Goal: Share content: Share content

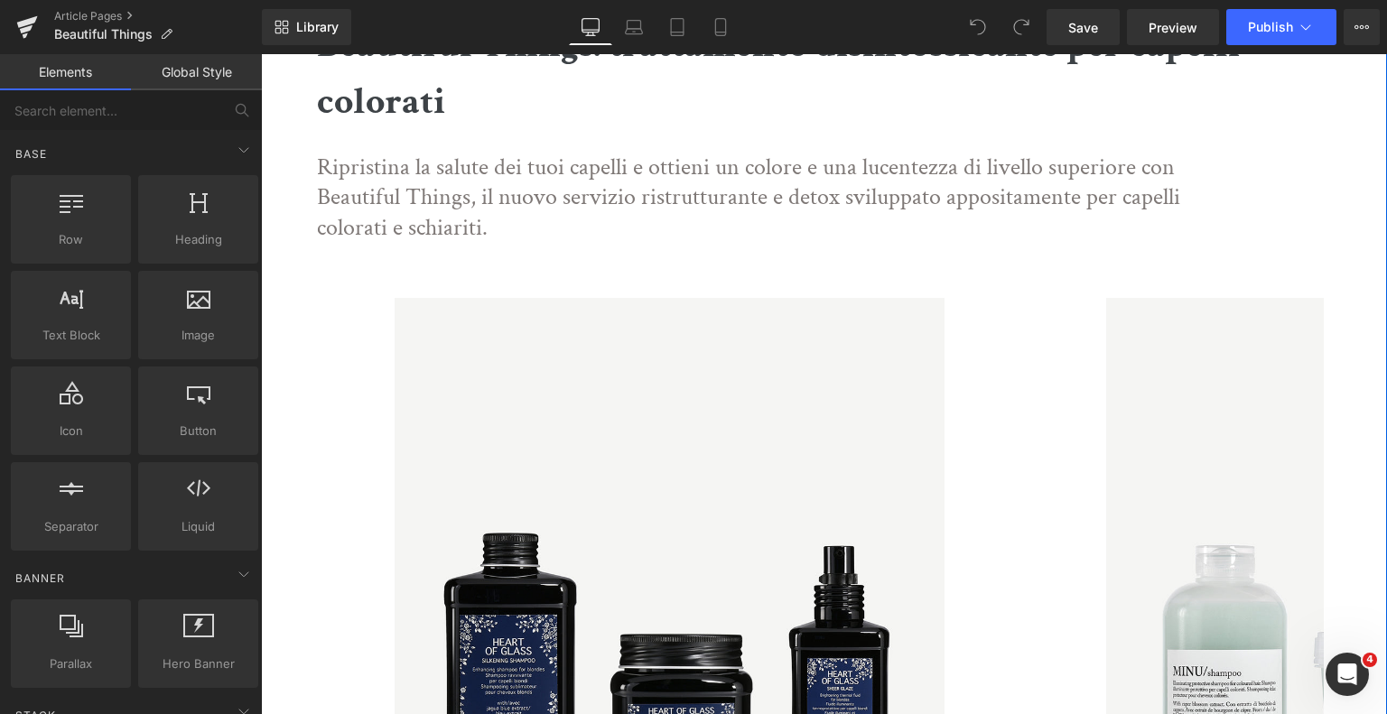
scroll to position [723, 0]
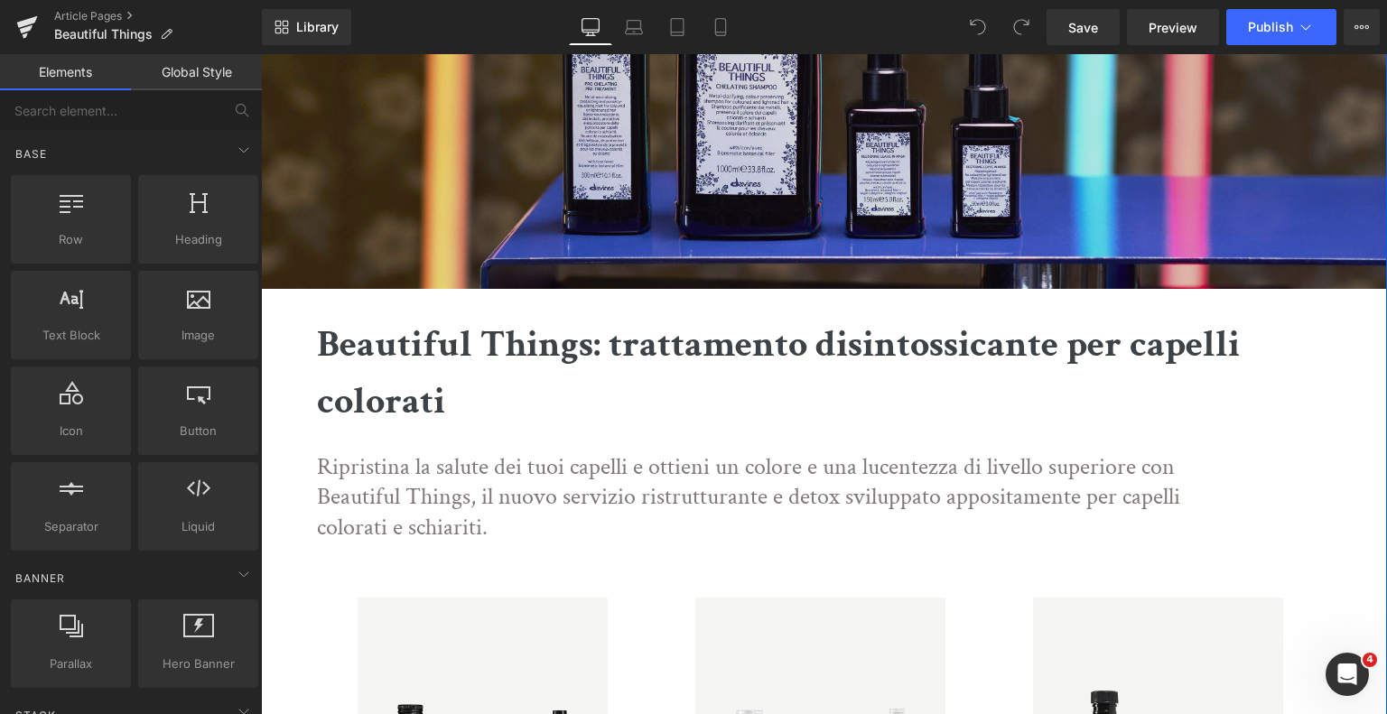
scroll to position [542, 0]
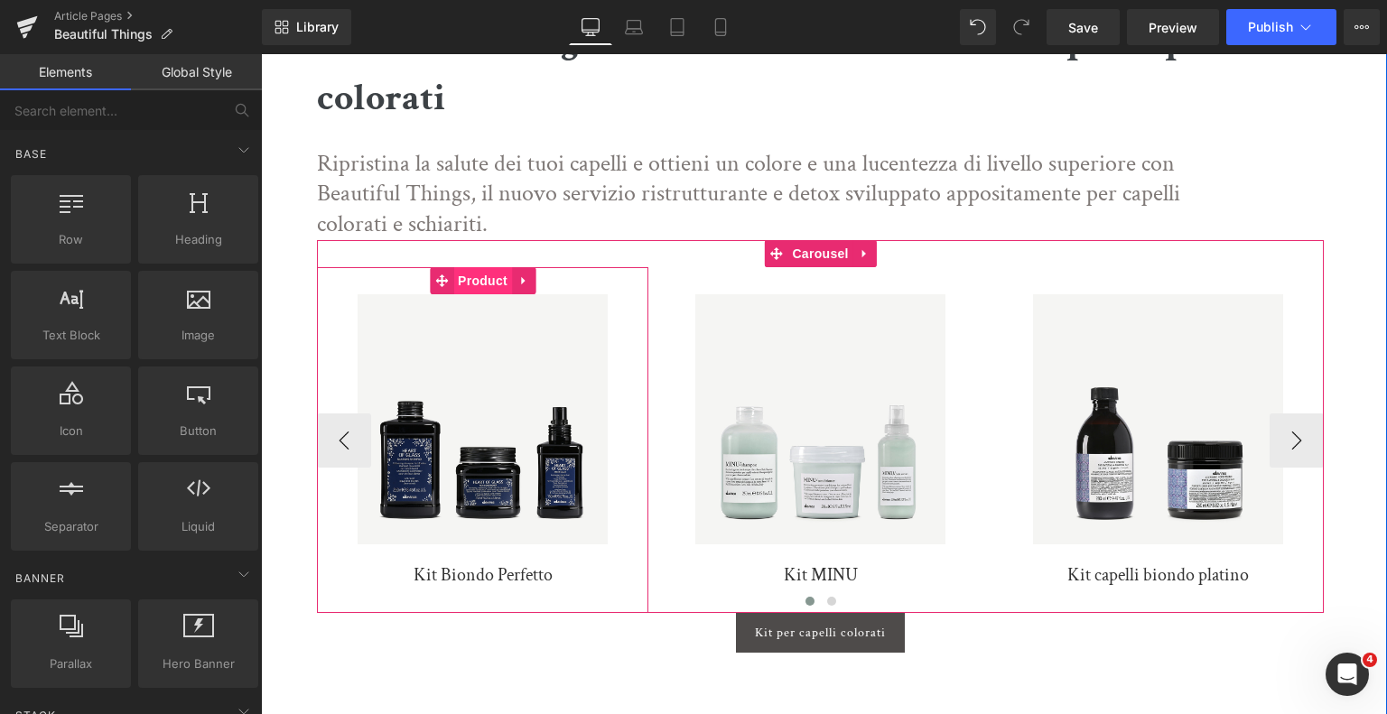
click at [482, 285] on span "Product" at bounding box center [482, 280] width 59 height 27
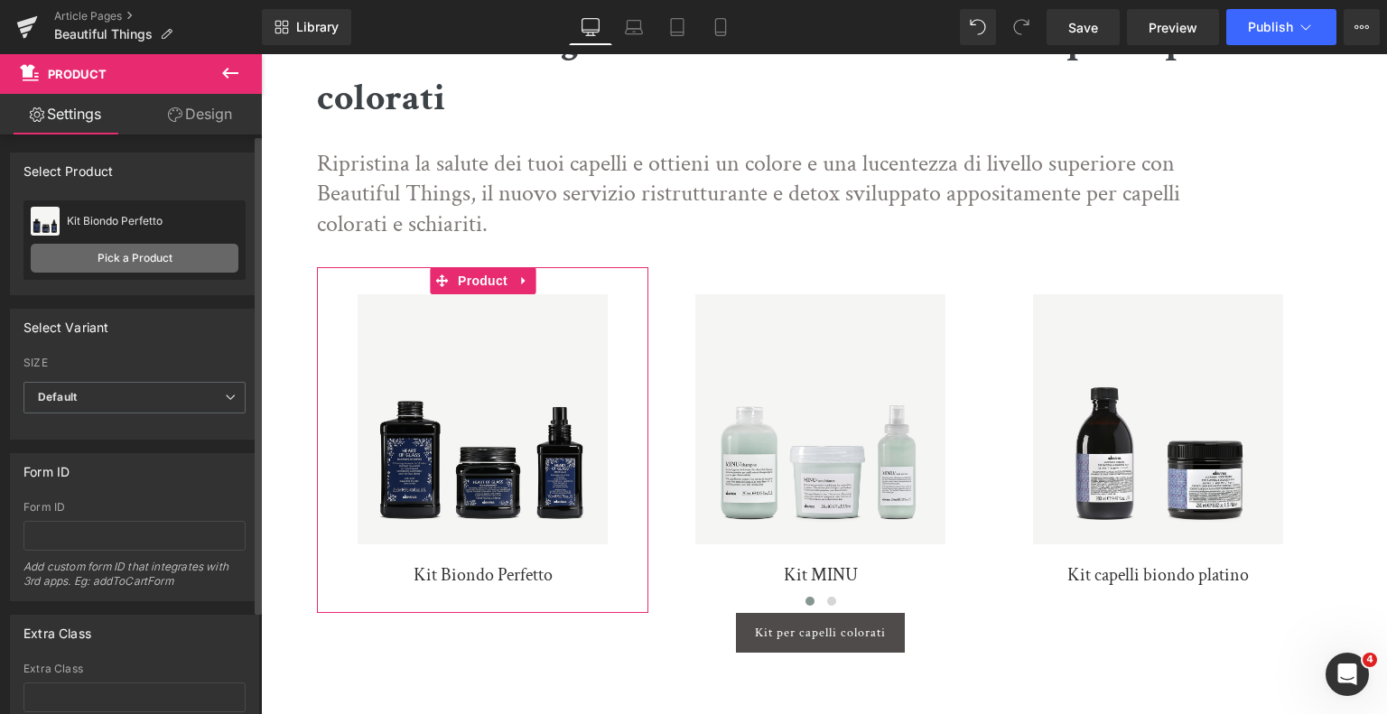
click at [182, 257] on link "Pick a Product" at bounding box center [135, 258] width 208 height 29
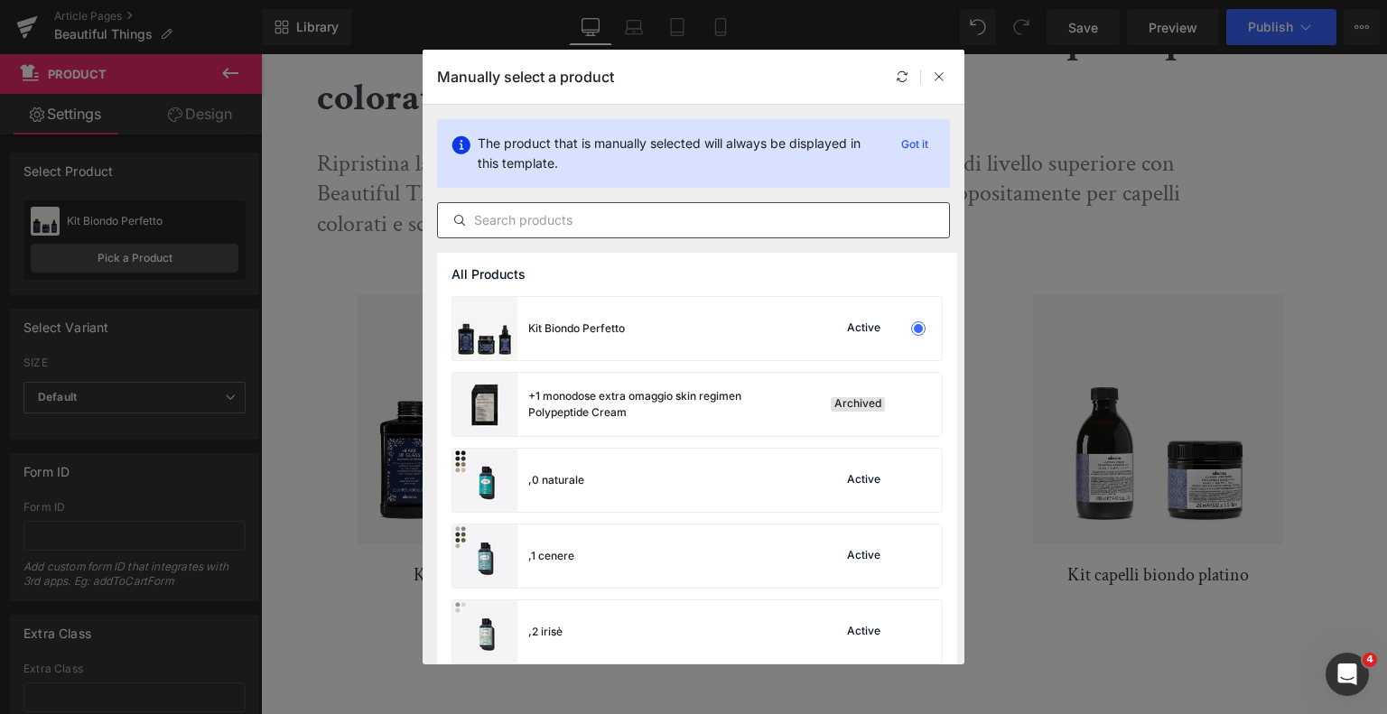
click at [546, 218] on input "text" at bounding box center [693, 221] width 511 height 22
paste input "Restoring Leave-in Mask"
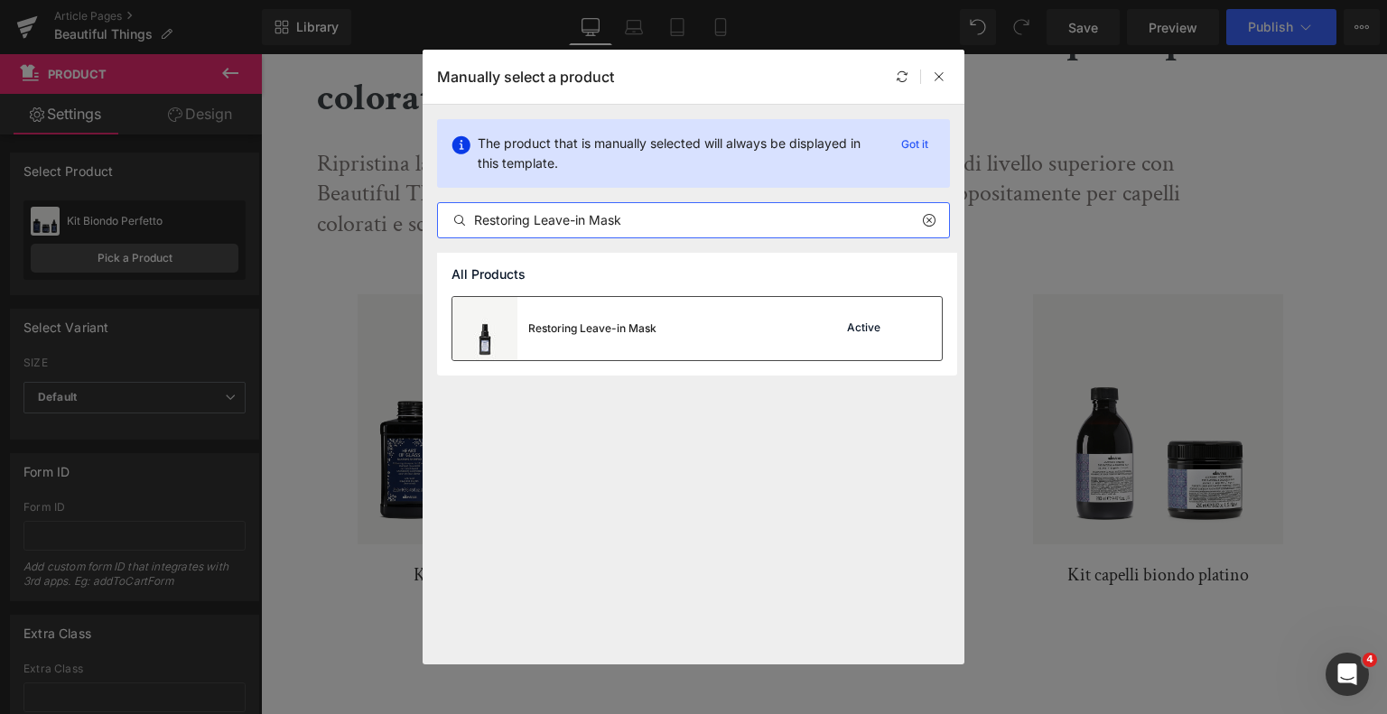
type input "Restoring Leave-in Mask"
click at [607, 321] on div "Restoring Leave-in Mask" at bounding box center [592, 329] width 128 height 16
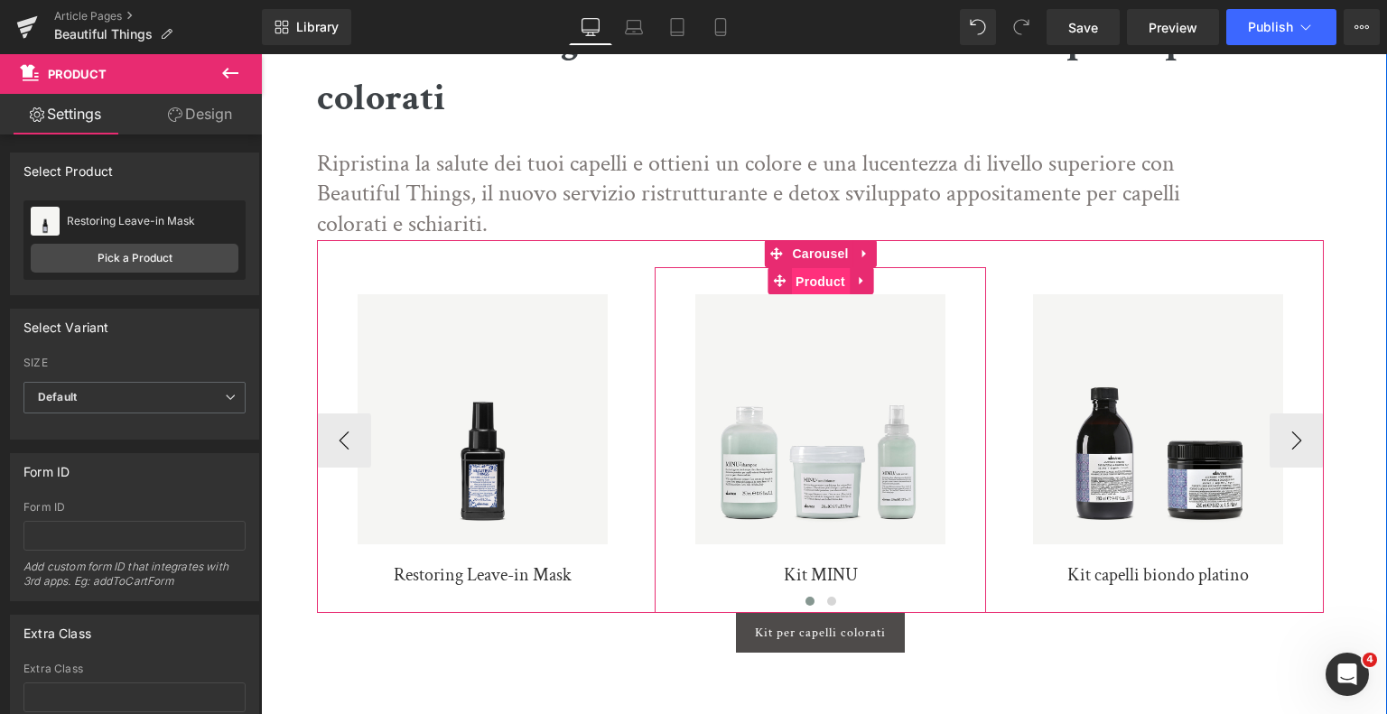
click at [824, 281] on span "Product" at bounding box center [820, 281] width 59 height 27
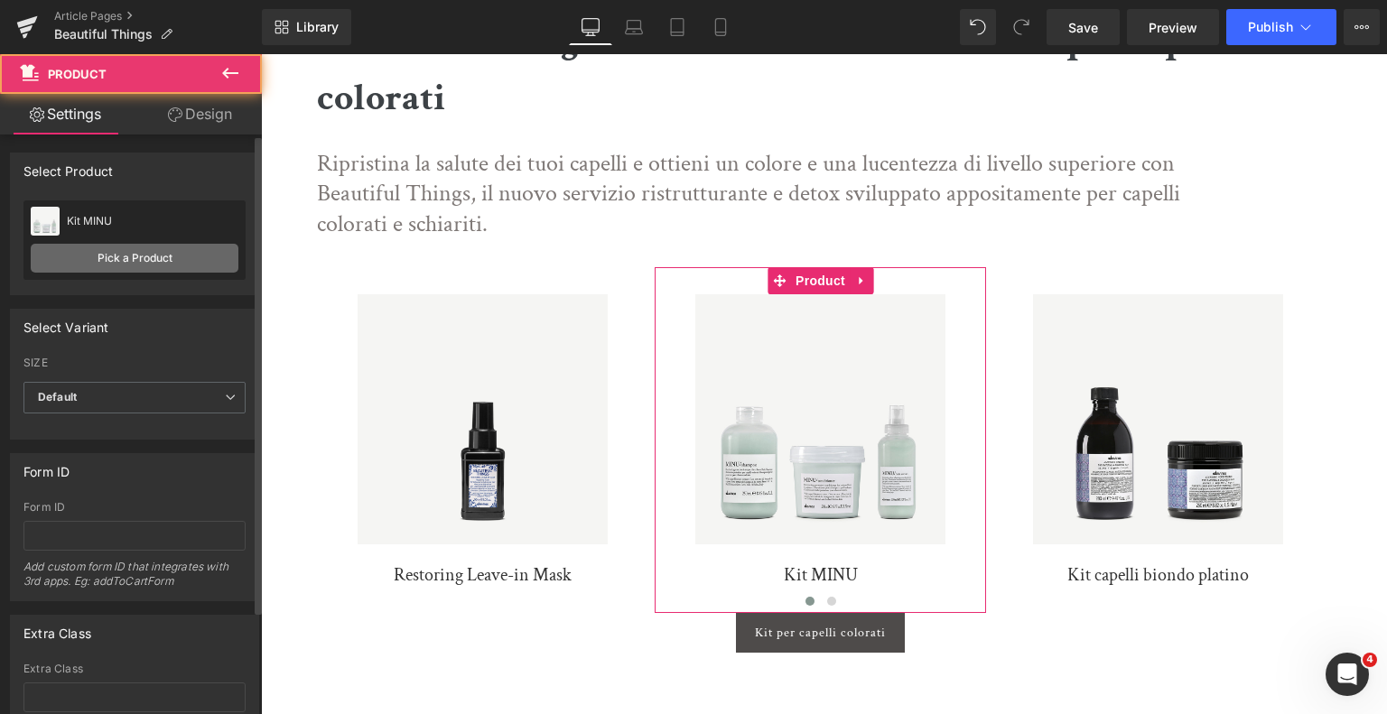
click at [146, 257] on link "Pick a Product" at bounding box center [135, 258] width 208 height 29
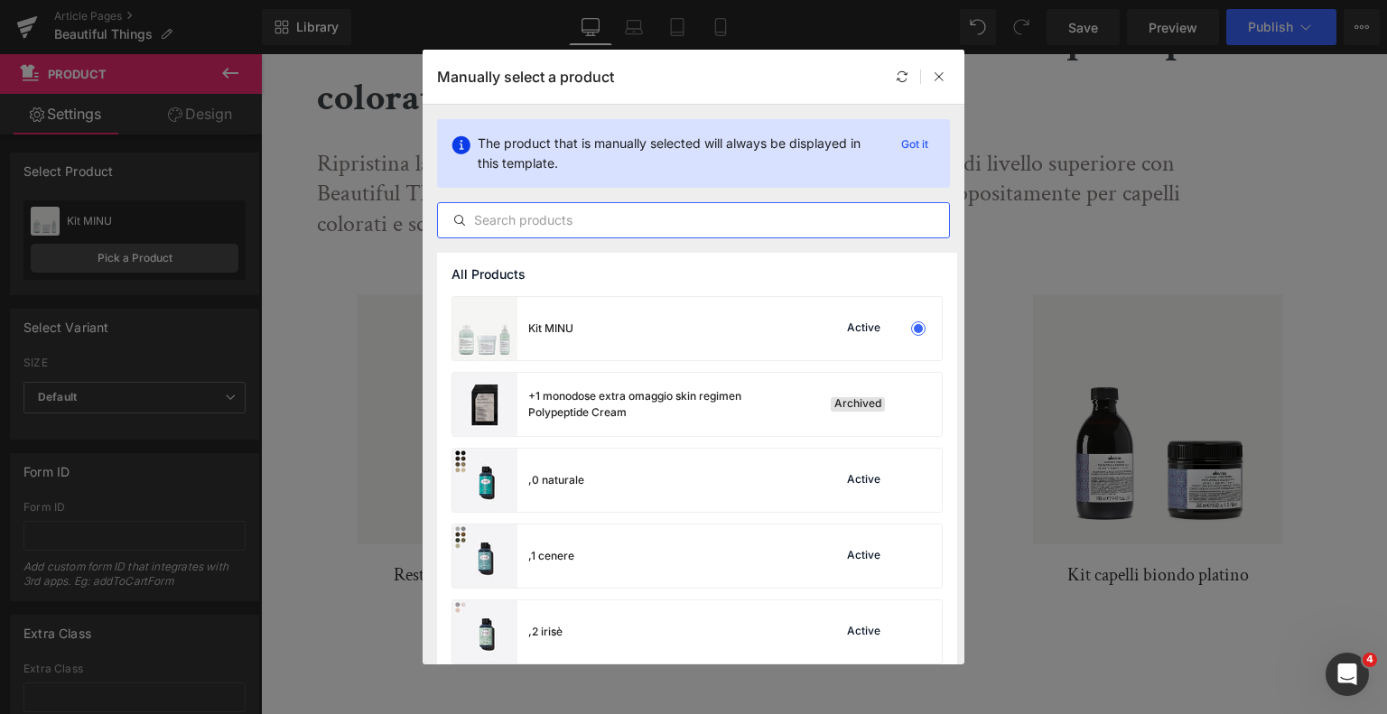
click at [579, 217] on input "text" at bounding box center [693, 221] width 511 height 22
paste input "Set Protezione Colore"
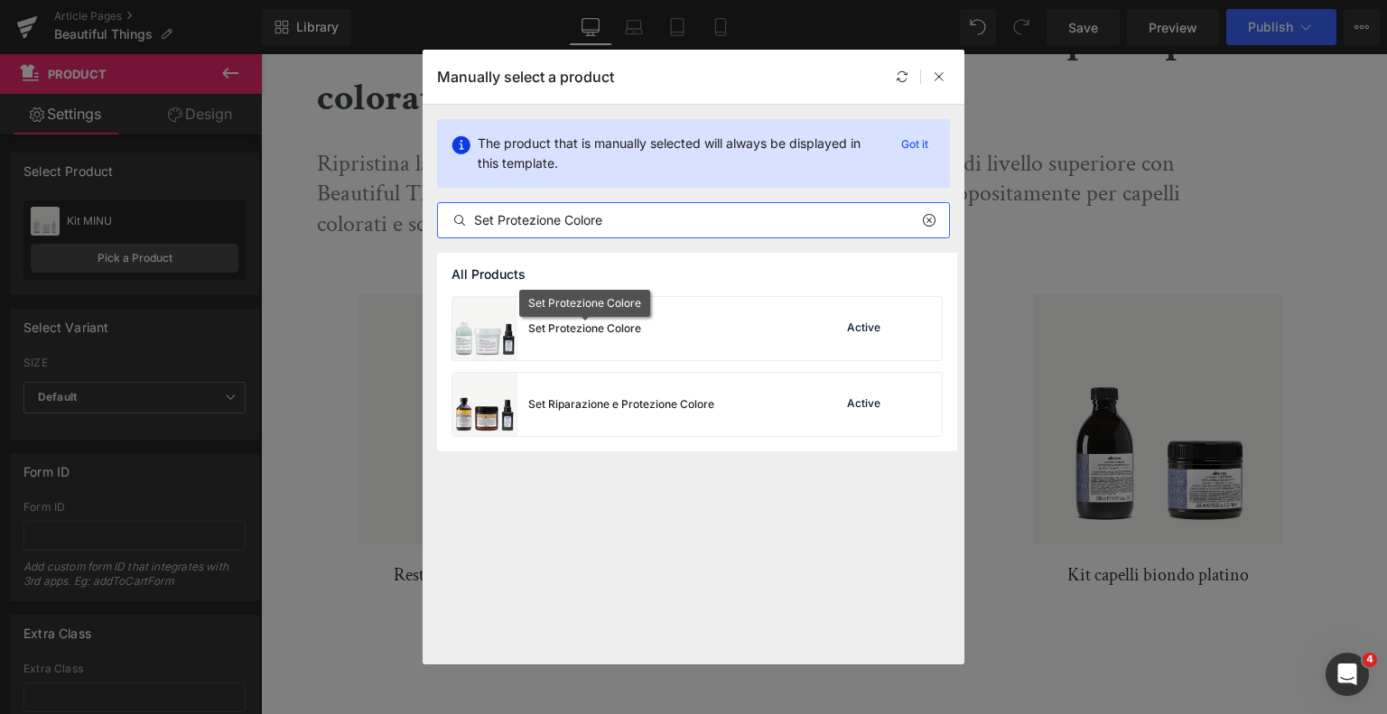
type input "Set Protezione Colore"
click at [609, 321] on div "Set Protezione Colore" at bounding box center [584, 329] width 113 height 16
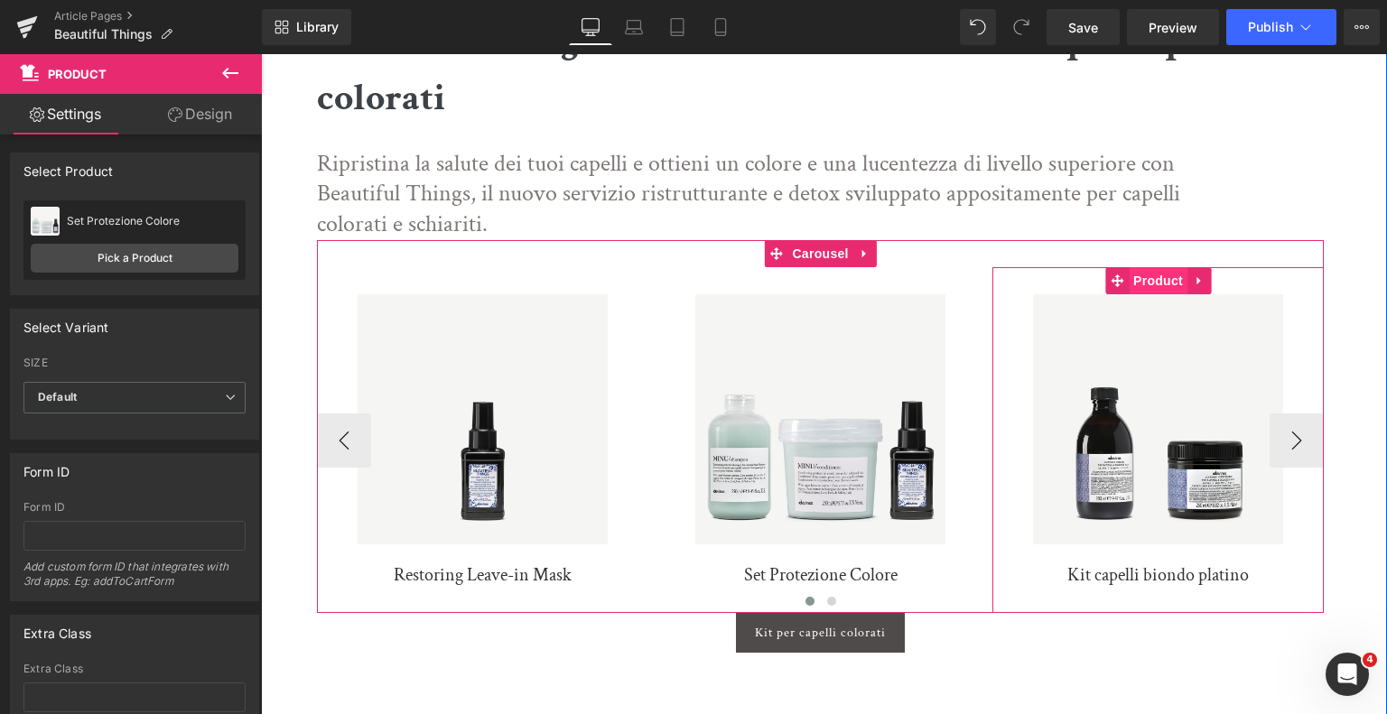
click at [1170, 277] on span "Product" at bounding box center [1158, 280] width 59 height 27
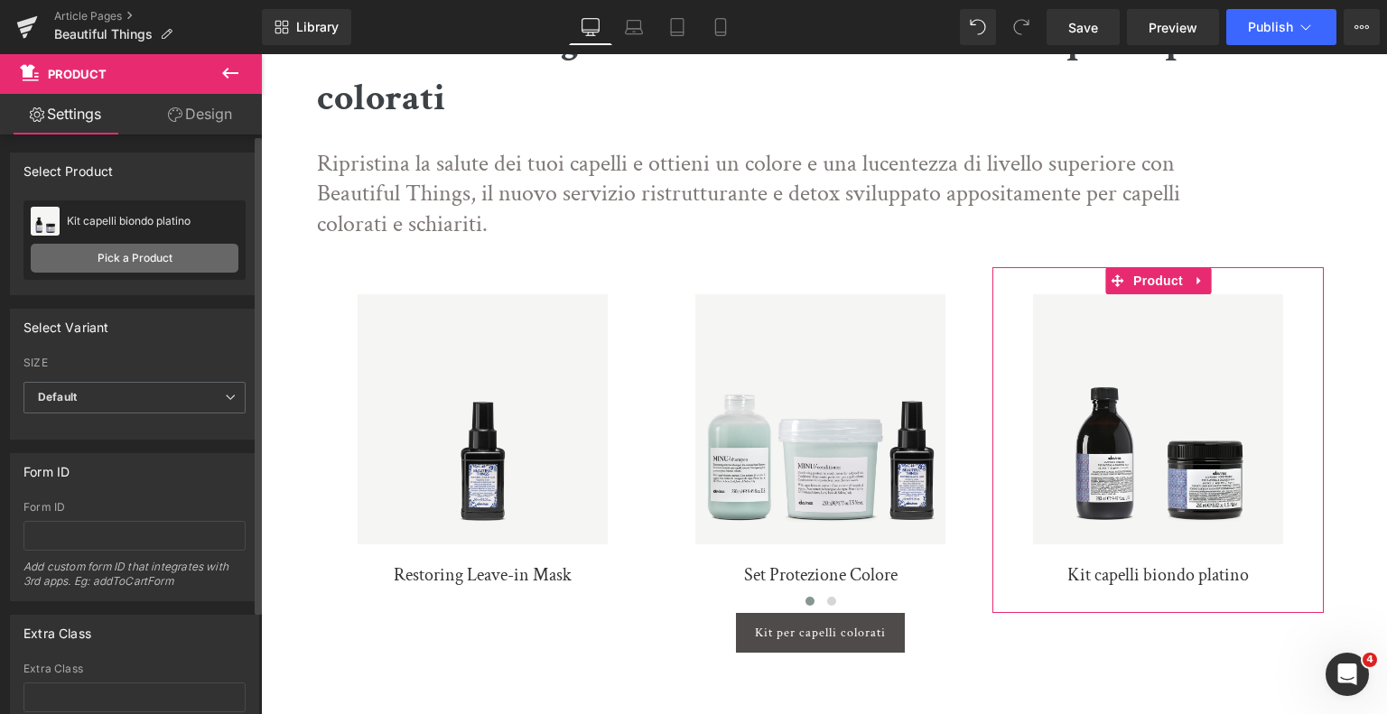
click at [130, 254] on link "Pick a Product" at bounding box center [135, 258] width 208 height 29
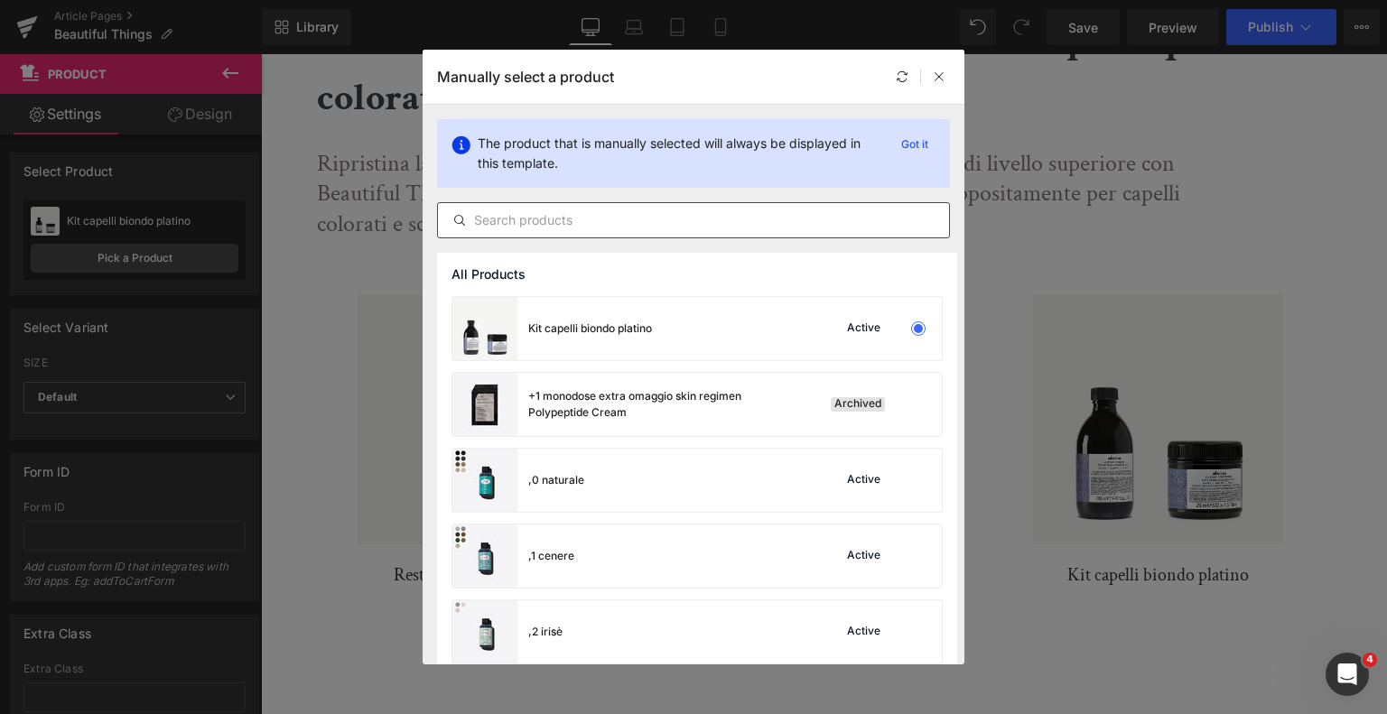
click at [632, 222] on input "text" at bounding box center [693, 221] width 511 height 22
paste input "Set Protezione Colore"
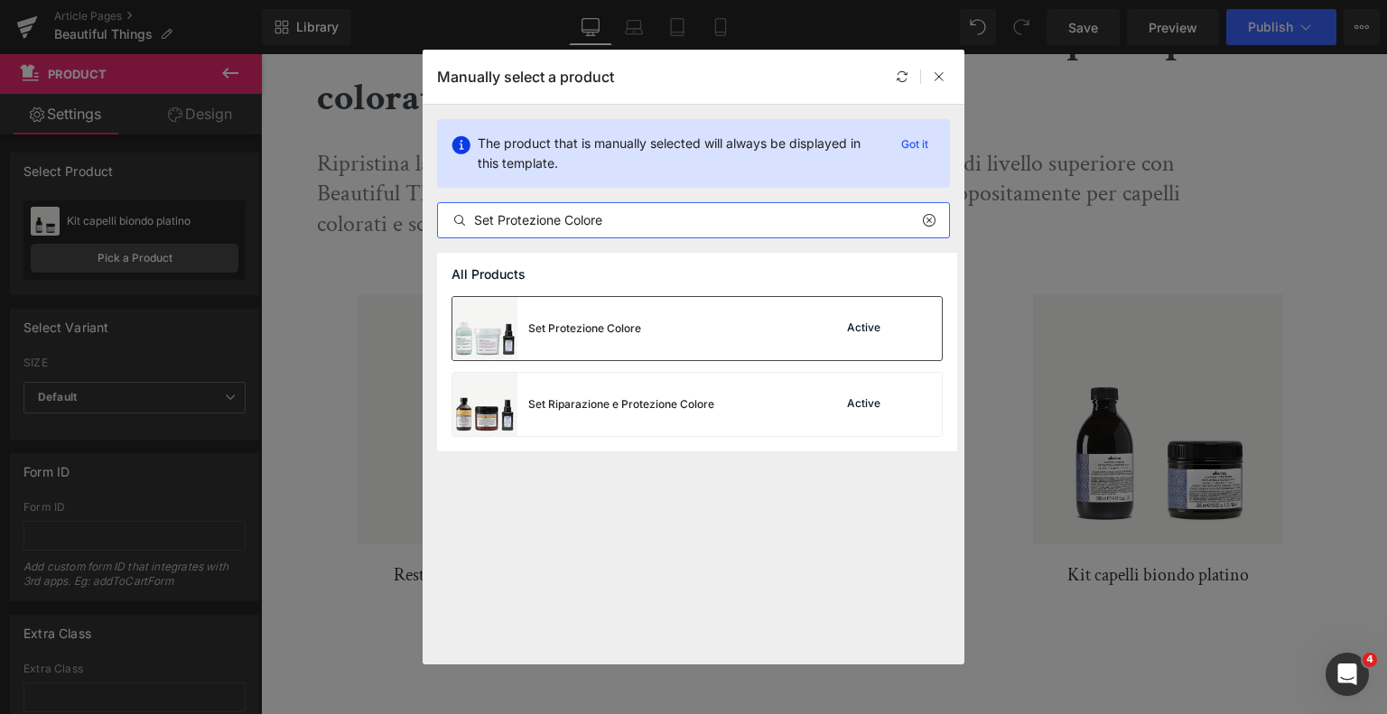
type input "Set Protezione Colore"
click at [607, 312] on div "Set Protezione Colore" at bounding box center [547, 328] width 189 height 63
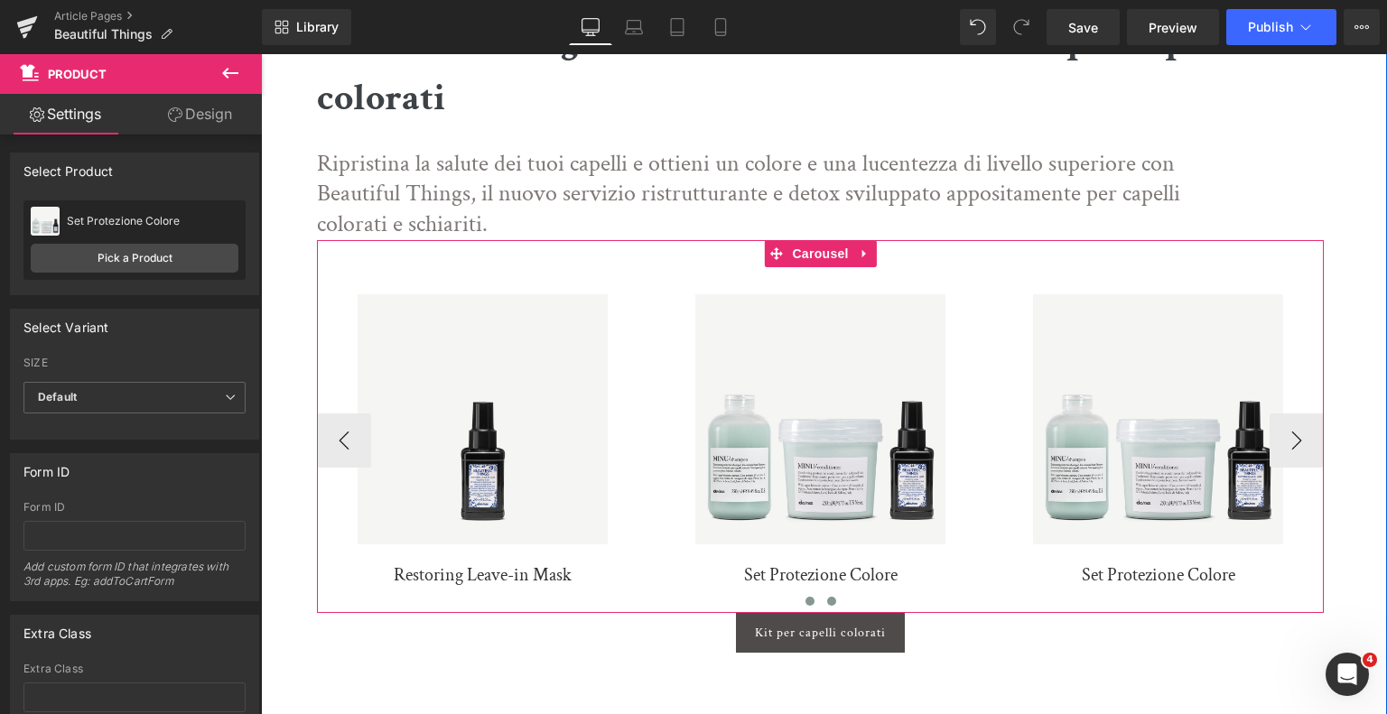
click at [831, 602] on span at bounding box center [831, 601] width 9 height 9
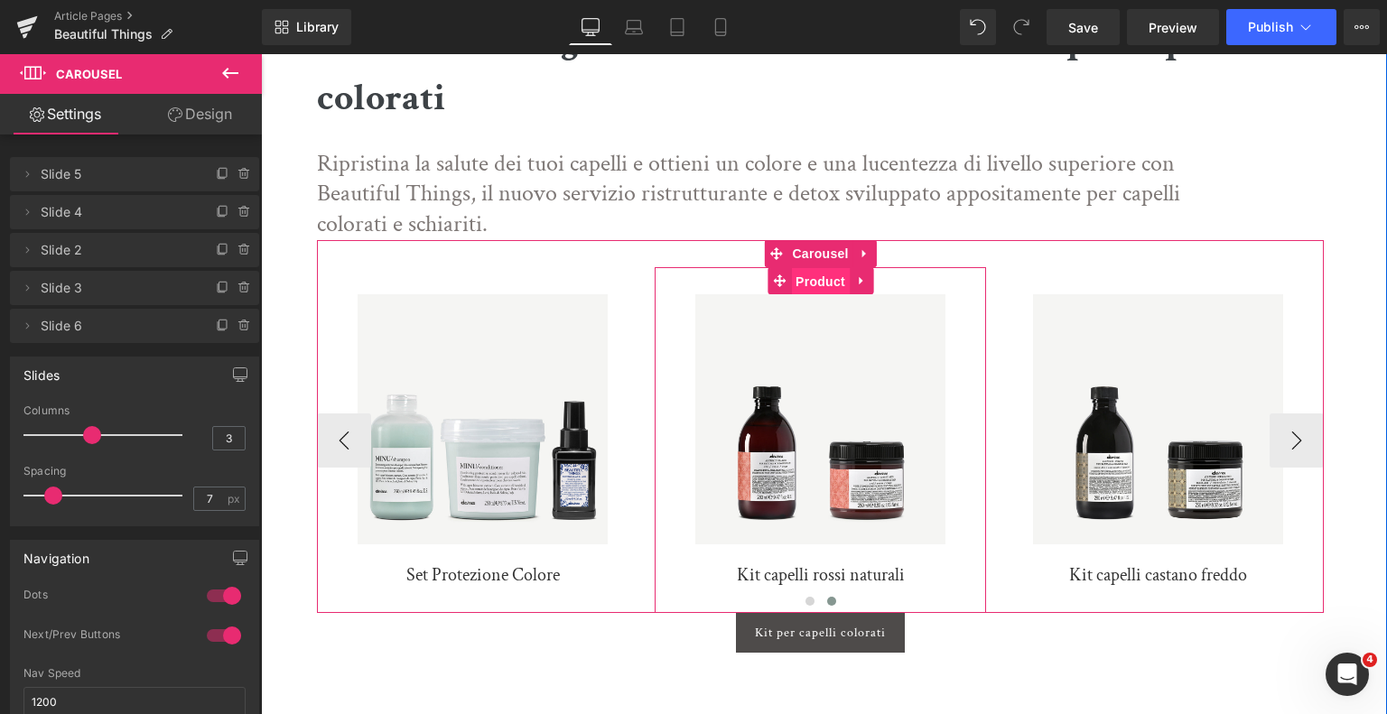
click at [824, 281] on span "Product" at bounding box center [820, 281] width 59 height 27
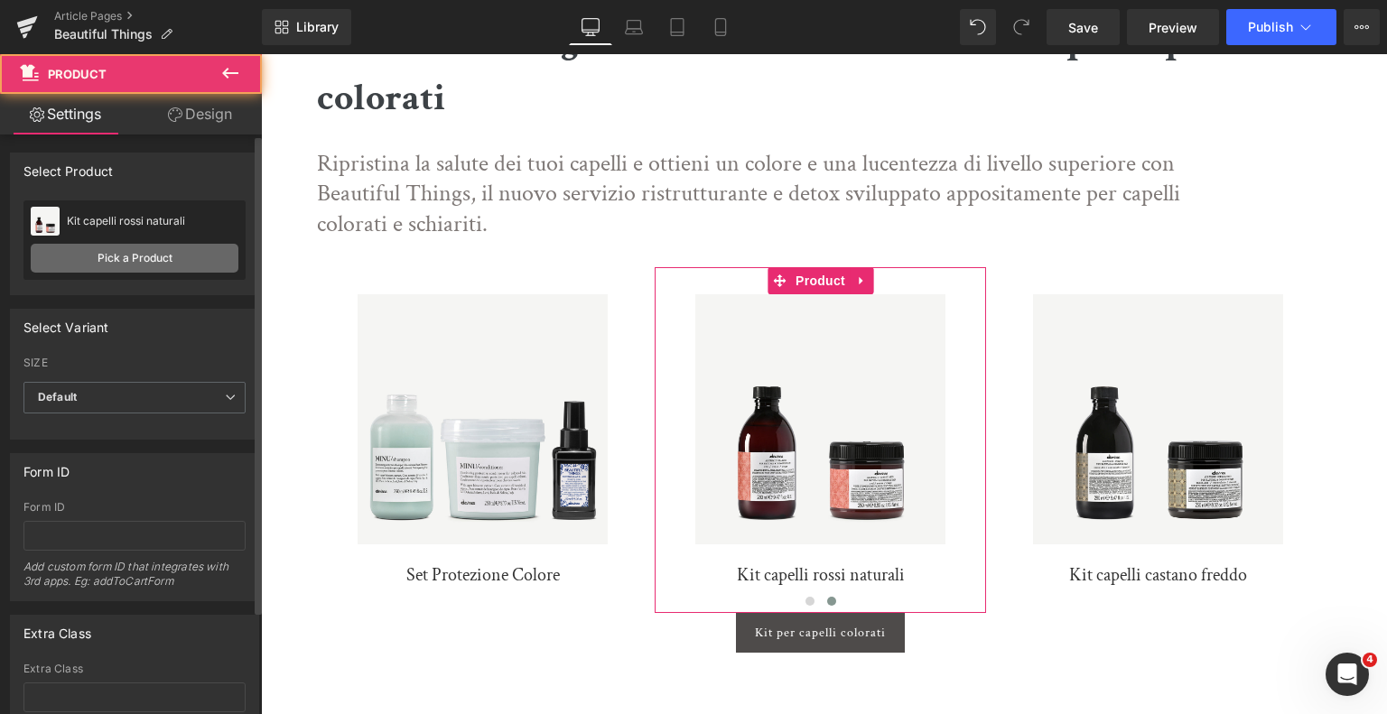
click at [182, 264] on link "Pick a Product" at bounding box center [135, 258] width 208 height 29
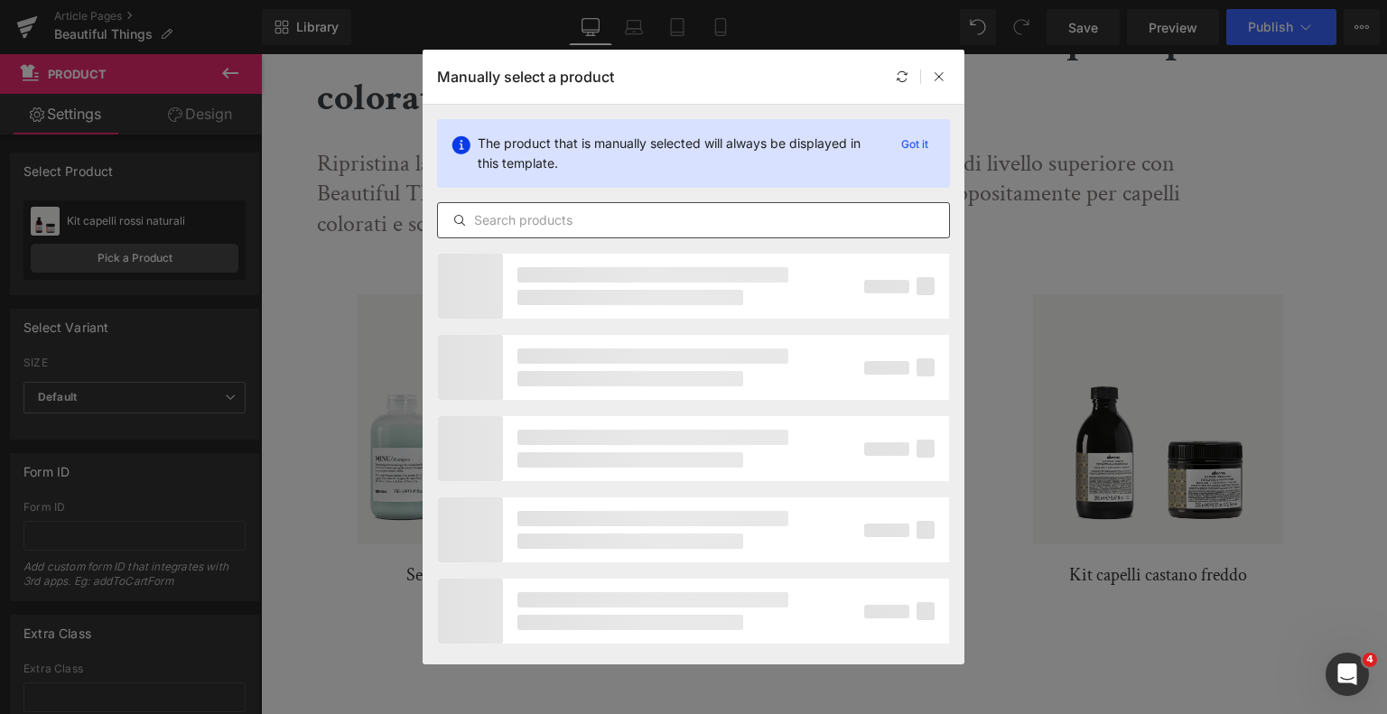
click at [567, 217] on input "text" at bounding box center [693, 221] width 511 height 22
paste input "Set Illuminante Biondo"
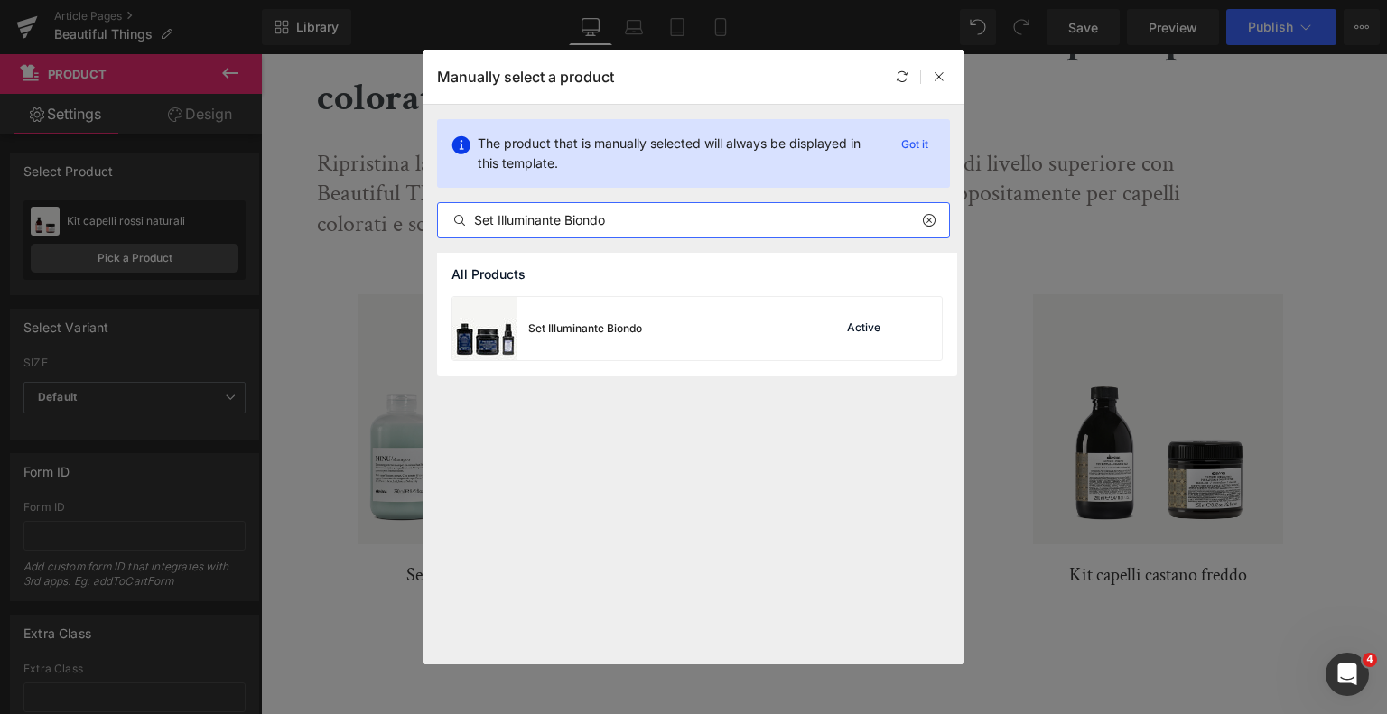
type input "Set Illuminante Biondo"
click at [591, 317] on div "Set Illuminante Biondo" at bounding box center [548, 328] width 190 height 63
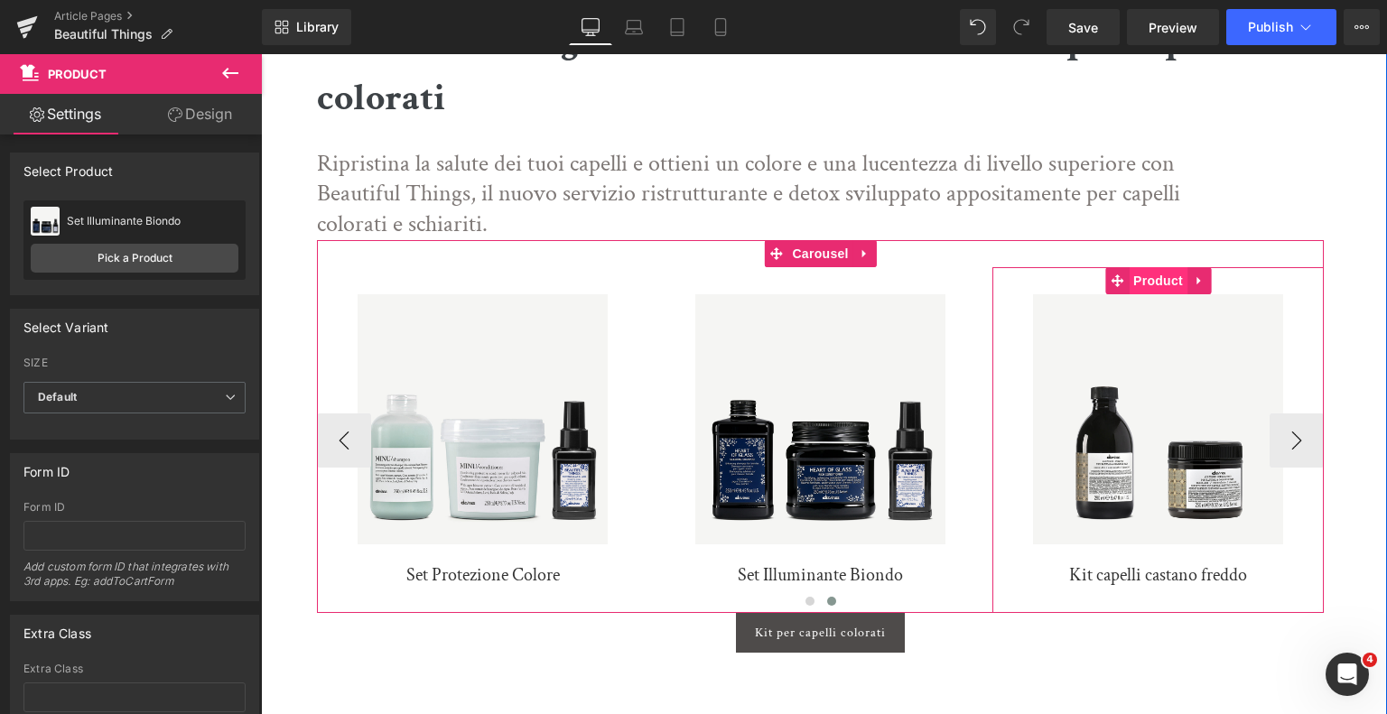
click at [1133, 277] on span "Product" at bounding box center [1158, 280] width 59 height 27
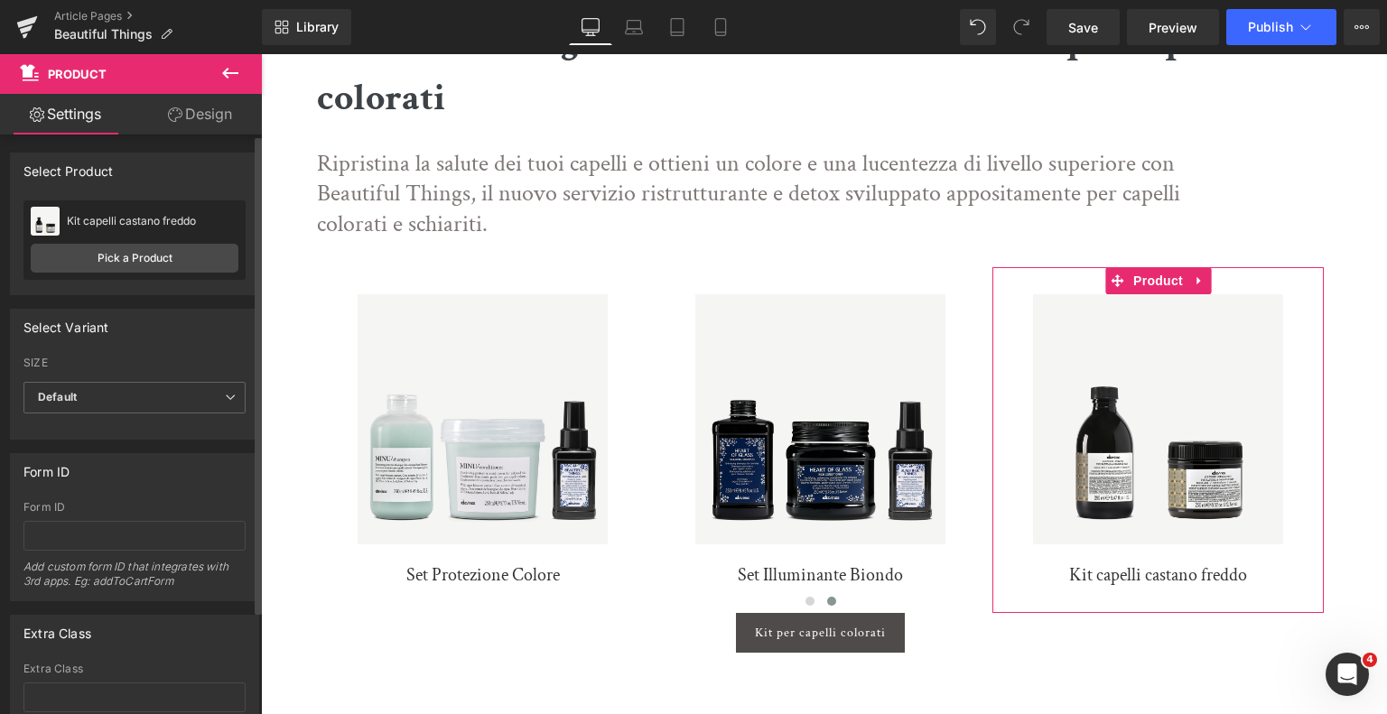
click at [200, 274] on div "Kit capelli castano freddo Kit capelli castano freddo Pick a Product" at bounding box center [134, 240] width 222 height 79
click at [199, 266] on link "Pick a Product" at bounding box center [135, 258] width 208 height 29
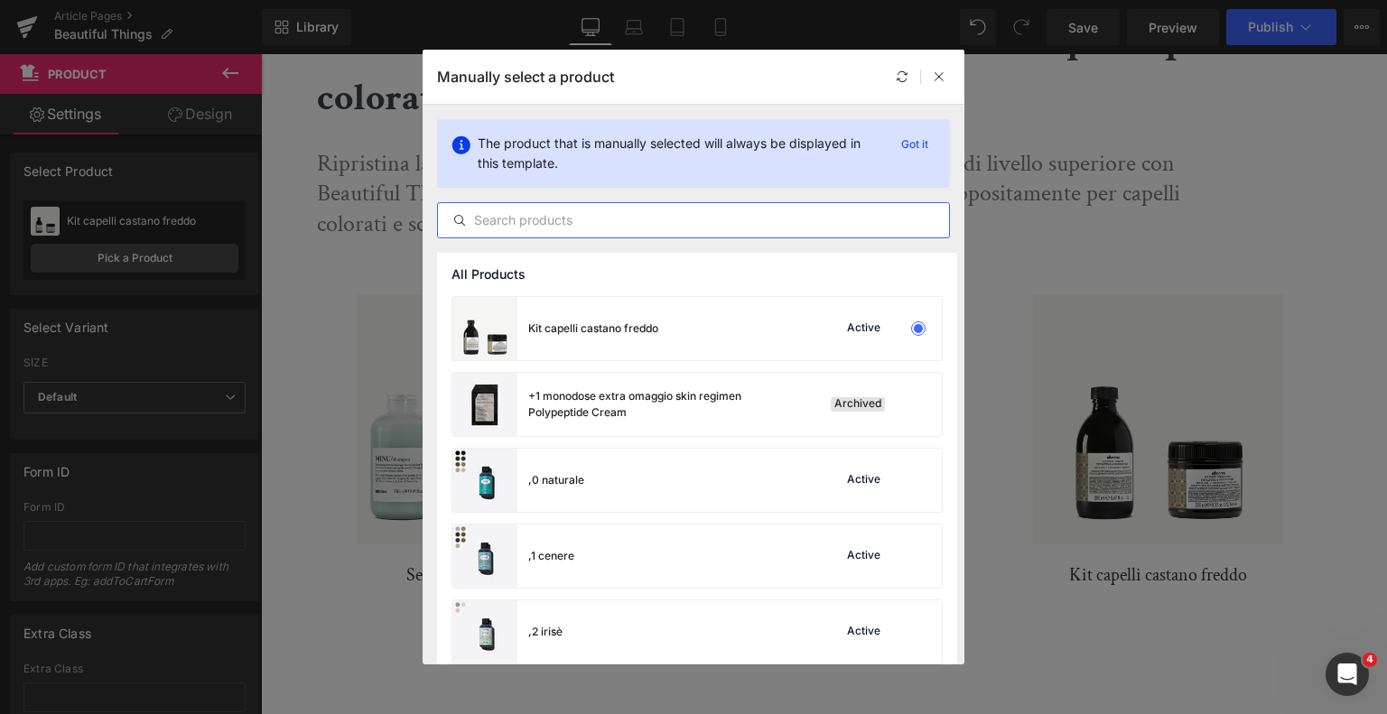
click at [615, 223] on input "text" at bounding box center [693, 221] width 511 height 22
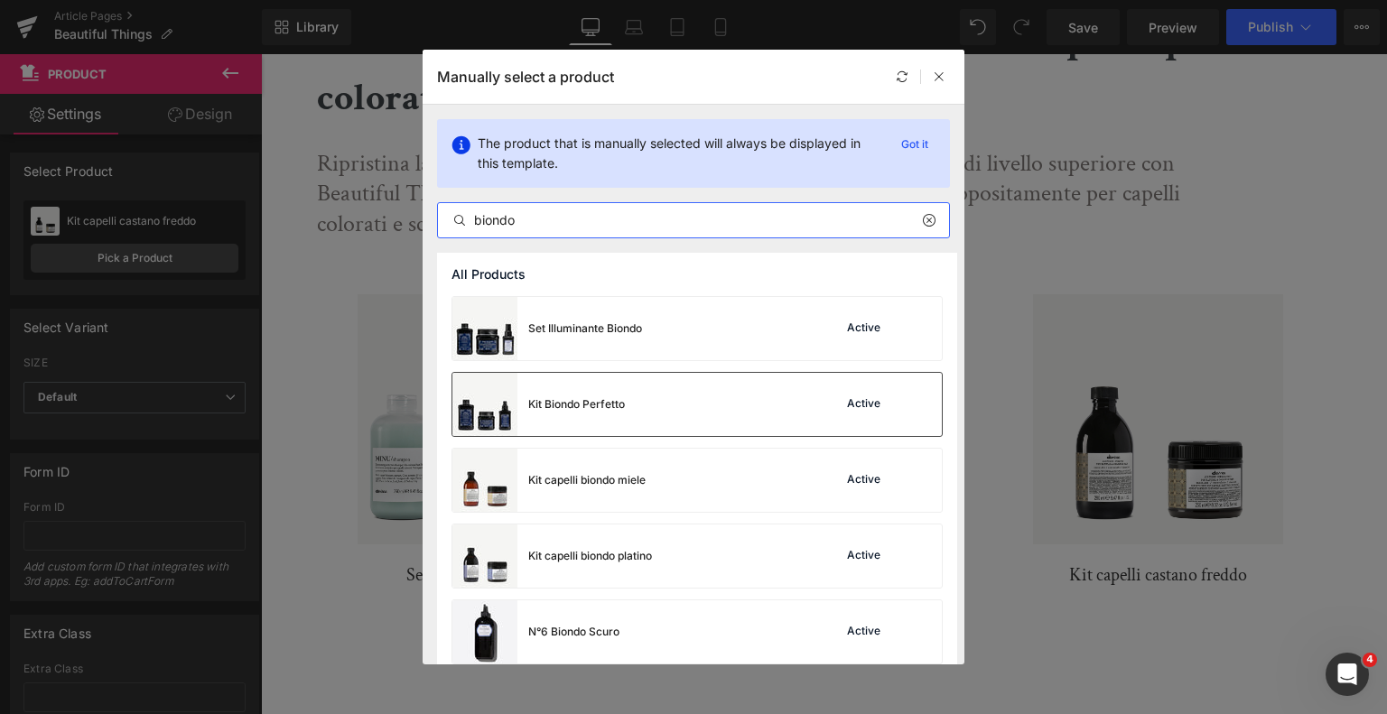
type input "biondo"
click at [624, 425] on div "Kit Biondo Perfetto" at bounding box center [539, 404] width 173 height 63
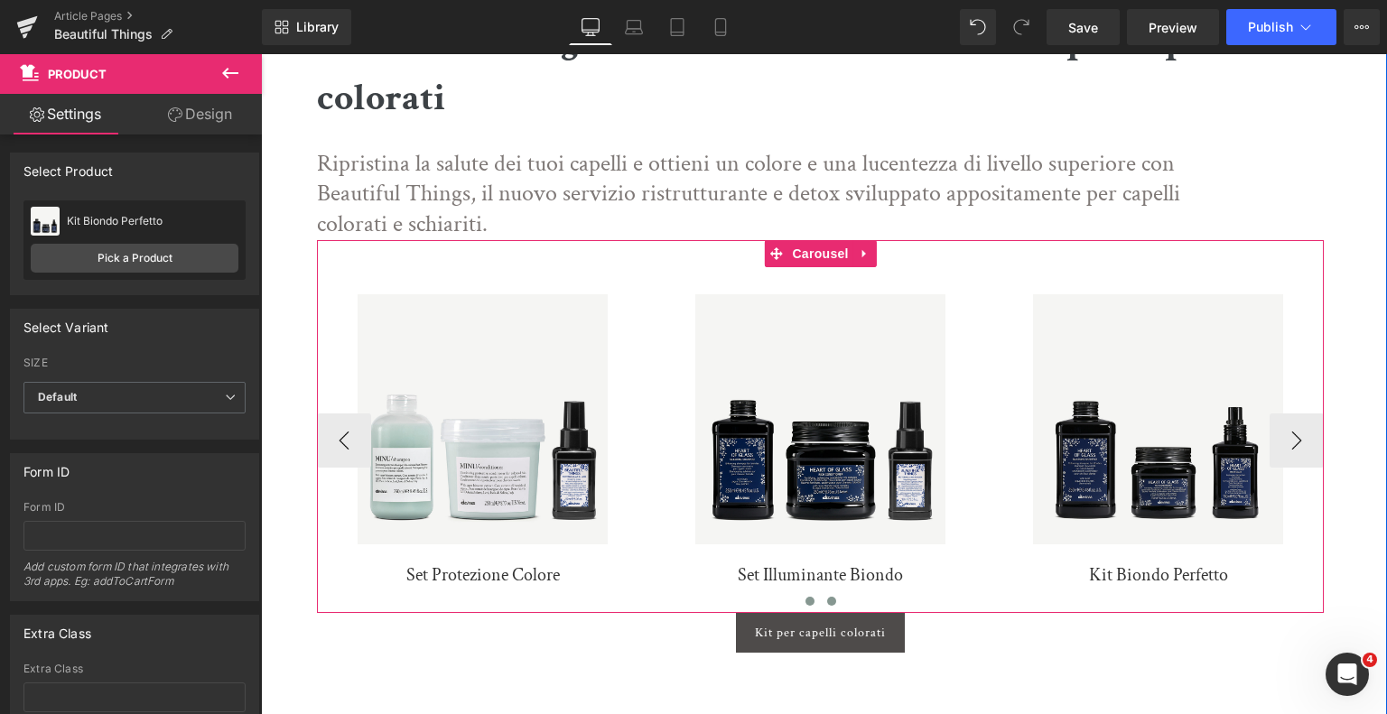
click at [807, 602] on span at bounding box center [810, 601] width 9 height 9
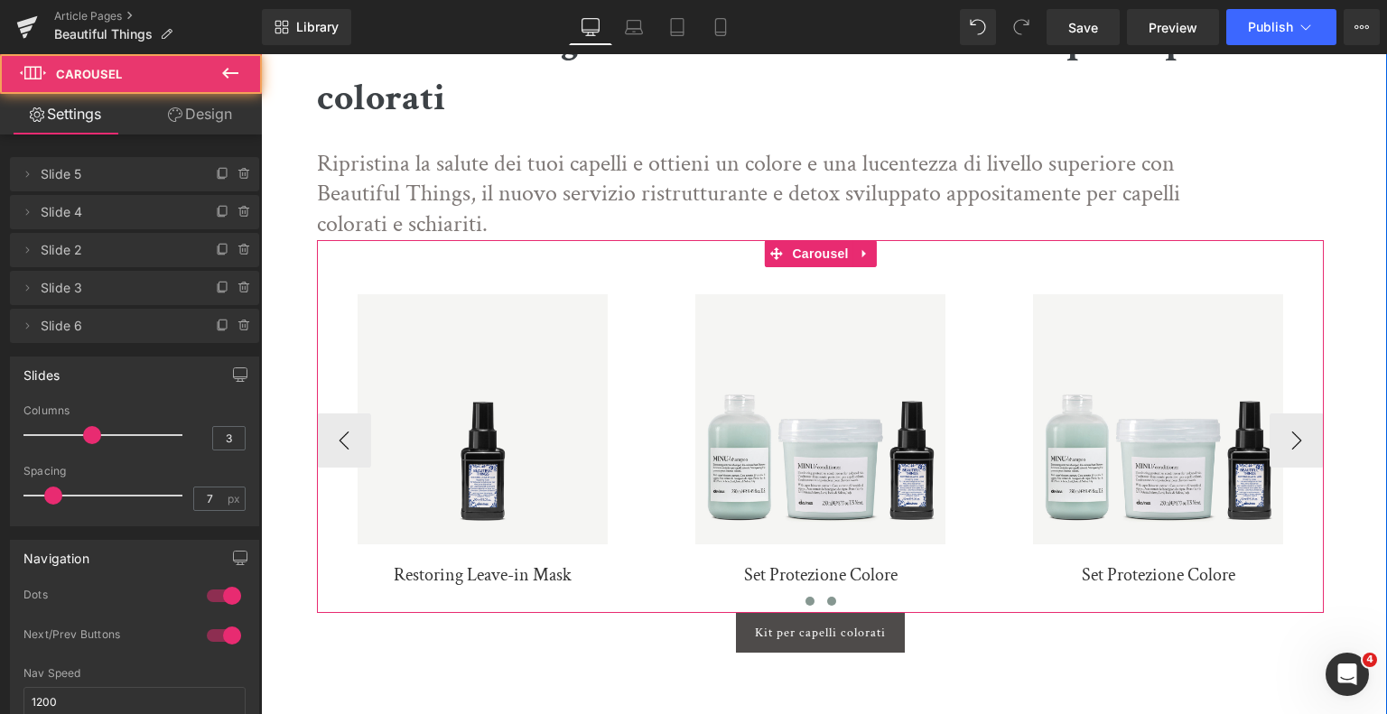
click at [830, 598] on span at bounding box center [831, 601] width 9 height 9
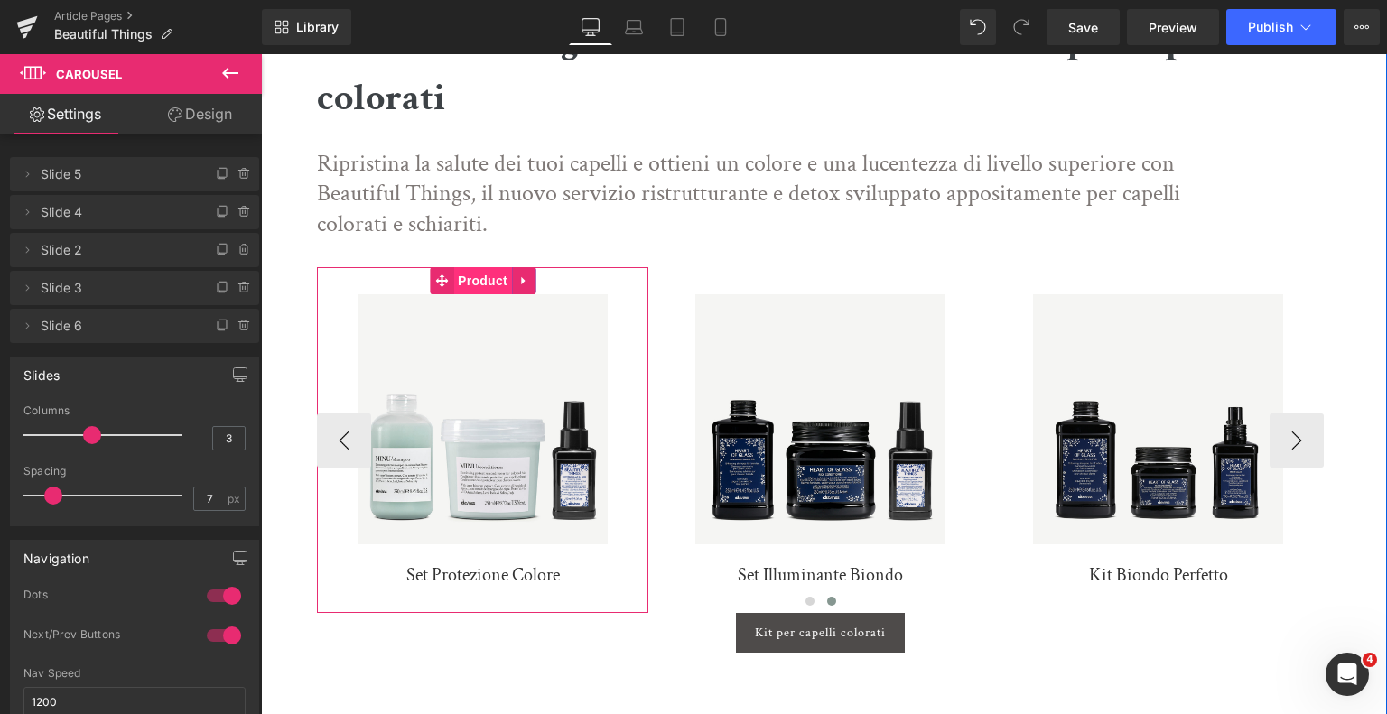
click at [481, 281] on span "Product" at bounding box center [482, 280] width 59 height 27
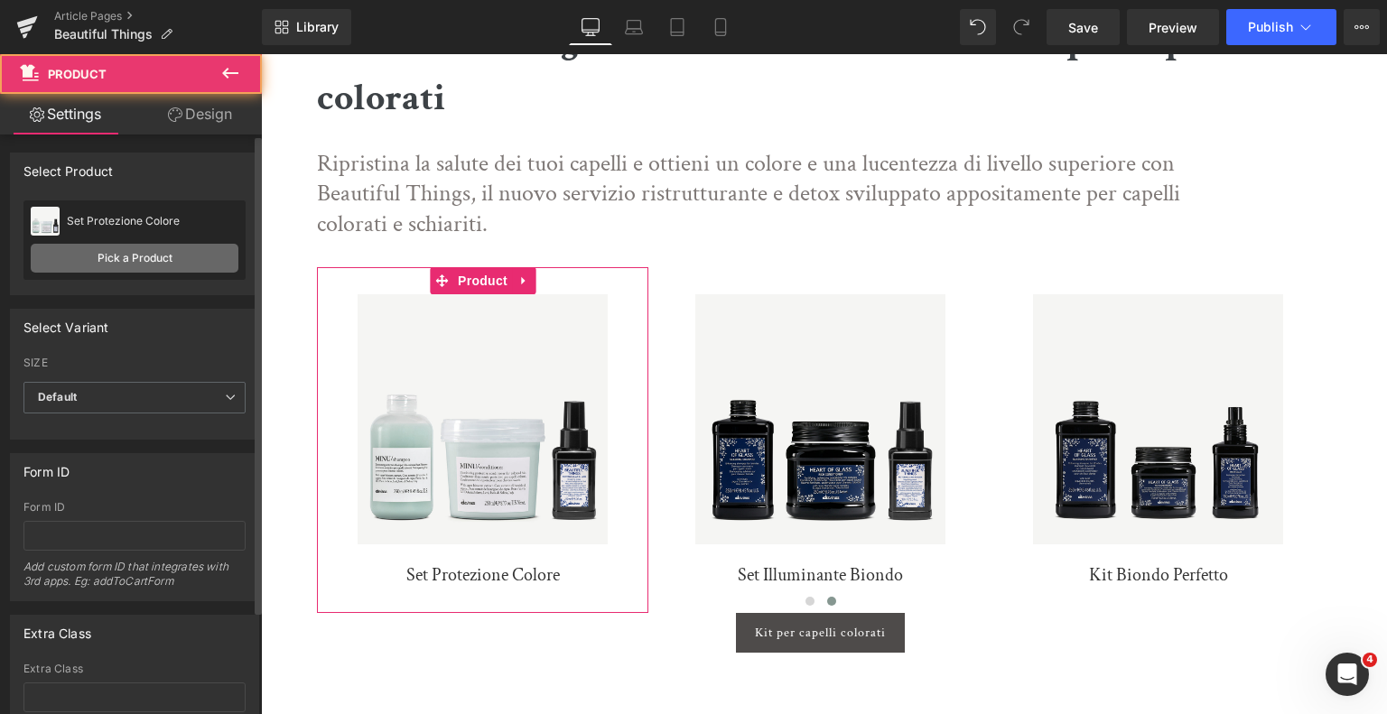
click at [145, 253] on link "Pick a Product" at bounding box center [135, 258] width 208 height 29
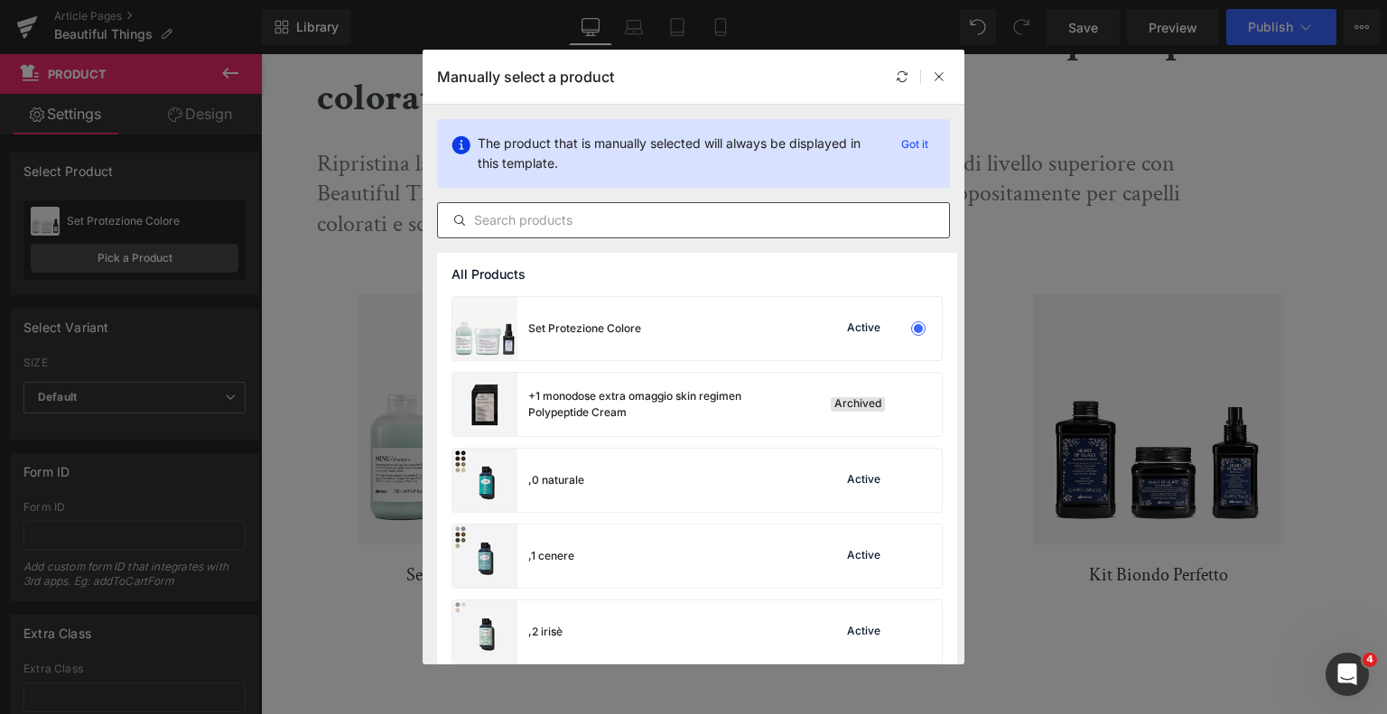
click at [670, 216] on input "text" at bounding box center [693, 221] width 511 height 22
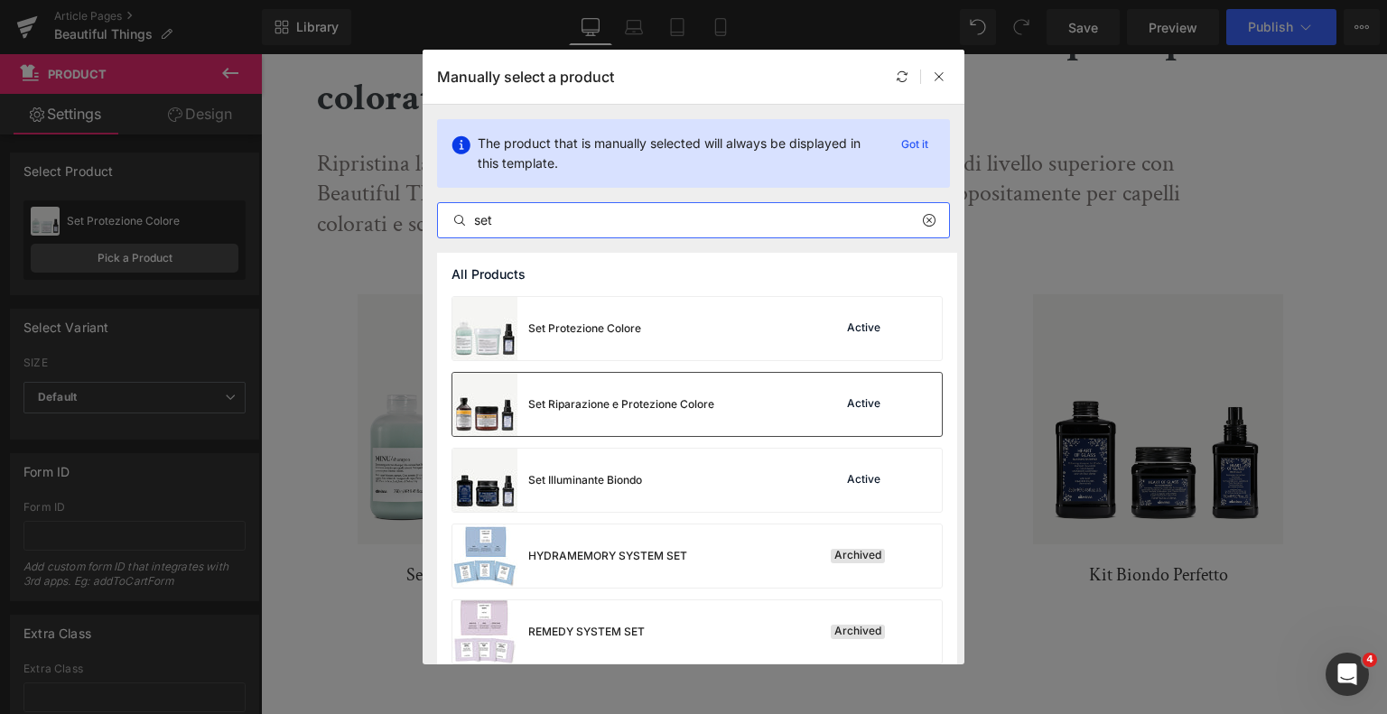
type input "set"
click at [606, 429] on div "Set Riparazione e Protezione Colore" at bounding box center [584, 404] width 262 height 63
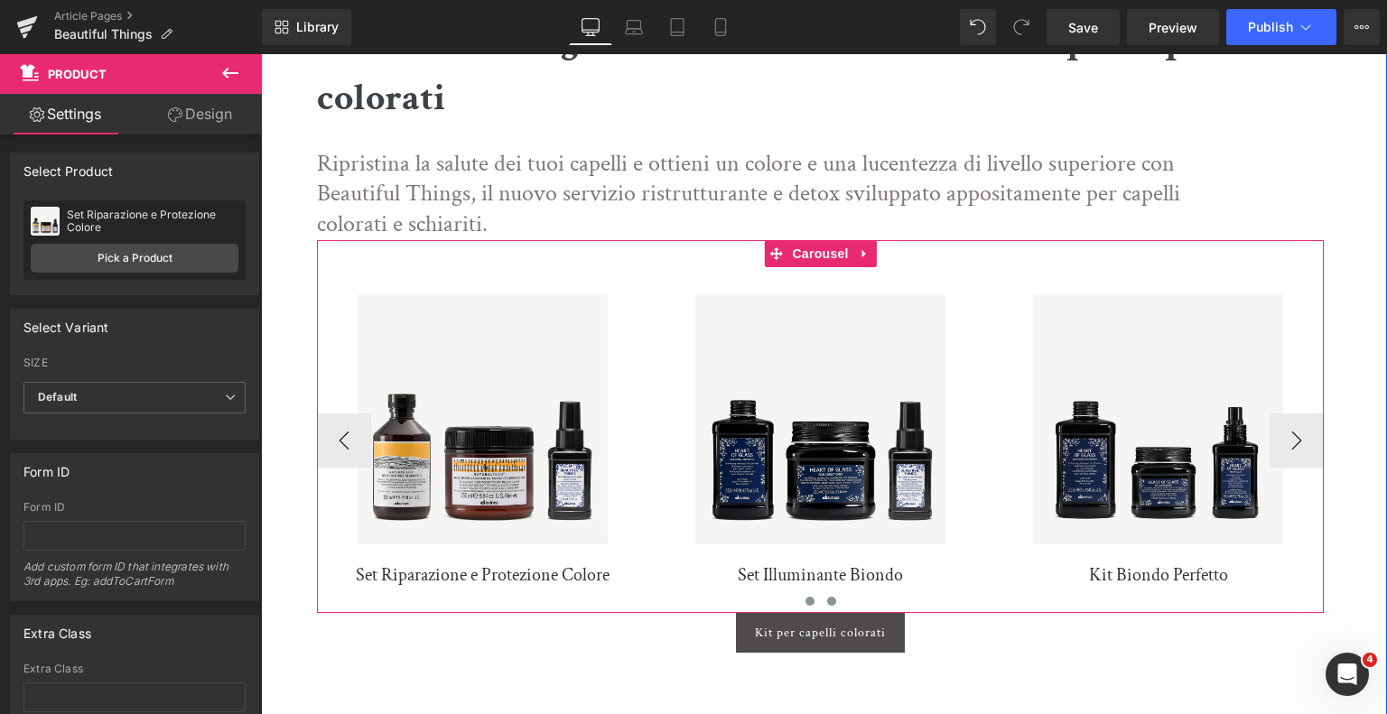
click at [806, 601] on span at bounding box center [810, 601] width 9 height 9
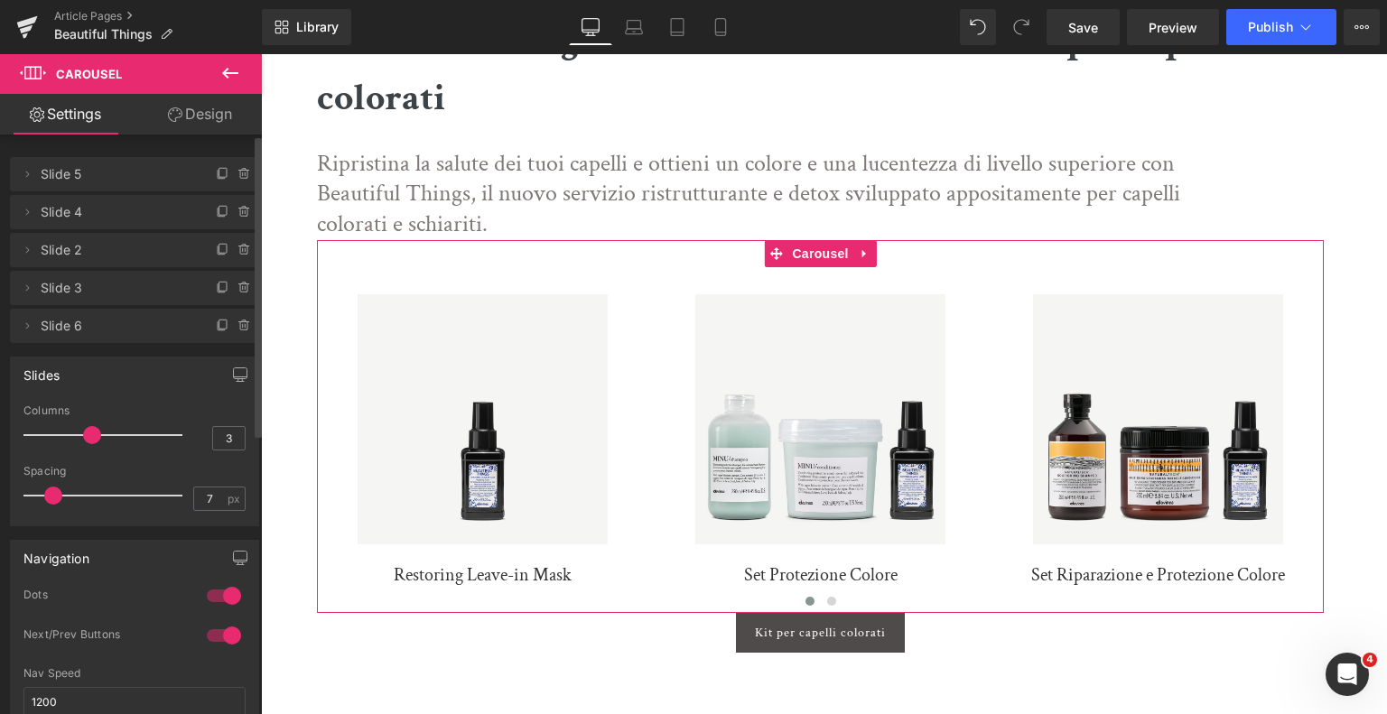
drag, startPoint x: 30, startPoint y: 322, endPoint x: 58, endPoint y: 331, distance: 29.4
click at [58, 331] on li "Delete Cancel Slide 6 Slide 6 Name Slide 6" at bounding box center [134, 326] width 249 height 34
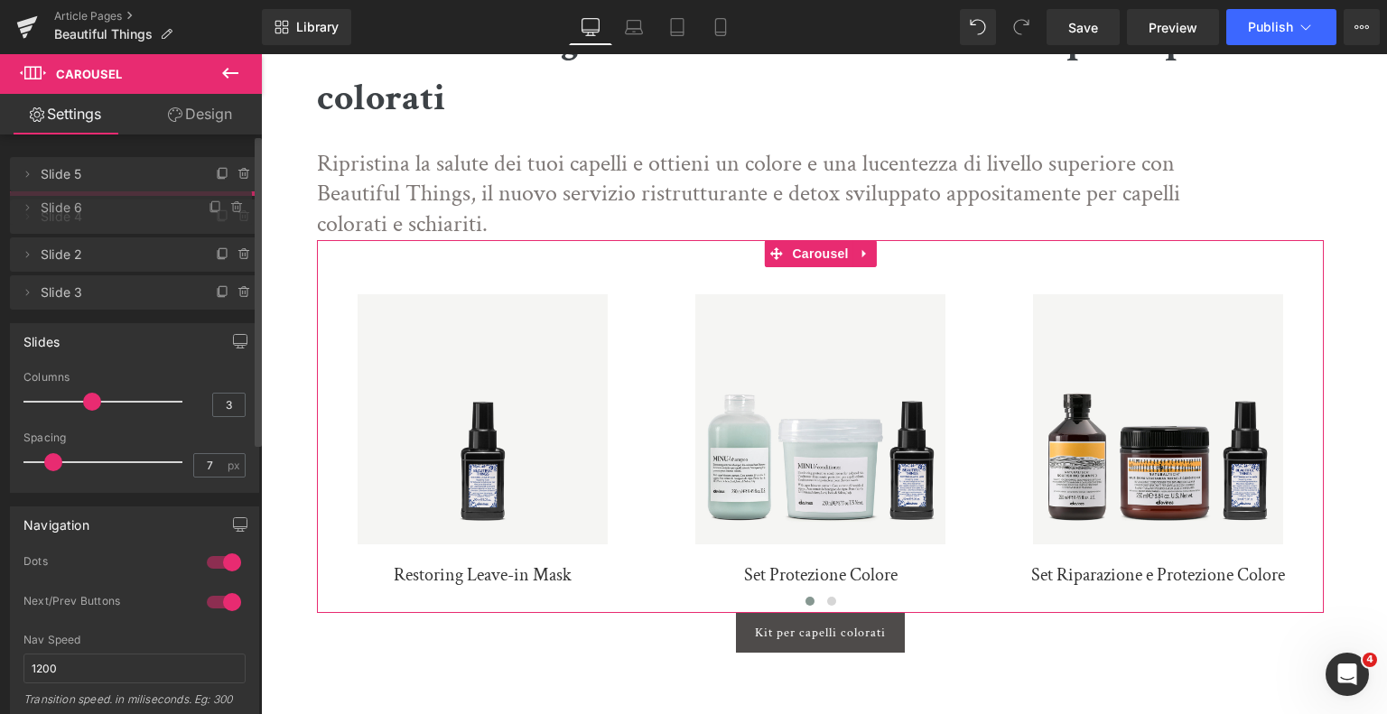
drag, startPoint x: 97, startPoint y: 324, endPoint x: 90, endPoint y: 206, distance: 118.5
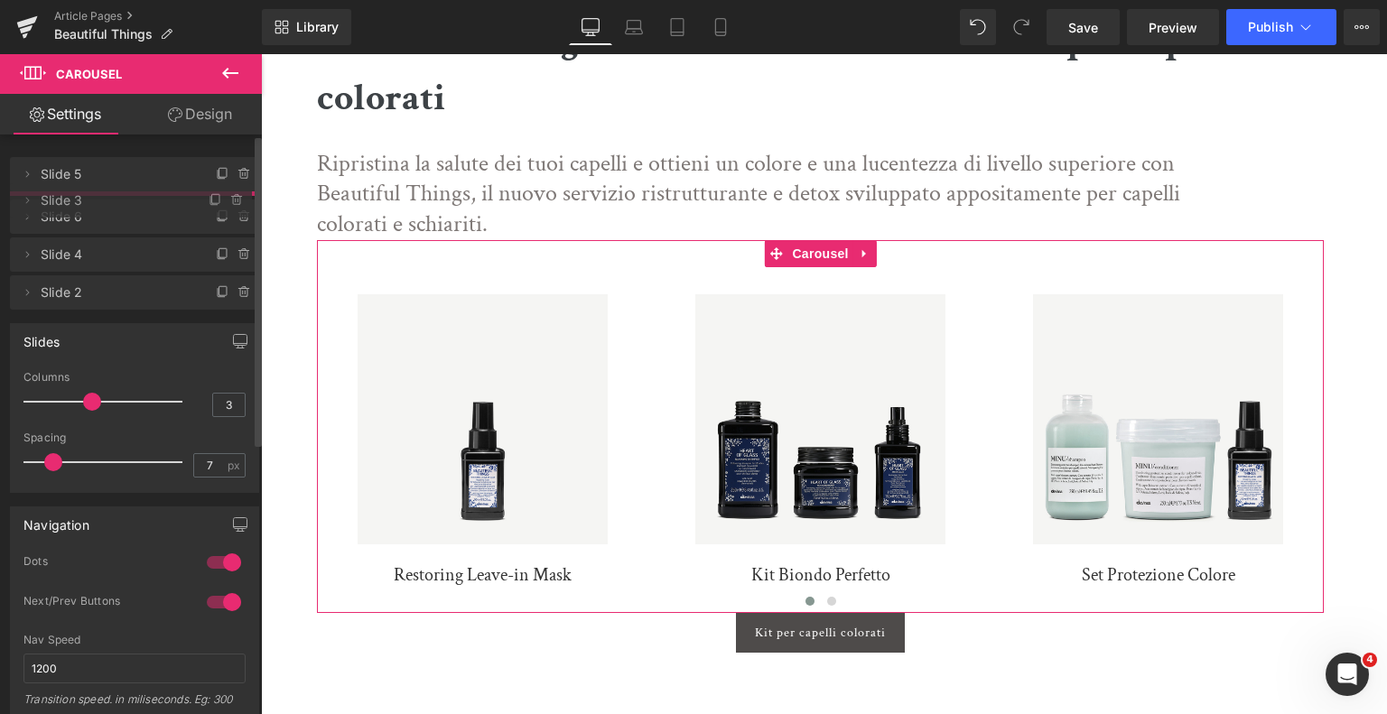
drag, startPoint x: 89, startPoint y: 331, endPoint x: 94, endPoint y: 206, distance: 125.6
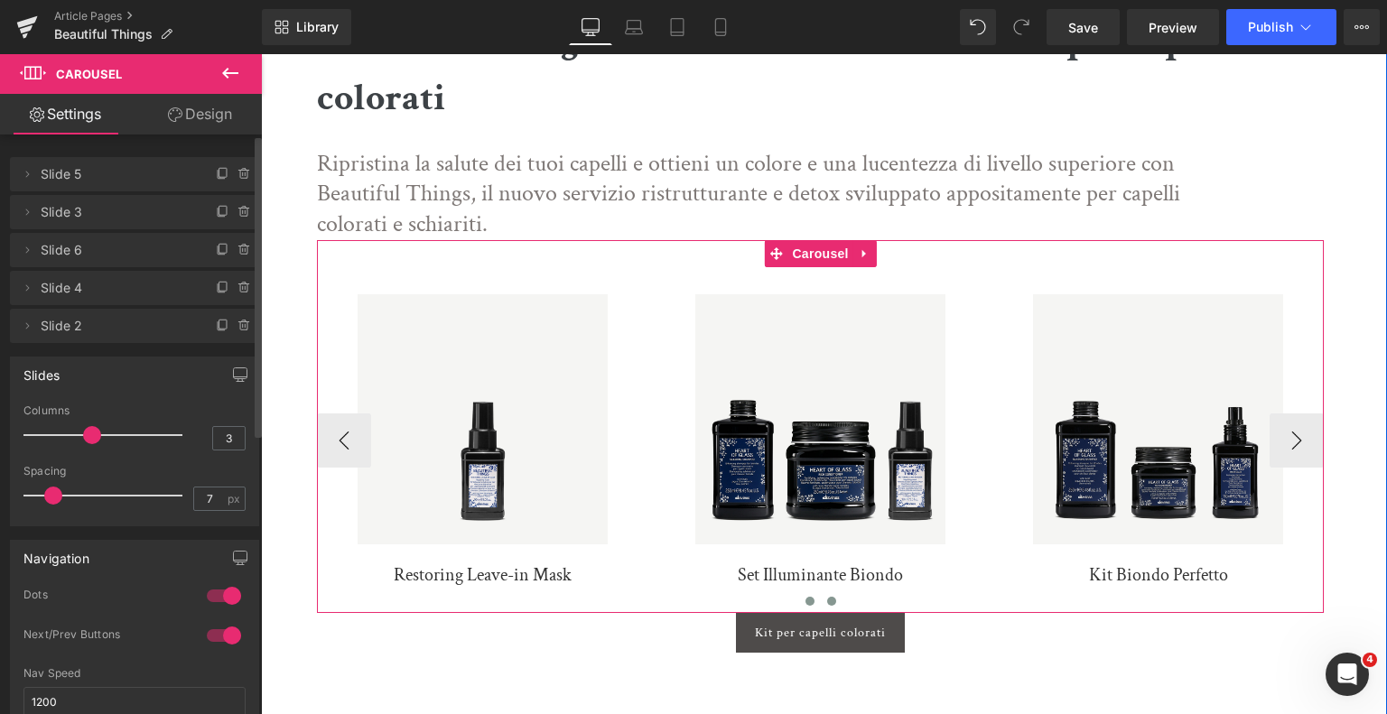
click at [827, 600] on span at bounding box center [831, 601] width 9 height 9
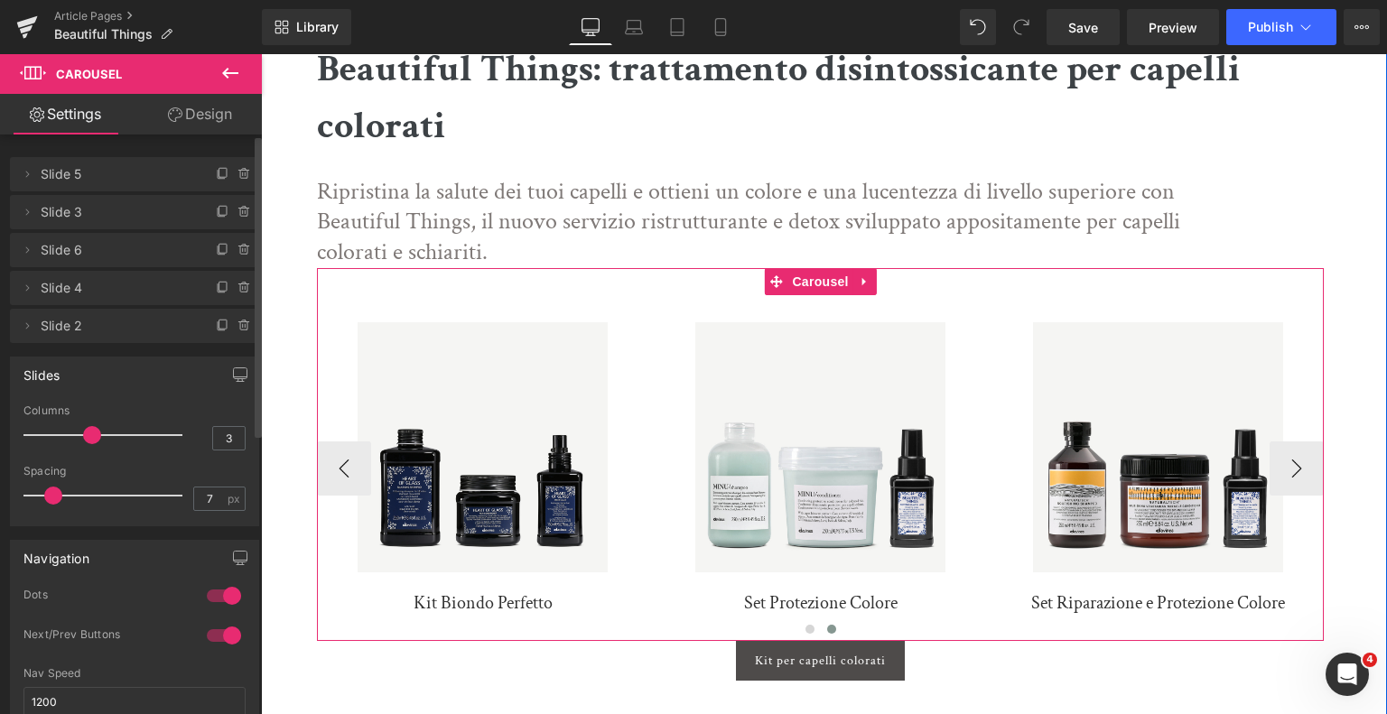
scroll to position [542, 0]
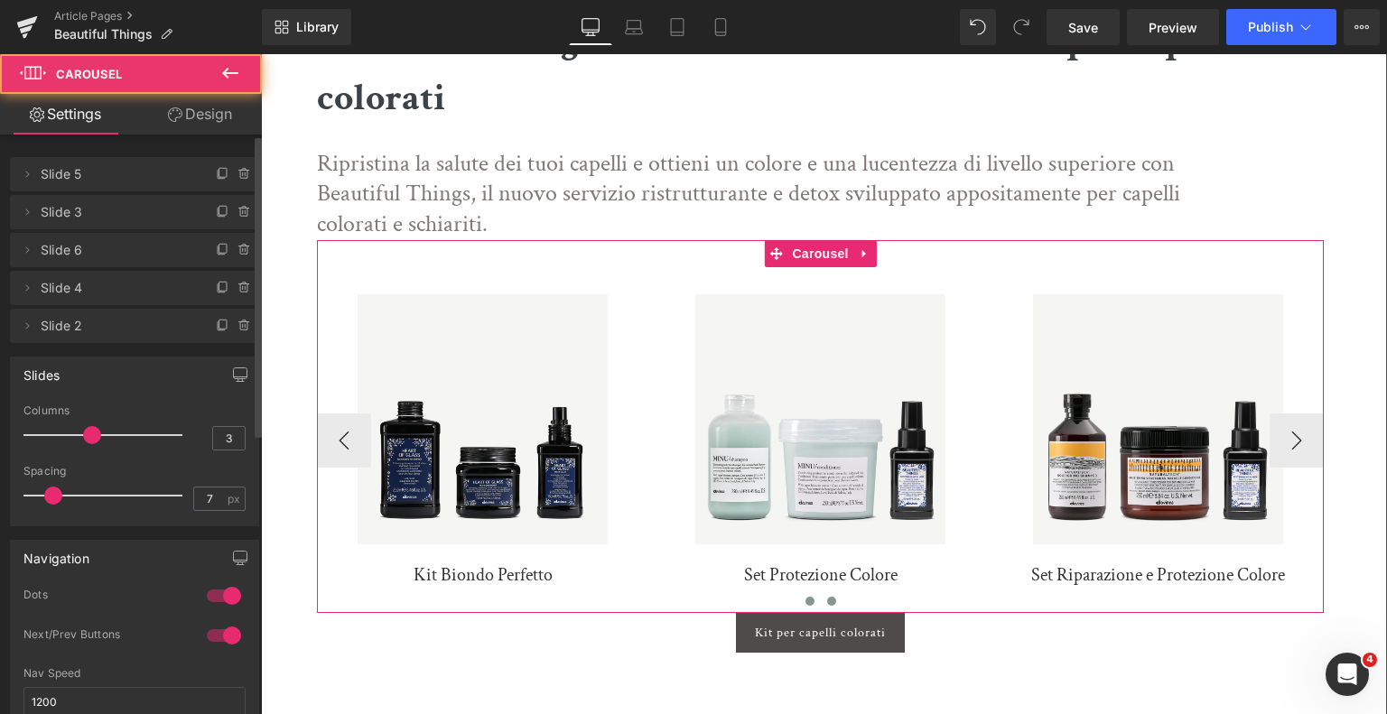
click at [809, 606] on button at bounding box center [810, 602] width 22 height 18
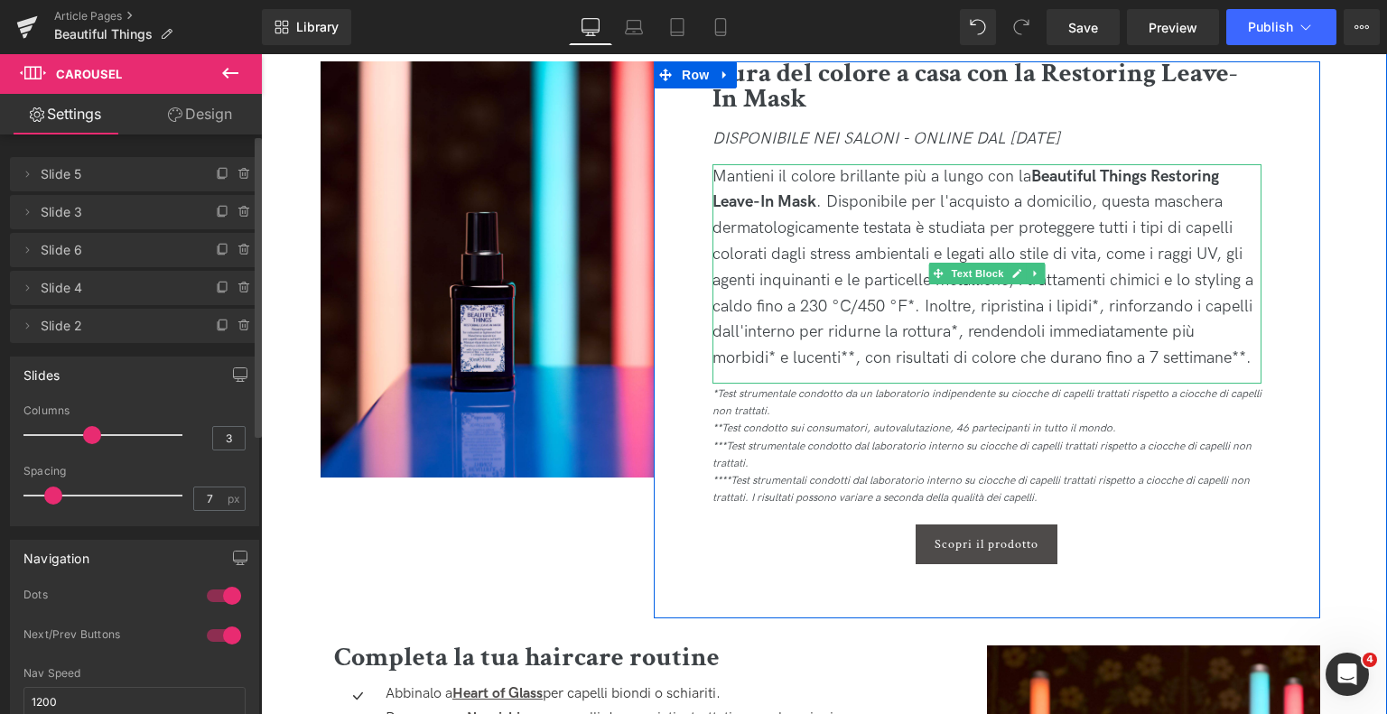
scroll to position [3161, 0]
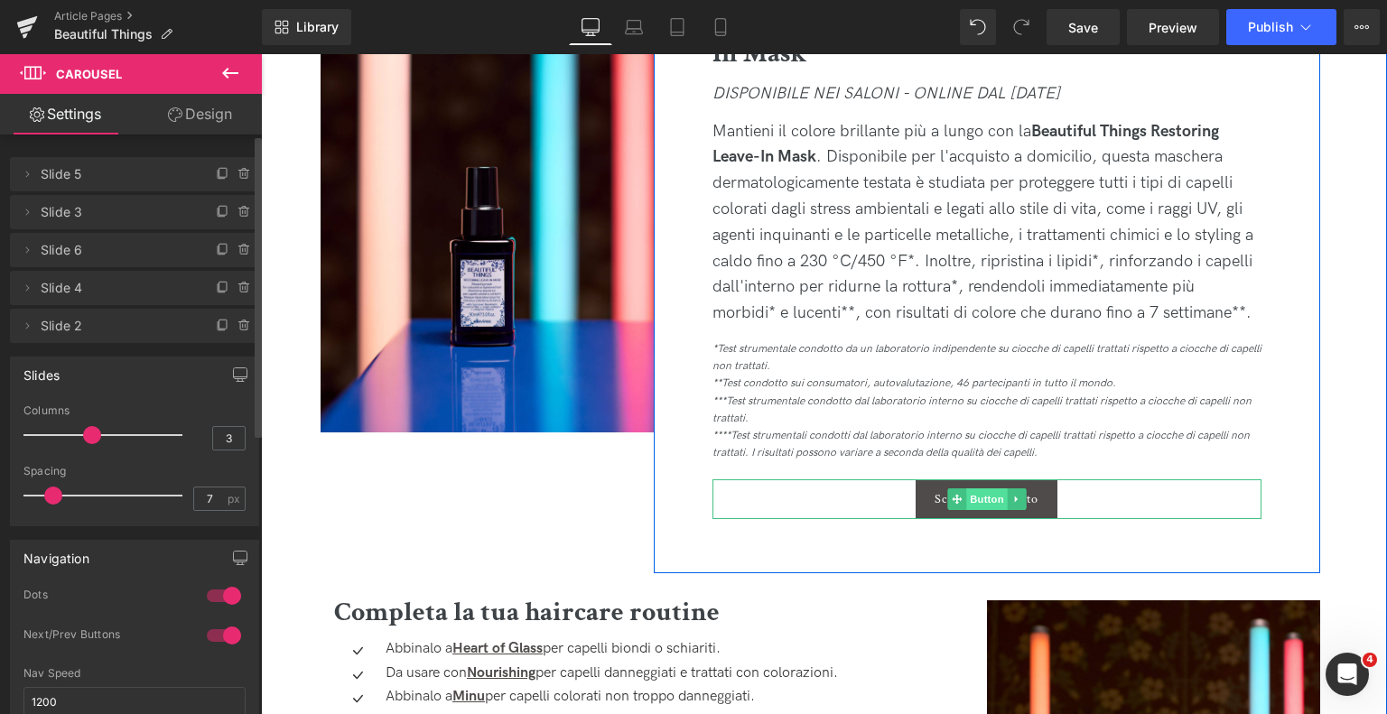
click at [999, 501] on span "Button" at bounding box center [987, 500] width 42 height 22
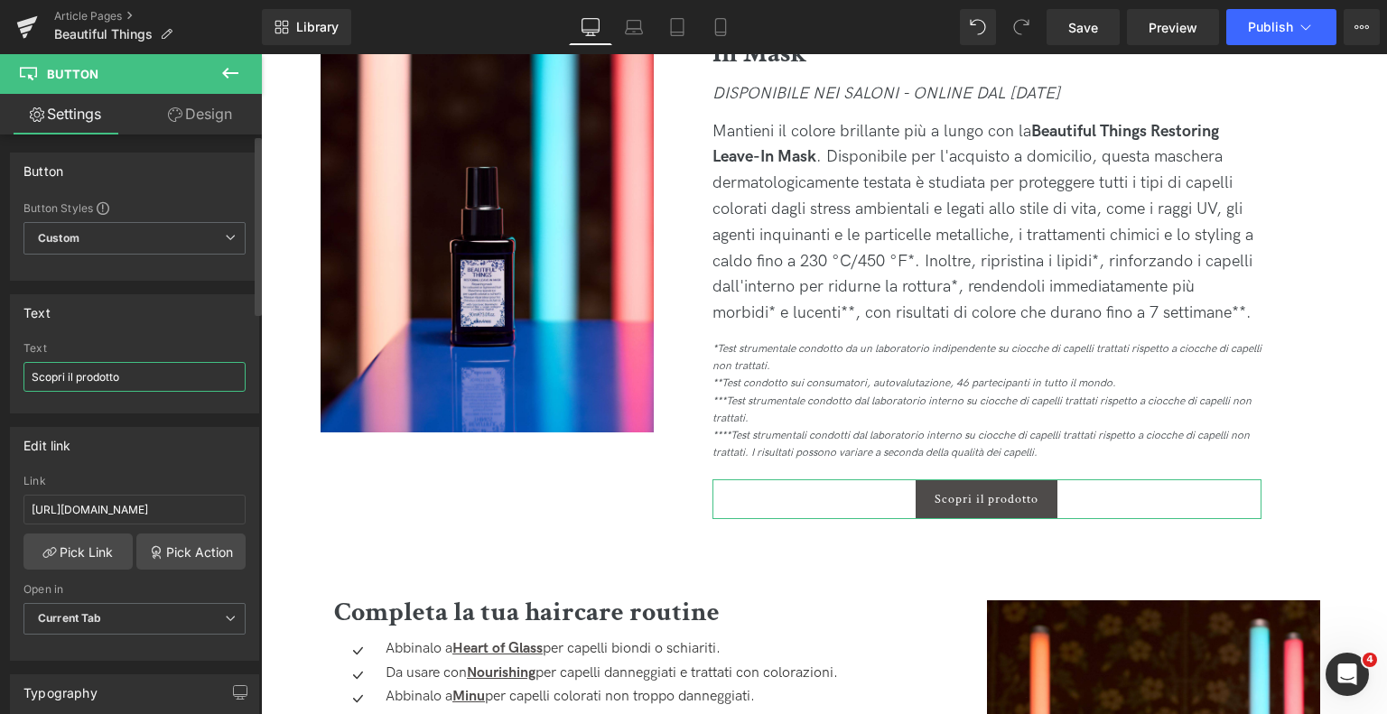
click at [65, 387] on input "Scopri il prodotto" at bounding box center [134, 377] width 222 height 30
type input "Acquista"
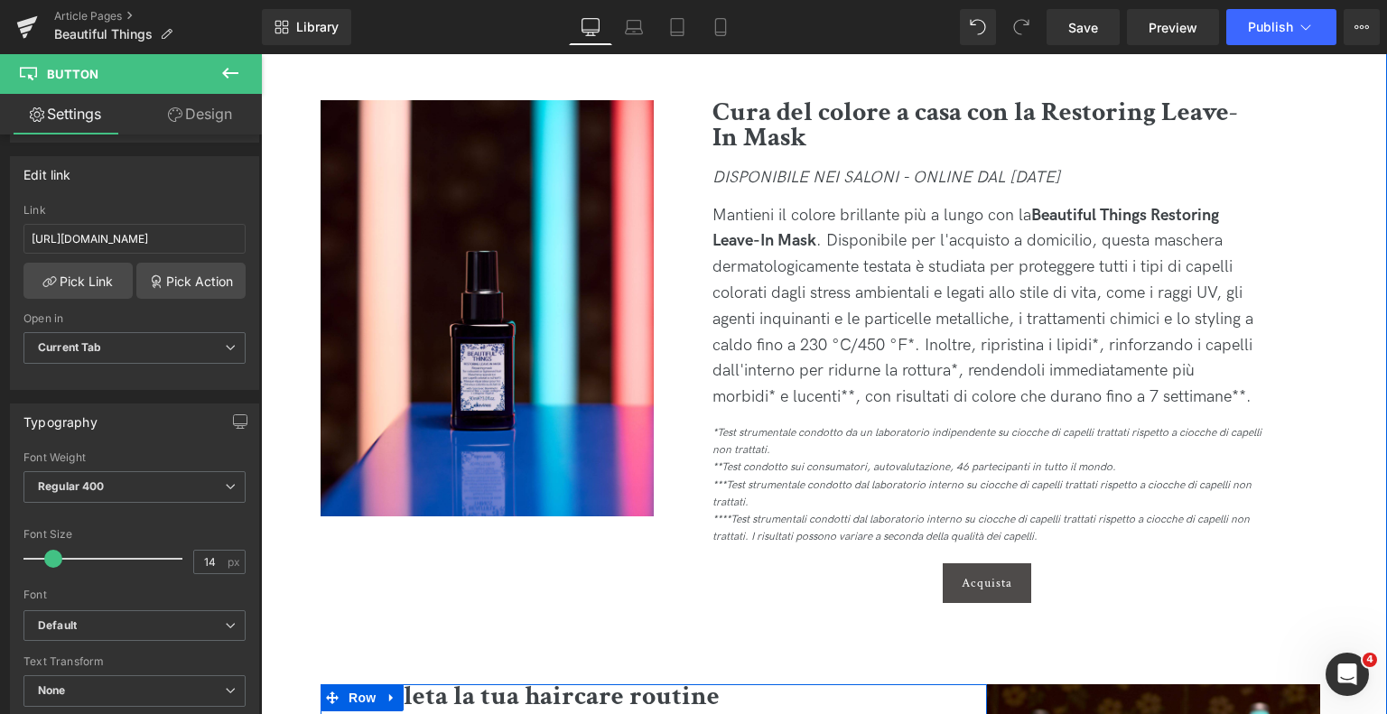
scroll to position [3071, 0]
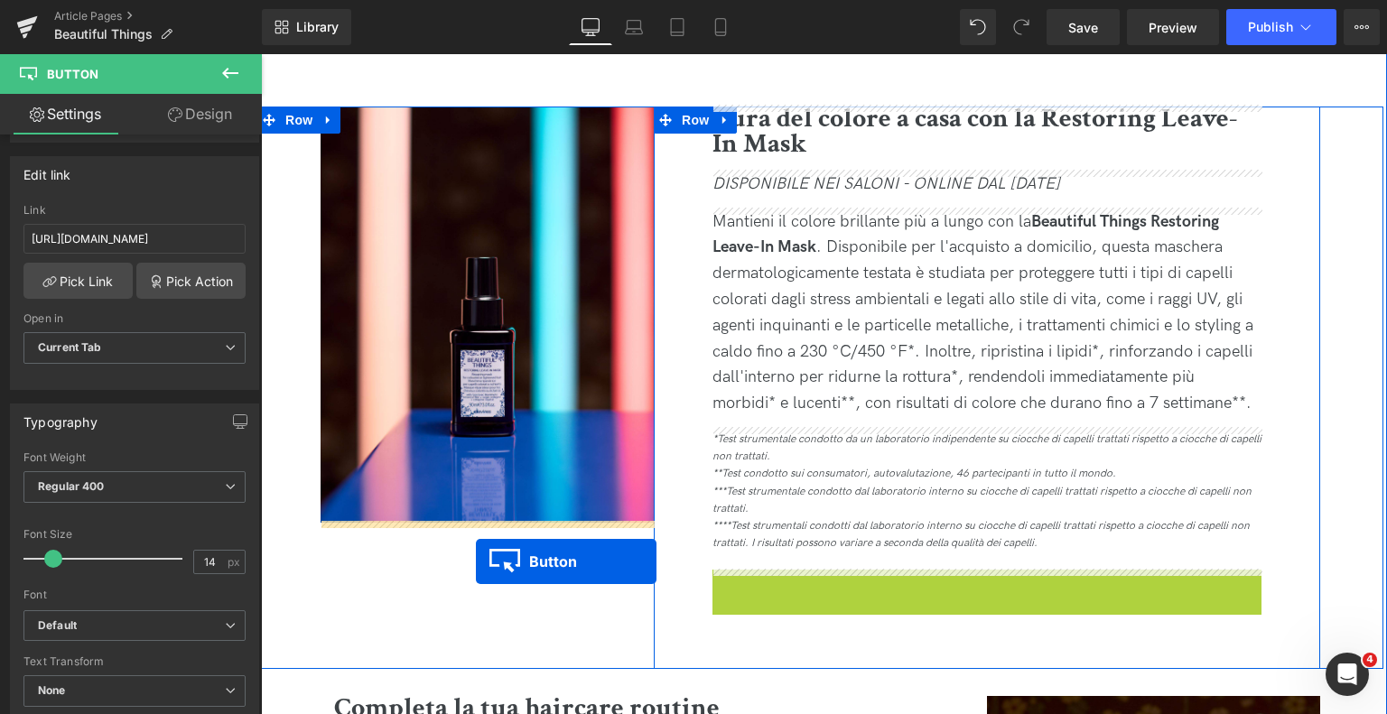
drag, startPoint x: 961, startPoint y: 590, endPoint x: 476, endPoint y: 562, distance: 485.9
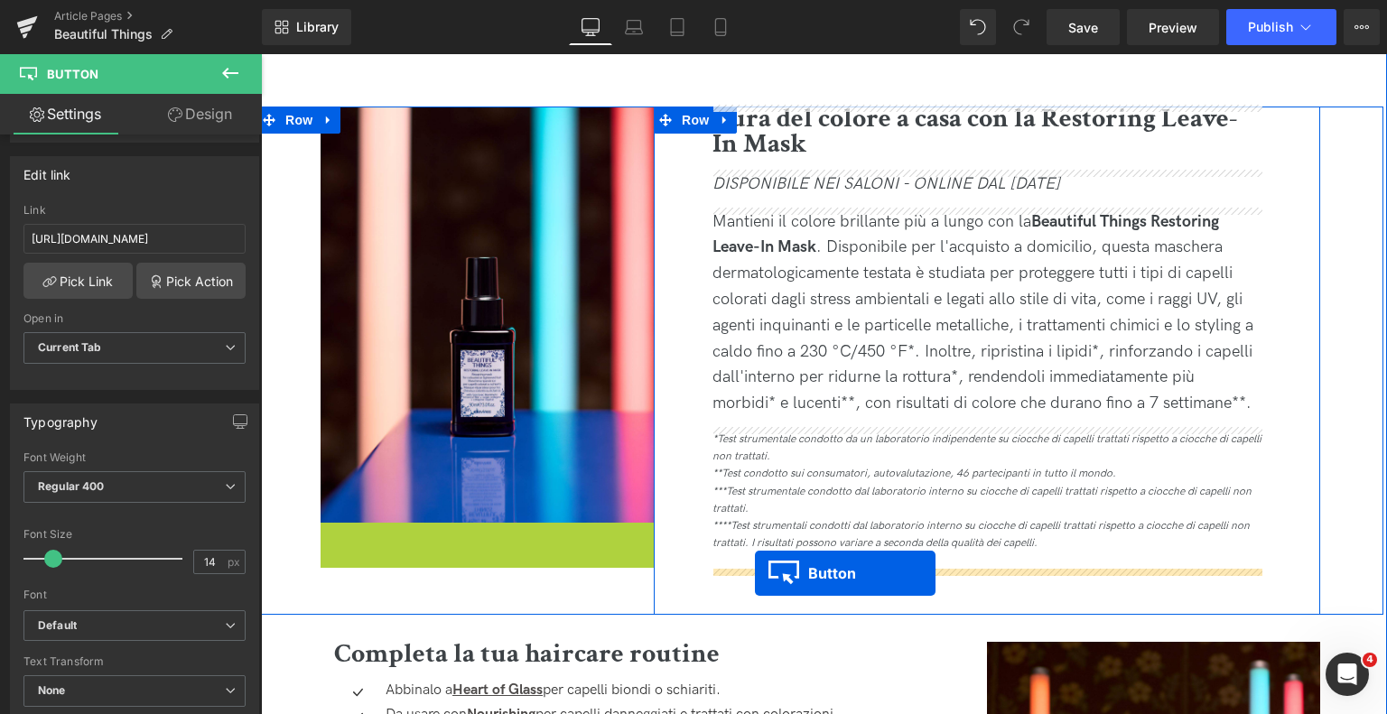
drag, startPoint x: 453, startPoint y: 545, endPoint x: 755, endPoint y: 574, distance: 304.0
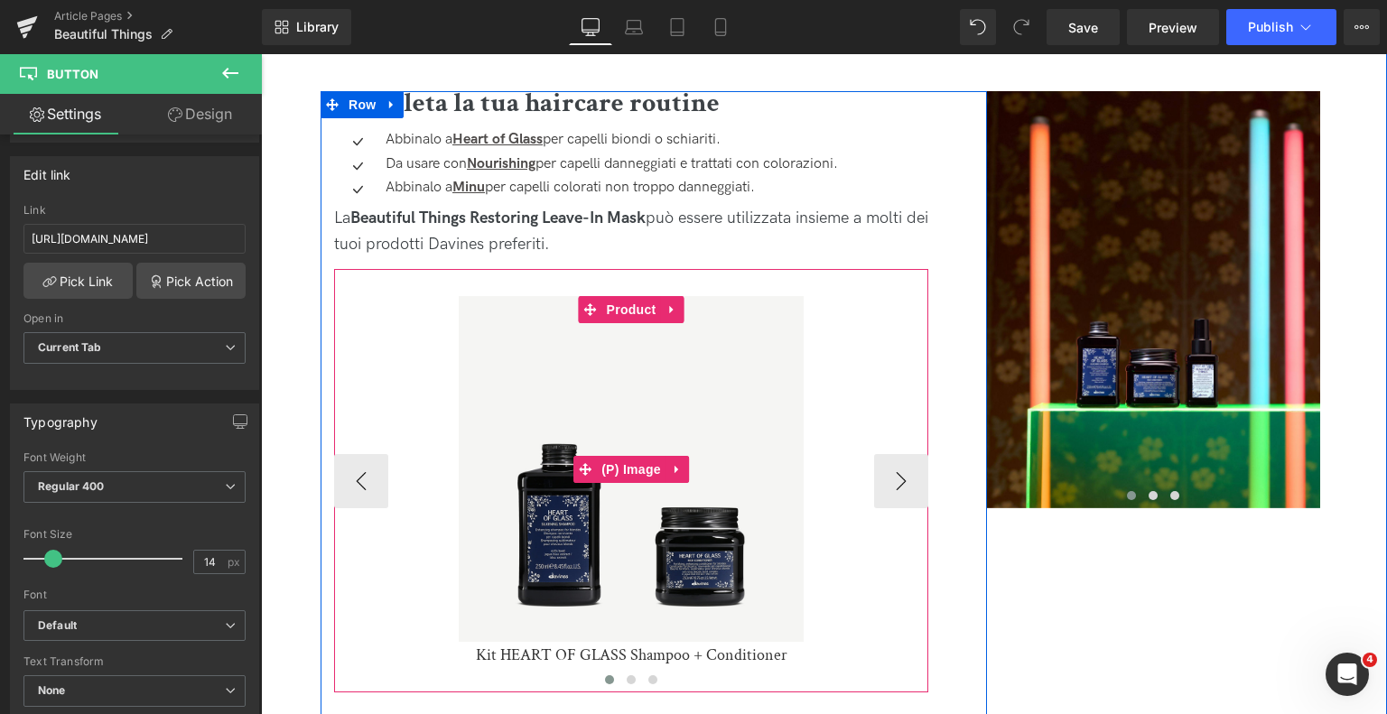
scroll to position [3703, 0]
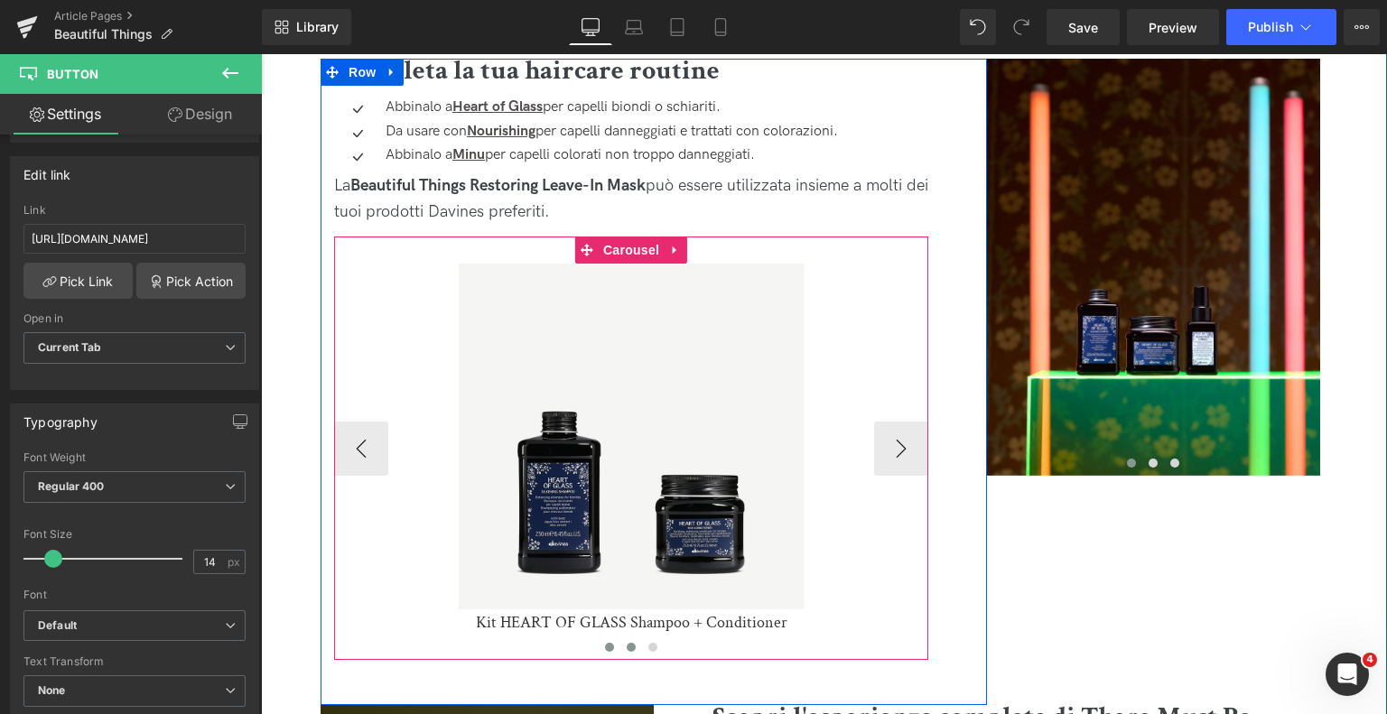
click at [632, 645] on span at bounding box center [631, 647] width 9 height 9
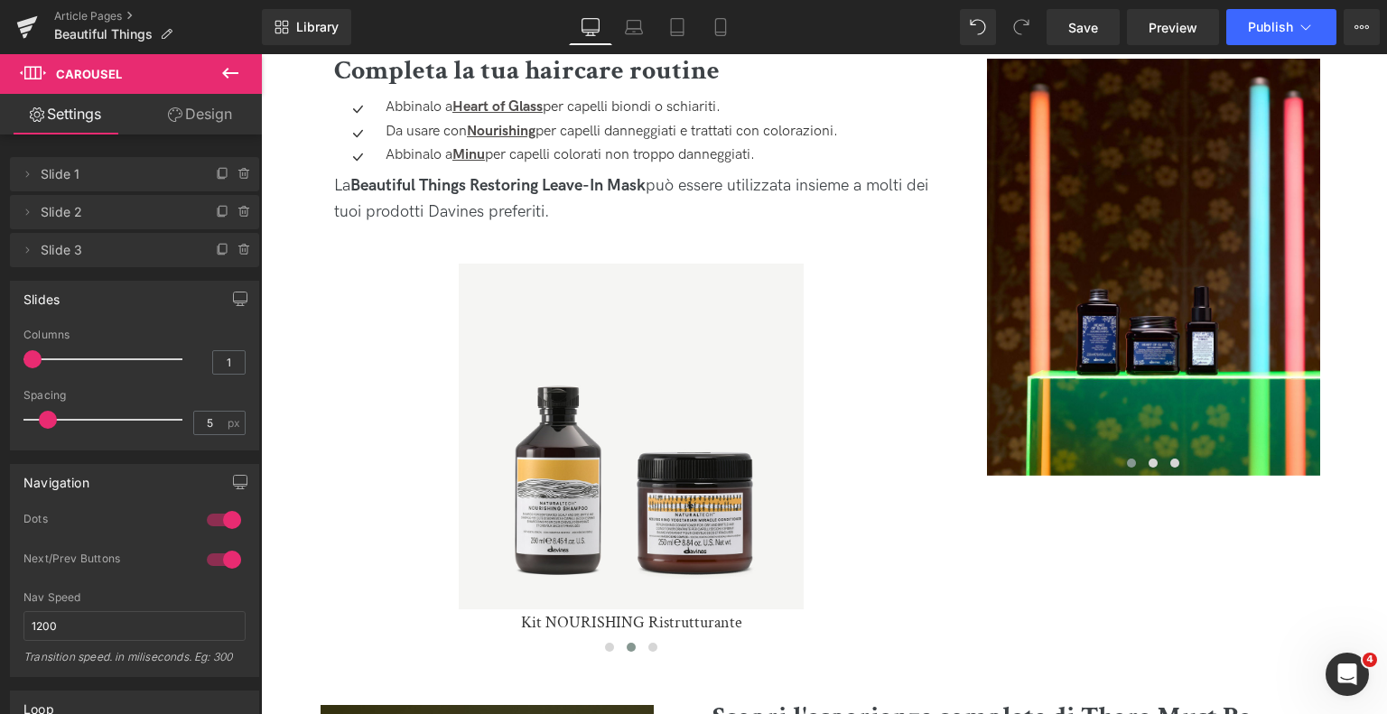
click at [648, 647] on div "Rendering Content" at bounding box center [694, 643] width 111 height 20
click at [651, 644] on div "Rendering Content" at bounding box center [694, 643] width 111 height 20
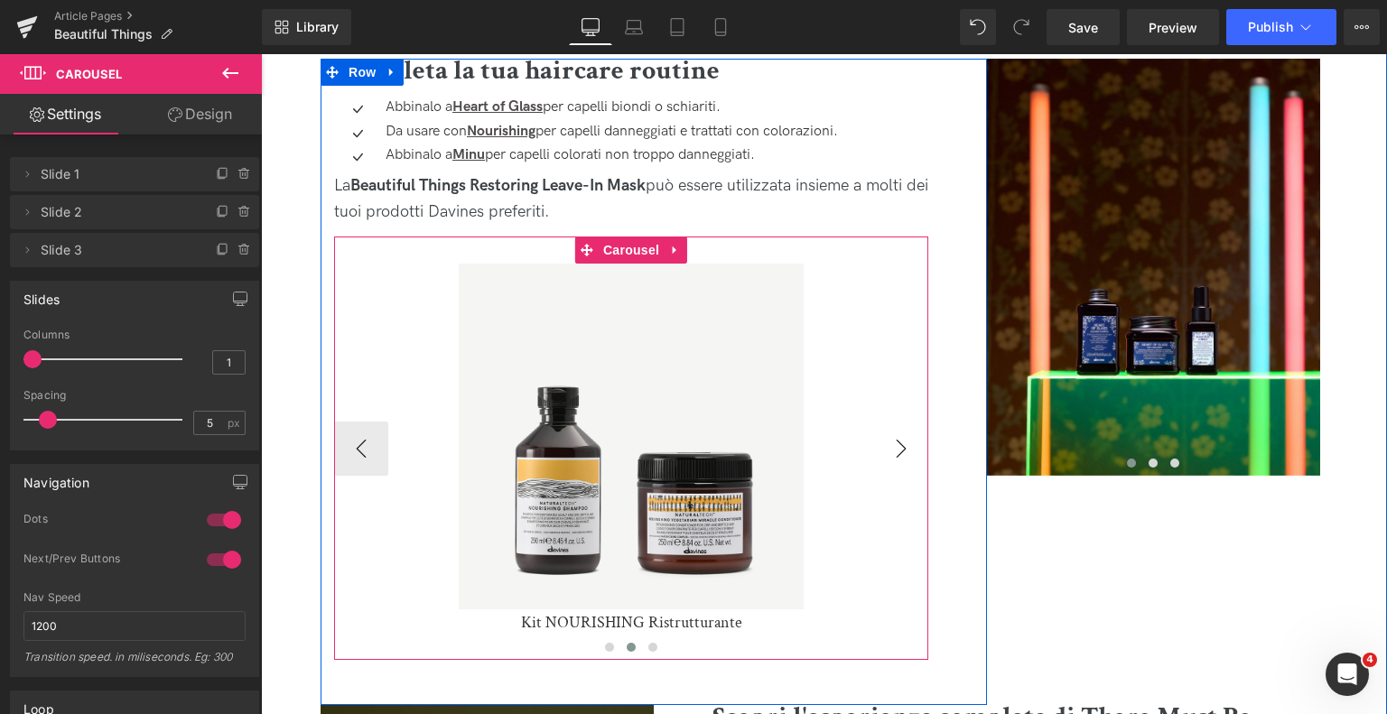
click at [909, 435] on button "›" at bounding box center [901, 449] width 54 height 54
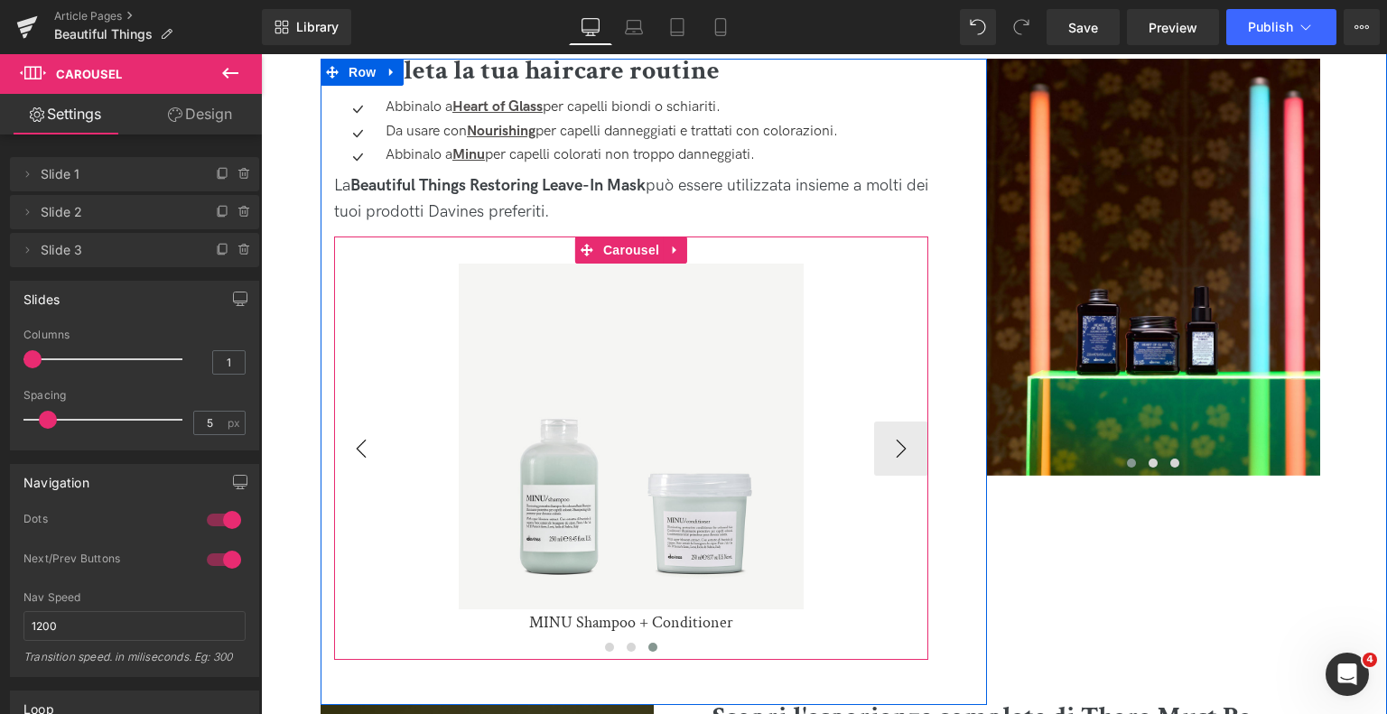
click at [351, 451] on button "‹" at bounding box center [361, 449] width 54 height 54
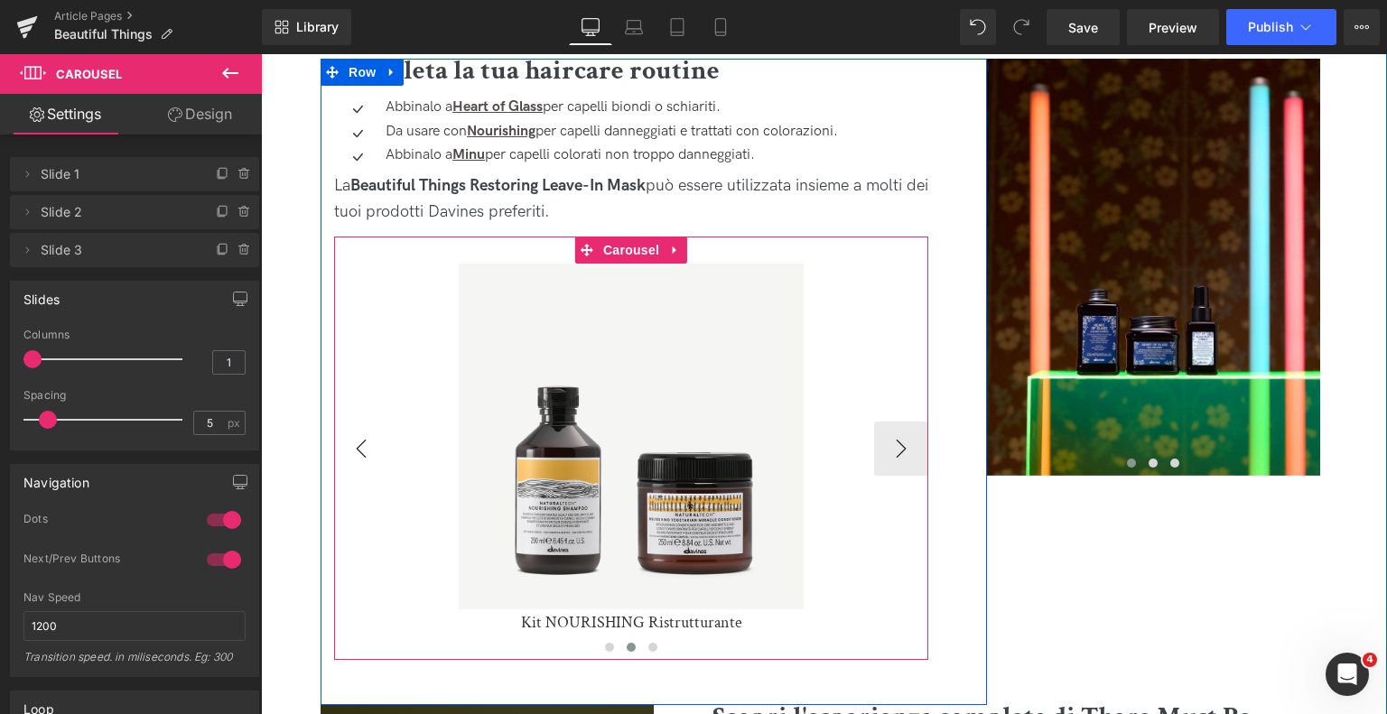
click at [351, 451] on button "‹" at bounding box center [361, 449] width 54 height 54
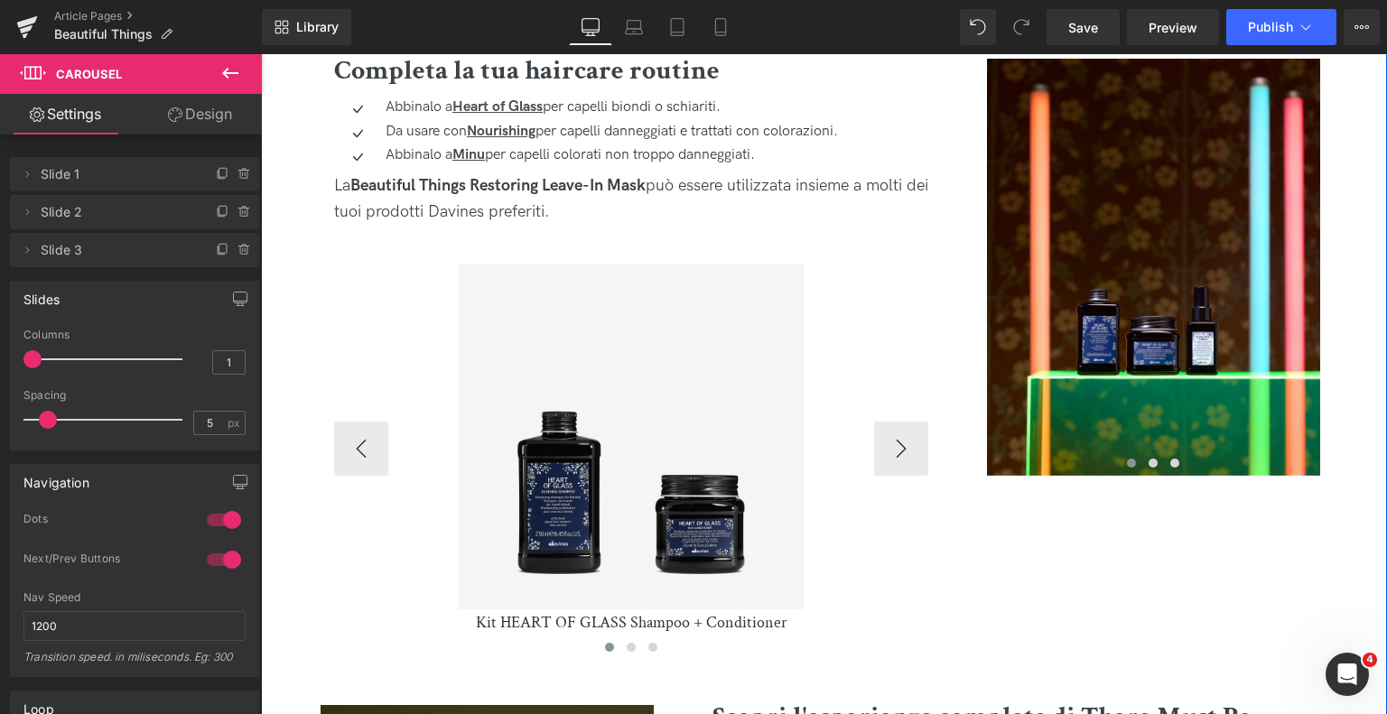
click at [621, 334] on img at bounding box center [632, 437] width 346 height 346
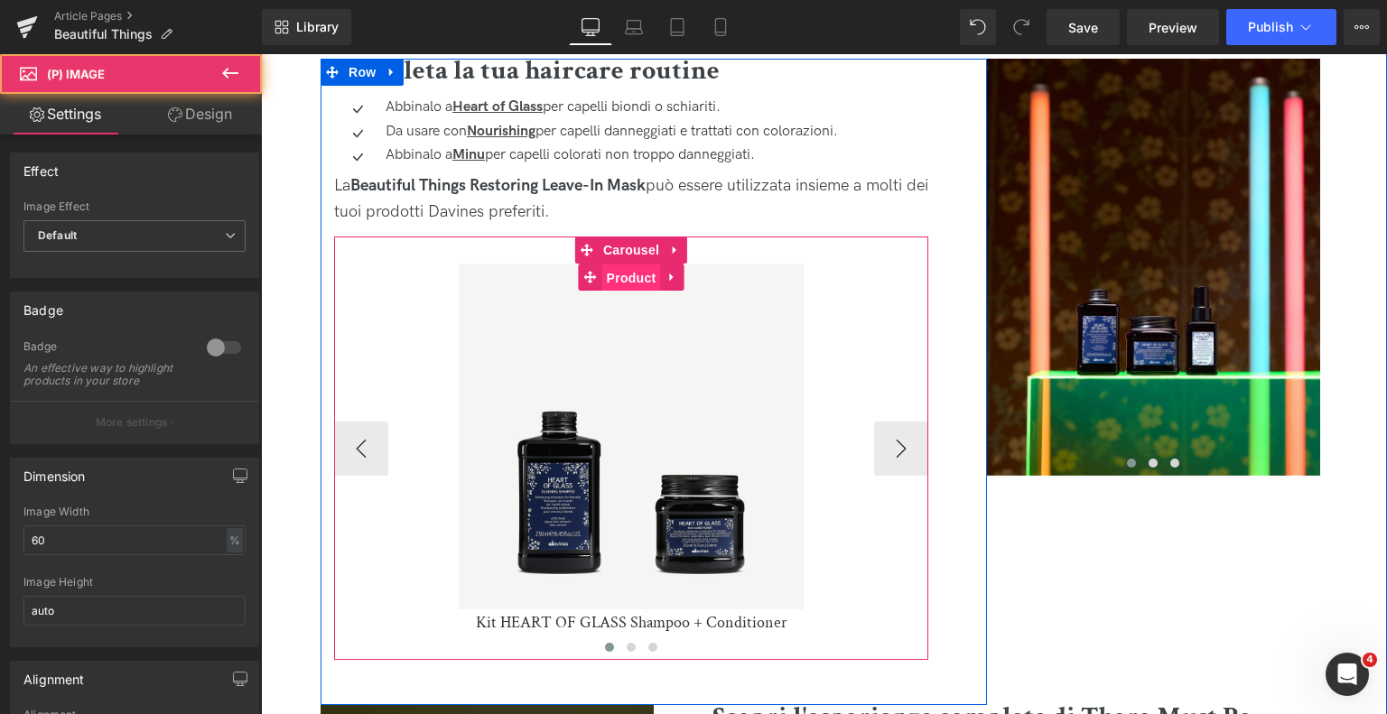
click at [632, 277] on span "Product" at bounding box center [631, 278] width 59 height 27
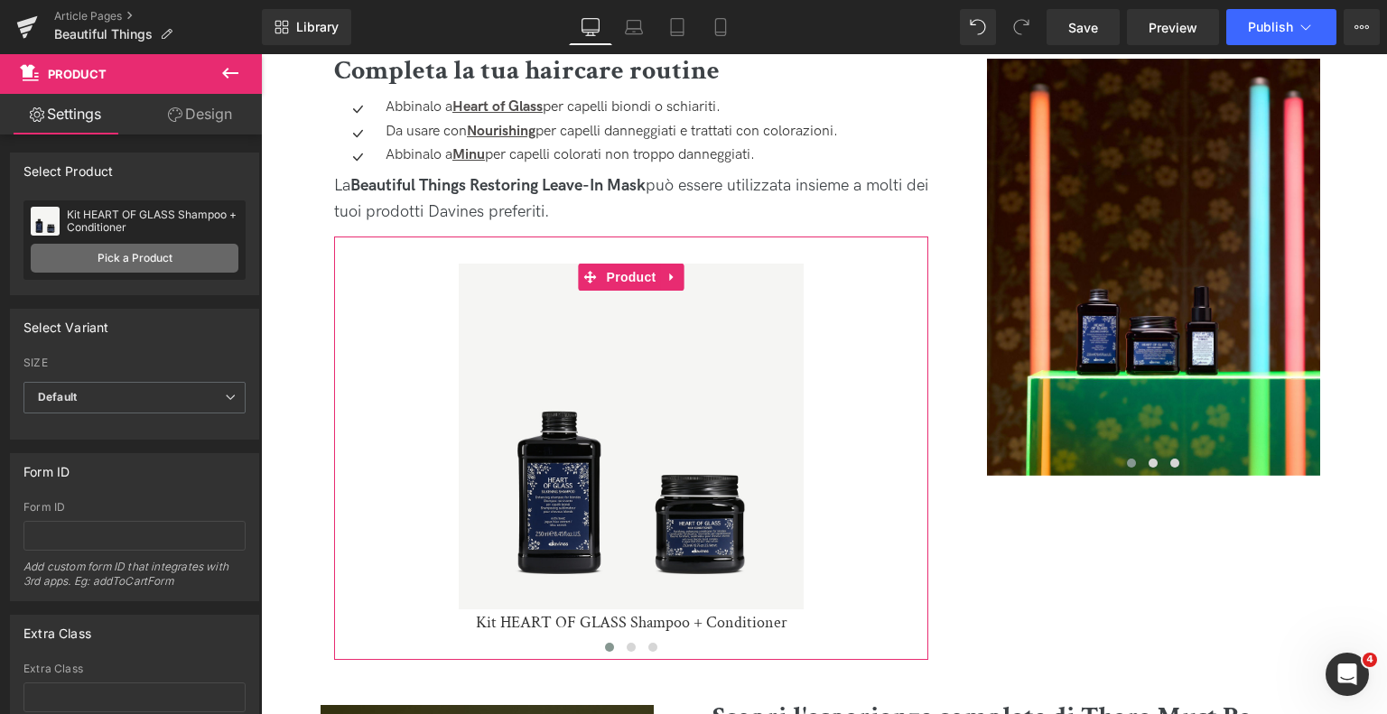
click at [177, 256] on link "Pick a Product" at bounding box center [135, 258] width 208 height 29
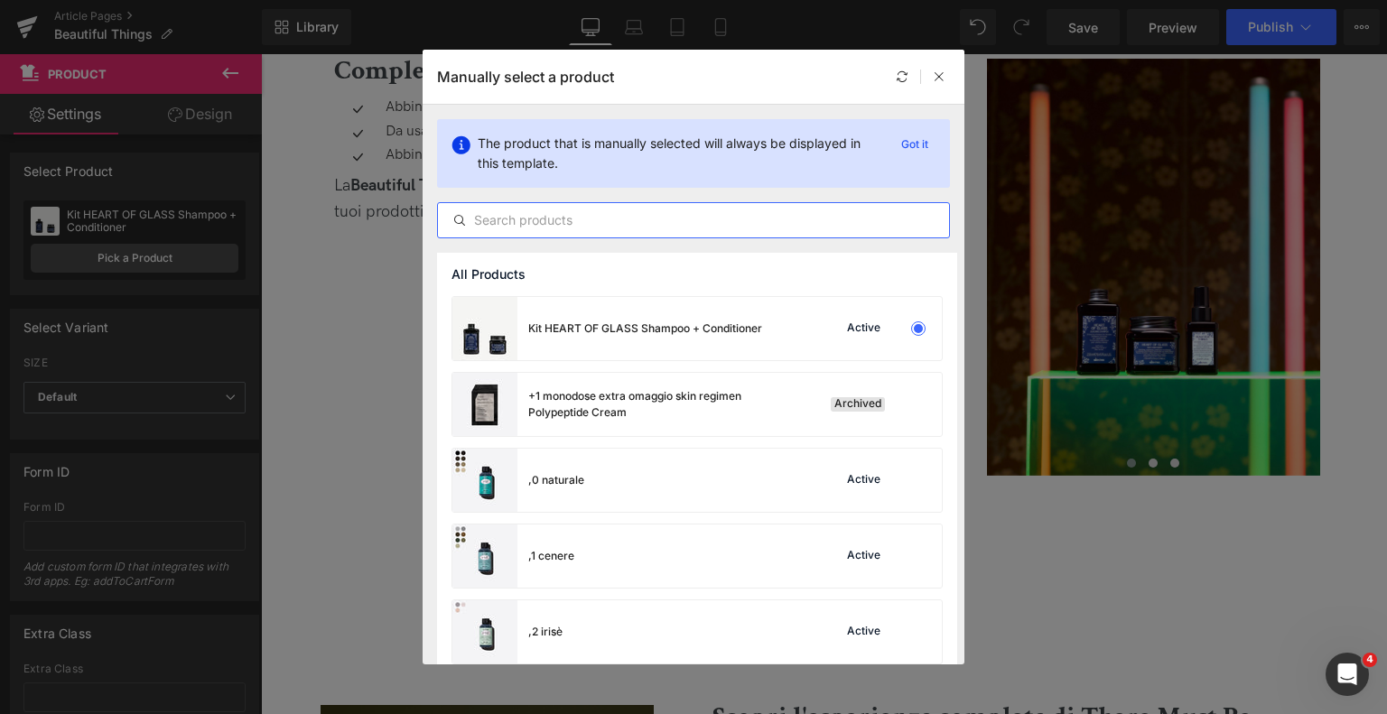
click at [672, 227] on input "text" at bounding box center [693, 221] width 511 height 22
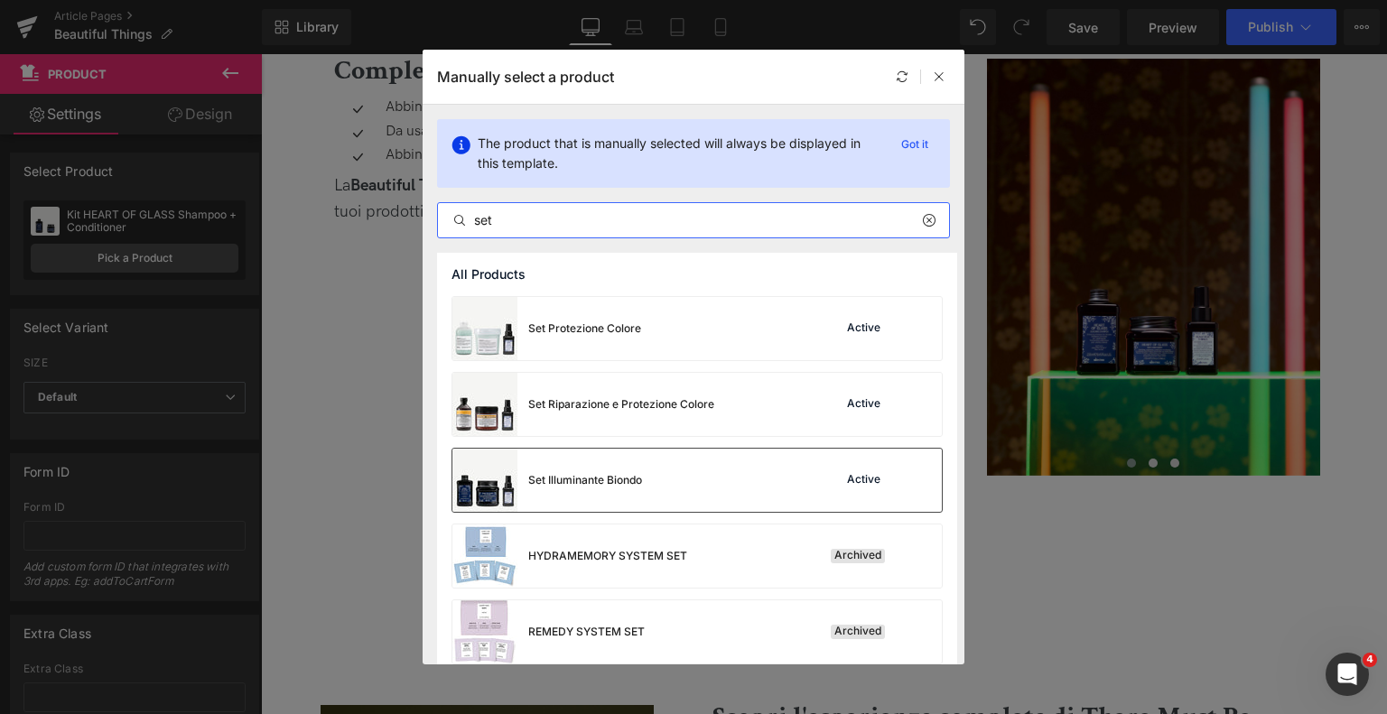
type input "set"
click at [654, 480] on div "Set Illuminante Biondo Active" at bounding box center [698, 480] width 490 height 63
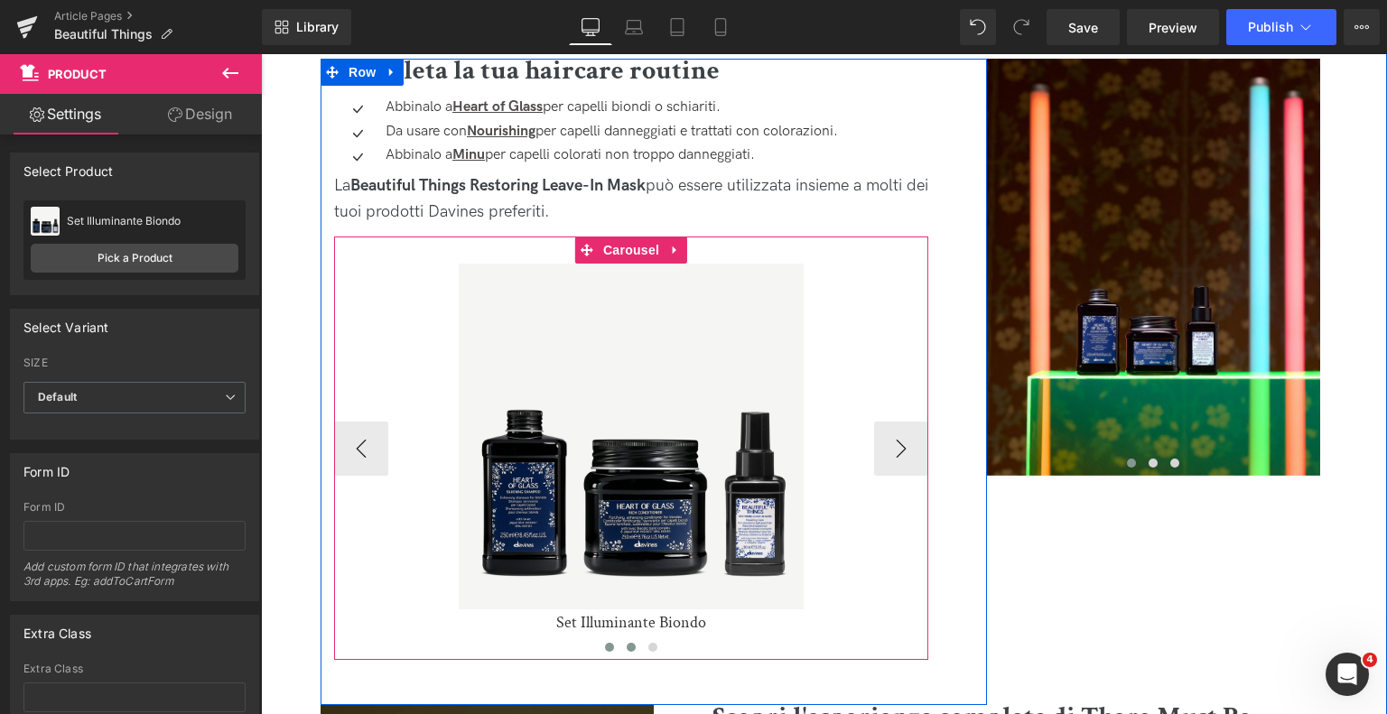
click at [631, 645] on span at bounding box center [631, 647] width 9 height 9
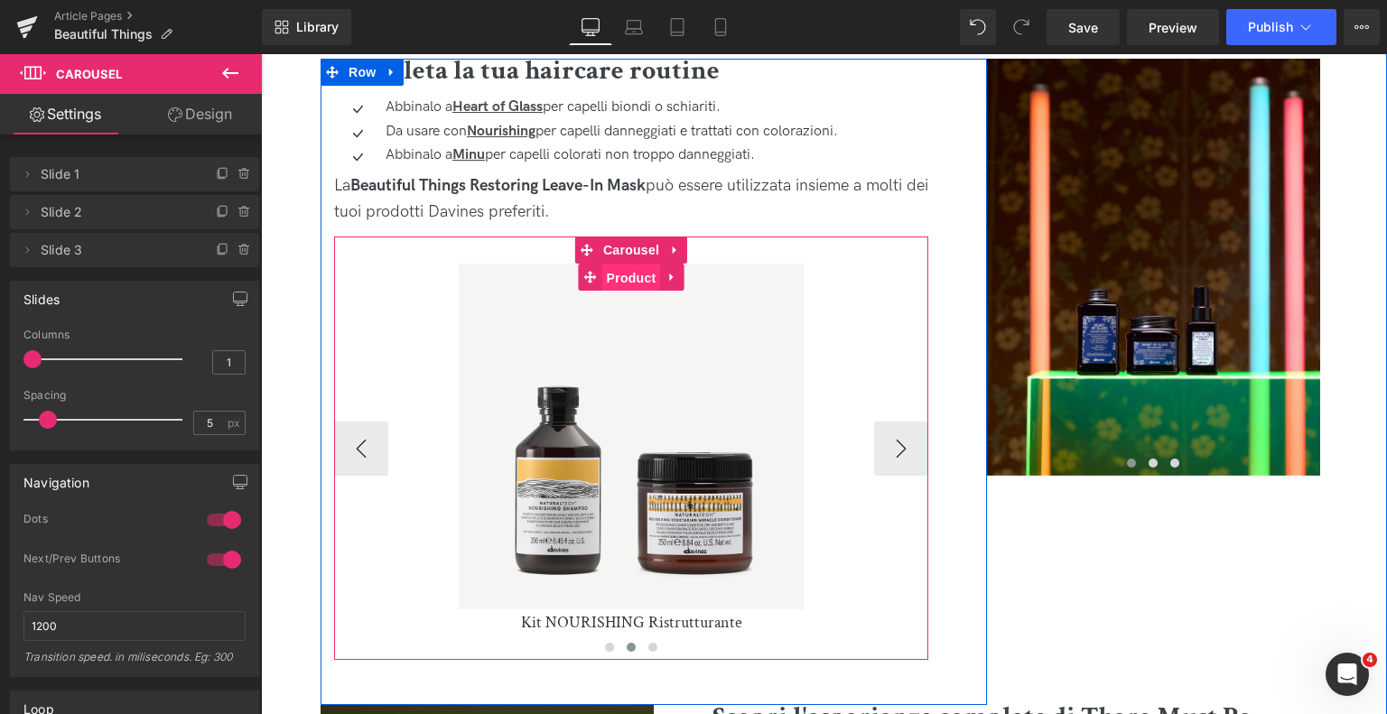
click at [629, 277] on span "Product" at bounding box center [631, 278] width 59 height 27
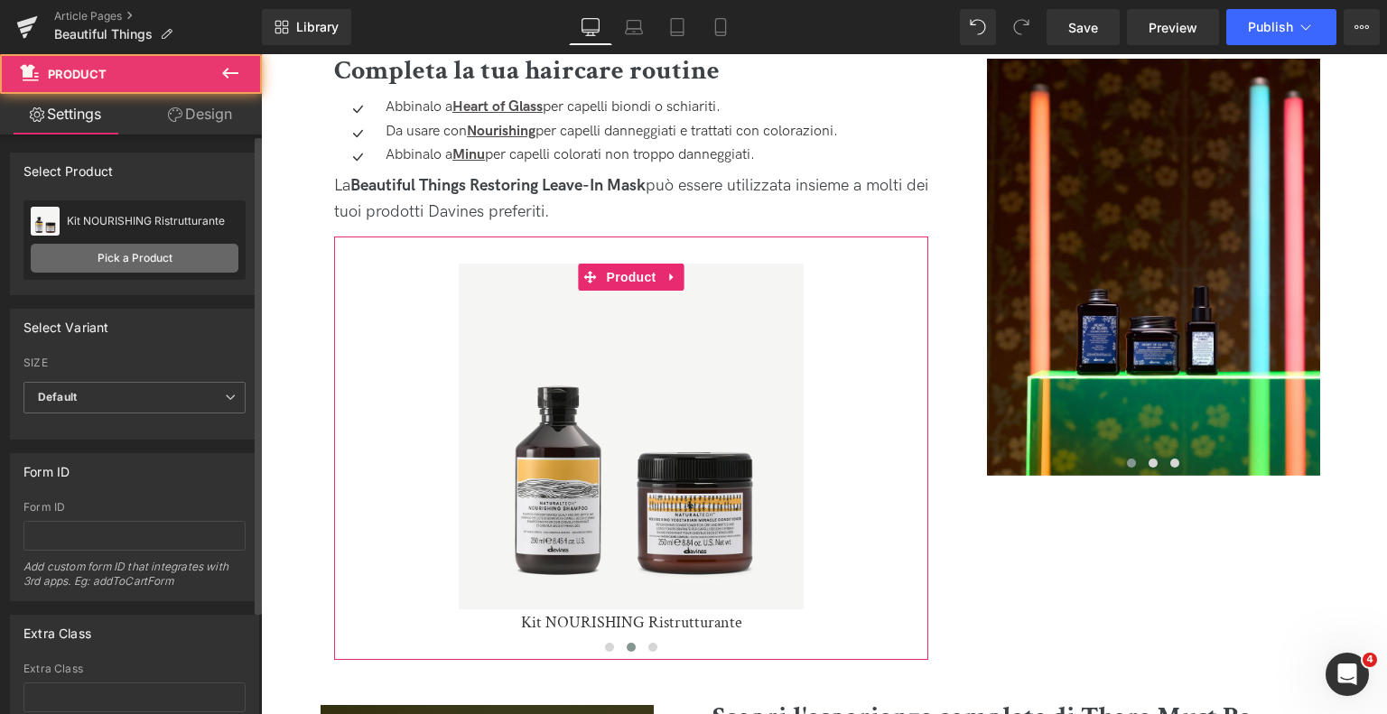
click at [124, 264] on link "Pick a Product" at bounding box center [135, 258] width 208 height 29
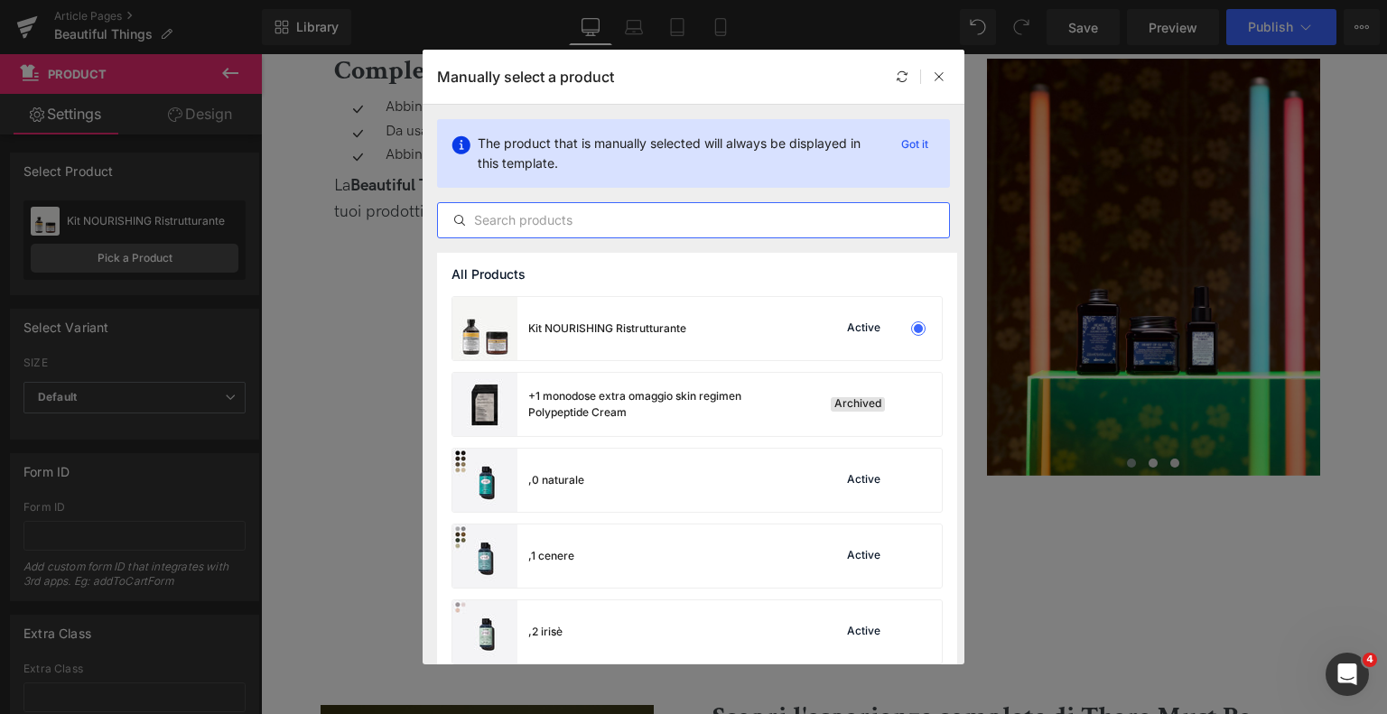
click at [625, 223] on input "text" at bounding box center [693, 221] width 511 height 22
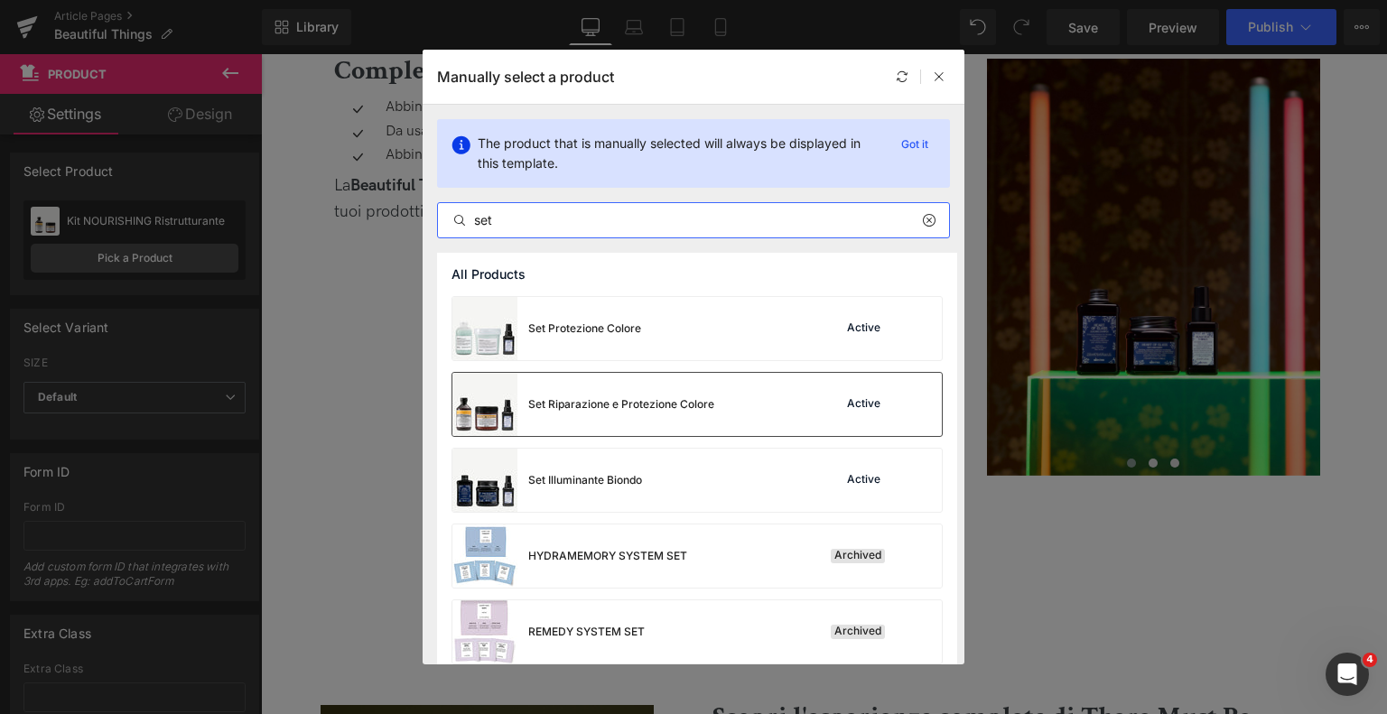
type input "set"
click at [594, 396] on div "Set Riparazione e Protezione Colore" at bounding box center [584, 404] width 262 height 63
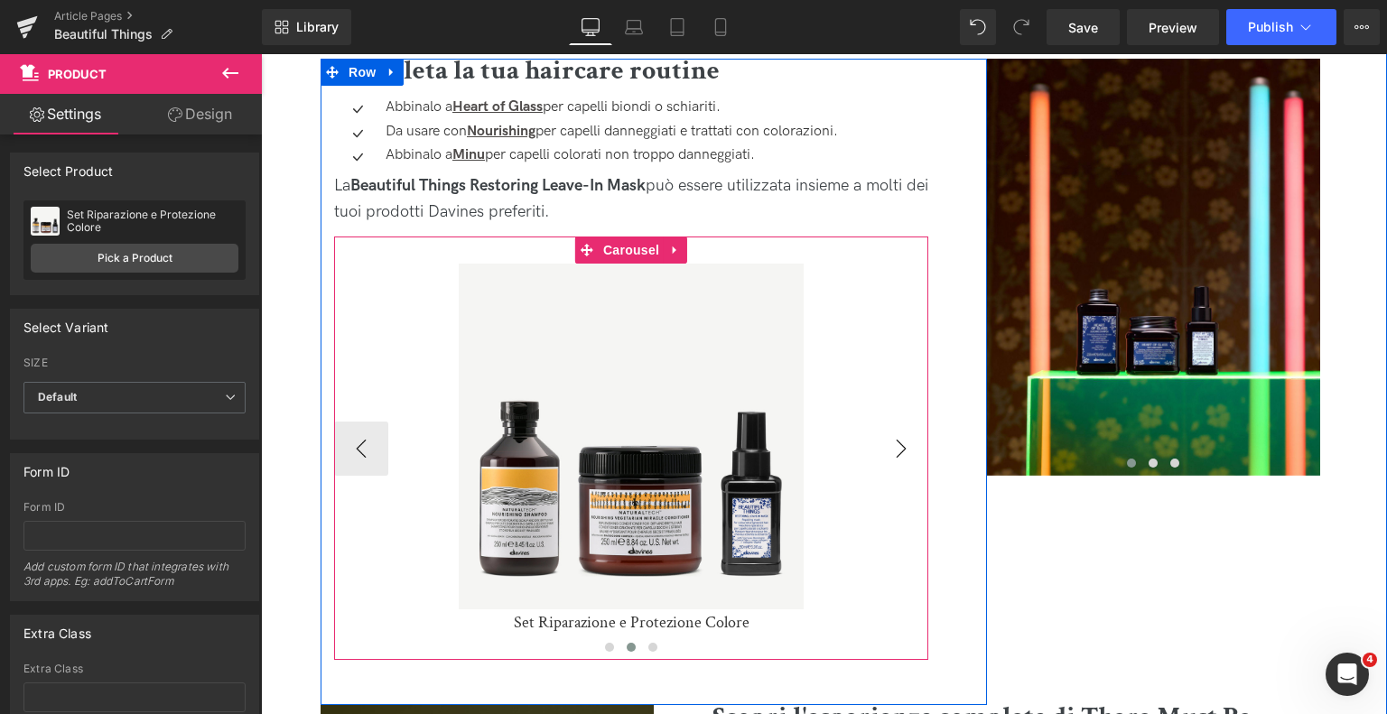
click at [901, 458] on button "›" at bounding box center [901, 449] width 54 height 54
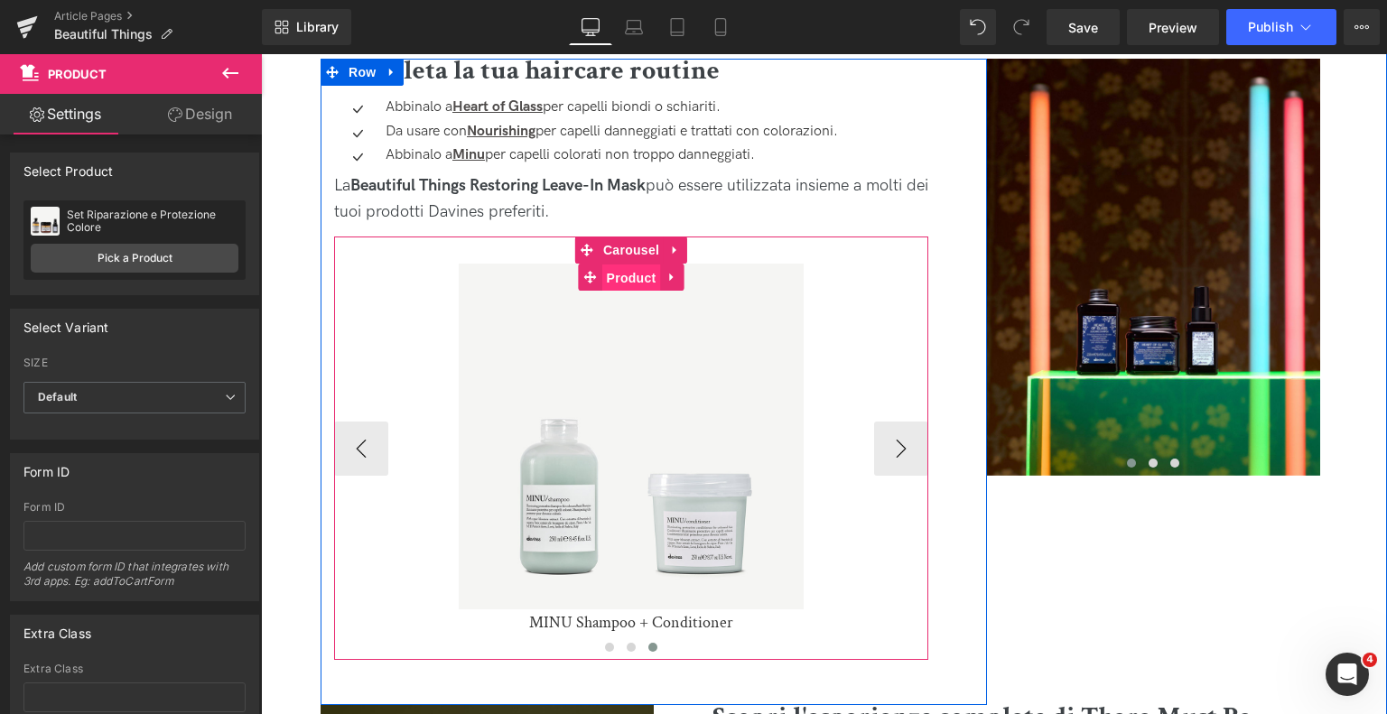
click at [630, 279] on span "Product" at bounding box center [631, 278] width 59 height 27
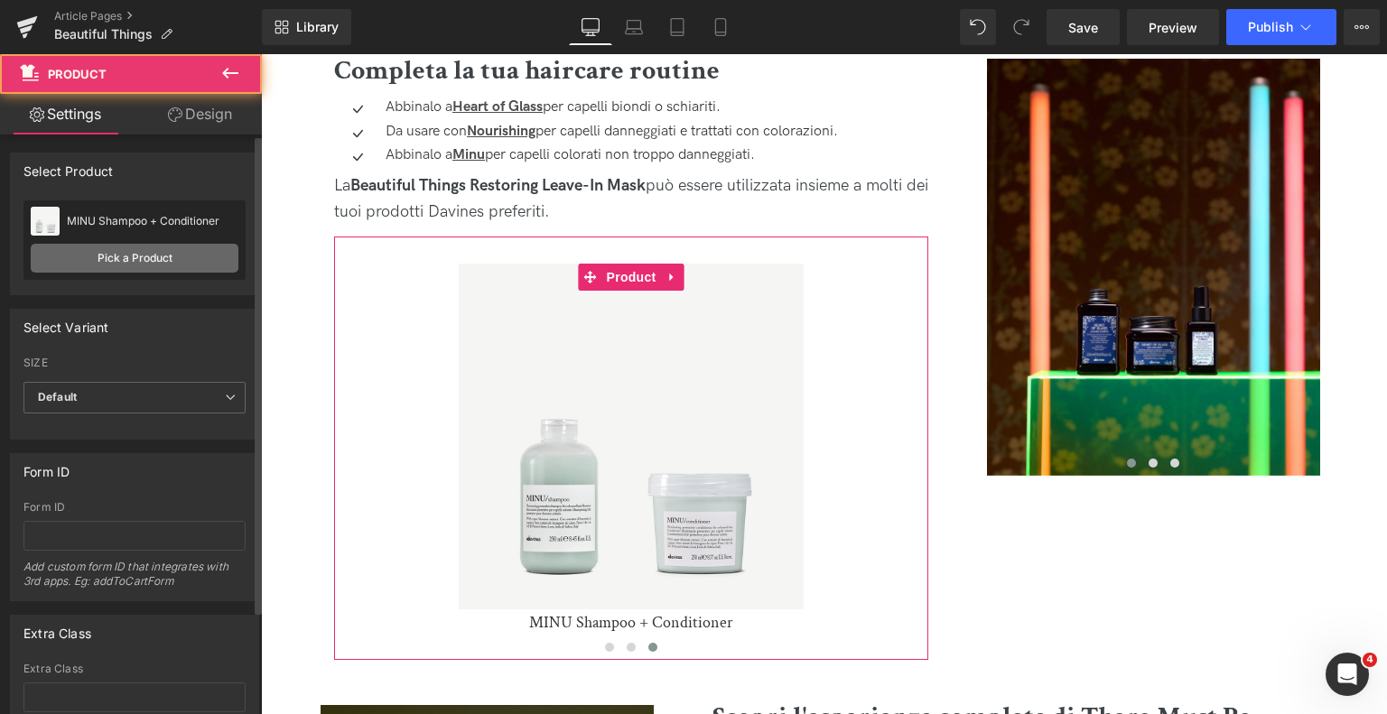
click at [182, 259] on link "Pick a Product" at bounding box center [135, 258] width 208 height 29
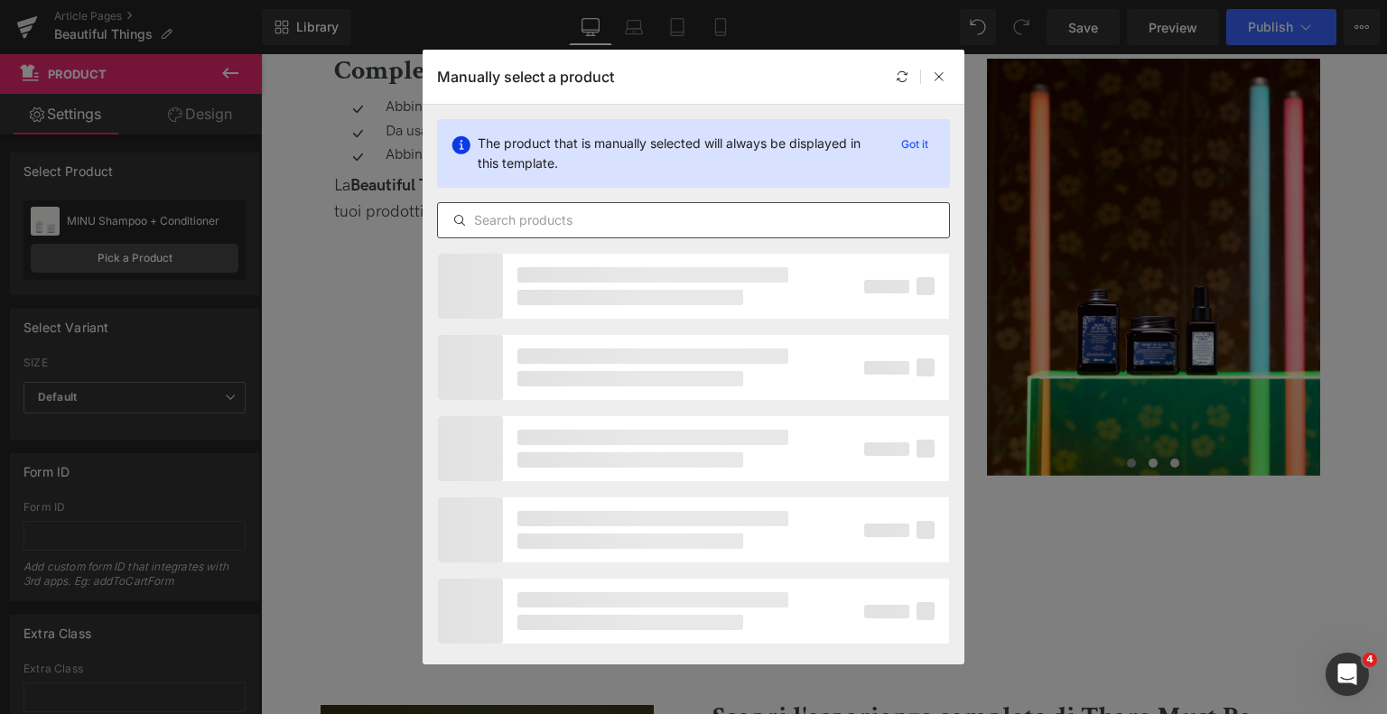
click at [598, 229] on input "text" at bounding box center [693, 221] width 511 height 22
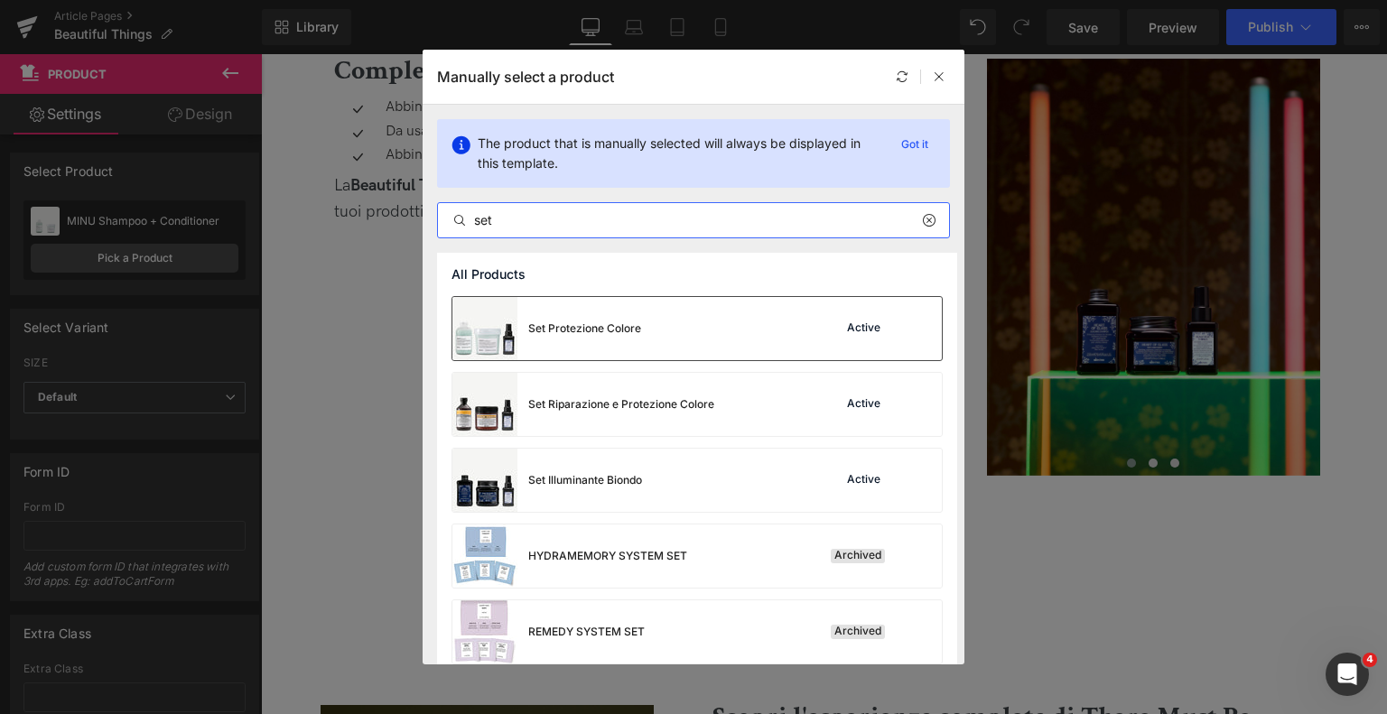
type input "set"
click at [603, 339] on div "Set Protezione Colore" at bounding box center [547, 328] width 189 height 63
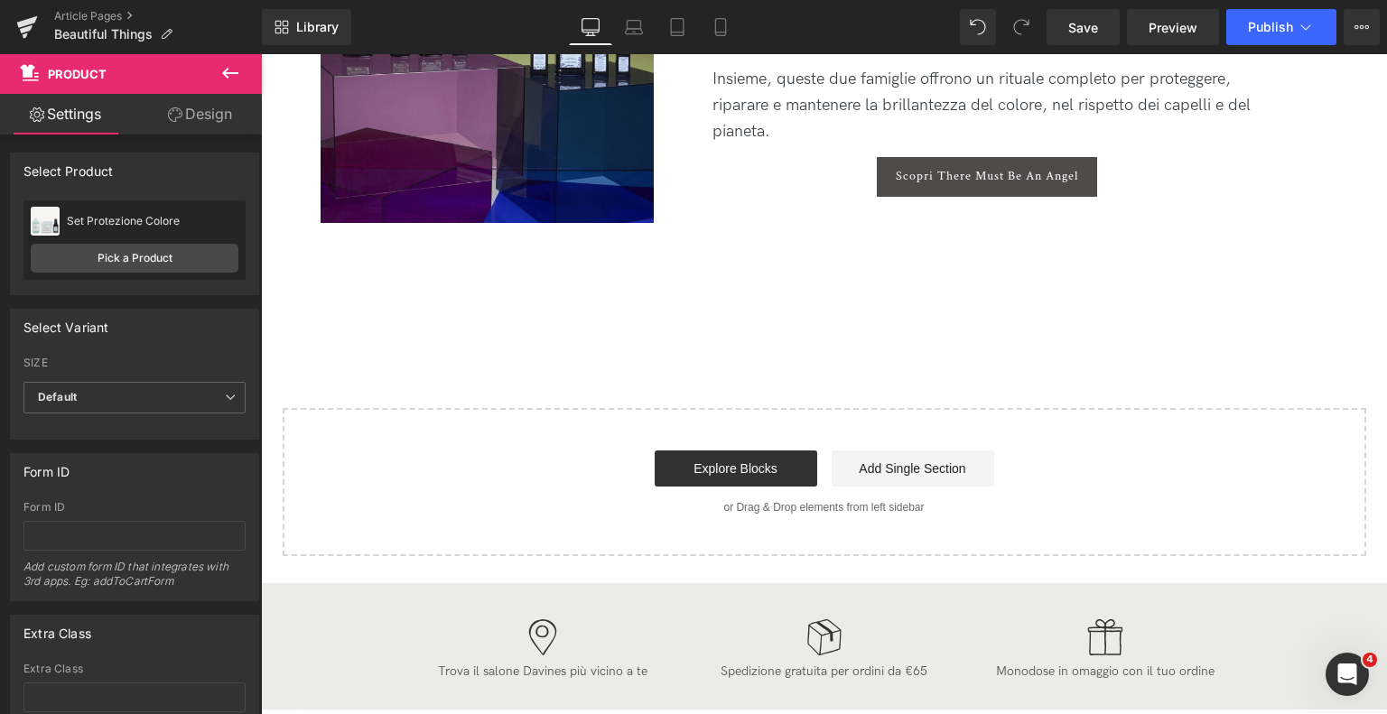
scroll to position [4607, 0]
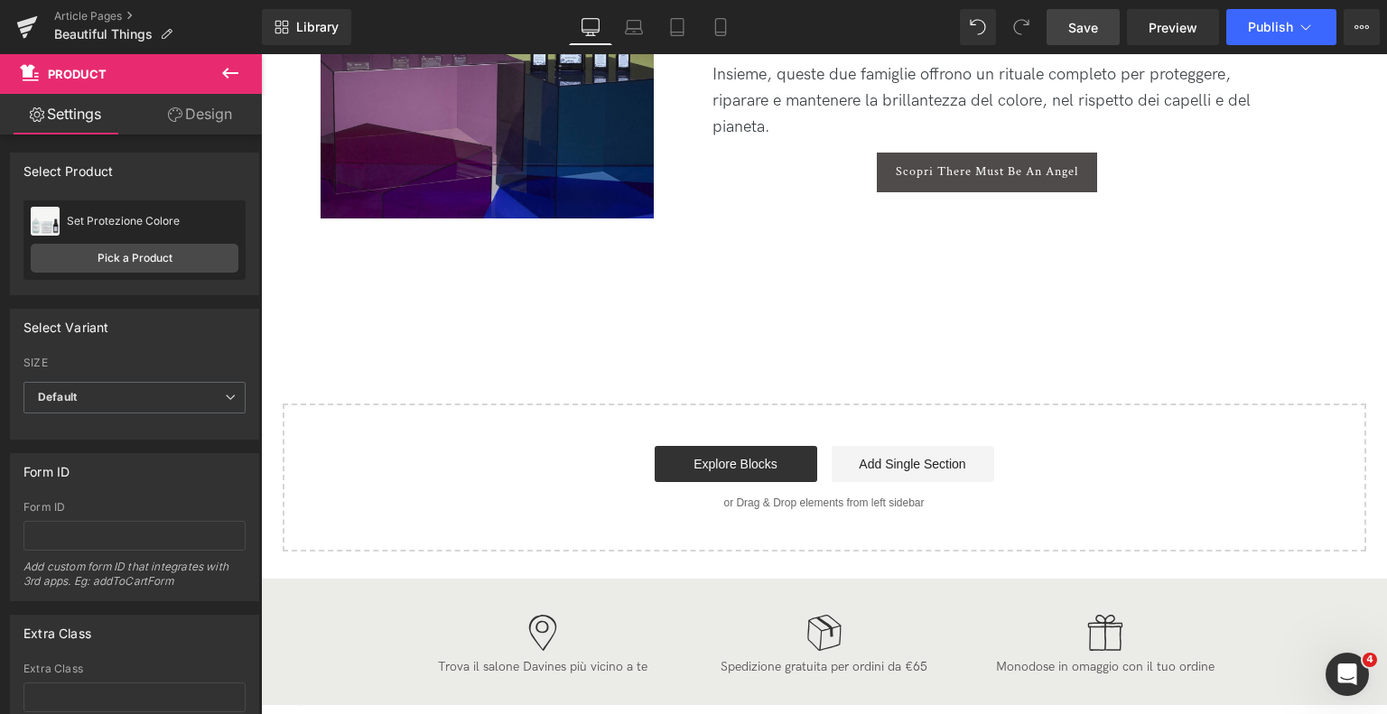
drag, startPoint x: 1097, startPoint y: 26, endPoint x: 633, endPoint y: 437, distance: 619.4
click at [1097, 26] on span "Save" at bounding box center [1084, 27] width 30 height 19
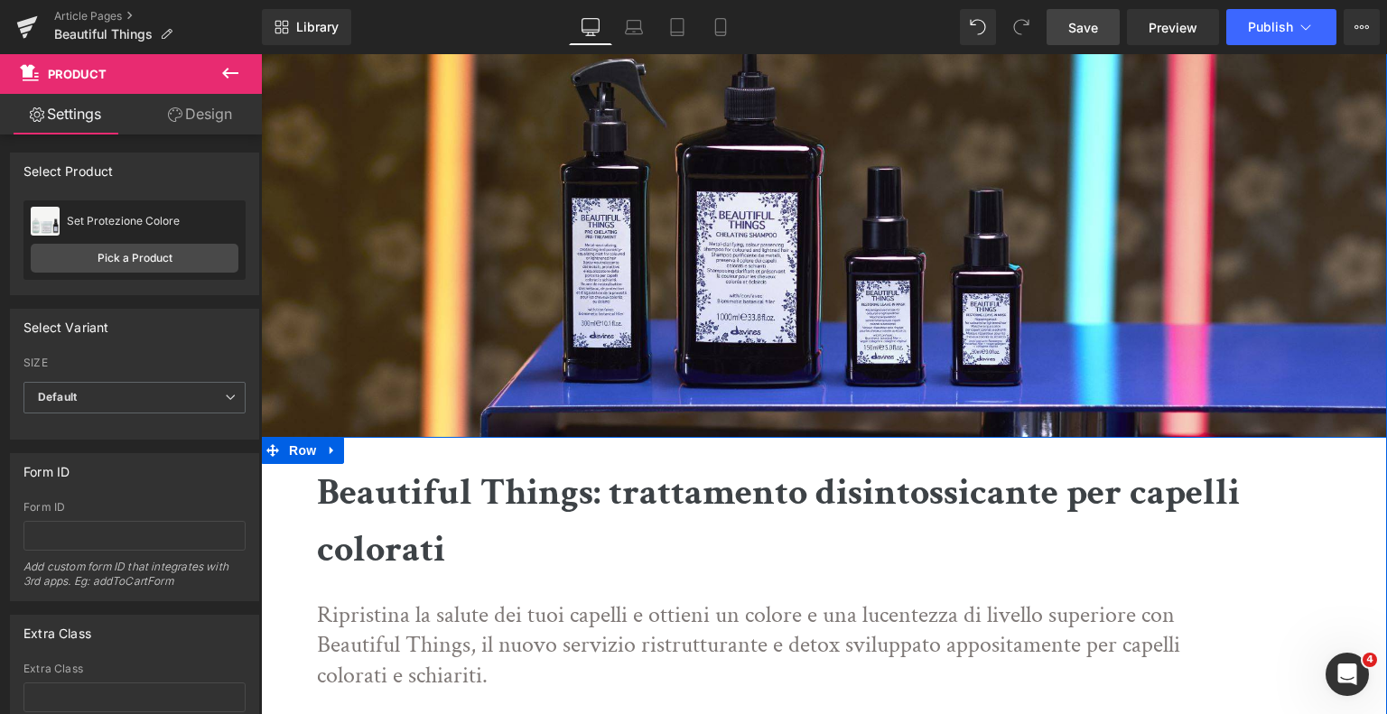
scroll to position [0, 0]
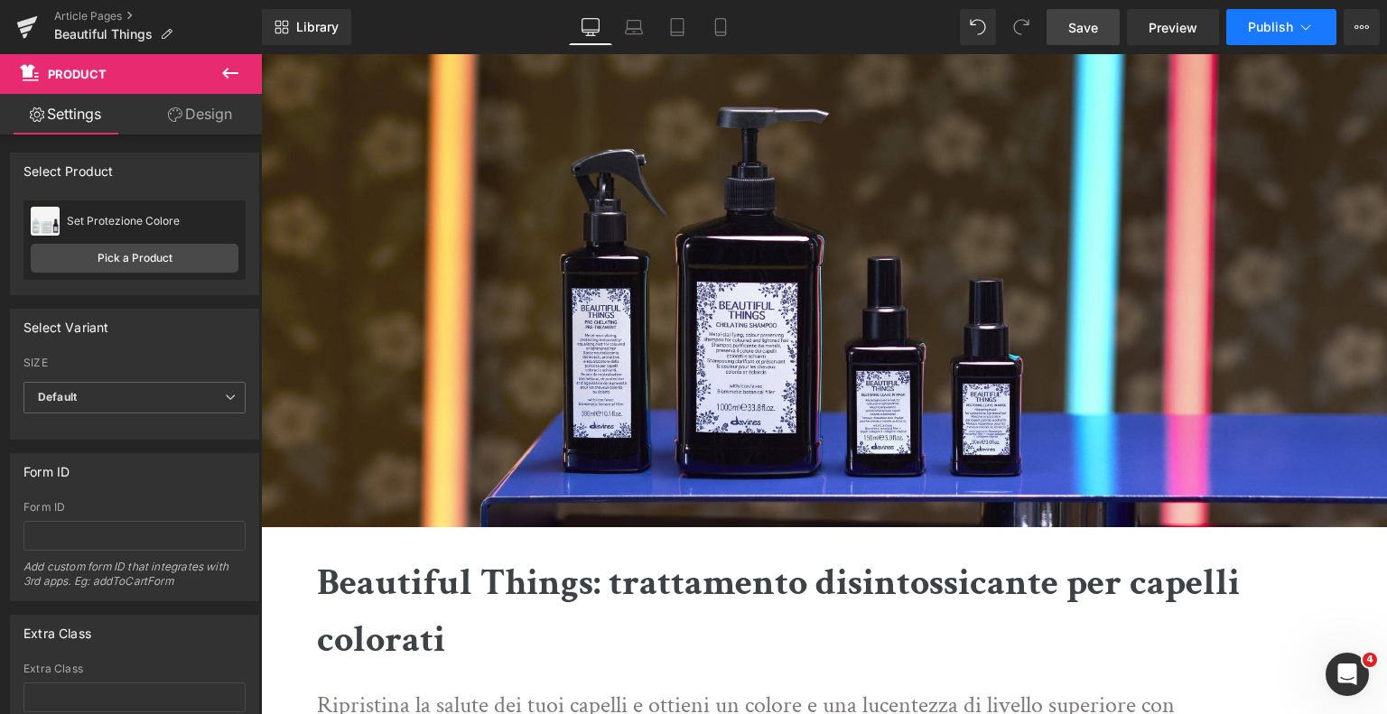
click at [1274, 33] on span "Publish" at bounding box center [1270, 27] width 45 height 14
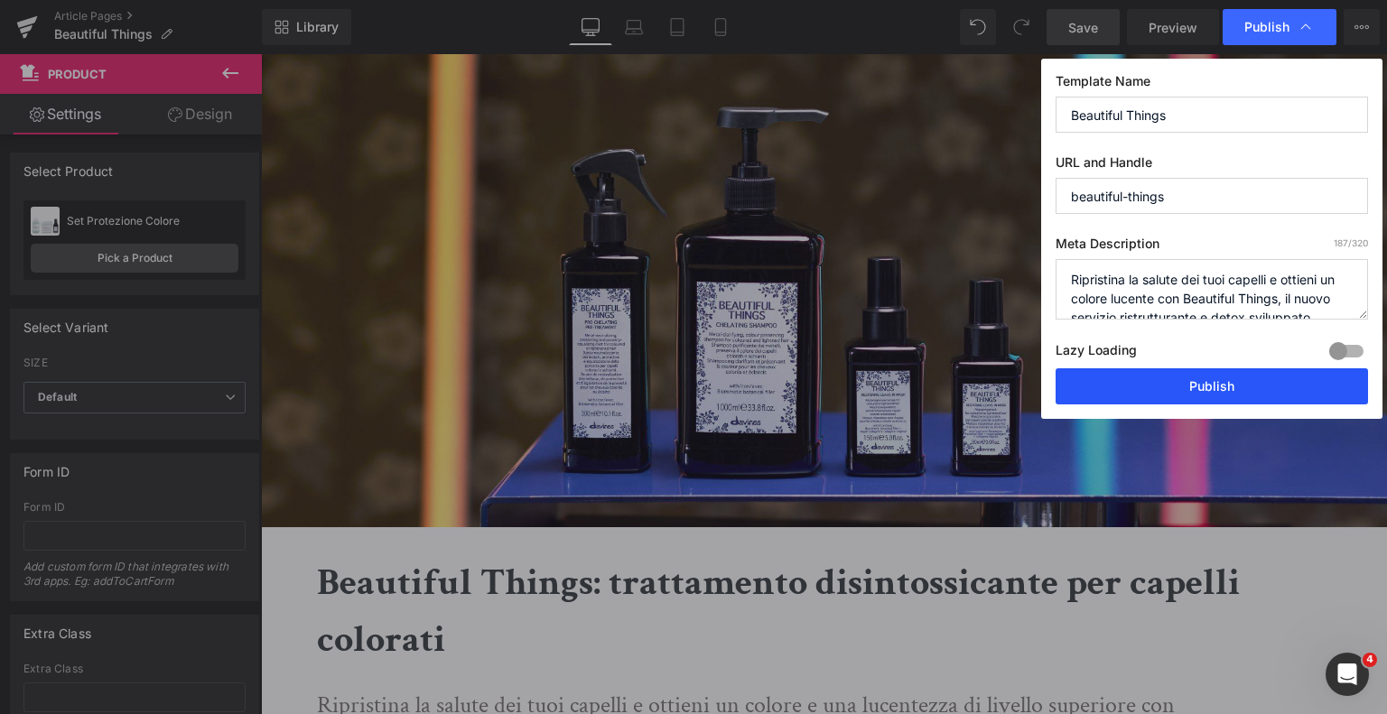
click at [1185, 374] on button "Publish" at bounding box center [1212, 387] width 313 height 36
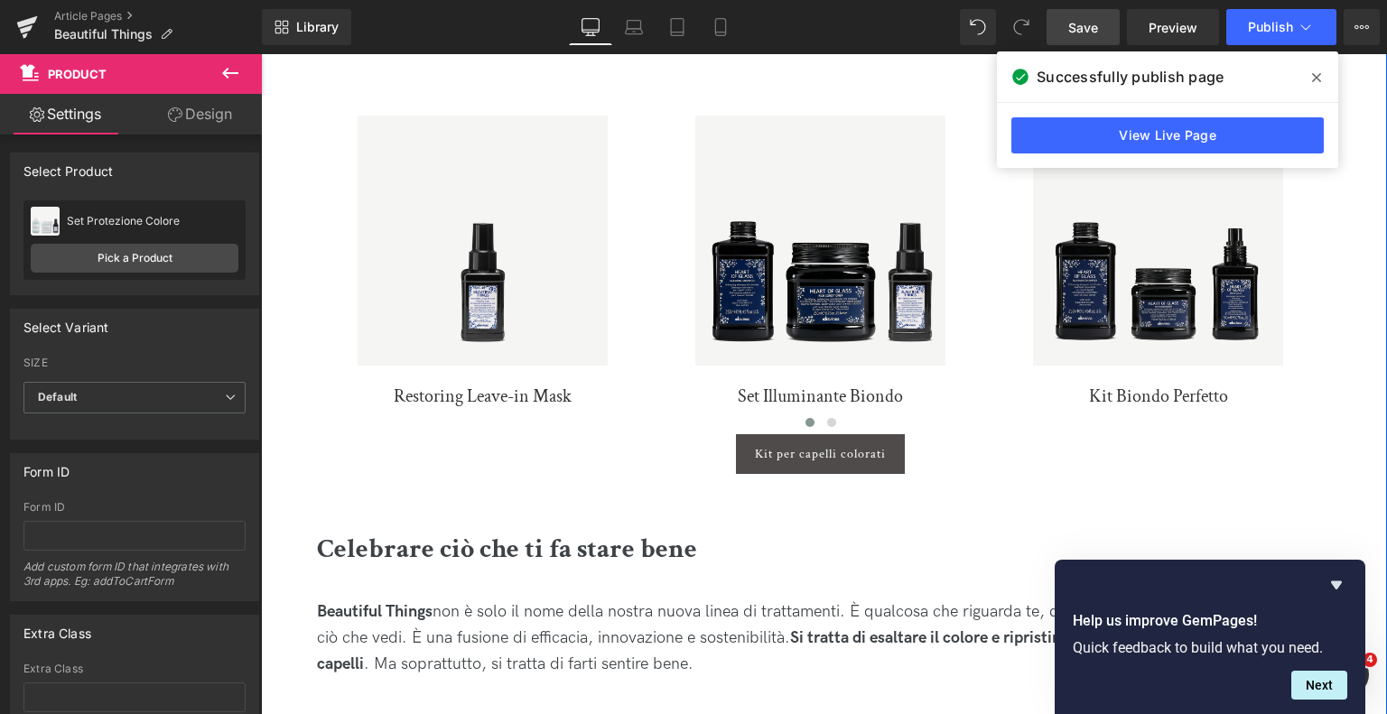
scroll to position [723, 0]
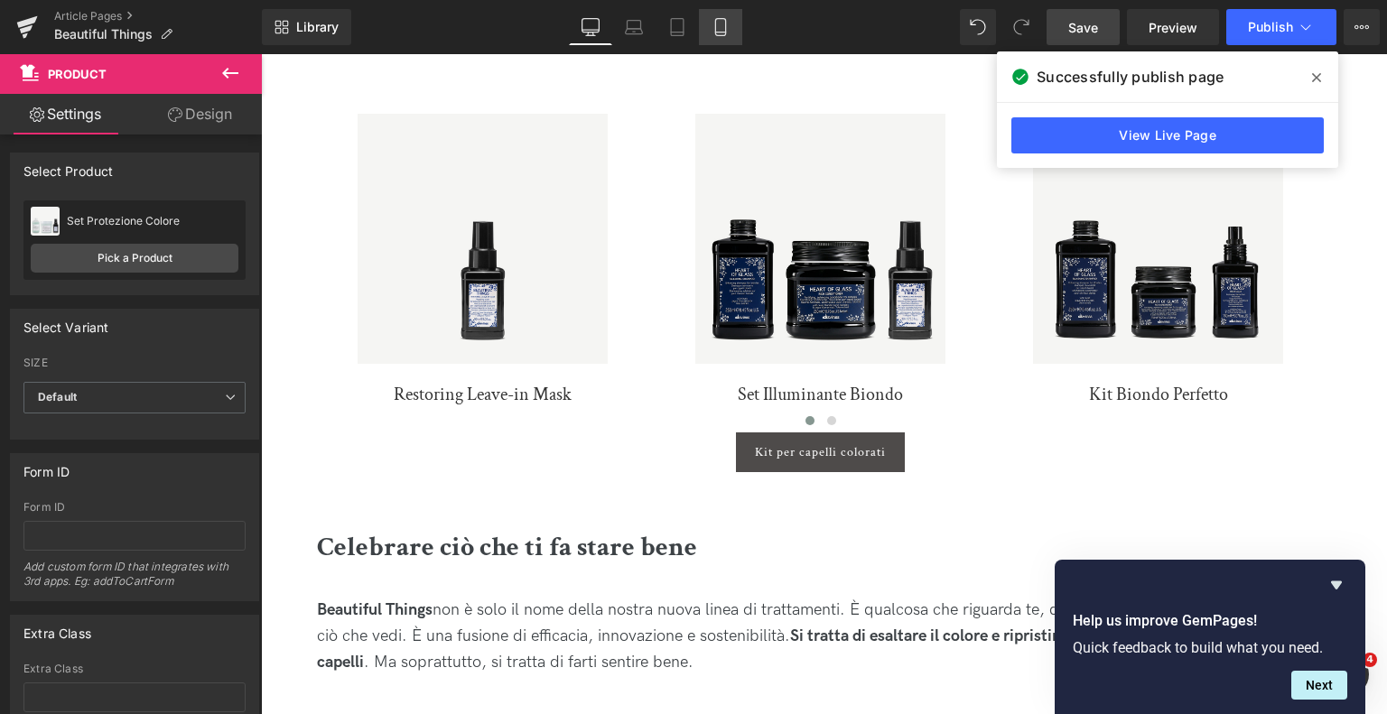
click at [730, 20] on link "Mobile" at bounding box center [720, 27] width 43 height 36
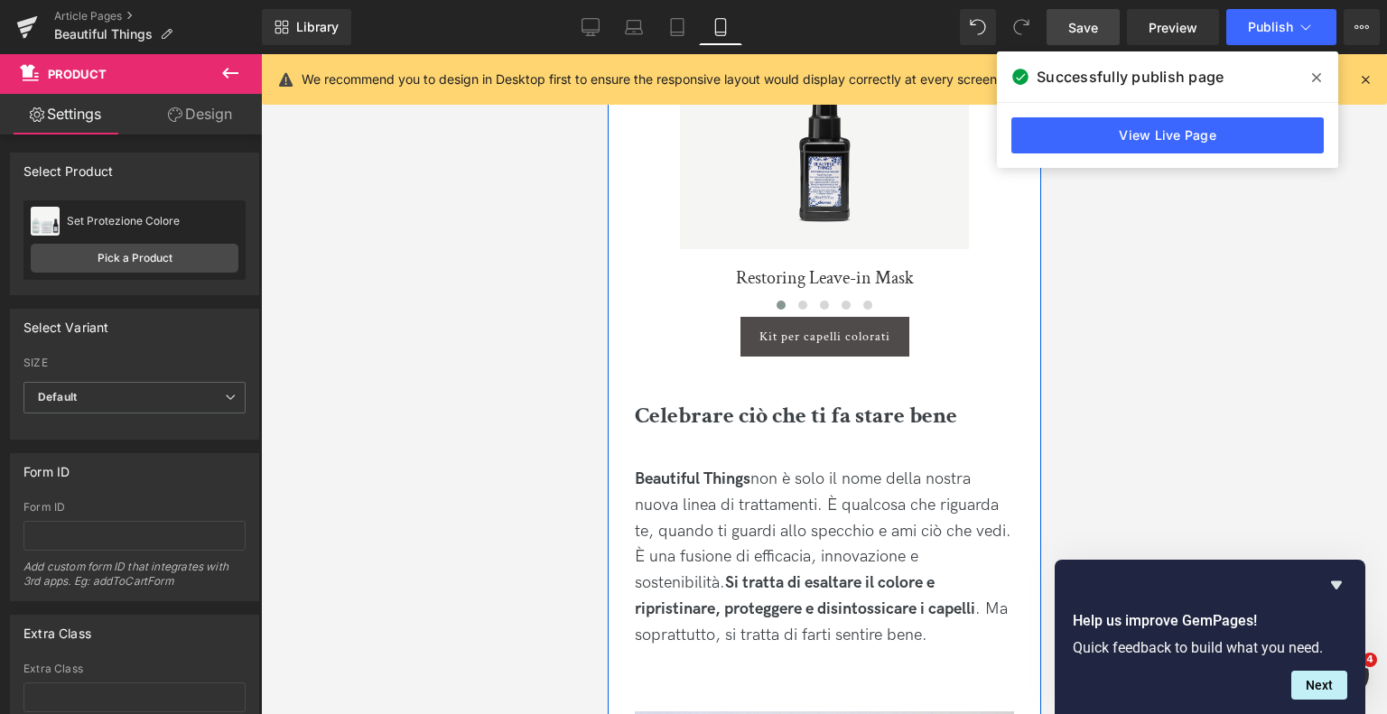
scroll to position [813, 0]
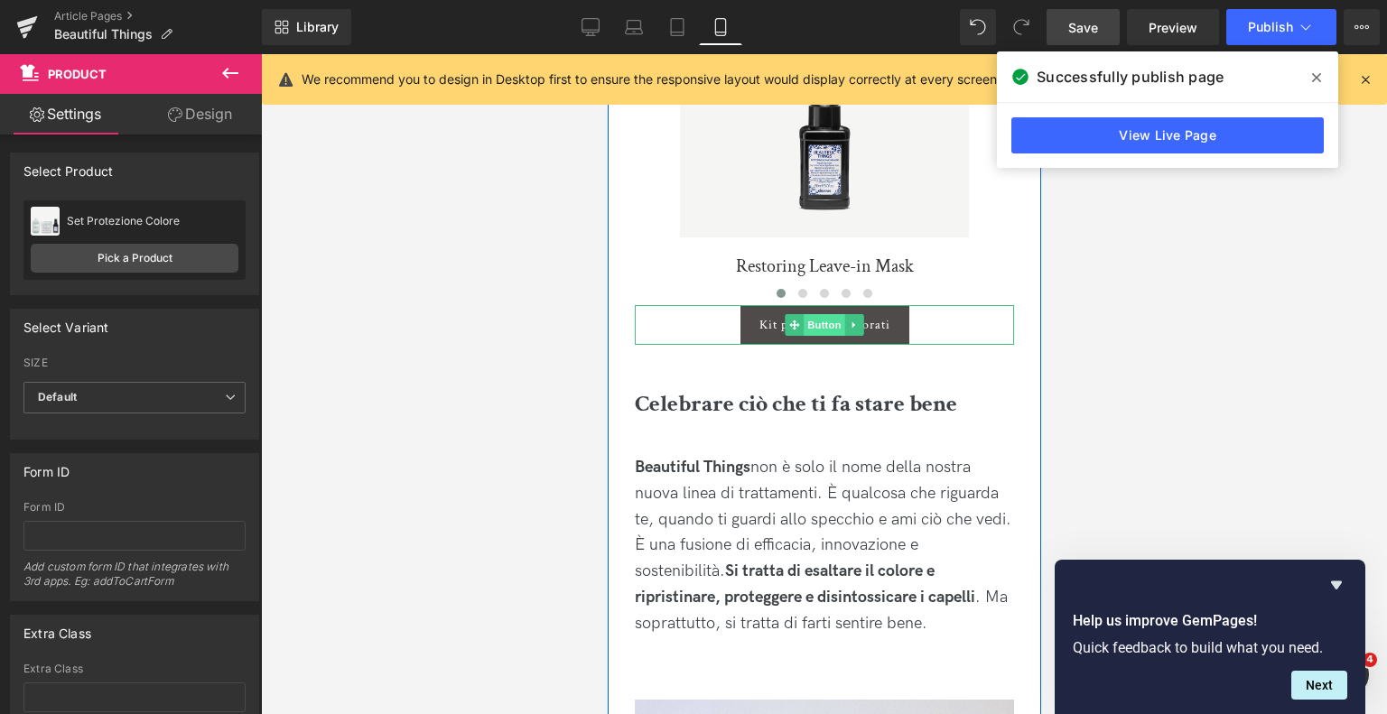
click at [832, 334] on span "Button" at bounding box center [824, 325] width 42 height 22
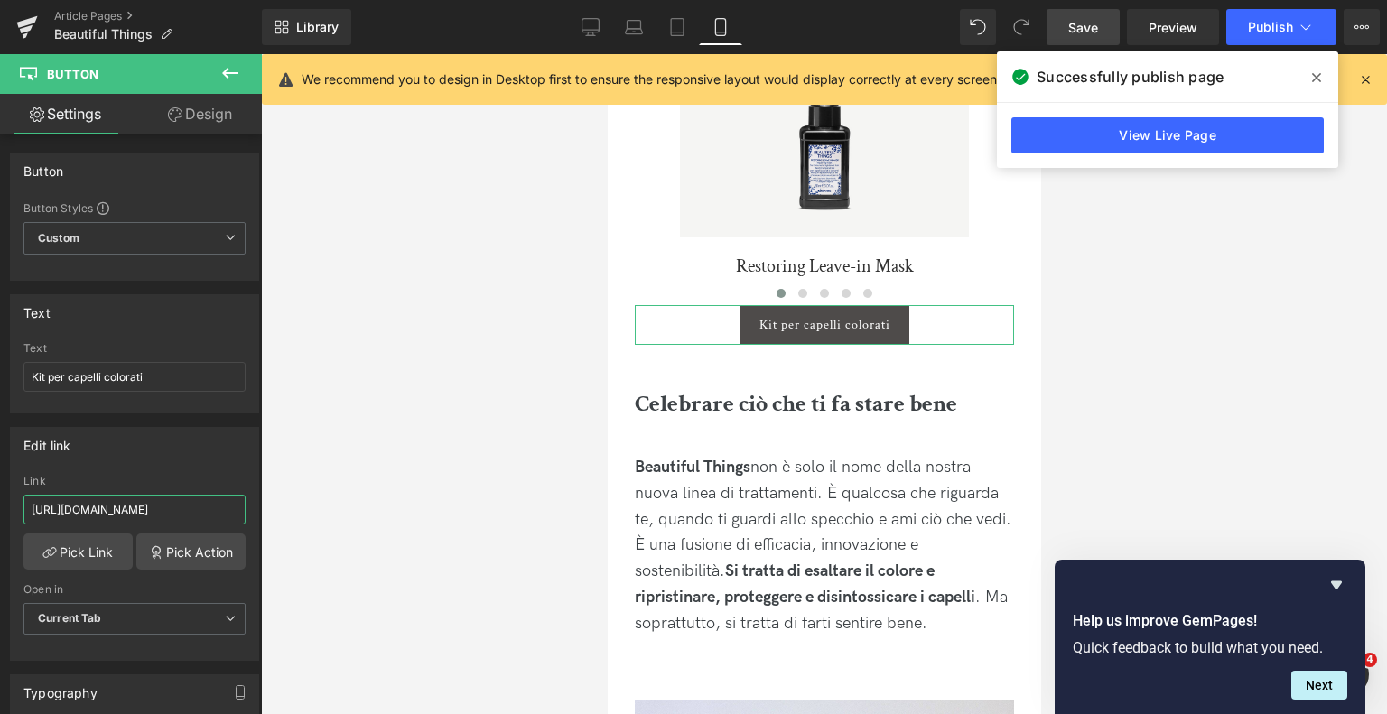
scroll to position [0, 51]
drag, startPoint x: 177, startPoint y: 504, endPoint x: 356, endPoint y: 507, distance: 178.9
click at [356, 507] on div "Button You are previewing how the will restyle your page. You can not edit Elem…" at bounding box center [693, 372] width 1387 height 745
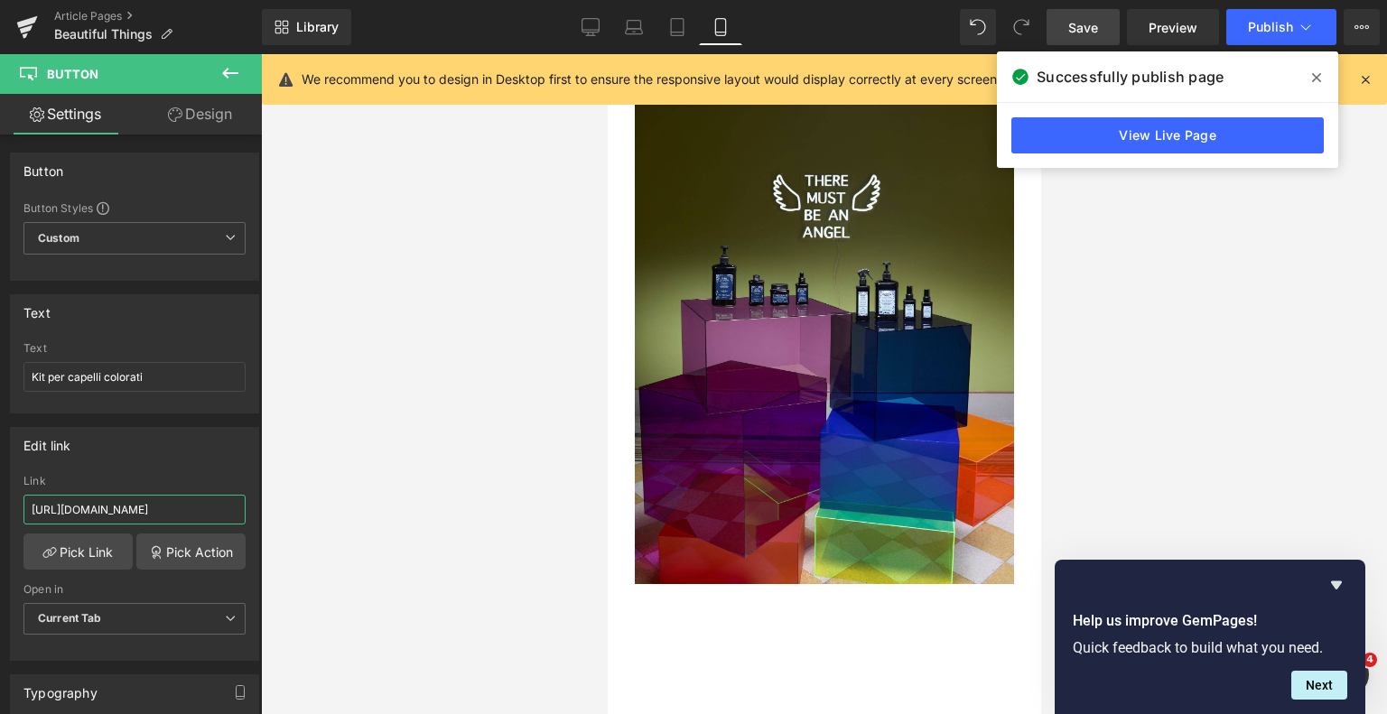
scroll to position [7226, 0]
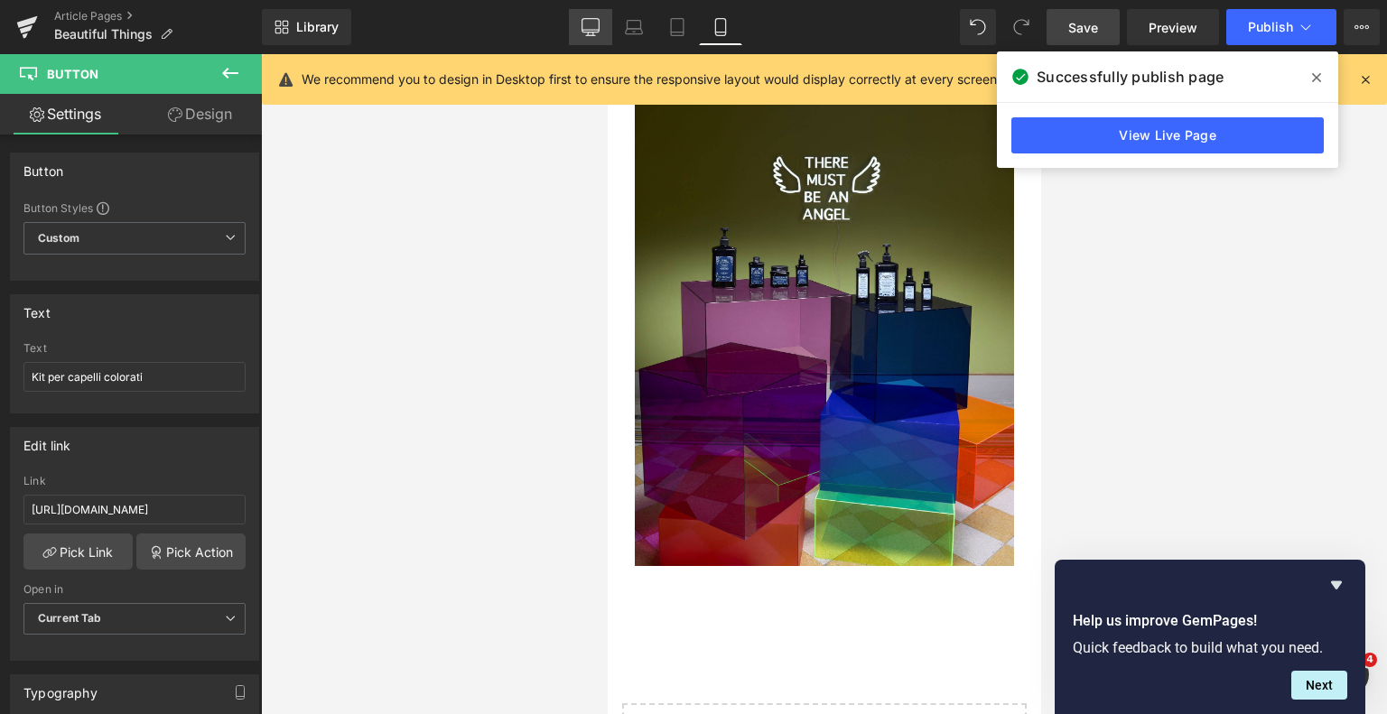
click at [605, 36] on link "Desktop" at bounding box center [590, 27] width 43 height 36
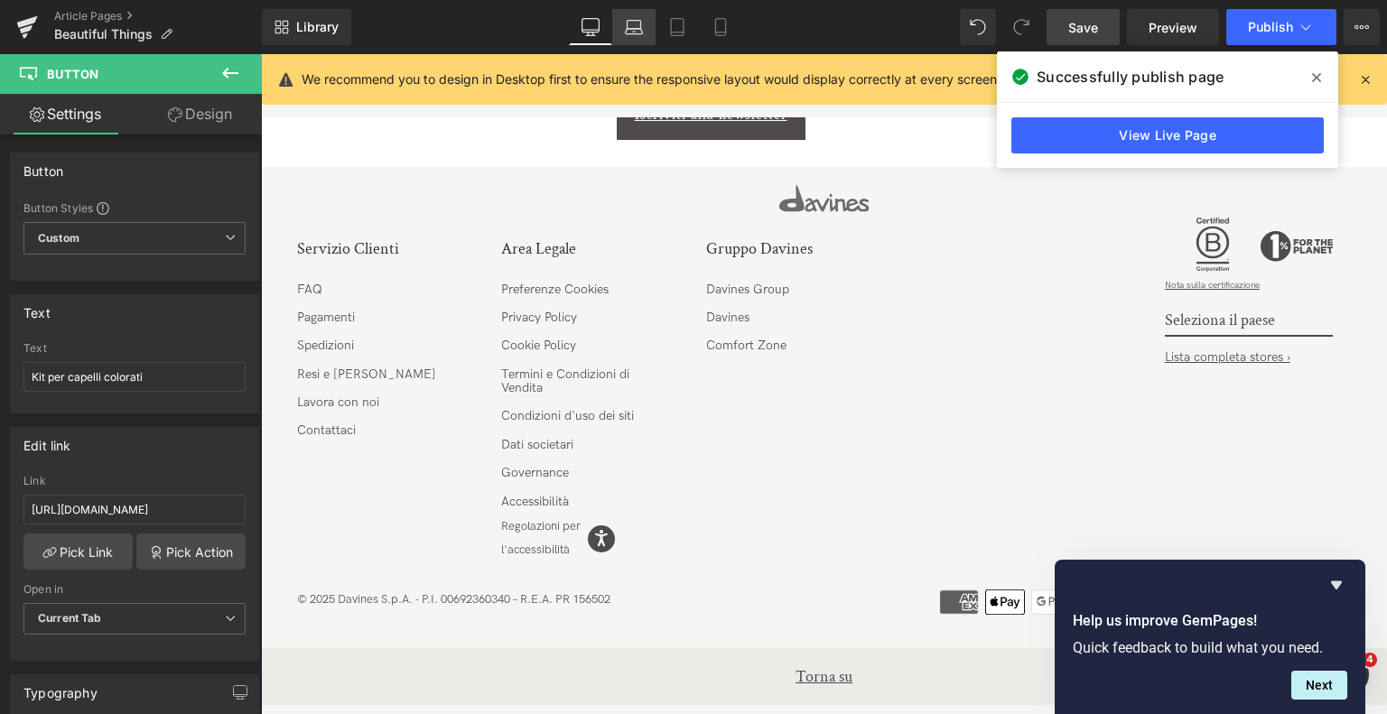
scroll to position [889, 0]
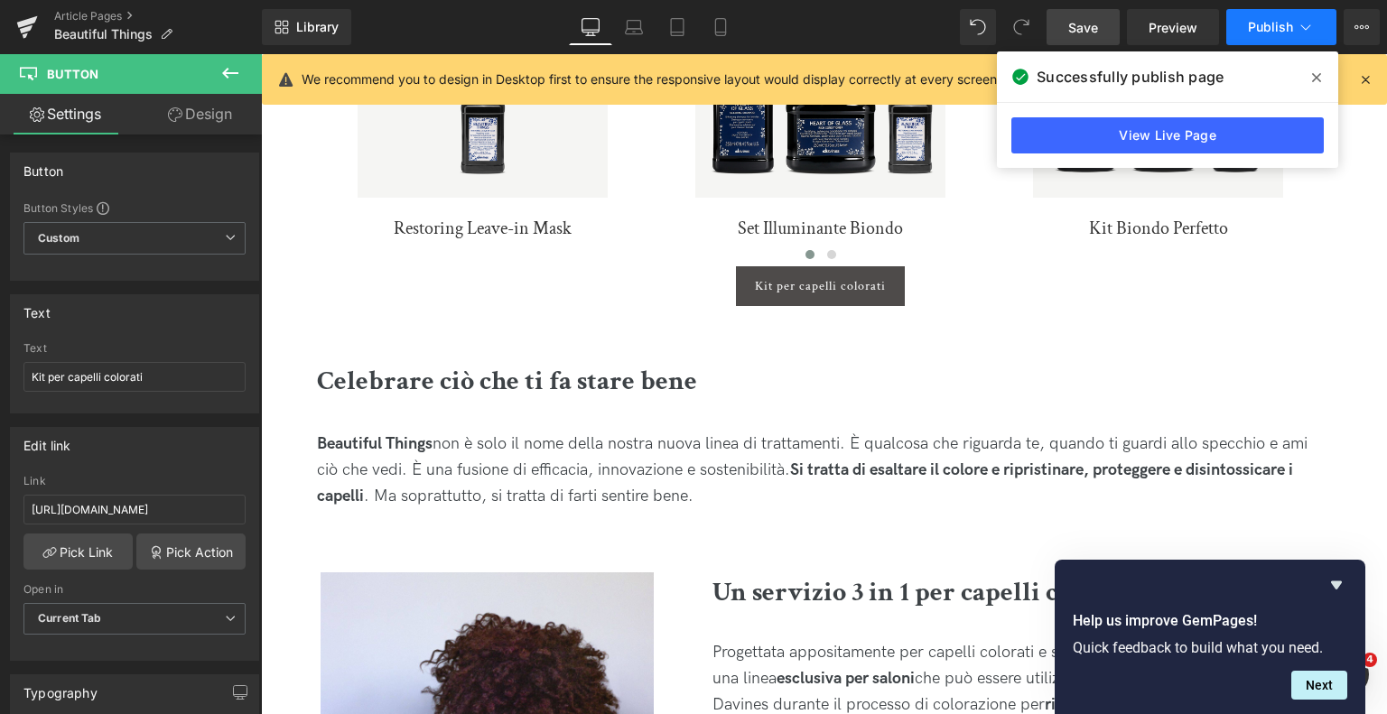
click at [1302, 27] on icon at bounding box center [1306, 27] width 18 height 18
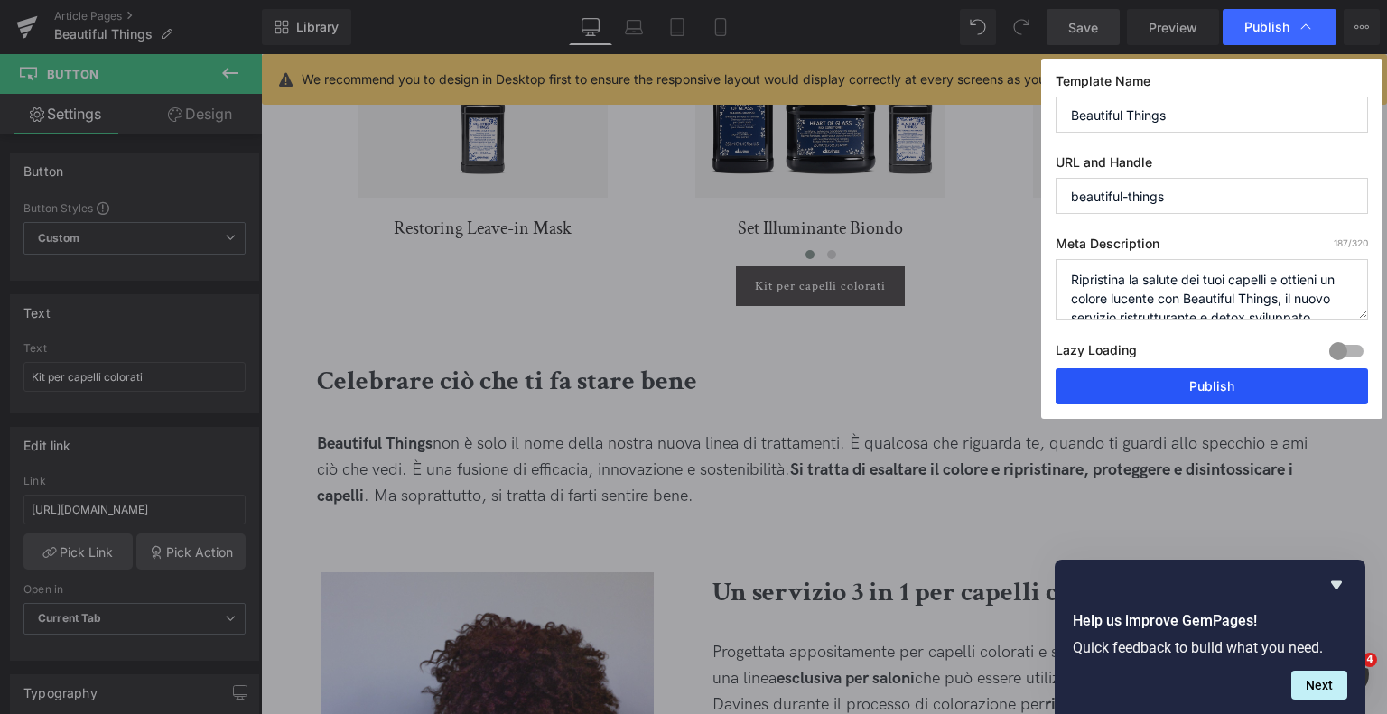
click at [1180, 379] on button "Publish" at bounding box center [1212, 387] width 313 height 36
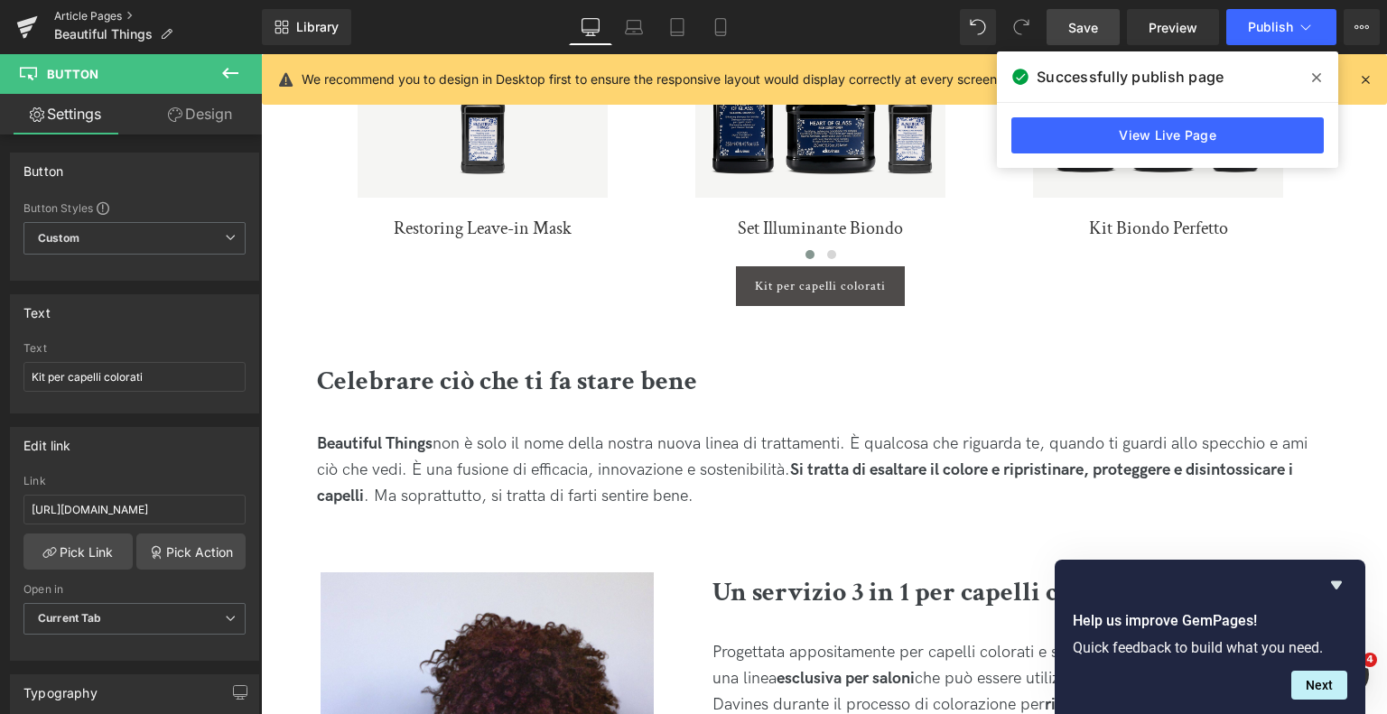
click at [87, 16] on link "Article Pages" at bounding box center [158, 16] width 208 height 14
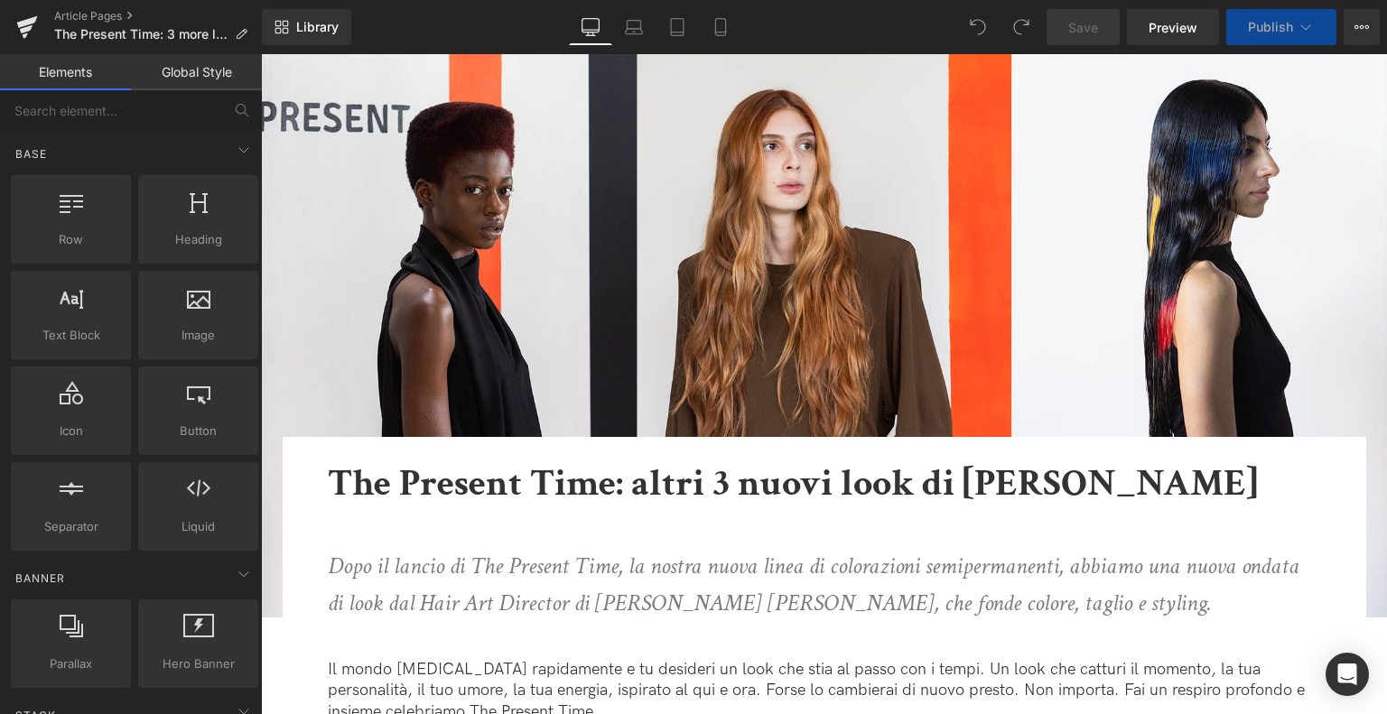
click at [1270, 31] on span "Publish" at bounding box center [1270, 27] width 45 height 14
click at [1279, 16] on button "Publish" at bounding box center [1282, 27] width 110 height 36
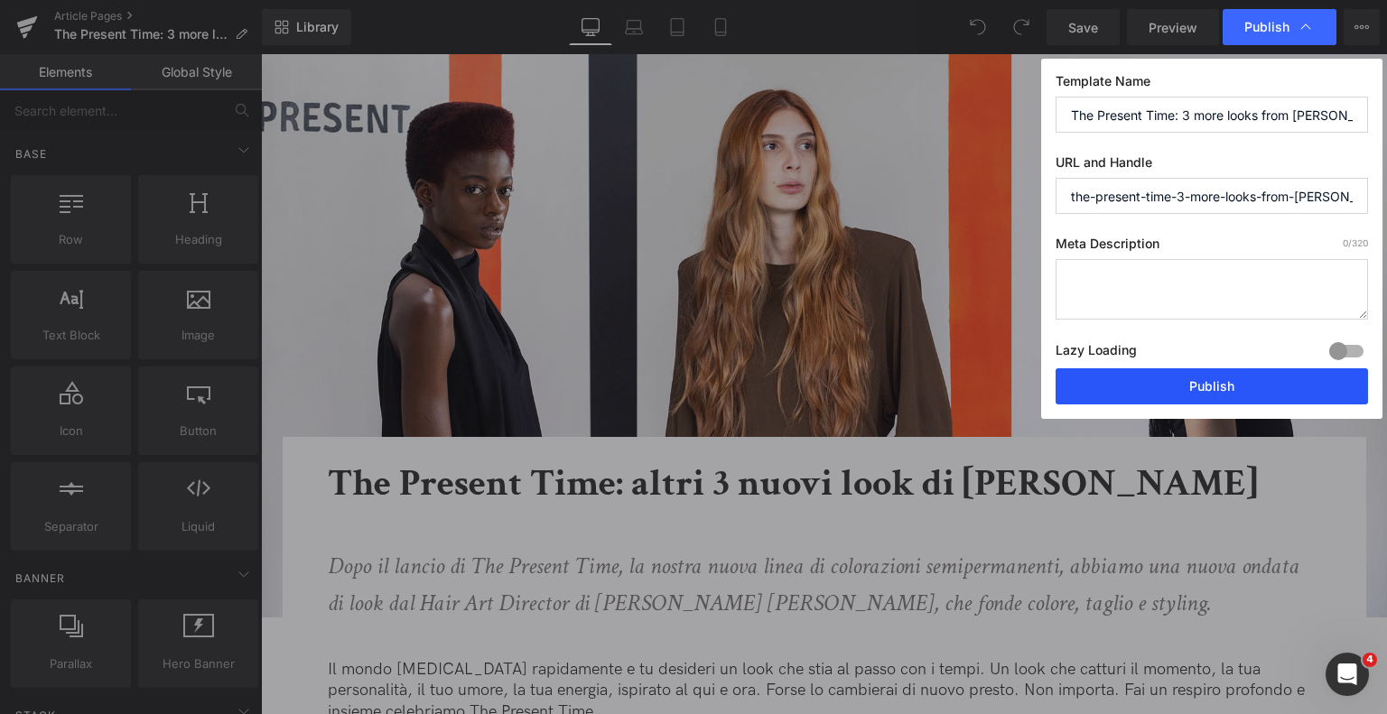
drag, startPoint x: 1128, startPoint y: 387, endPoint x: 436, endPoint y: 274, distance: 701.2
click at [1128, 387] on button "Publish" at bounding box center [1212, 387] width 313 height 36
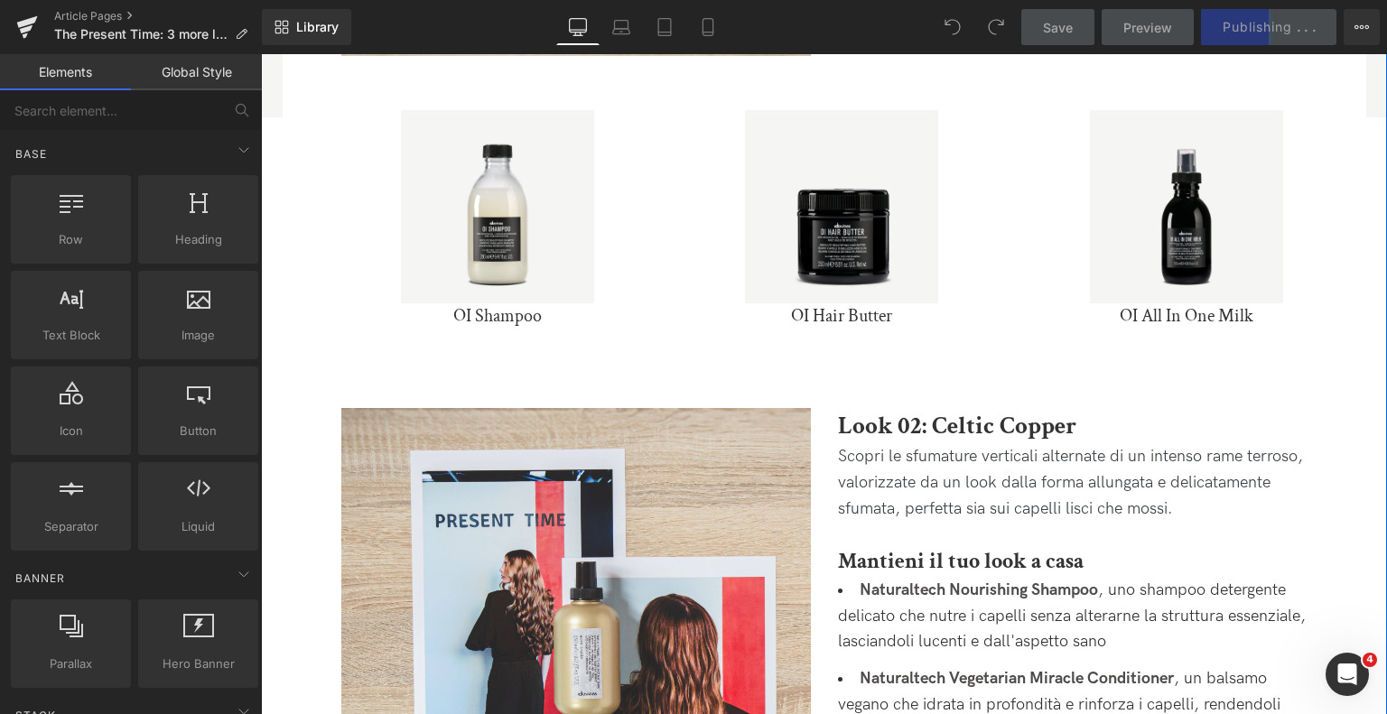
scroll to position [1265, 0]
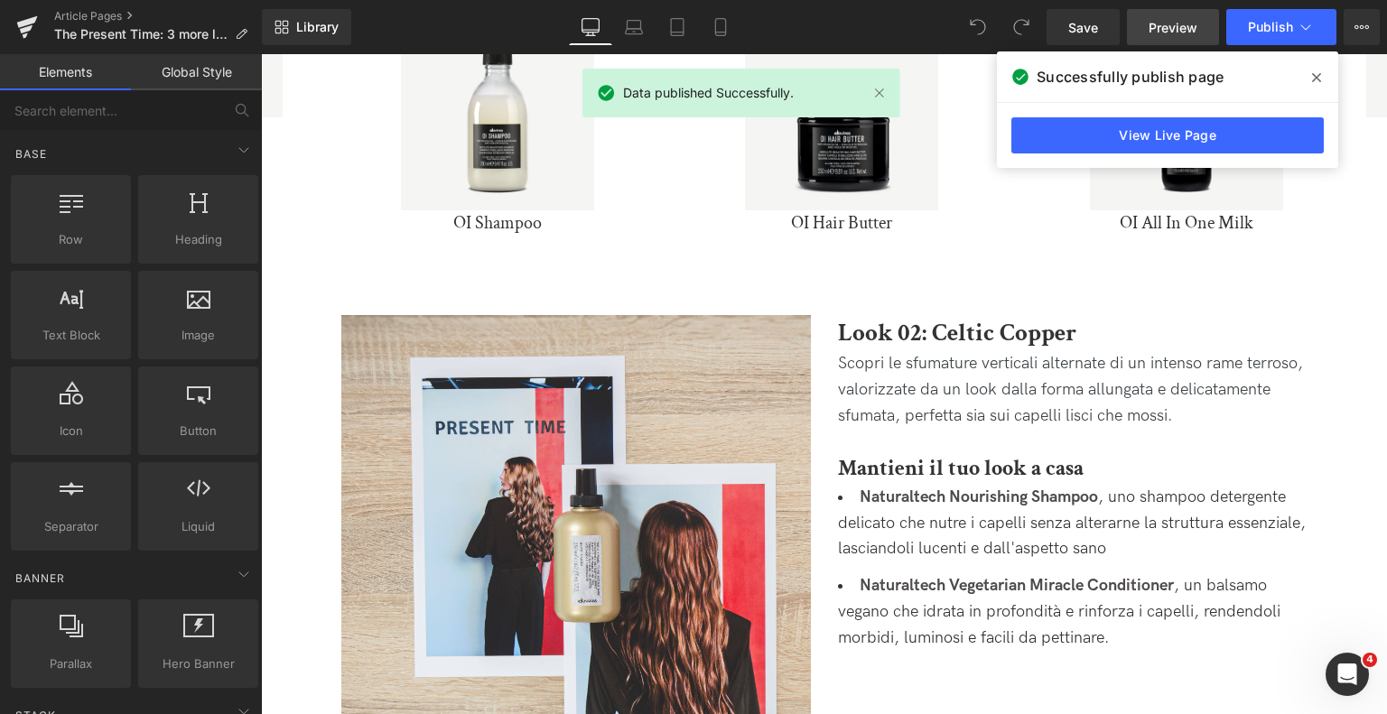
click at [1144, 23] on link "Preview" at bounding box center [1173, 27] width 92 height 36
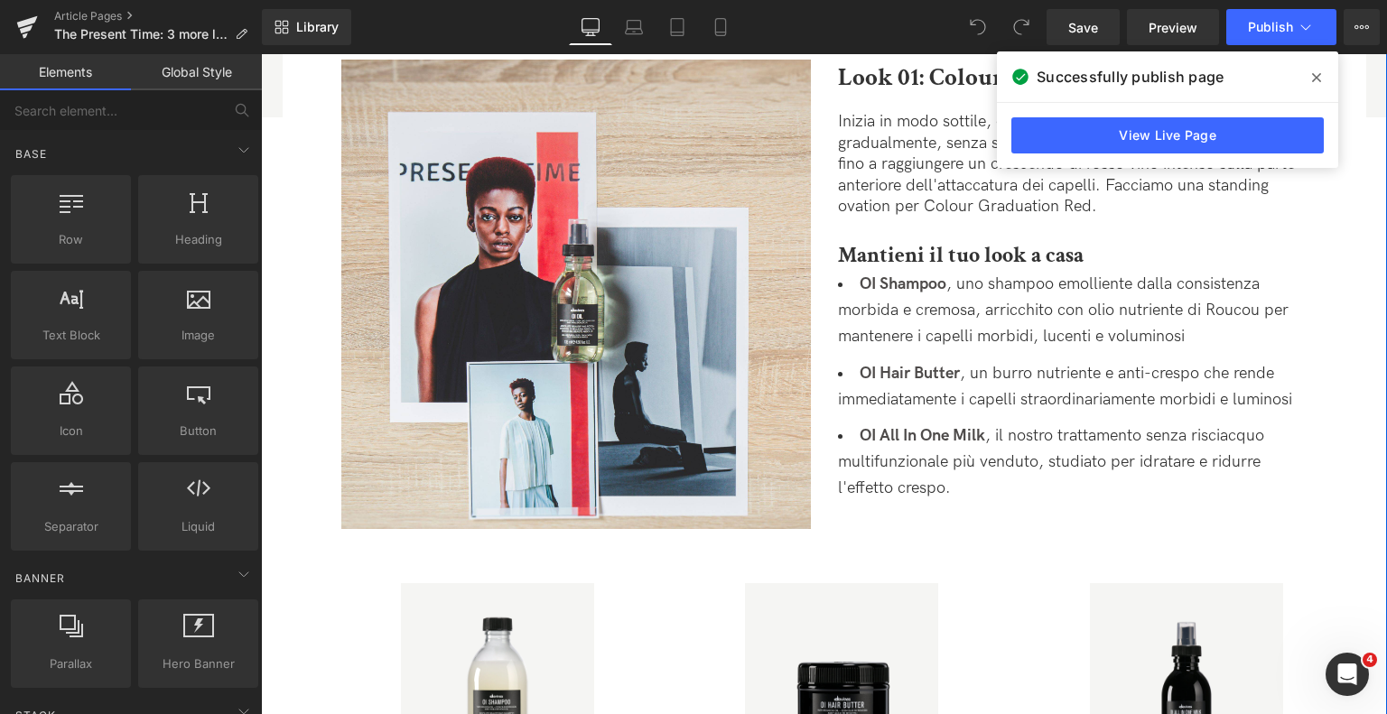
scroll to position [1084, 0]
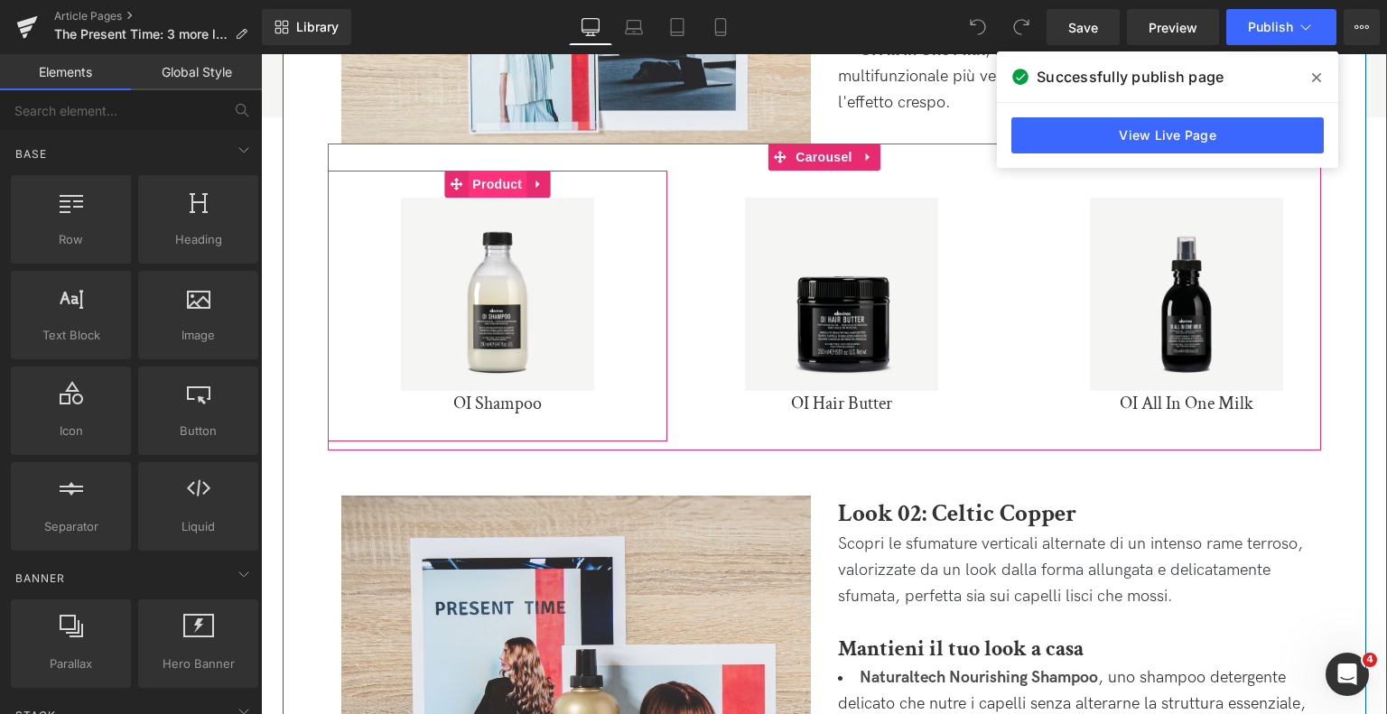
click at [509, 180] on span "Product" at bounding box center [497, 184] width 59 height 27
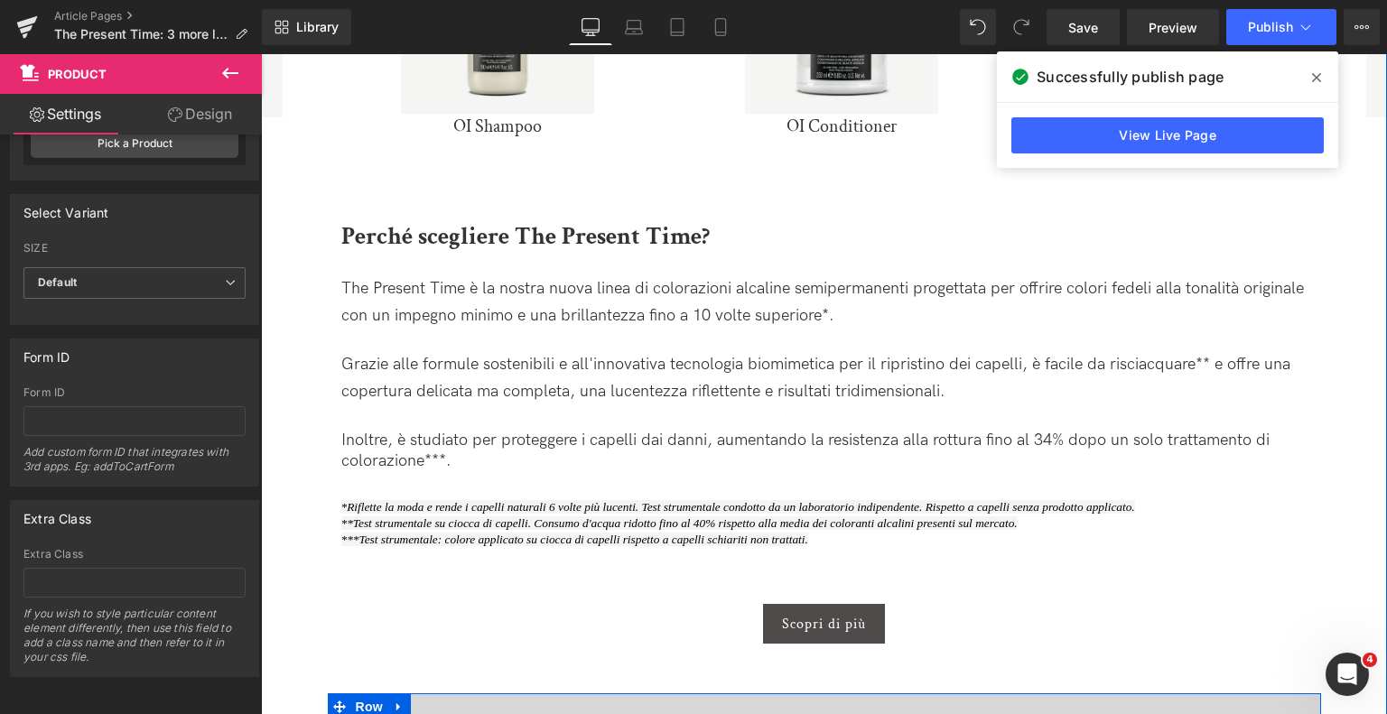
scroll to position [3071, 0]
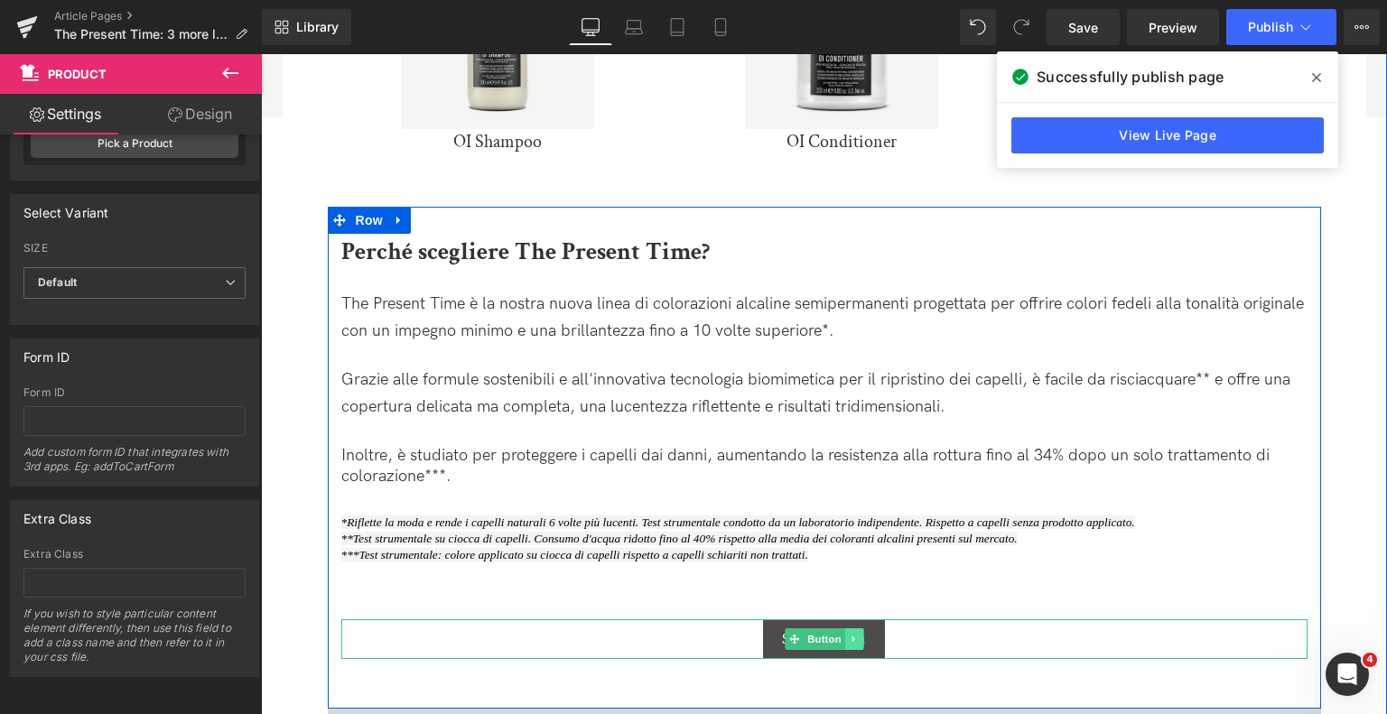
click at [845, 638] on link at bounding box center [854, 640] width 19 height 22
click at [845, 640] on icon at bounding box center [845, 640] width 10 height 10
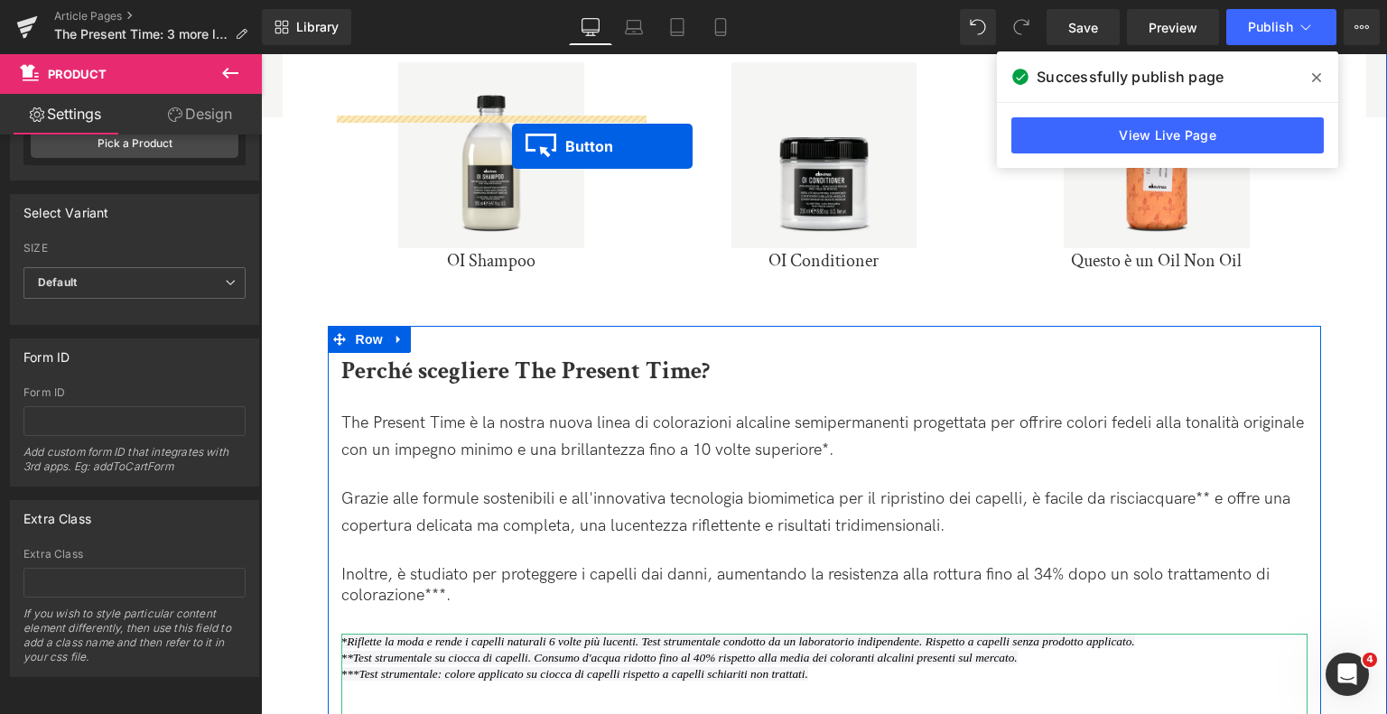
scroll to position [2876, 0]
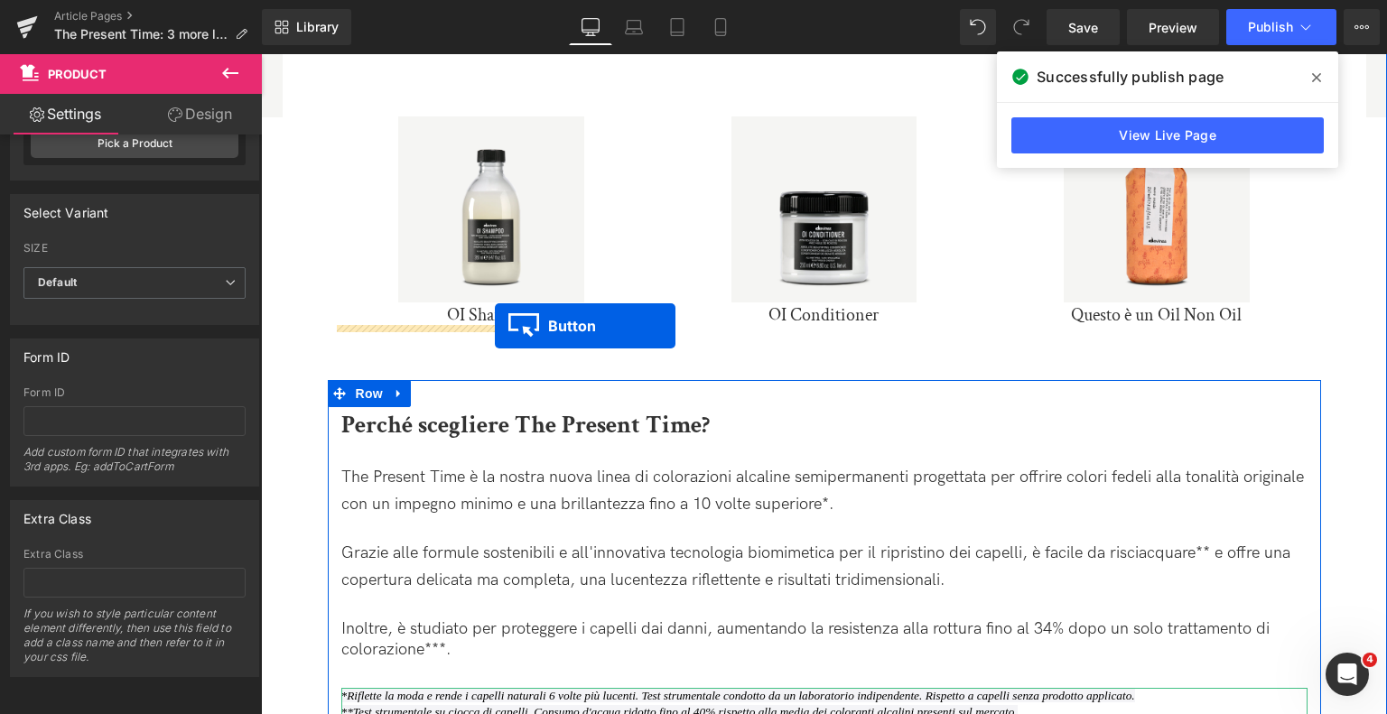
drag, startPoint x: 764, startPoint y: 577, endPoint x: 495, endPoint y: 326, distance: 368.1
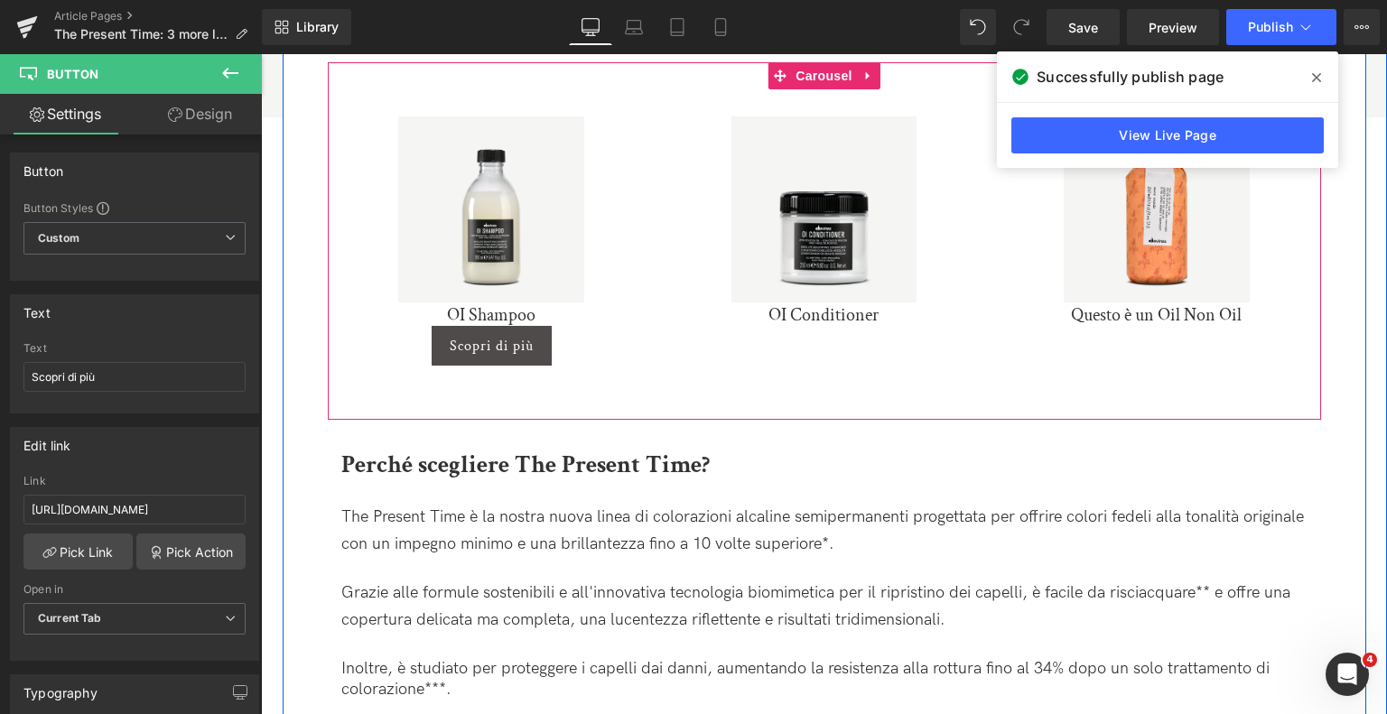
scroll to position [2786, 0]
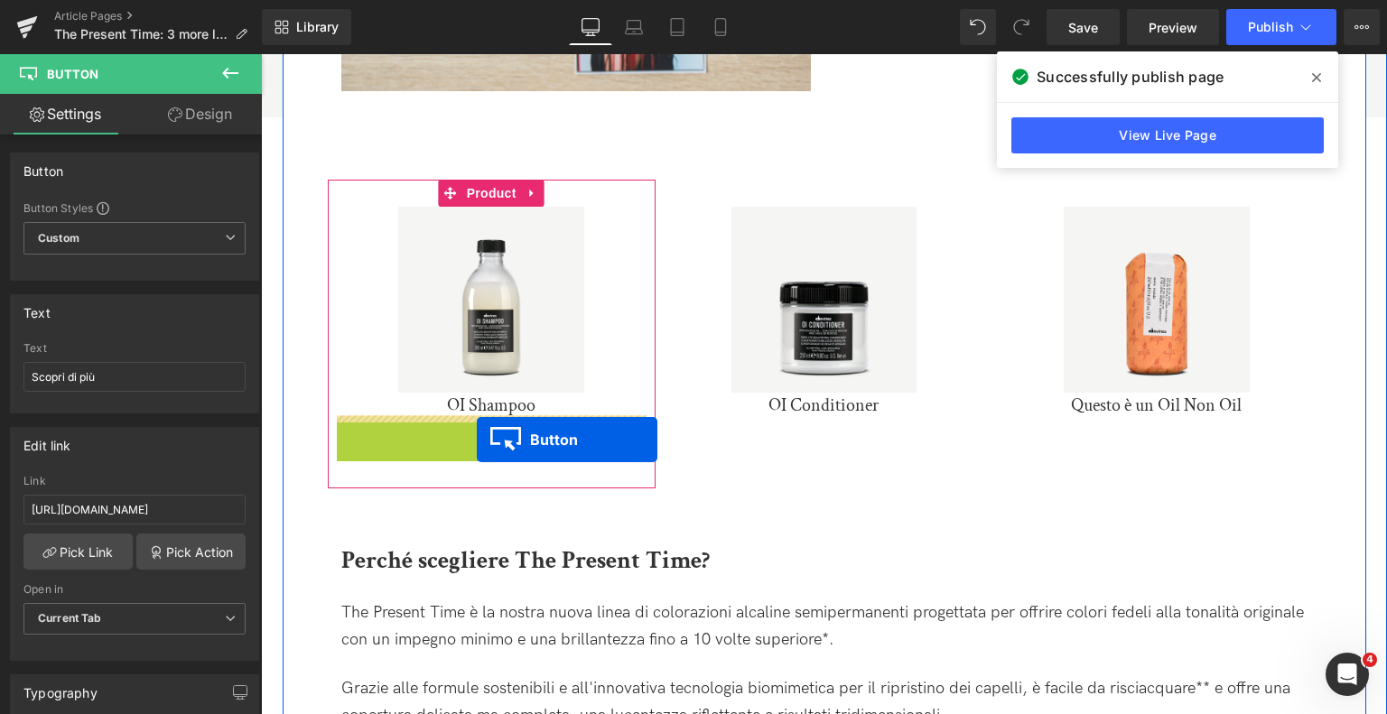
drag, startPoint x: 452, startPoint y: 437, endPoint x: 477, endPoint y: 440, distance: 25.4
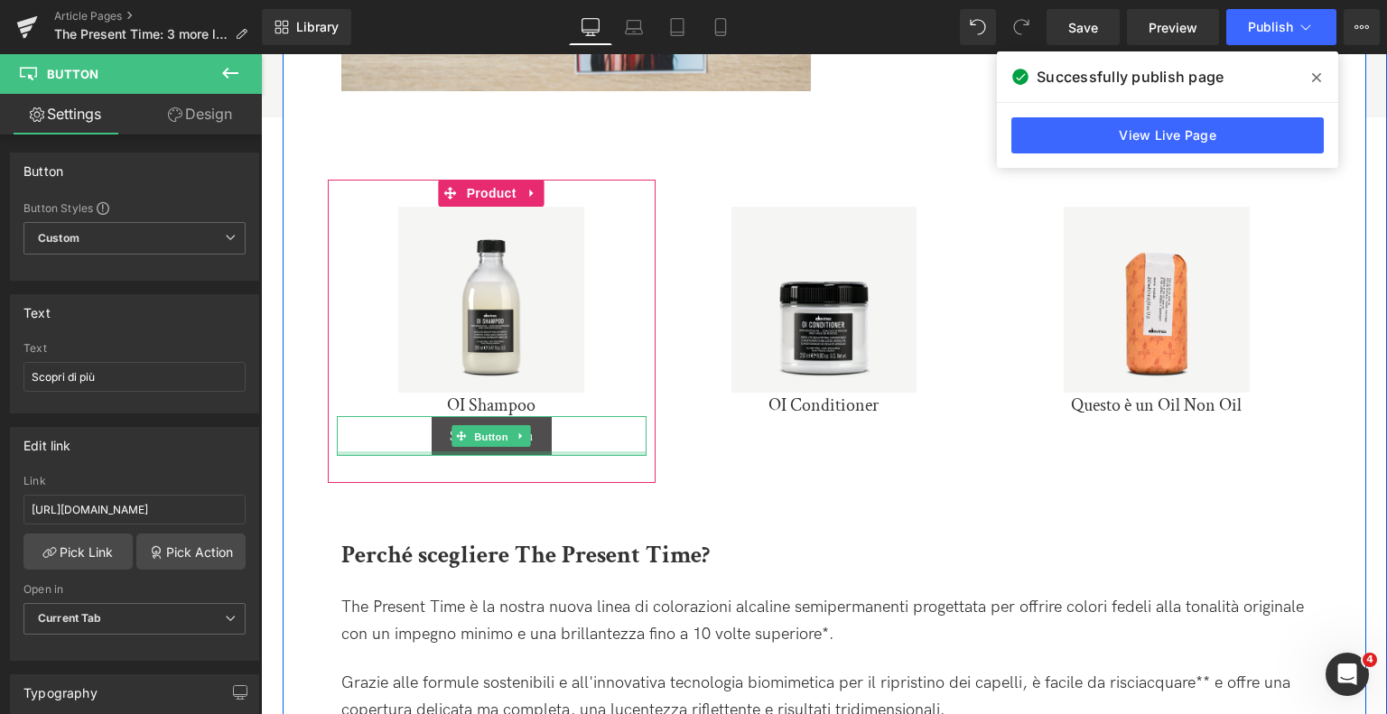
click at [475, 437] on span "Button" at bounding box center [492, 437] width 42 height 22
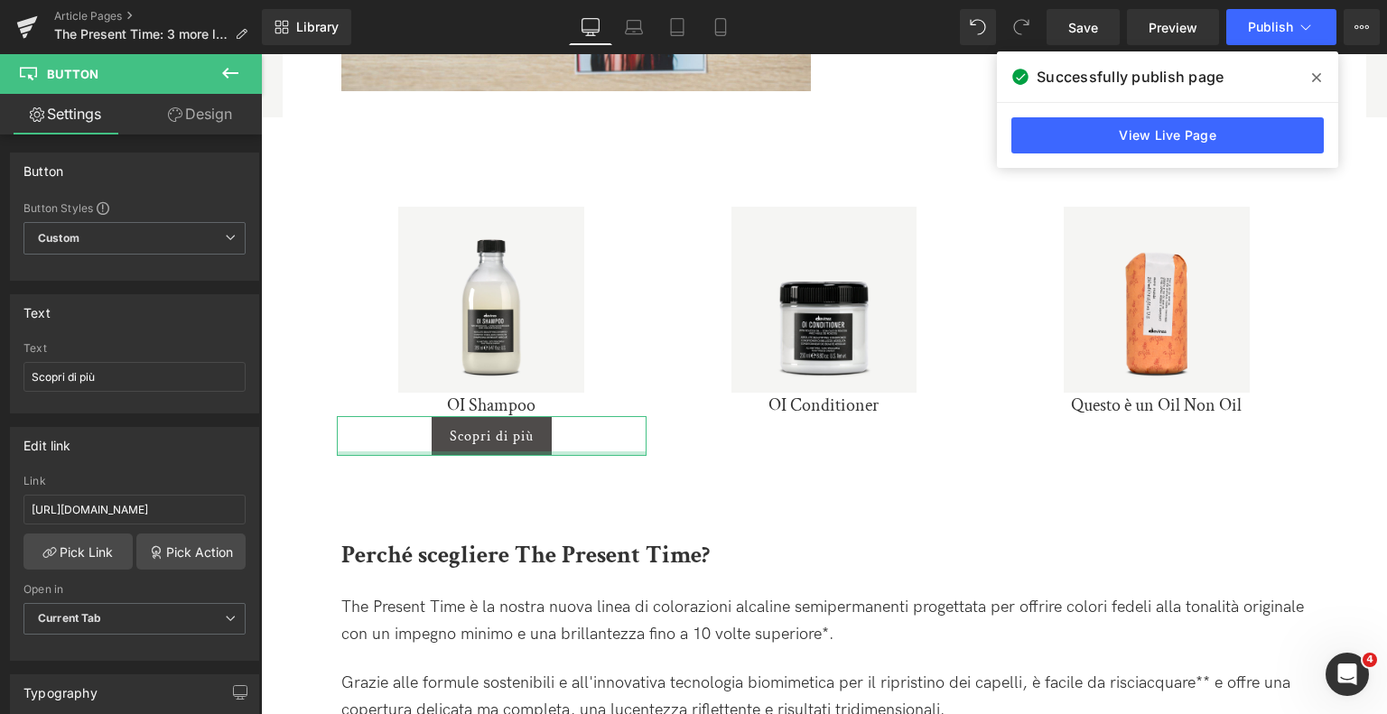
drag, startPoint x: 220, startPoint y: 109, endPoint x: 202, endPoint y: 137, distance: 33.3
click at [219, 108] on link "Design" at bounding box center [200, 114] width 131 height 41
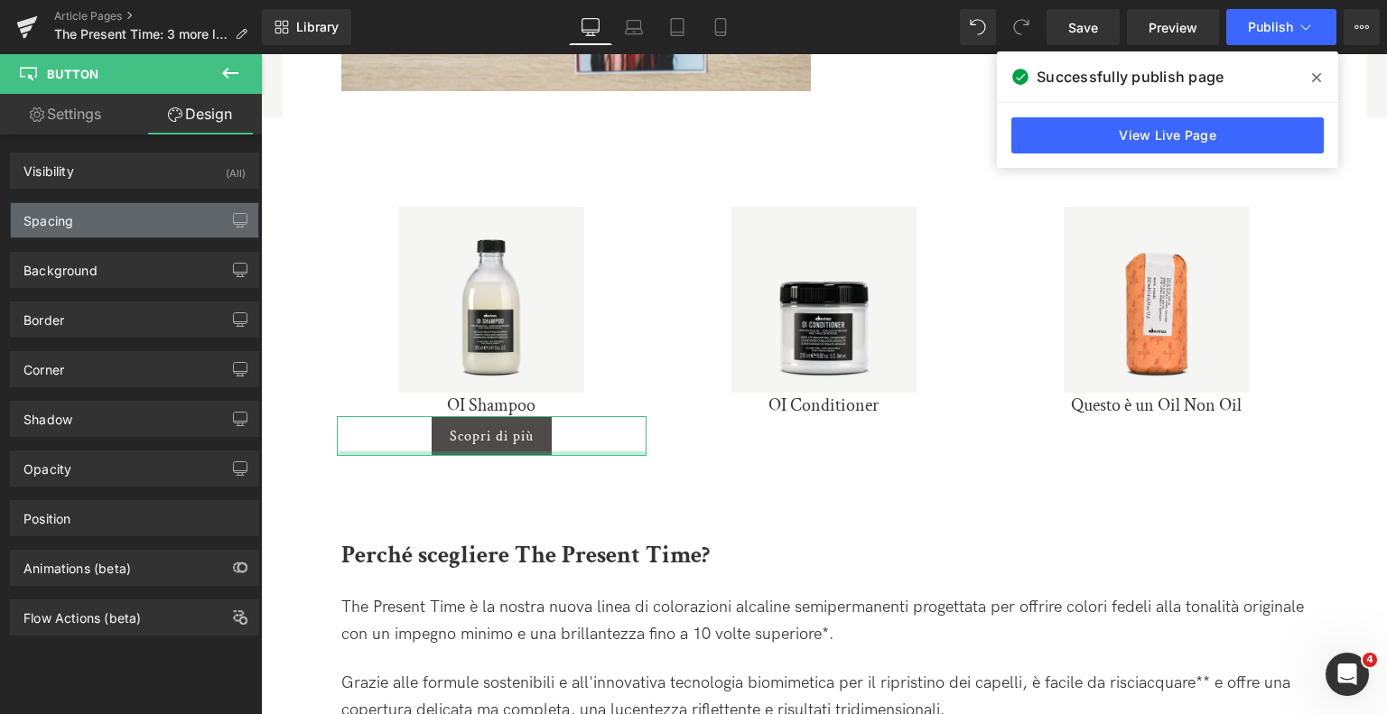
click at [173, 214] on div "Spacing" at bounding box center [134, 220] width 247 height 34
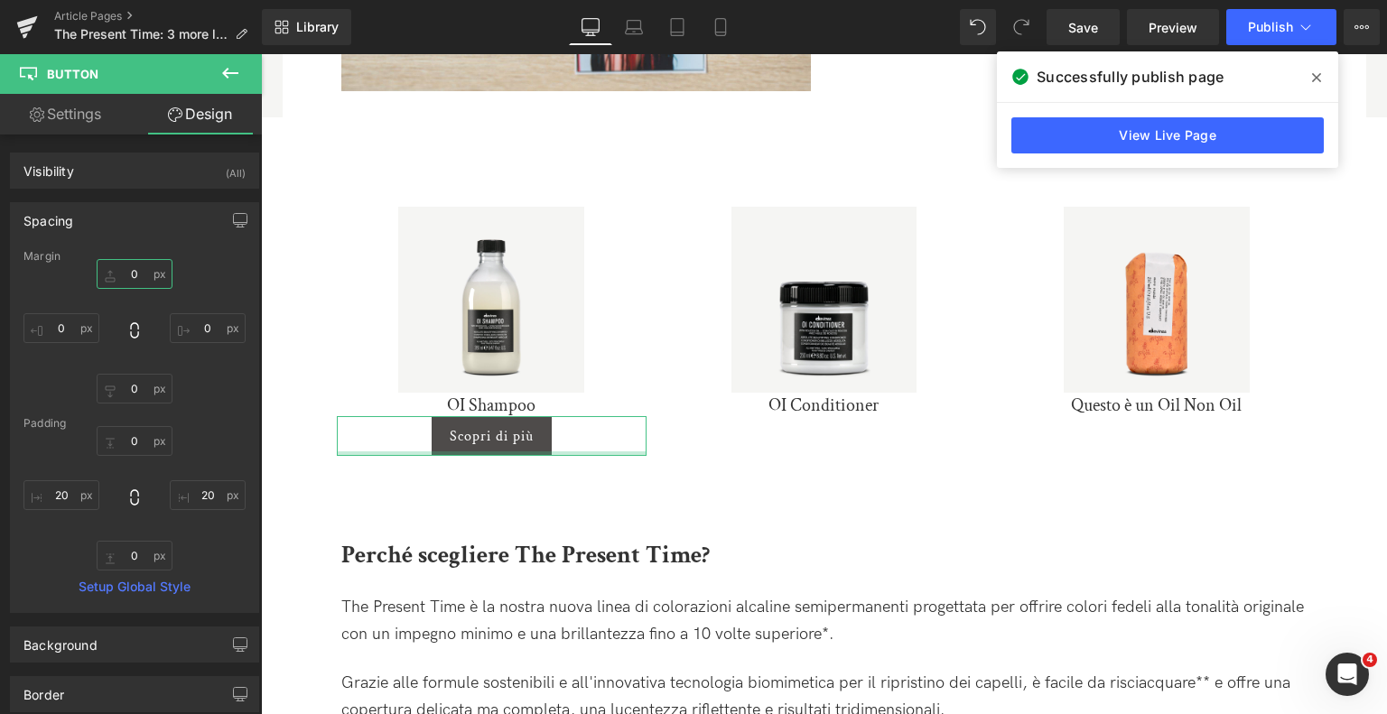
click at [133, 277] on input "0" at bounding box center [135, 274] width 76 height 30
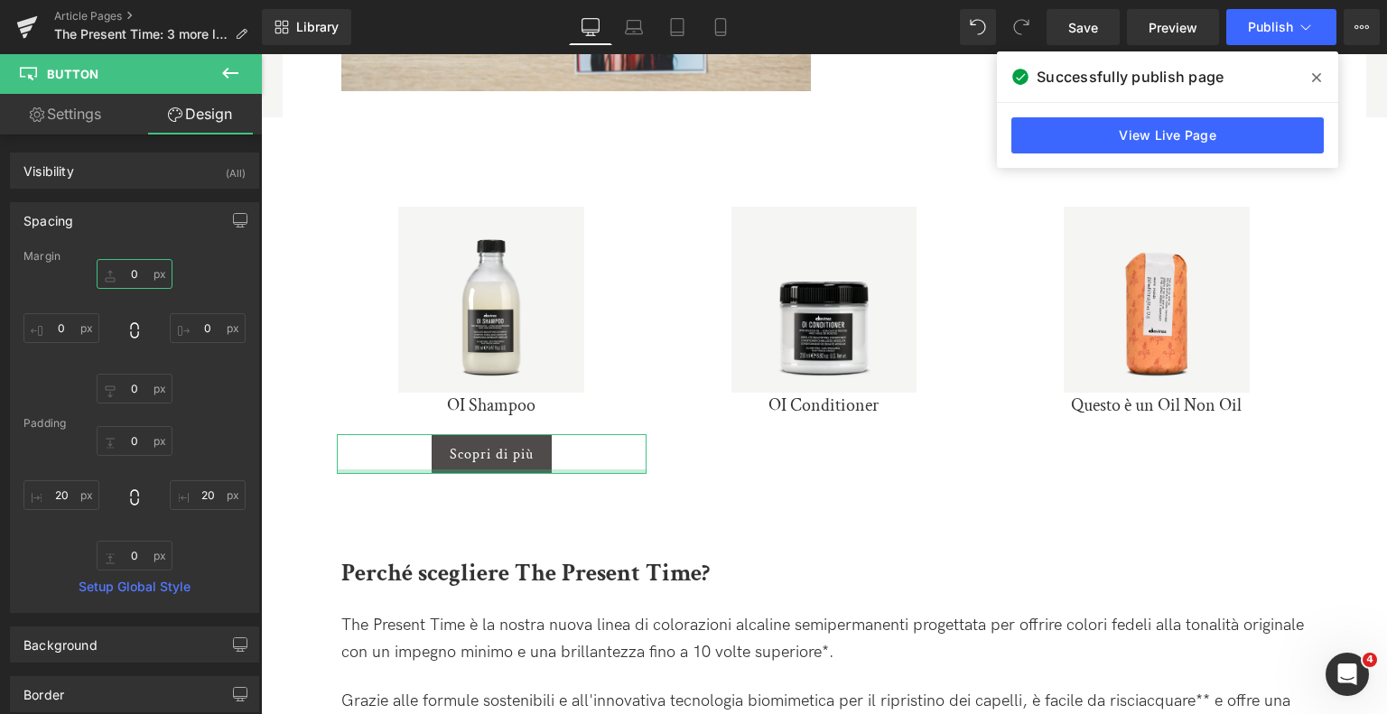
type input "10"
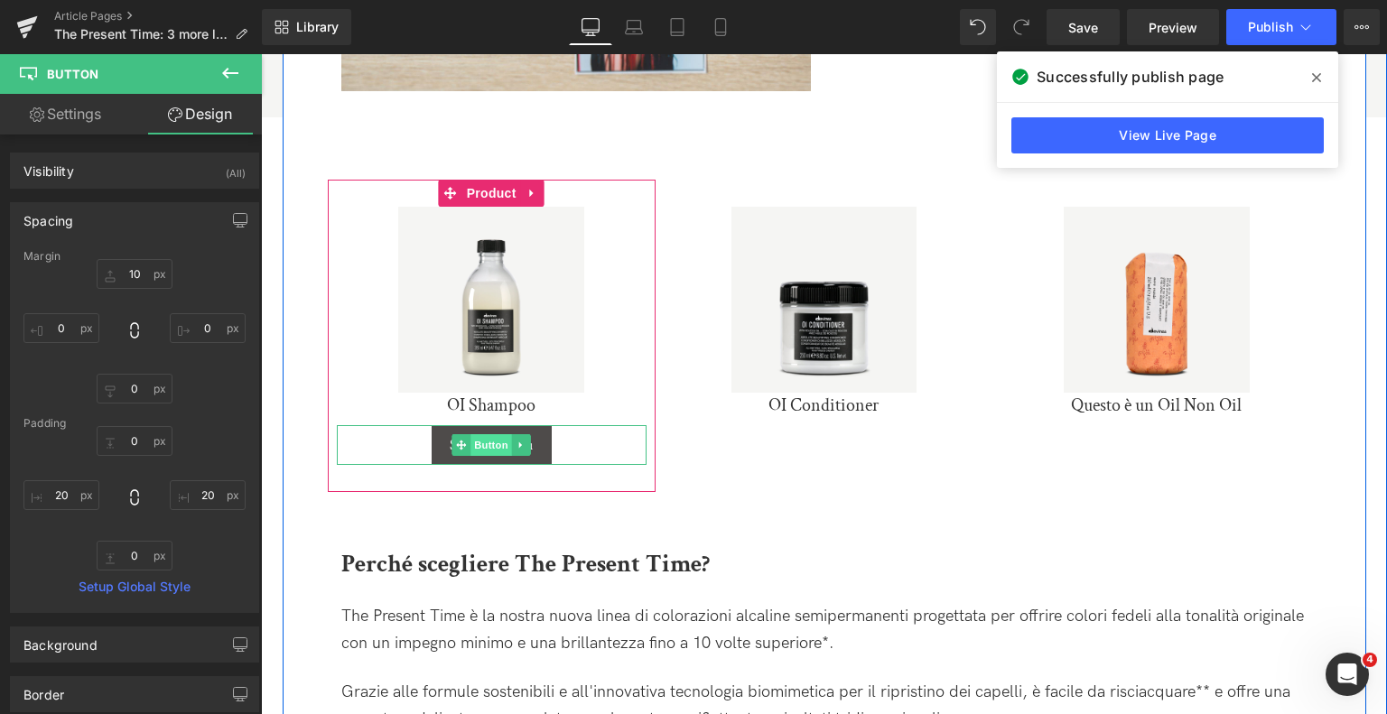
click at [479, 440] on span "Button" at bounding box center [492, 445] width 42 height 22
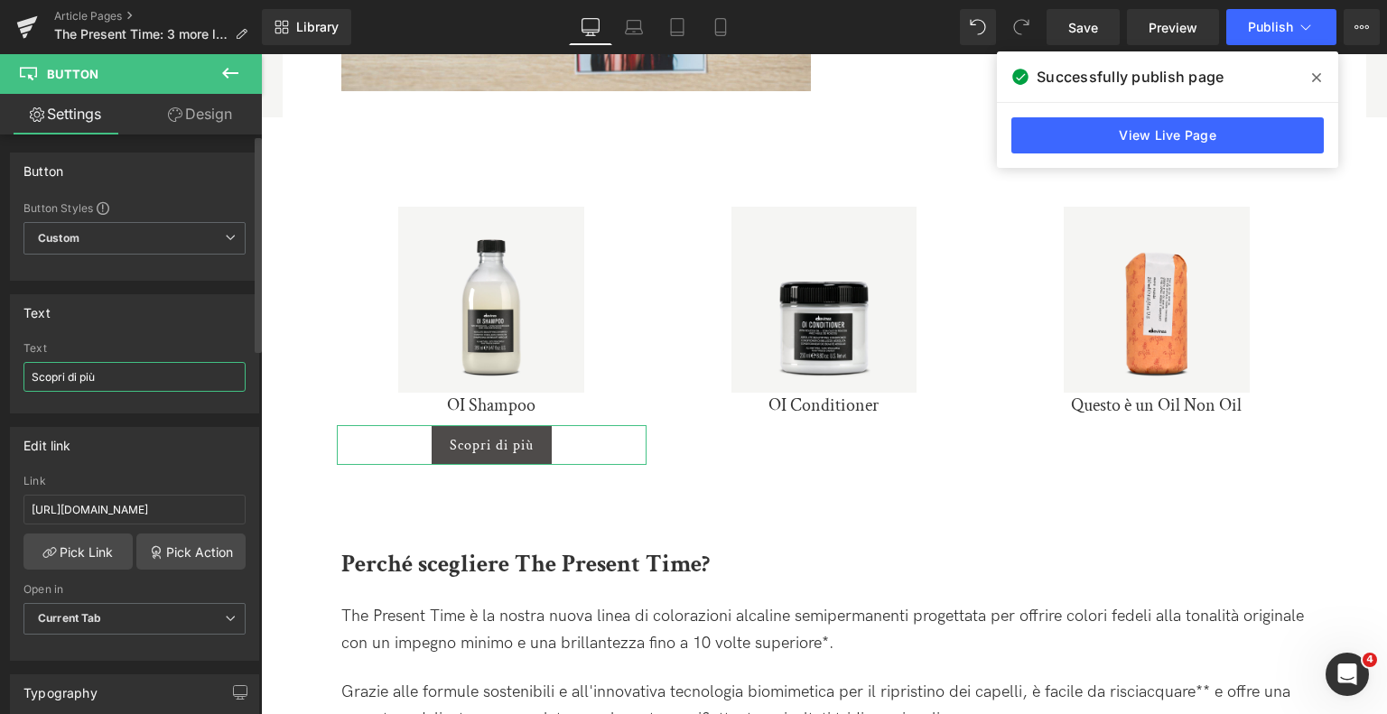
drag, startPoint x: 71, startPoint y: 378, endPoint x: 193, endPoint y: 386, distance: 122.2
click at [193, 386] on input "Scopri di più" at bounding box center [134, 377] width 222 height 30
type input "Scopri"
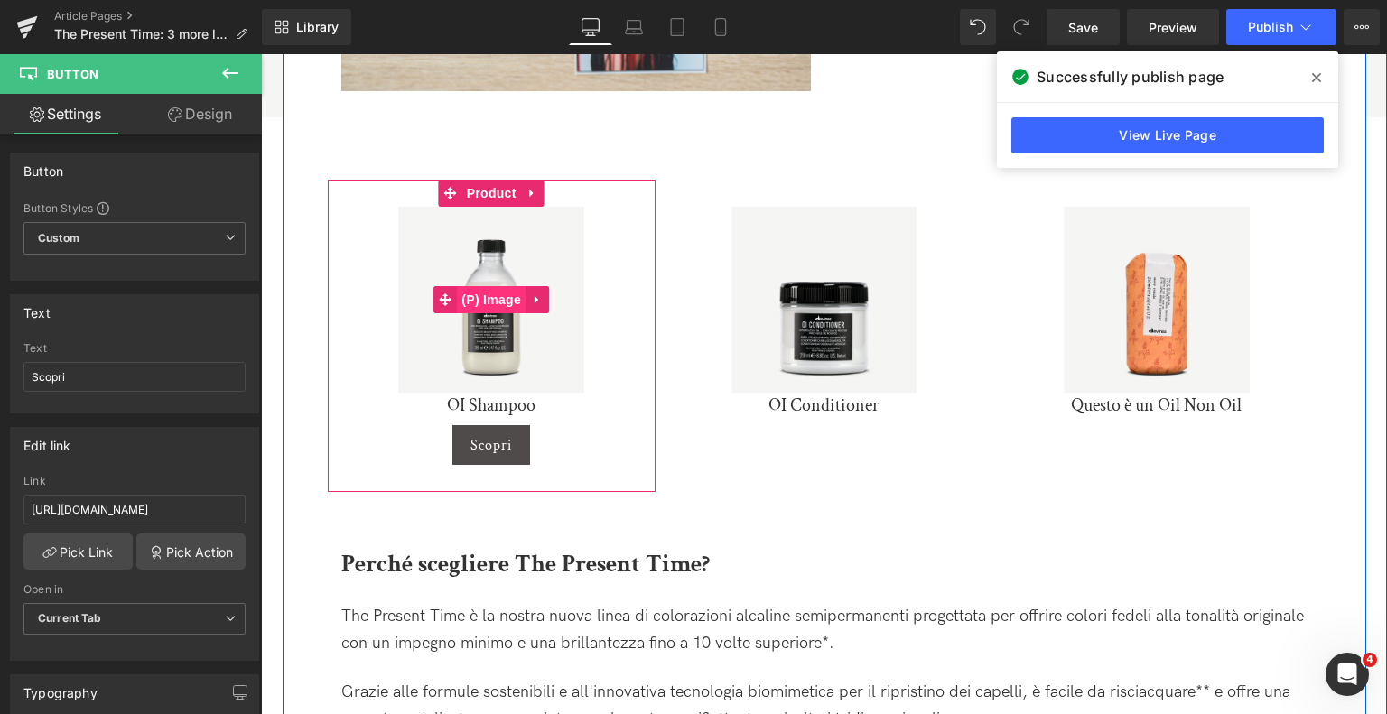
click at [502, 301] on span "(P) Image" at bounding box center [491, 299] width 69 height 27
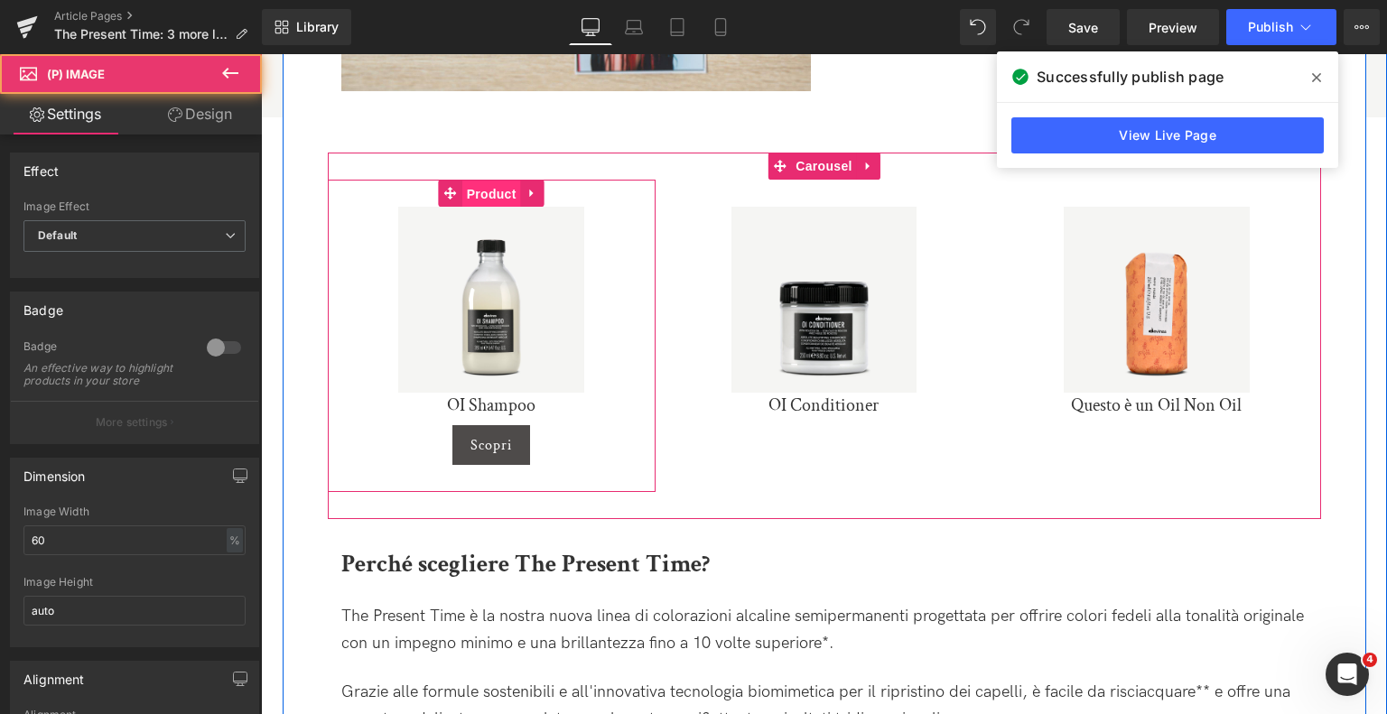
click at [488, 191] on span "Product" at bounding box center [491, 194] width 59 height 27
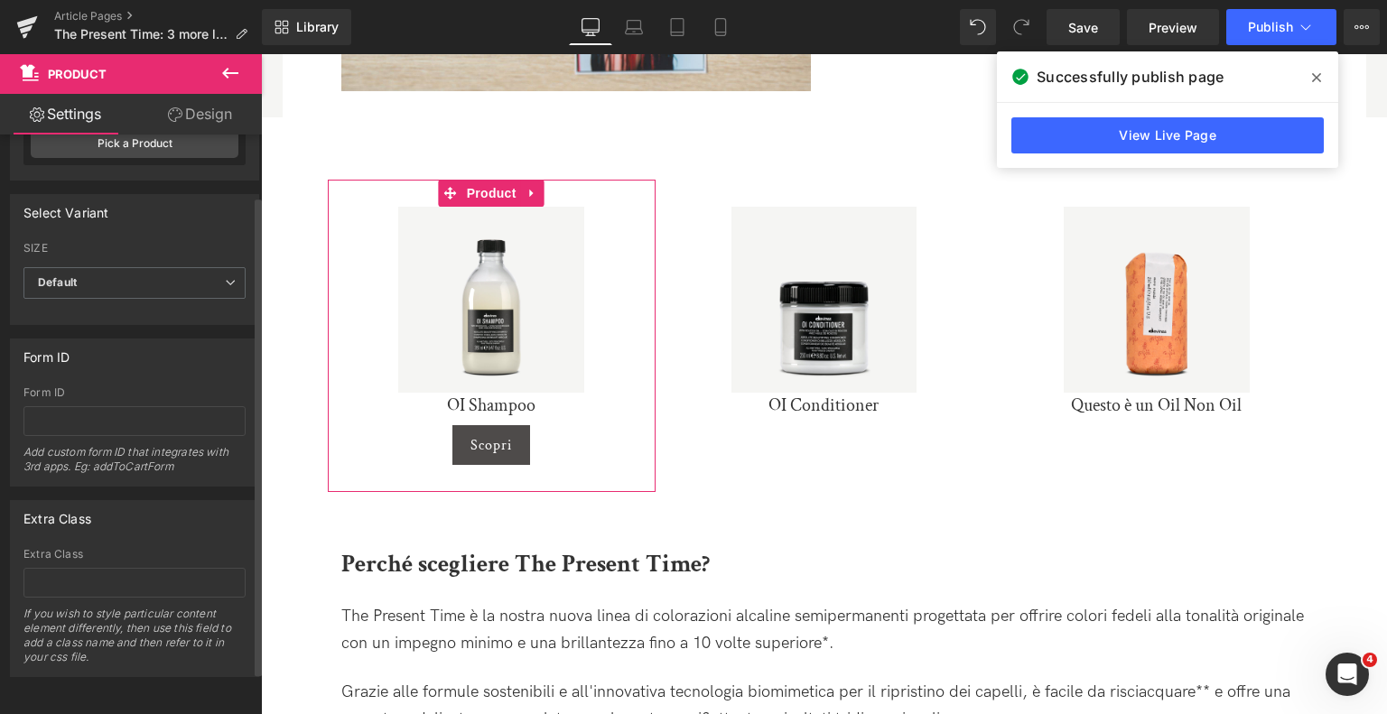
scroll to position [0, 0]
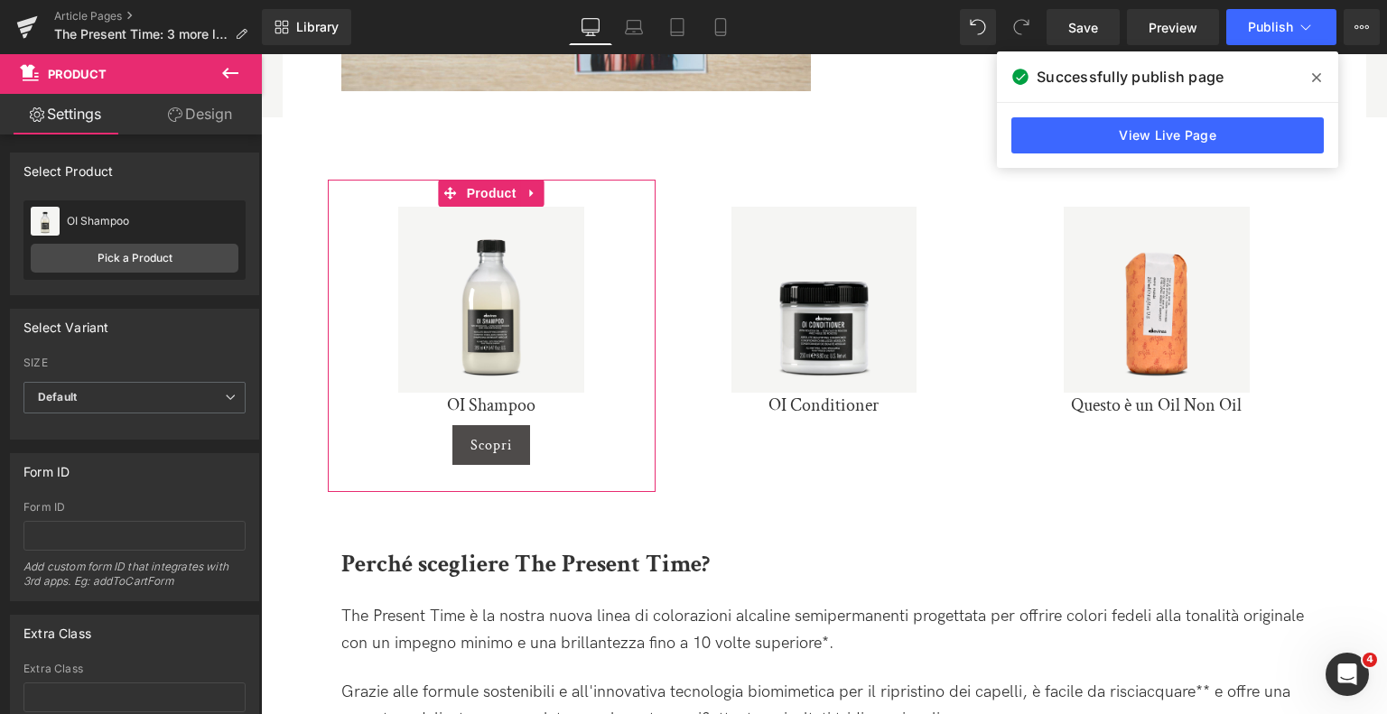
click at [189, 109] on link "Design" at bounding box center [200, 114] width 131 height 41
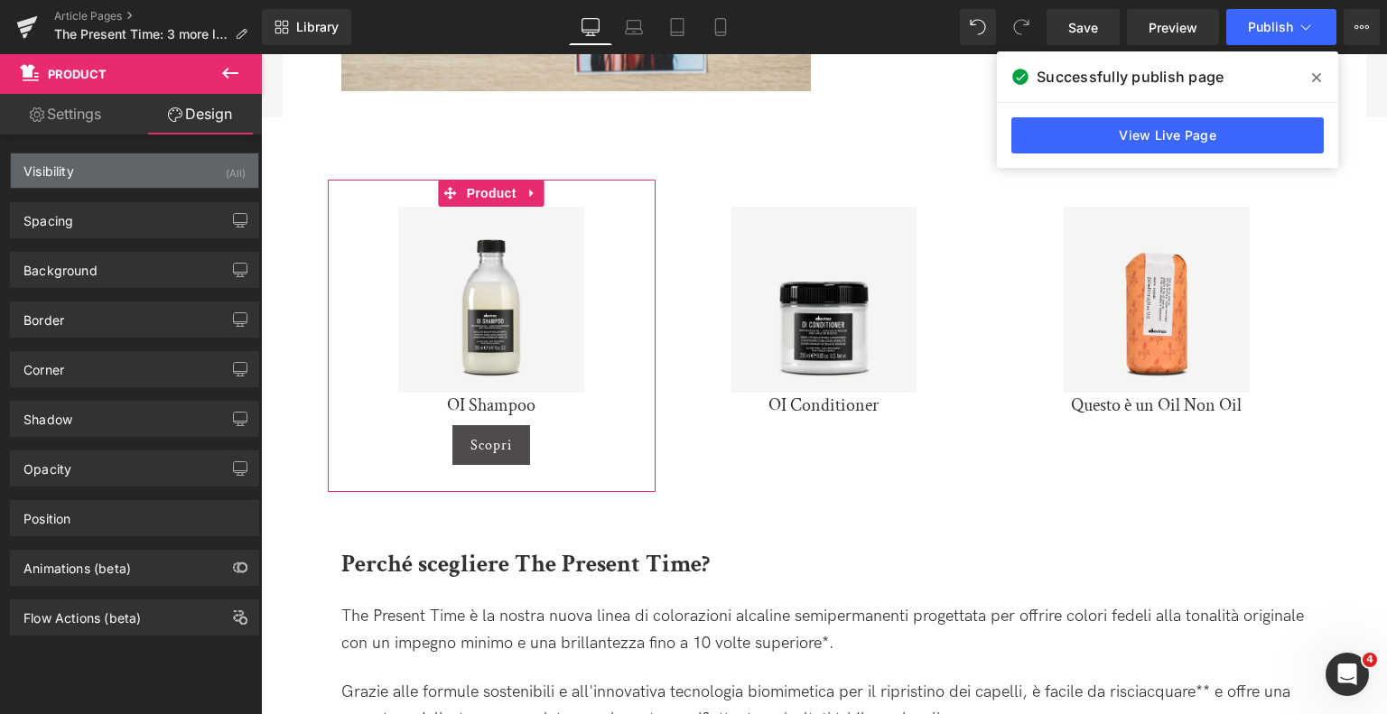
click at [154, 182] on div "Visibility (All)" at bounding box center [134, 171] width 247 height 34
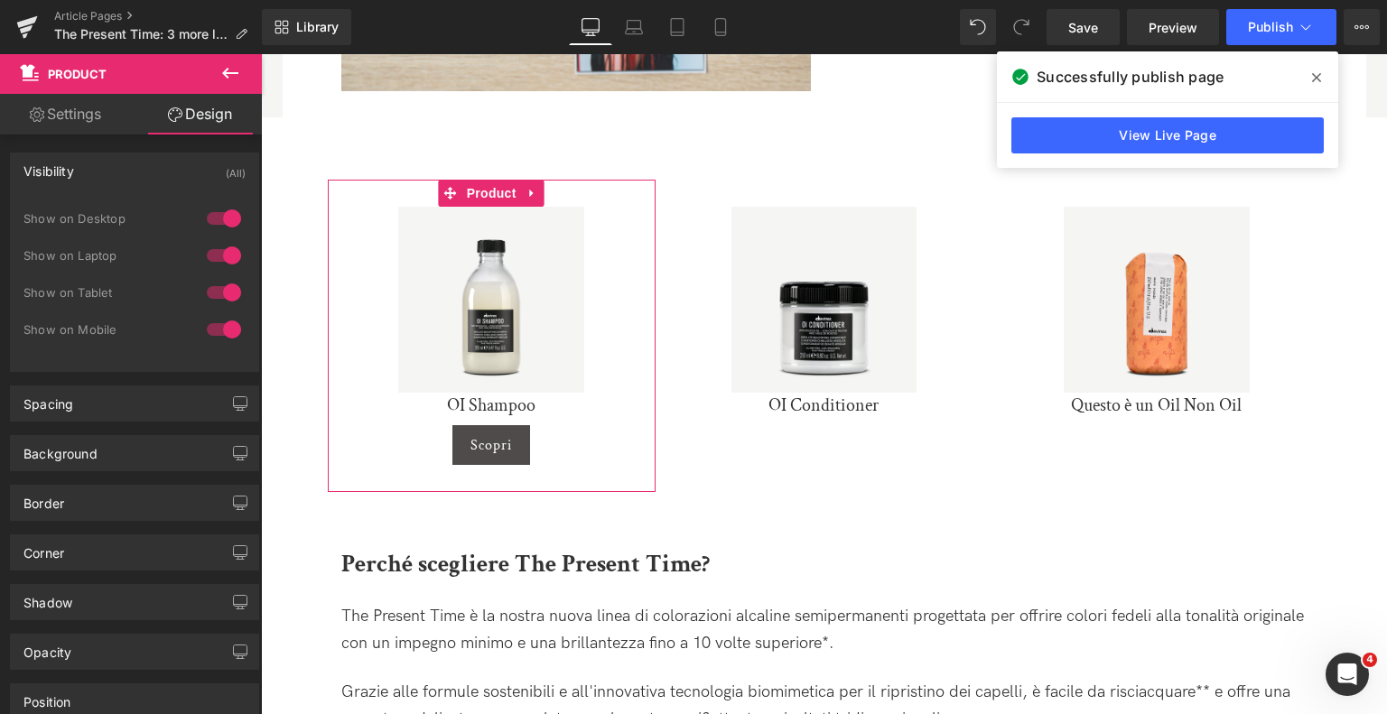
click at [154, 182] on div "Visibility (All)" at bounding box center [134, 171] width 247 height 34
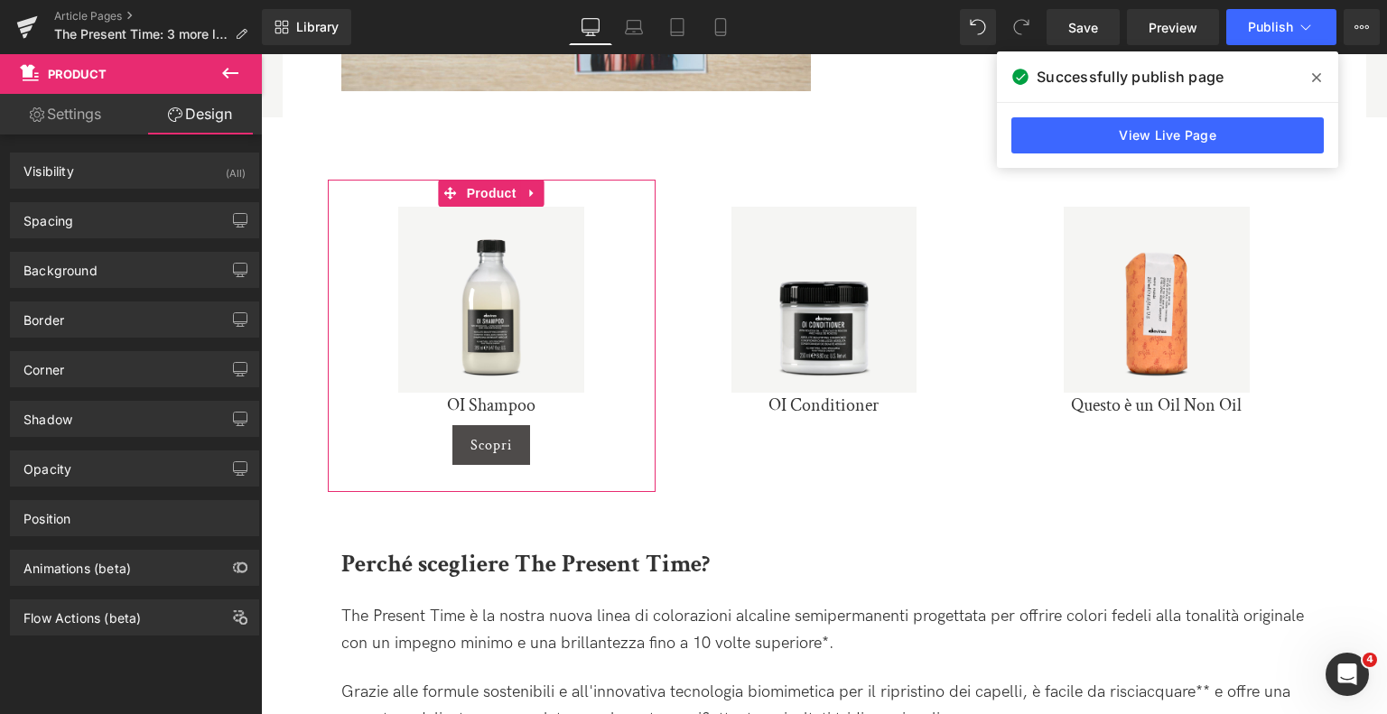
click at [91, 117] on link "Settings" at bounding box center [65, 114] width 131 height 41
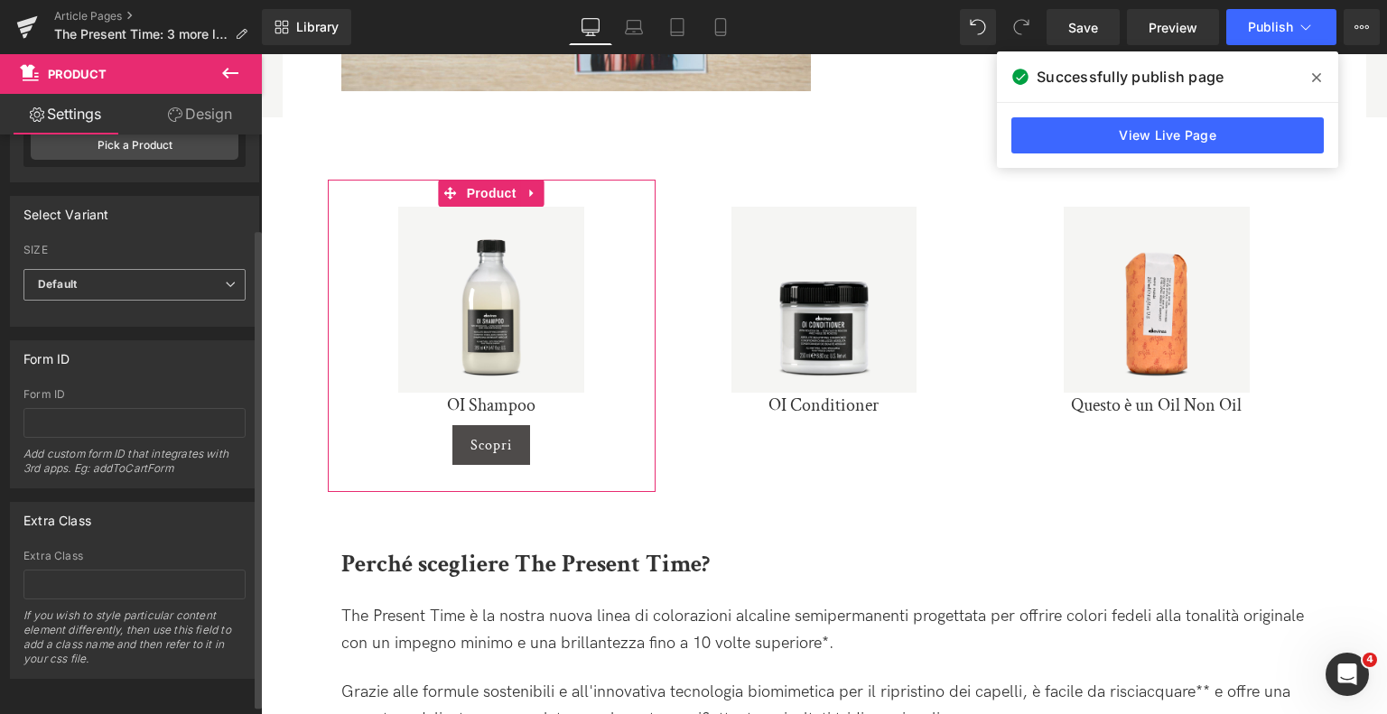
scroll to position [126, 0]
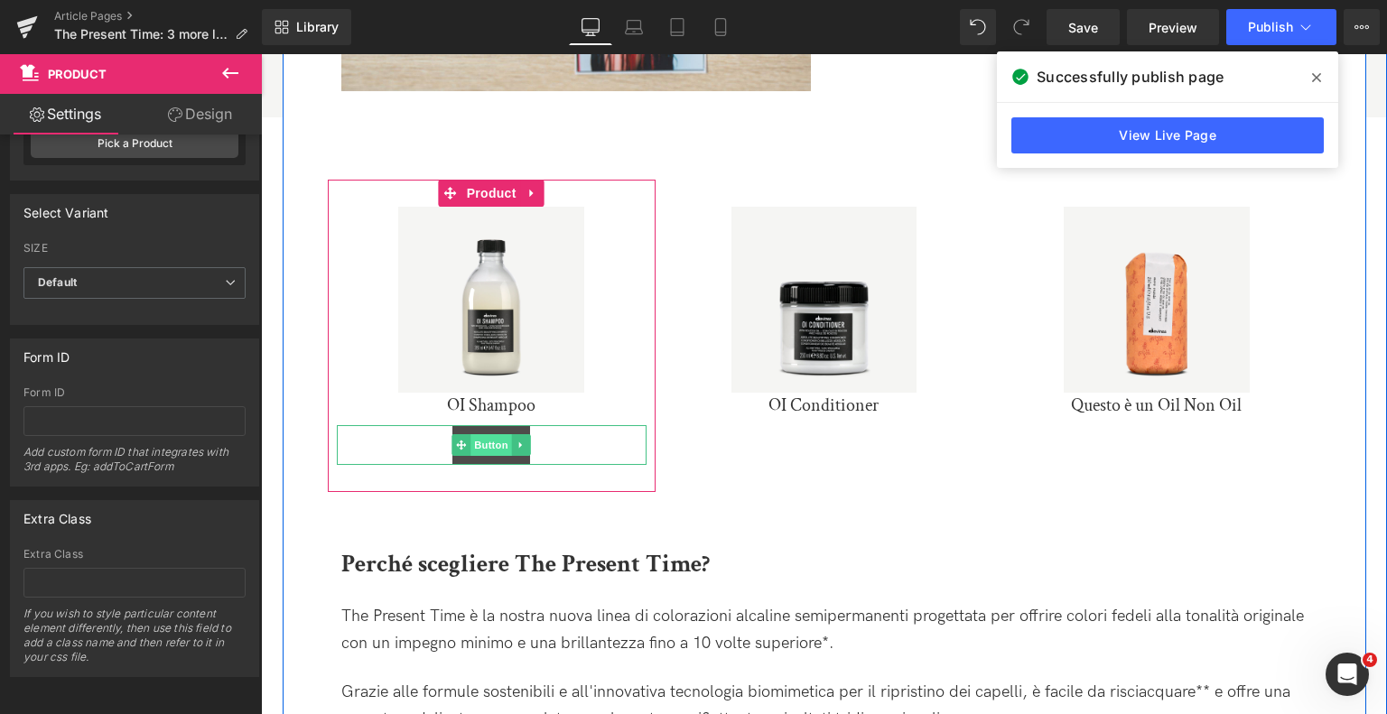
click at [495, 445] on span "Button" at bounding box center [492, 445] width 42 height 22
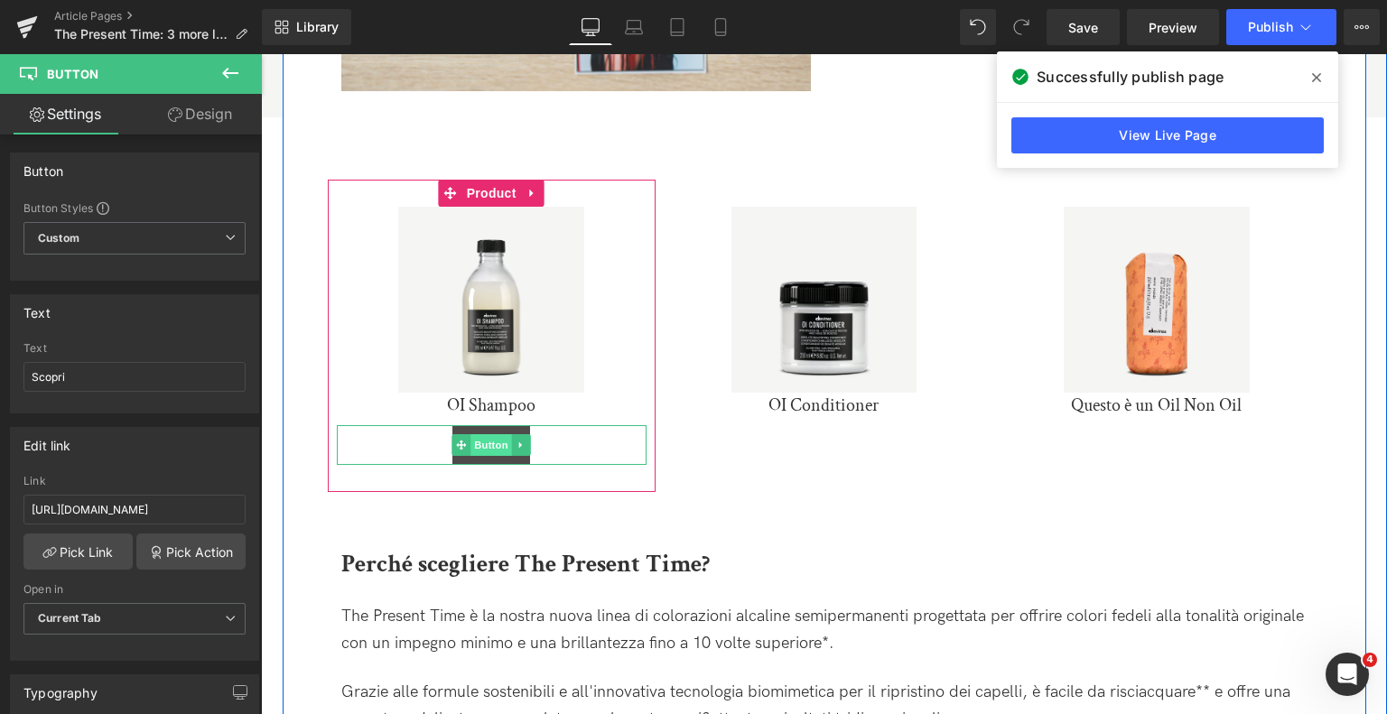
click at [490, 443] on span "Button" at bounding box center [492, 445] width 42 height 22
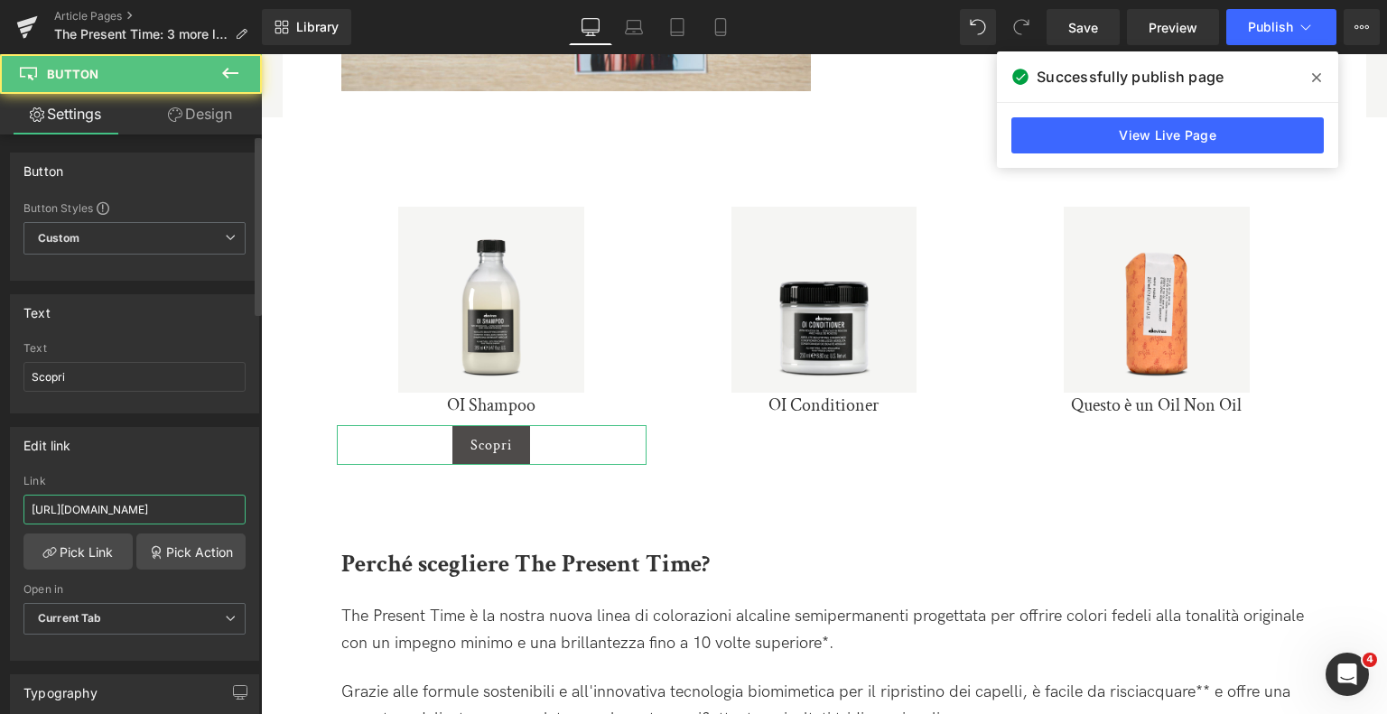
click at [156, 512] on input "https://it.davines.com/blogs/blog/the-present-time-line-collection" at bounding box center [134, 510] width 222 height 30
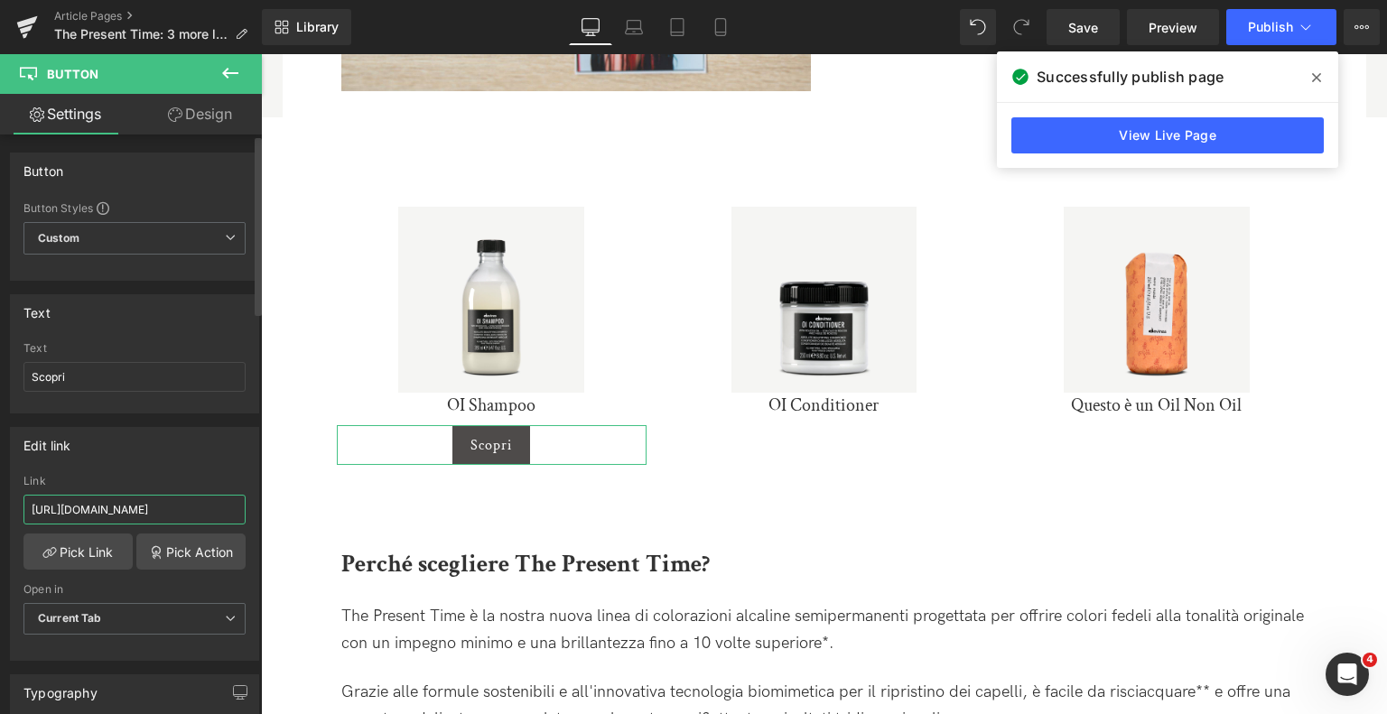
paste input "products/oi-shampoo"
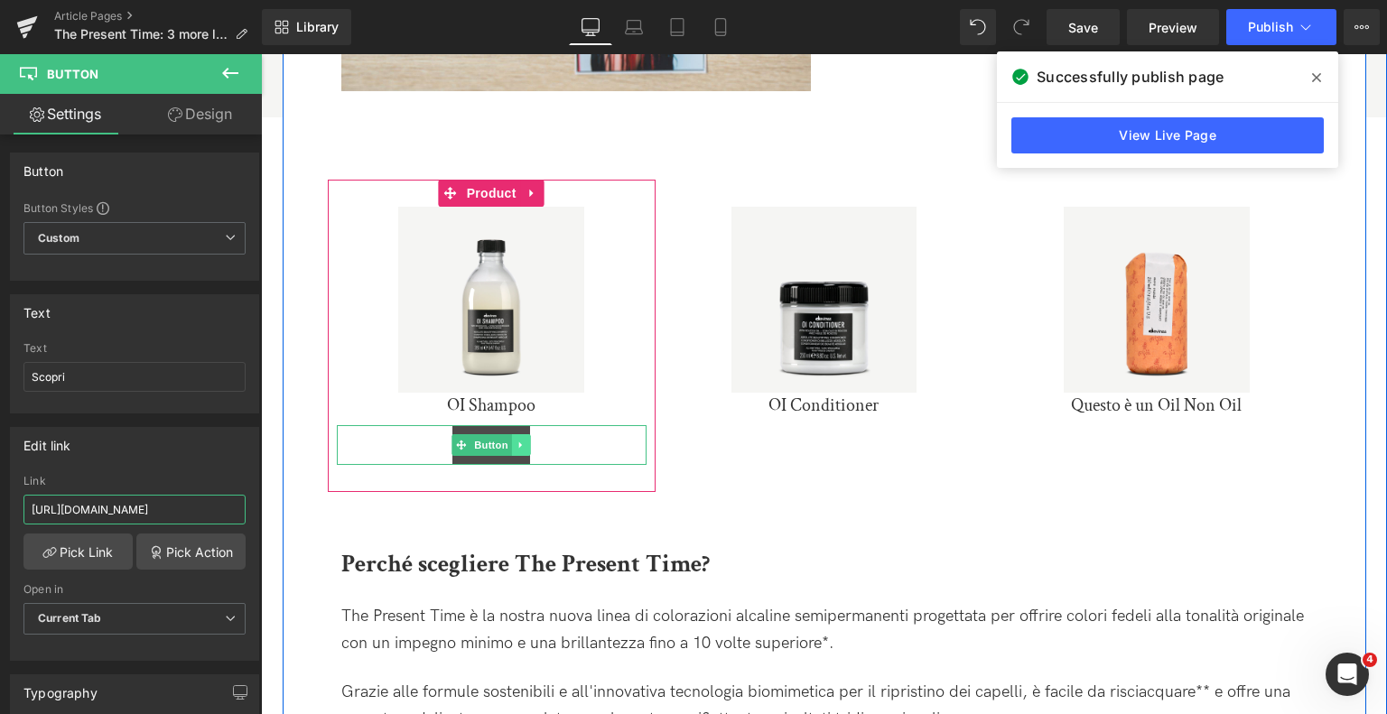
type input "https://it.davines.com/products/oi-shampoo"
click at [520, 437] on link at bounding box center [521, 445] width 19 height 22
click at [509, 445] on icon at bounding box center [512, 446] width 10 height 10
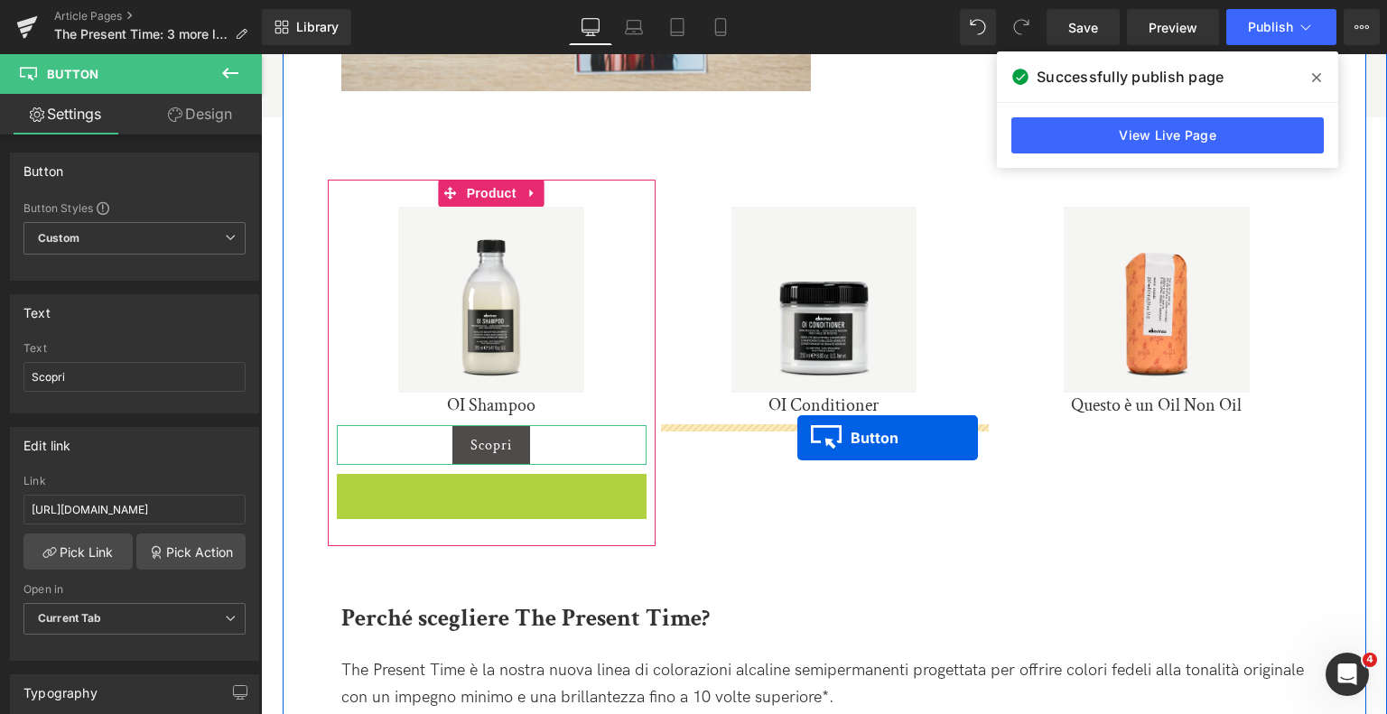
drag, startPoint x: 460, startPoint y: 495, endPoint x: 798, endPoint y: 438, distance: 342.6
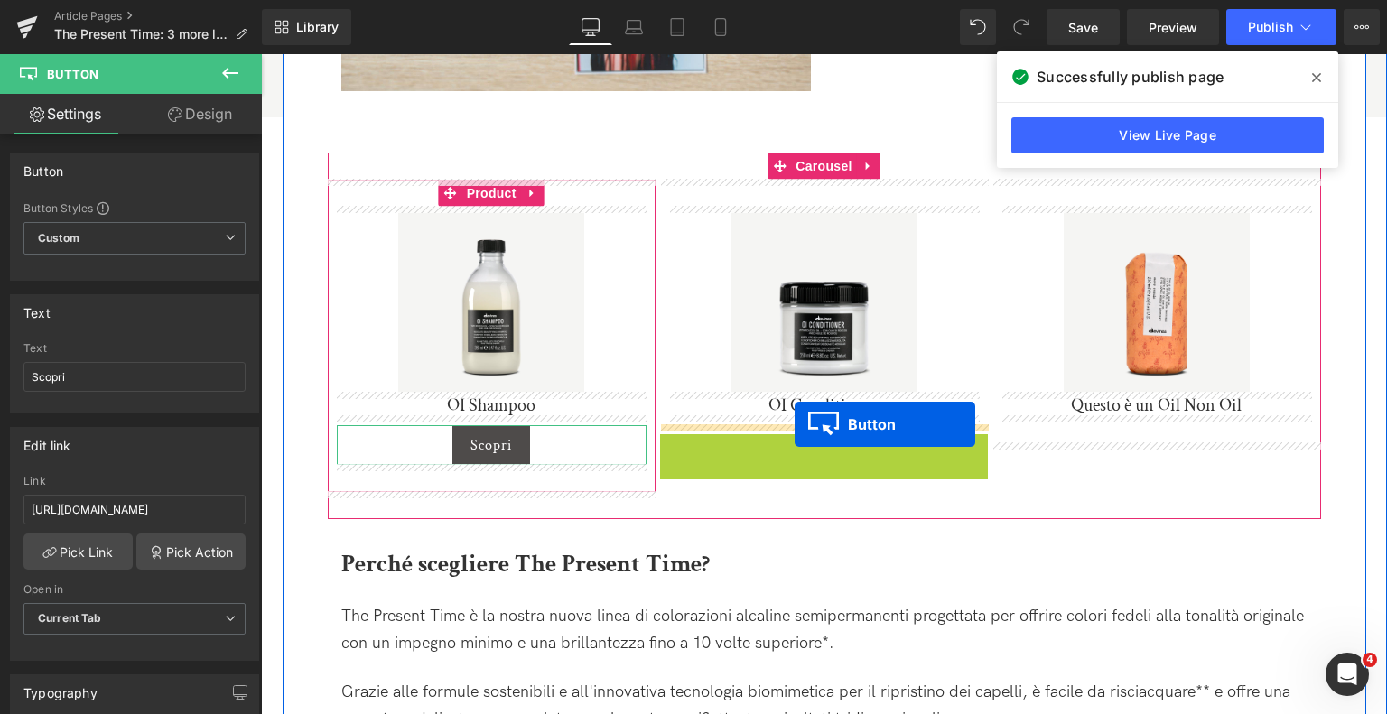
drag, startPoint x: 797, startPoint y: 448, endPoint x: 795, endPoint y: 425, distance: 23.6
drag, startPoint x: 791, startPoint y: 452, endPoint x: 792, endPoint y: 424, distance: 28.0
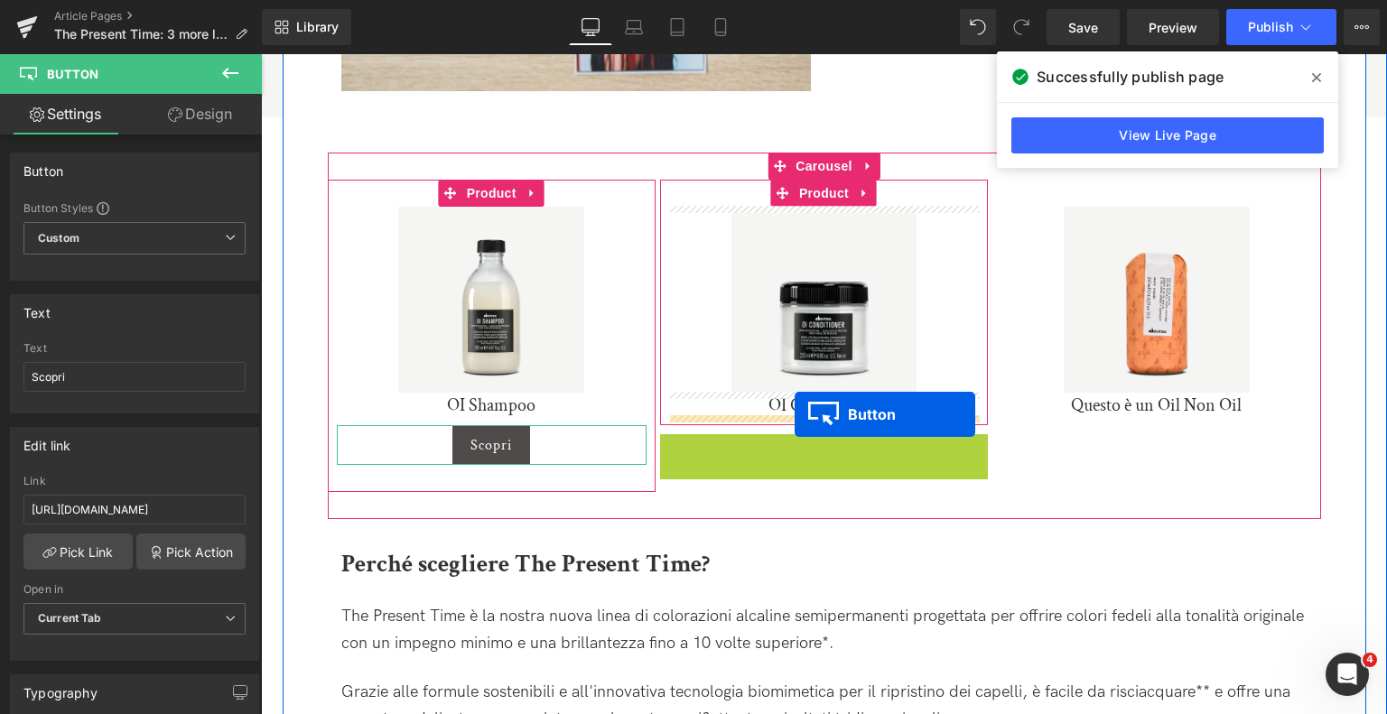
drag, startPoint x: 791, startPoint y: 453, endPoint x: 795, endPoint y: 415, distance: 39.0
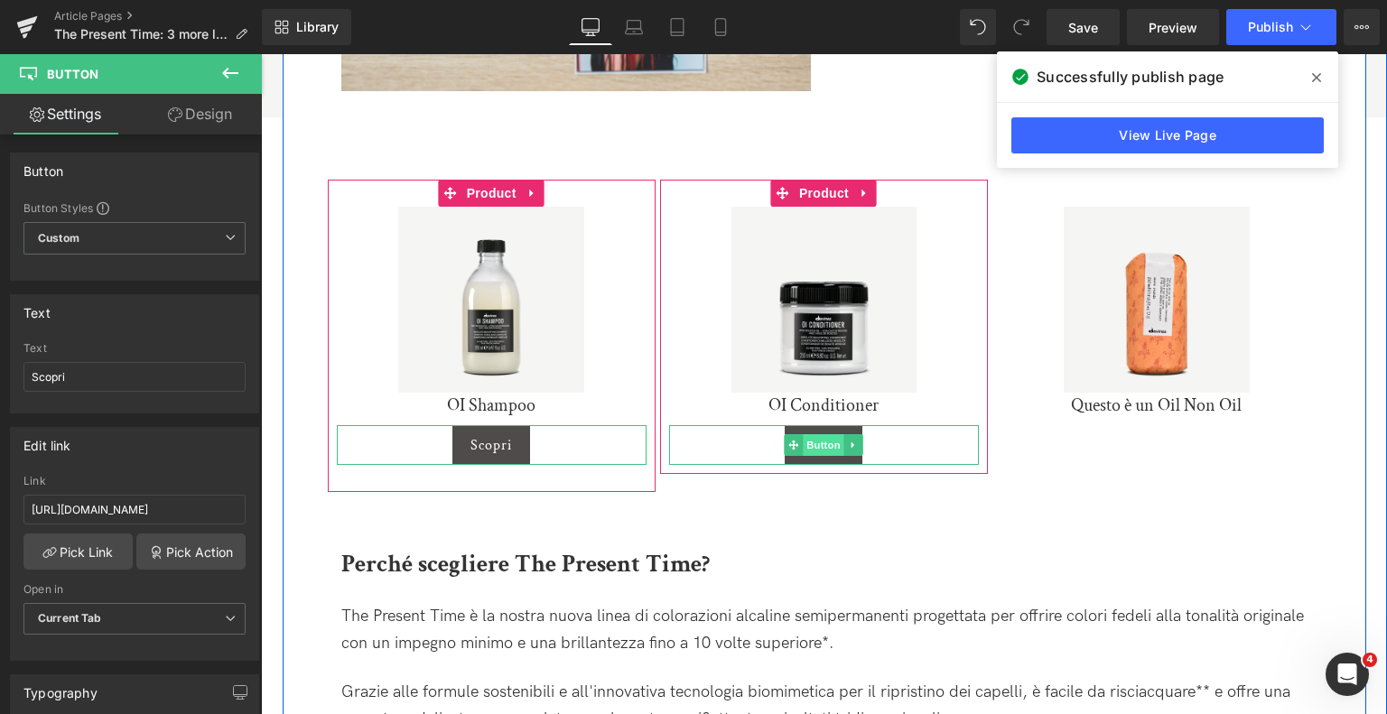
click at [831, 443] on span "Button" at bounding box center [825, 445] width 42 height 22
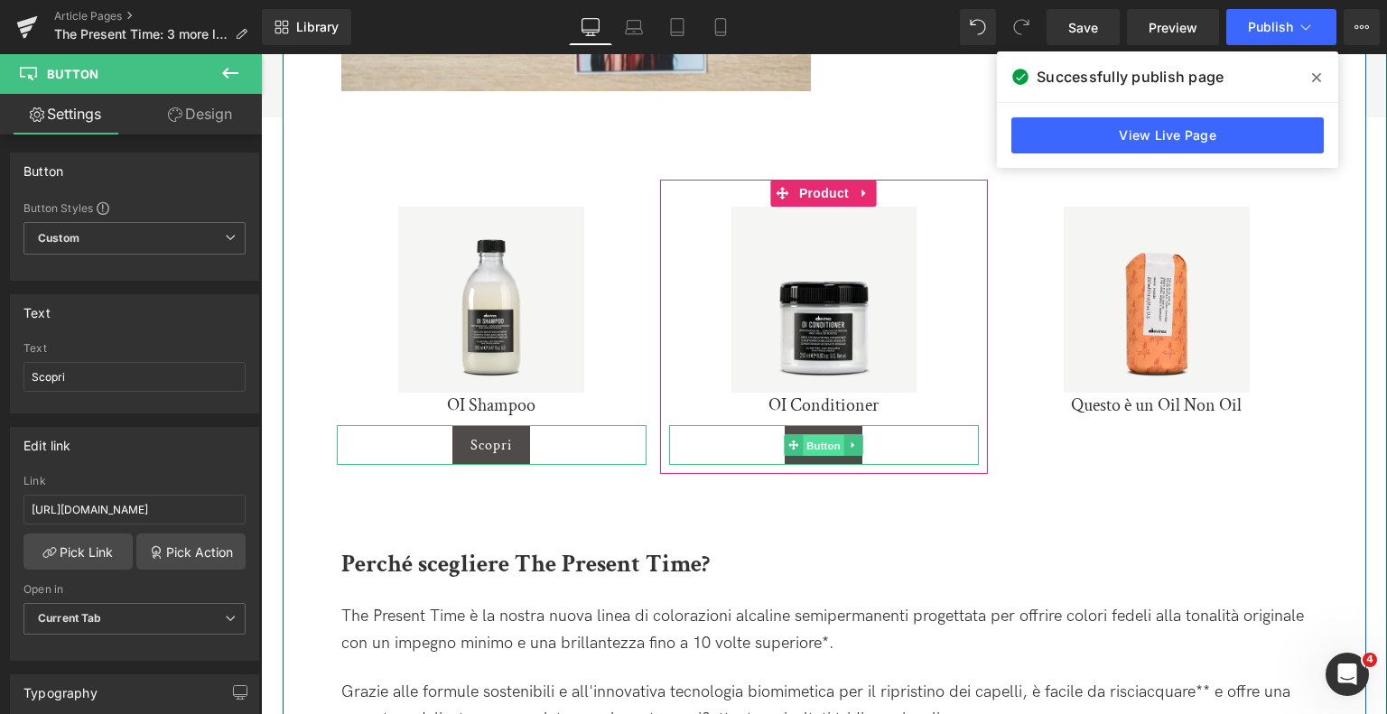
click at [819, 447] on span "Button" at bounding box center [825, 446] width 42 height 22
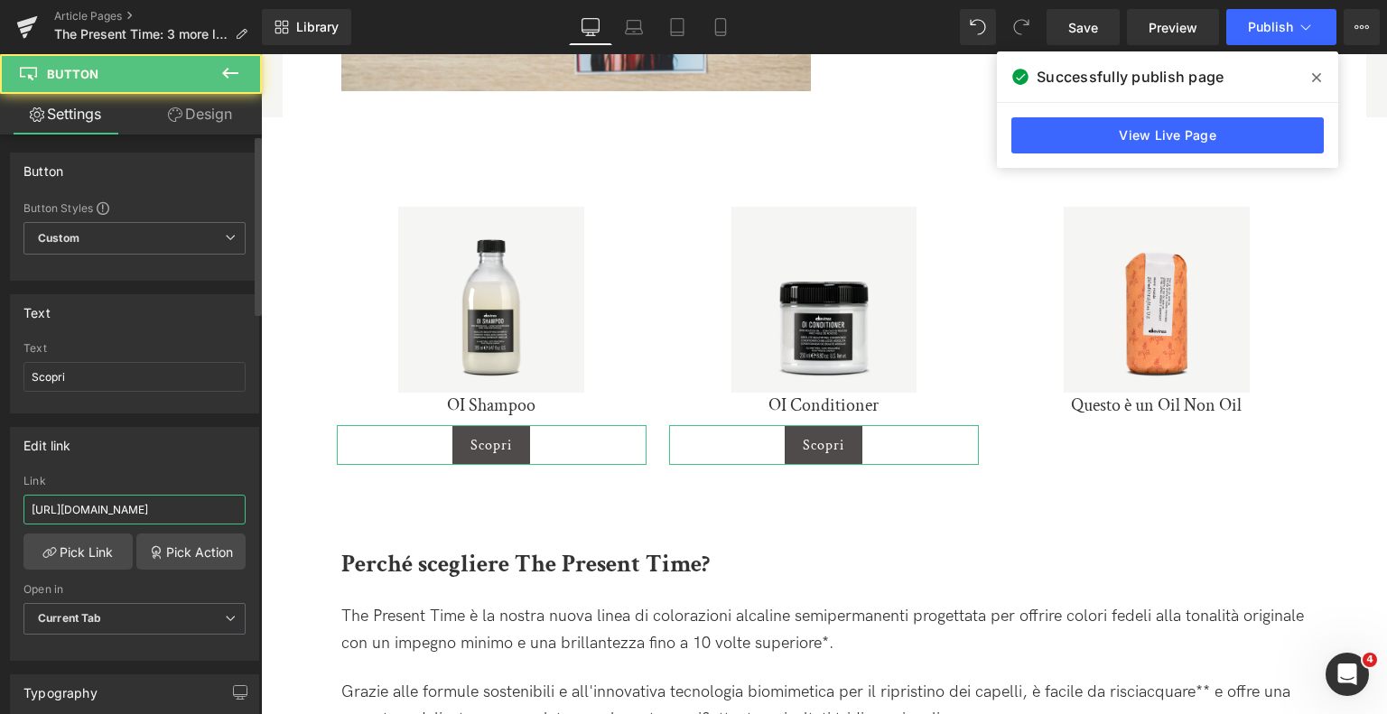
click at [181, 511] on input "https://it.davines.com/products/oi-shampoo" at bounding box center [134, 510] width 222 height 30
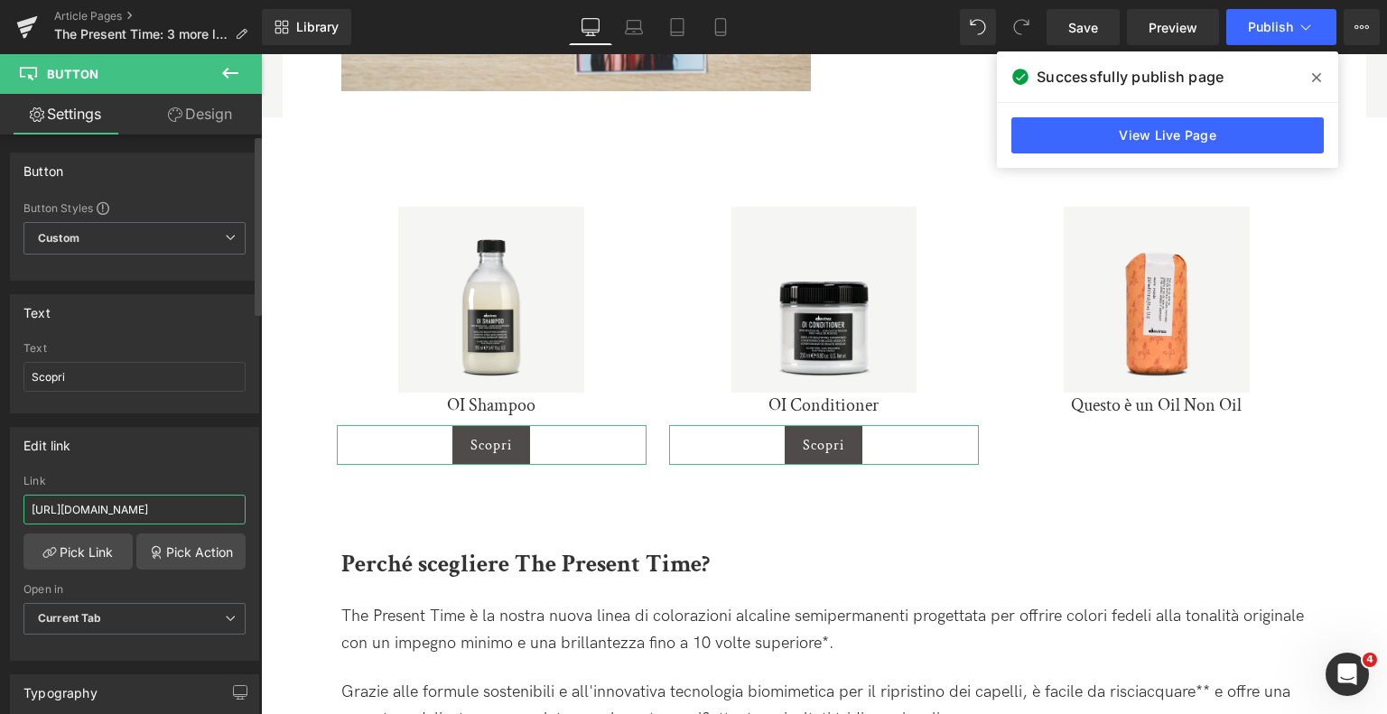
click at [181, 511] on input "https://it.davines.com/products/oi-shampoo" at bounding box center [134, 510] width 222 height 30
paste input "conditioner"
type input "https://it.davines.com/products/oi-conditioner"
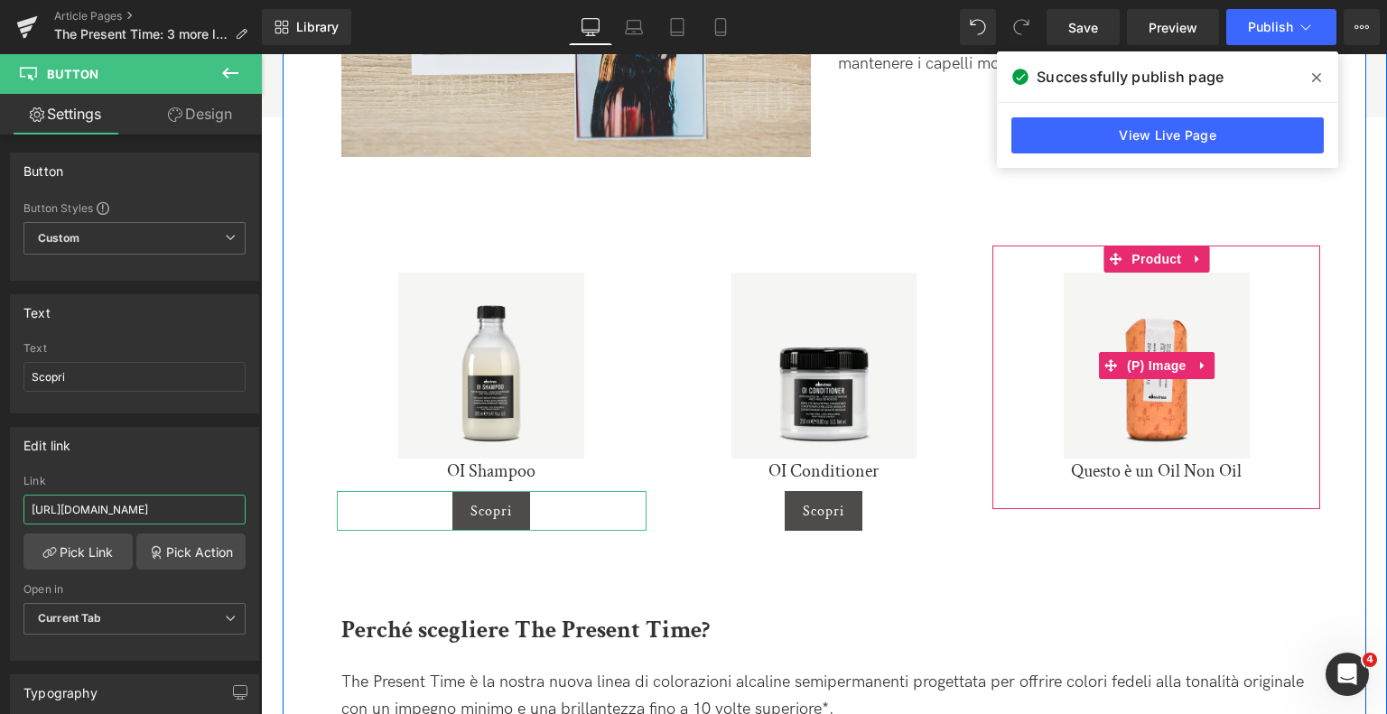
scroll to position [2695, 0]
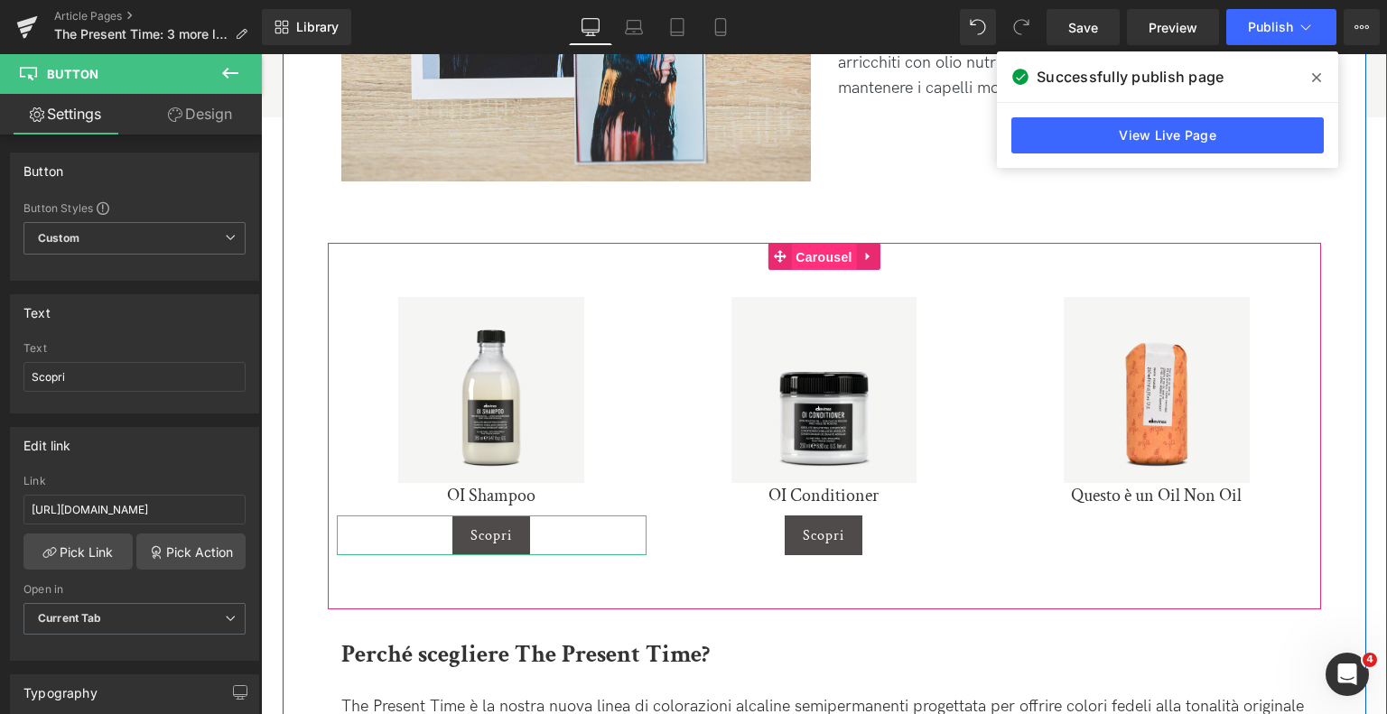
click at [834, 257] on span "Carousel" at bounding box center [823, 257] width 65 height 27
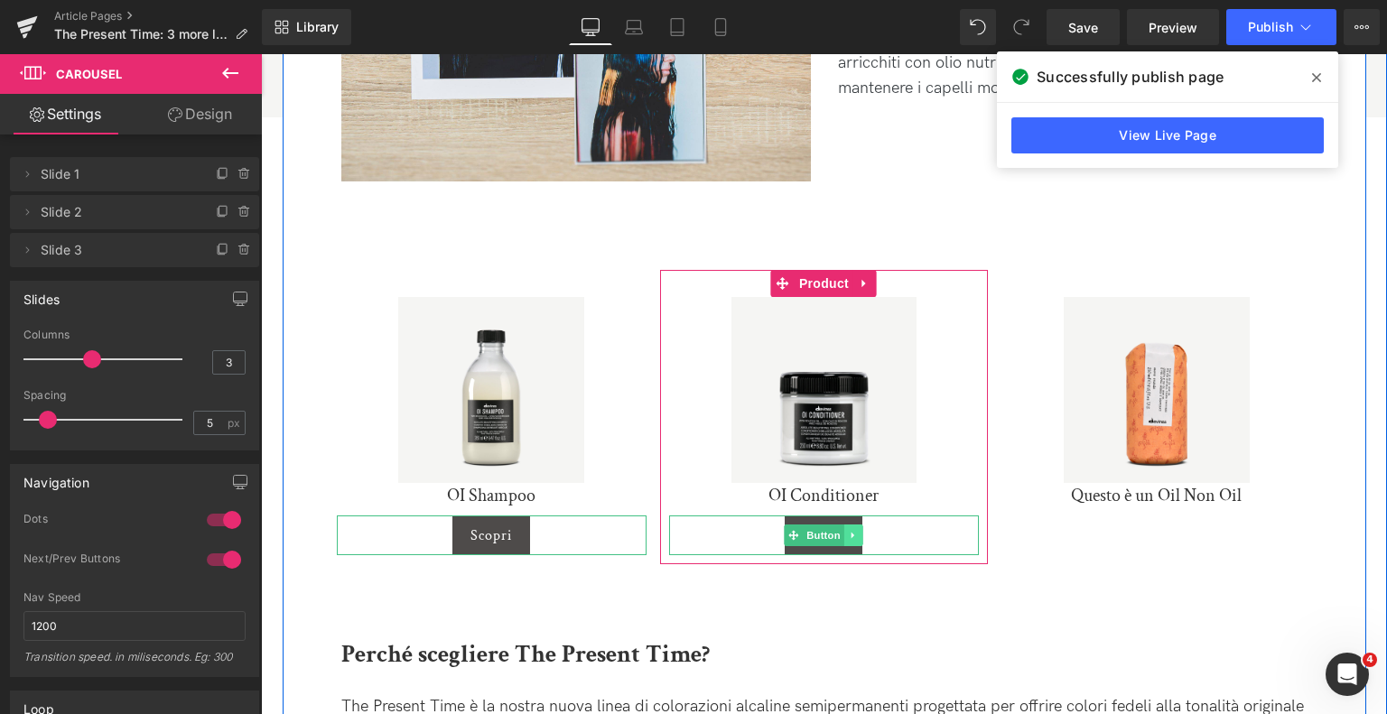
click at [854, 534] on icon at bounding box center [854, 535] width 10 height 11
click at [844, 534] on icon at bounding box center [845, 536] width 10 height 10
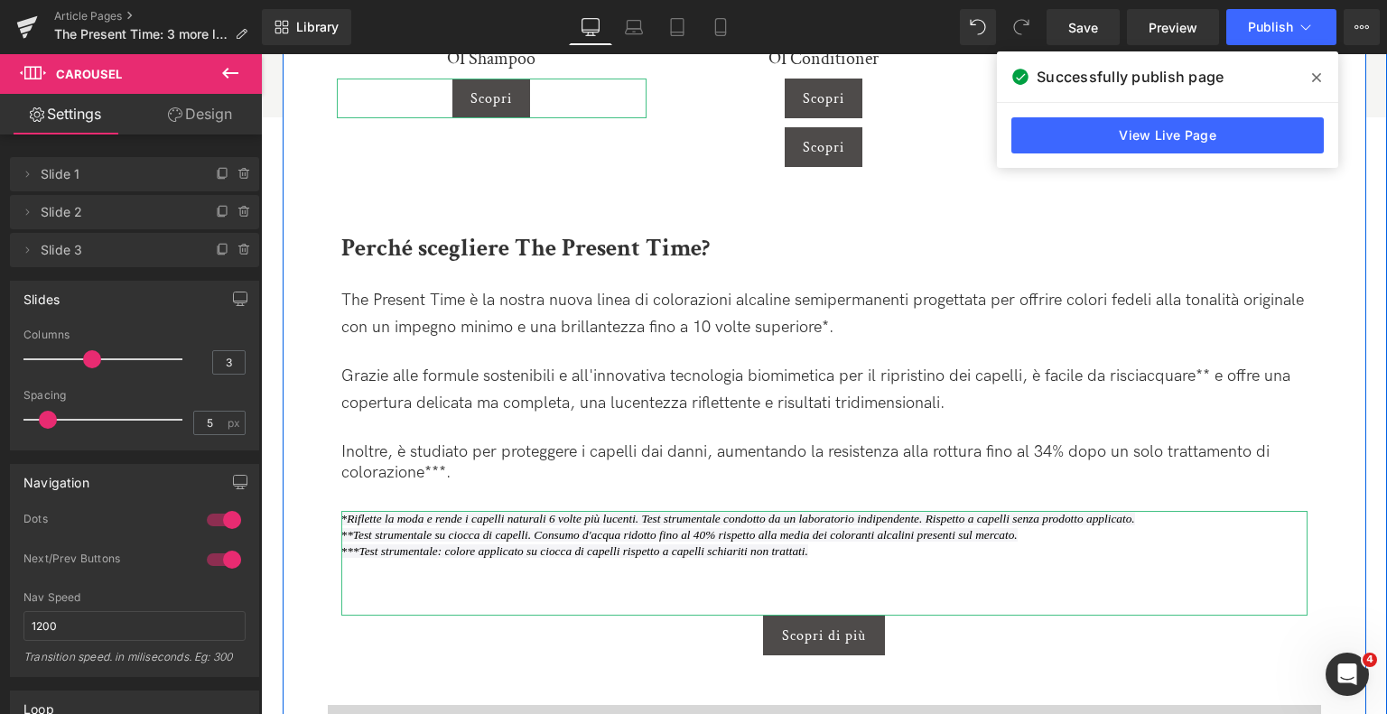
scroll to position [2773, 0]
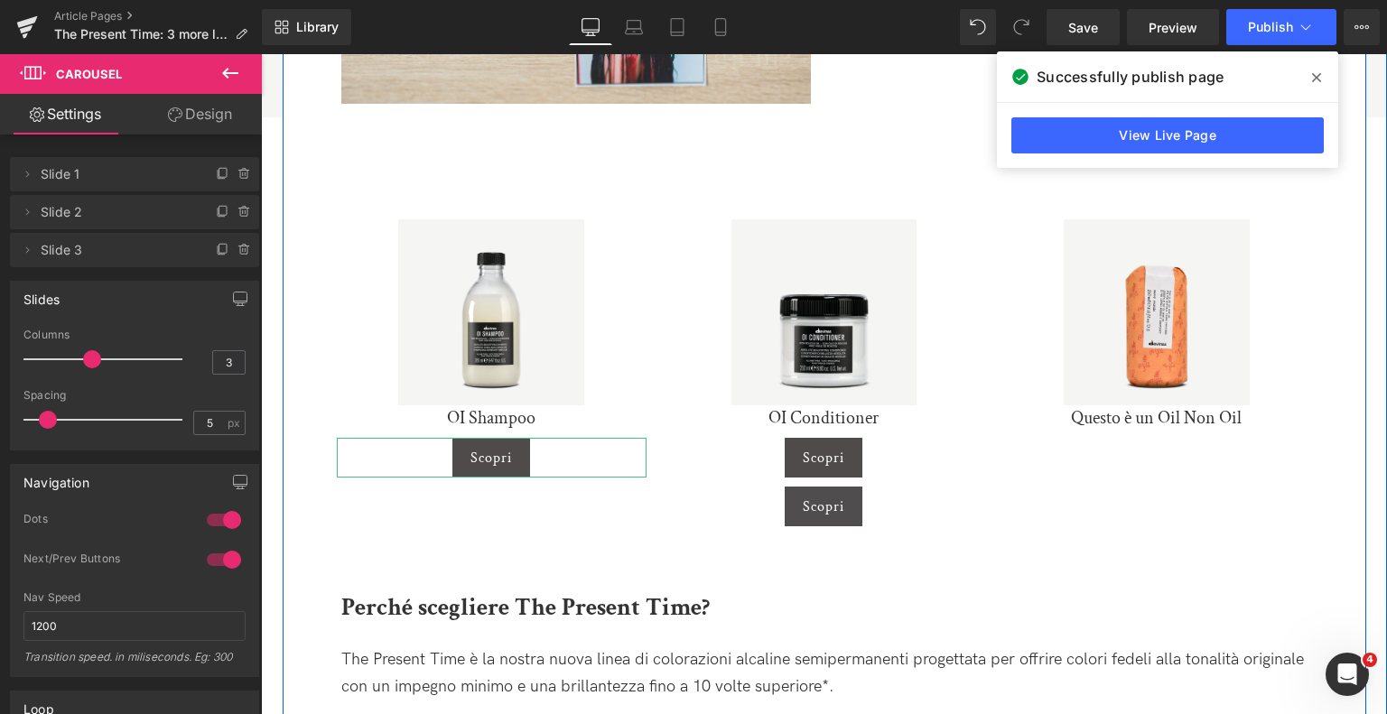
click at [790, 505] on div "Scopri Button" at bounding box center [824, 507] width 310 height 40
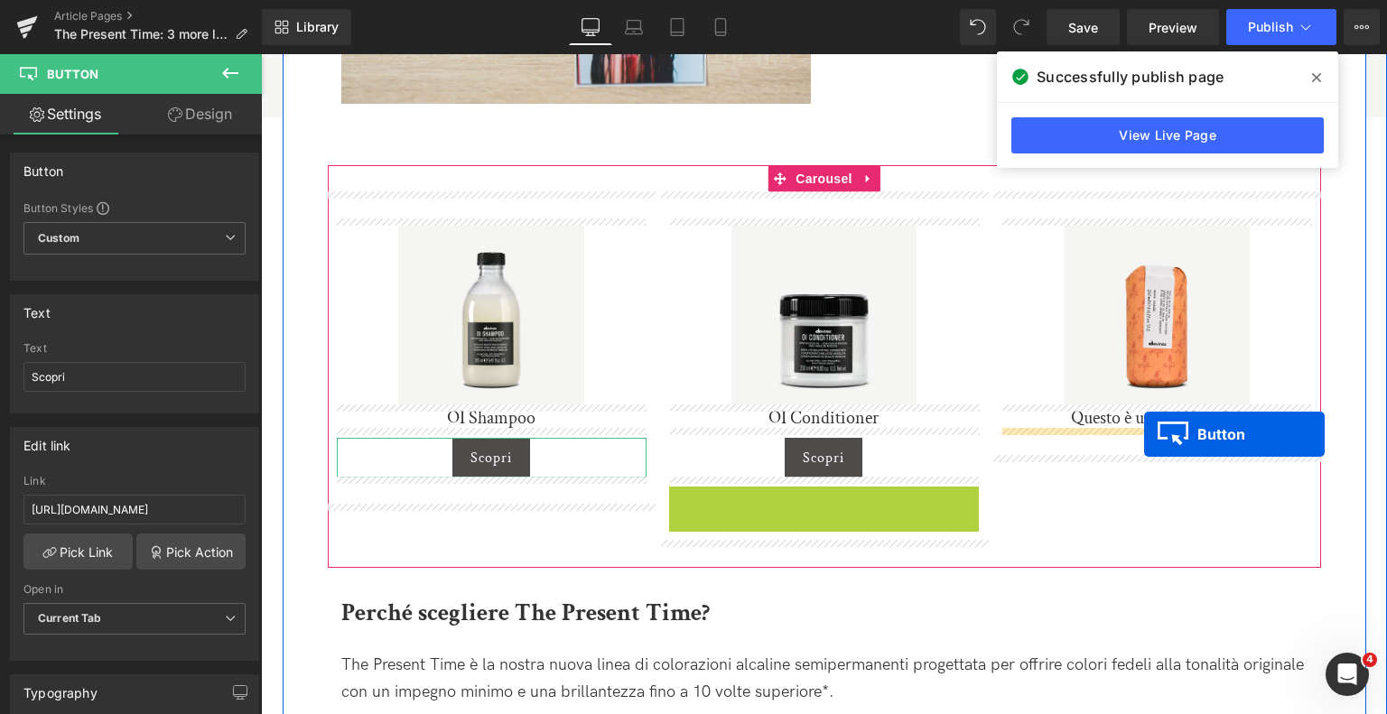
drag, startPoint x: 884, startPoint y: 484, endPoint x: 1144, endPoint y: 434, distance: 264.8
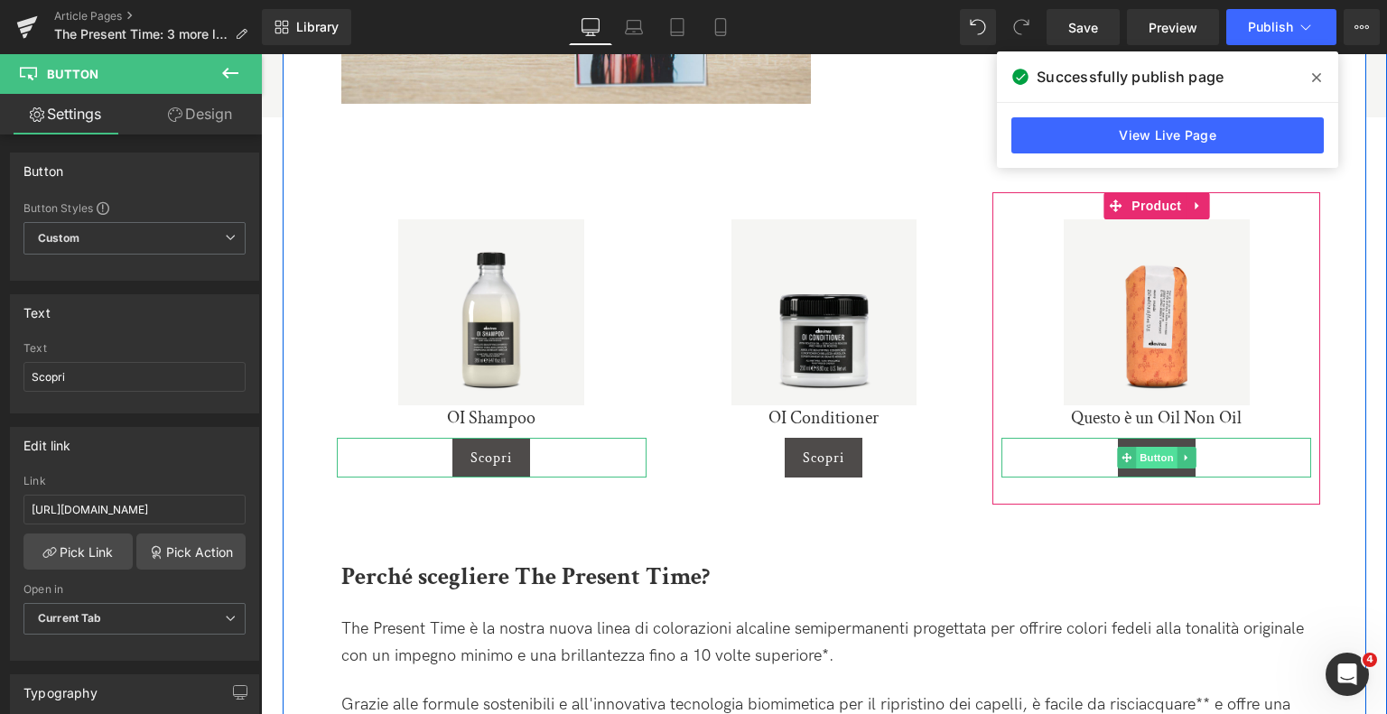
click at [1156, 454] on span "Button" at bounding box center [1157, 458] width 42 height 22
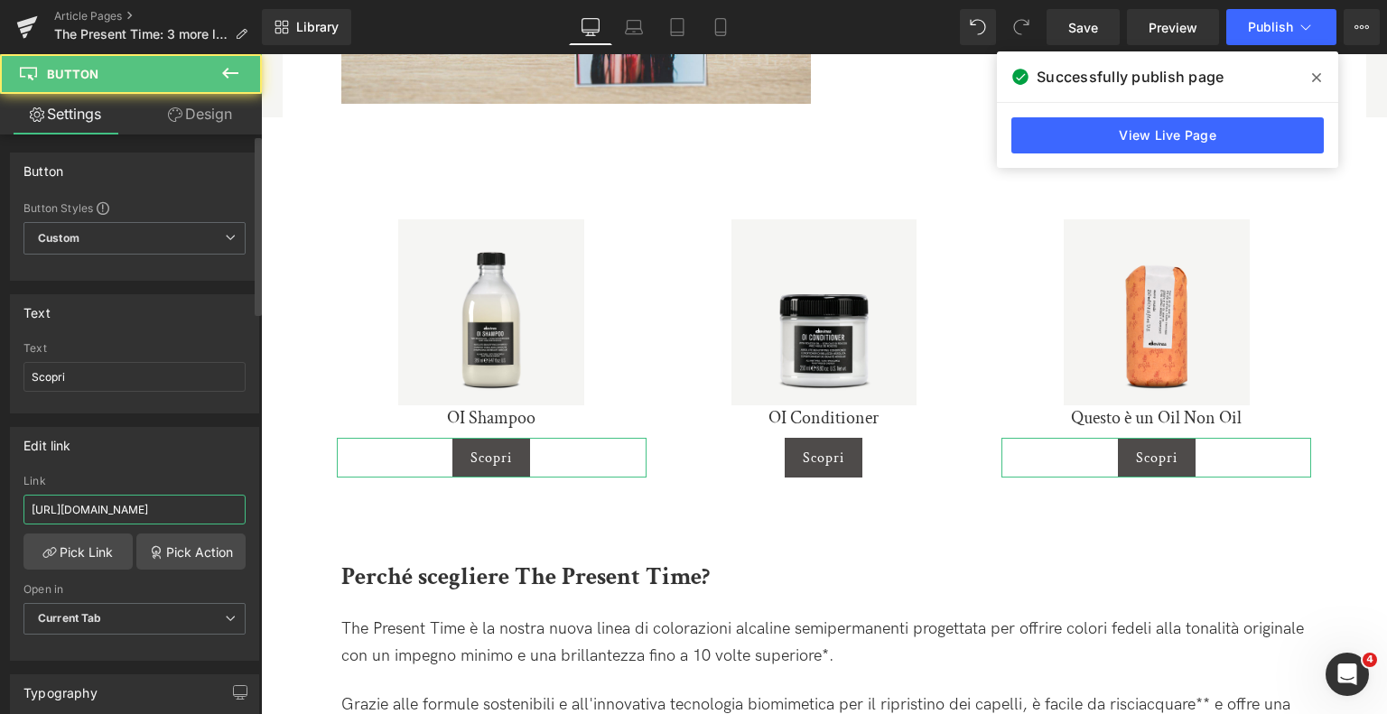
click at [183, 516] on input "https://it.davines.com/products/oi-conditioner" at bounding box center [134, 510] width 222 height 30
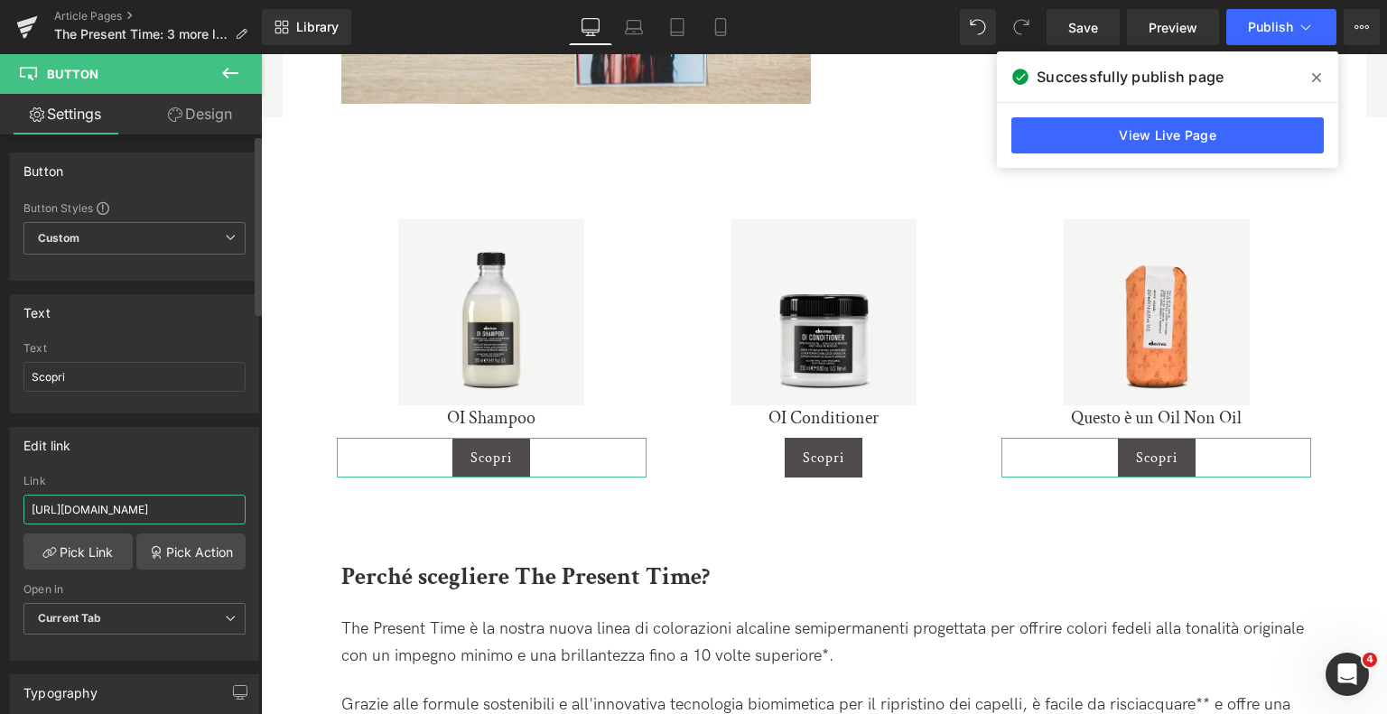
click at [183, 516] on input "https://it.davines.com/products/oi-conditioner" at bounding box center [134, 510] width 222 height 30
paste input "this-is-an-oil-non-oil"
type input "https://it.davines.com/products/this-is-an-oil-non-oil"
click at [726, 32] on icon at bounding box center [721, 27] width 18 height 18
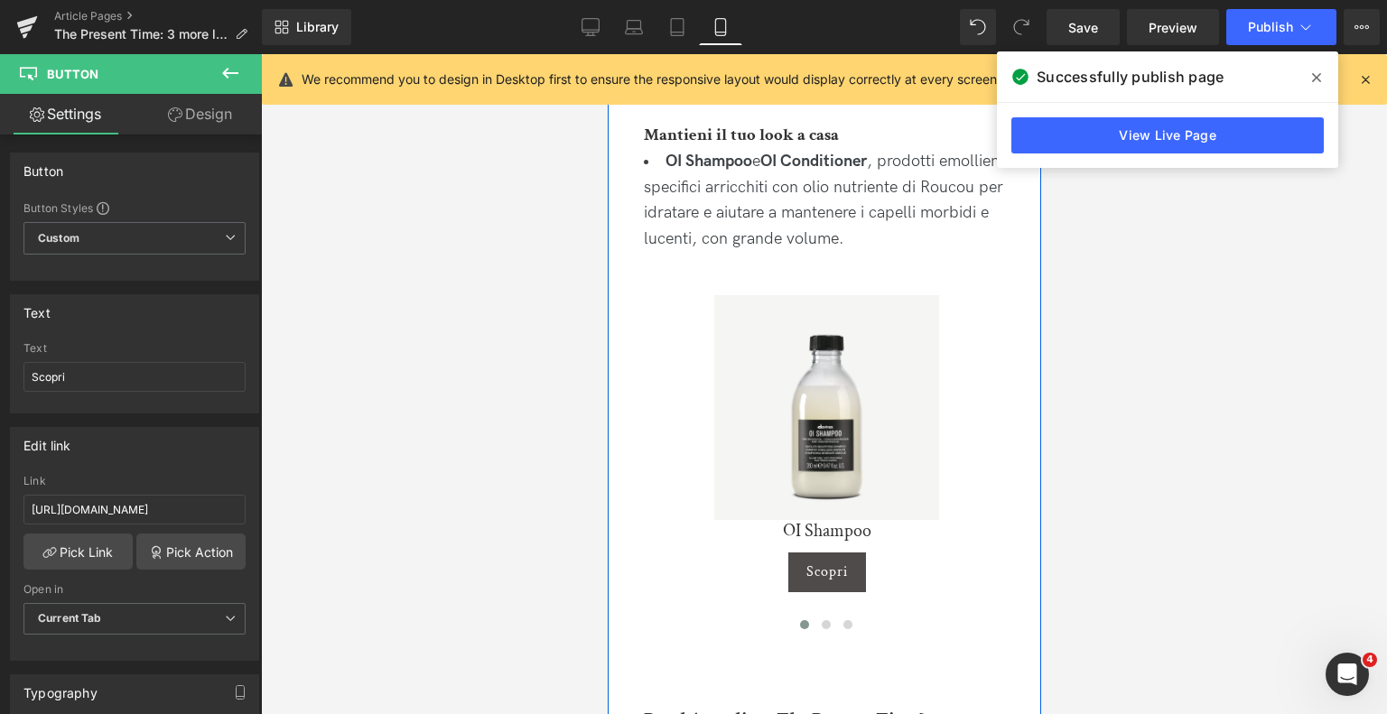
scroll to position [4044, 0]
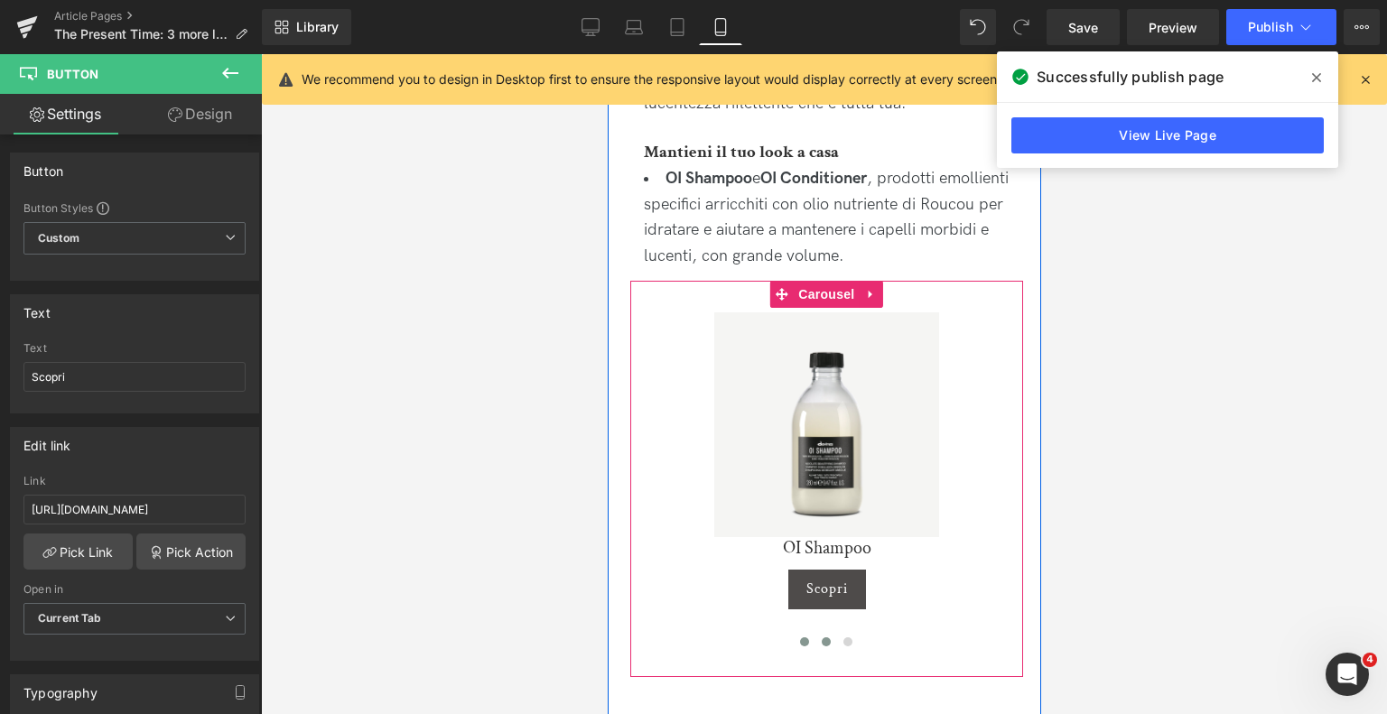
click at [822, 633] on button at bounding box center [826, 642] width 22 height 18
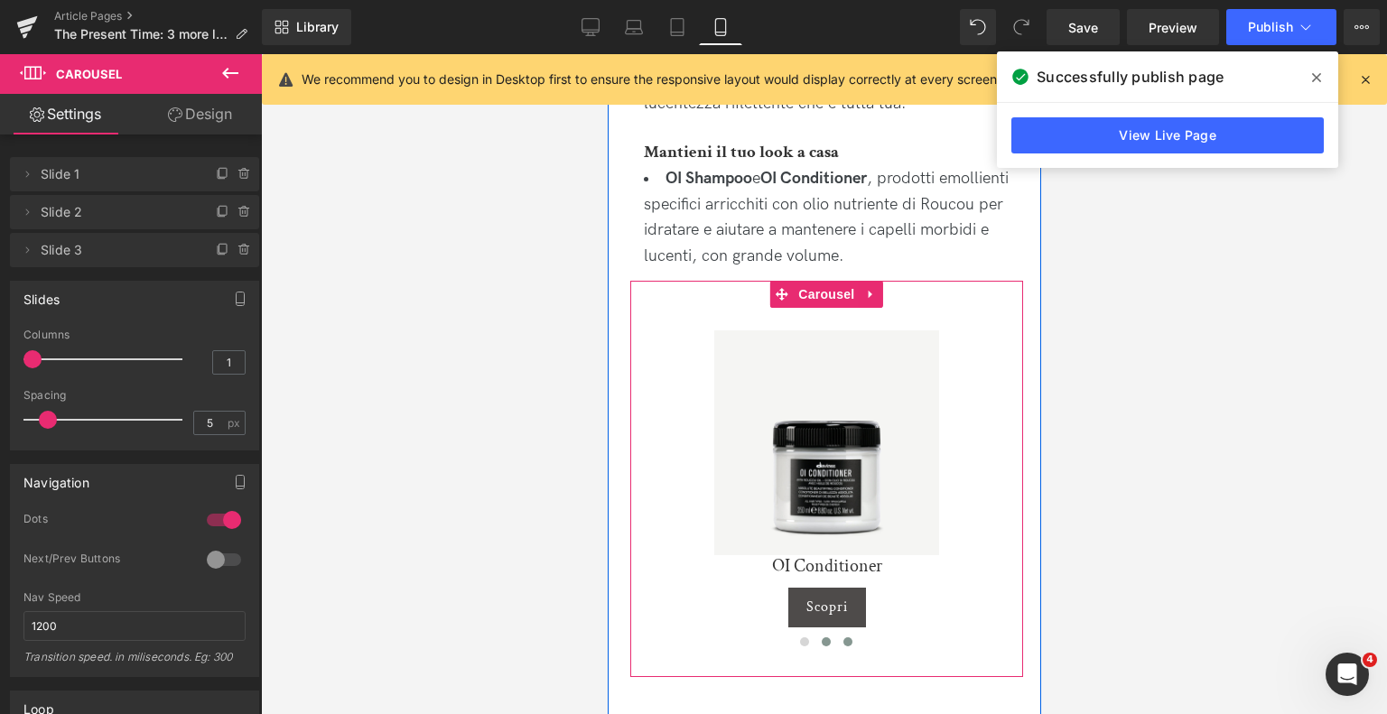
click at [845, 633] on button at bounding box center [847, 642] width 22 height 18
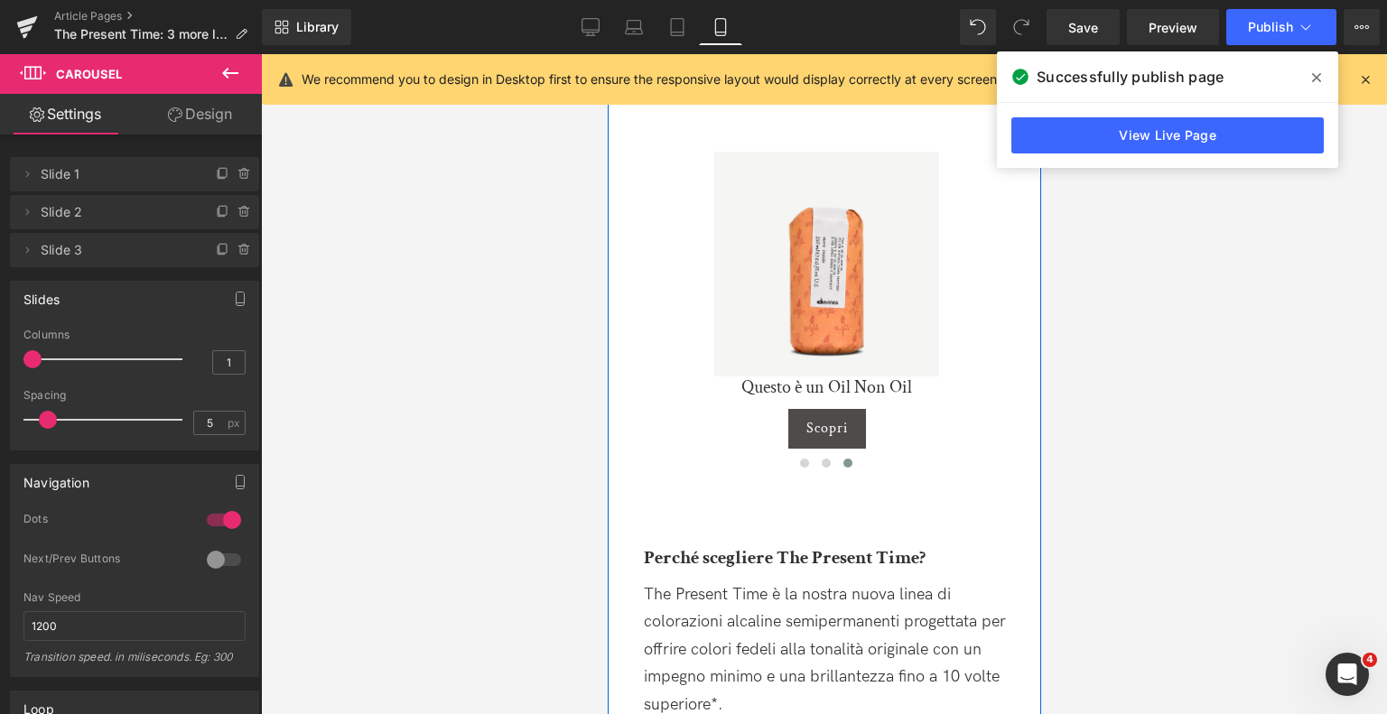
scroll to position [4224, 0]
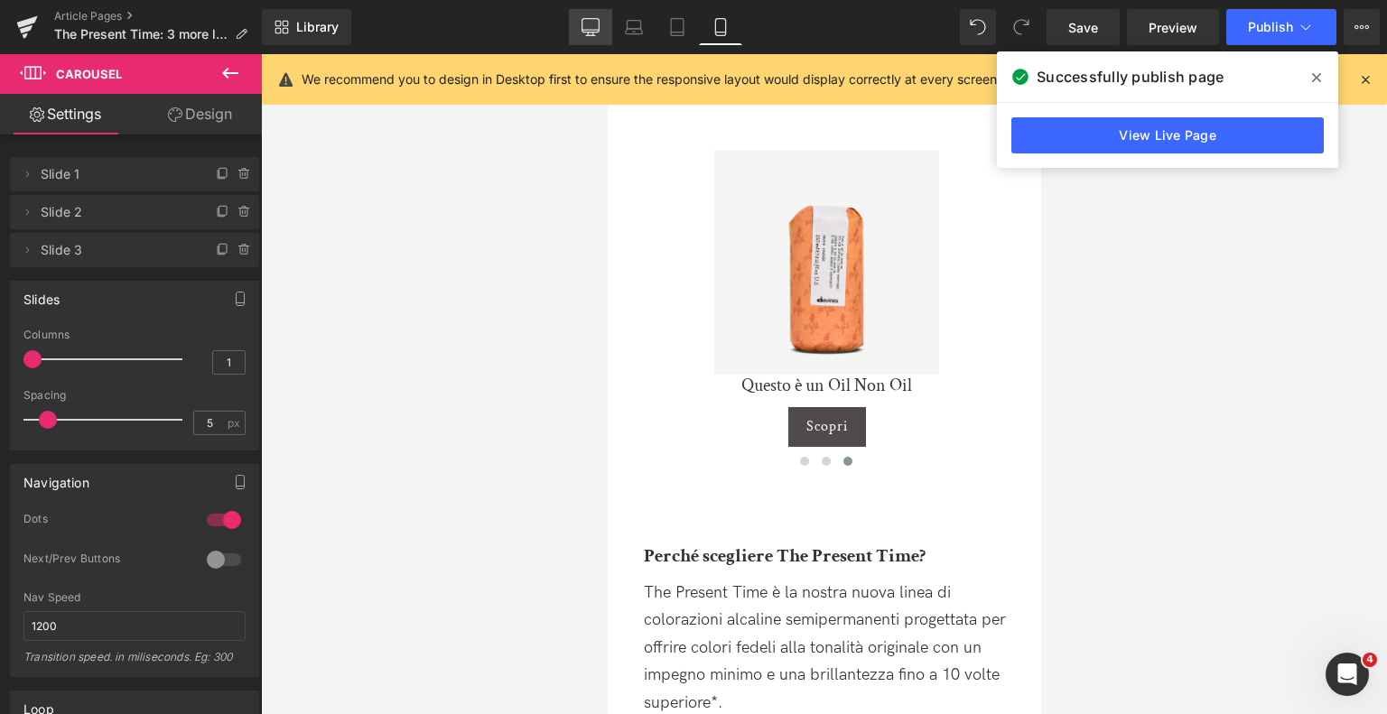
click at [596, 23] on icon at bounding box center [591, 27] width 18 height 18
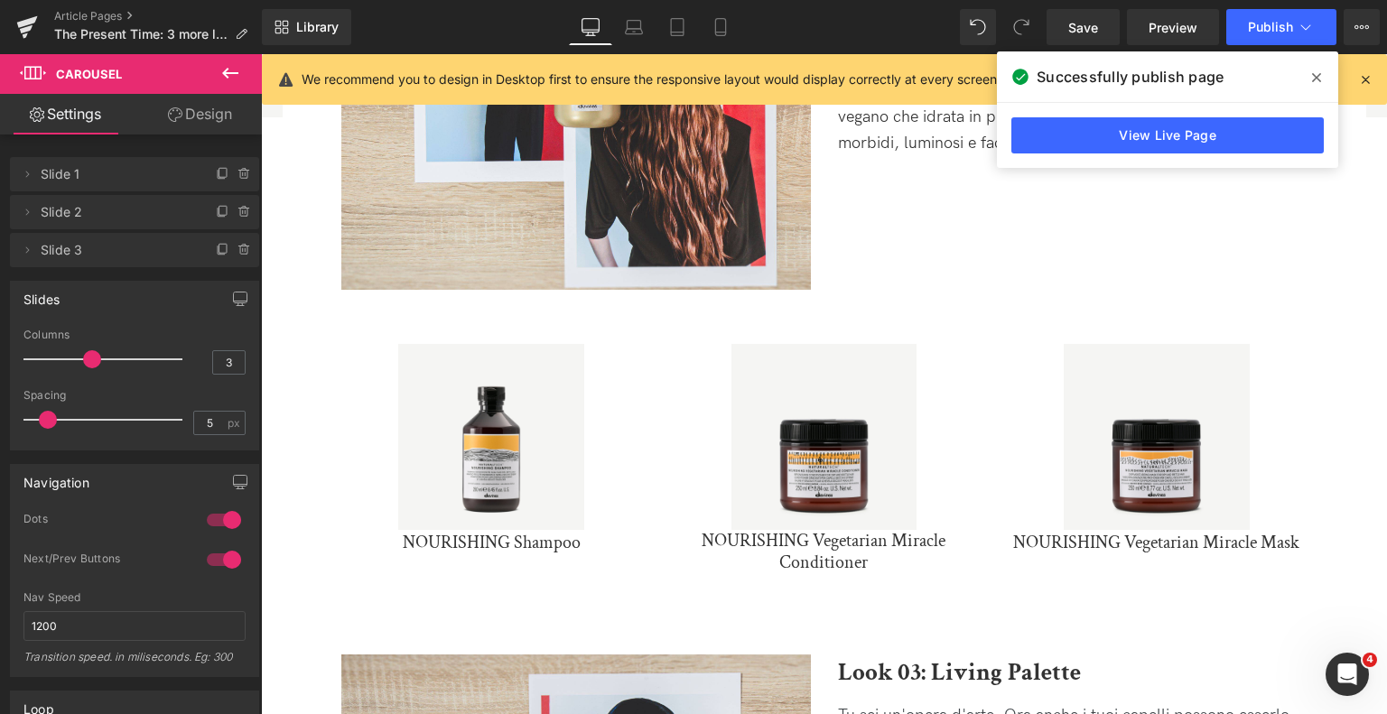
scroll to position [1601, 0]
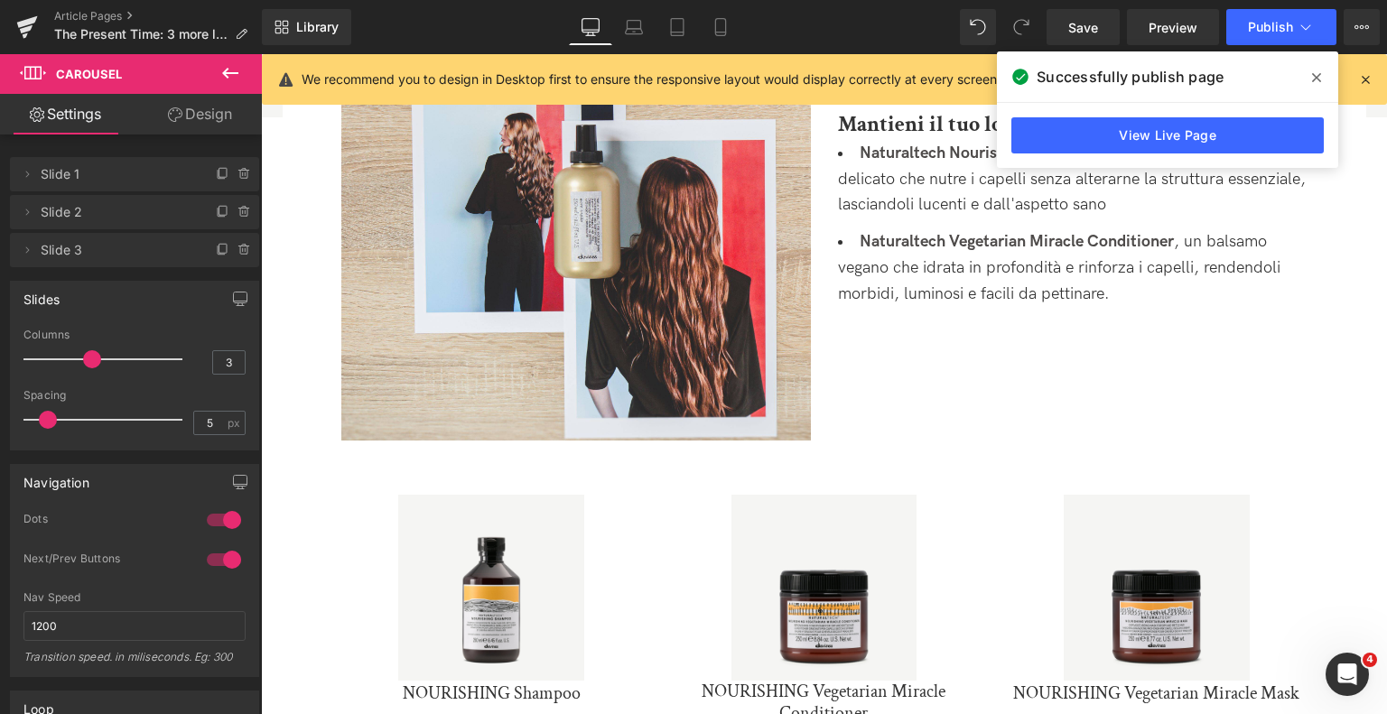
click at [1307, 79] on span at bounding box center [1316, 77] width 29 height 29
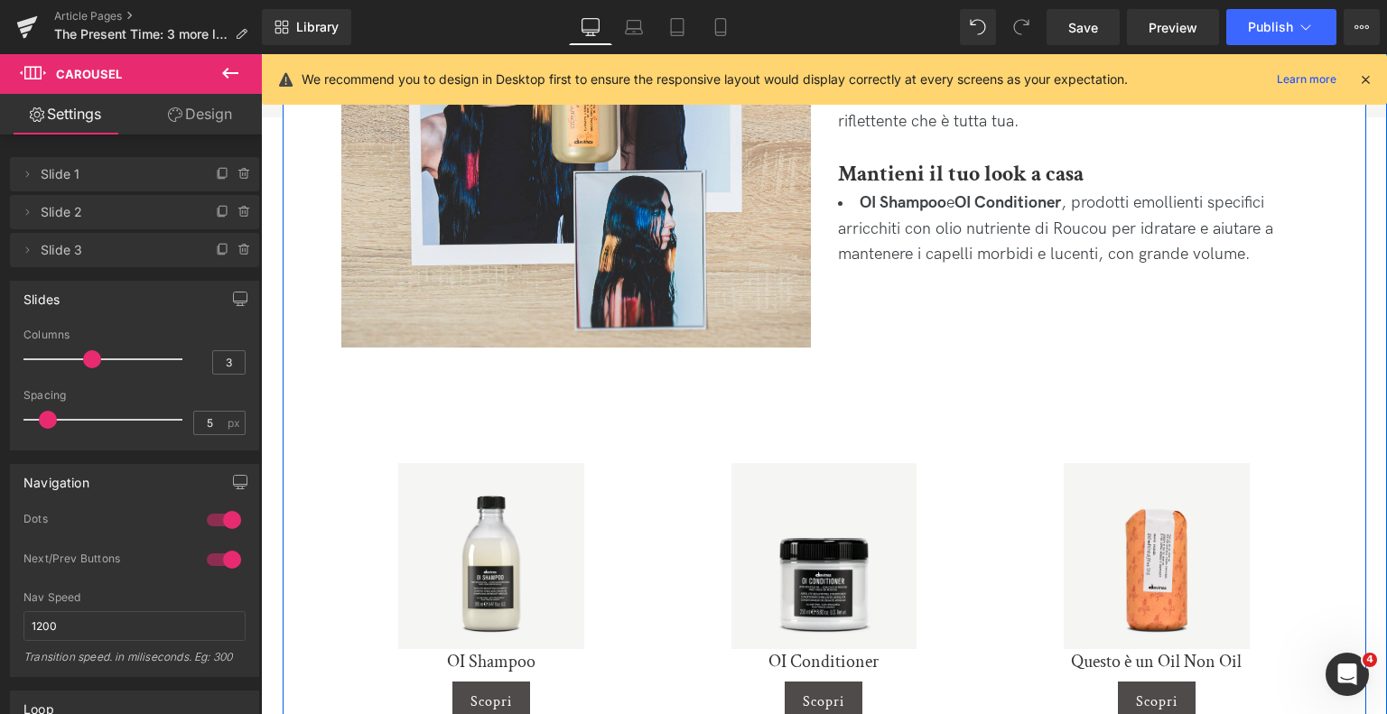
scroll to position [2710, 0]
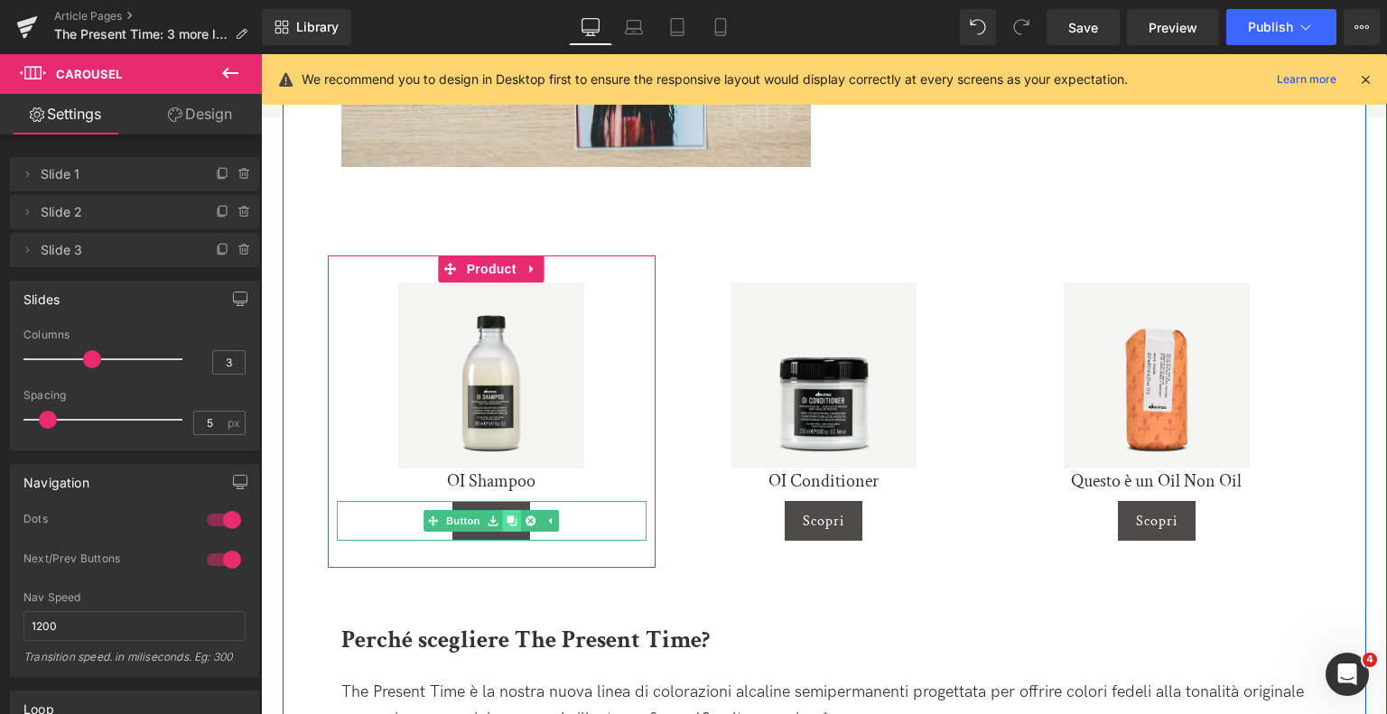
click at [509, 519] on icon at bounding box center [512, 522] width 10 height 10
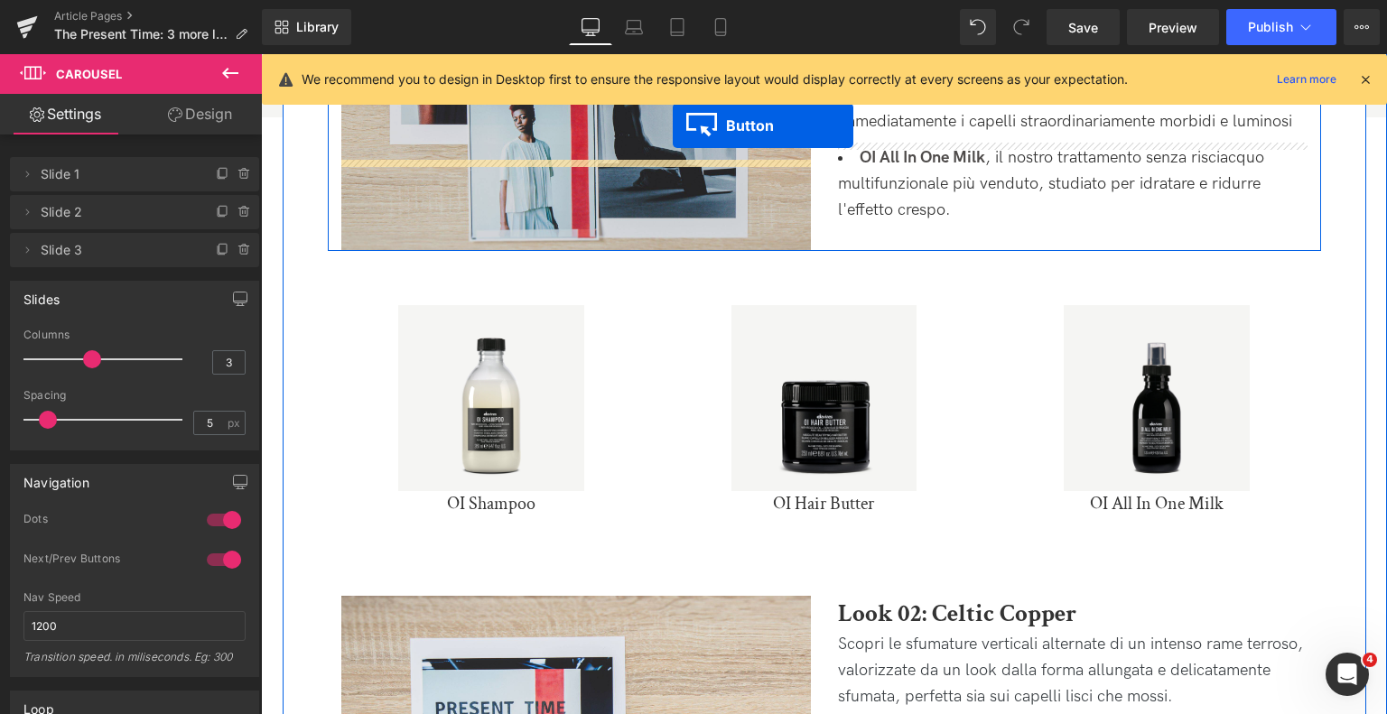
scroll to position [922, 0]
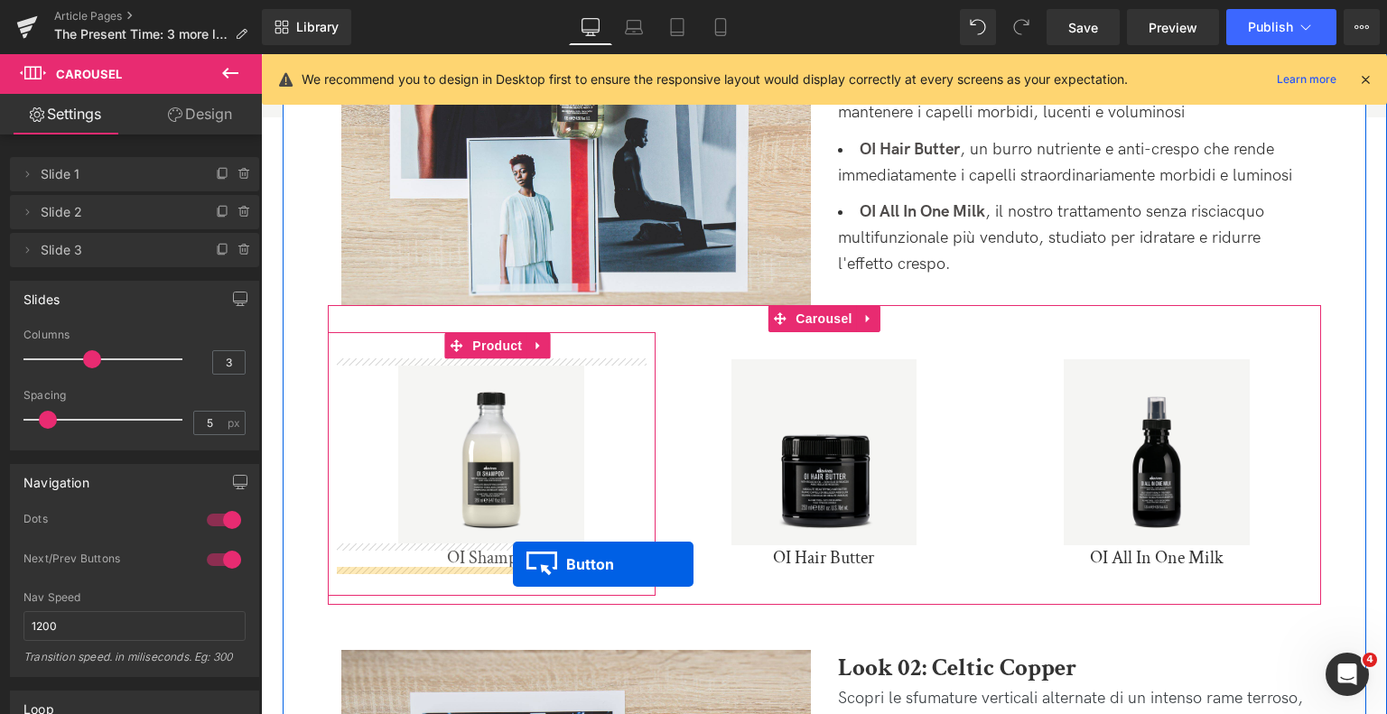
drag, startPoint x: 461, startPoint y: 270, endPoint x: 513, endPoint y: 565, distance: 300.0
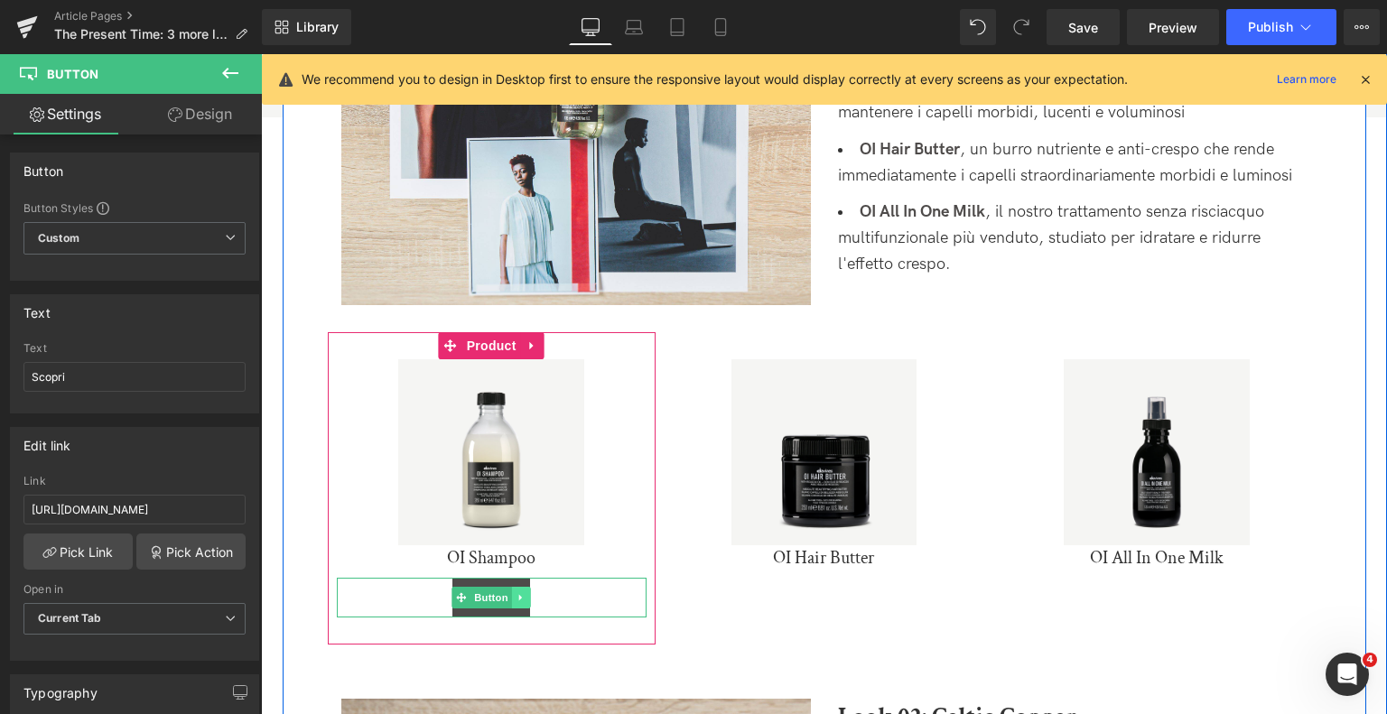
click at [520, 607] on link at bounding box center [521, 598] width 19 height 22
click at [511, 595] on icon at bounding box center [512, 598] width 10 height 10
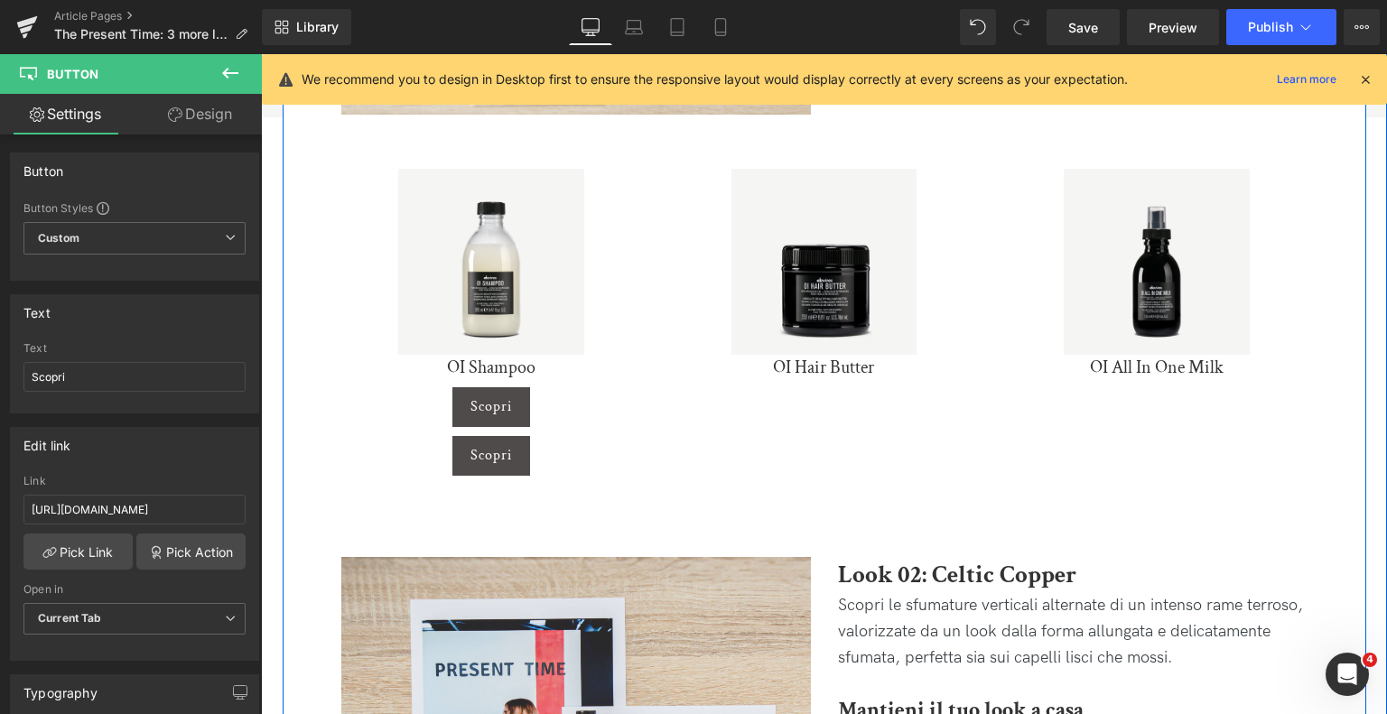
scroll to position [1058, 0]
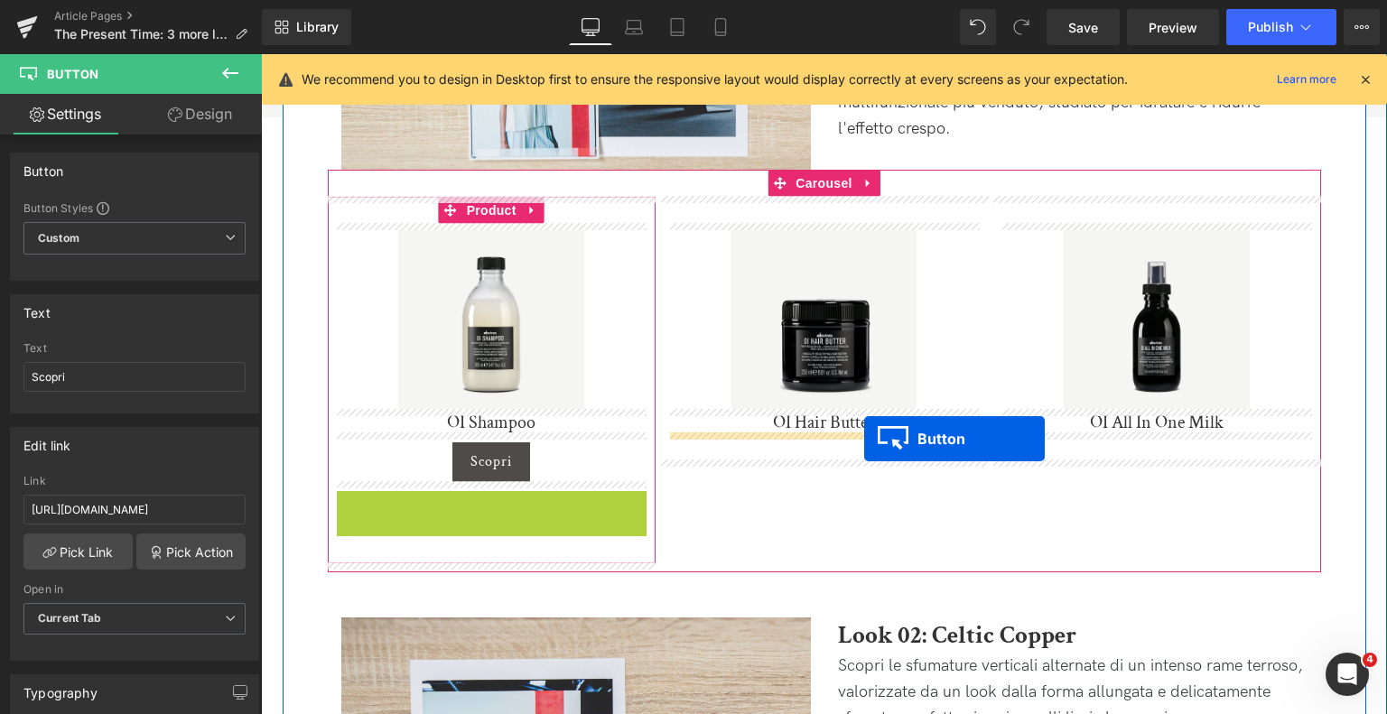
drag, startPoint x: 459, startPoint y: 508, endPoint x: 864, endPoint y: 439, distance: 411.3
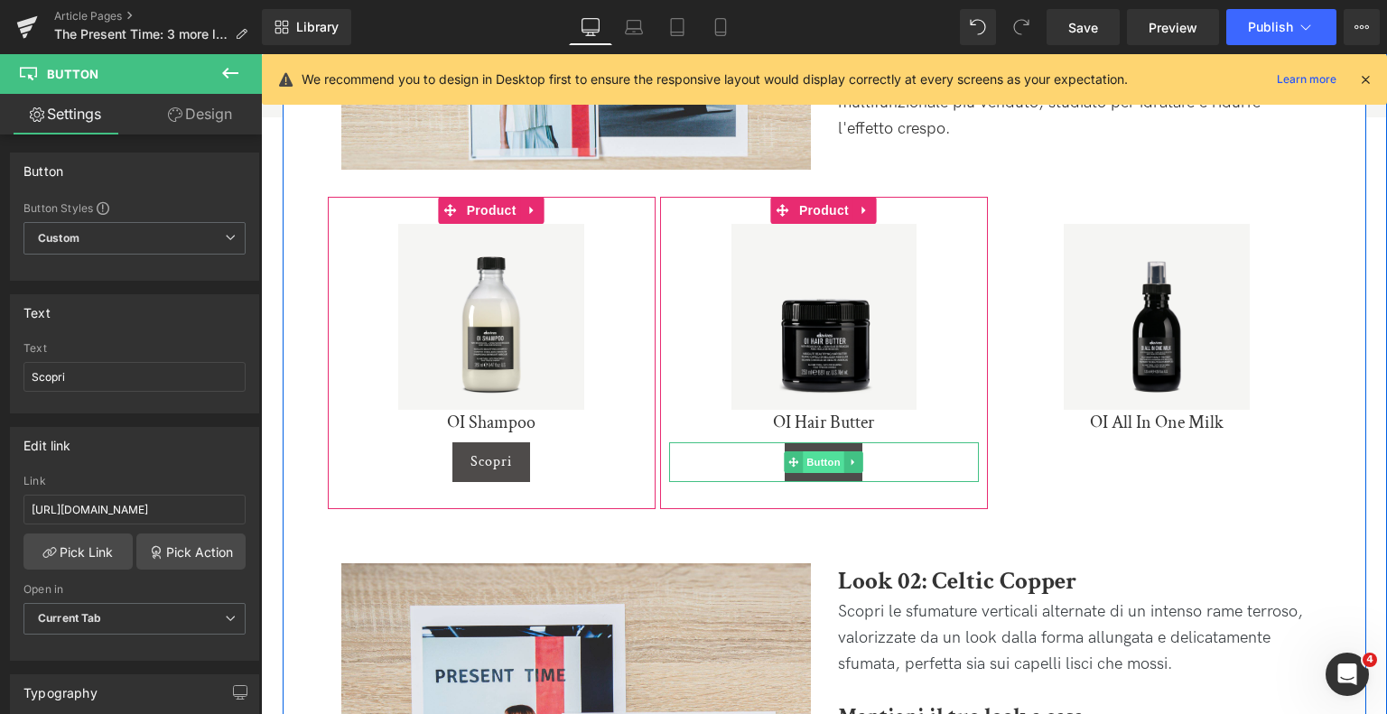
click at [829, 462] on span "Button" at bounding box center [825, 463] width 42 height 22
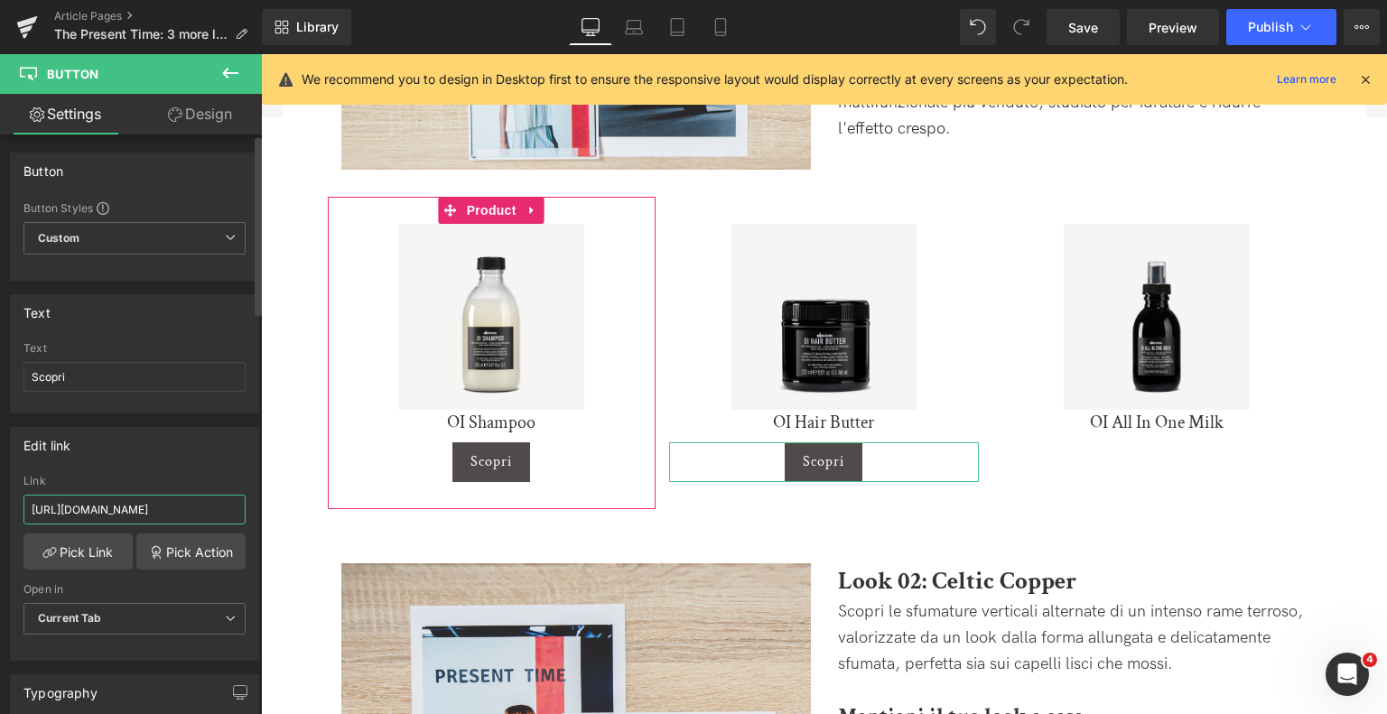
click at [195, 511] on input "https://it.davines.com/products/oi-shampoo" at bounding box center [134, 510] width 222 height 30
paste input "hair-butter"
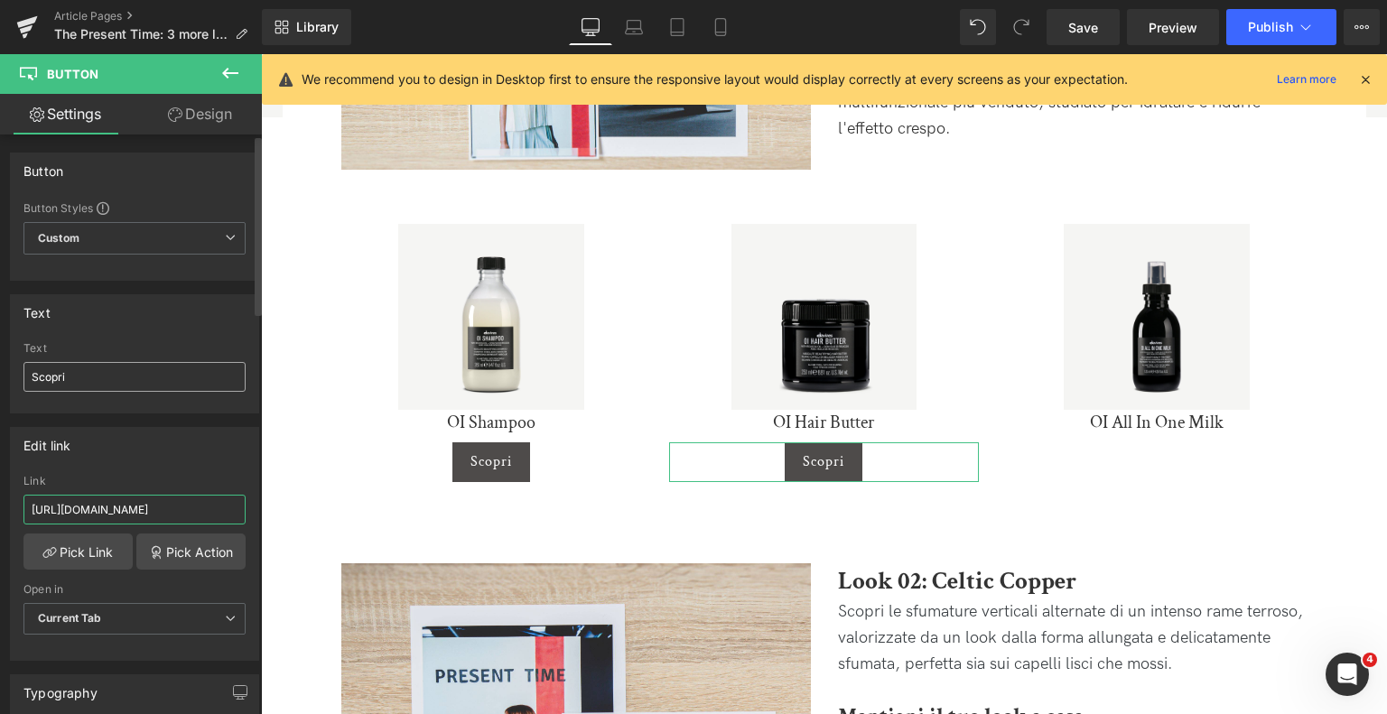
type input "https://it.davines.com/products/oi-hair-butter"
click at [126, 390] on input "Scopri" at bounding box center [134, 377] width 222 height 30
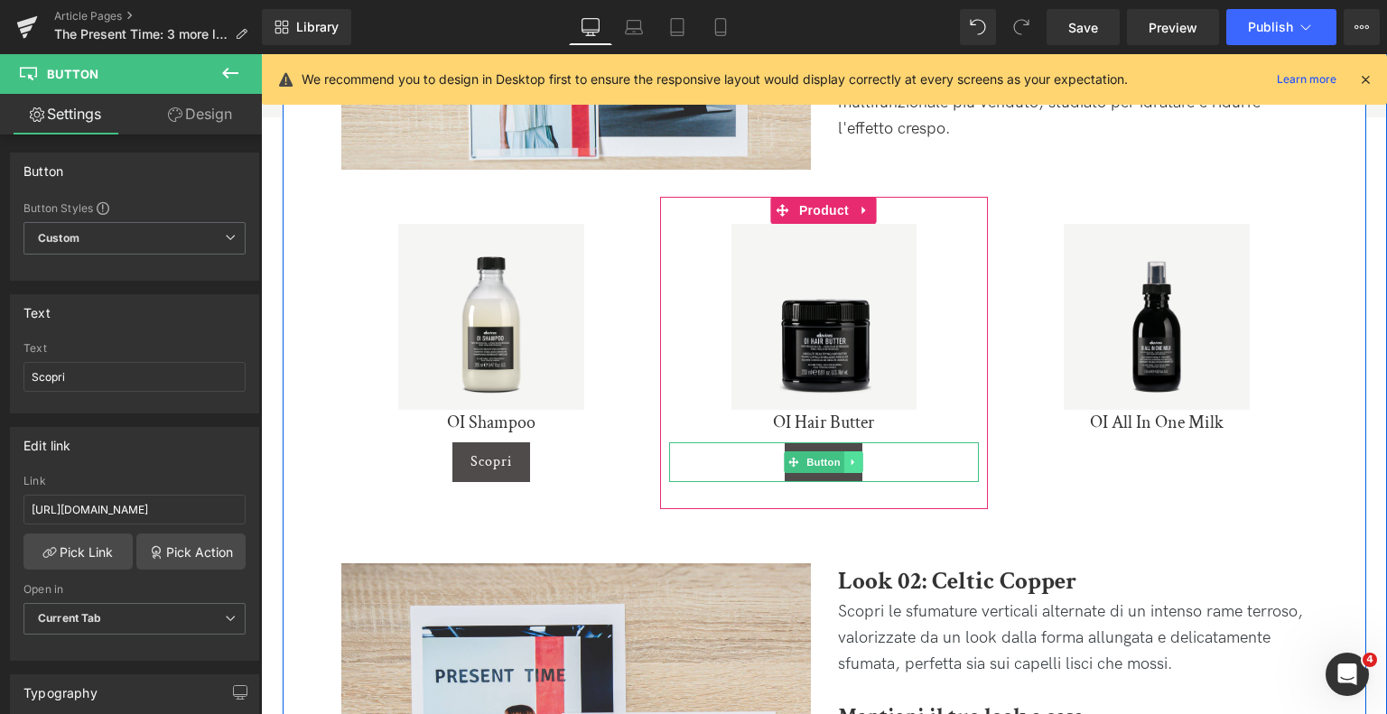
click at [855, 457] on icon at bounding box center [854, 462] width 10 height 11
click at [849, 465] on link at bounding box center [845, 463] width 19 height 22
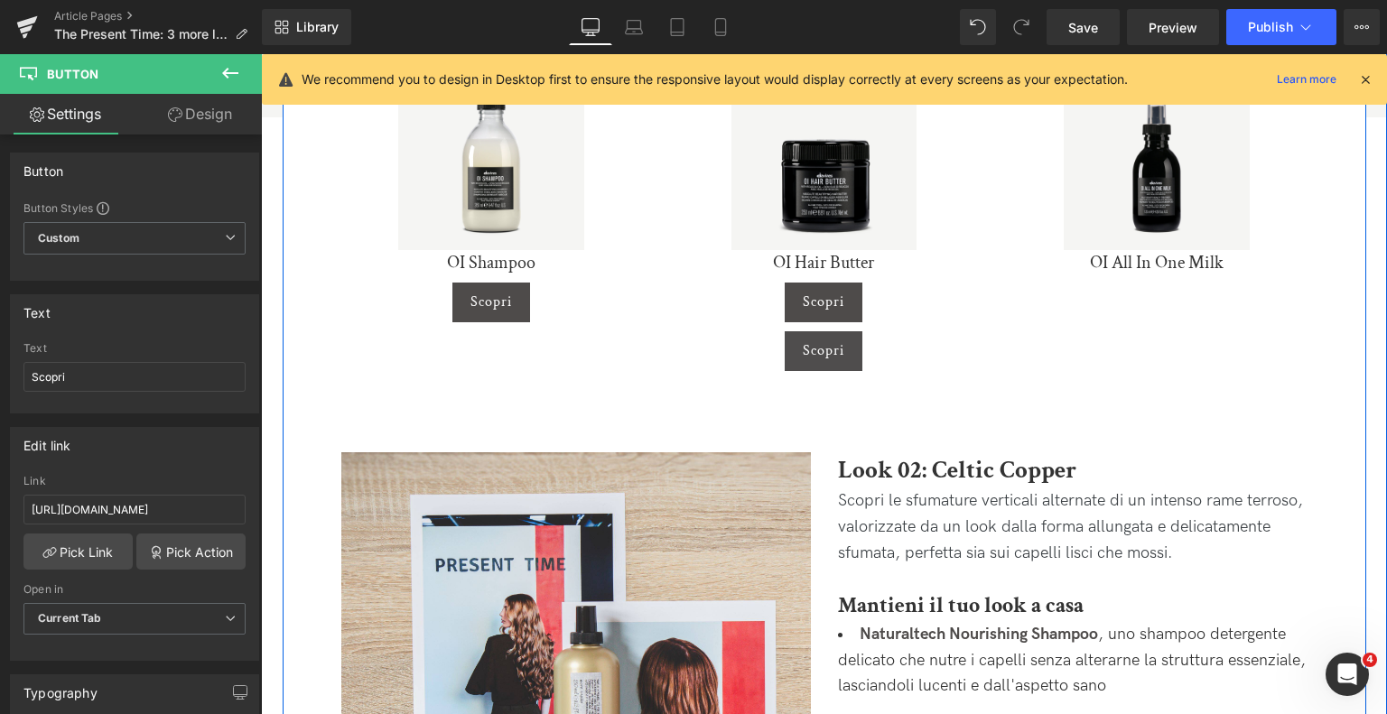
scroll to position [1019, 0]
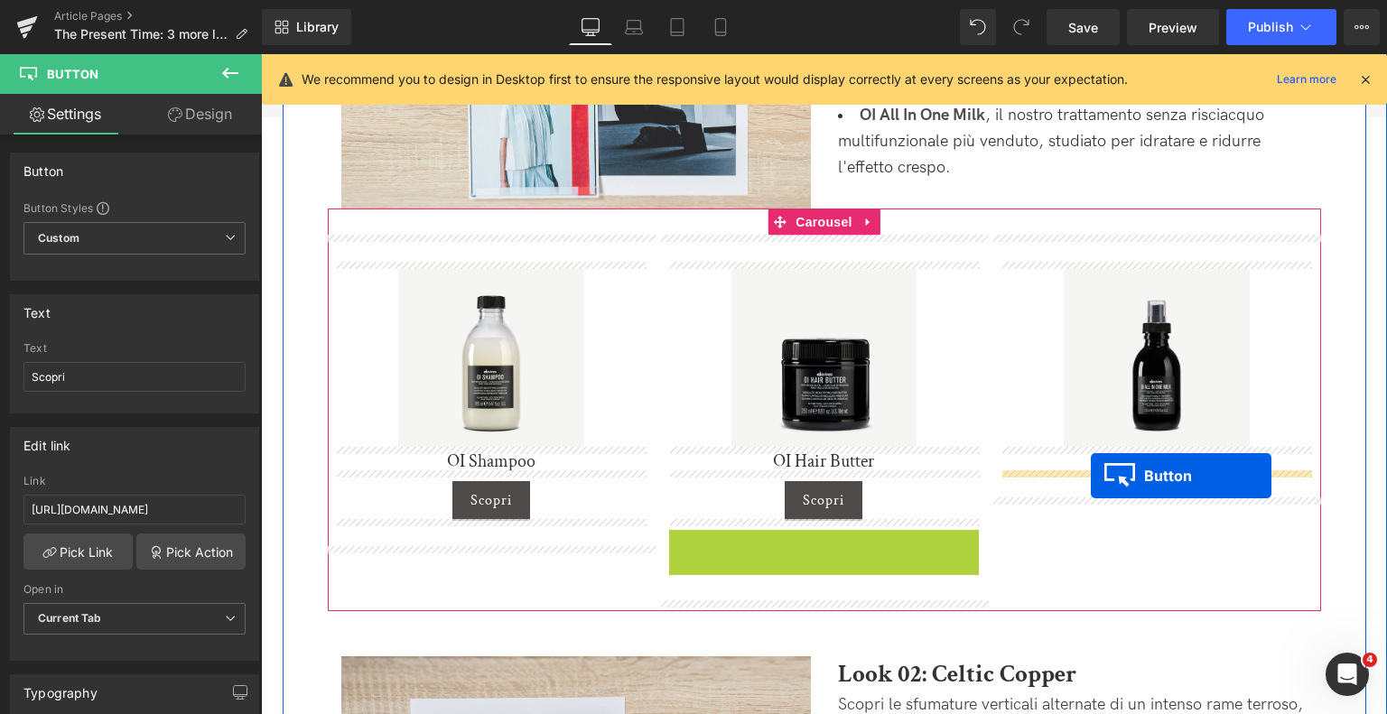
drag, startPoint x: 789, startPoint y: 543, endPoint x: 1091, endPoint y: 476, distance: 309.0
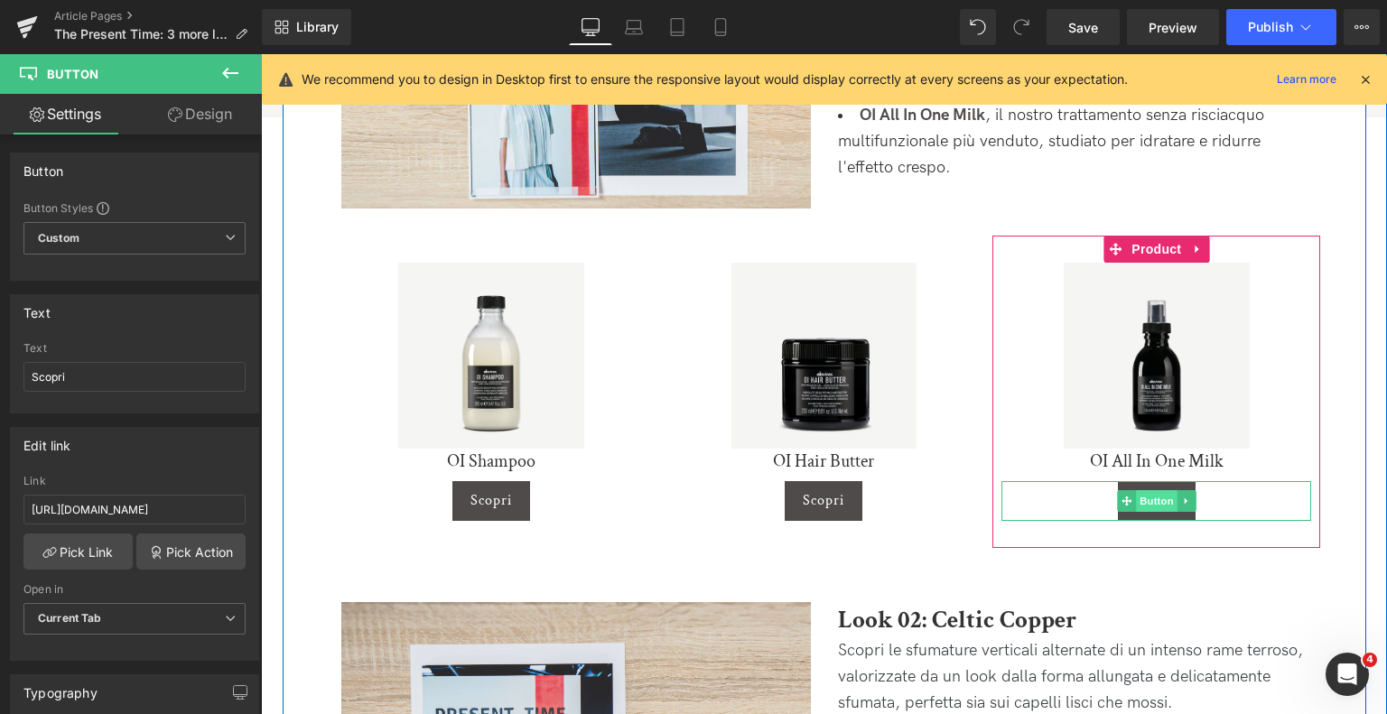
click at [1145, 507] on span "Button" at bounding box center [1157, 501] width 42 height 22
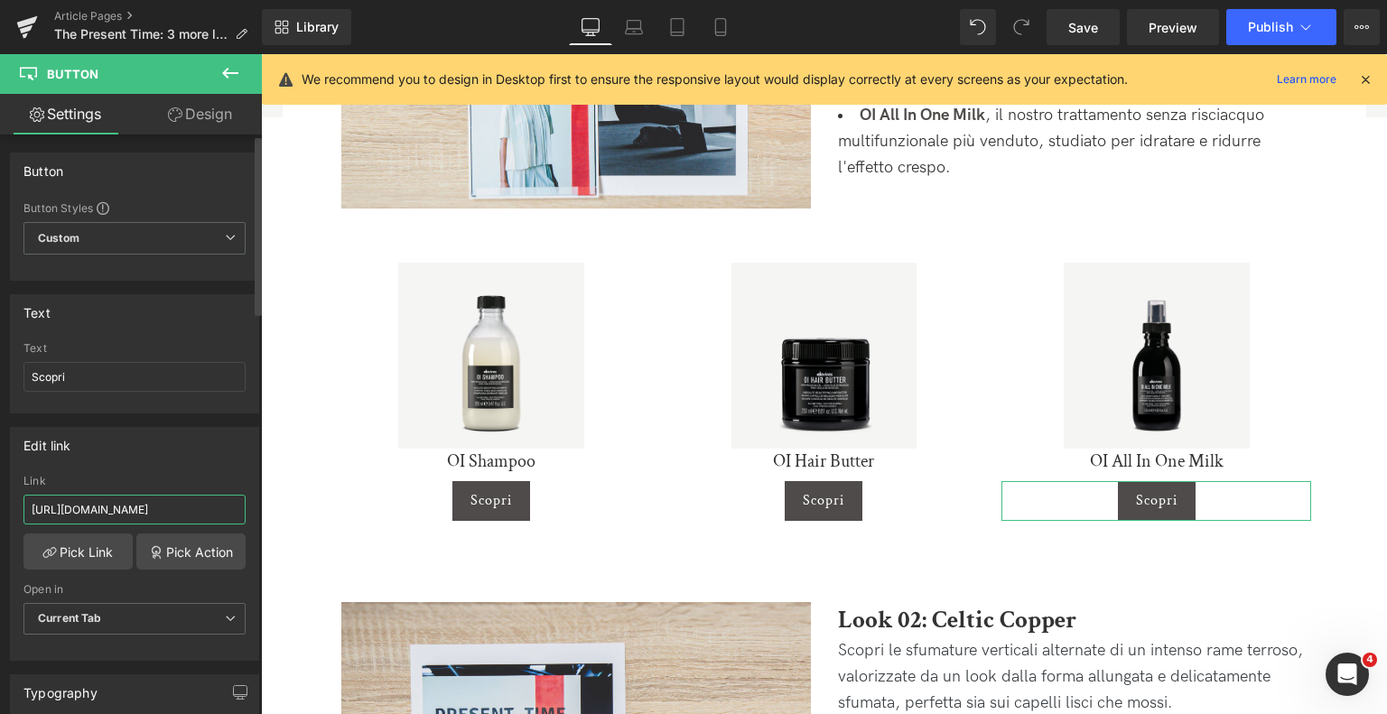
click at [116, 498] on input "https://it.davines.com/products/oi-hair-butter" at bounding box center [134, 510] width 222 height 30
paste input "all-in-one-milk"
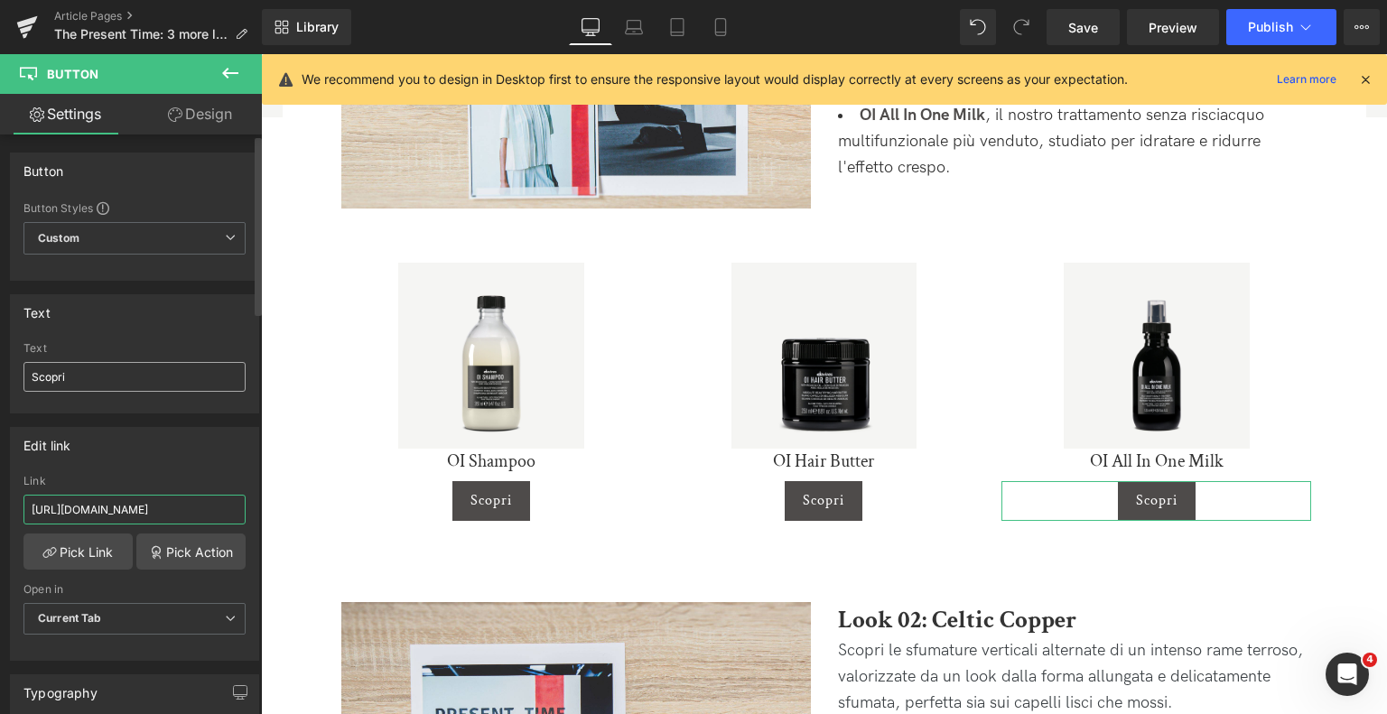
type input "https://it.davines.com/products/oi-all-in-one-milk"
click at [159, 380] on input "Scopri" at bounding box center [134, 377] width 222 height 30
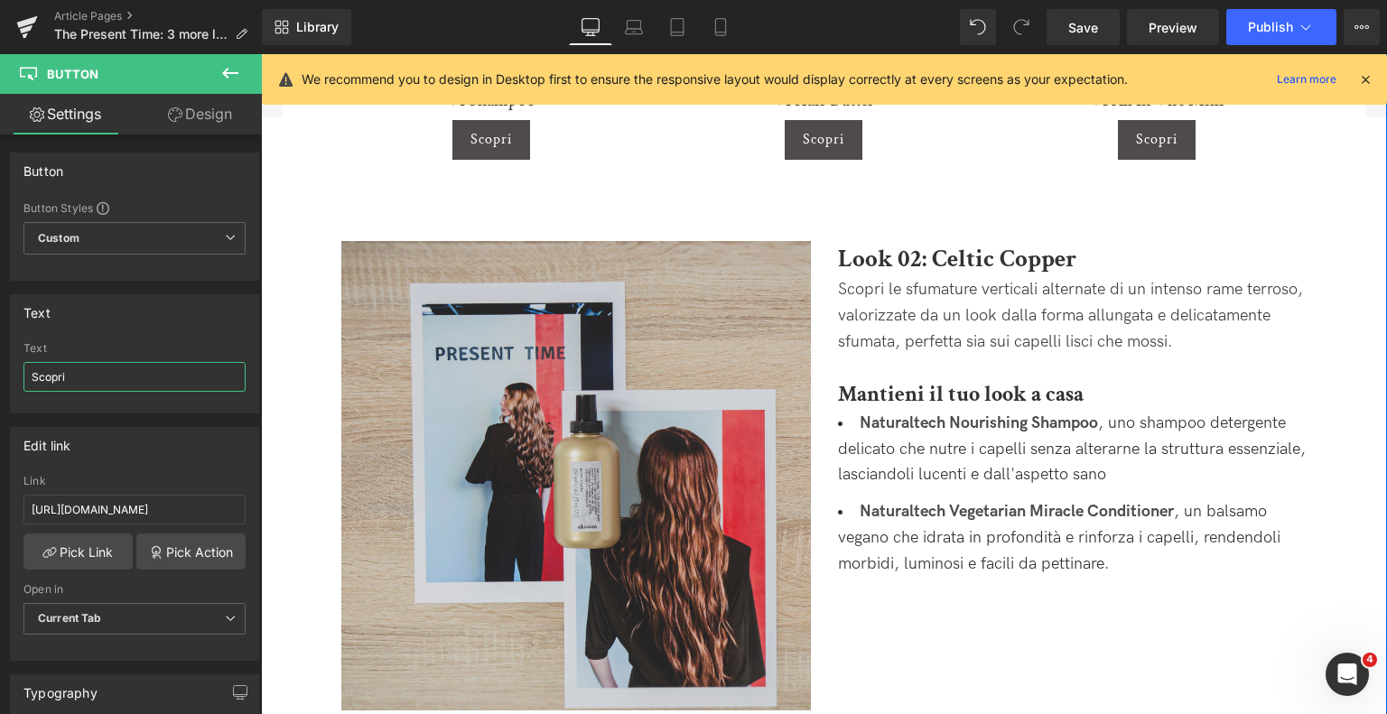
scroll to position [1109, 0]
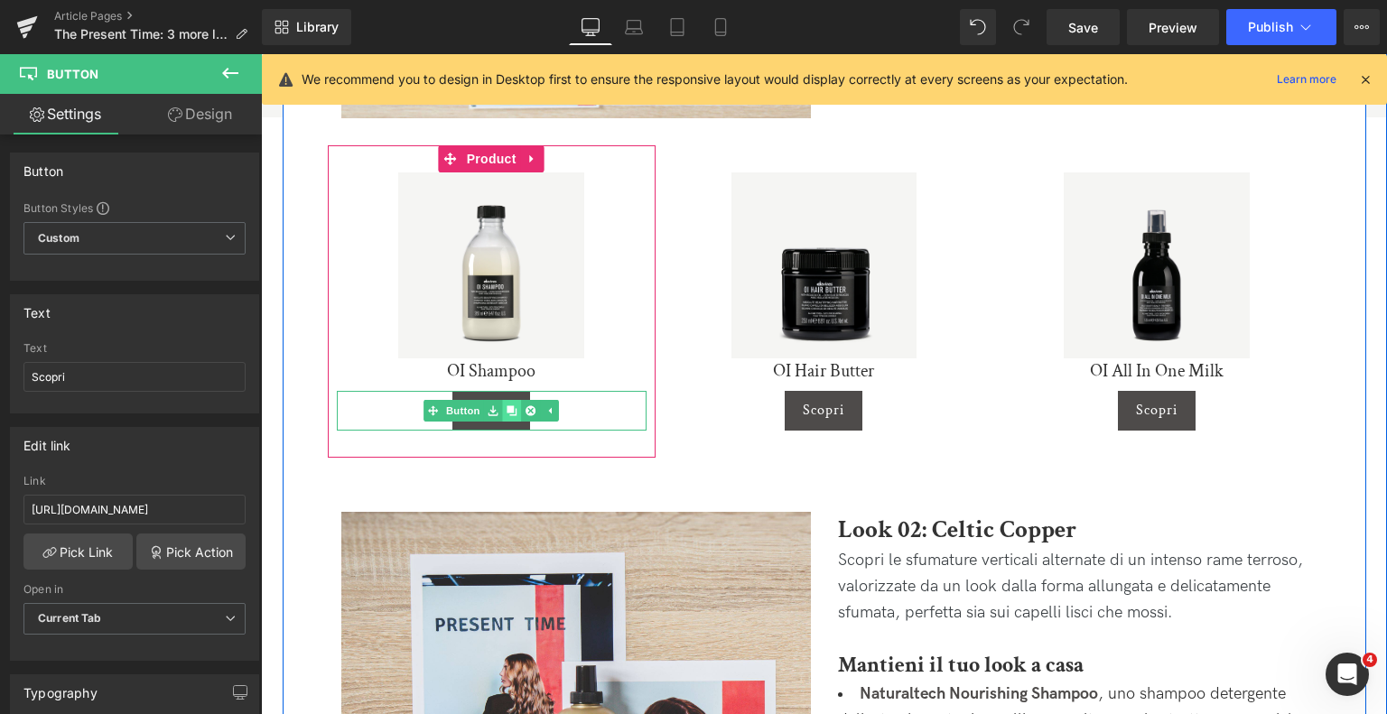
click at [514, 408] on icon at bounding box center [512, 411] width 10 height 10
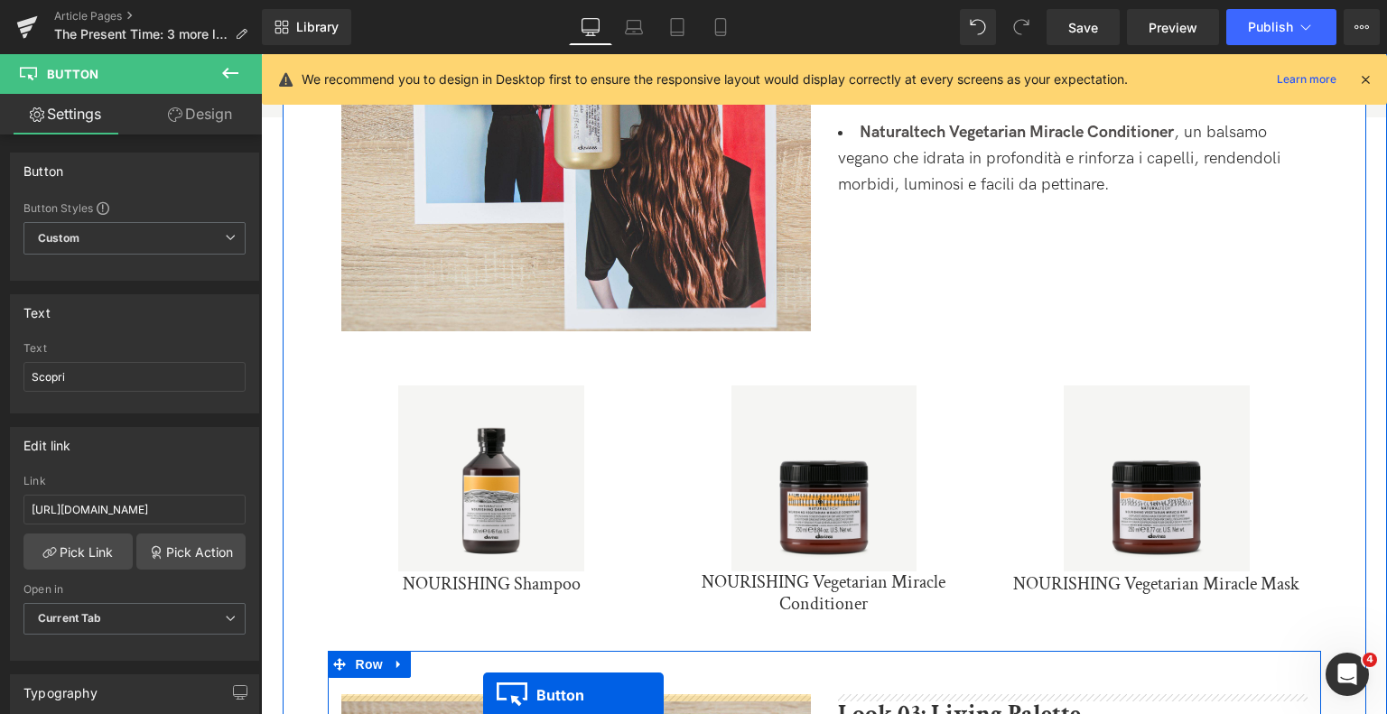
scroll to position [1922, 0]
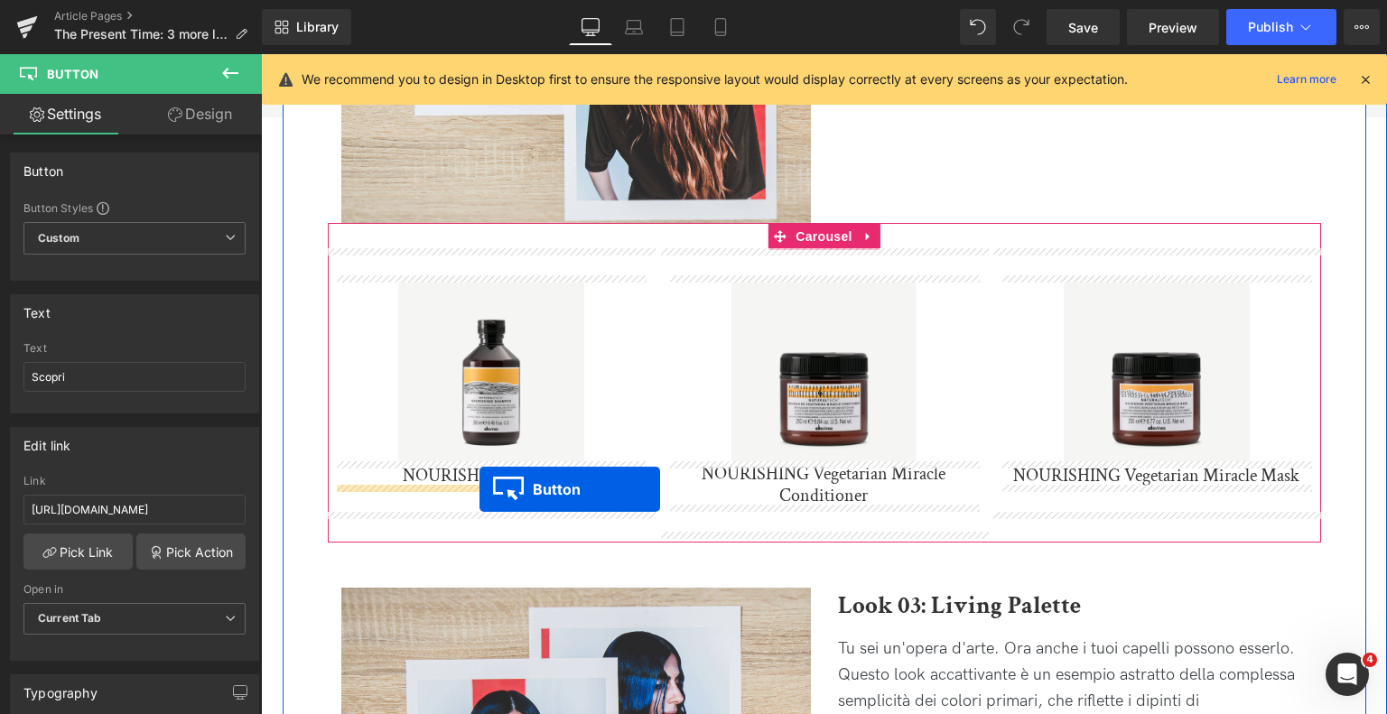
drag, startPoint x: 458, startPoint y: 457, endPoint x: 480, endPoint y: 490, distance: 39.8
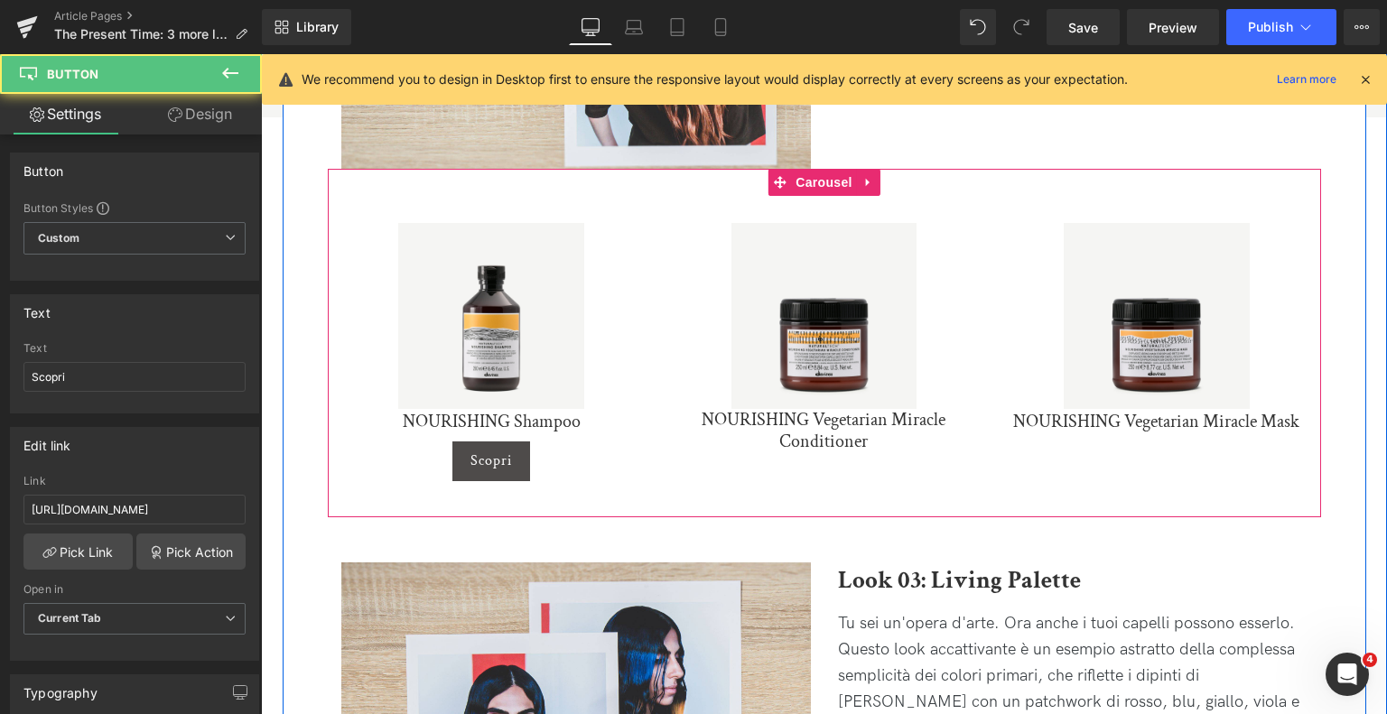
scroll to position [1868, 0]
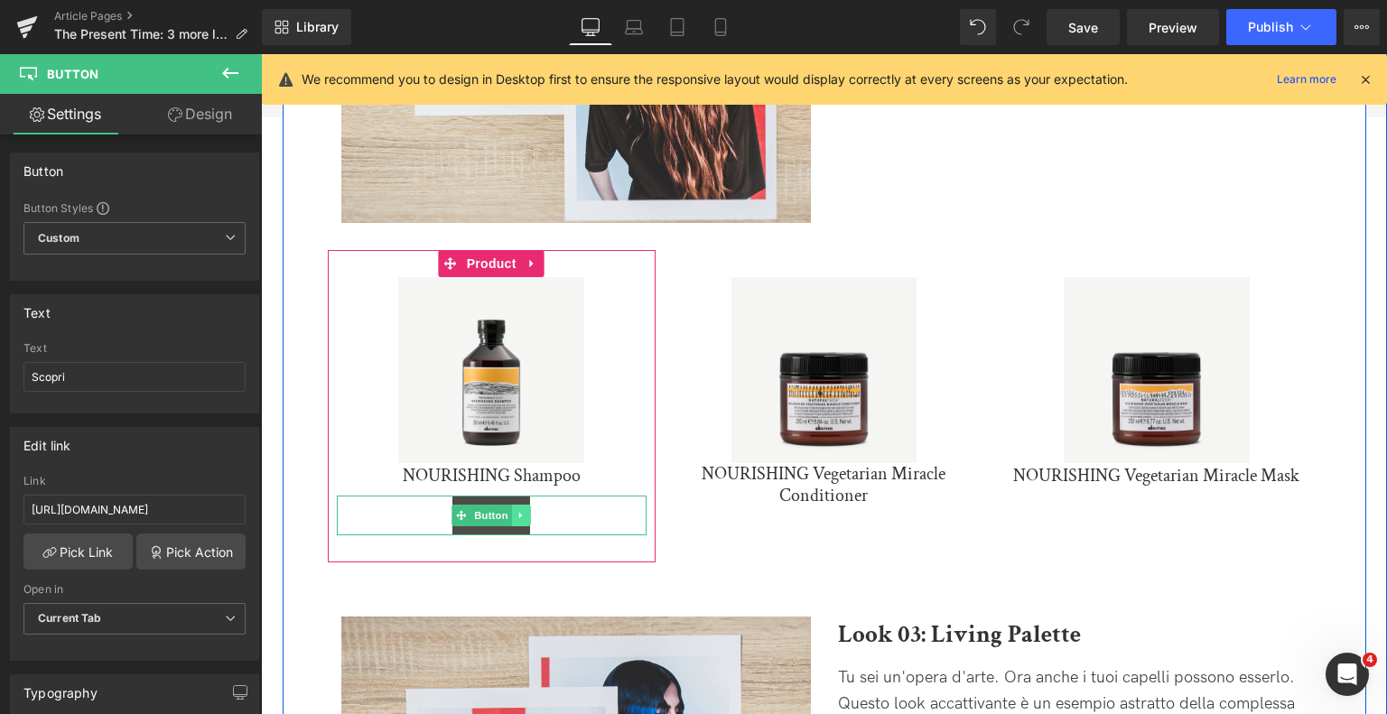
click at [517, 516] on icon at bounding box center [522, 515] width 10 height 11
click at [516, 518] on link at bounding box center [512, 516] width 19 height 22
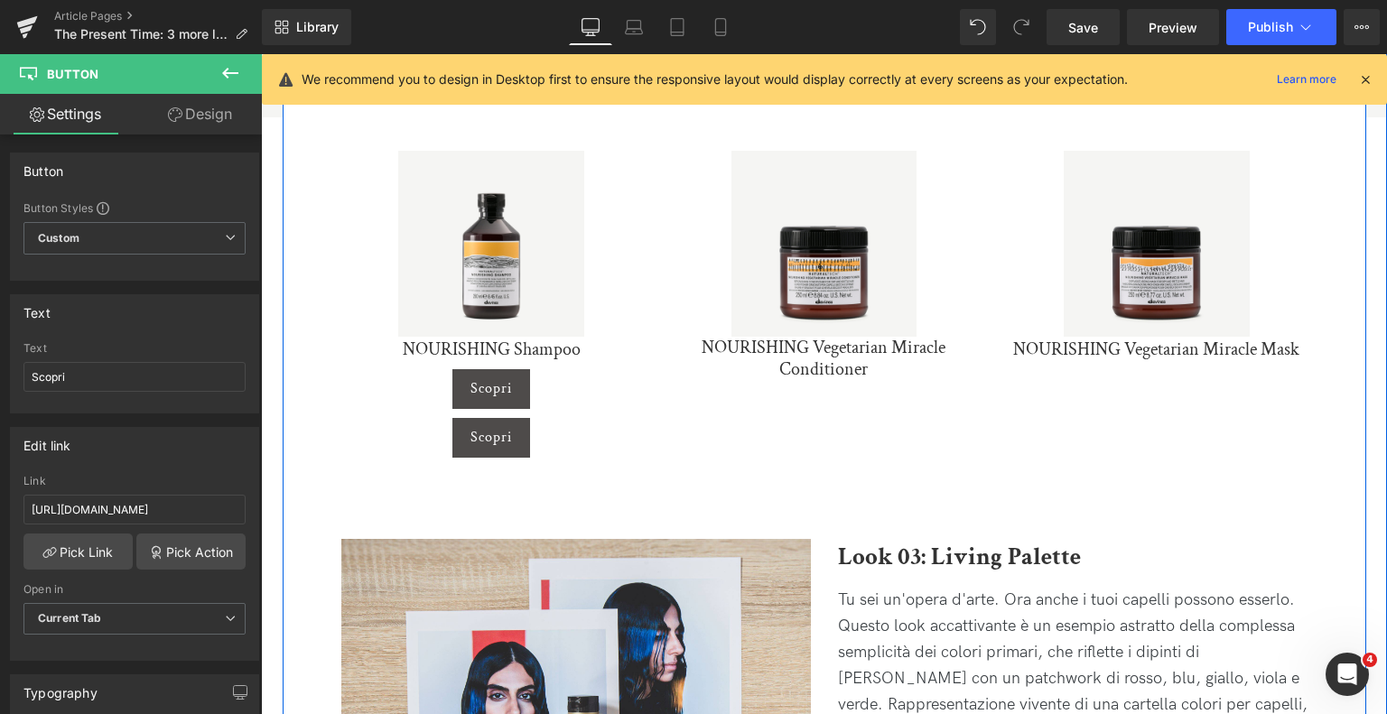
scroll to position [1994, 0]
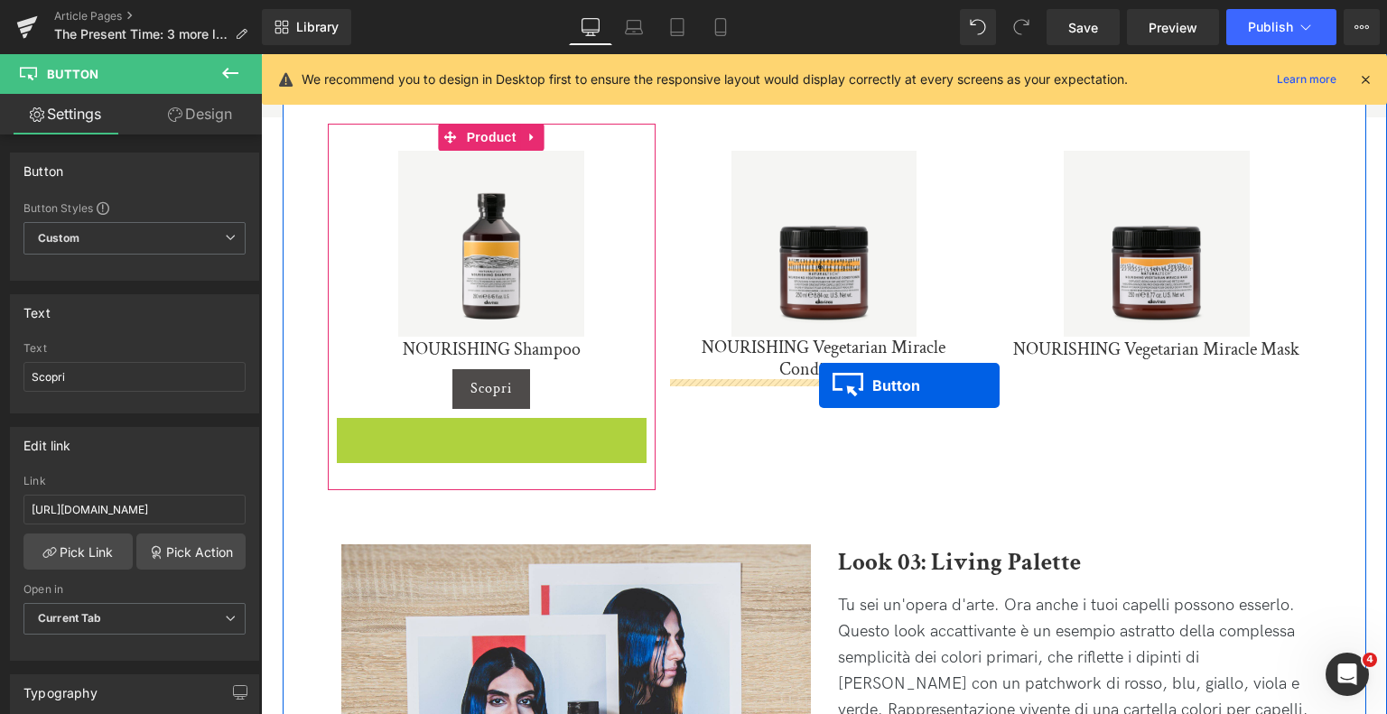
drag, startPoint x: 459, startPoint y: 436, endPoint x: 819, endPoint y: 386, distance: 363.9
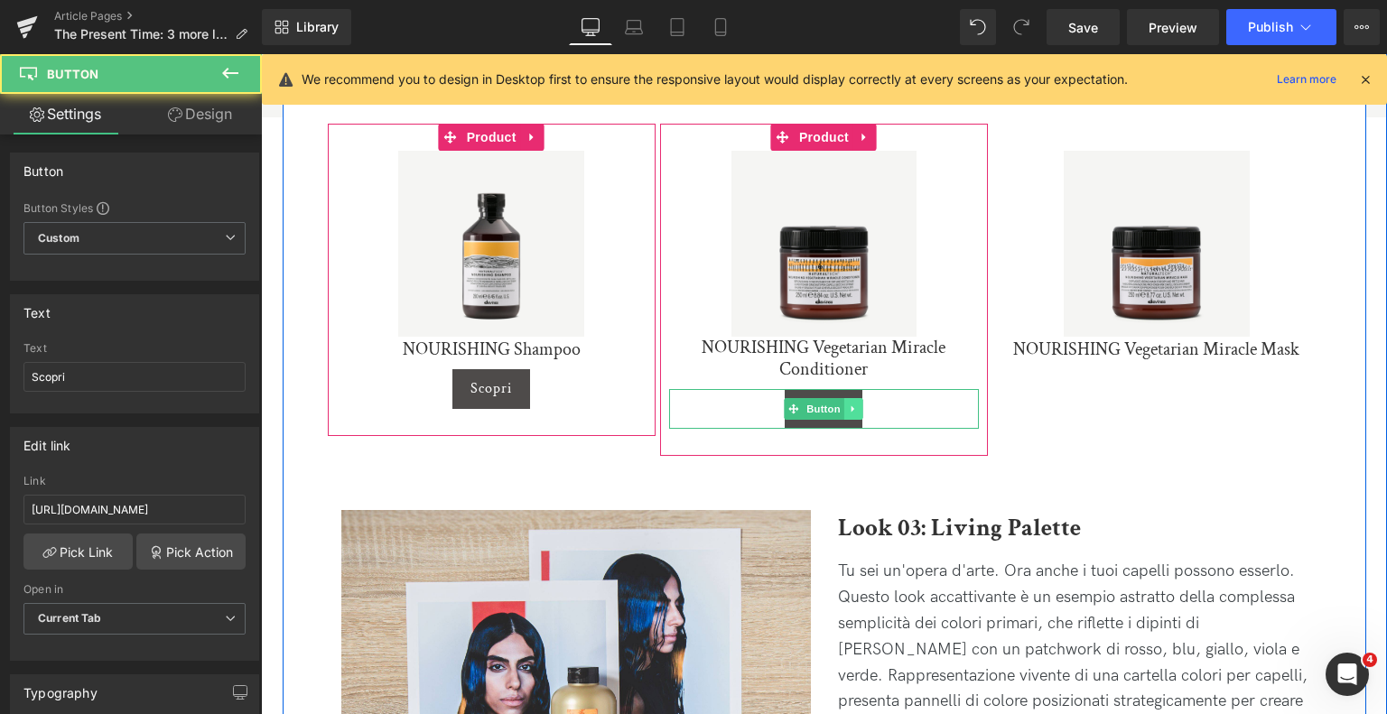
click at [852, 409] on icon at bounding box center [853, 409] width 3 height 6
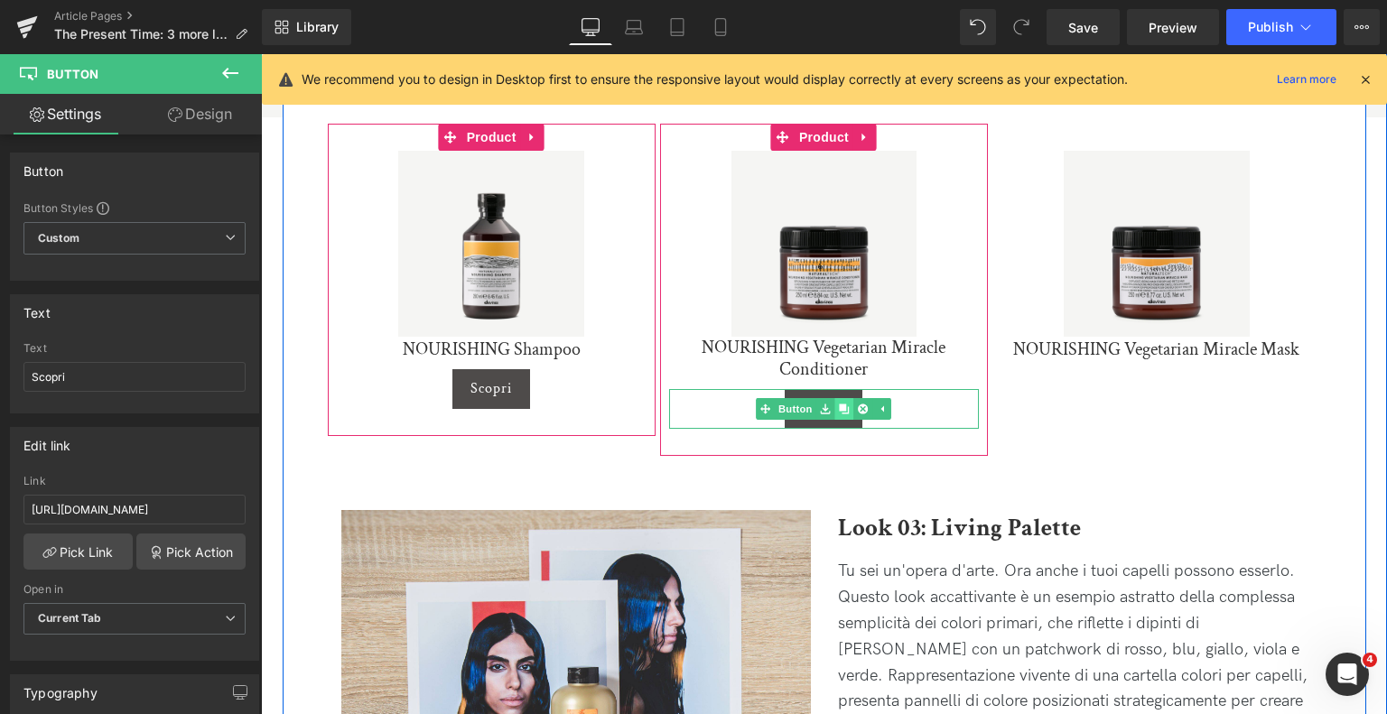
click at [849, 407] on link at bounding box center [845, 409] width 19 height 22
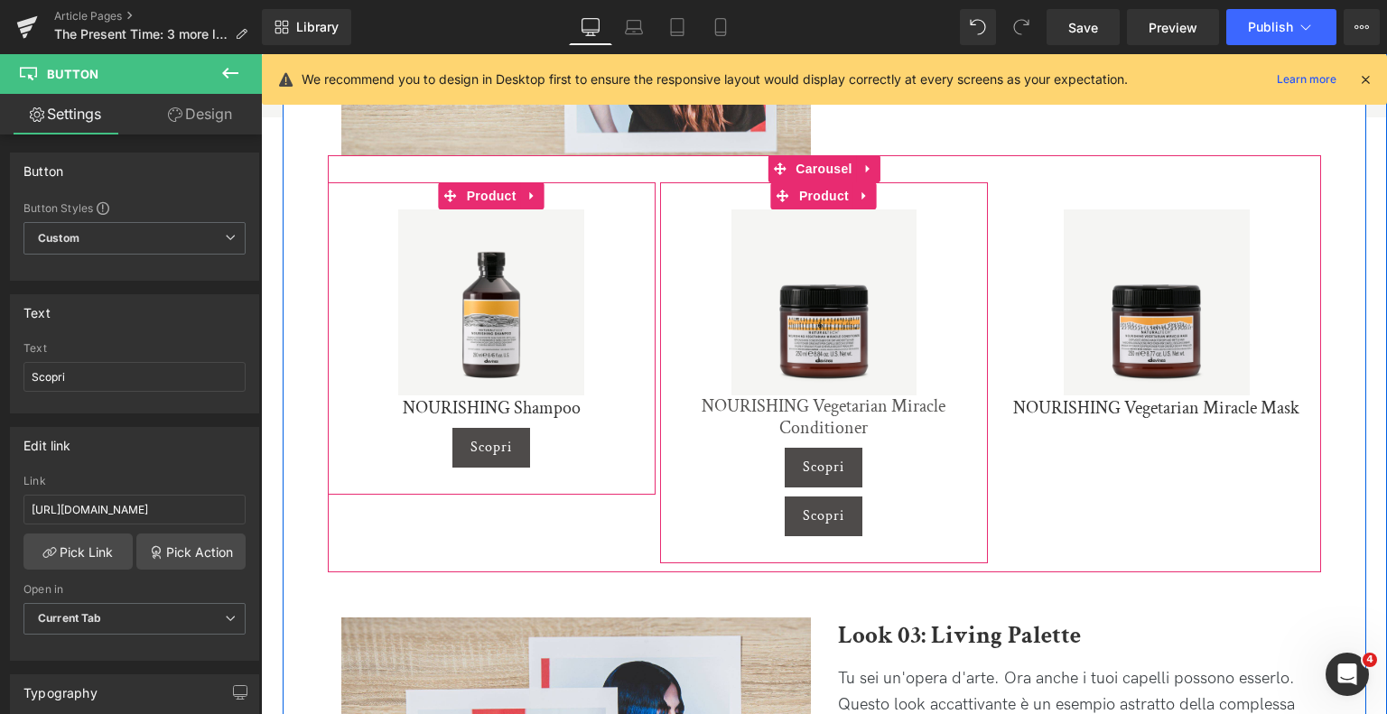
scroll to position [1904, 0]
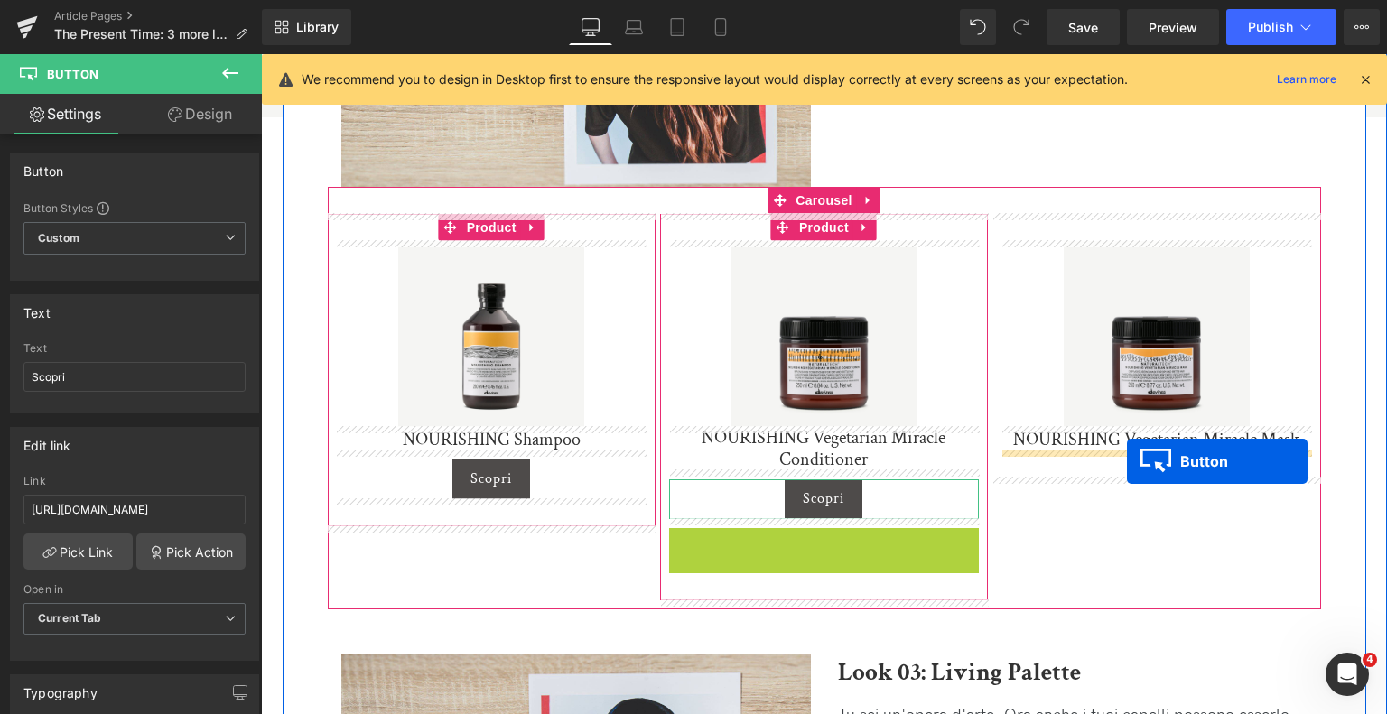
drag, startPoint x: 787, startPoint y: 548, endPoint x: 1127, endPoint y: 462, distance: 351.4
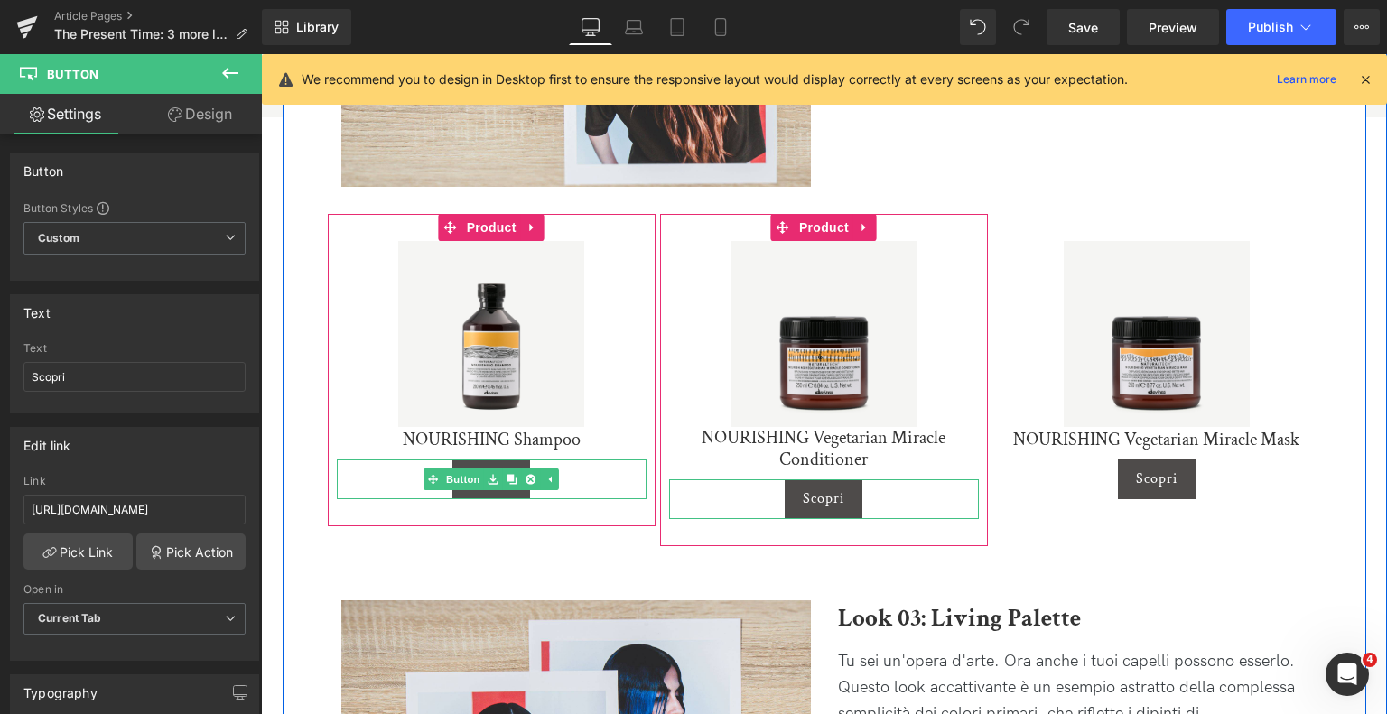
click at [489, 480] on icon at bounding box center [494, 479] width 10 height 11
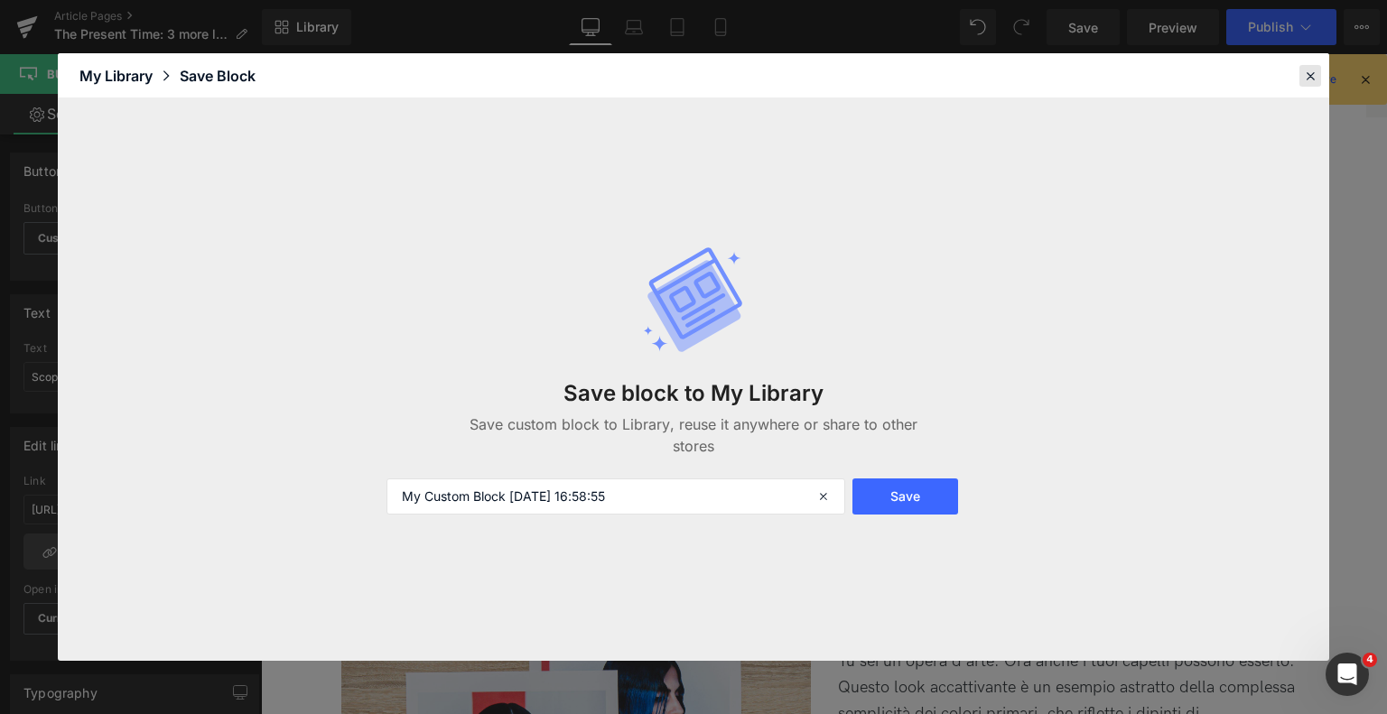
click at [1308, 70] on icon at bounding box center [1310, 76] width 16 height 16
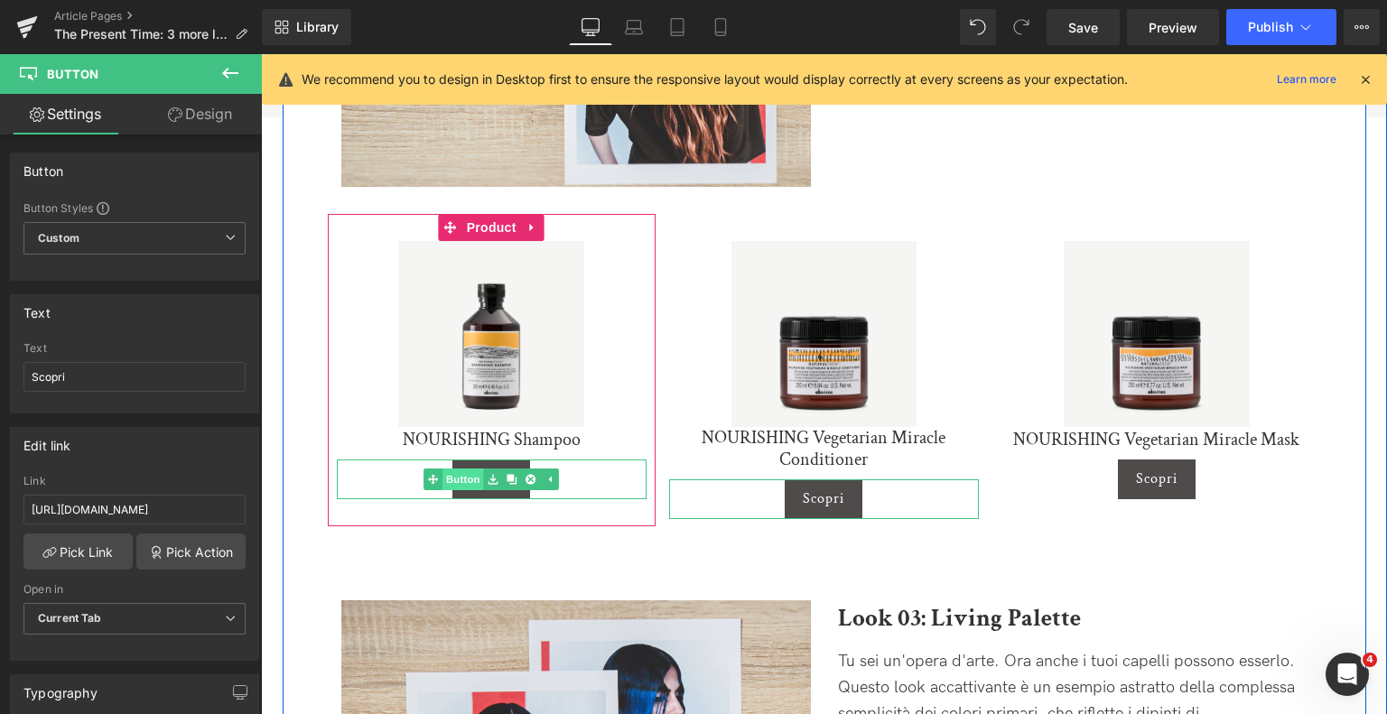
click at [470, 474] on span "Button" at bounding box center [464, 480] width 42 height 22
click at [481, 482] on span "Button" at bounding box center [492, 480] width 42 height 22
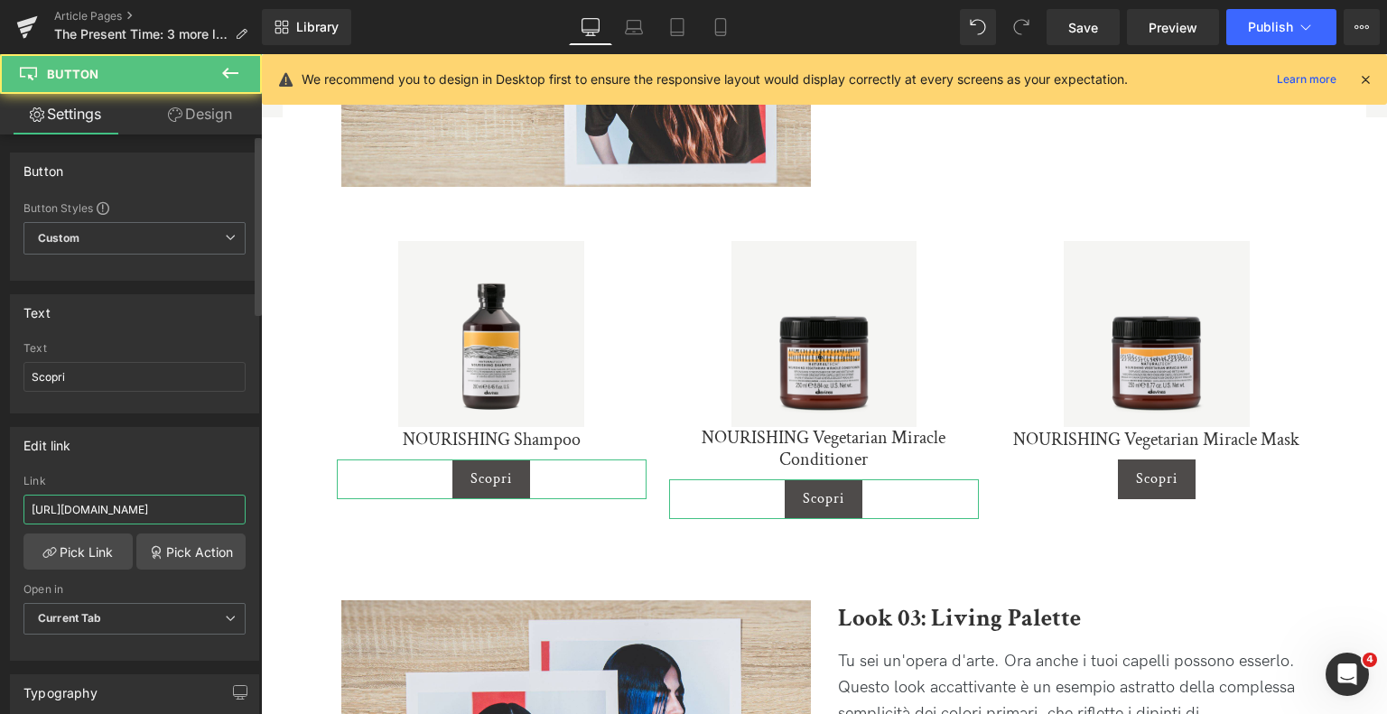
click at [213, 506] on input "https://it.davines.com/products/oi-shampoo" at bounding box center [134, 510] width 222 height 30
paste input "nourishing"
type input "https://it.davines.com/products/nourishing-shampoo"
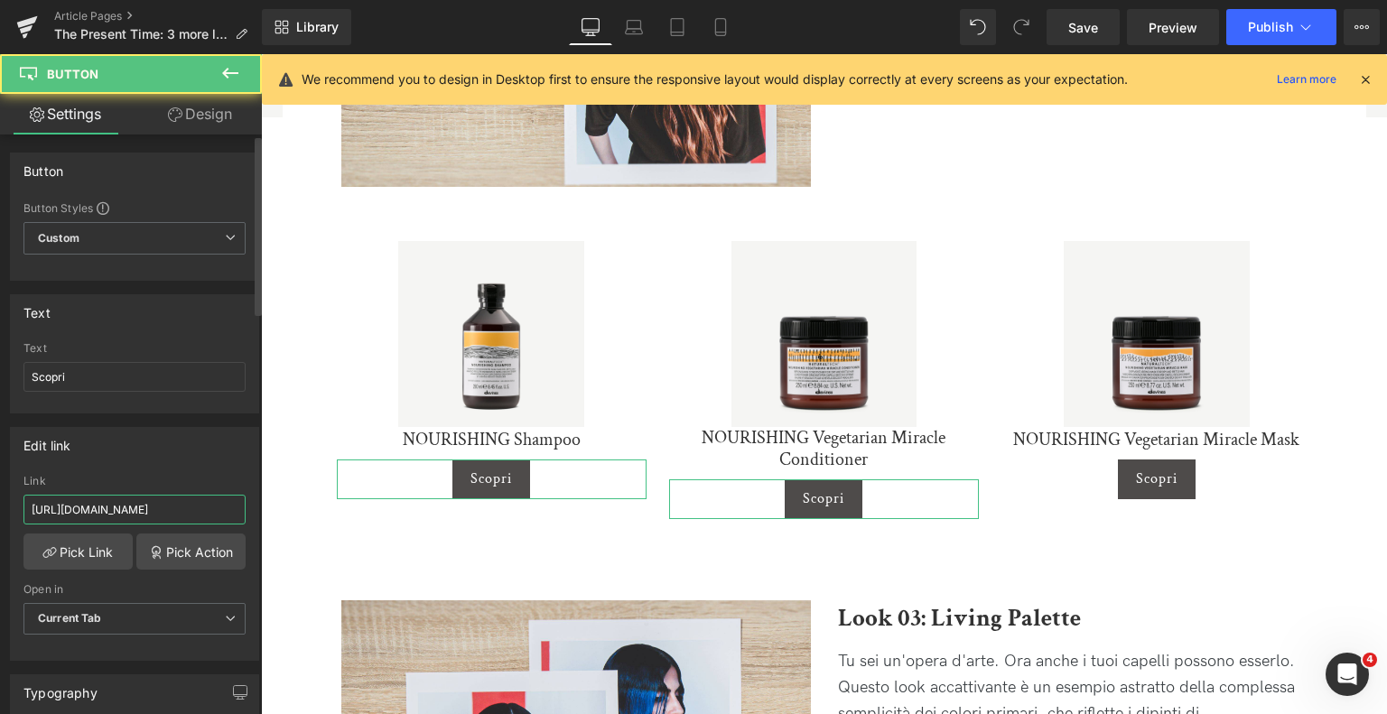
scroll to position [0, 71]
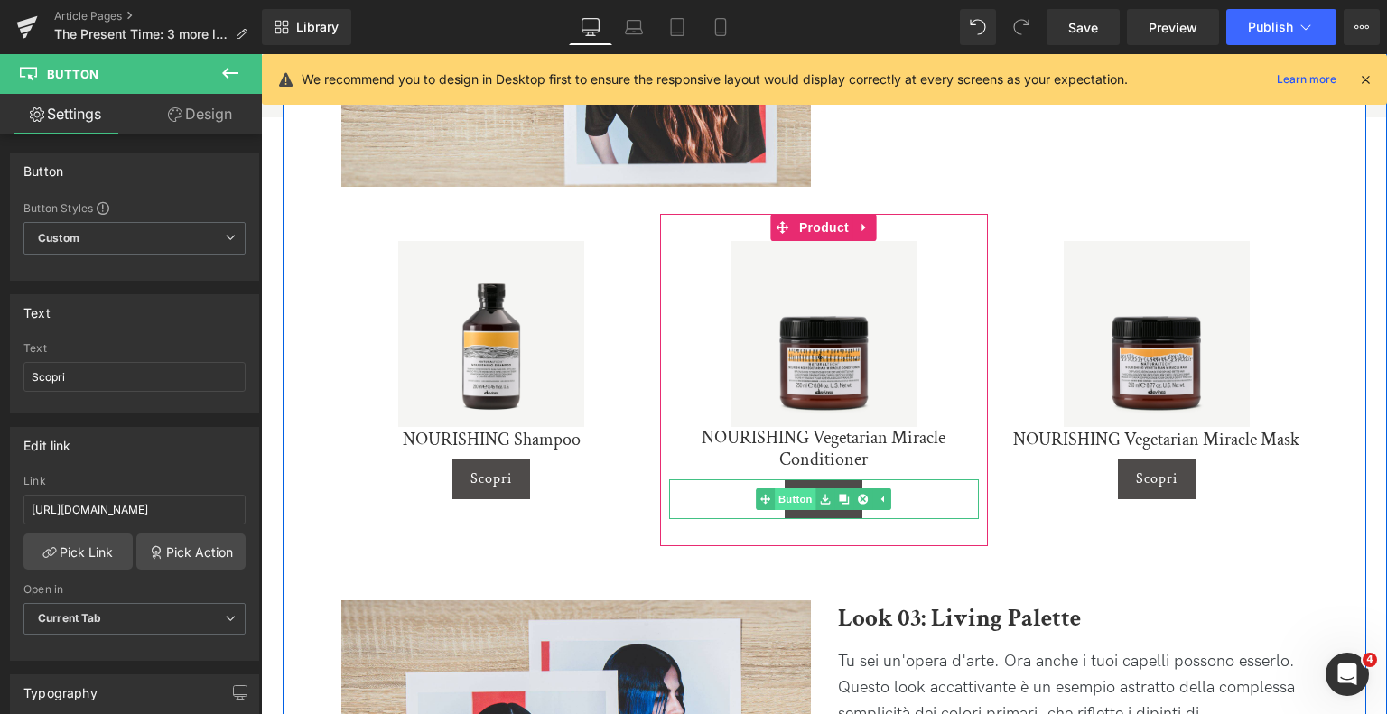
click at [801, 499] on span "Button" at bounding box center [797, 500] width 42 height 22
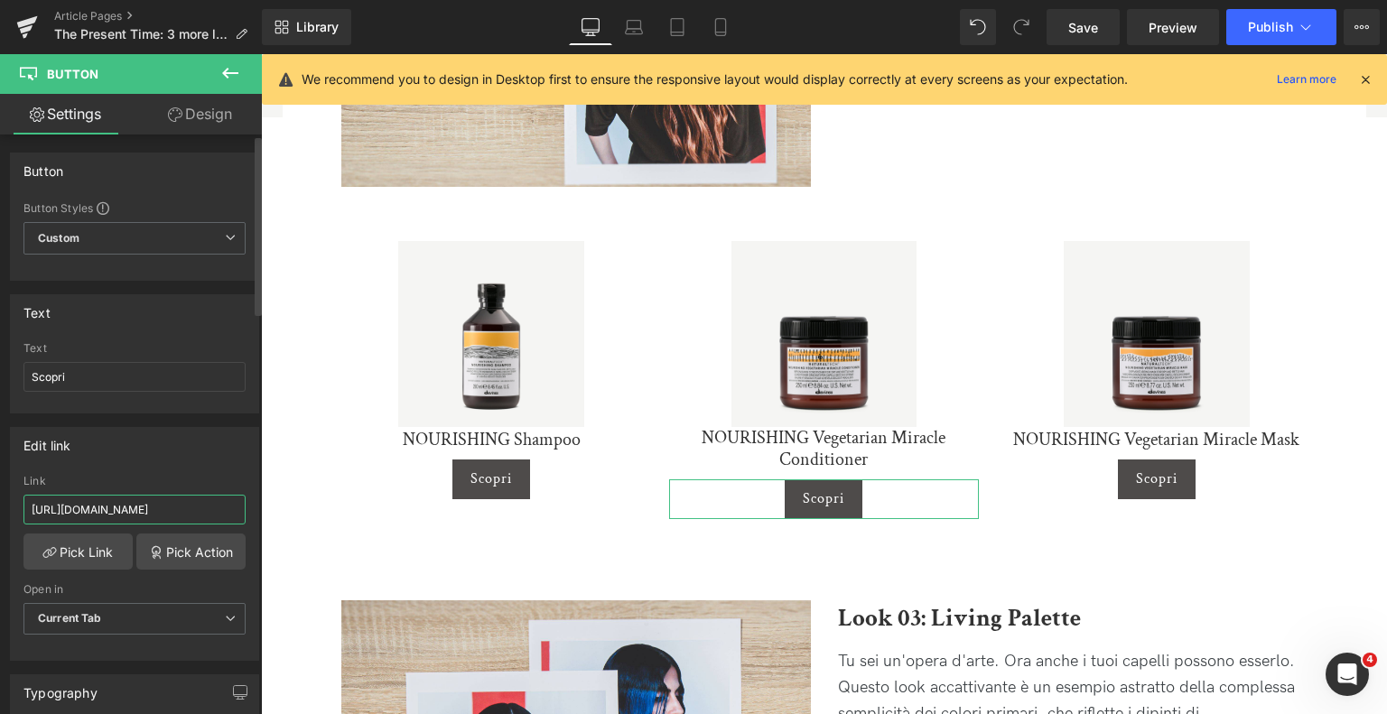
click at [211, 509] on input "https://it.davines.com/products/oi-shampoo" at bounding box center [134, 510] width 222 height 30
paste input "nourishing-vegetarian-miracle-conditioner"
type input "https://it.davines.com/products/nourishing-vegetarian-miracle-conditioner"
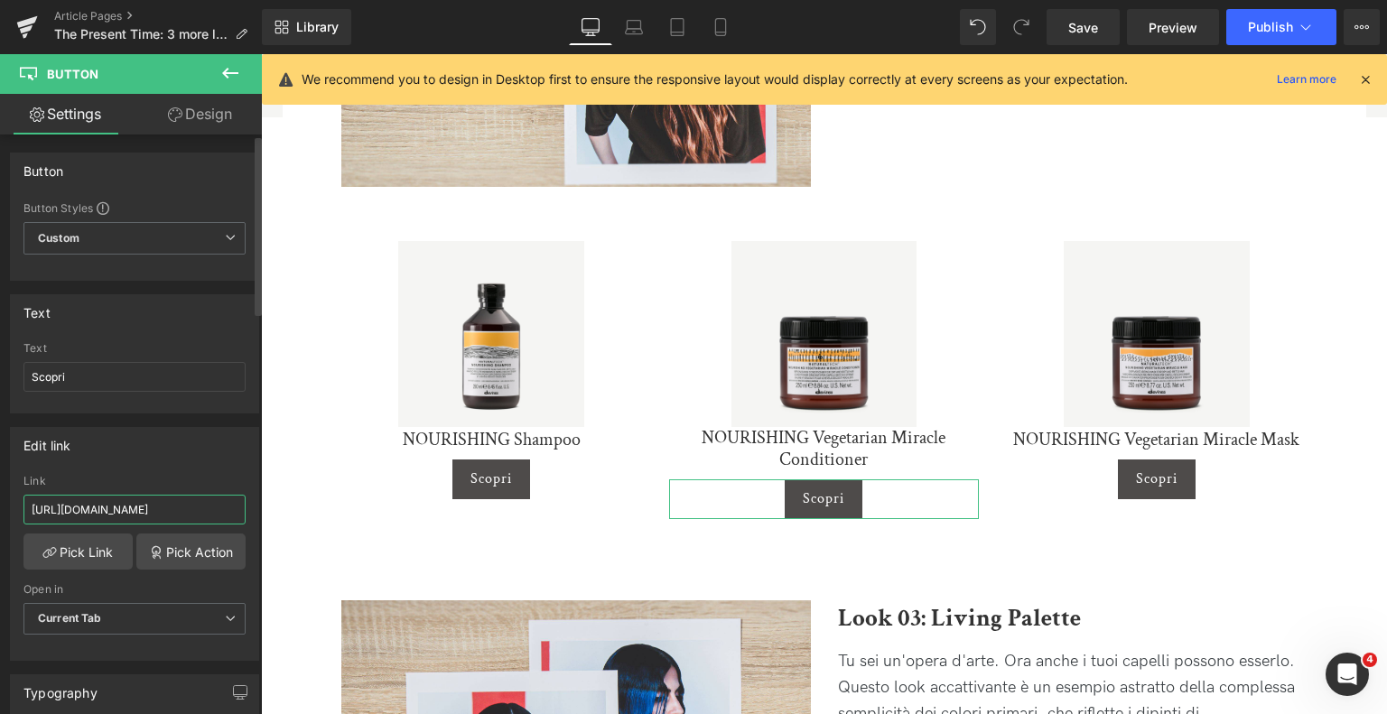
scroll to position [0, 183]
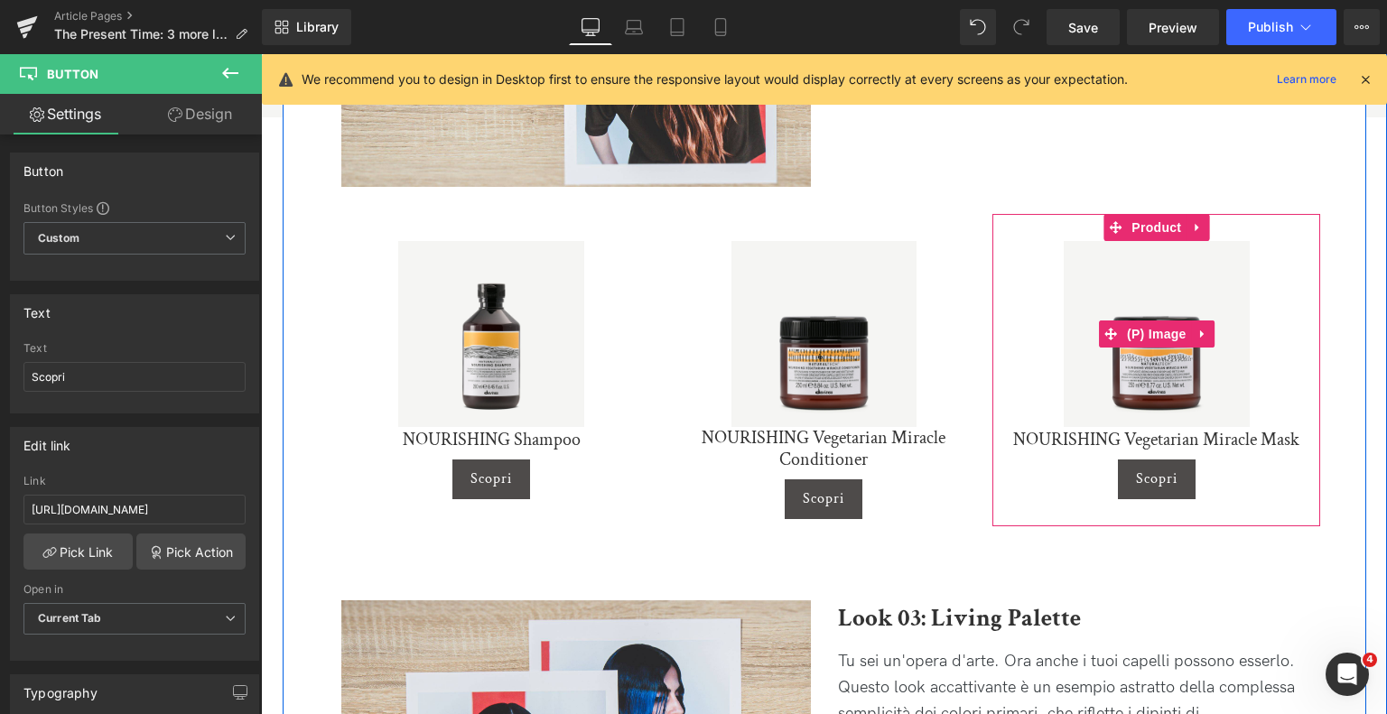
click at [1144, 371] on img at bounding box center [1157, 334] width 186 height 186
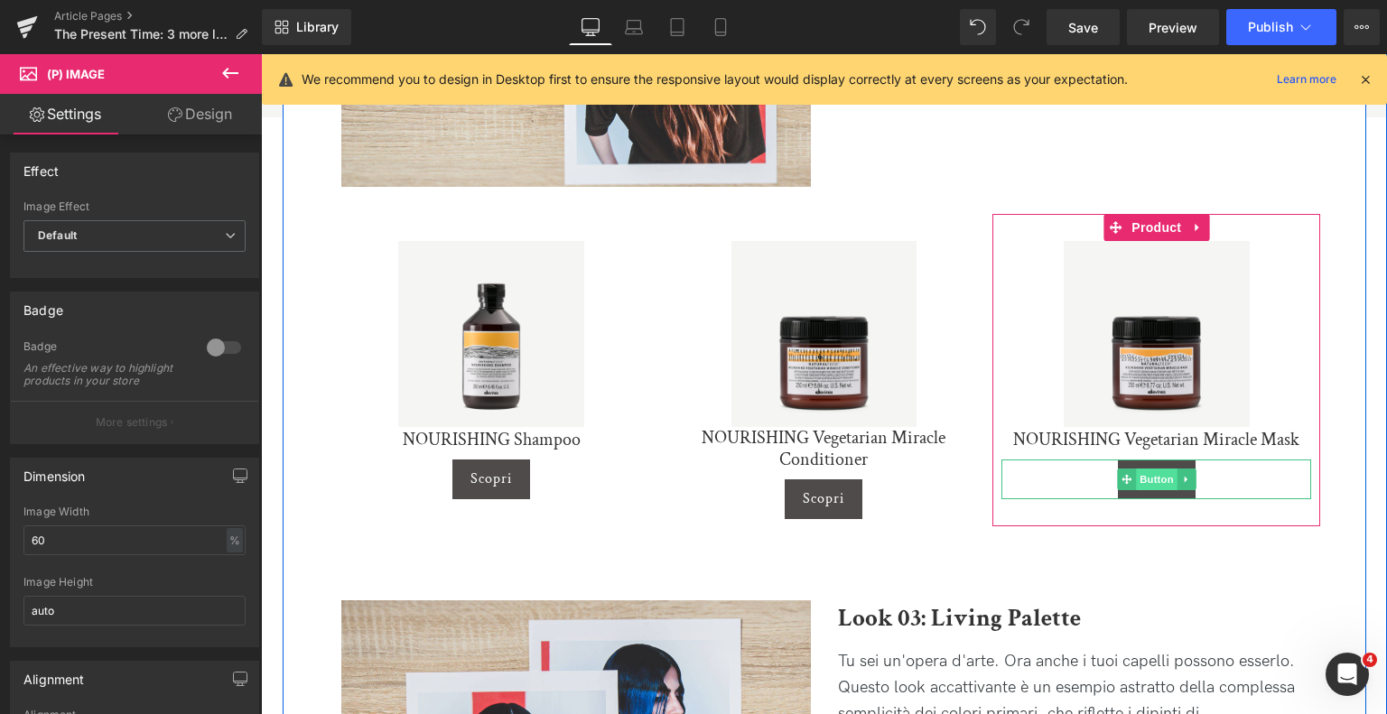
click at [1158, 476] on span "Button" at bounding box center [1157, 480] width 42 height 22
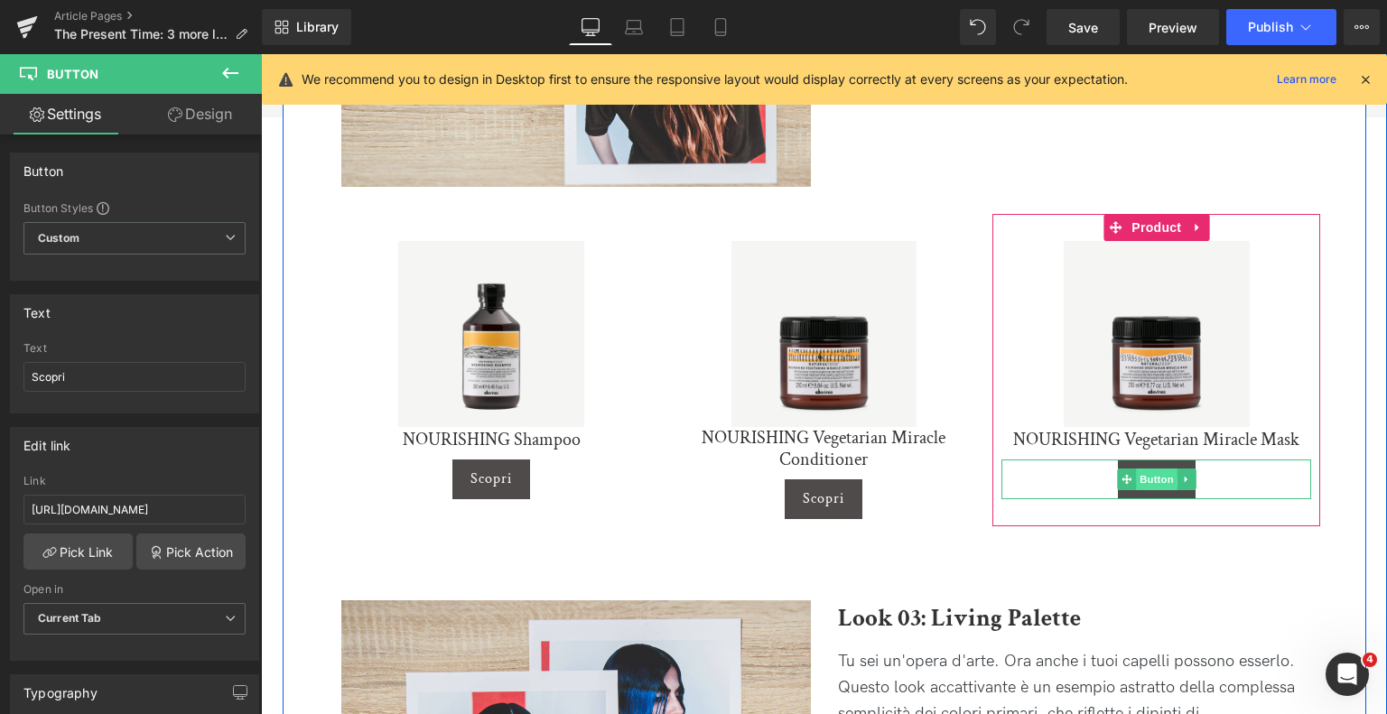
click at [1157, 473] on span "Button" at bounding box center [1157, 480] width 42 height 22
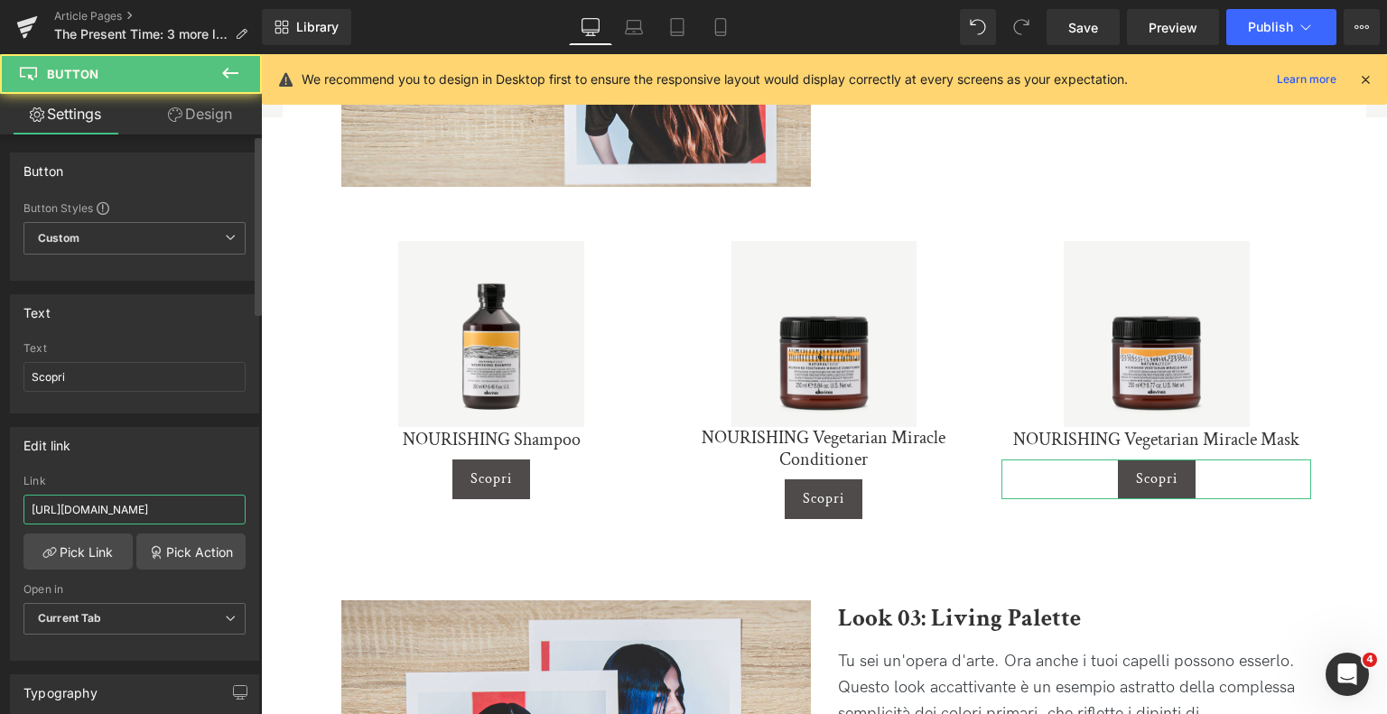
click at [114, 499] on input "https://it.davines.com/products/oi-shampoo" at bounding box center [134, 510] width 222 height 30
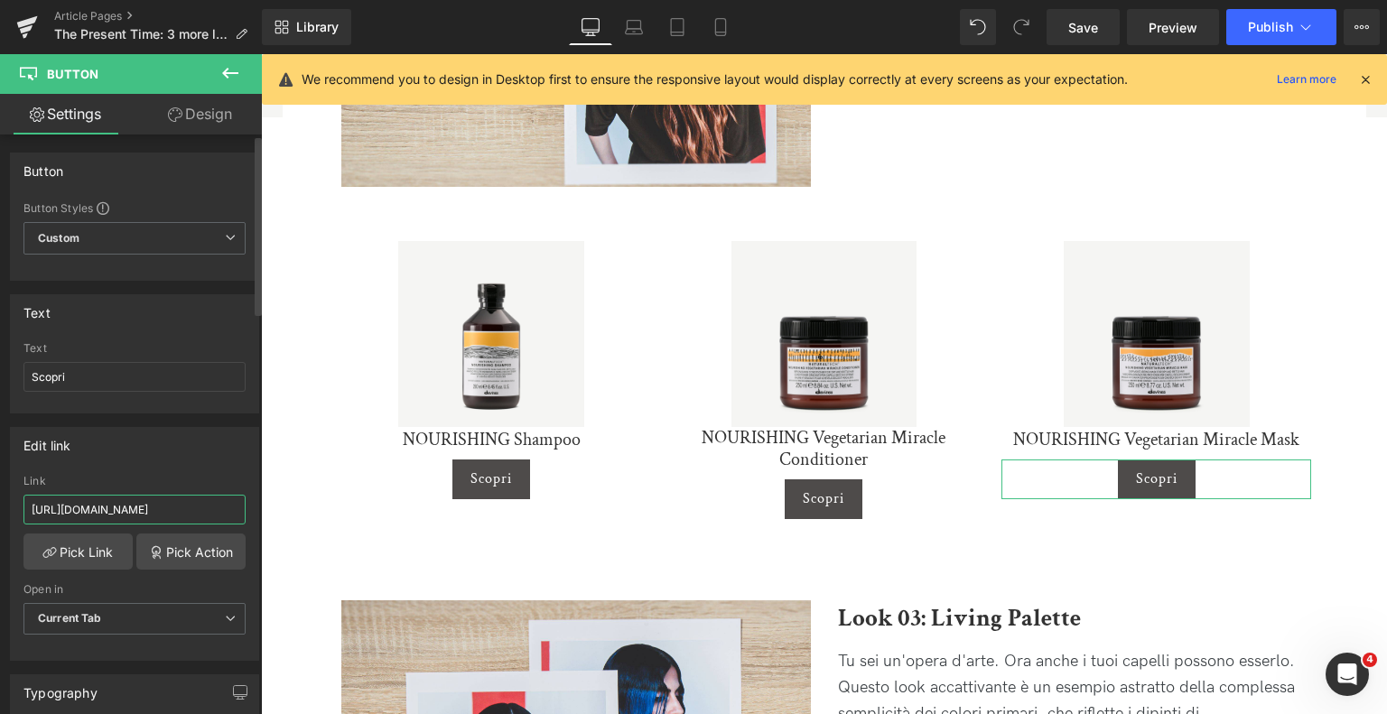
click at [114, 499] on input "https://it.davines.com/products/oi-shampoo" at bounding box center [134, 510] width 222 height 30
paste input "nourishing-vegetarian-miracle-mask"
type input "https://it.davines.com/products/nourishing-vegetarian-miracle-mask"
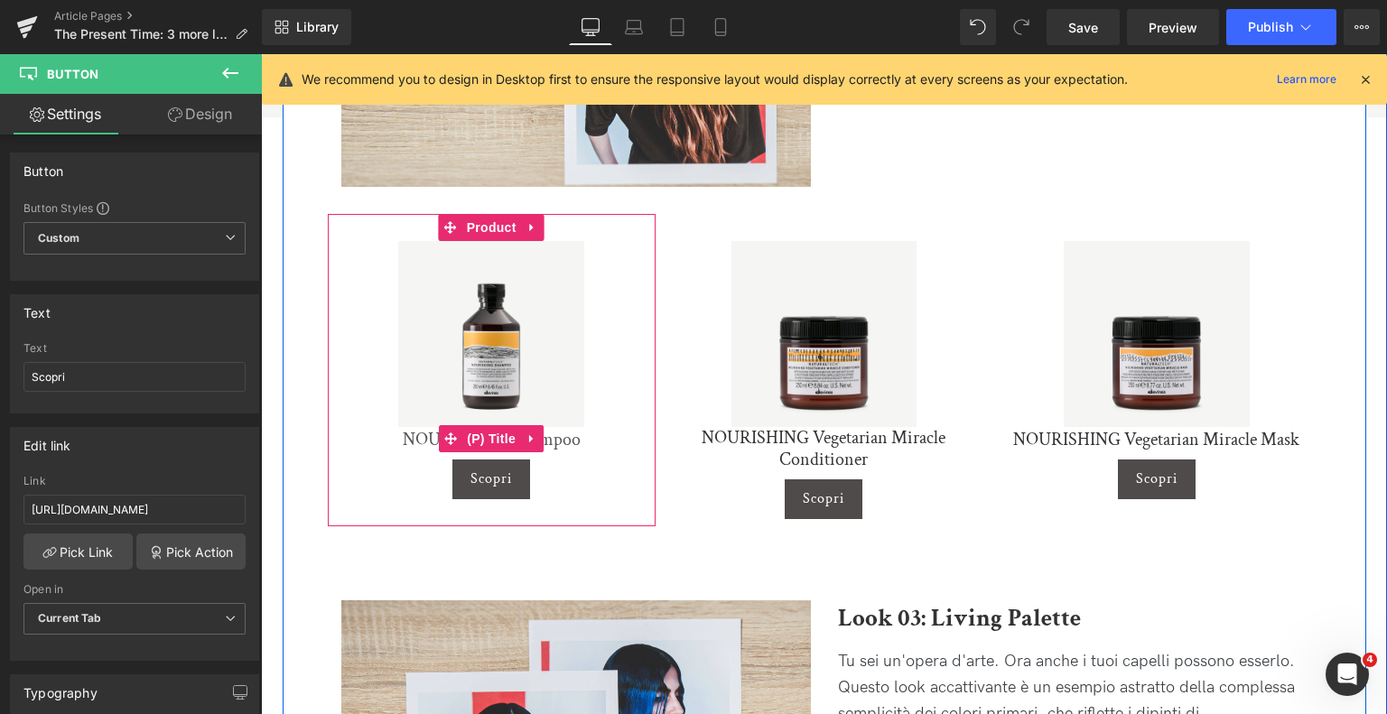
click at [570, 439] on link "NOURISHING Shampoo" at bounding box center [492, 440] width 178 height 22
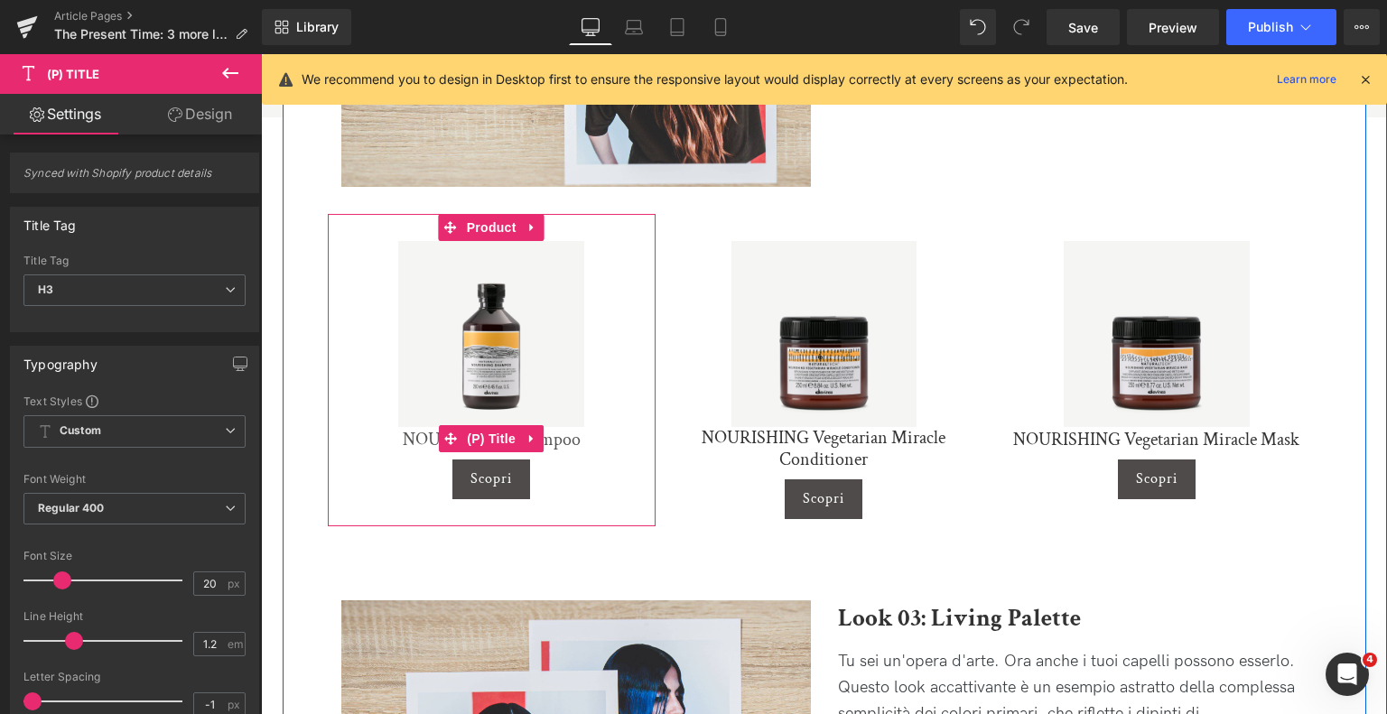
click at [417, 438] on link "NOURISHING Shampoo" at bounding box center [492, 440] width 178 height 22
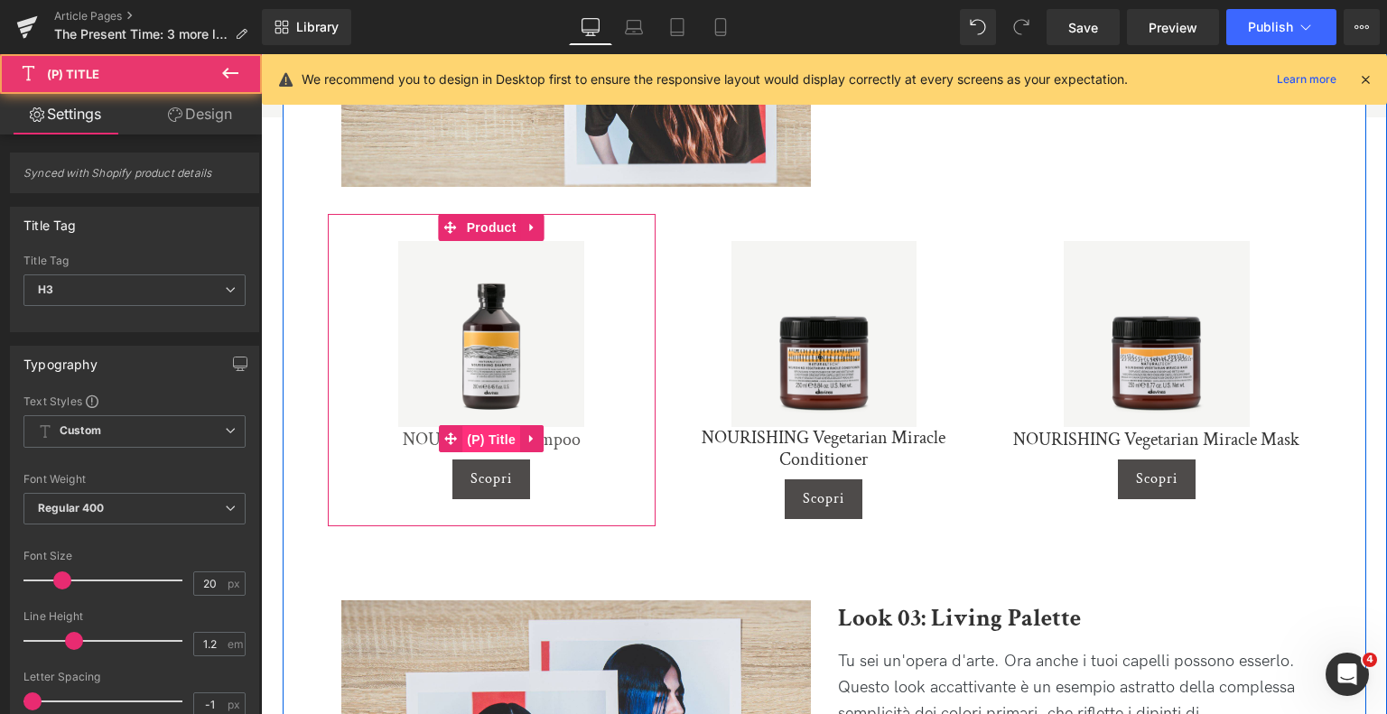
click at [490, 443] on span "(P) Title" at bounding box center [491, 439] width 58 height 27
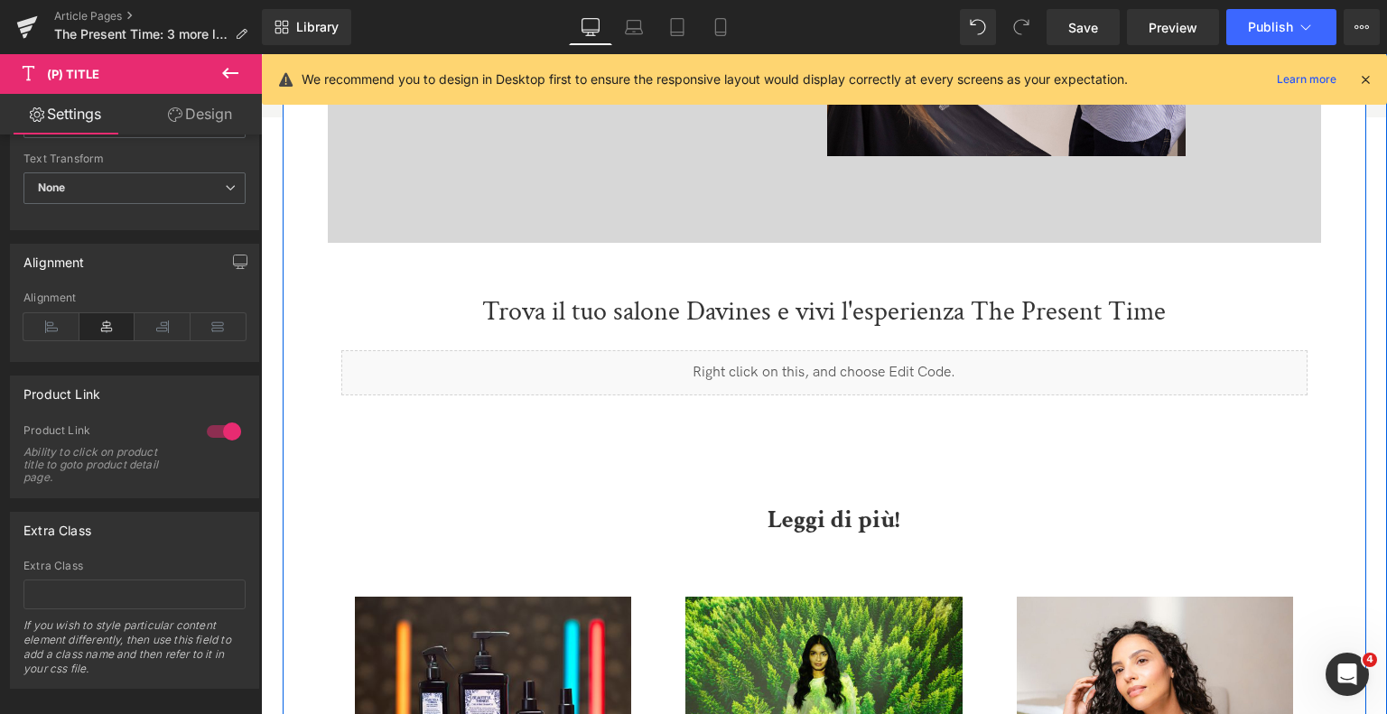
scroll to position [4704, 0]
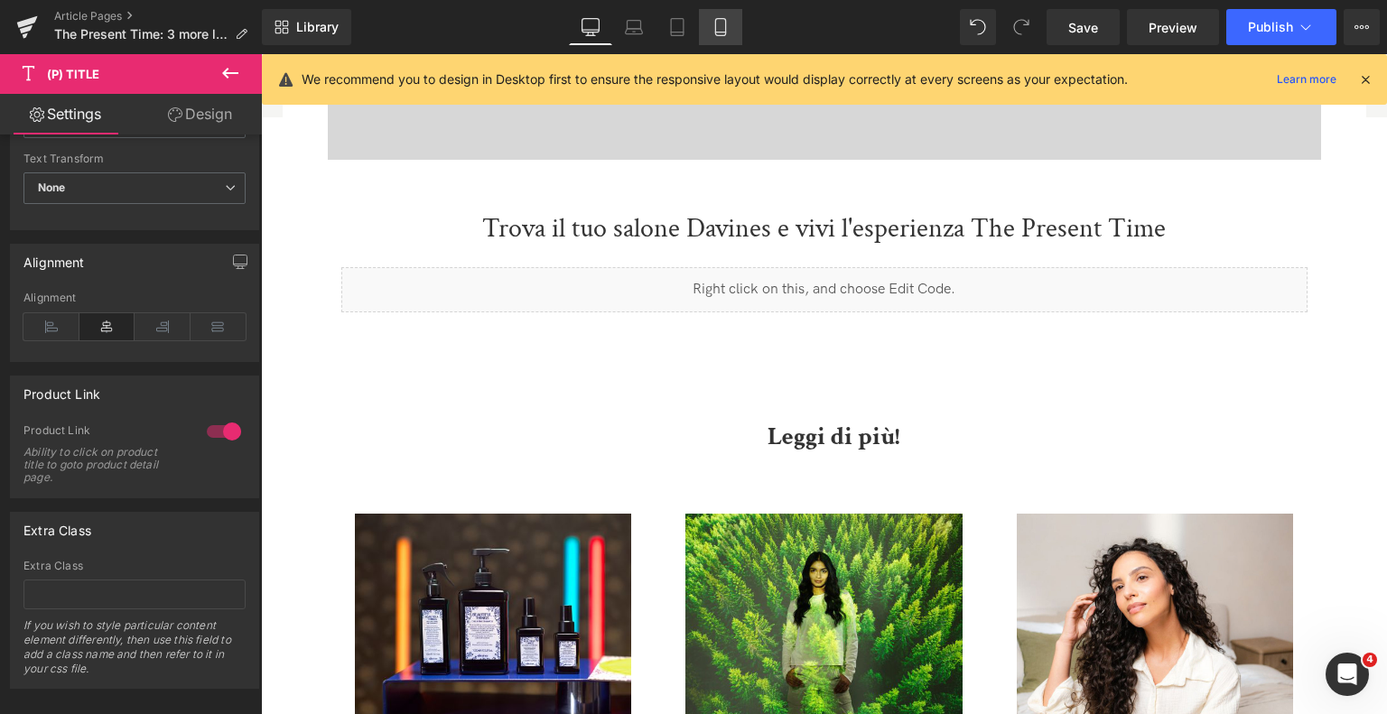
click at [733, 33] on link "Mobile" at bounding box center [720, 27] width 43 height 36
type input "#333333"
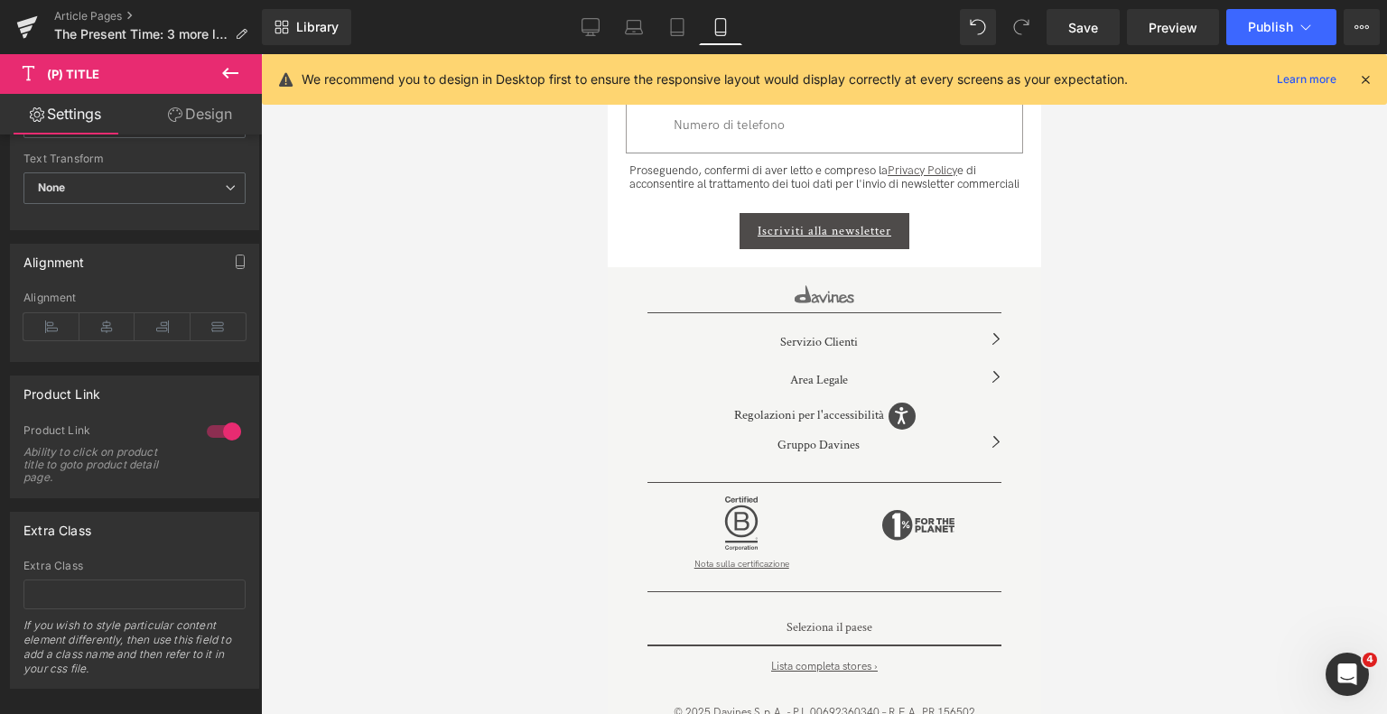
scroll to position [9213, 0]
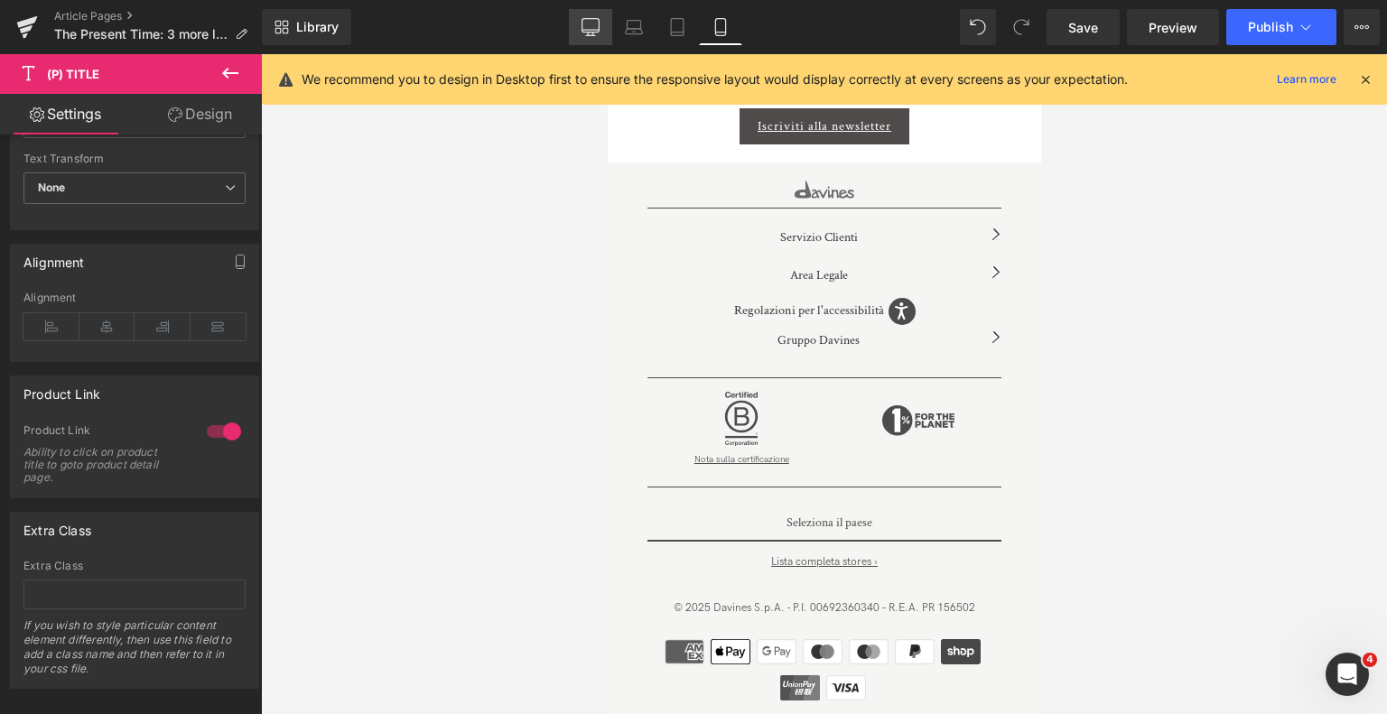
click at [596, 34] on icon at bounding box center [591, 27] width 18 height 18
type input "100"
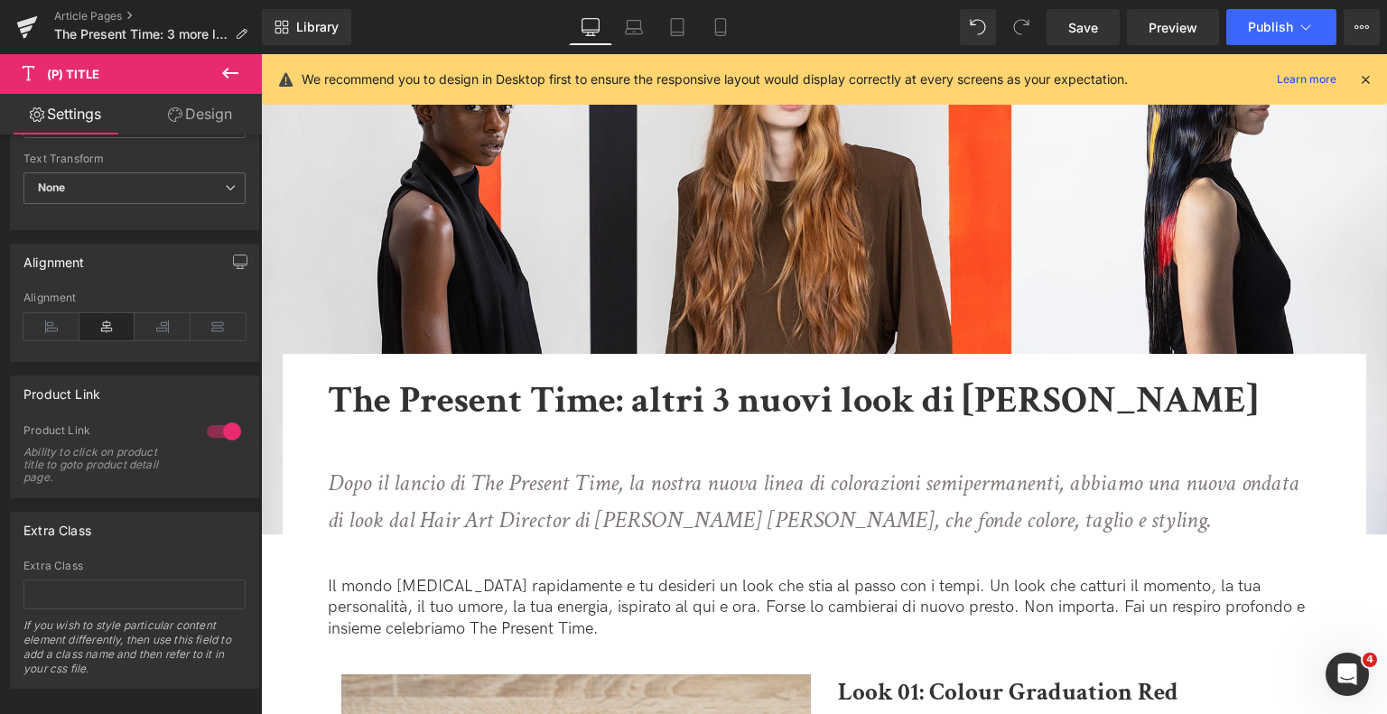
scroll to position [0, 0]
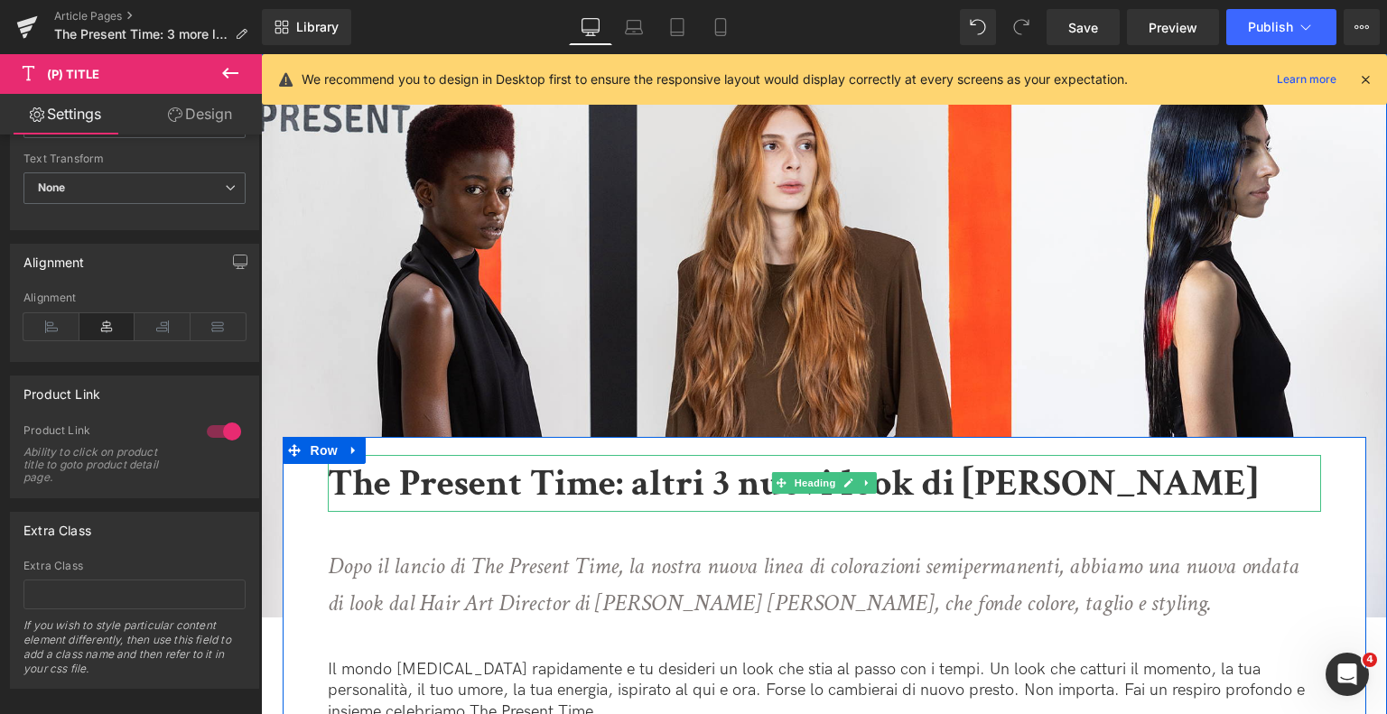
click at [683, 483] on b "The Present Time: altri 3 nuovi look di Tom Connell" at bounding box center [793, 484] width 930 height 50
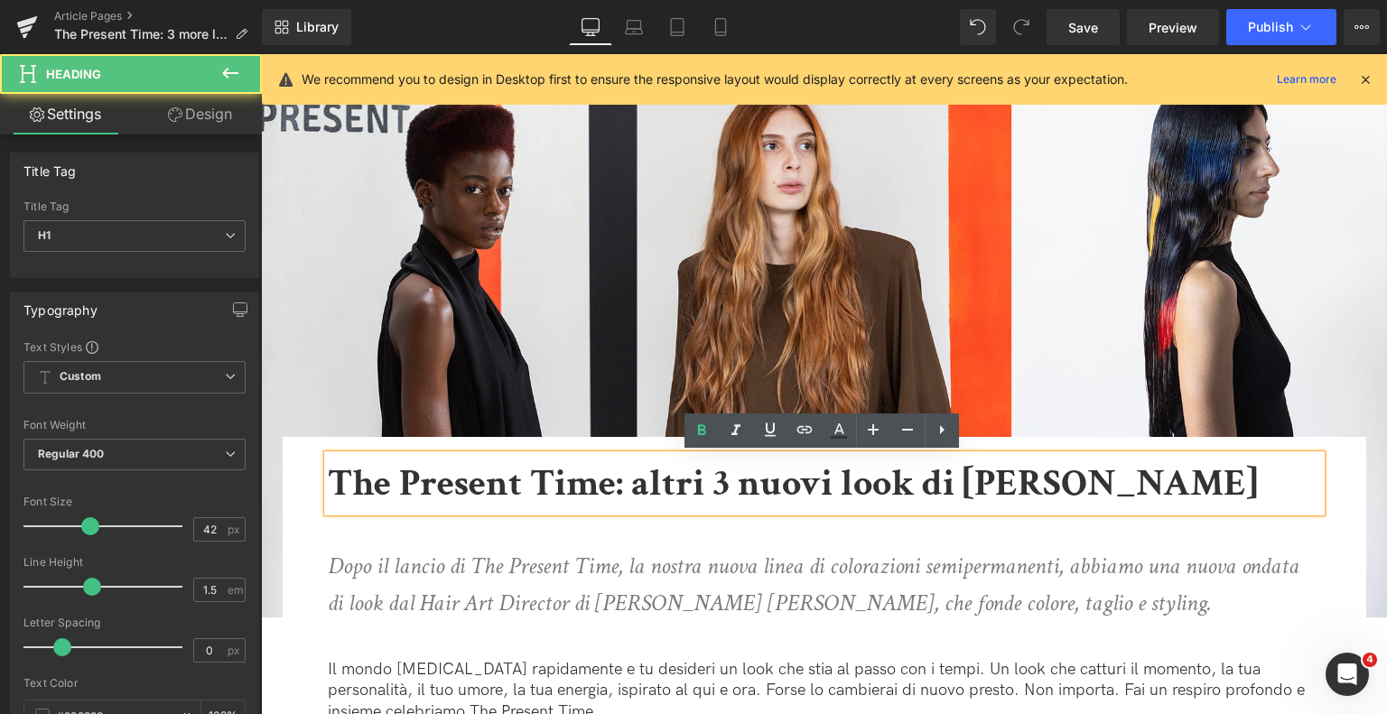
click at [676, 487] on b "The Present Time: altri 3 nuovi look di Tom Connell" at bounding box center [793, 484] width 930 height 50
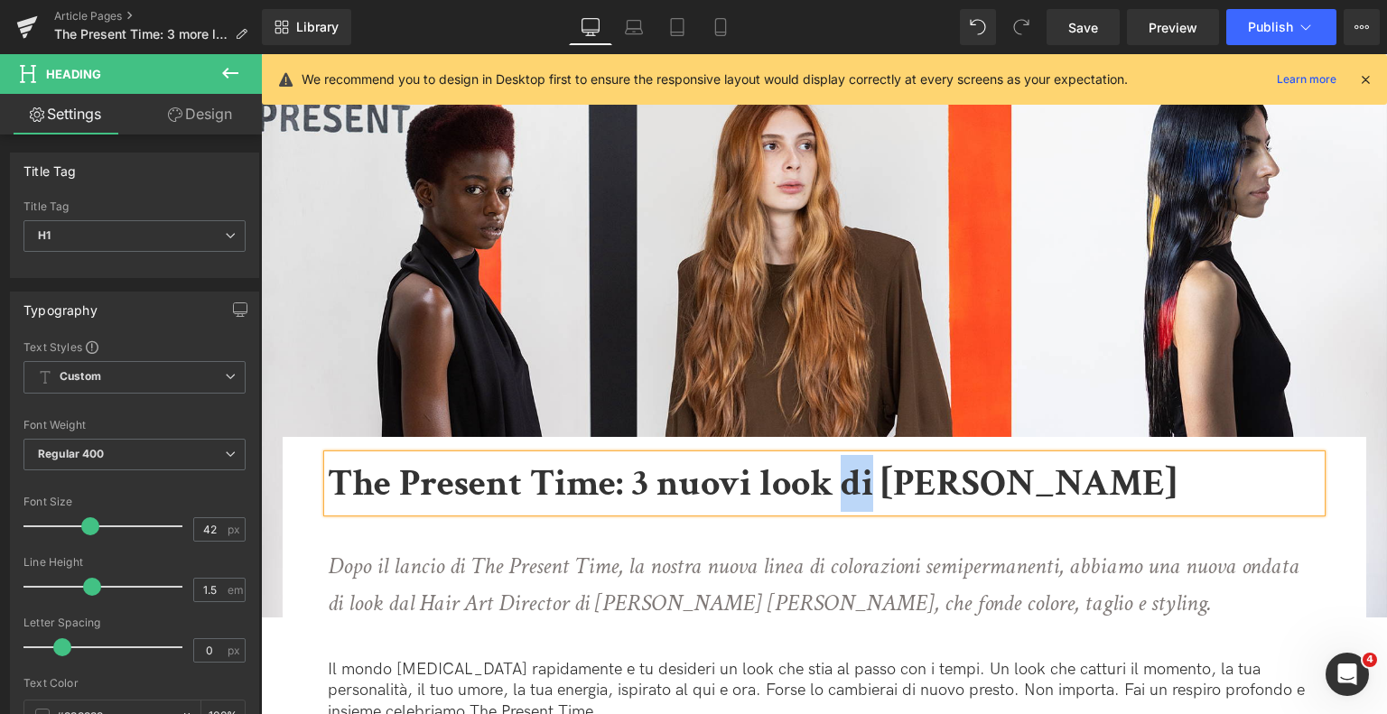
drag, startPoint x: 871, startPoint y: 482, endPoint x: 848, endPoint y: 482, distance: 22.6
click at [848, 482] on b "The Present Time: 3 nuovi look di Tom Connell" at bounding box center [752, 484] width 849 height 50
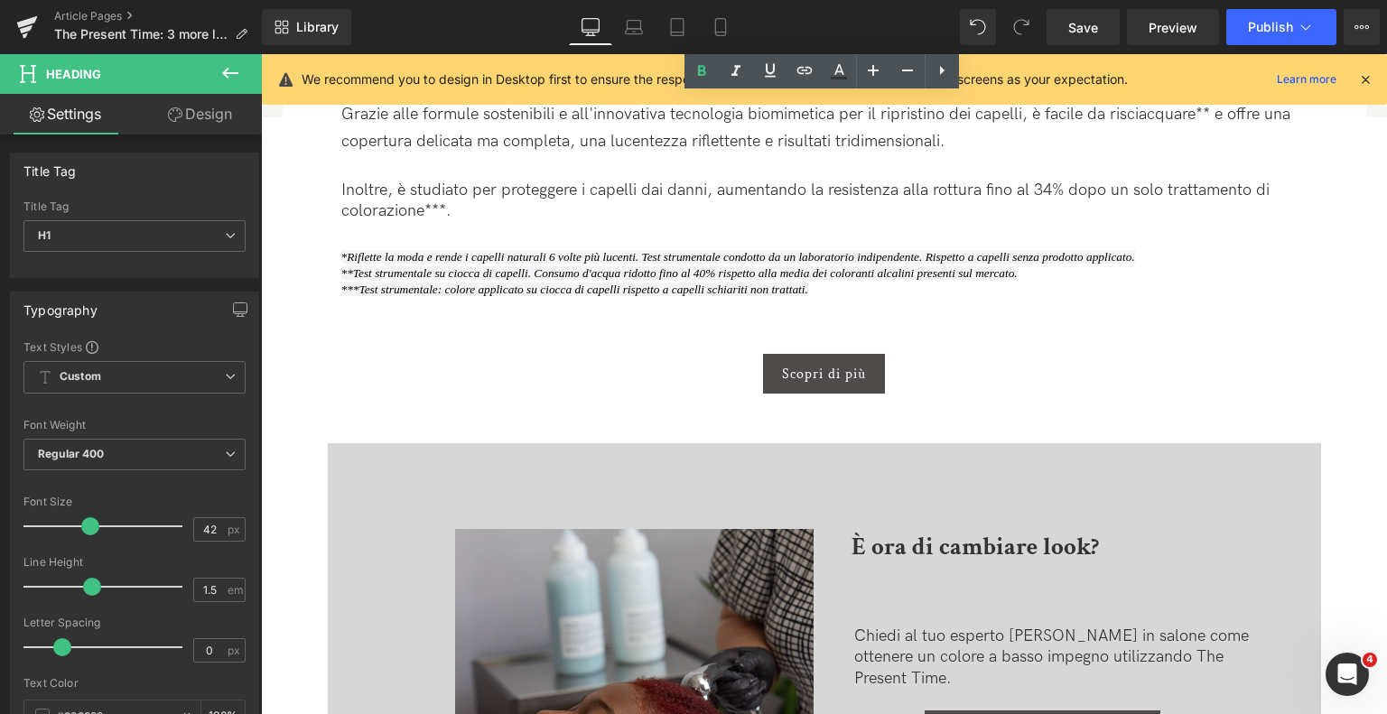
scroll to position [3613, 0]
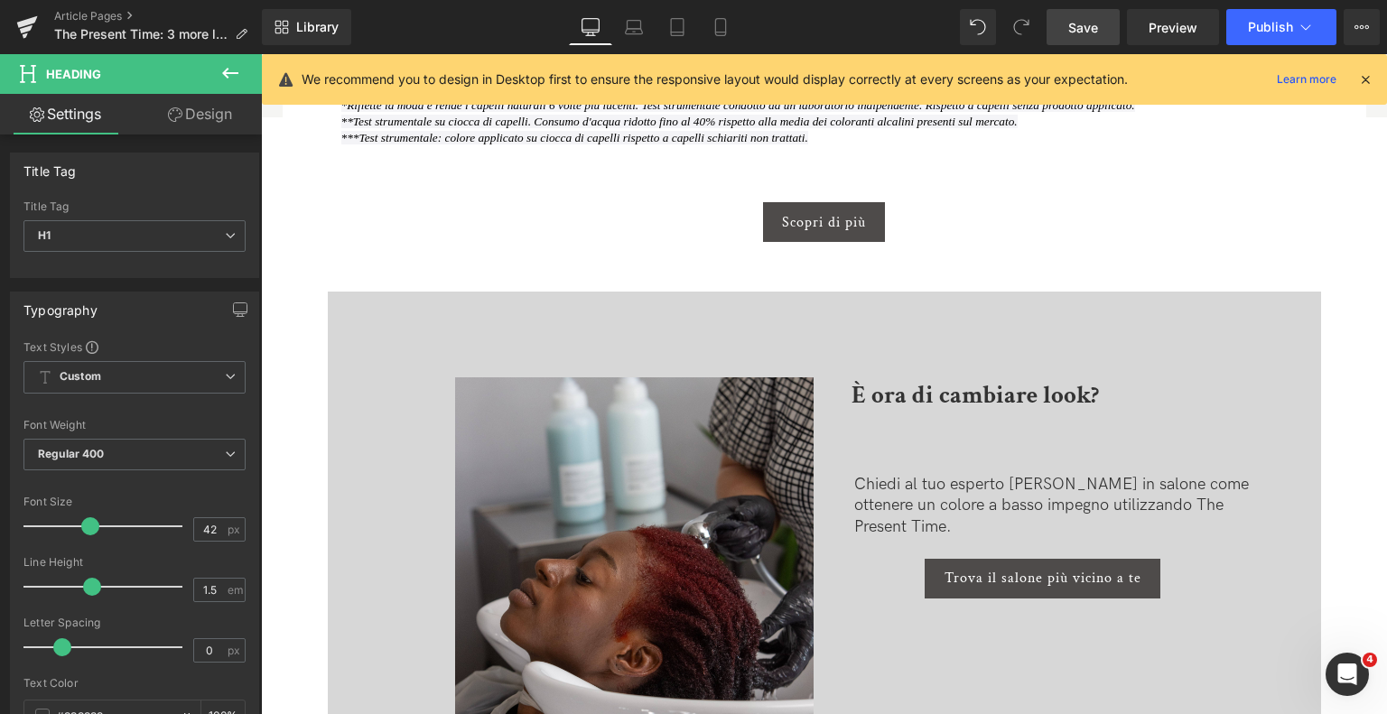
click at [1102, 24] on link "Save" at bounding box center [1083, 27] width 73 height 36
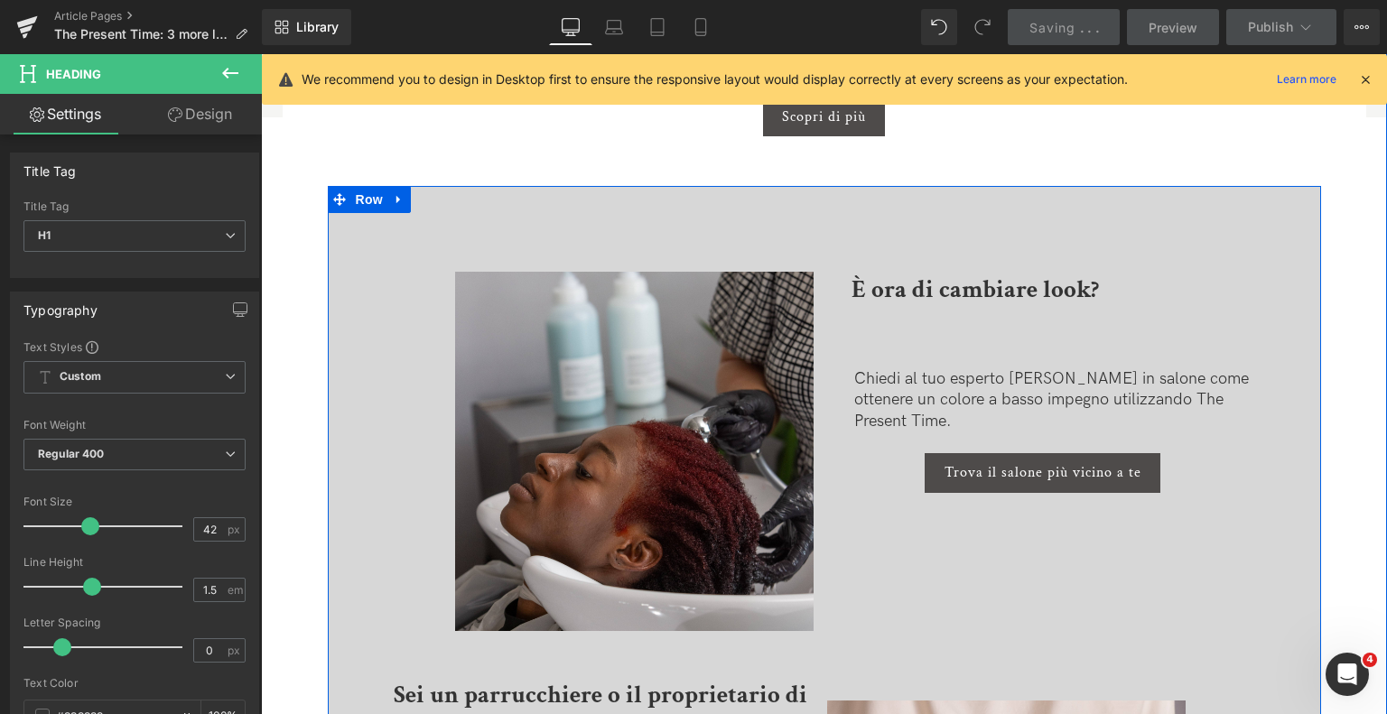
scroll to position [3884, 0]
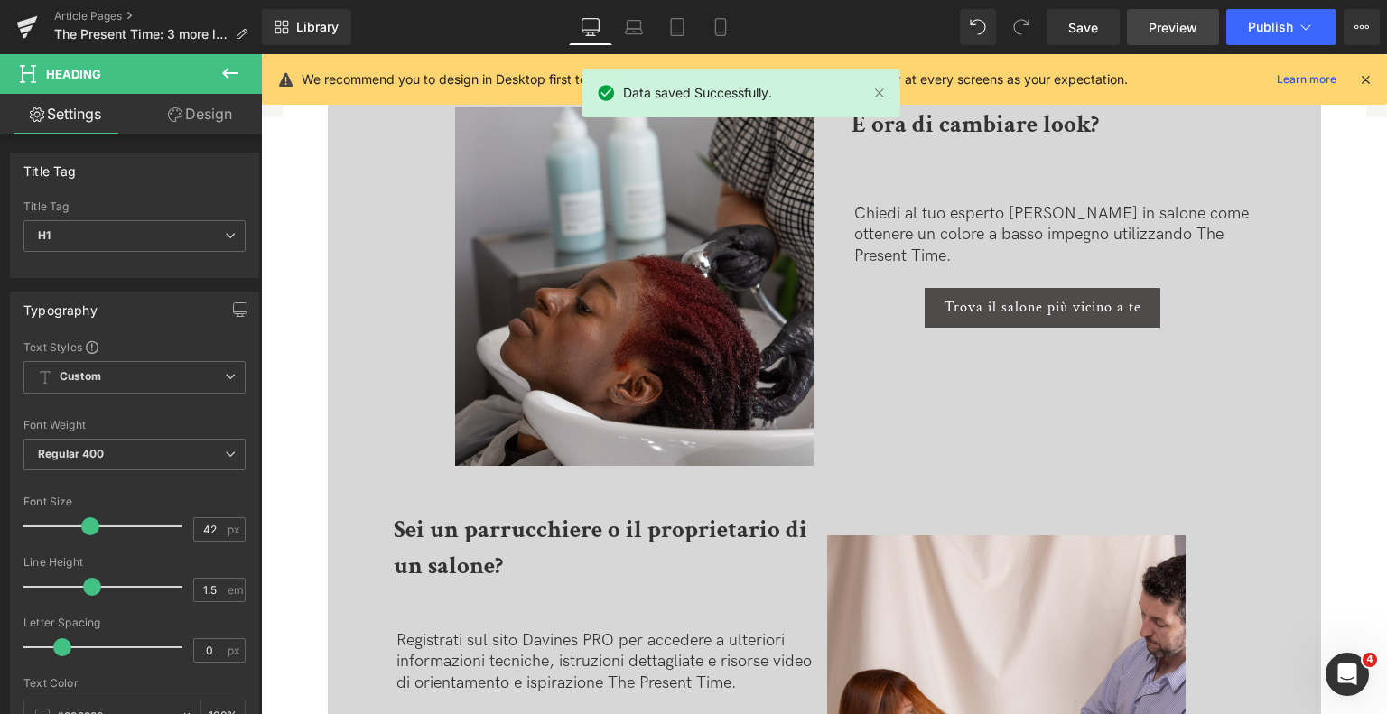
click at [1178, 31] on span "Preview" at bounding box center [1173, 27] width 49 height 19
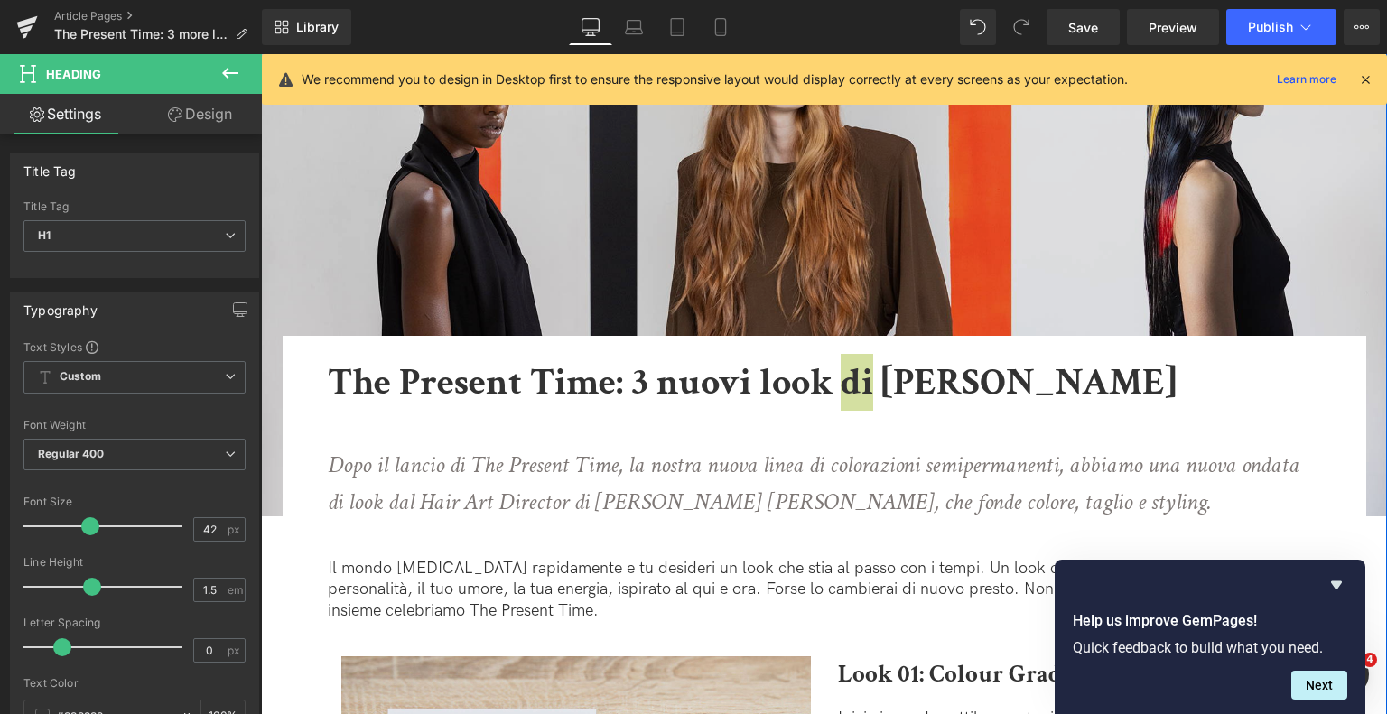
scroll to position [90, 0]
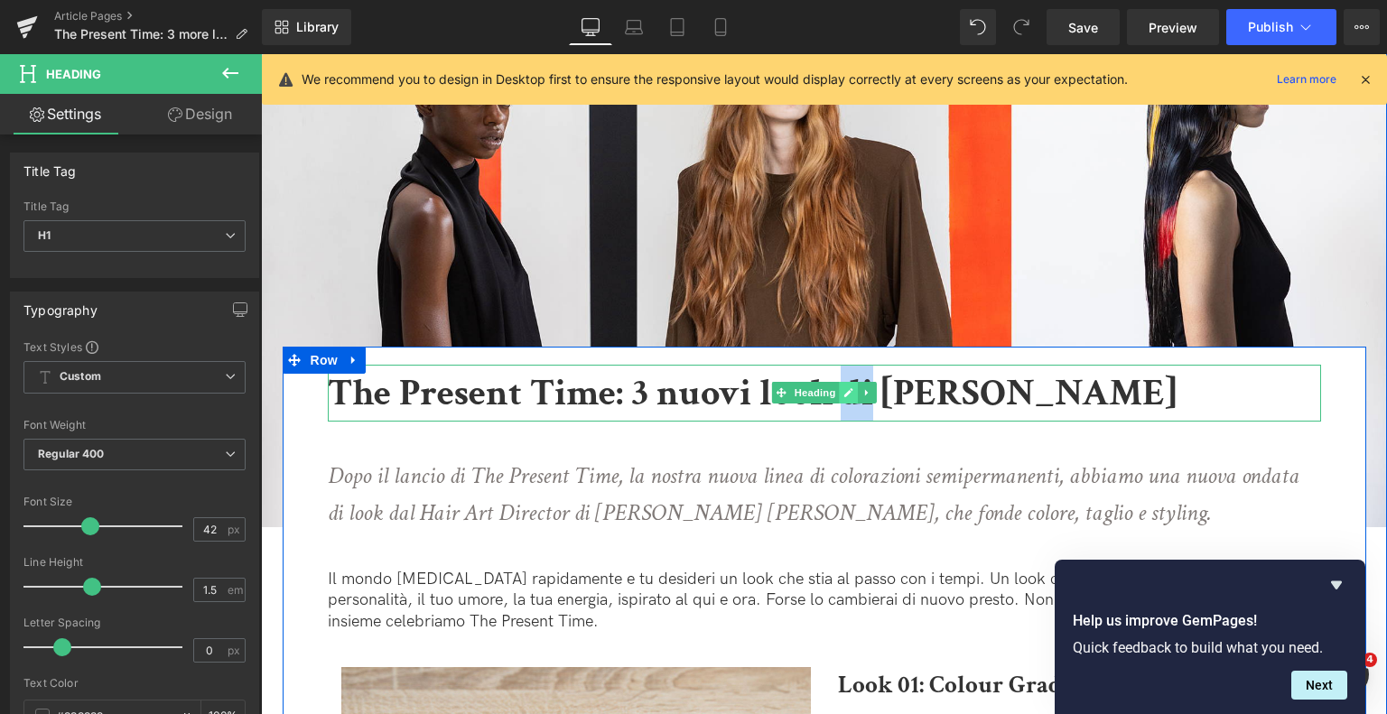
click at [848, 396] on icon at bounding box center [849, 392] width 10 height 11
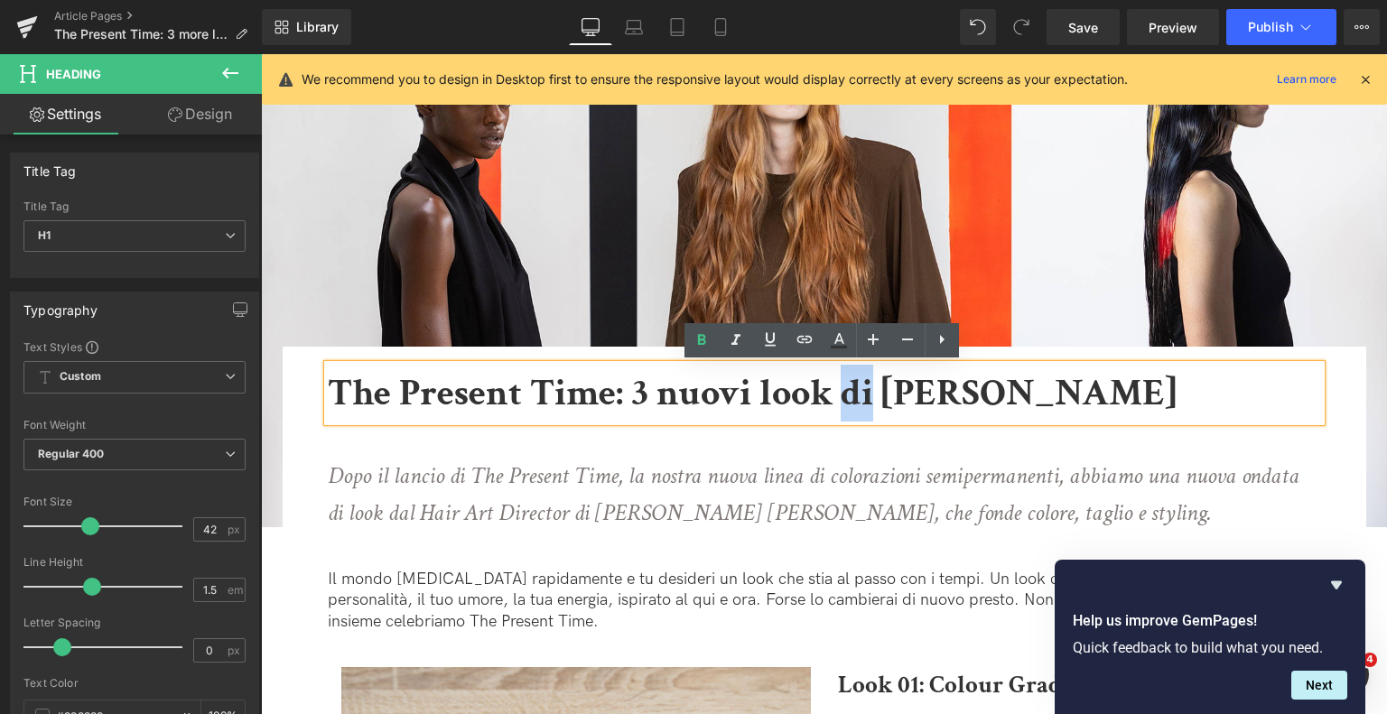
click at [848, 396] on b "The Present Time: 3 nuovi look di Tom Connell" at bounding box center [752, 394] width 849 height 50
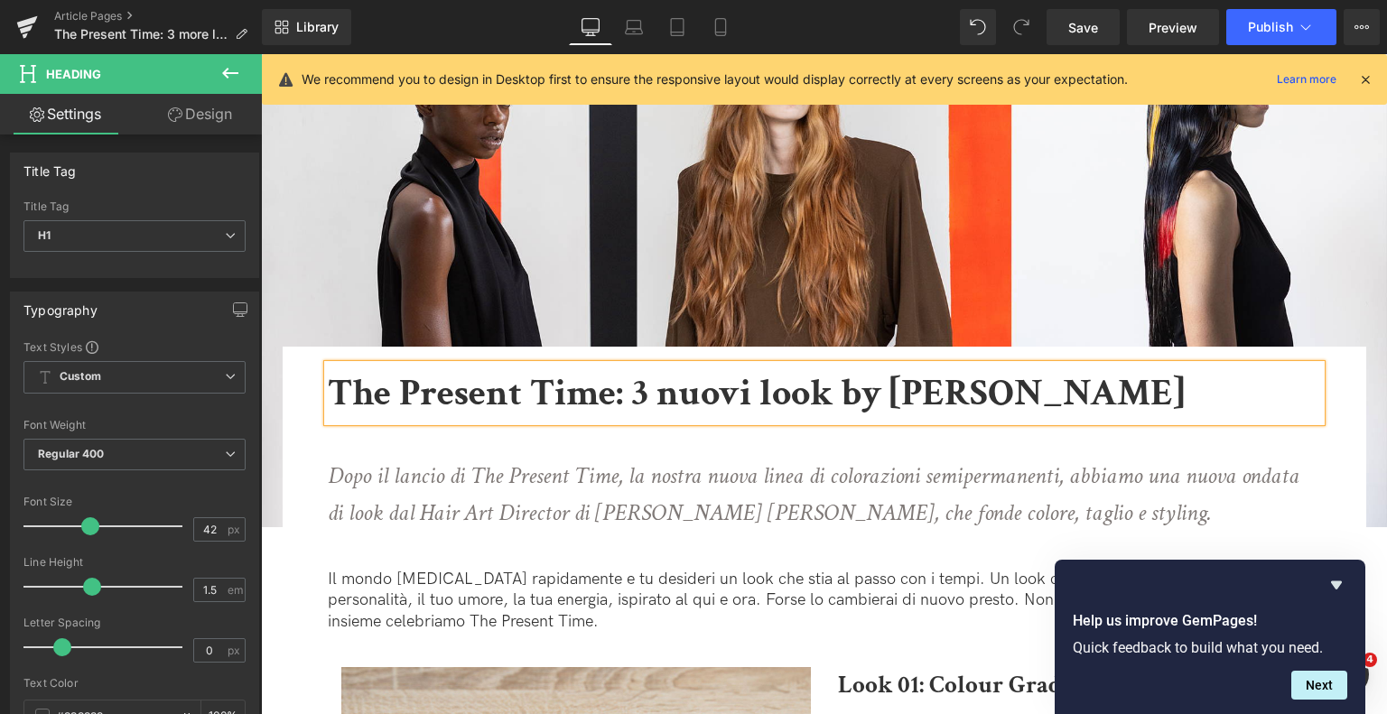
click at [848, 396] on b "The Present Time: 3 nuovi look by Tom Connell" at bounding box center [756, 394] width 857 height 50
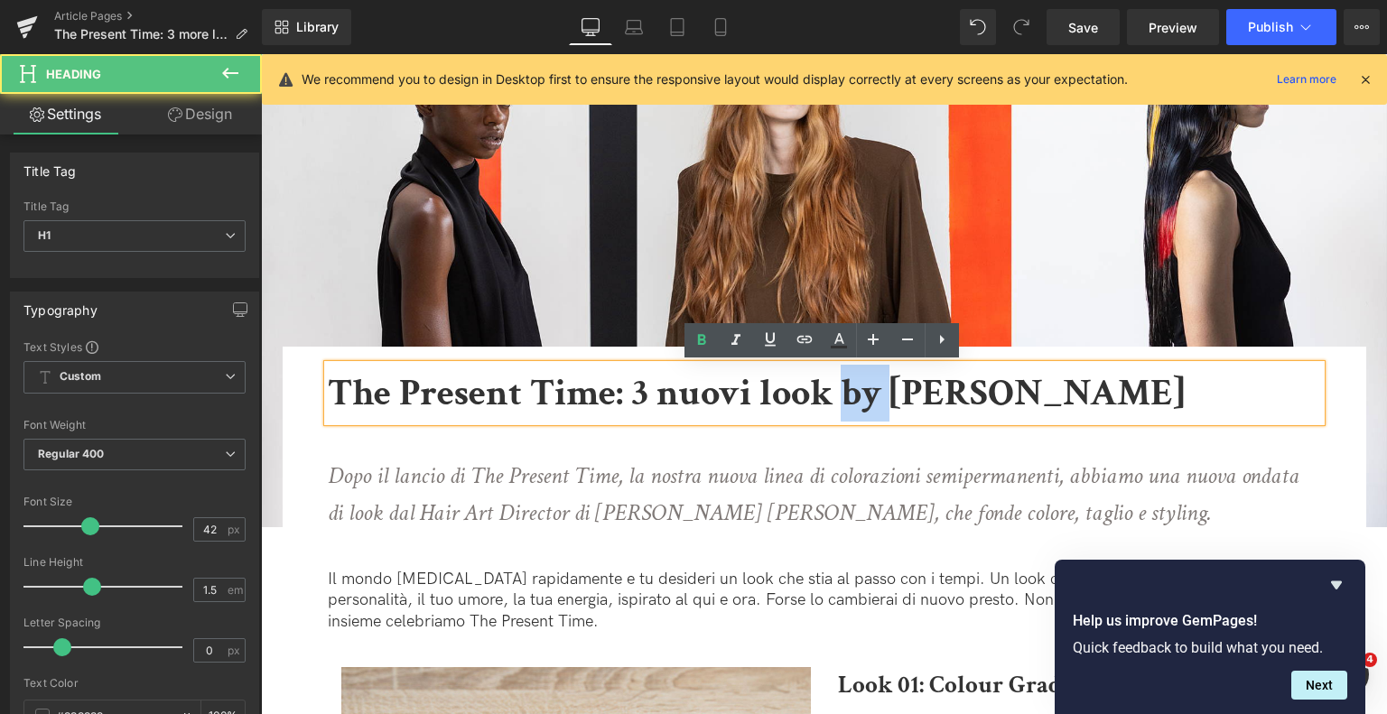
click at [848, 396] on b "The Present Time: 3 nuovi look by Tom Connell" at bounding box center [756, 394] width 857 height 50
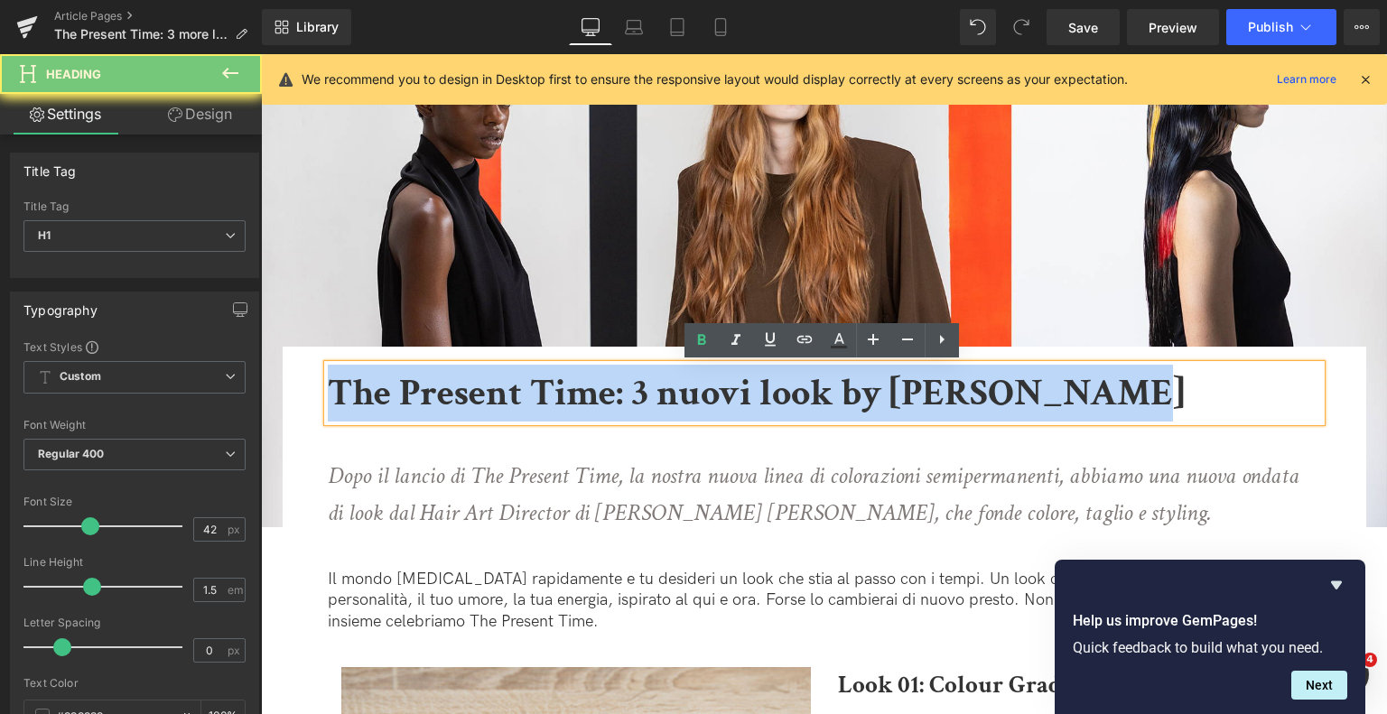
click at [848, 396] on b "The Present Time: 3 nuovi look by Tom Connell" at bounding box center [756, 394] width 857 height 50
copy b "The Present Time: 3 nuovi look by Tom Connell"
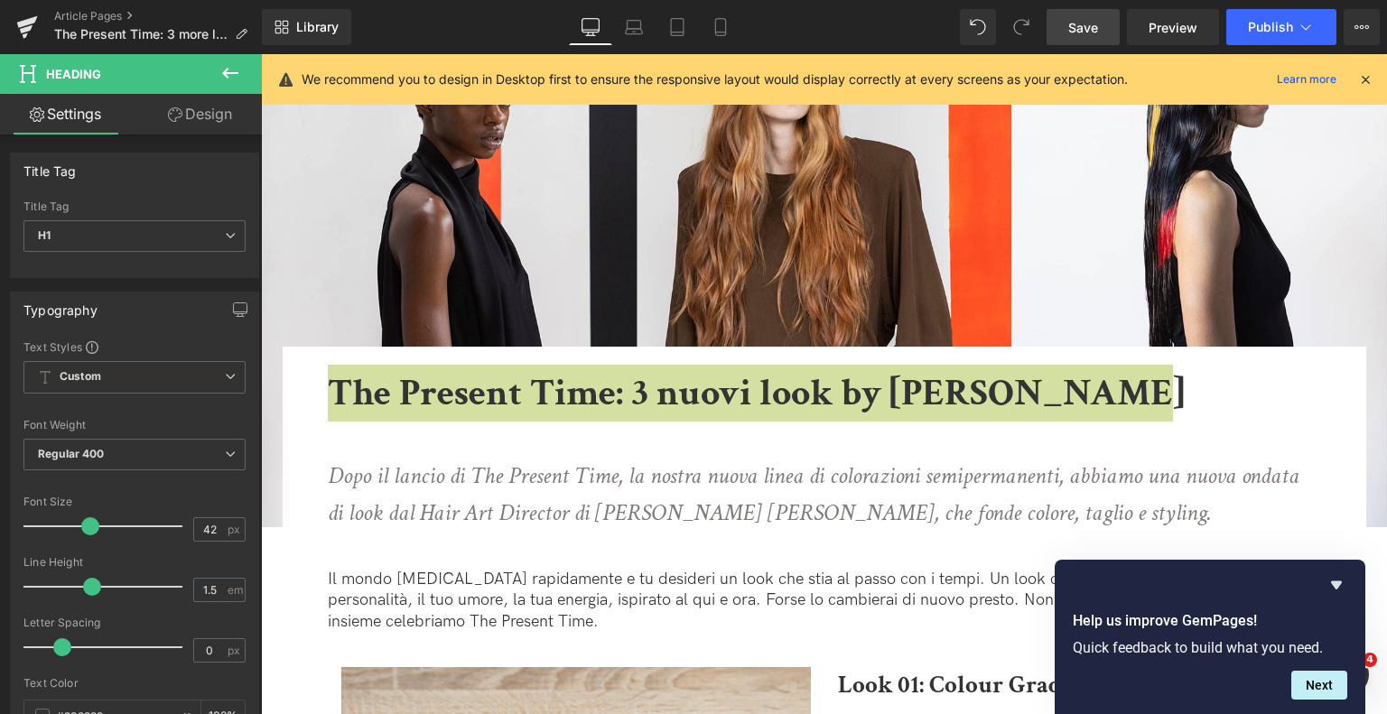
click at [1091, 21] on span "Save" at bounding box center [1084, 27] width 30 height 19
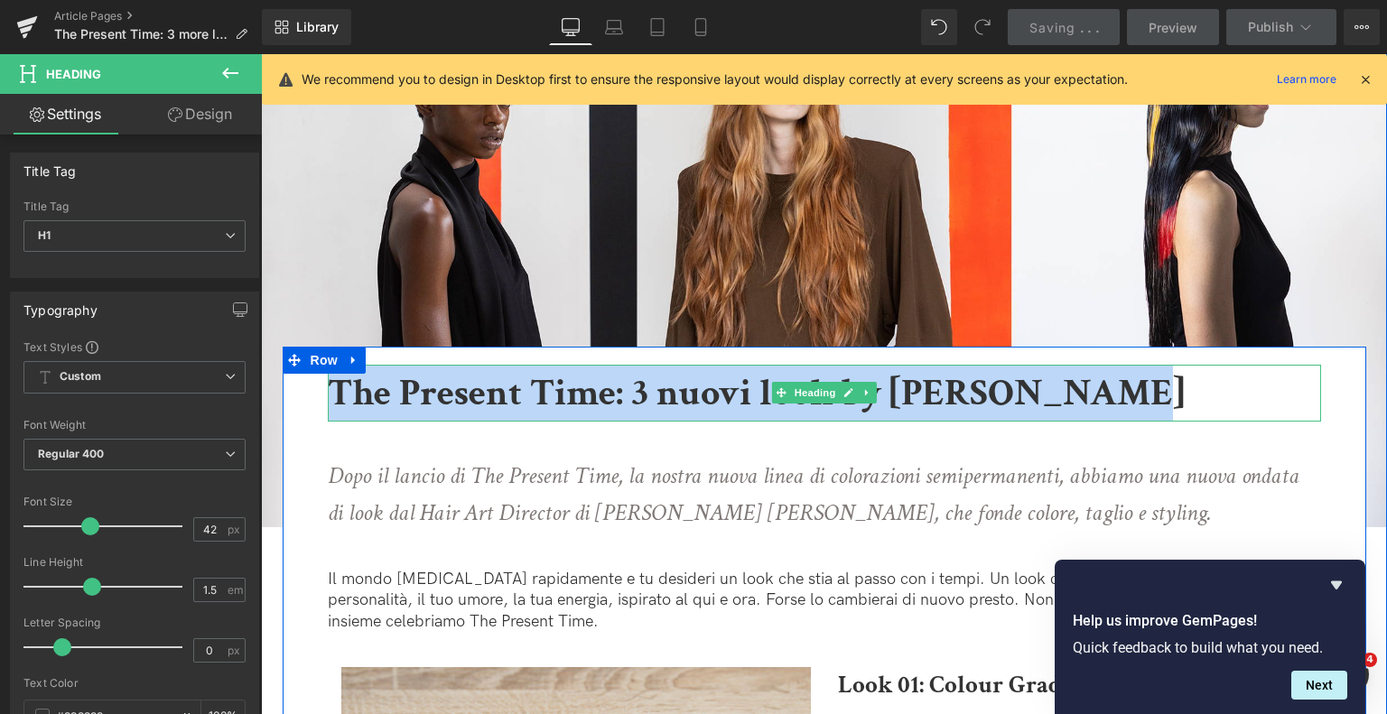
click at [871, 385] on link at bounding box center [867, 393] width 19 height 22
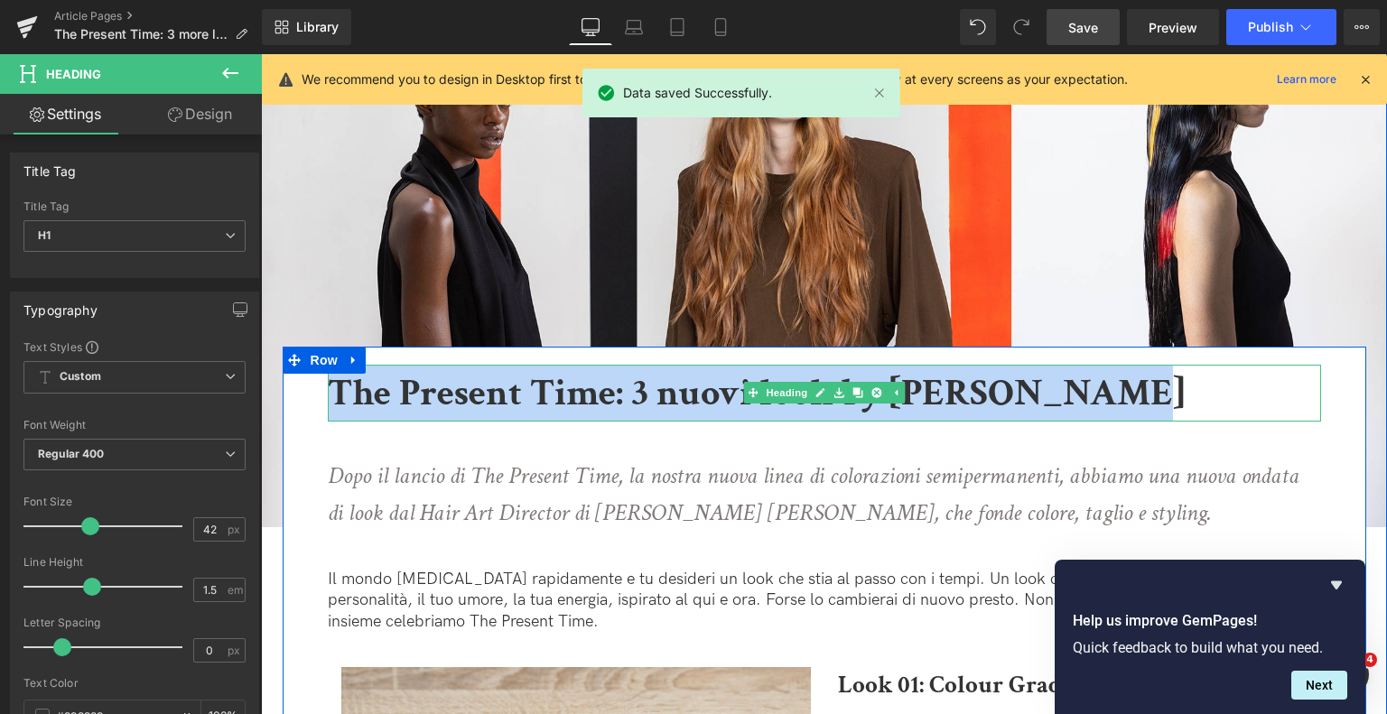
click at [888, 398] on link at bounding box center [895, 393] width 19 height 22
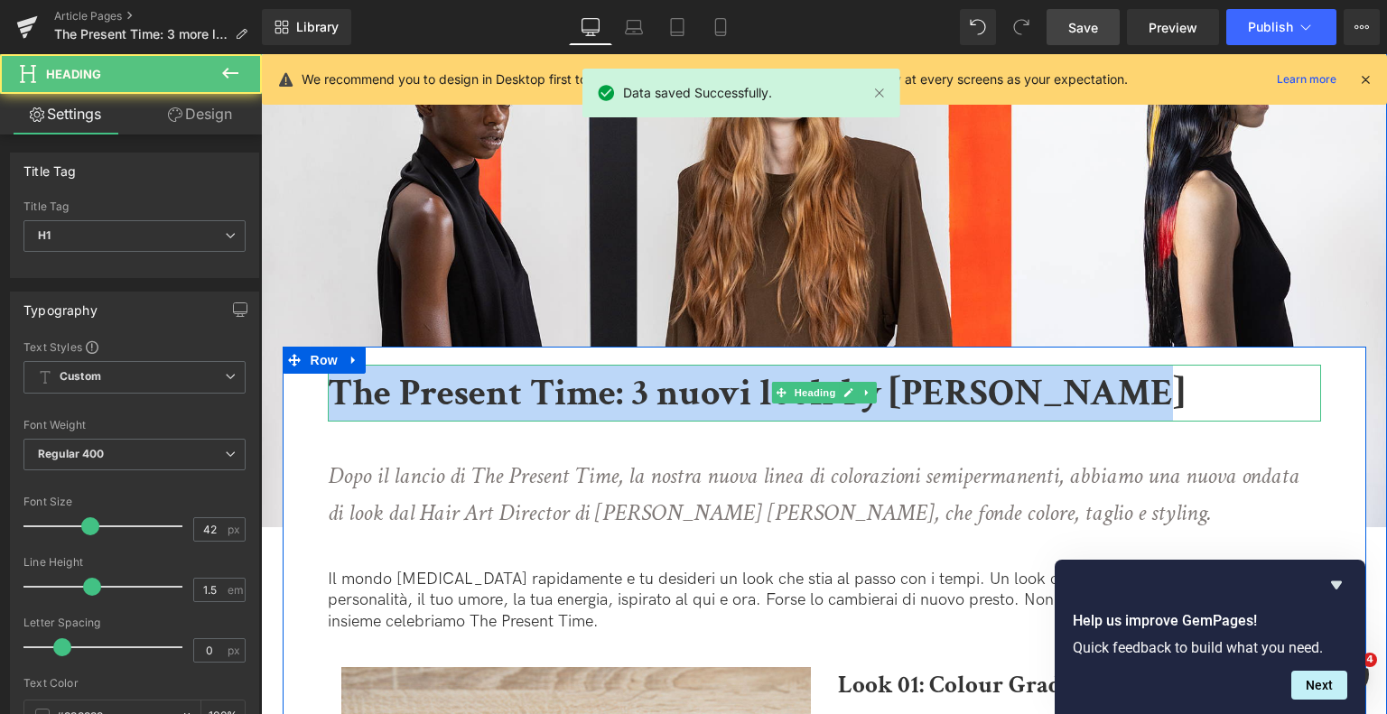
click at [922, 400] on b "The Present Time: 3 nuovi look by Tom Connell" at bounding box center [756, 394] width 857 height 50
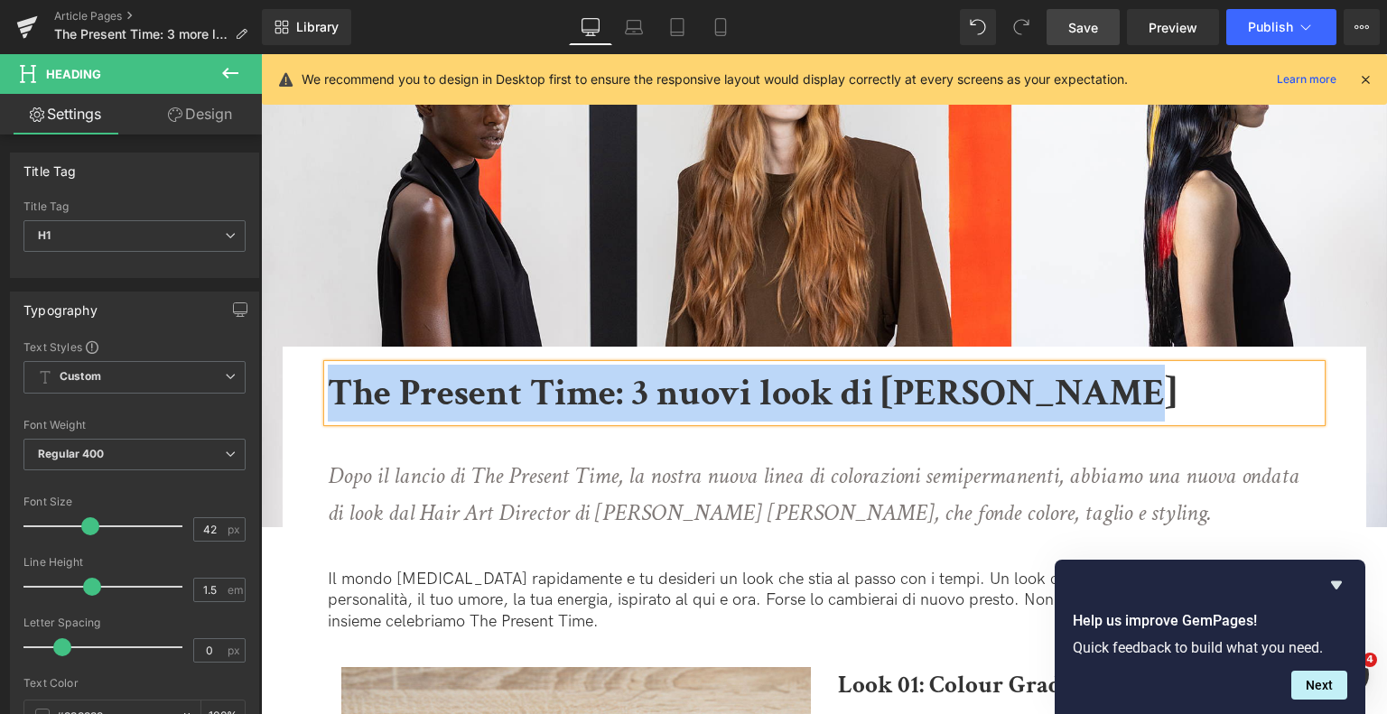
copy b "The Present Time: 3 nuovi look di Tom Connell"
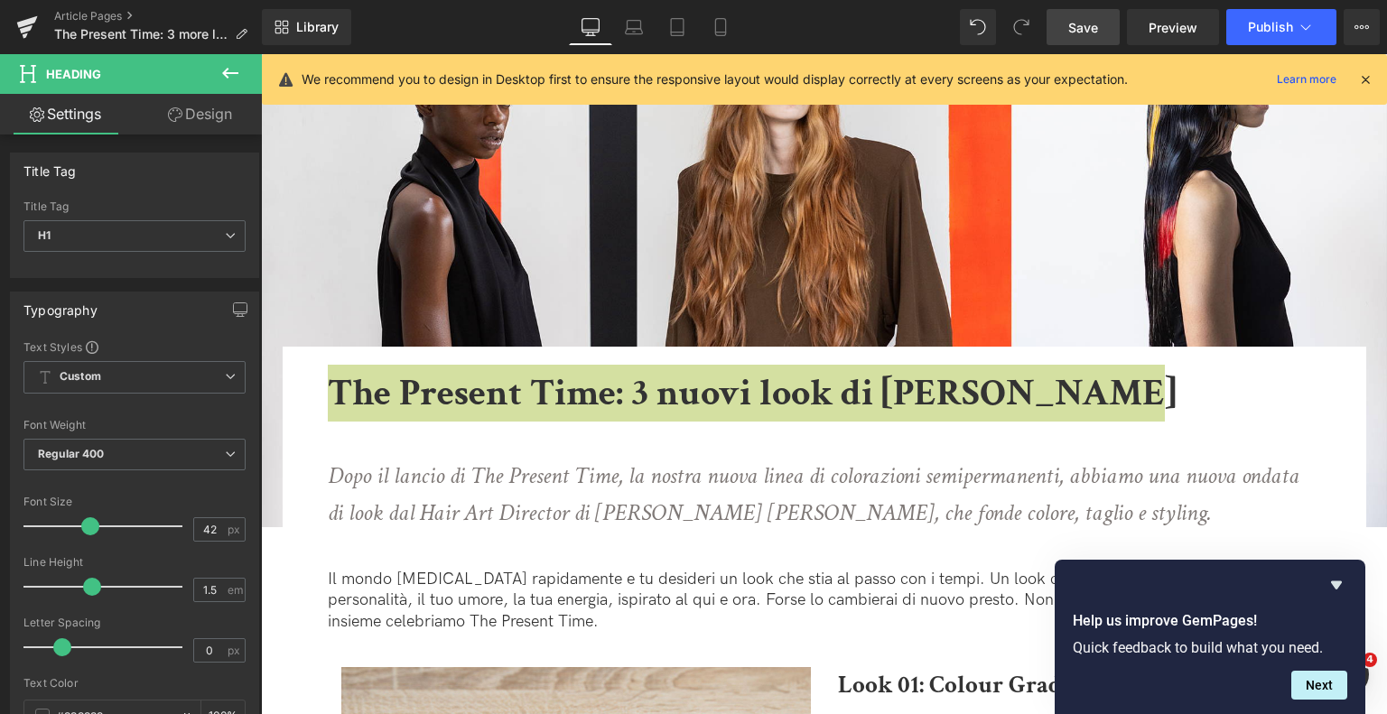
click at [1076, 27] on span "Save" at bounding box center [1084, 27] width 30 height 19
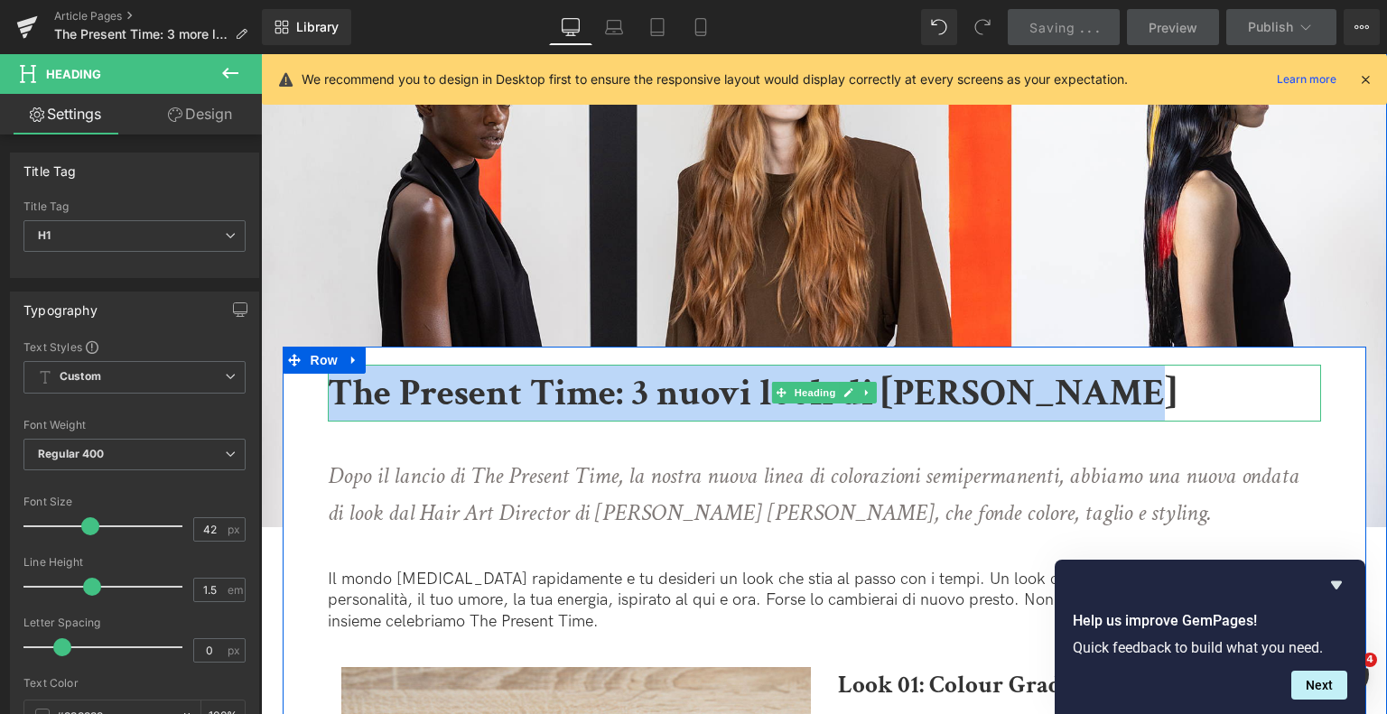
click at [625, 405] on b "The Present Time: 3 nuovi look di Tom Connell" at bounding box center [752, 394] width 849 height 50
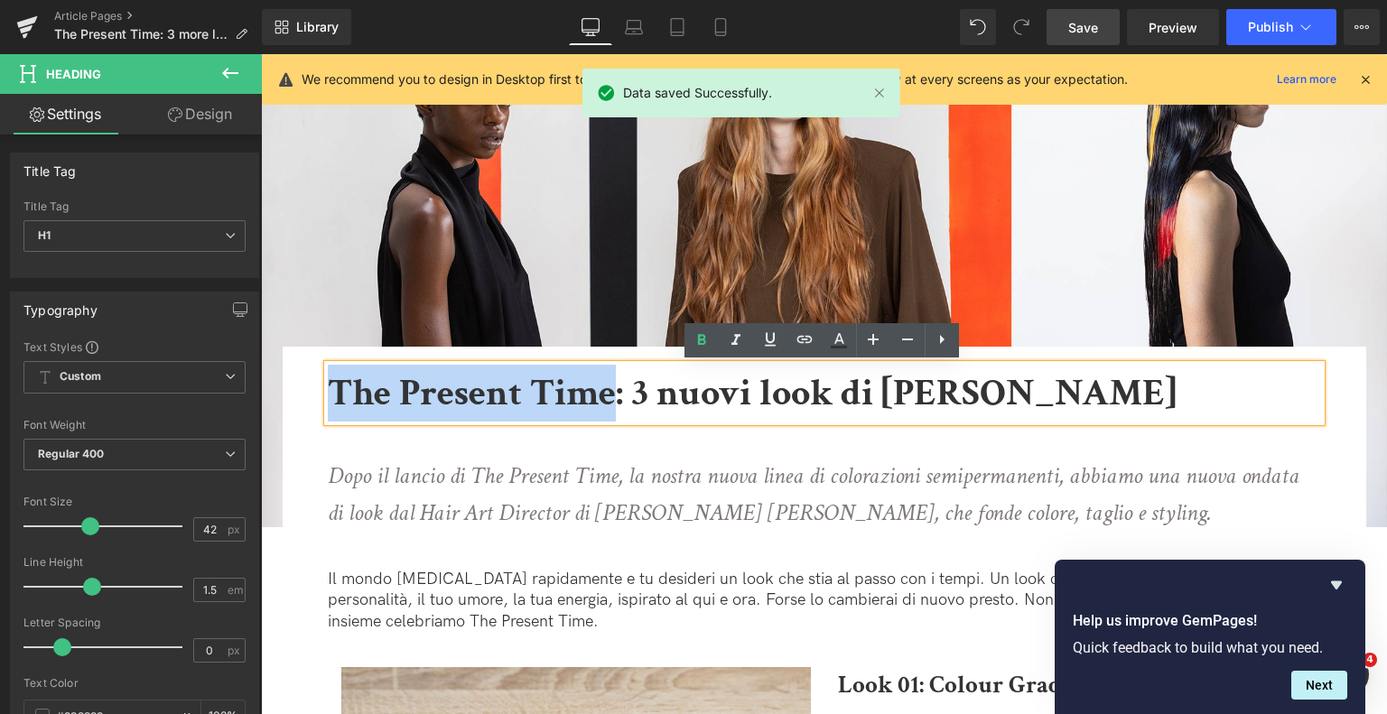
drag, startPoint x: 614, startPoint y: 398, endPoint x: 332, endPoint y: 395, distance: 281.8
click at [332, 395] on b "The Present Time: 3 nuovi look di Tom Connell" at bounding box center [752, 394] width 849 height 50
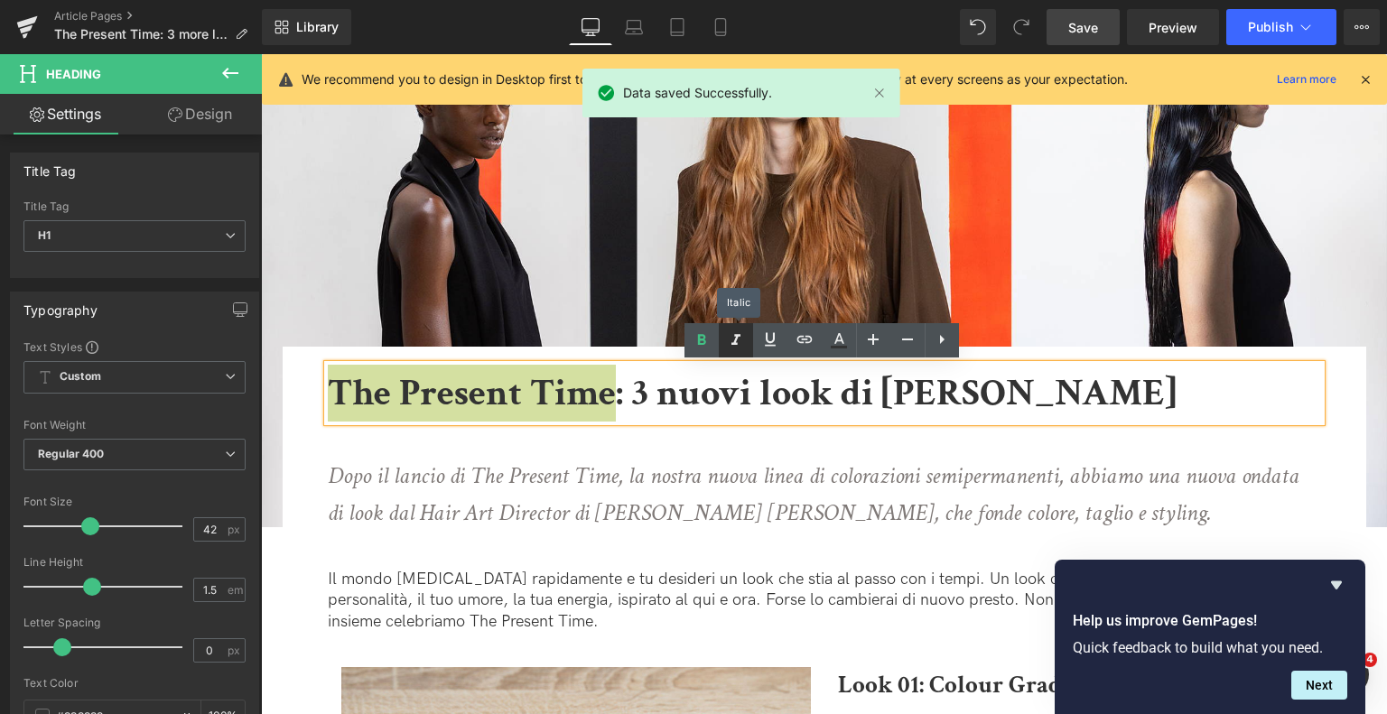
click at [744, 339] on icon at bounding box center [736, 341] width 22 height 22
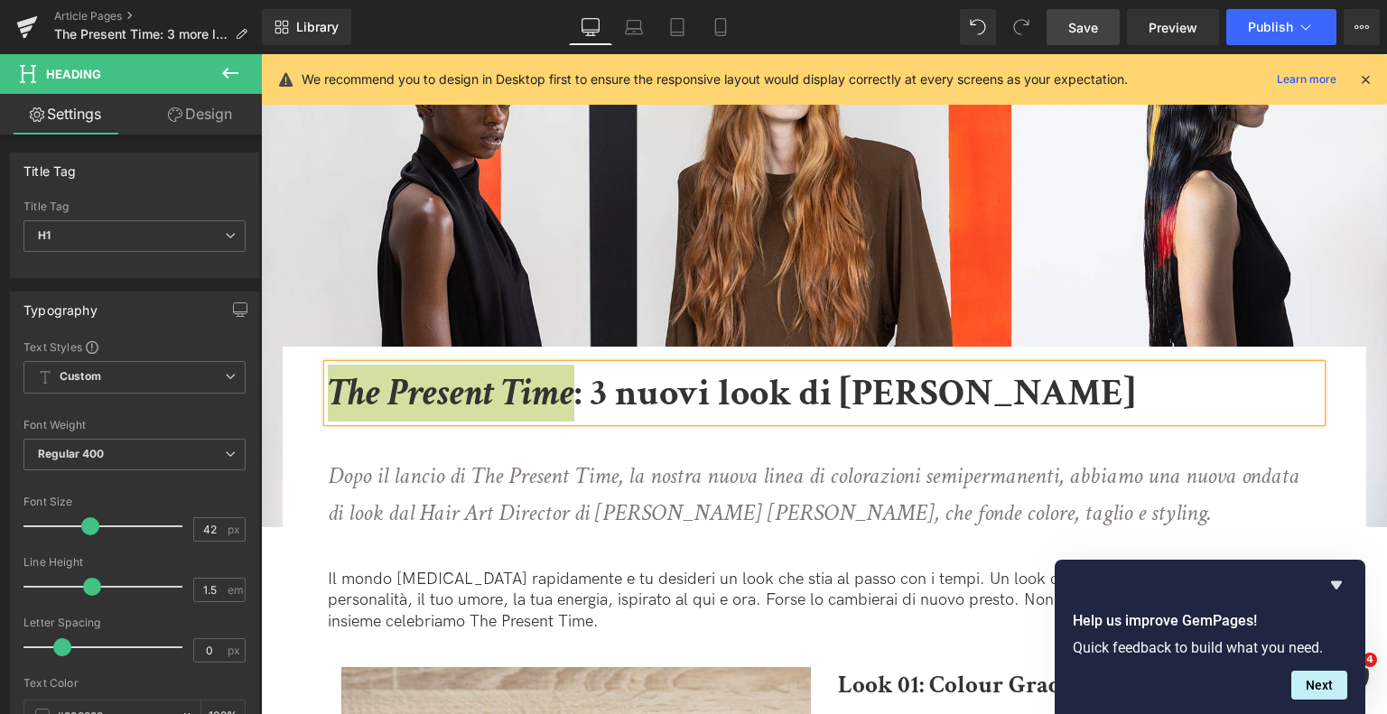
click at [1098, 21] on span "Save" at bounding box center [1084, 27] width 30 height 19
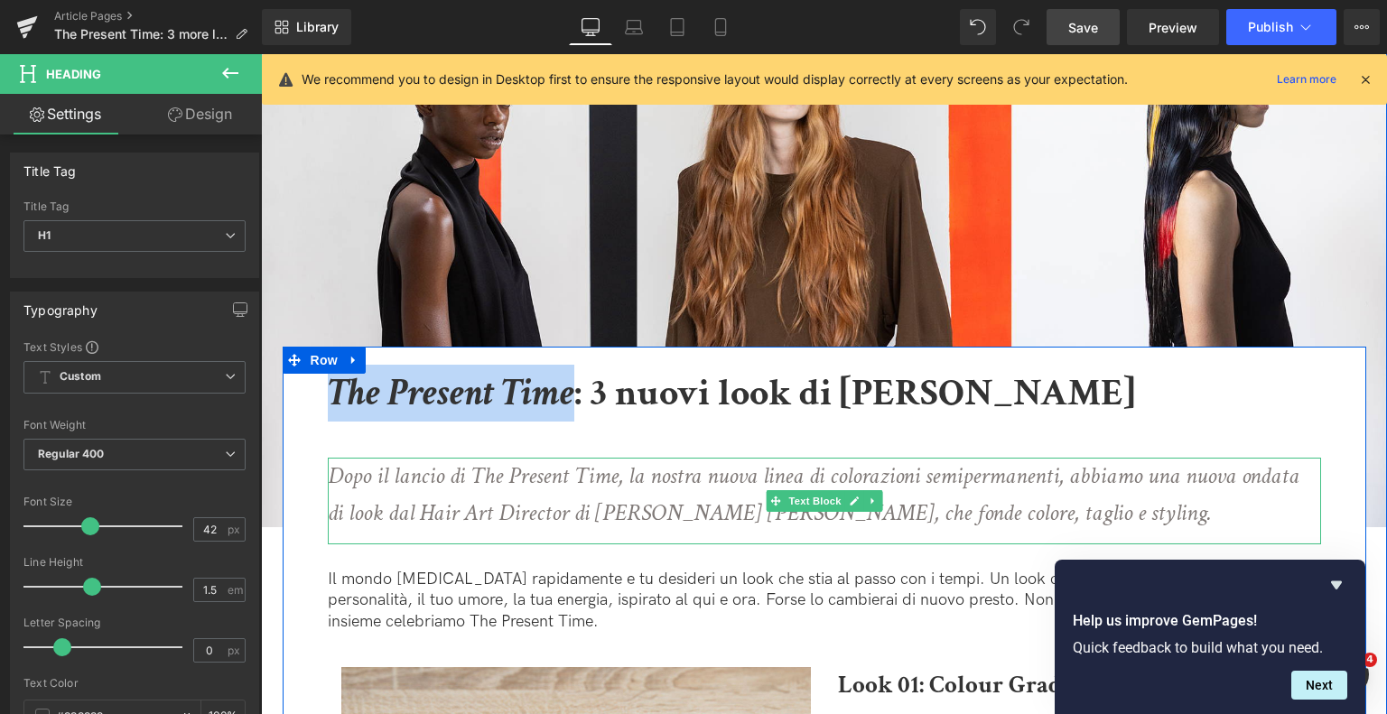
click at [452, 518] on icon "Dopo il lancio di The Present Time, la nostra nuova linea di colorazioni semipe…" at bounding box center [814, 495] width 972 height 69
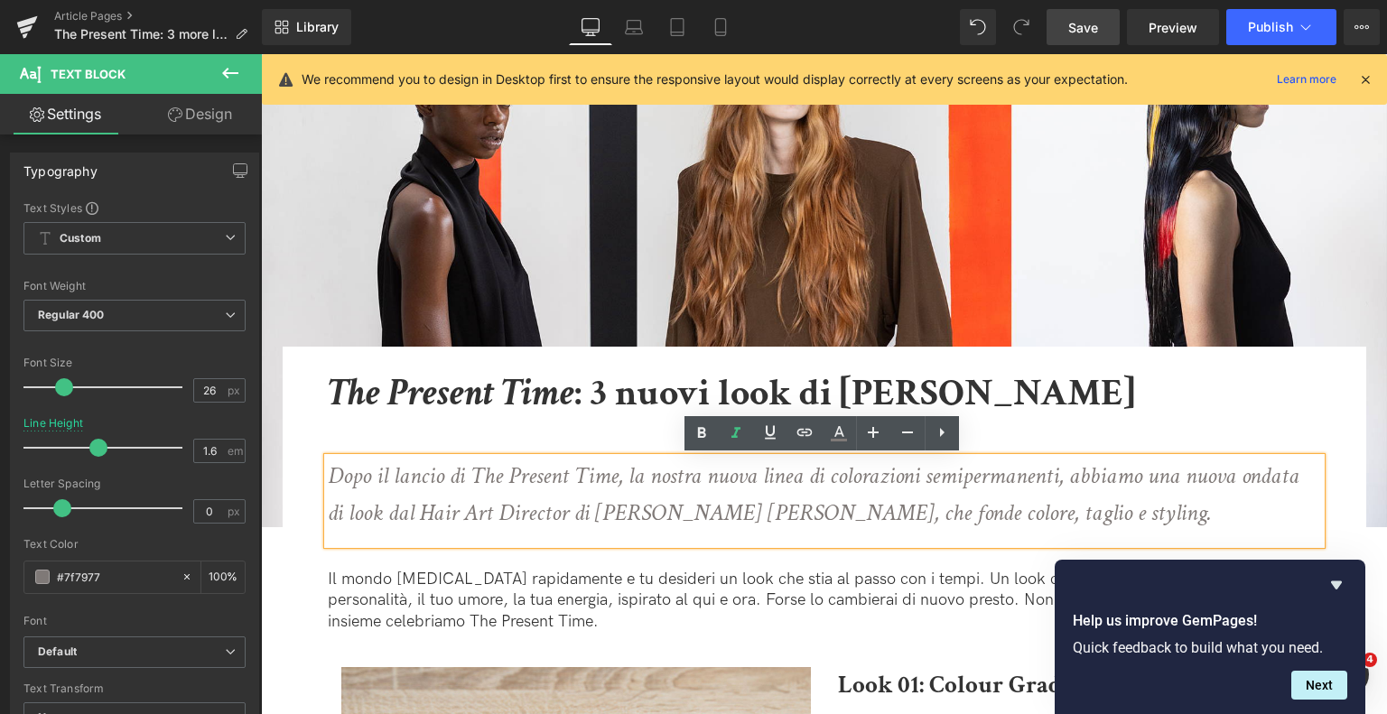
click at [423, 501] on icon "Dopo il lancio di The Present Time, la nostra nuova linea di colorazioni semipe…" at bounding box center [814, 495] width 972 height 69
click at [1254, 480] on icon "Dopo il lancio di The Present Time, la nostra nuova linea di colorazioni semipe…" at bounding box center [814, 495] width 972 height 69
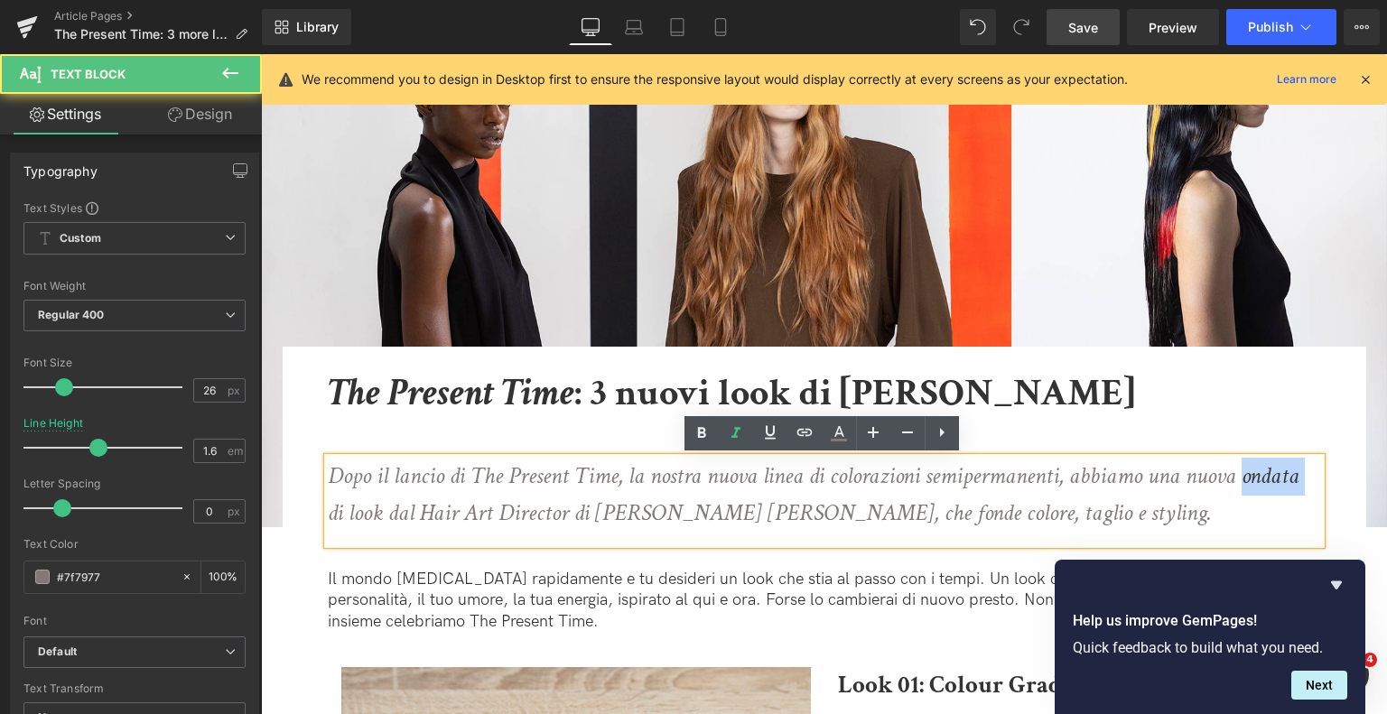
click at [1254, 480] on icon "Dopo il lancio di The Present Time, la nostra nuova linea di colorazioni semipe…" at bounding box center [814, 495] width 972 height 69
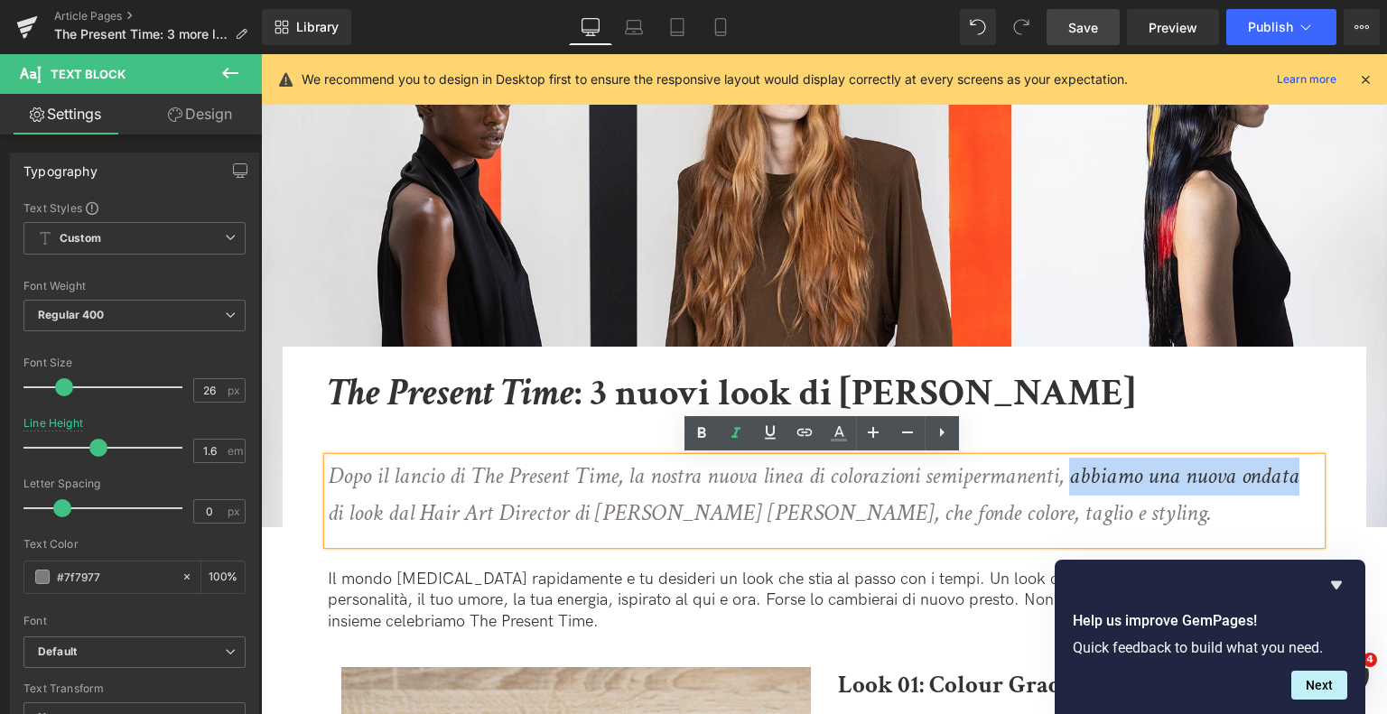
drag, startPoint x: 1073, startPoint y: 477, endPoint x: 1306, endPoint y: 469, distance: 233.2
click at [1306, 469] on p "Dopo il lancio di The Present Time, la nostra nuova linea di colorazioni semipe…" at bounding box center [819, 495] width 982 height 75
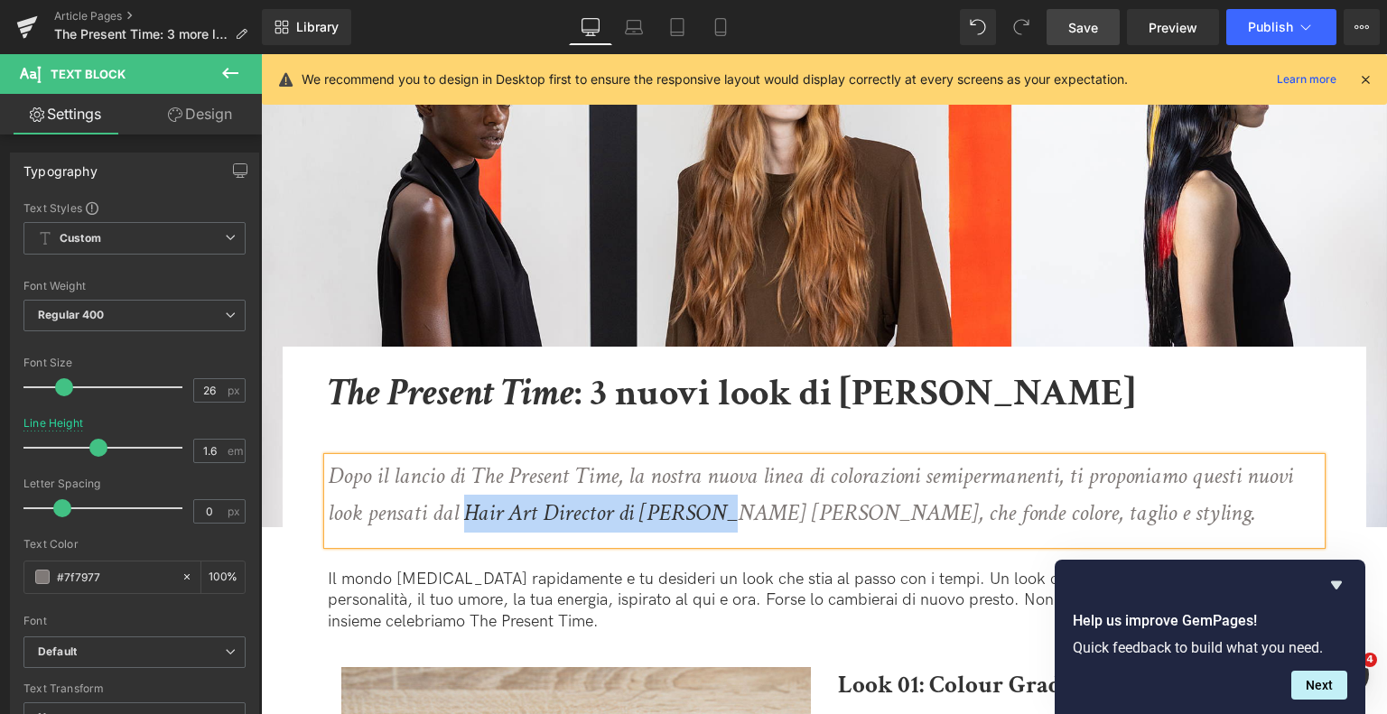
drag, startPoint x: 708, startPoint y: 513, endPoint x: 467, endPoint y: 514, distance: 241.2
click at [467, 514] on icon "Dopo il lancio di The Present Time, la nostra nuova linea di colorazioni semipe…" at bounding box center [811, 495] width 966 height 69
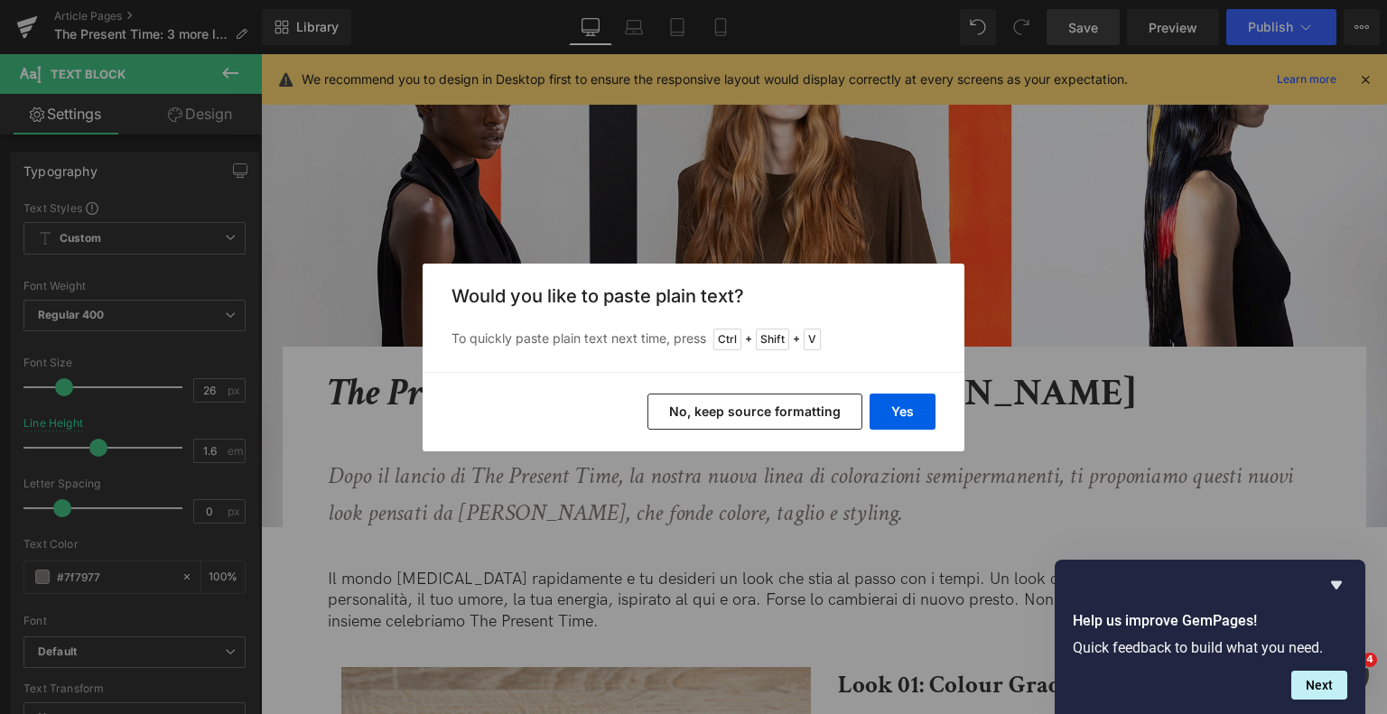
click at [686, 407] on button "No, keep source formatting" at bounding box center [755, 412] width 215 height 36
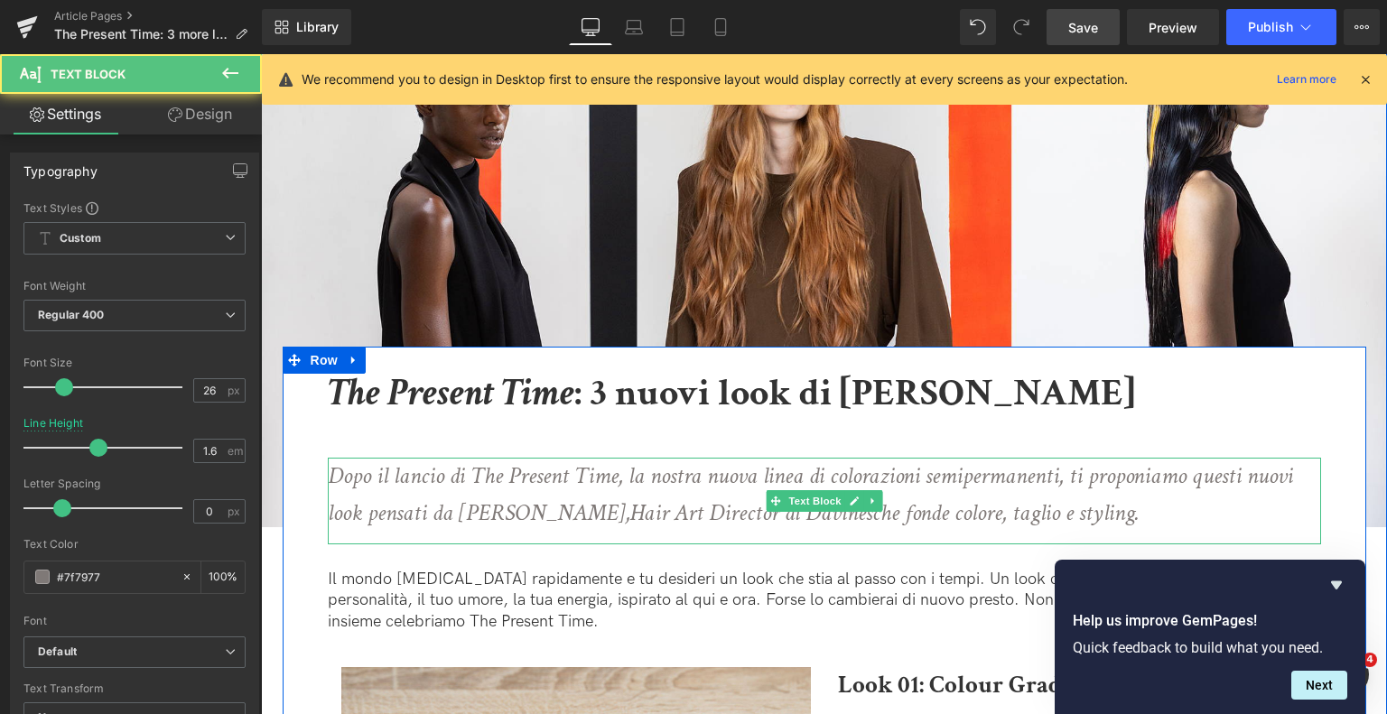
click at [567, 517] on icon "Dopo il lancio di The Present Time, la nostra nuova linea di colorazioni semipe…" at bounding box center [811, 495] width 966 height 69
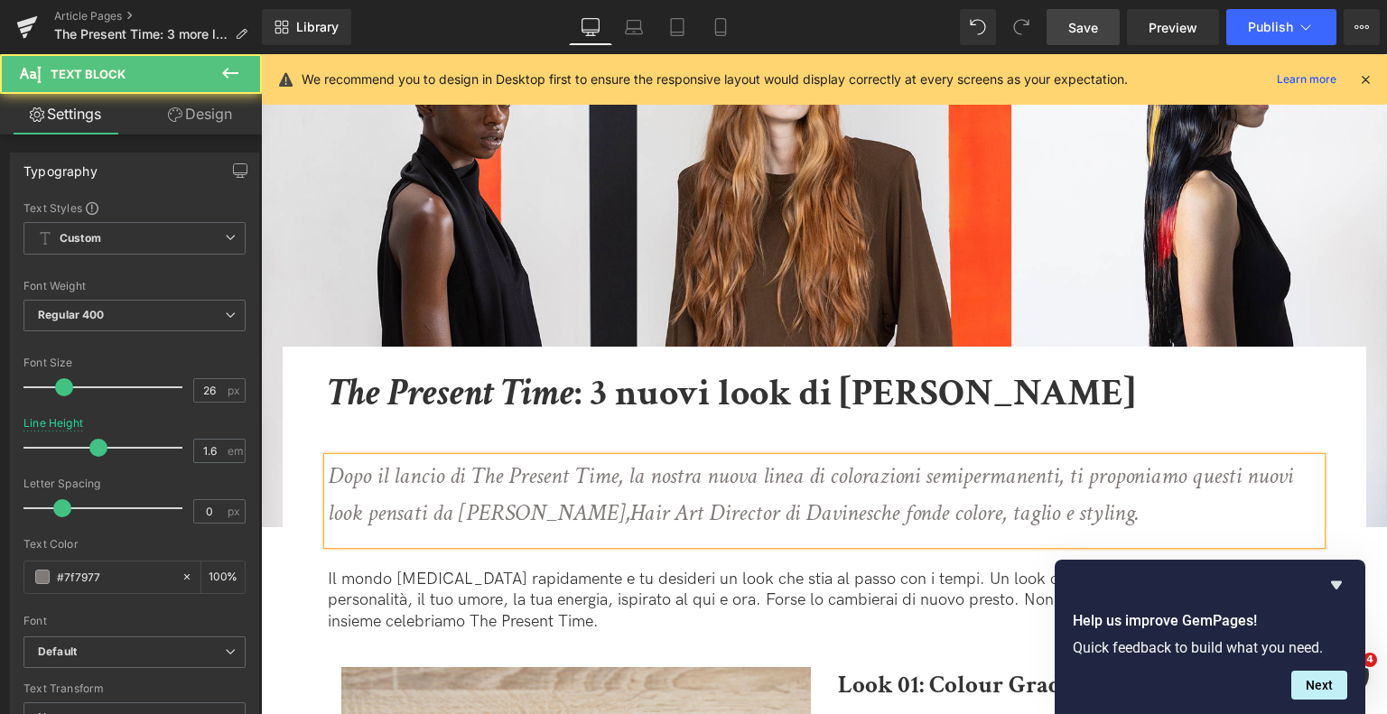
click at [817, 513] on icon "Hair Art Director di Davines" at bounding box center [751, 513] width 242 height 31
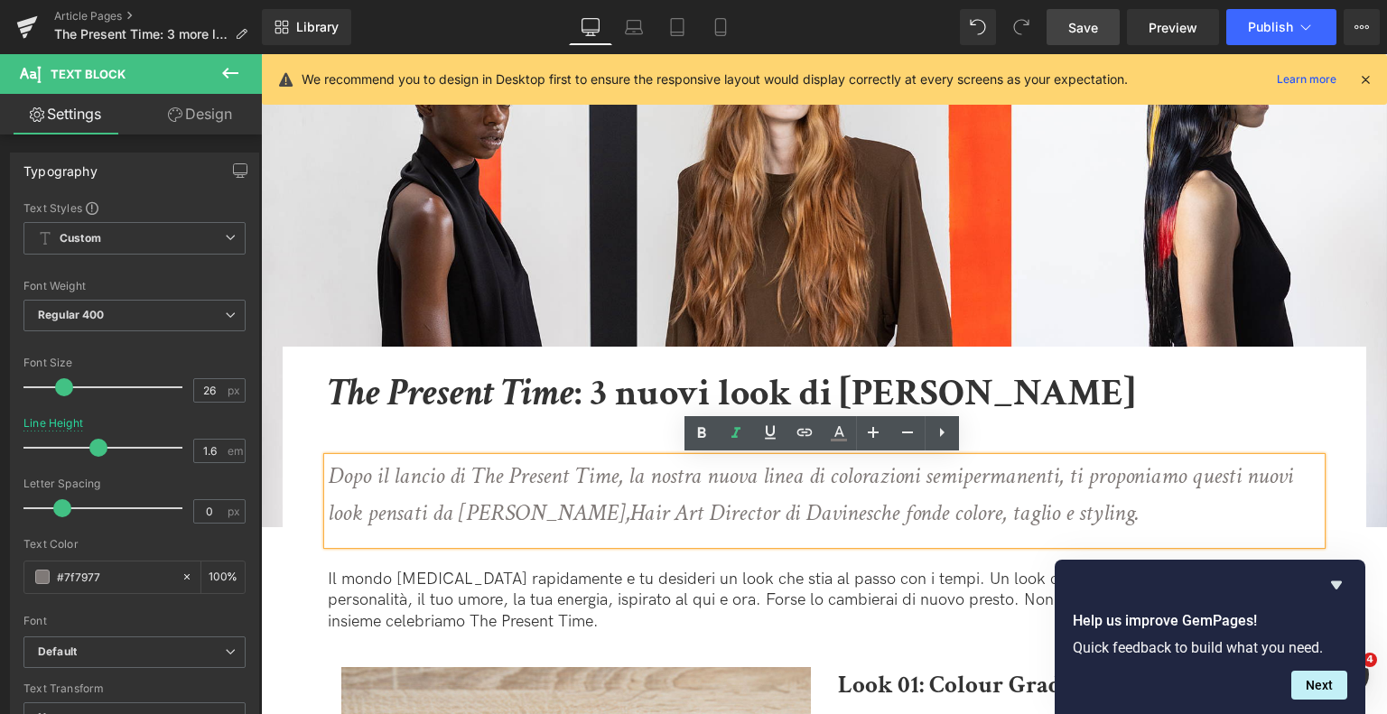
drag, startPoint x: 1054, startPoint y: 511, endPoint x: 327, endPoint y: 477, distance: 727.9
click at [328, 477] on p "Dopo il lancio di The Present Time, la nostra nuova linea di colorazioni semipe…" at bounding box center [819, 495] width 982 height 75
copy p "Dopo il lancio di The Present Time, la nostra nuova linea di colorazioni semipe…"
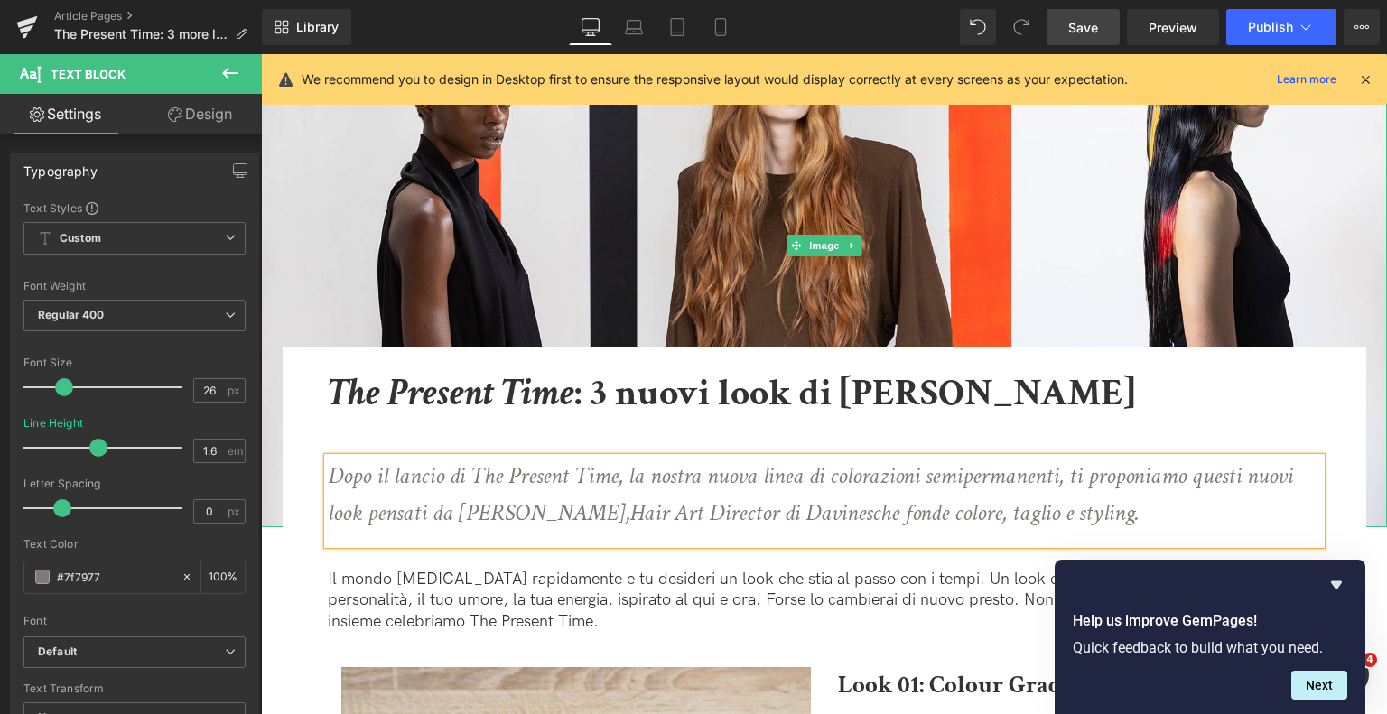
drag, startPoint x: 1370, startPoint y: 316, endPoint x: 1107, endPoint y: 422, distance: 283.3
click at [1370, 316] on img at bounding box center [824, 246] width 1126 height 564
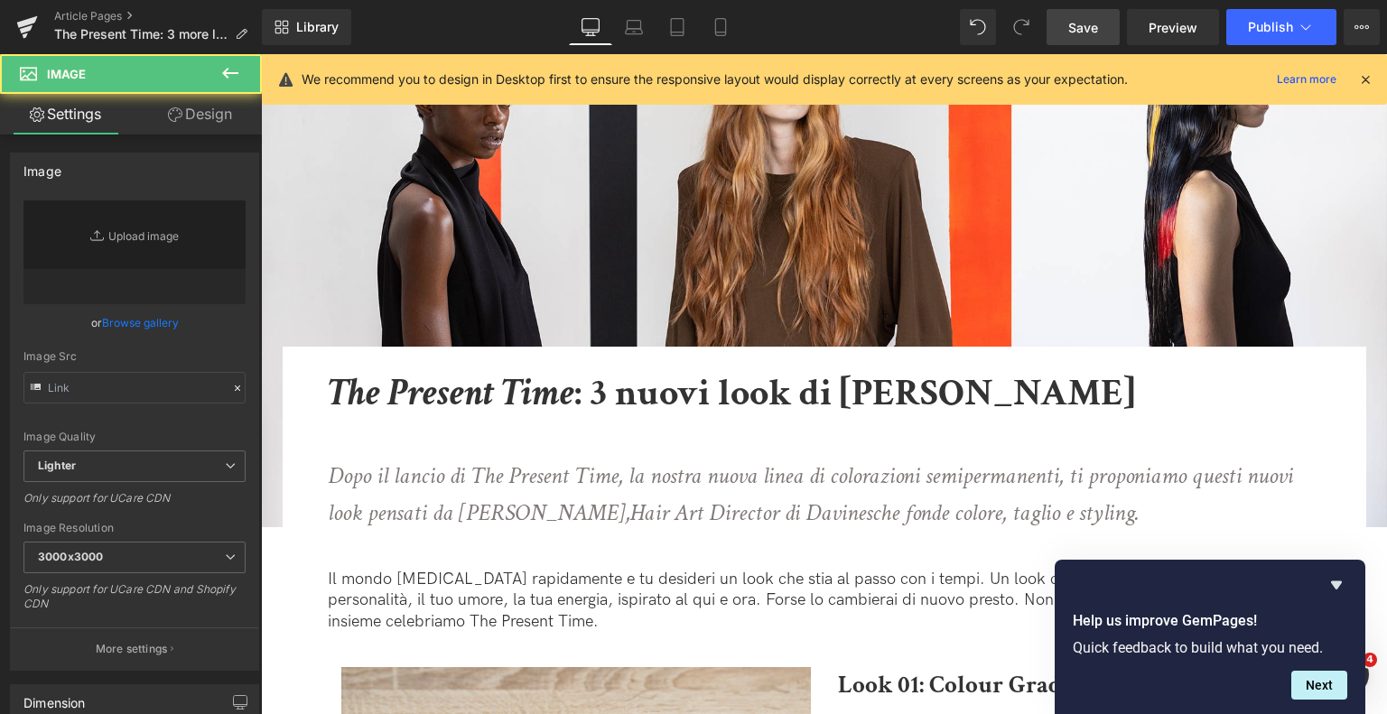
type input "https://ucarecdn.com/4609d4a3-5da2-4457-9f83-2e7065e5161e/-/format/auto/-/previ…"
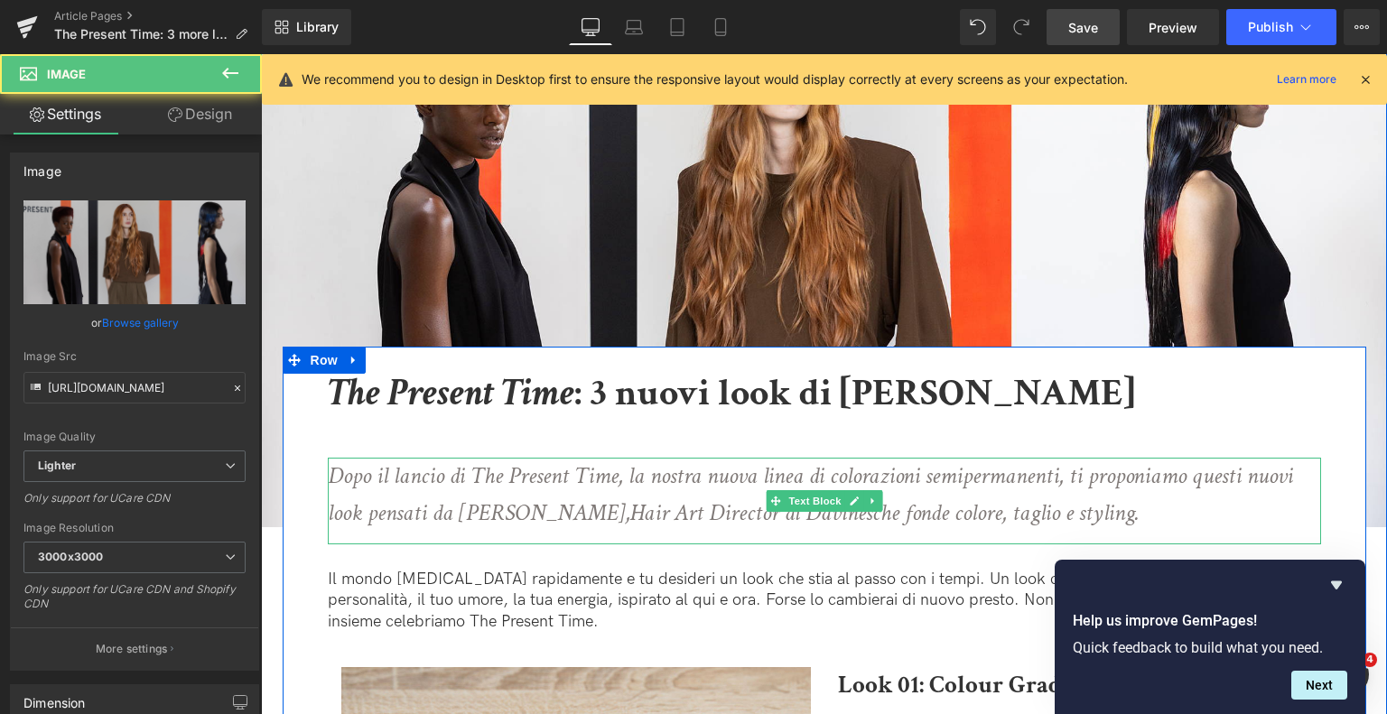
click at [892, 487] on icon "Dopo il lancio di The Present Time, la nostra nuova linea di colorazioni semipe…" at bounding box center [811, 495] width 966 height 69
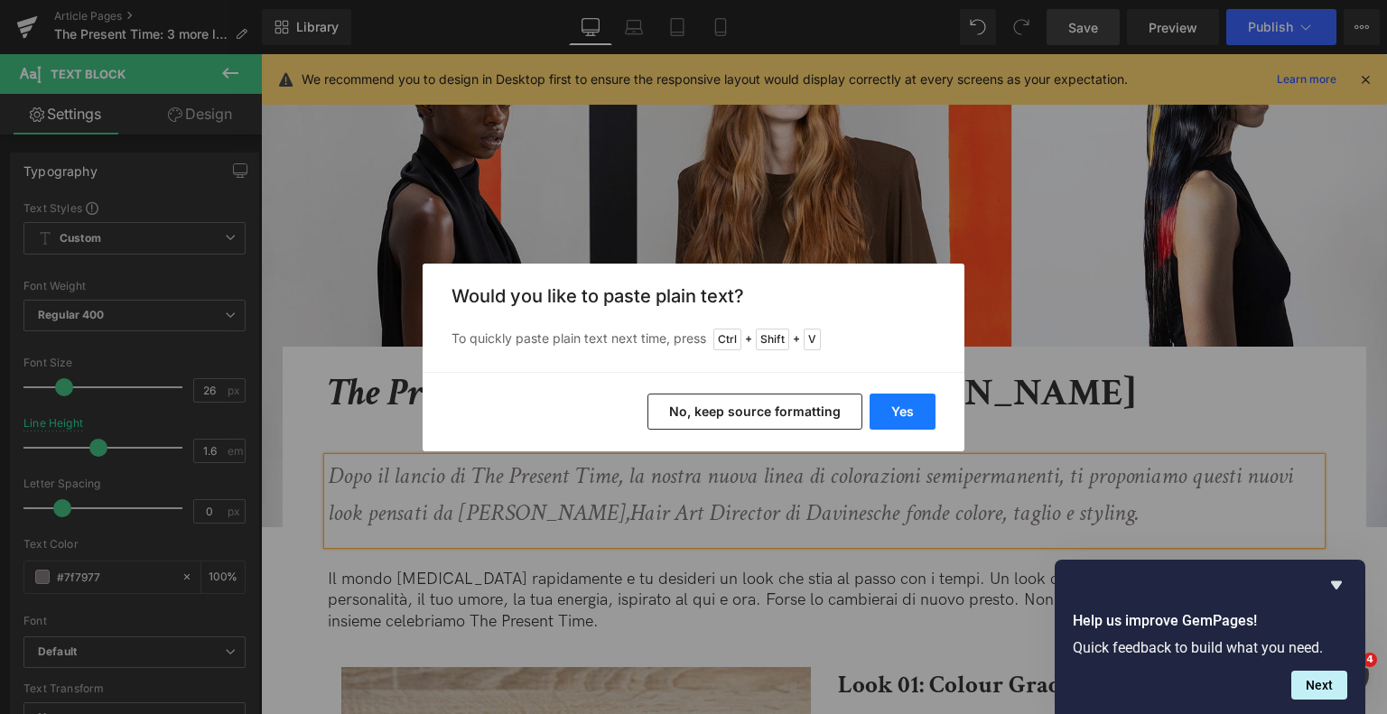
click at [900, 415] on button "Yes" at bounding box center [903, 412] width 66 height 36
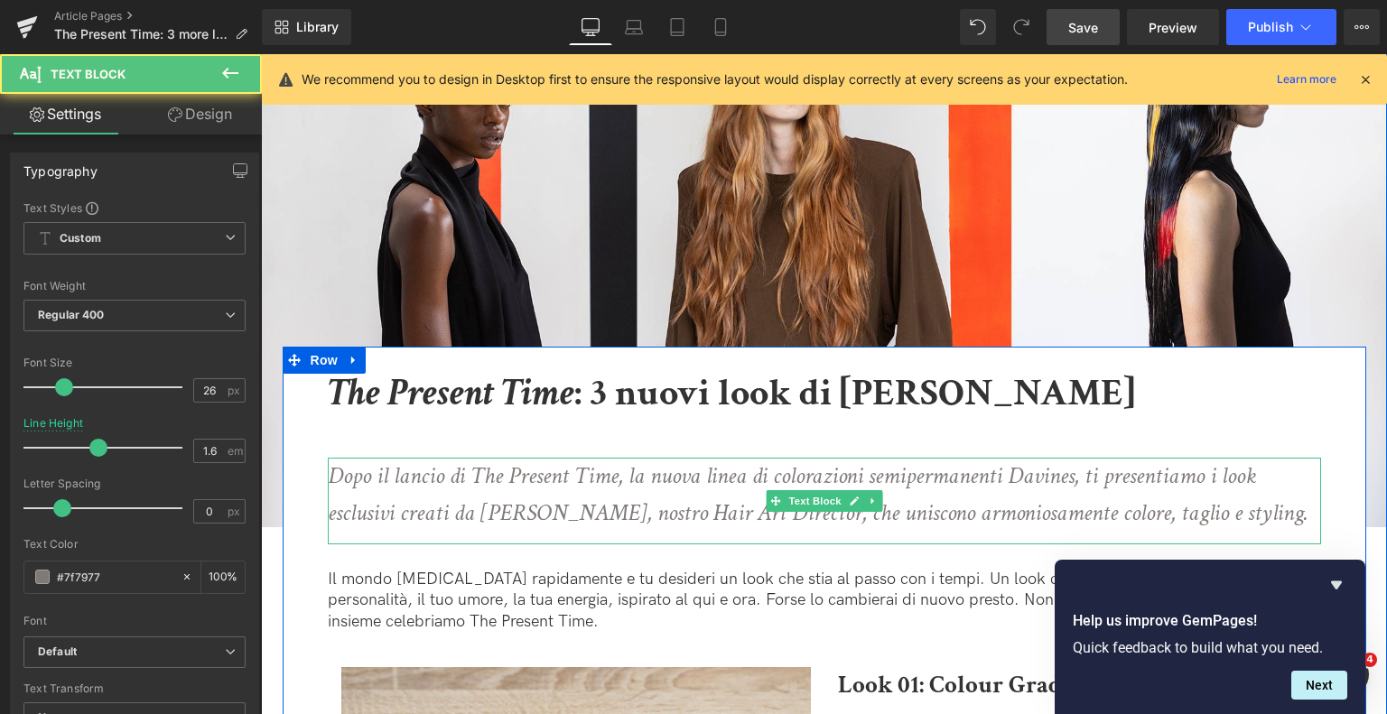
click at [665, 484] on icon "Dopo il lancio di The Present Time, la nuova linea di colorazioni semipermanent…" at bounding box center [818, 495] width 981 height 69
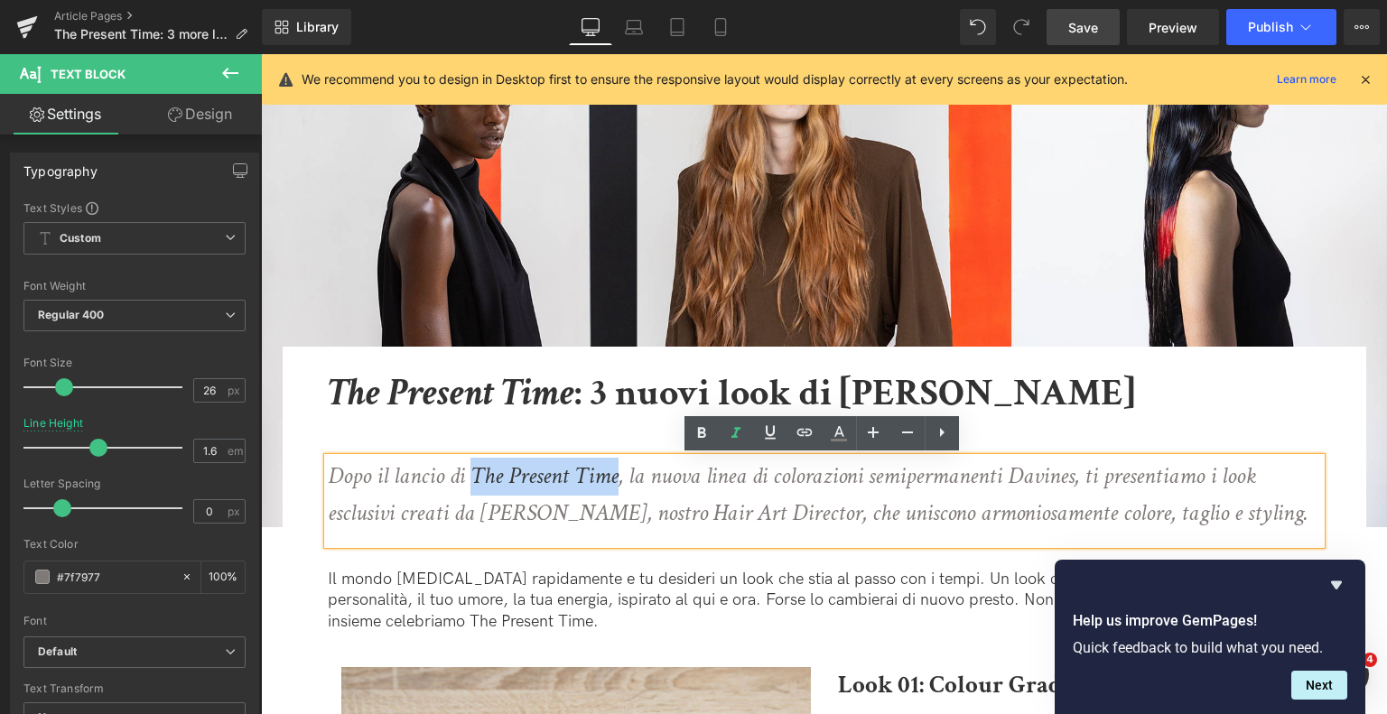
drag, startPoint x: 471, startPoint y: 474, endPoint x: 614, endPoint y: 473, distance: 142.7
click at [614, 473] on icon "Dopo il lancio di The Present Time, la nuova linea di colorazioni semipermanent…" at bounding box center [818, 495] width 981 height 69
click at [705, 432] on icon at bounding box center [702, 432] width 8 height 11
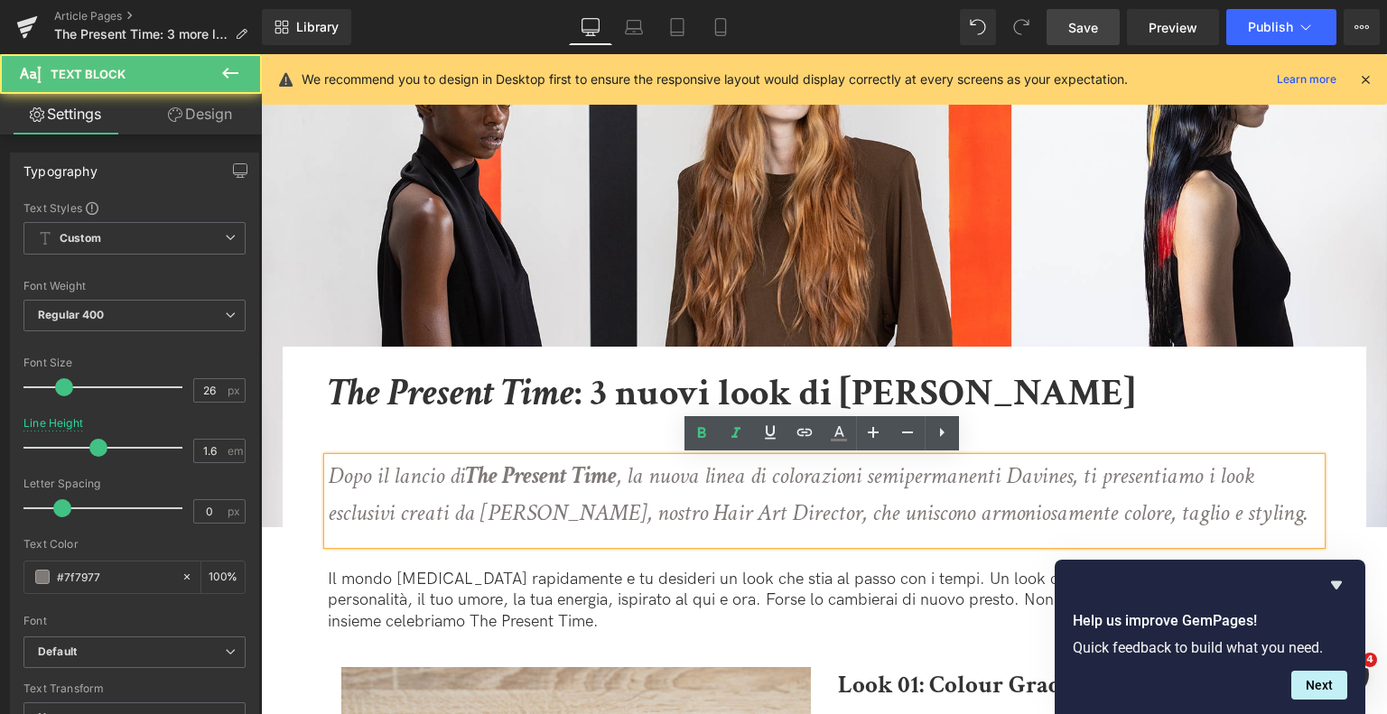
click at [1028, 501] on icon "Dopo il lancio di The Present Time , la nuova linea di colorazioni semipermanen…" at bounding box center [818, 495] width 981 height 69
click at [629, 512] on icon "Dopo il lancio di The Present Time , la nuova linea di colorazioni semipermanen…" at bounding box center [818, 495] width 981 height 69
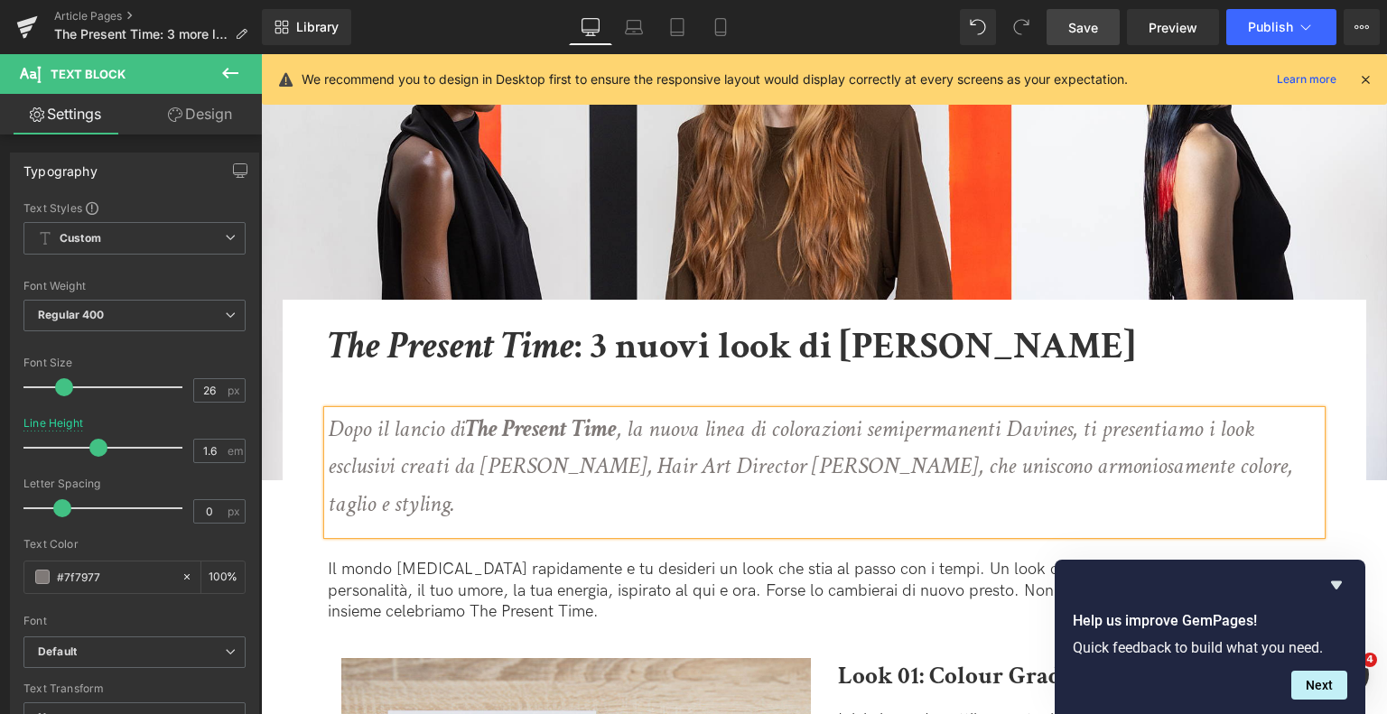
scroll to position [181, 0]
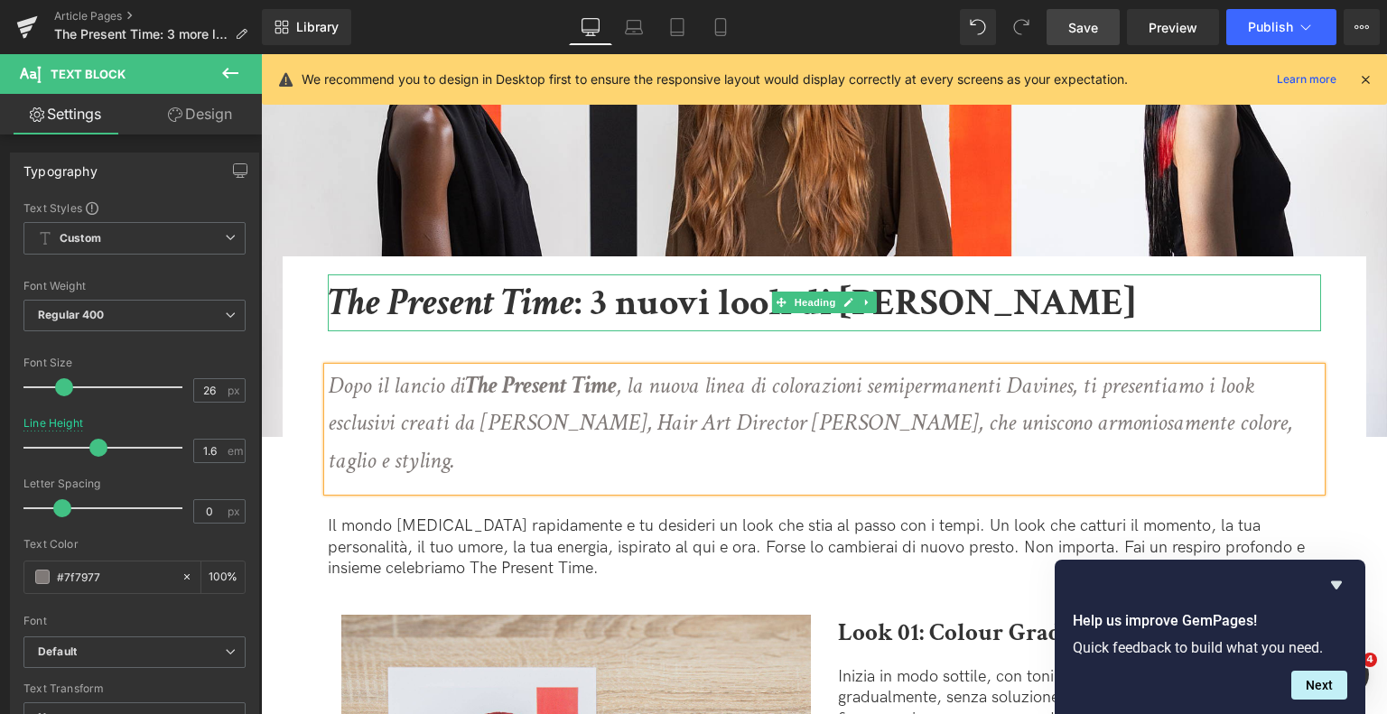
click at [966, 300] on b "The Present Time : 3 nuovi look di Tom Connell" at bounding box center [732, 303] width 808 height 50
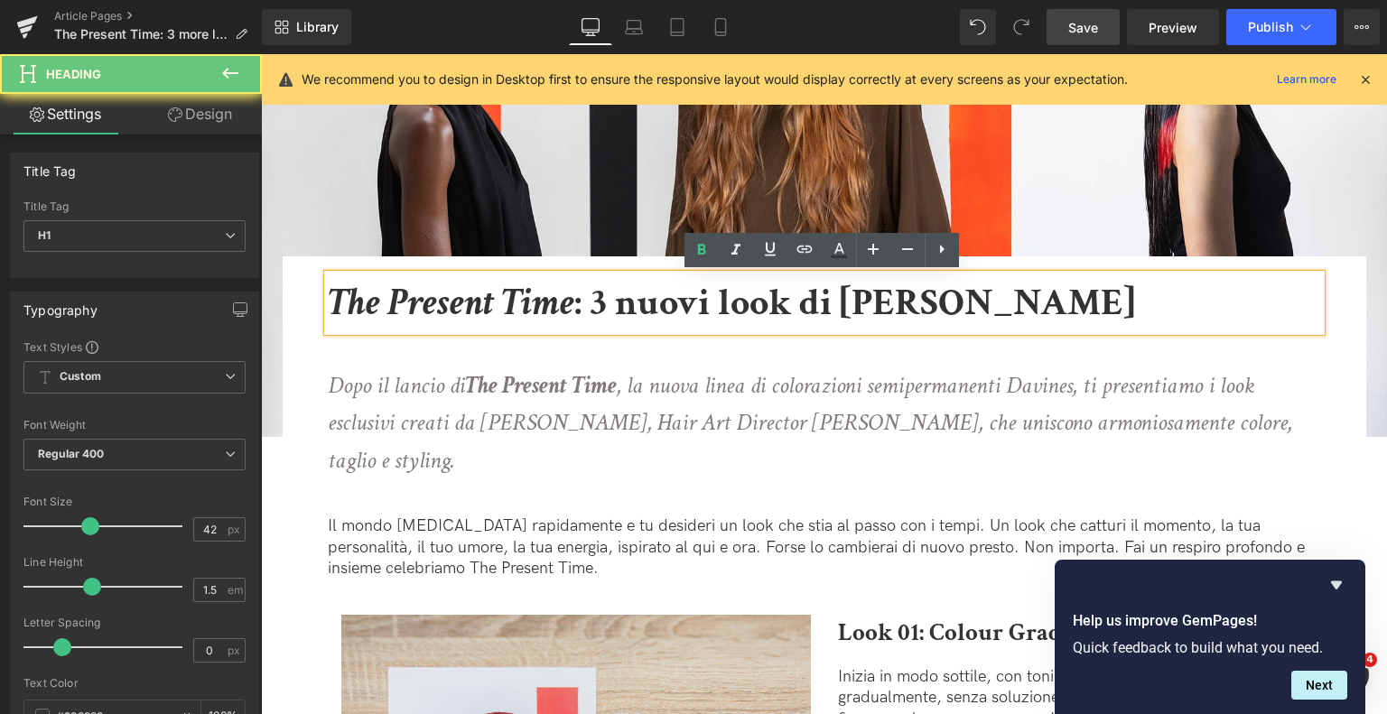
click at [966, 300] on b "The Present Time : 3 nuovi look di Tom Connell" at bounding box center [732, 303] width 808 height 50
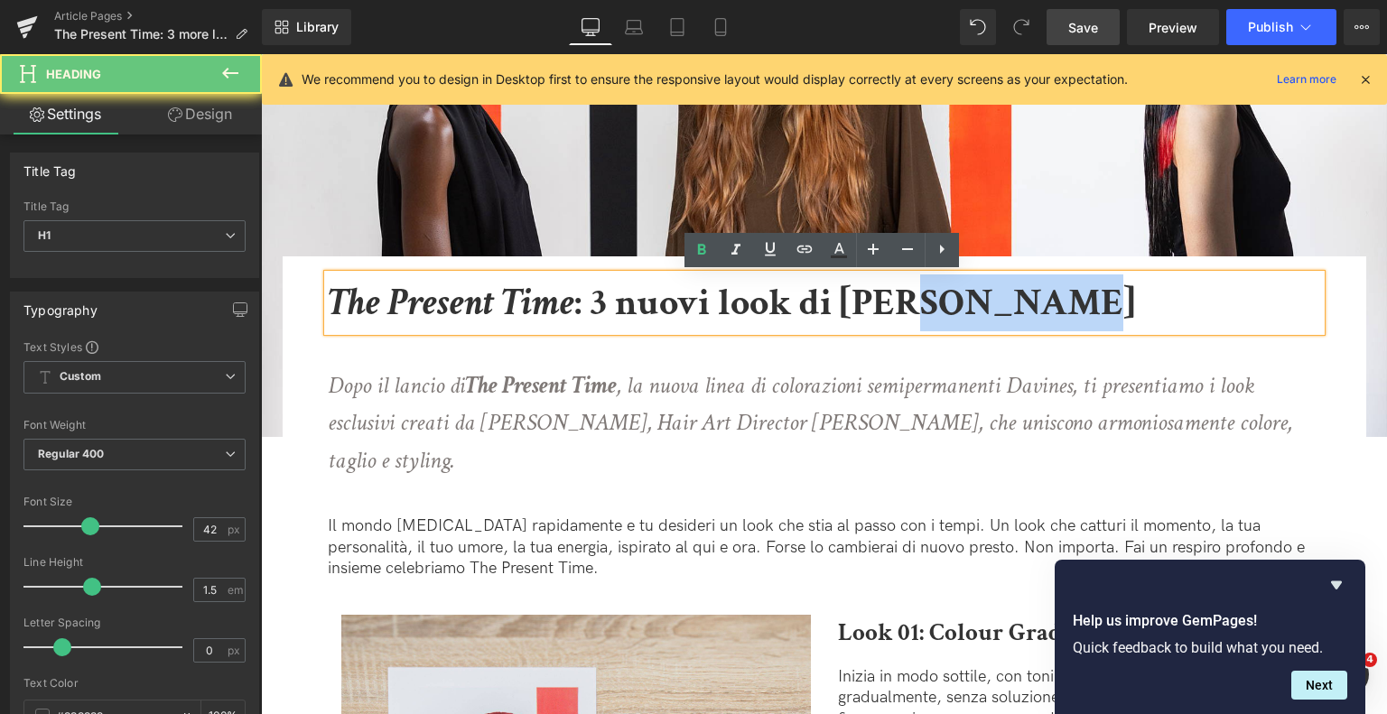
click at [966, 300] on b "The Present Time : 3 nuovi look di Tom Connell" at bounding box center [732, 303] width 808 height 50
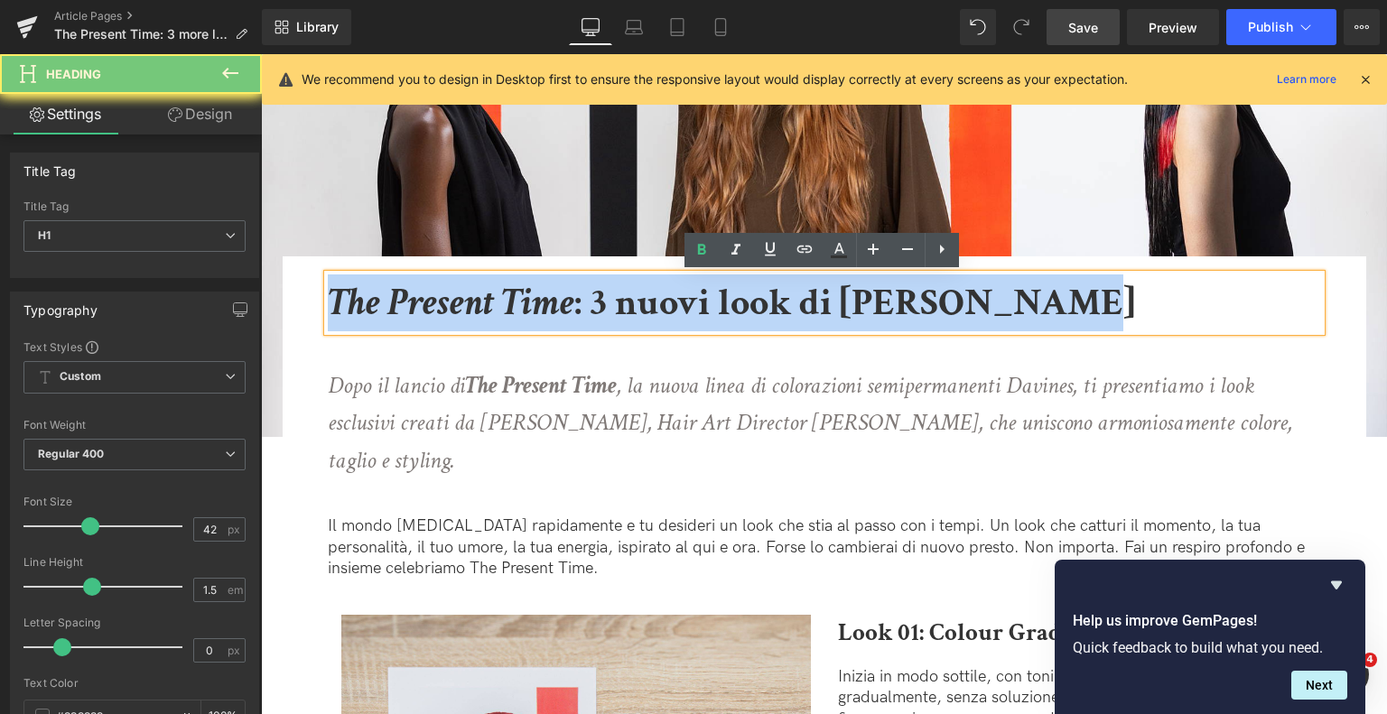
click at [966, 300] on b "The Present Time : 3 nuovi look di Tom Connell" at bounding box center [732, 303] width 808 height 50
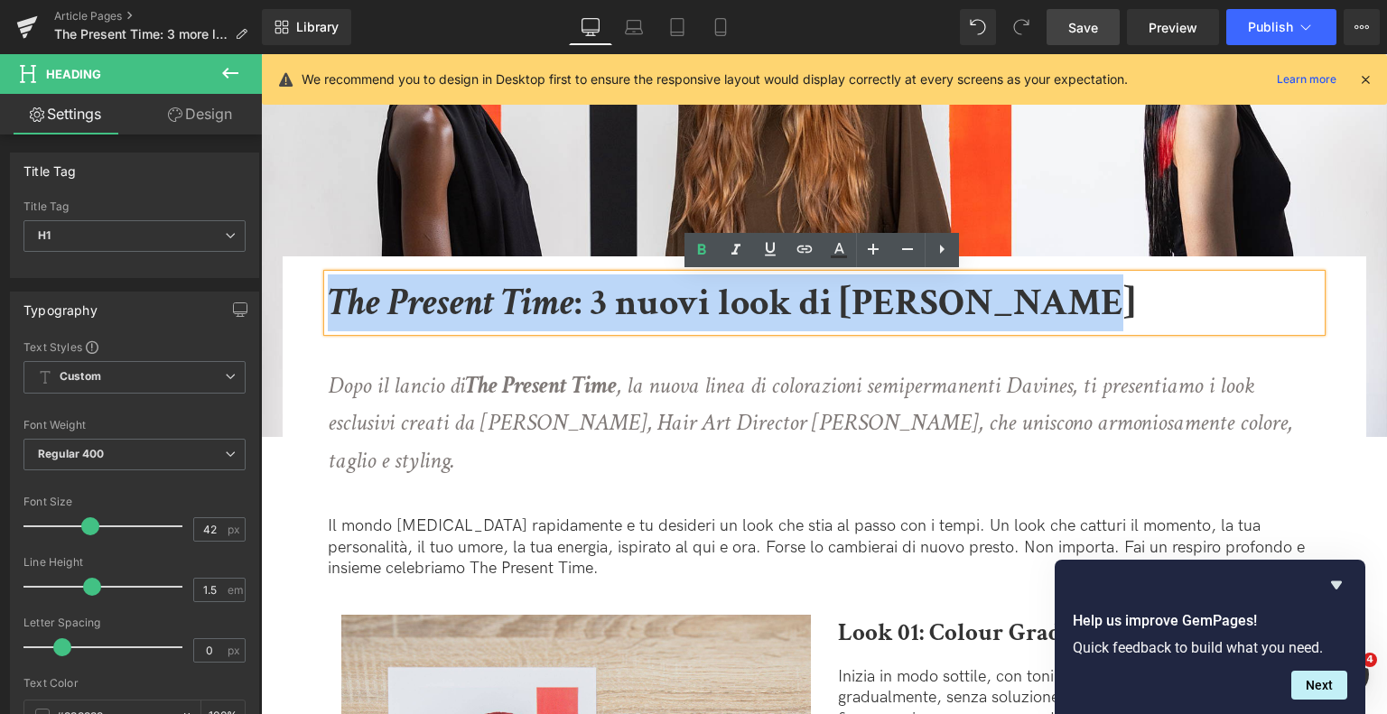
copy b "The Present Time : 3 nuovi look di Tom Connell"
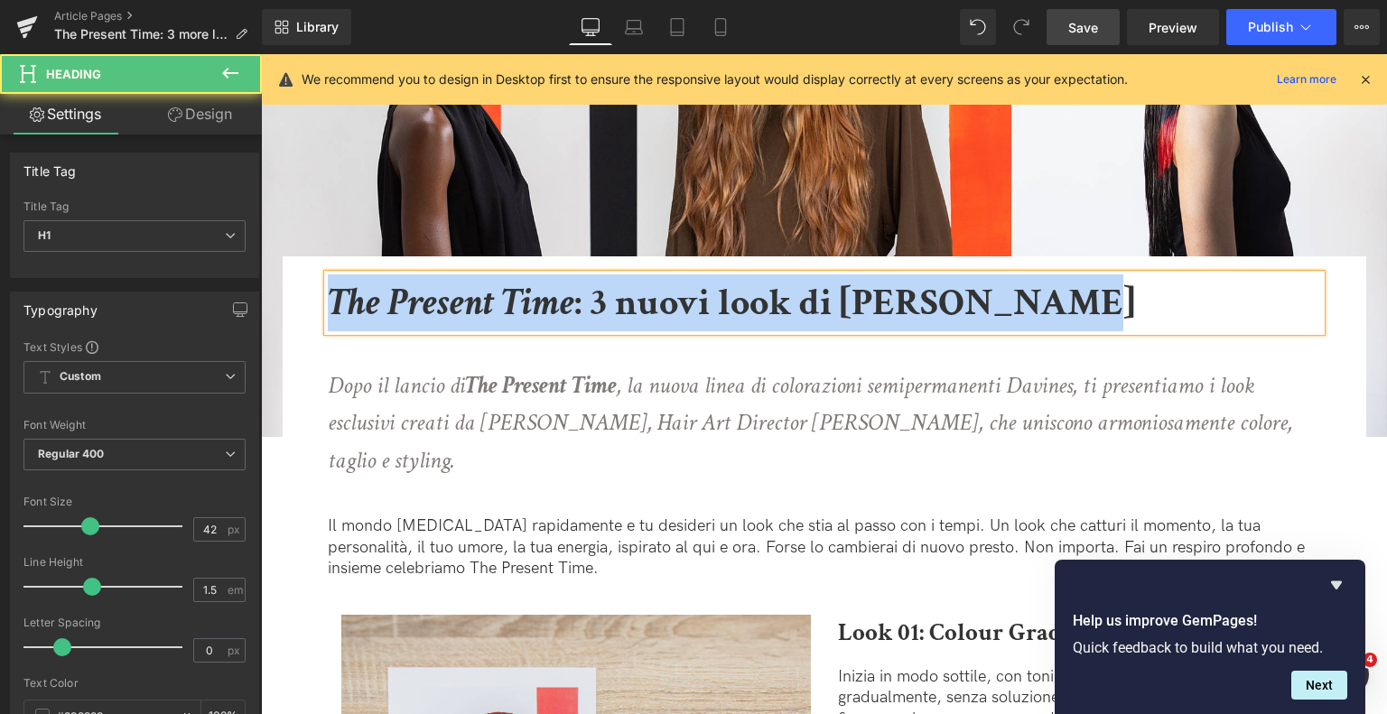
click at [905, 291] on b "The Present Time : 3 nuovi look di Tom Connell" at bounding box center [732, 303] width 808 height 50
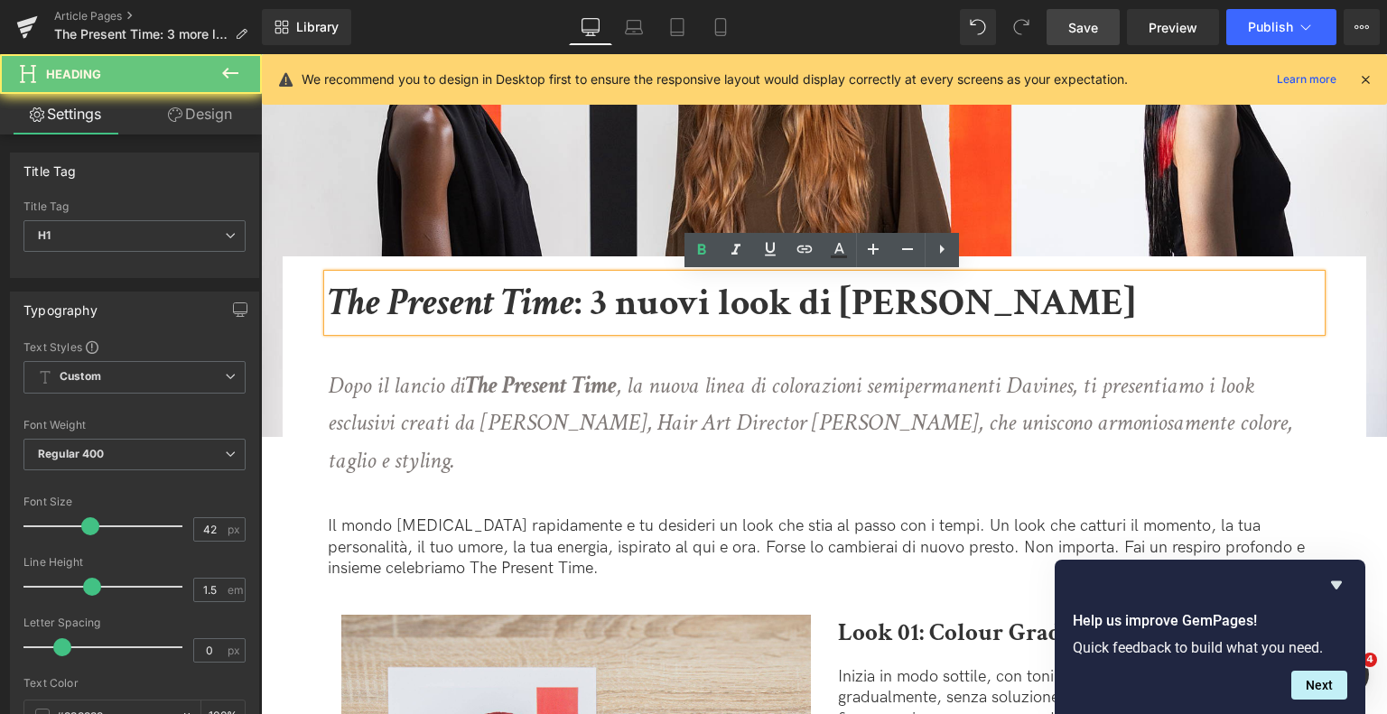
click at [817, 299] on b "The Present Time : 3 nuovi look di Tom Connell" at bounding box center [732, 303] width 808 height 50
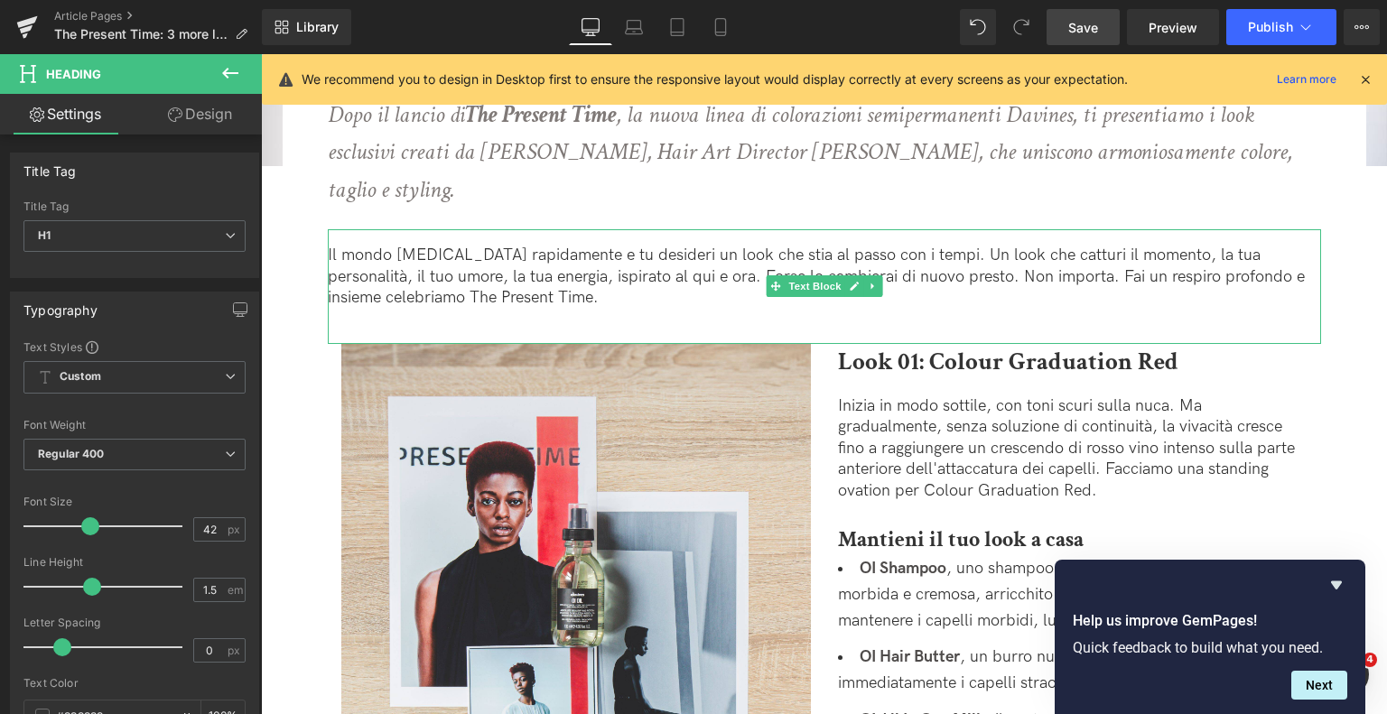
scroll to position [542, 0]
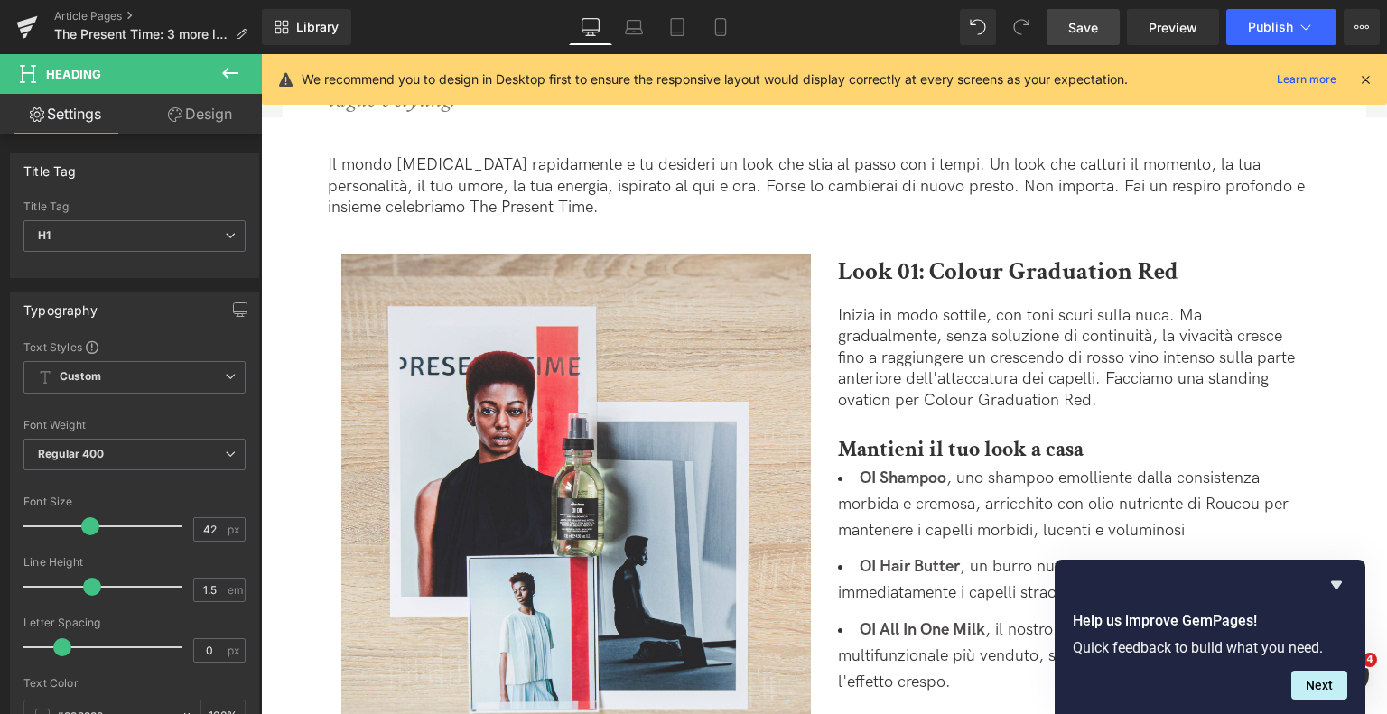
click at [1087, 34] on span "Save" at bounding box center [1084, 27] width 30 height 19
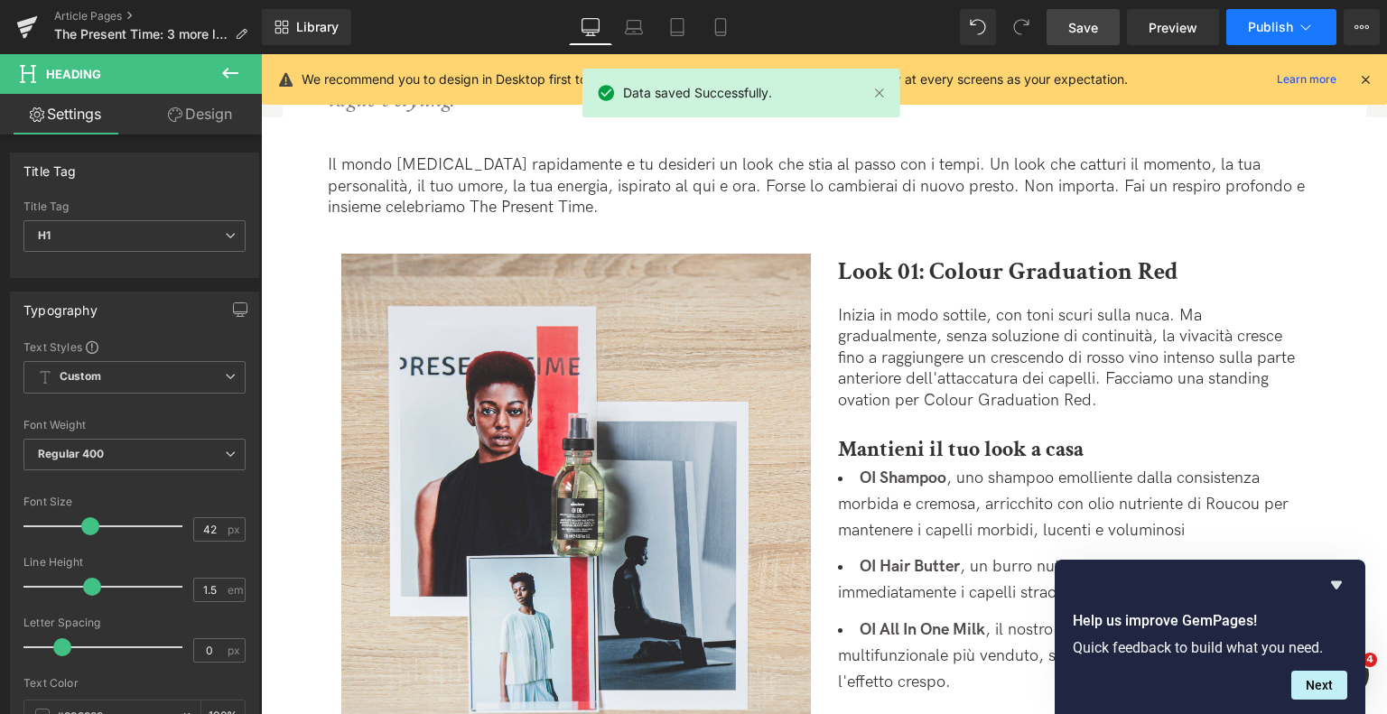
click at [1259, 29] on span "Publish" at bounding box center [1270, 27] width 45 height 14
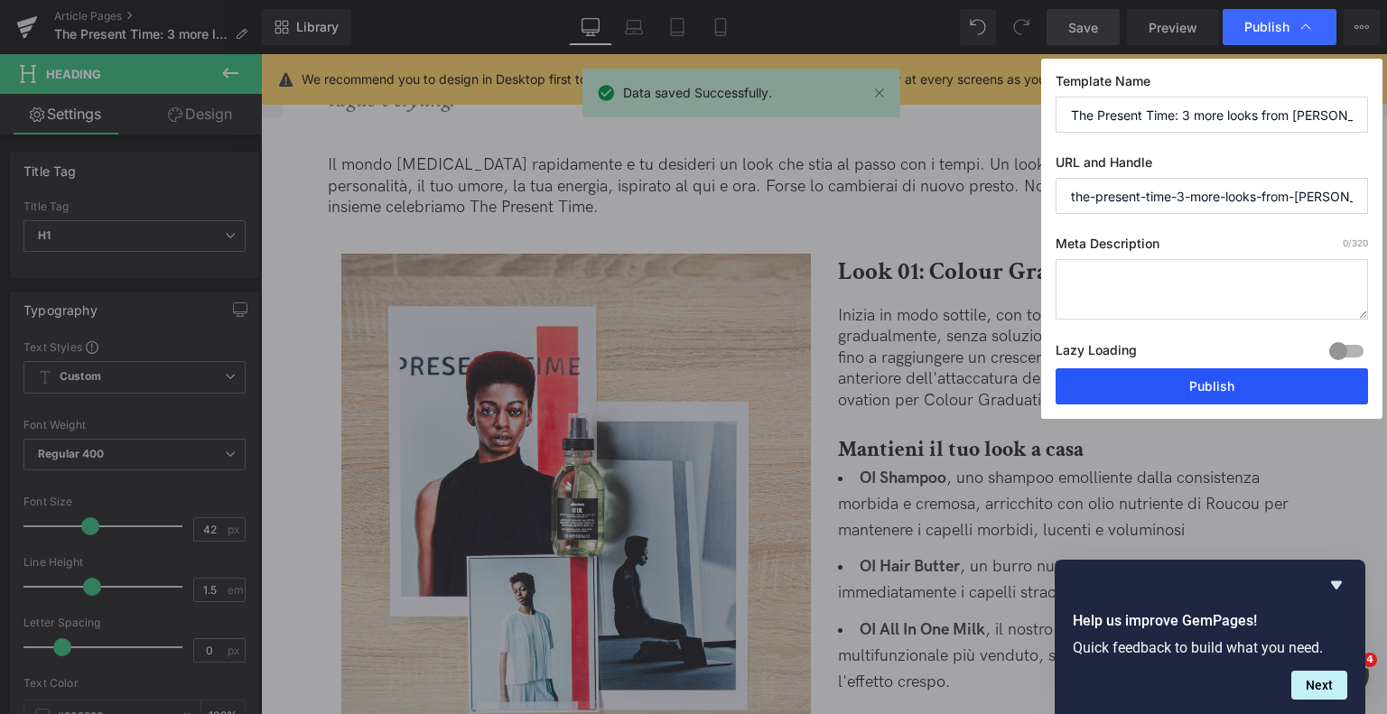
drag, startPoint x: 1204, startPoint y: 384, endPoint x: 356, endPoint y: 189, distance: 870.3
click at [1204, 384] on button "Publish" at bounding box center [1212, 387] width 313 height 36
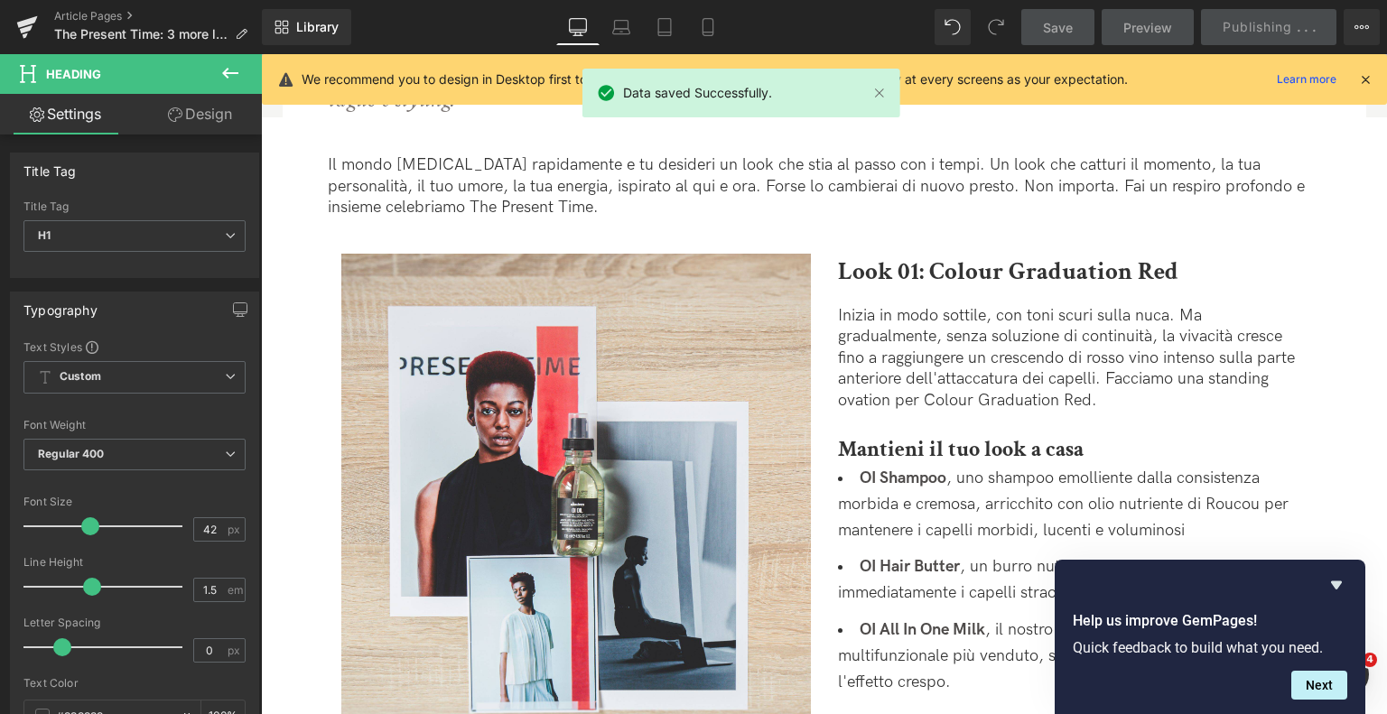
scroll to position [0, 0]
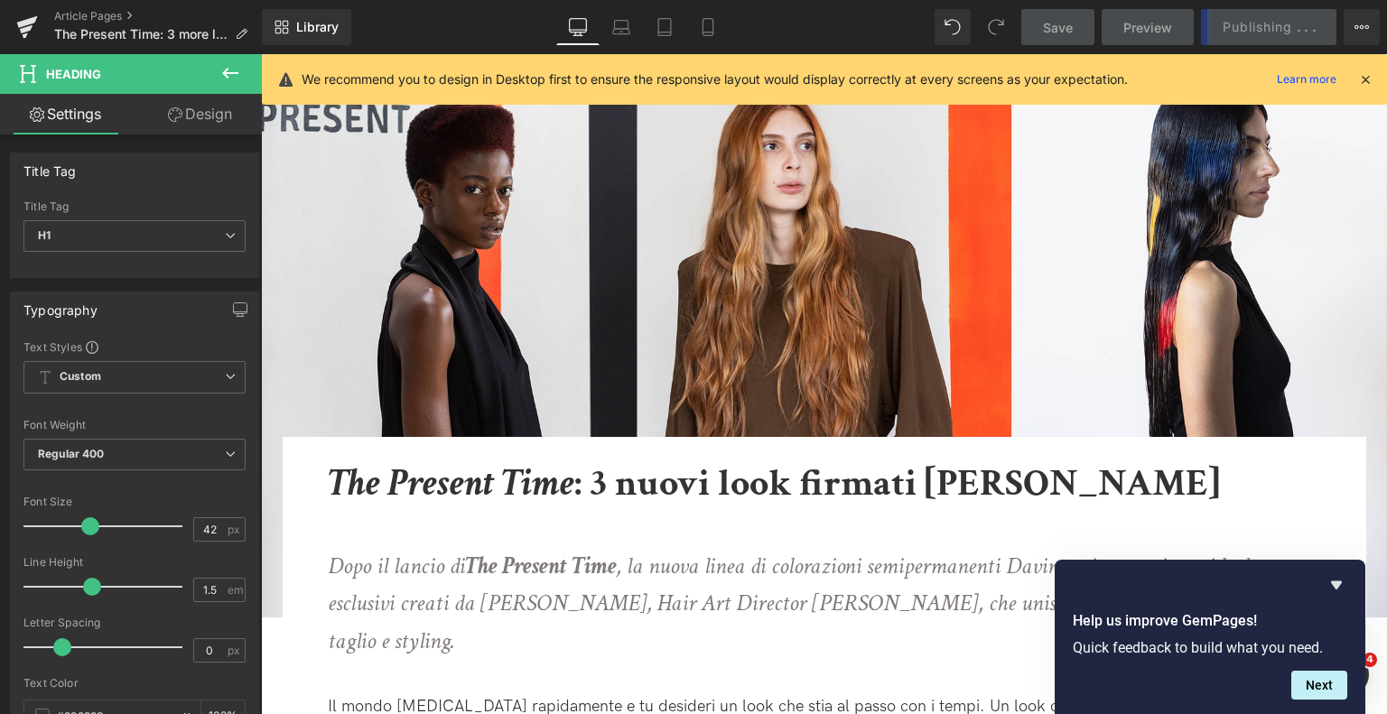
click at [621, 490] on b "The Present Time : 3 nuovi look firmati Tom Connell" at bounding box center [774, 484] width 892 height 50
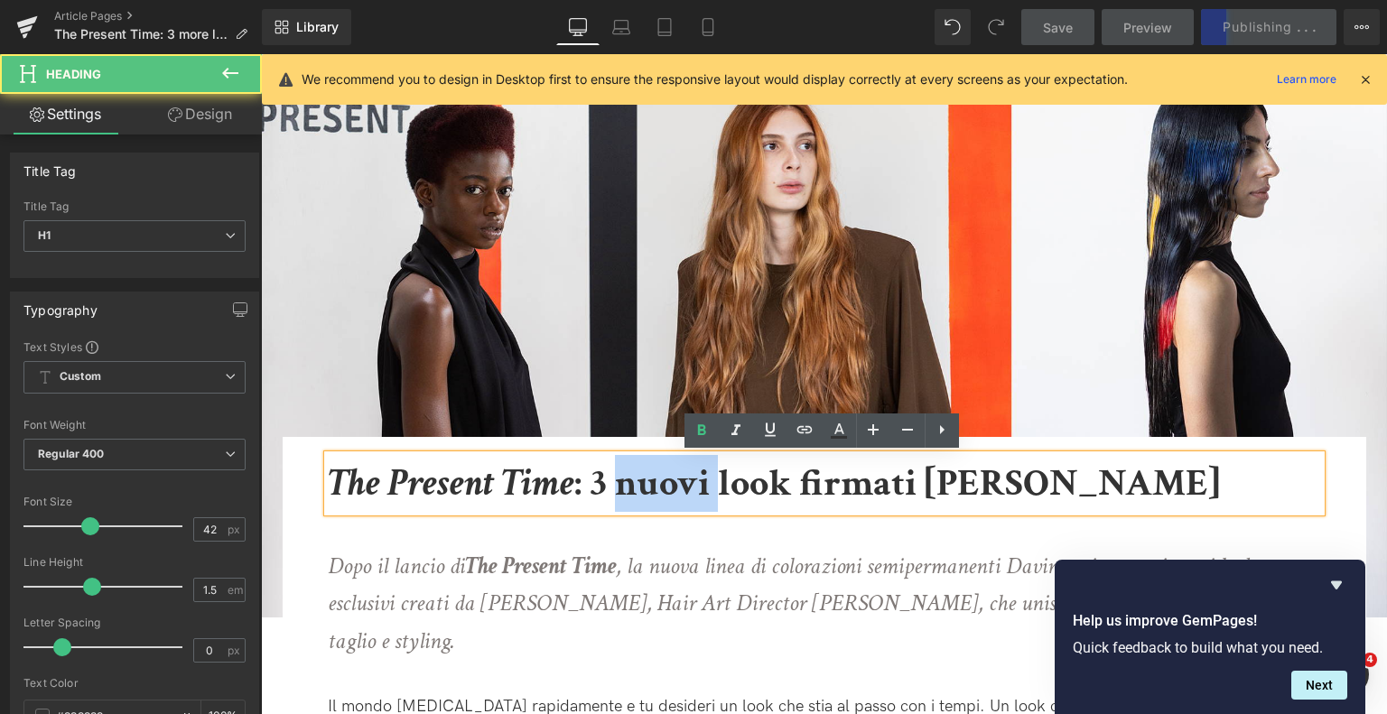
click at [621, 490] on b "The Present Time : 3 nuovi look firmati Tom Connell" at bounding box center [774, 484] width 892 height 50
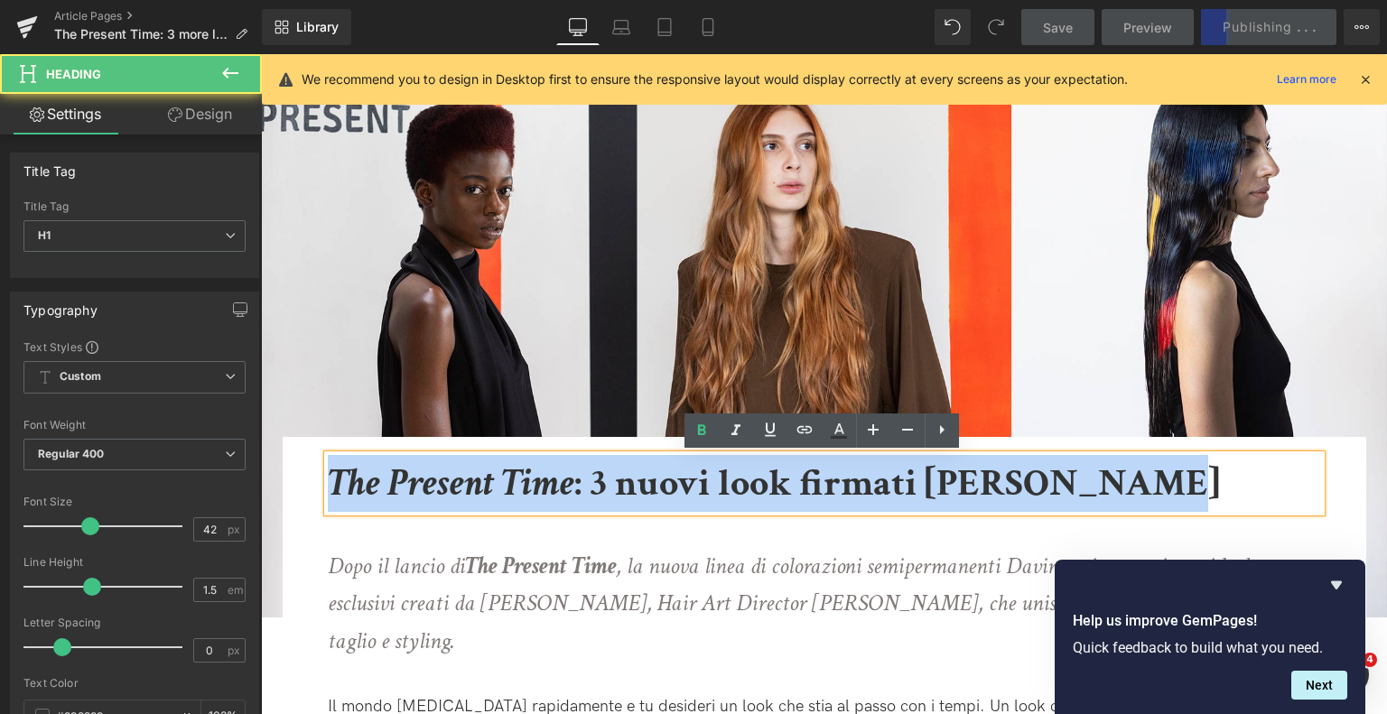
click at [621, 490] on b "The Present Time : 3 nuovi look firmati Tom Connell" at bounding box center [774, 484] width 892 height 50
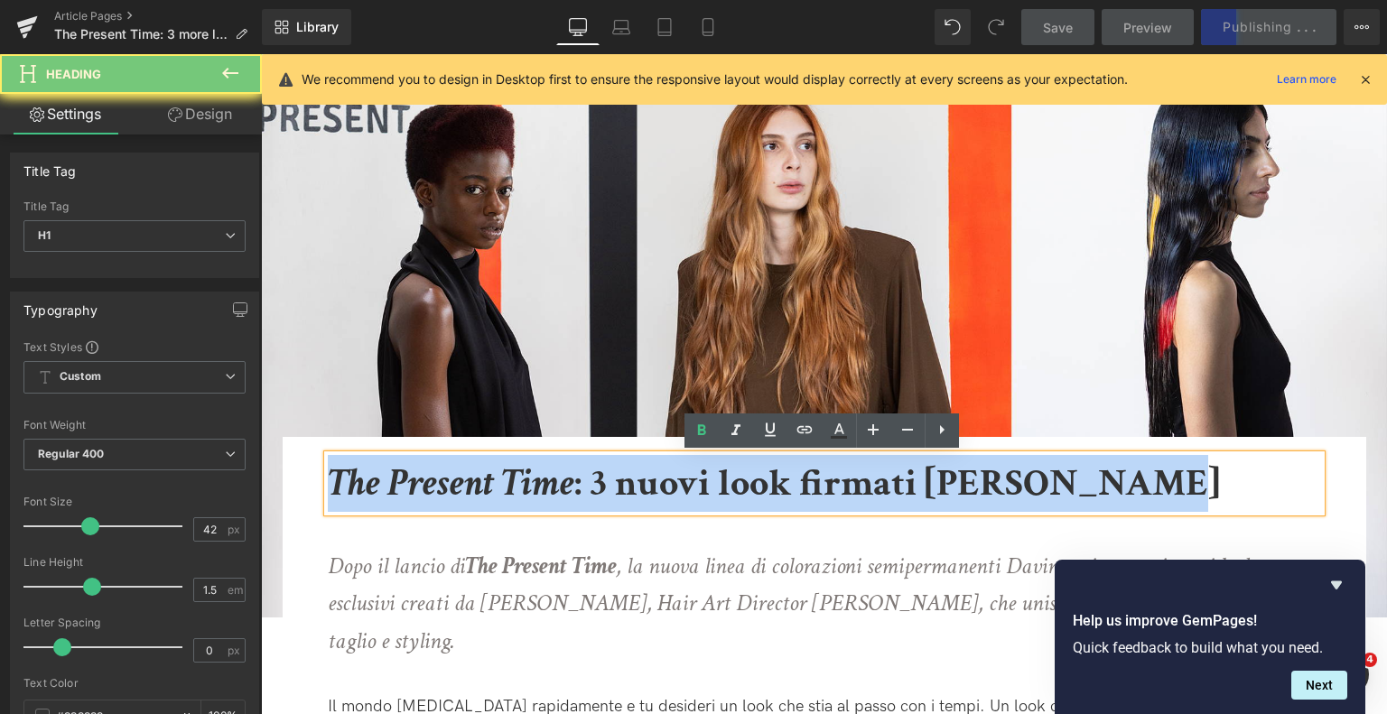
click at [621, 490] on b "The Present Time : 3 nuovi look firmati Tom Connell" at bounding box center [774, 484] width 892 height 50
copy b "The Present Time : 3 nuovi look firmati Tom Connell"
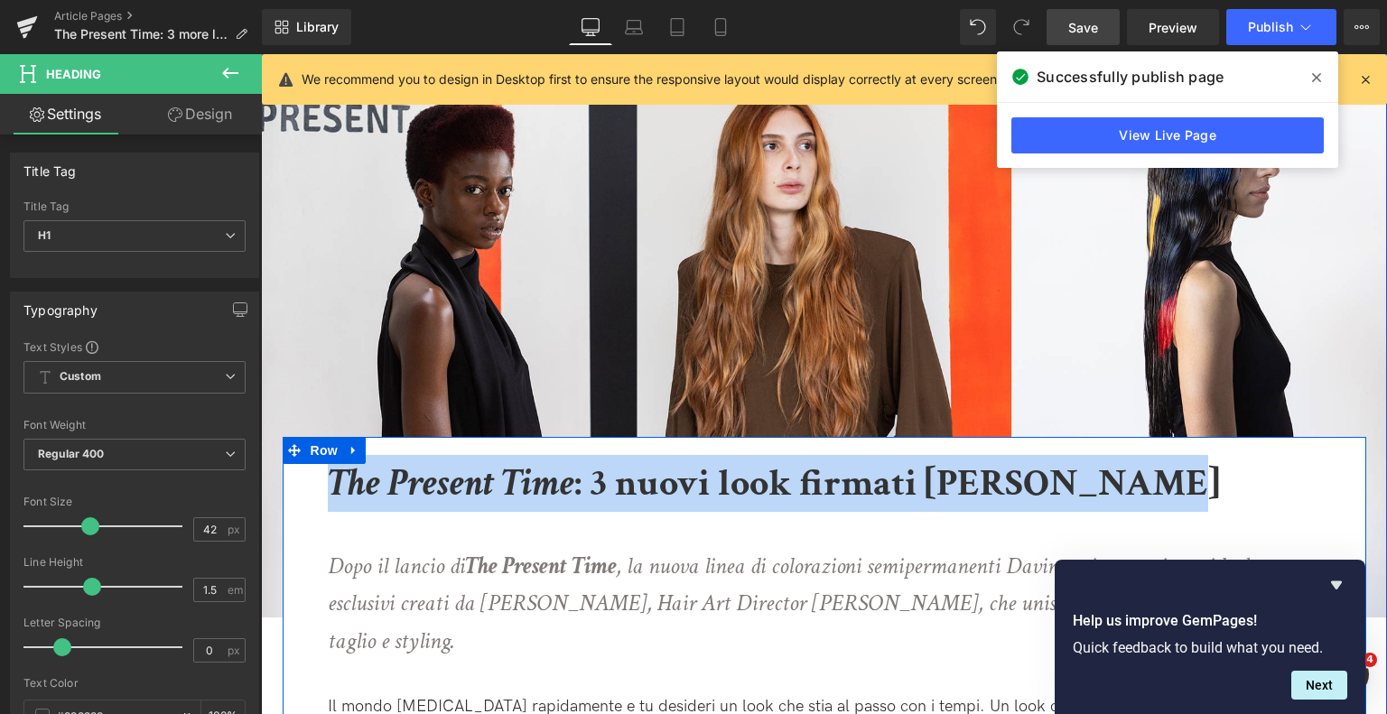
click at [610, 588] on icon "Dopo il lancio di The Present Time , la nuova linea di colorazioni semipermanen…" at bounding box center [810, 604] width 965 height 106
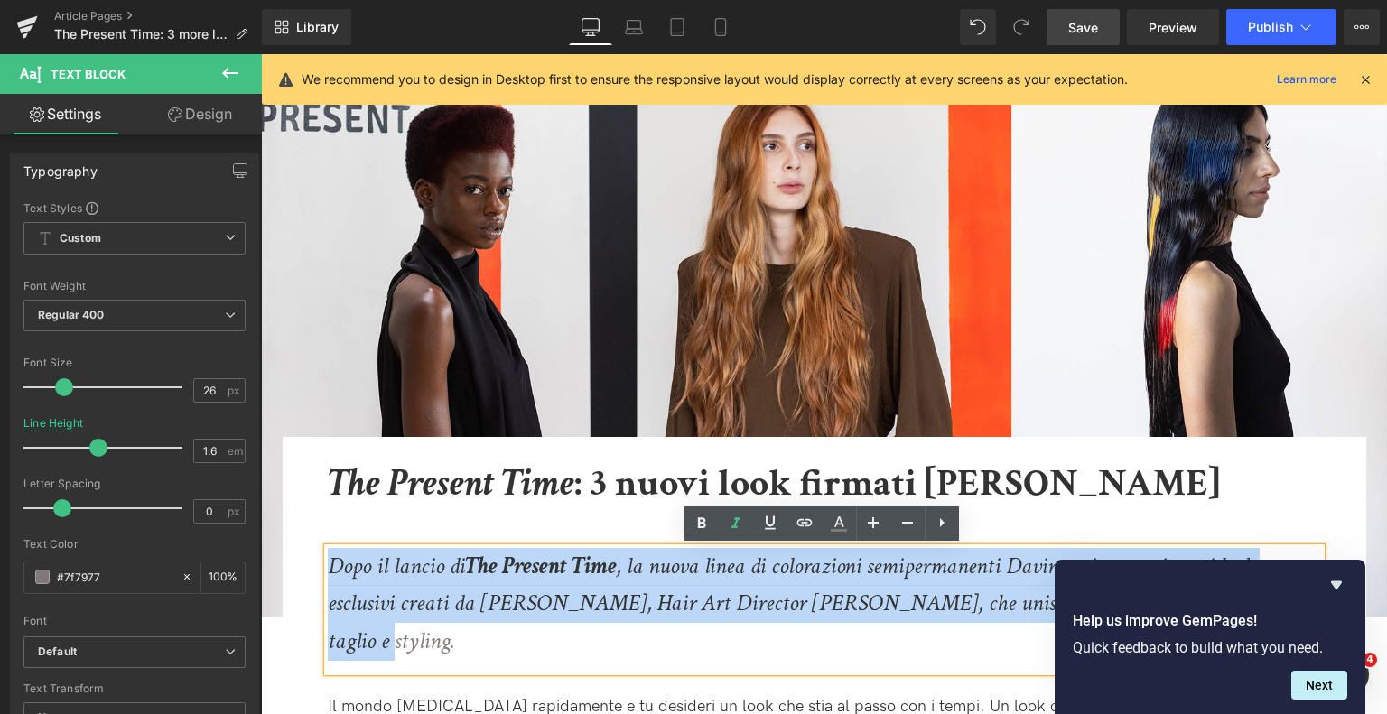
copy icon "Dopo il lancio di The Present Time , la nuova linea di colorazioni semipermanen…"
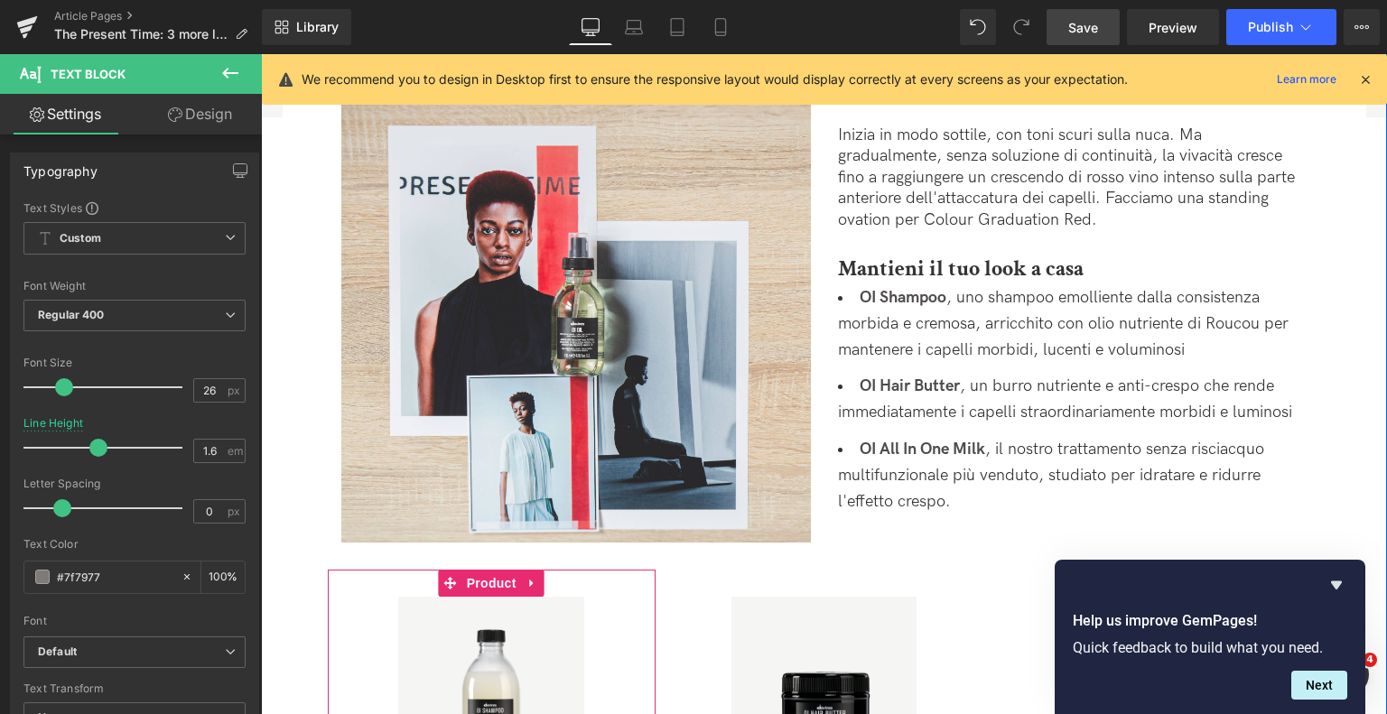
scroll to position [1084, 0]
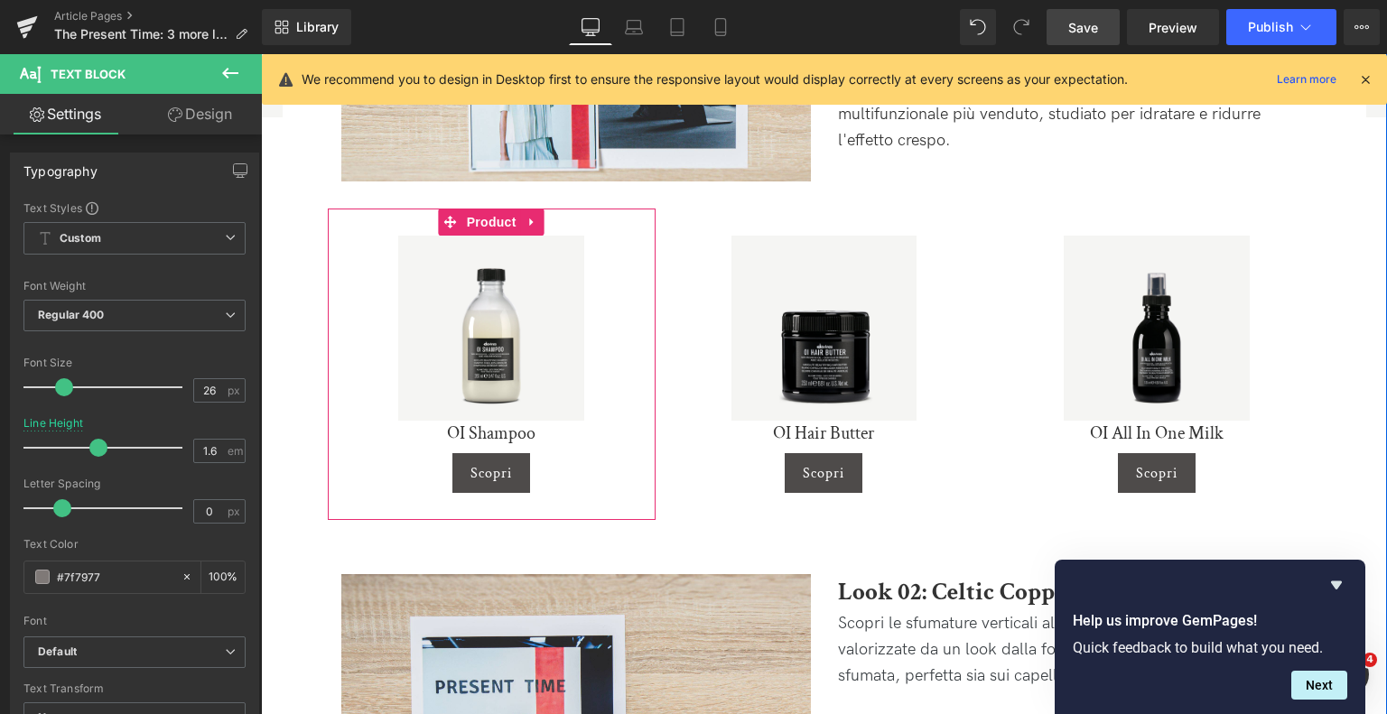
click at [513, 289] on div "Sale Off (P) Image" at bounding box center [492, 329] width 310 height 186
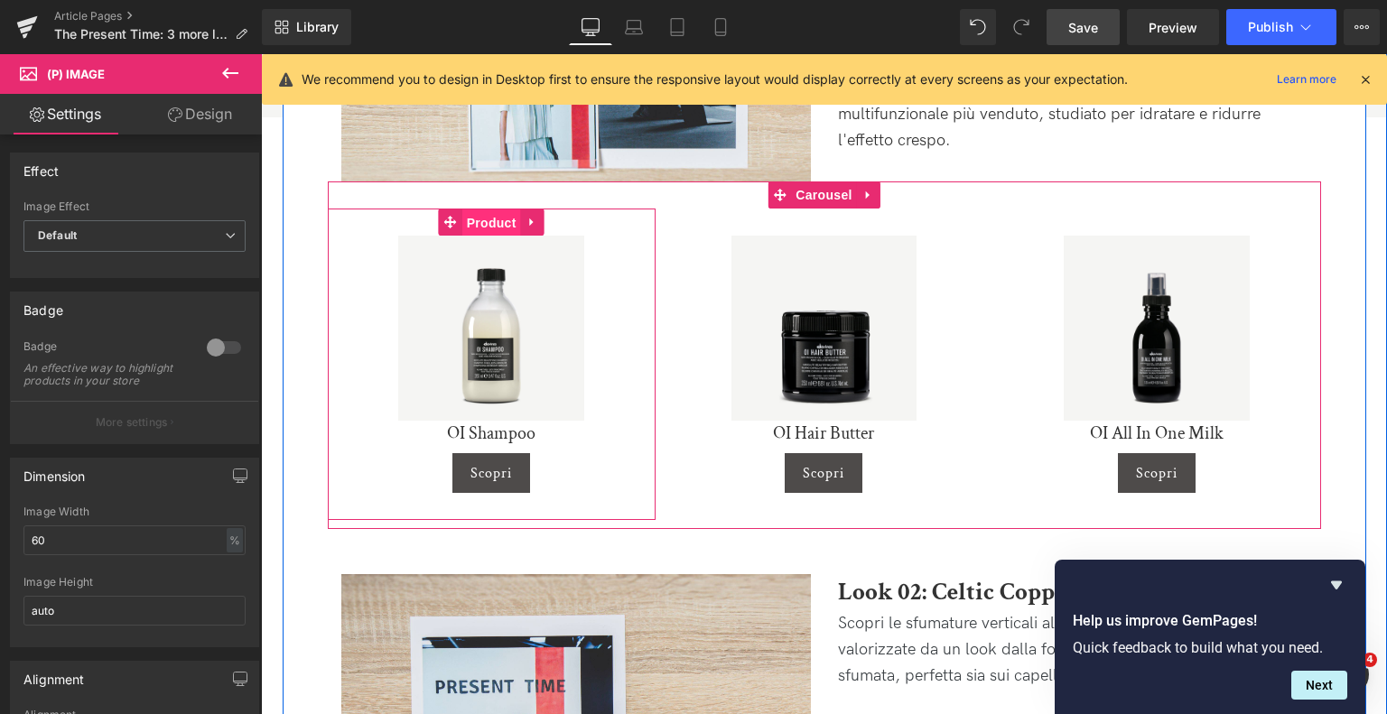
click at [496, 210] on span "Product" at bounding box center [491, 223] width 59 height 27
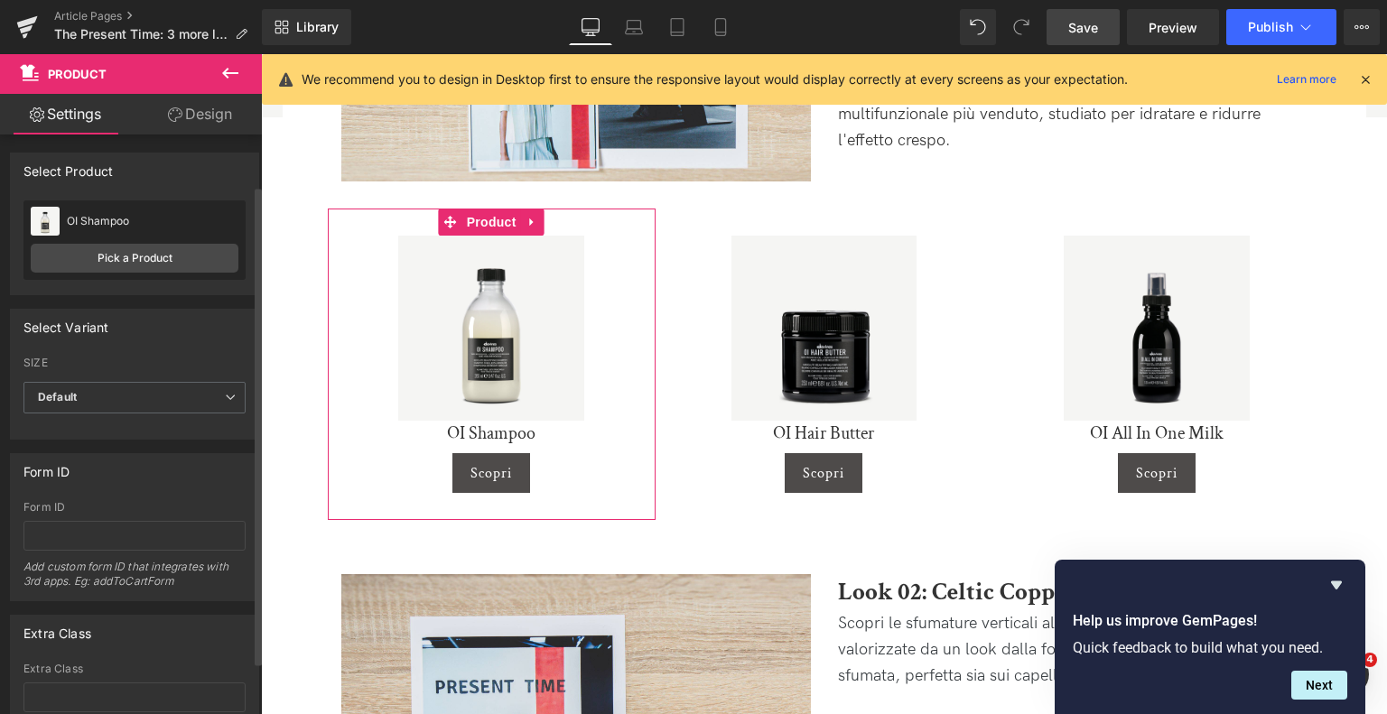
scroll to position [126, 0]
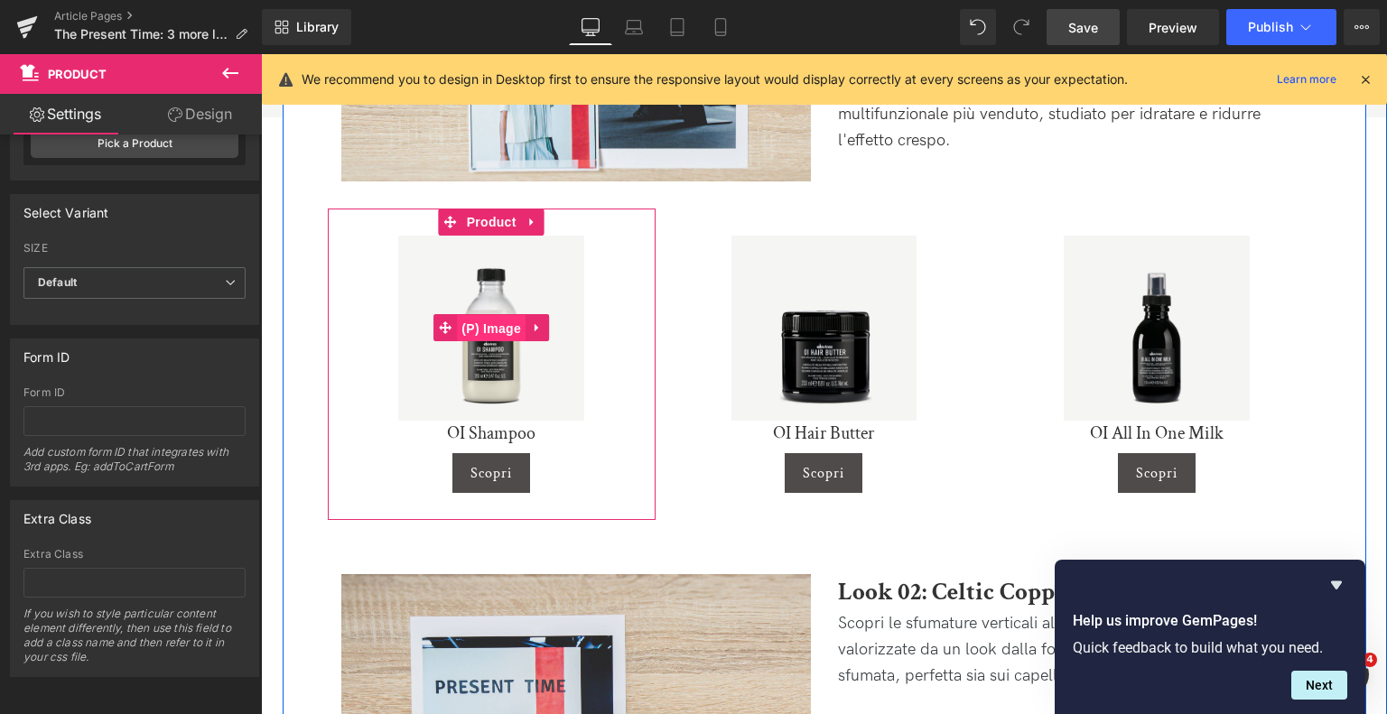
click at [501, 315] on span "(P) Image" at bounding box center [491, 328] width 69 height 27
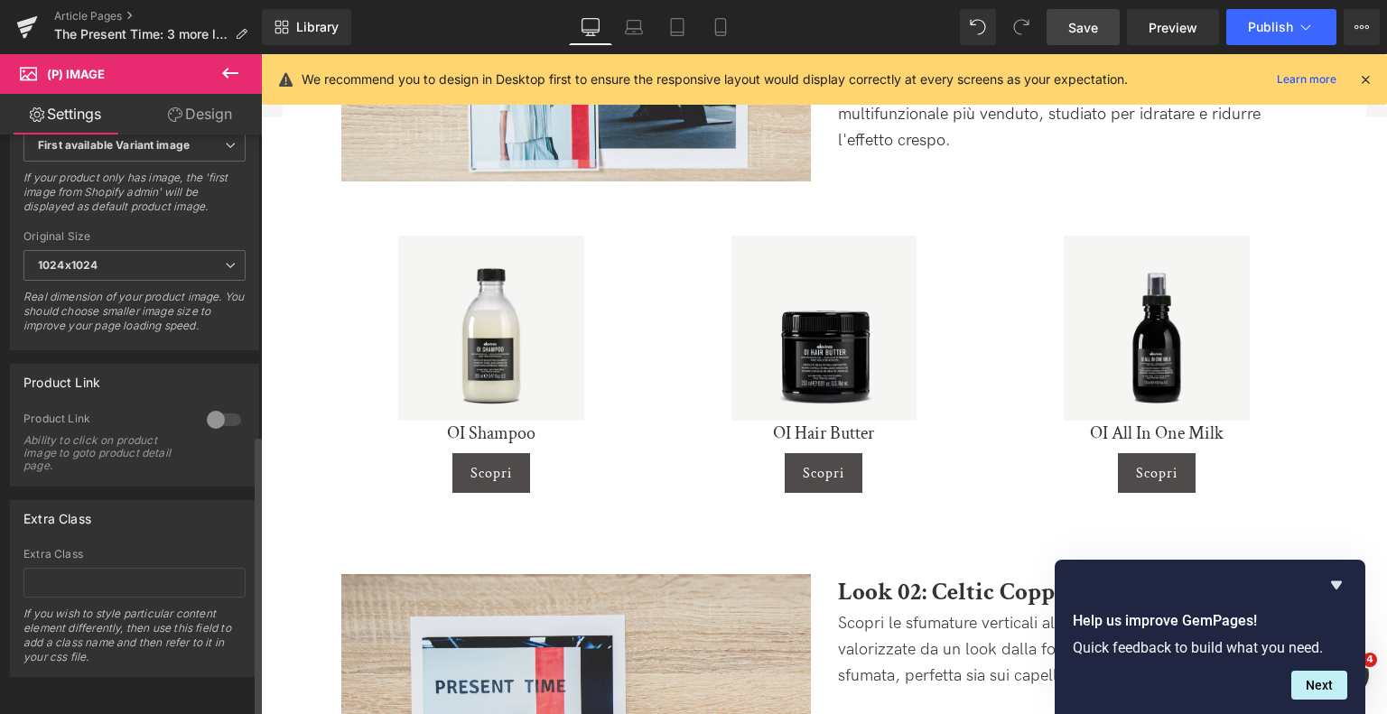
scroll to position [752, 0]
click at [225, 406] on div at bounding box center [223, 420] width 43 height 29
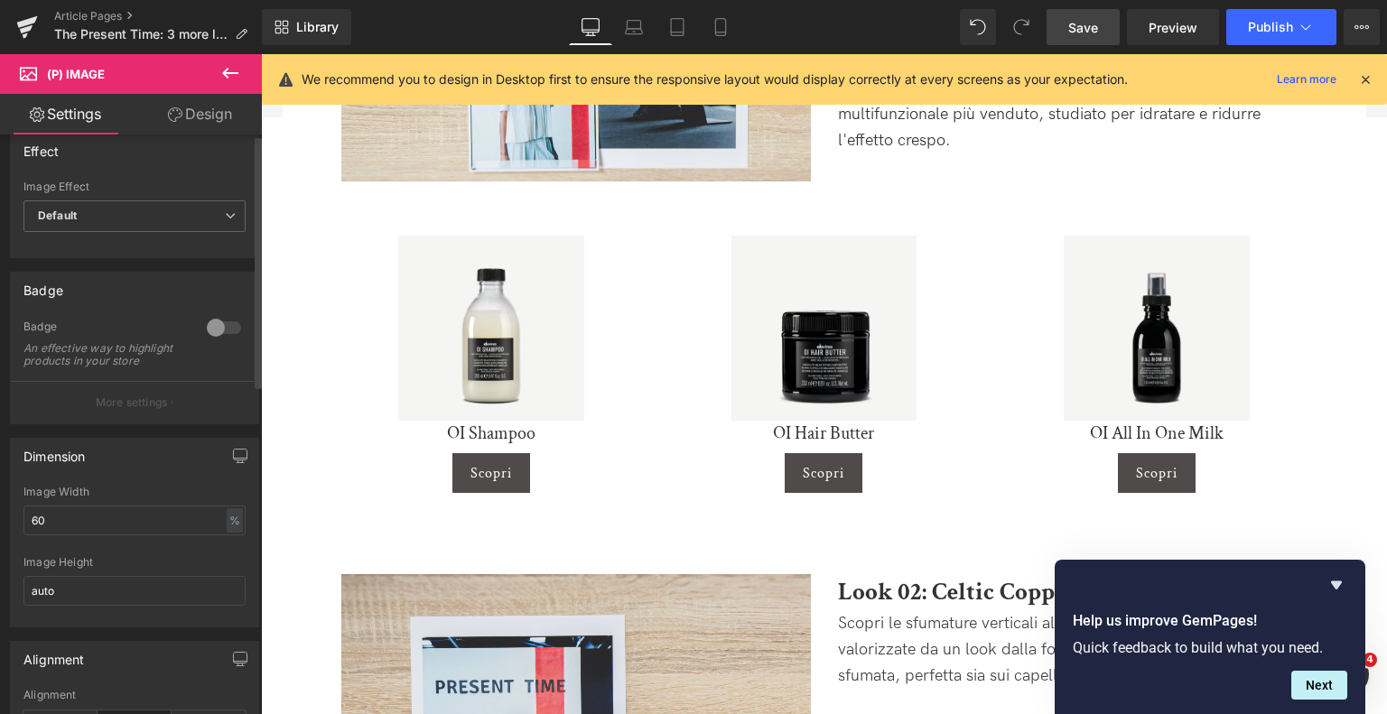
scroll to position [0, 0]
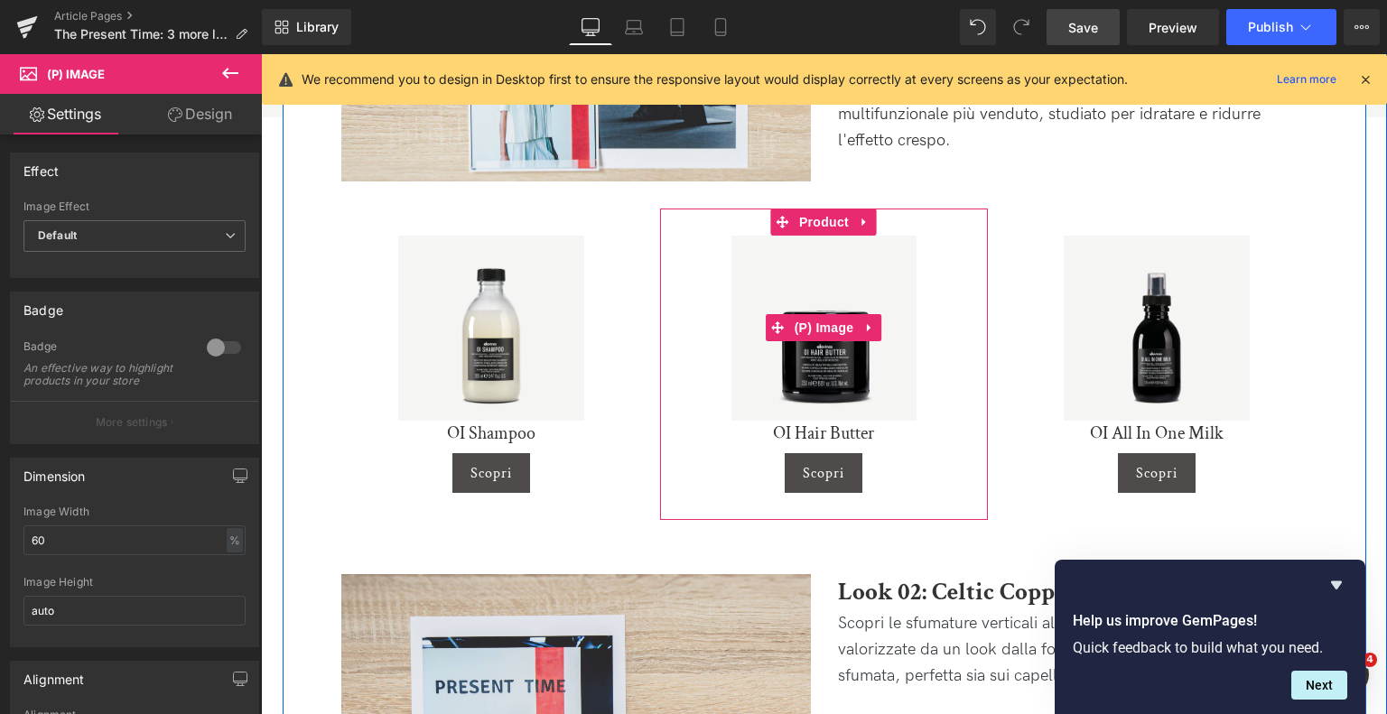
drag, startPoint x: 839, startPoint y: 287, endPoint x: 642, endPoint y: 361, distance: 210.4
click at [839, 314] on span "(P) Image" at bounding box center [824, 327] width 69 height 27
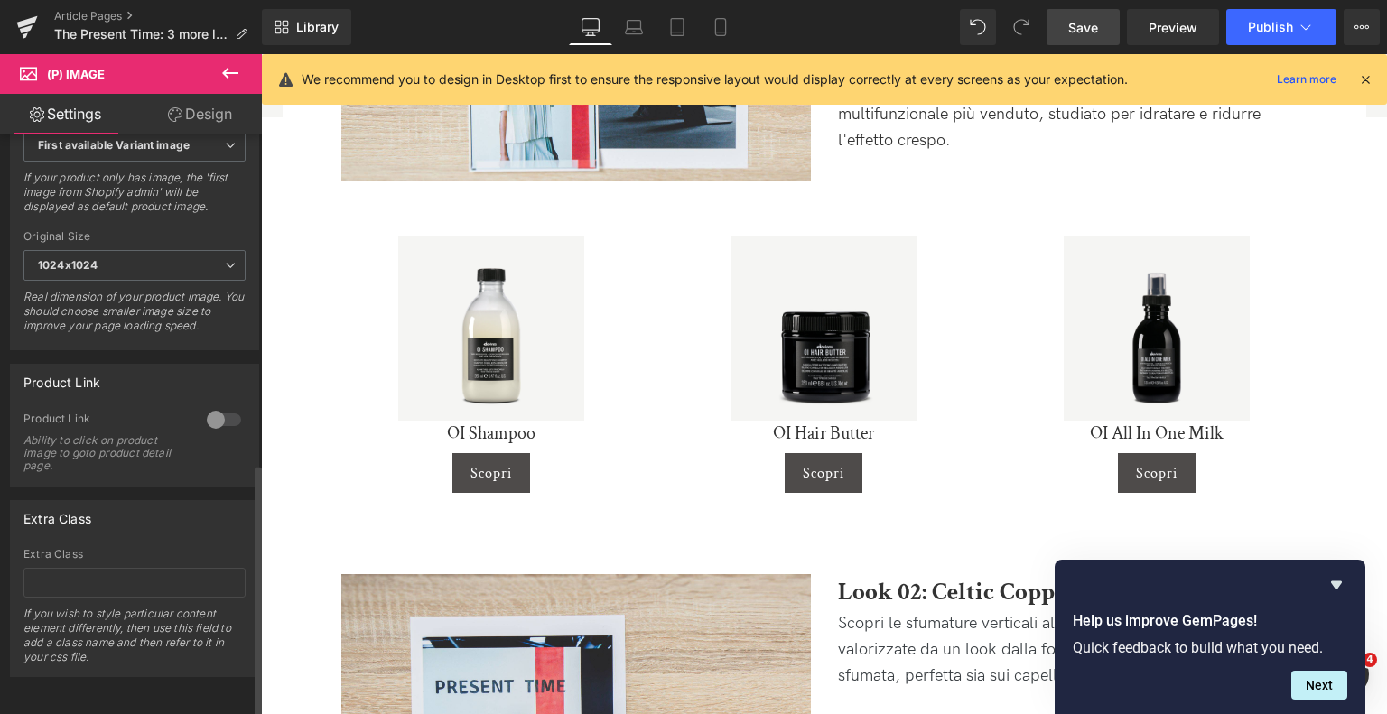
scroll to position [752, 0]
click at [219, 411] on div at bounding box center [223, 420] width 43 height 29
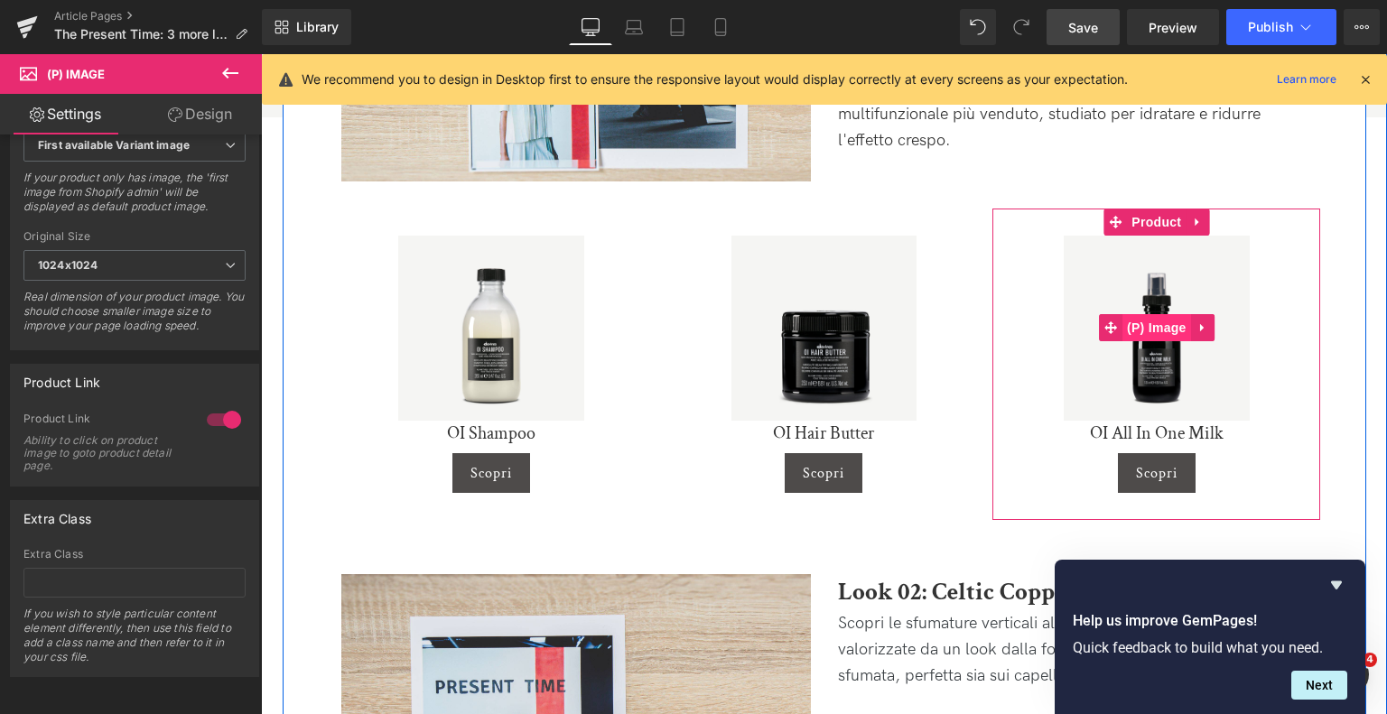
click at [1163, 314] on span "(P) Image" at bounding box center [1157, 327] width 69 height 27
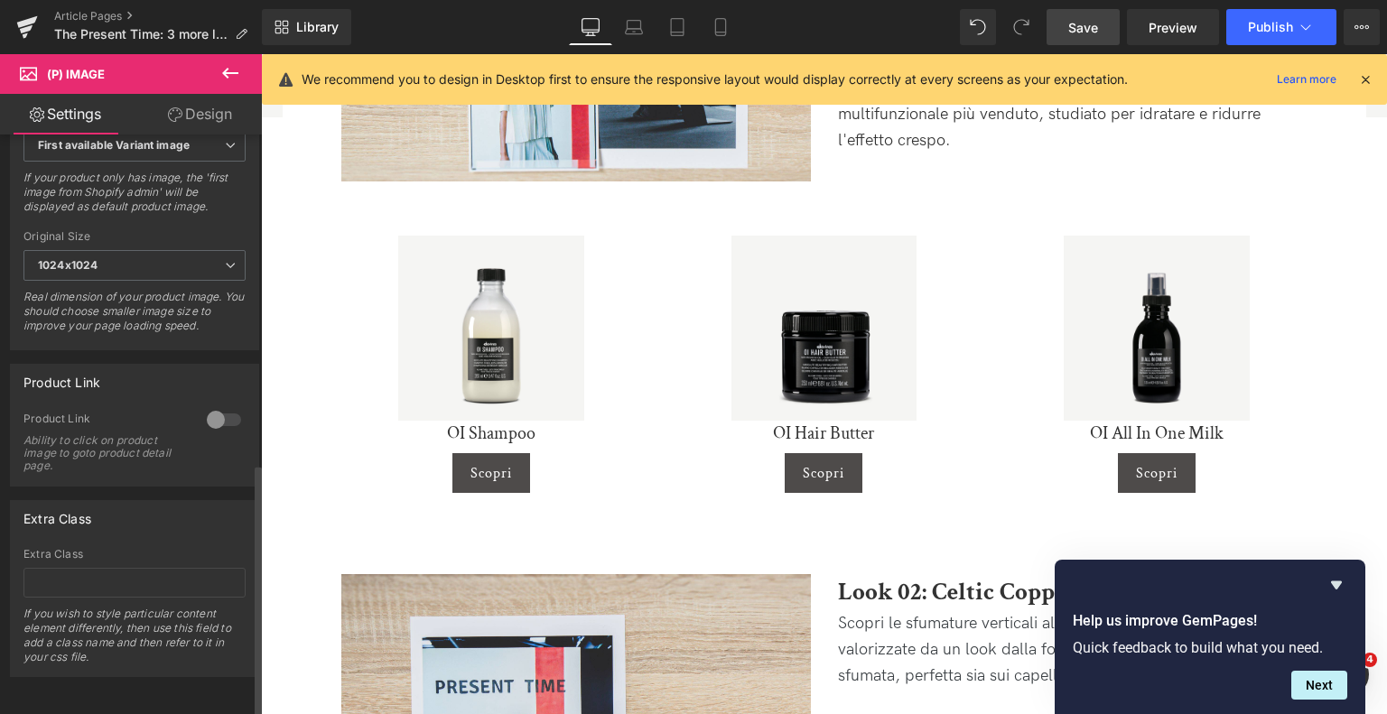
click at [210, 406] on div at bounding box center [223, 420] width 43 height 29
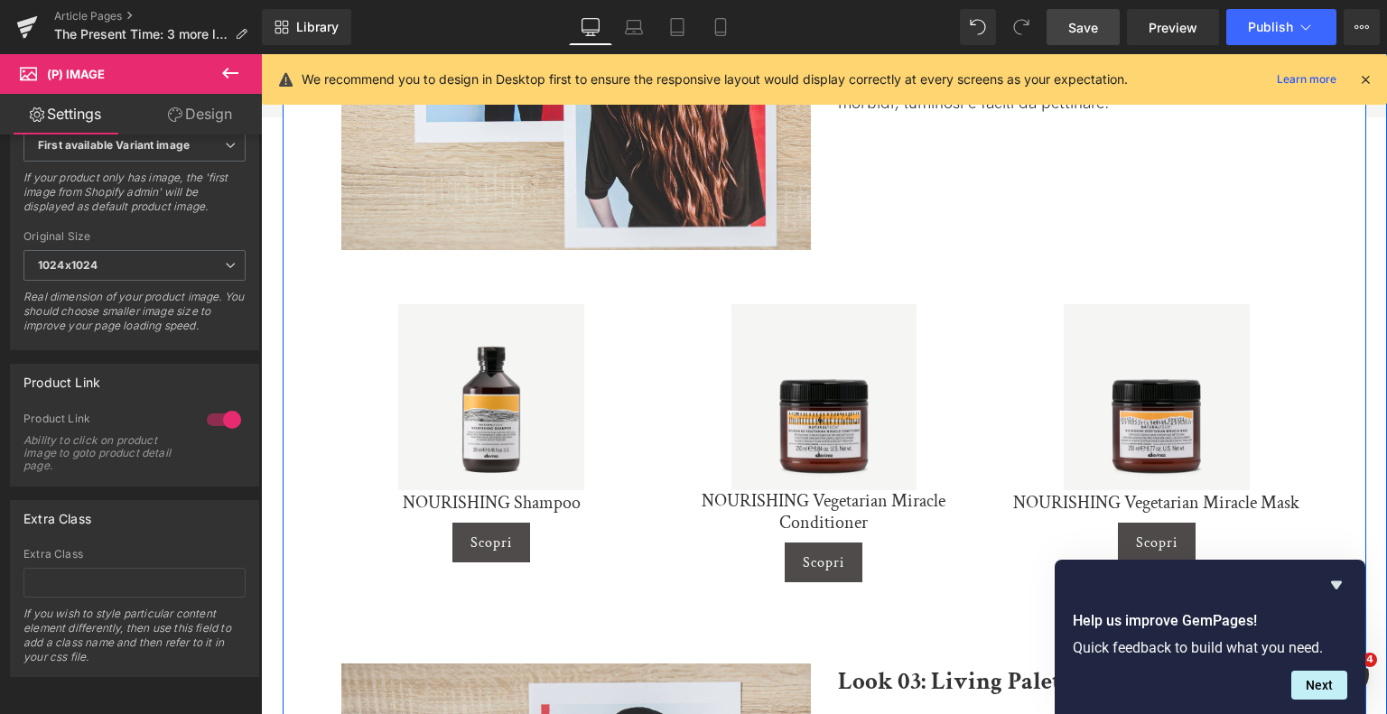
scroll to position [1897, 0]
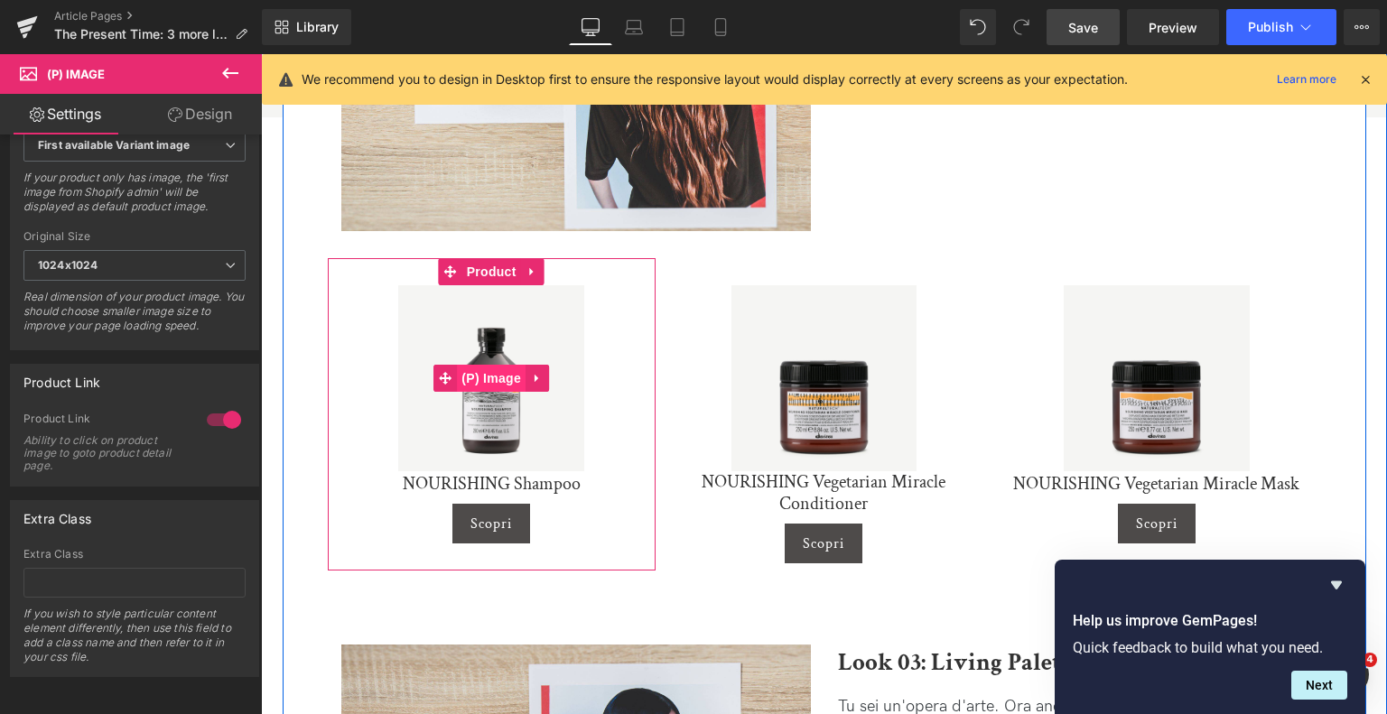
click at [487, 365] on span "(P) Image" at bounding box center [491, 378] width 69 height 27
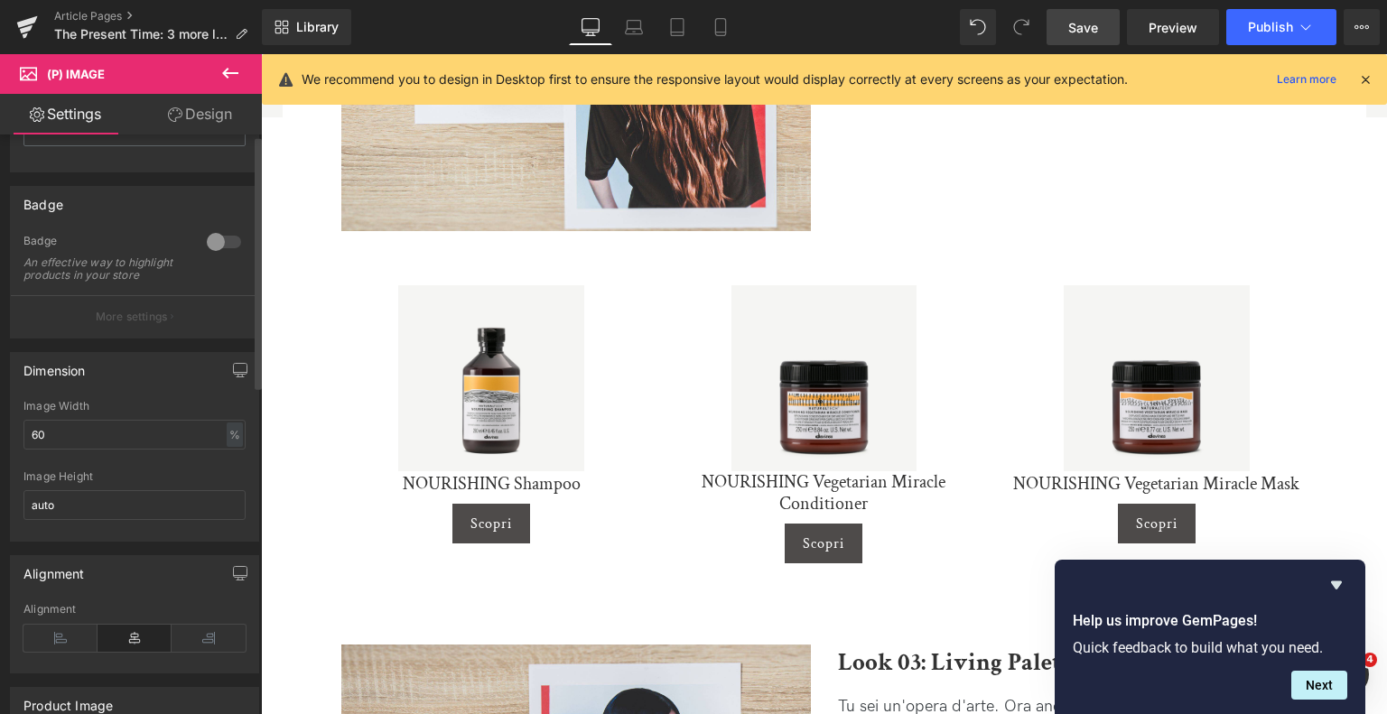
scroll to position [542, 0]
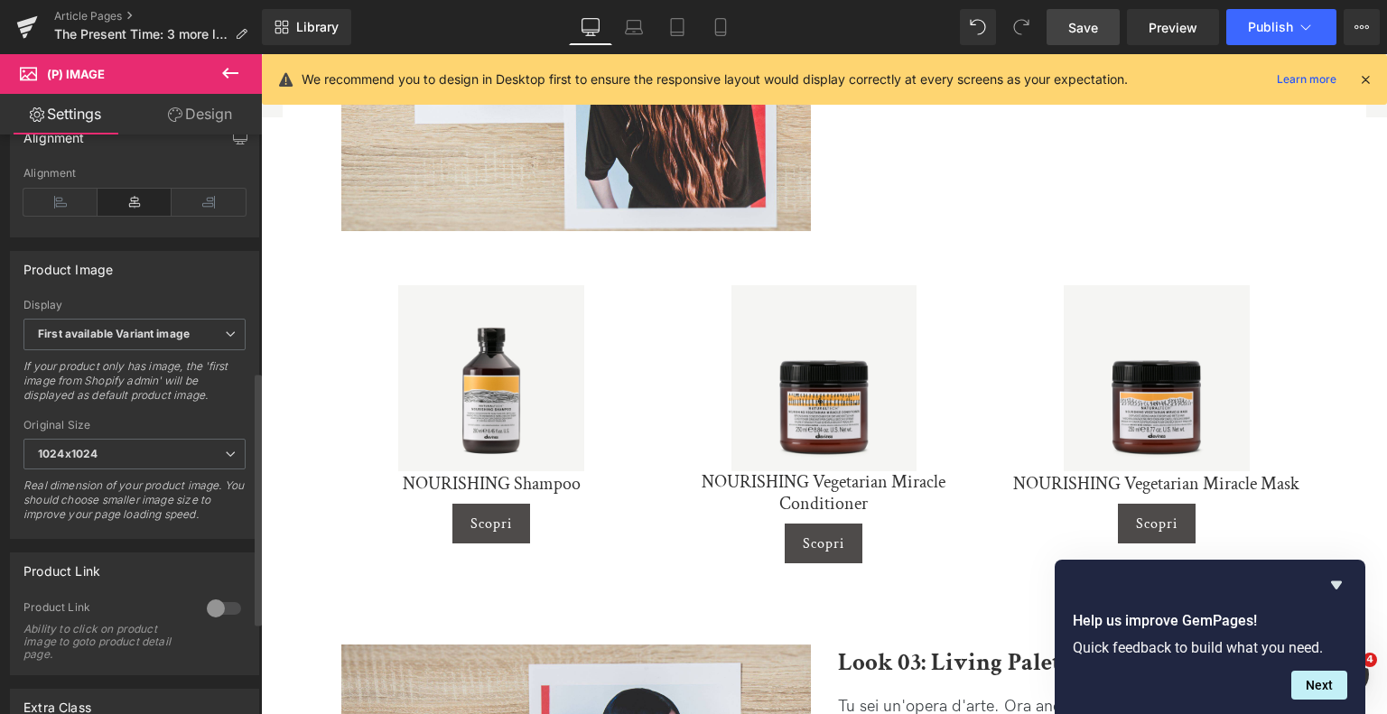
click at [218, 620] on div at bounding box center [223, 608] width 43 height 29
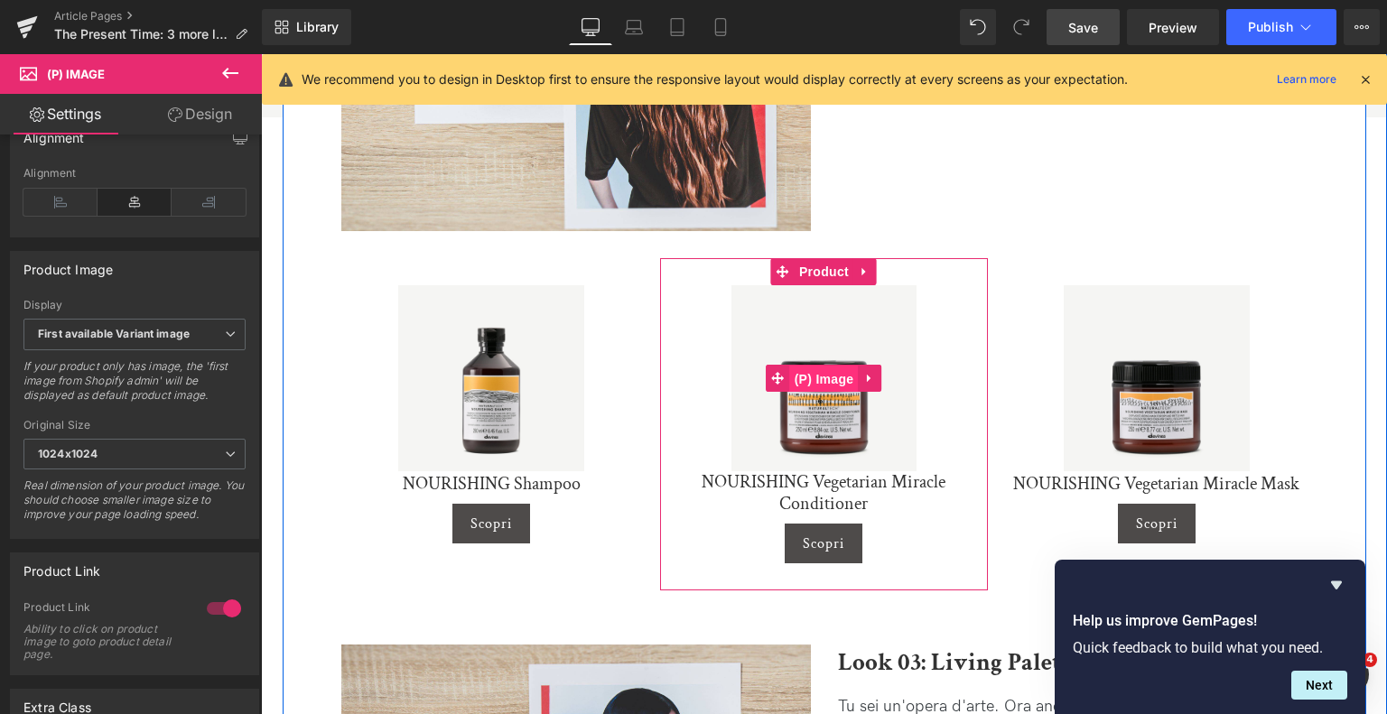
click at [847, 366] on span "(P) Image" at bounding box center [824, 379] width 69 height 27
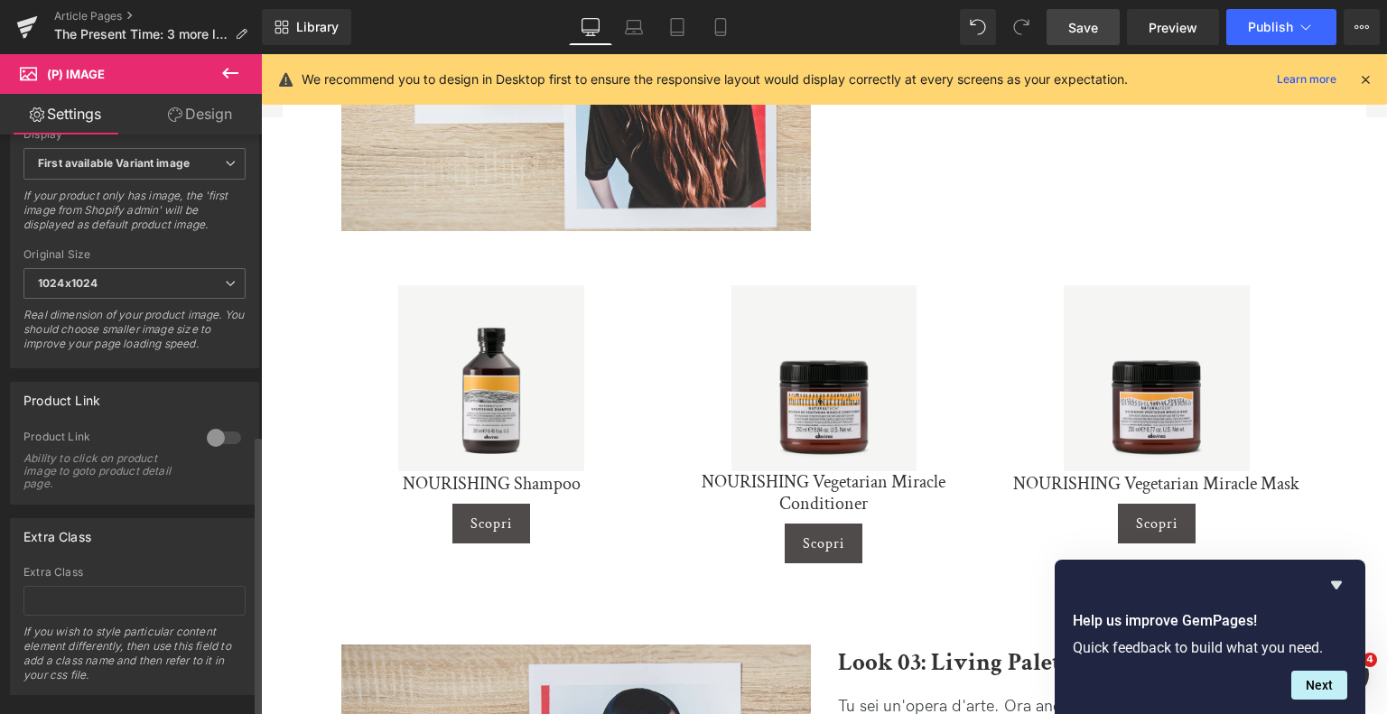
scroll to position [723, 0]
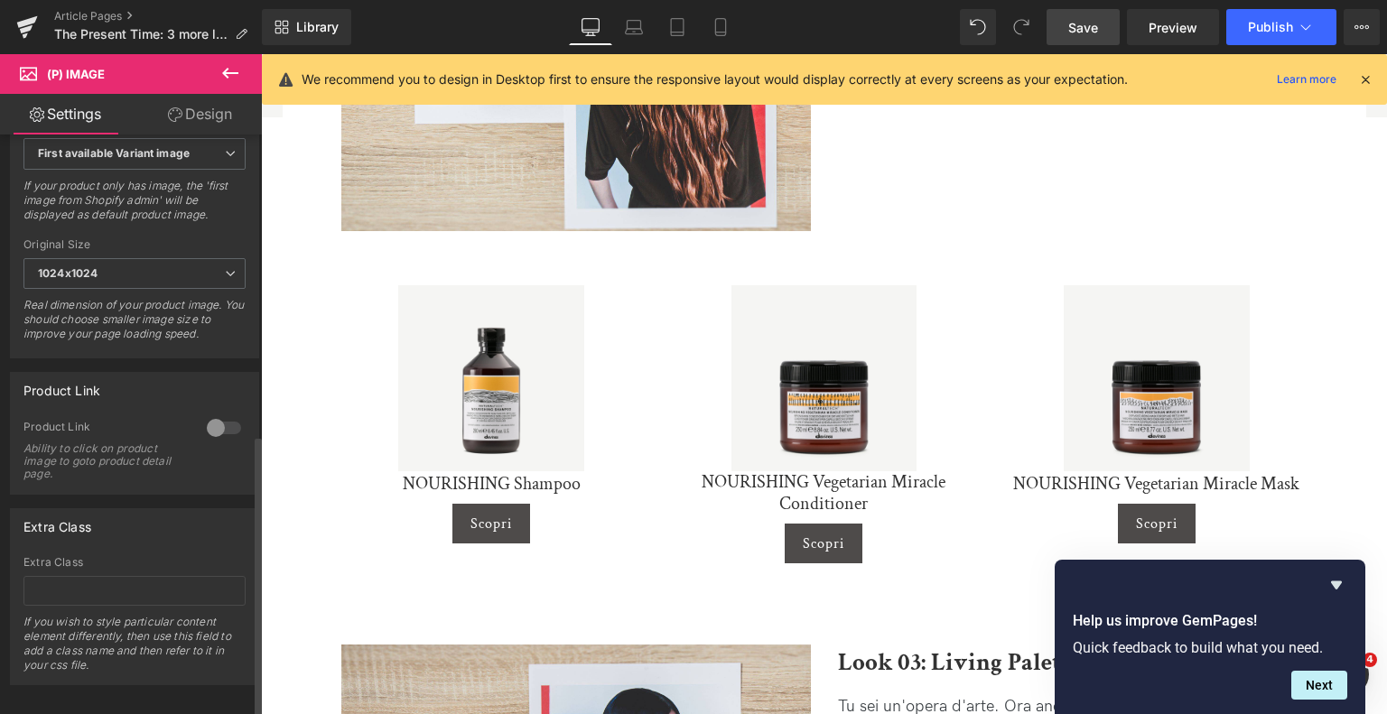
click at [225, 433] on div at bounding box center [223, 428] width 43 height 29
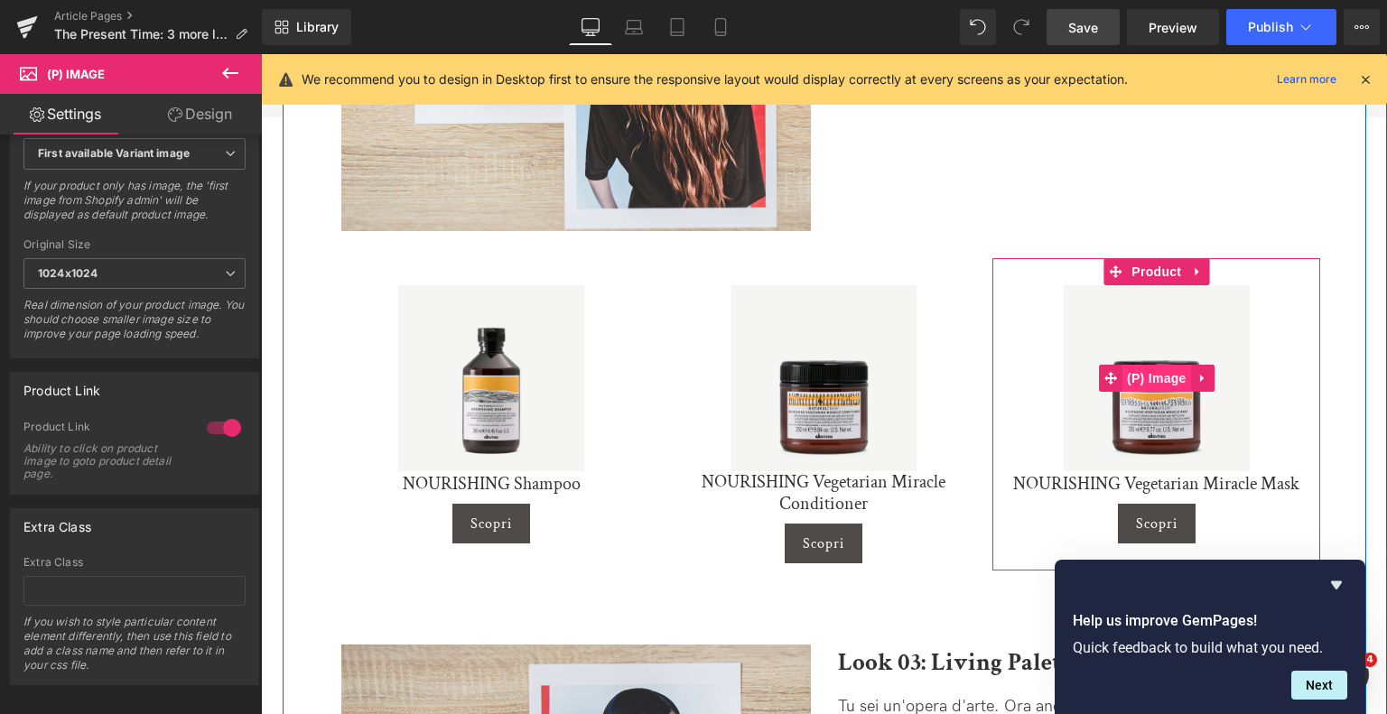
click at [1177, 365] on span "(P) Image" at bounding box center [1157, 378] width 69 height 27
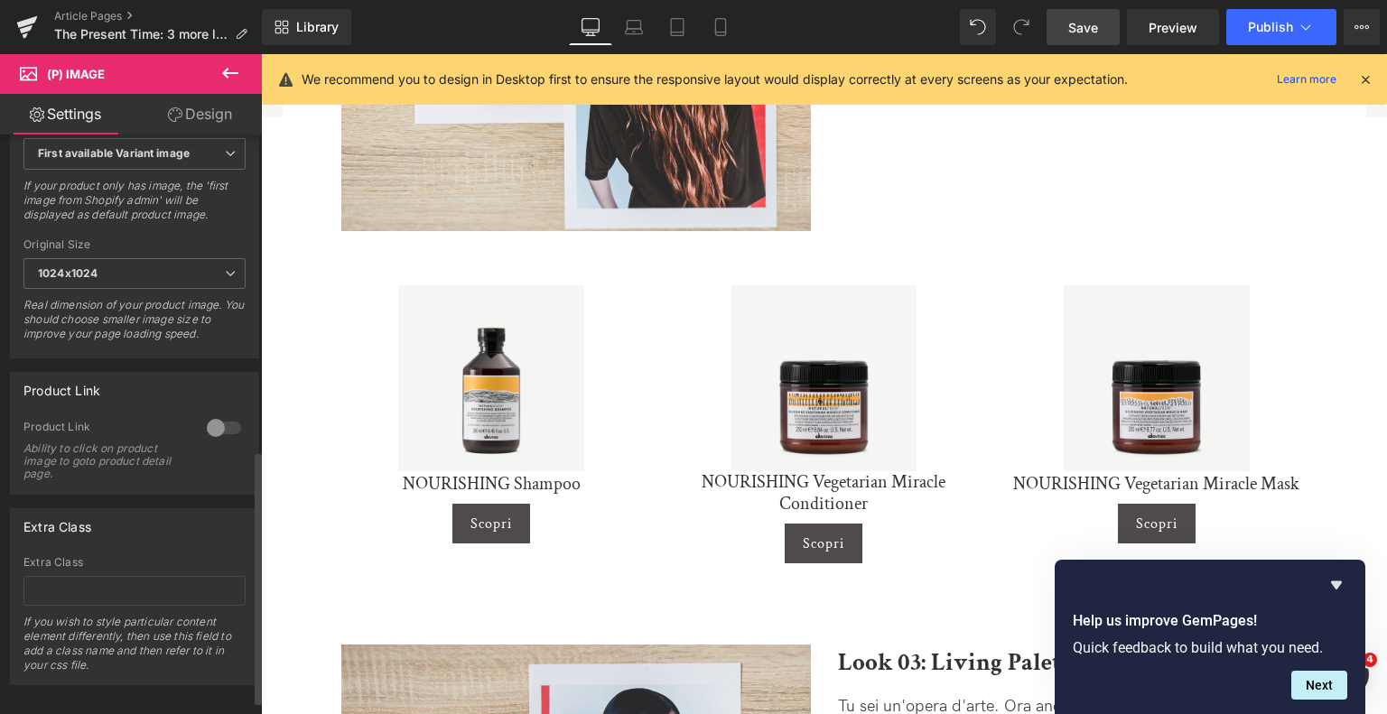
click at [219, 440] on div at bounding box center [223, 428] width 43 height 29
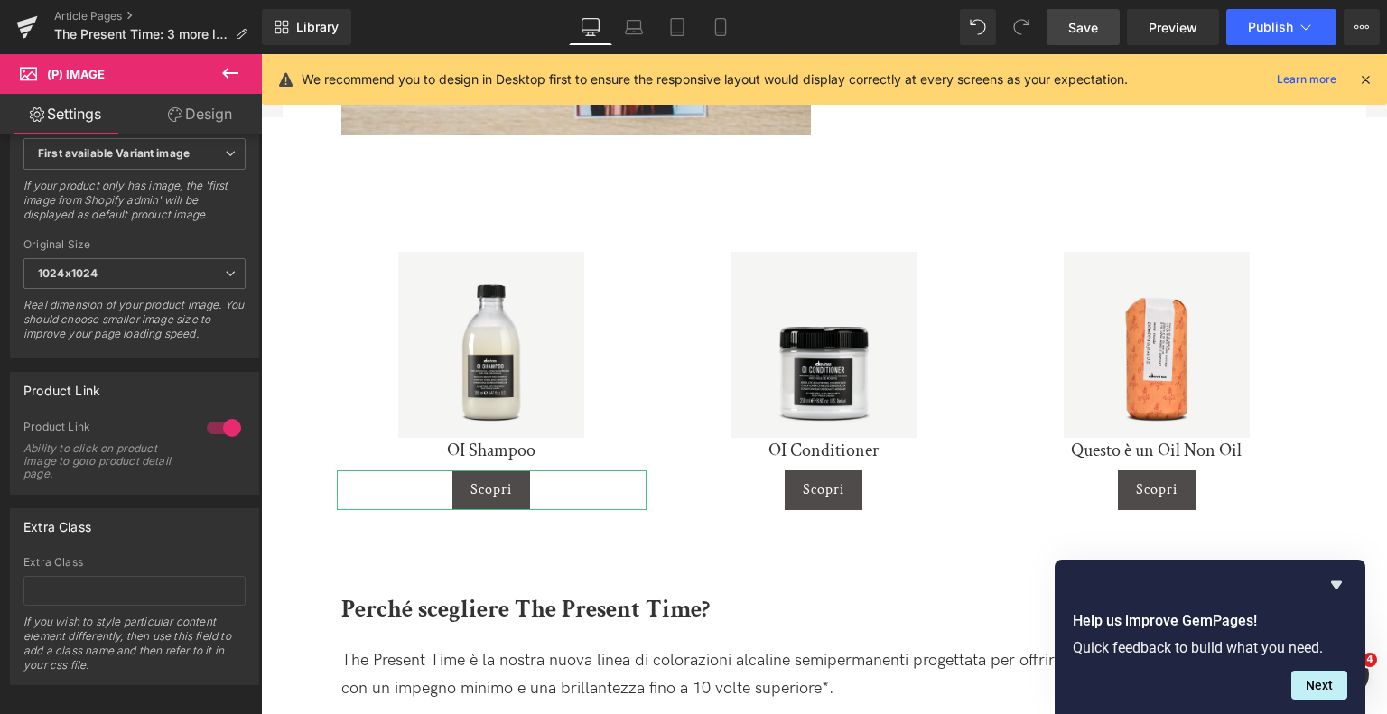
scroll to position [2890, 0]
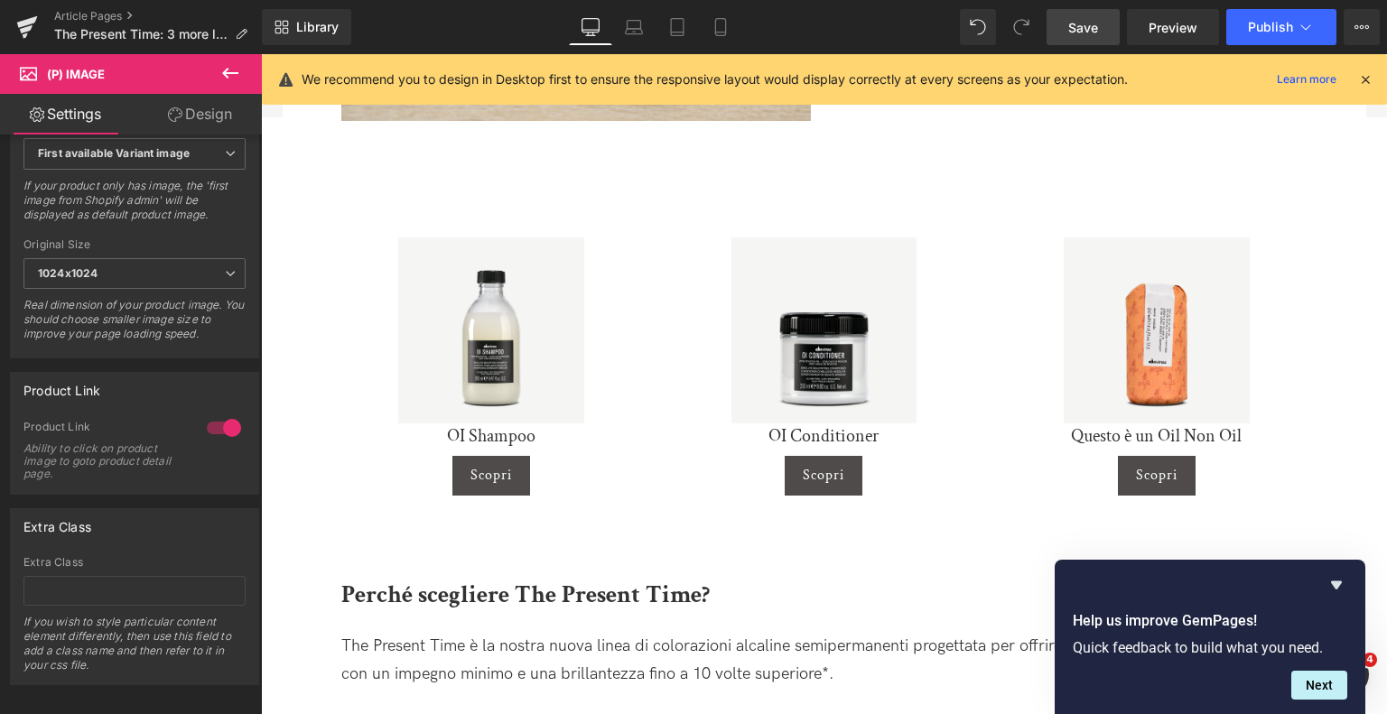
click at [471, 284] on div "Sale Off (P) Image" at bounding box center [492, 331] width 310 height 186
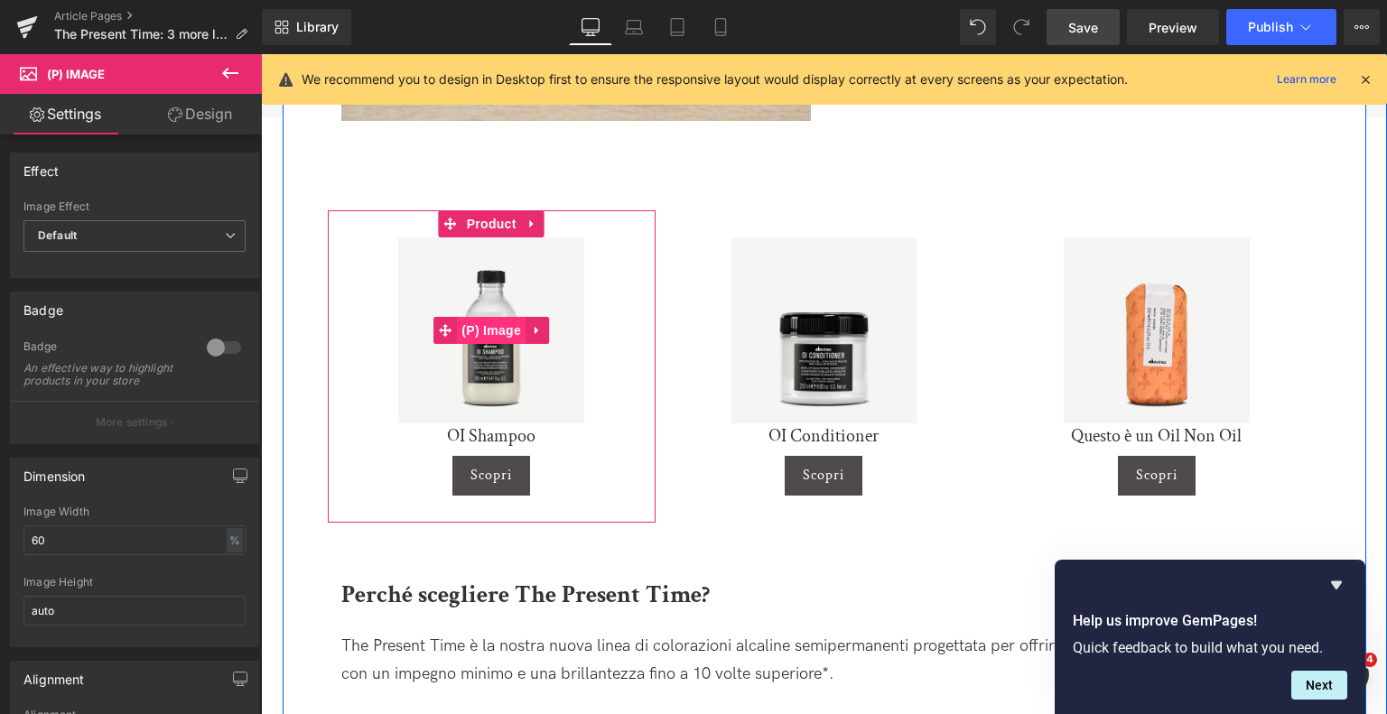
click at [481, 317] on span "(P) Image" at bounding box center [491, 330] width 69 height 27
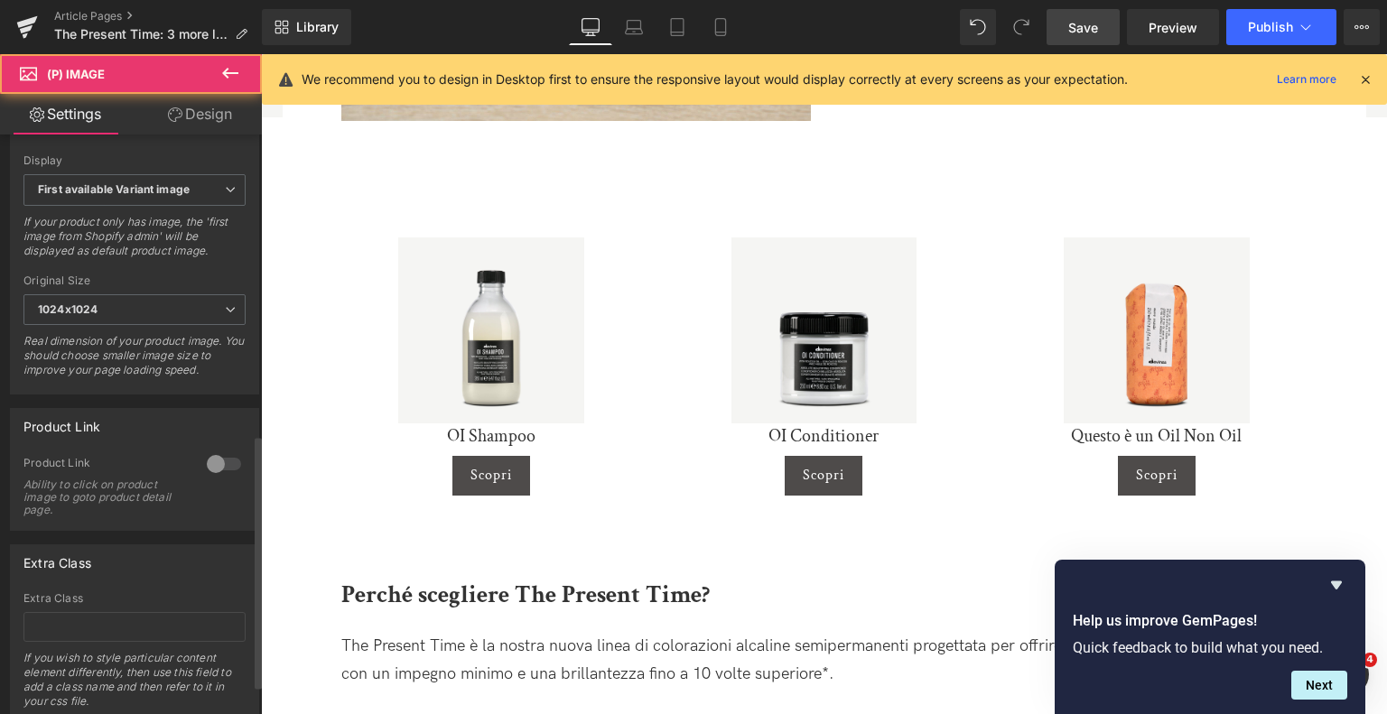
scroll to position [752, 0]
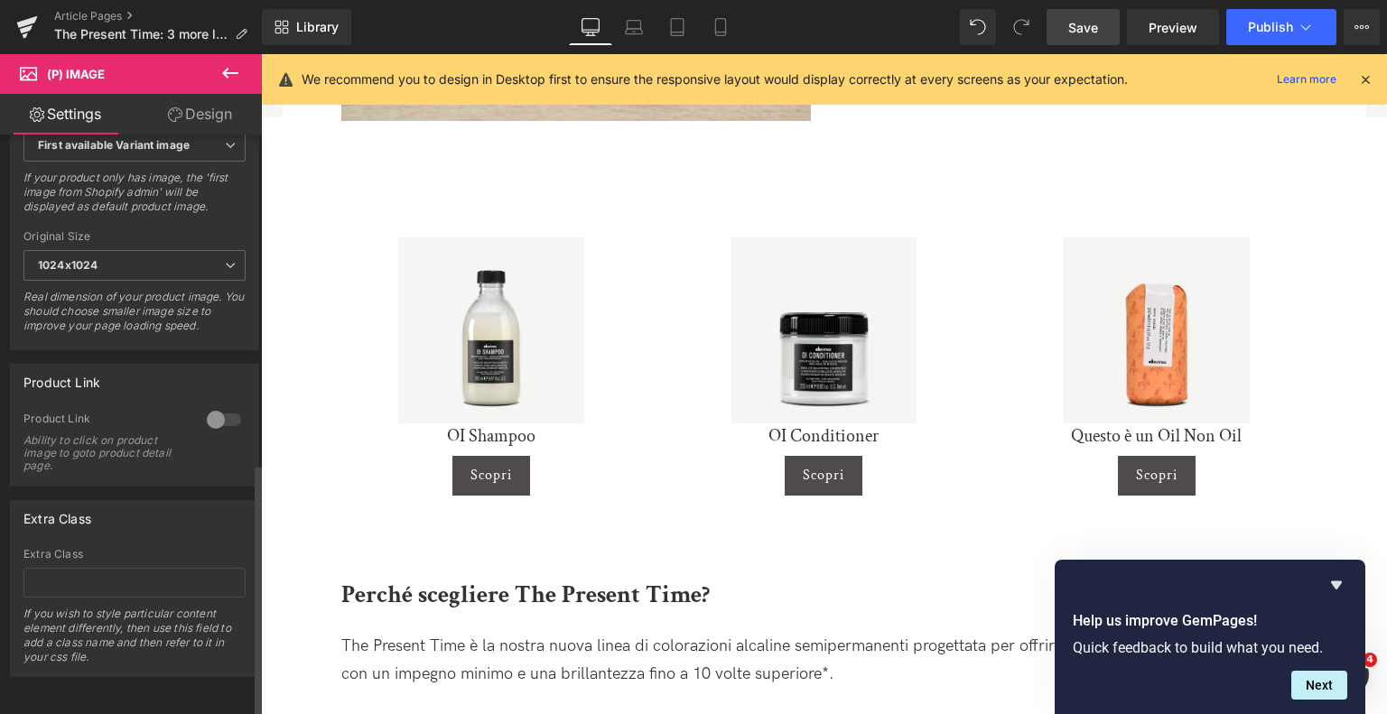
click at [210, 407] on div at bounding box center [223, 420] width 43 height 29
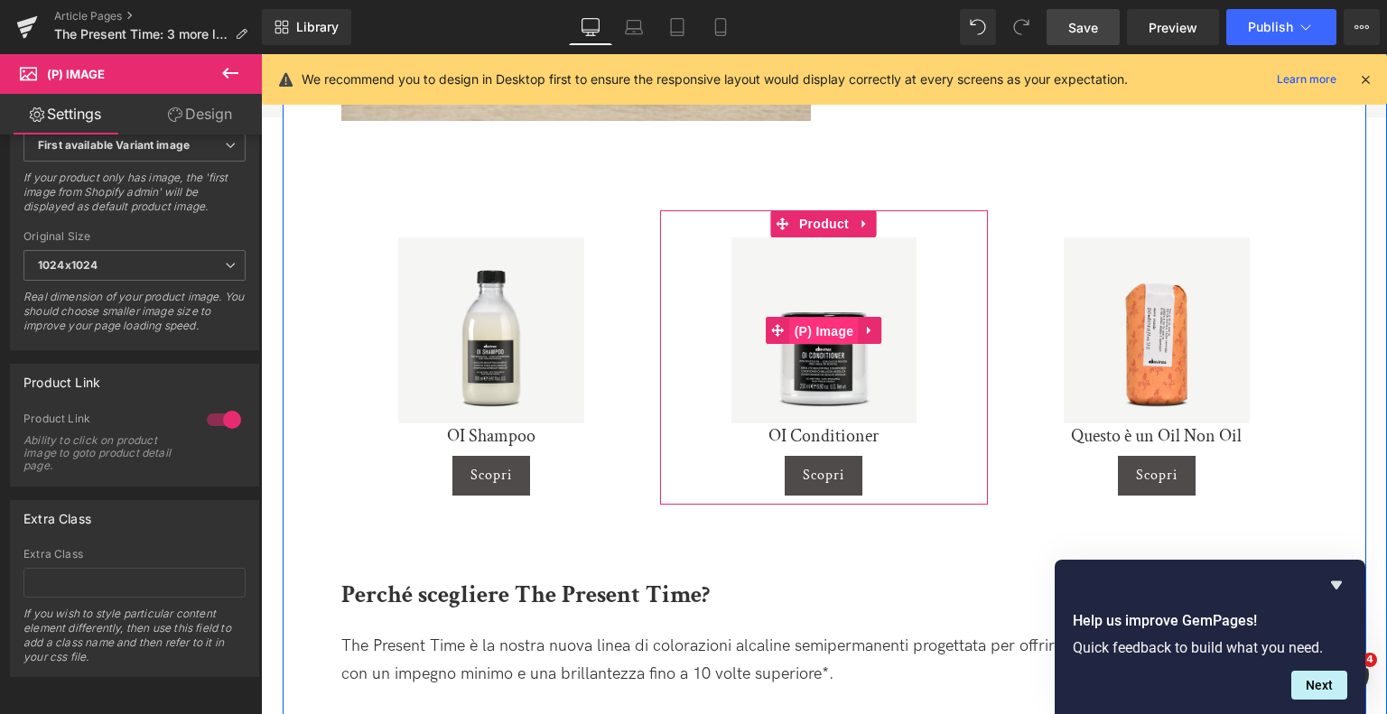
click at [828, 318] on span "(P) Image" at bounding box center [824, 331] width 69 height 27
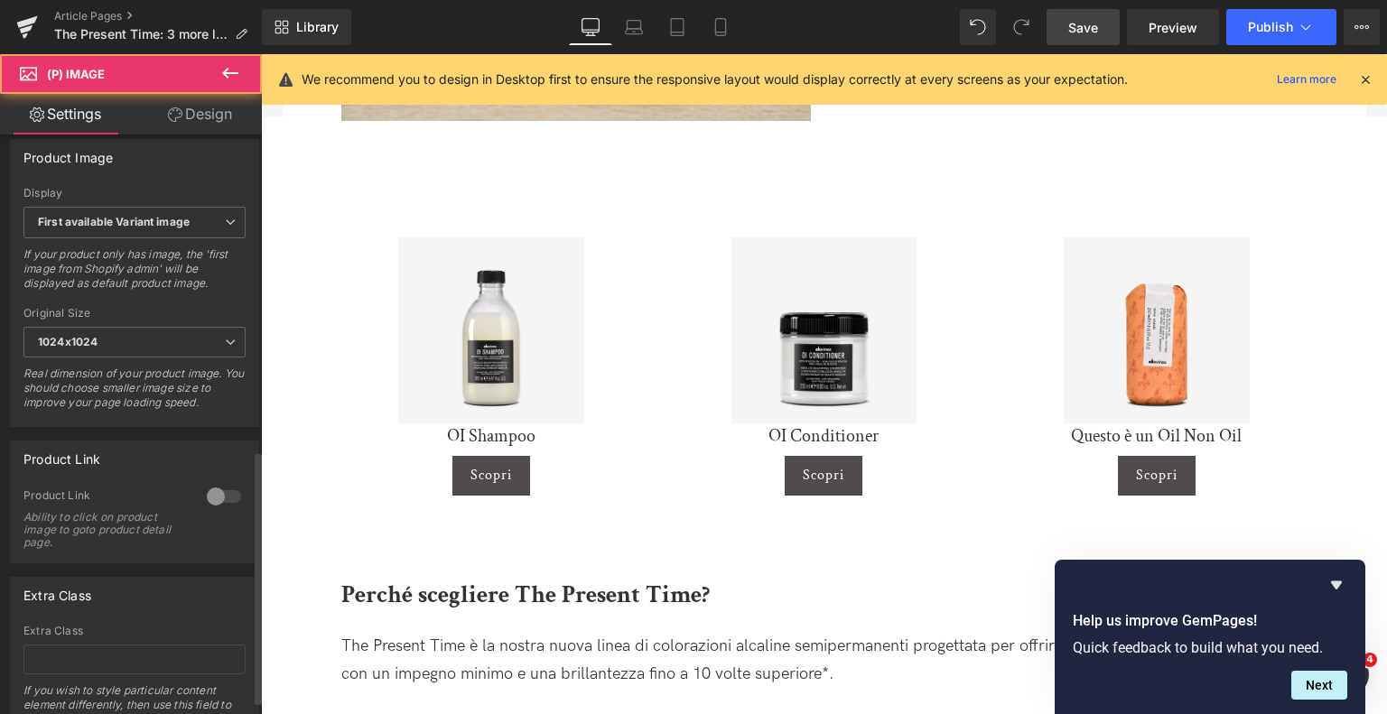
scroll to position [723, 0]
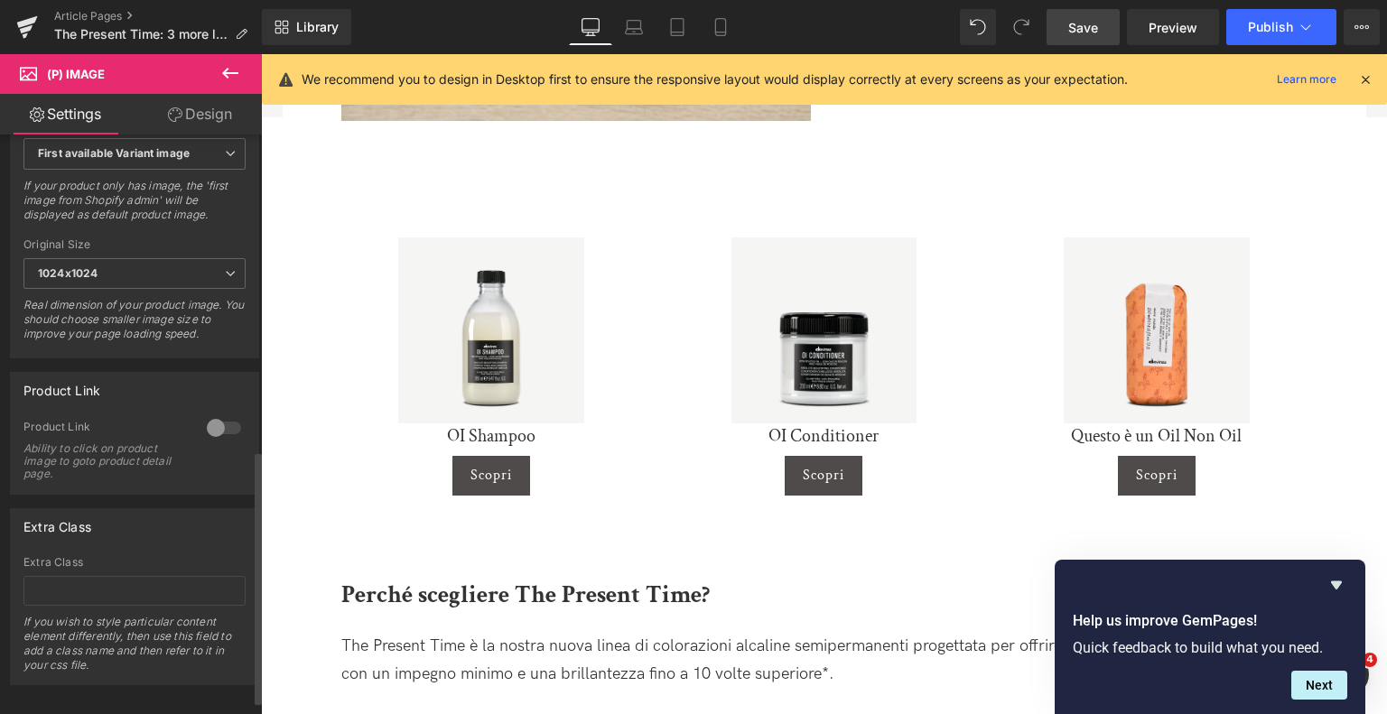
click at [206, 438] on div at bounding box center [223, 428] width 43 height 29
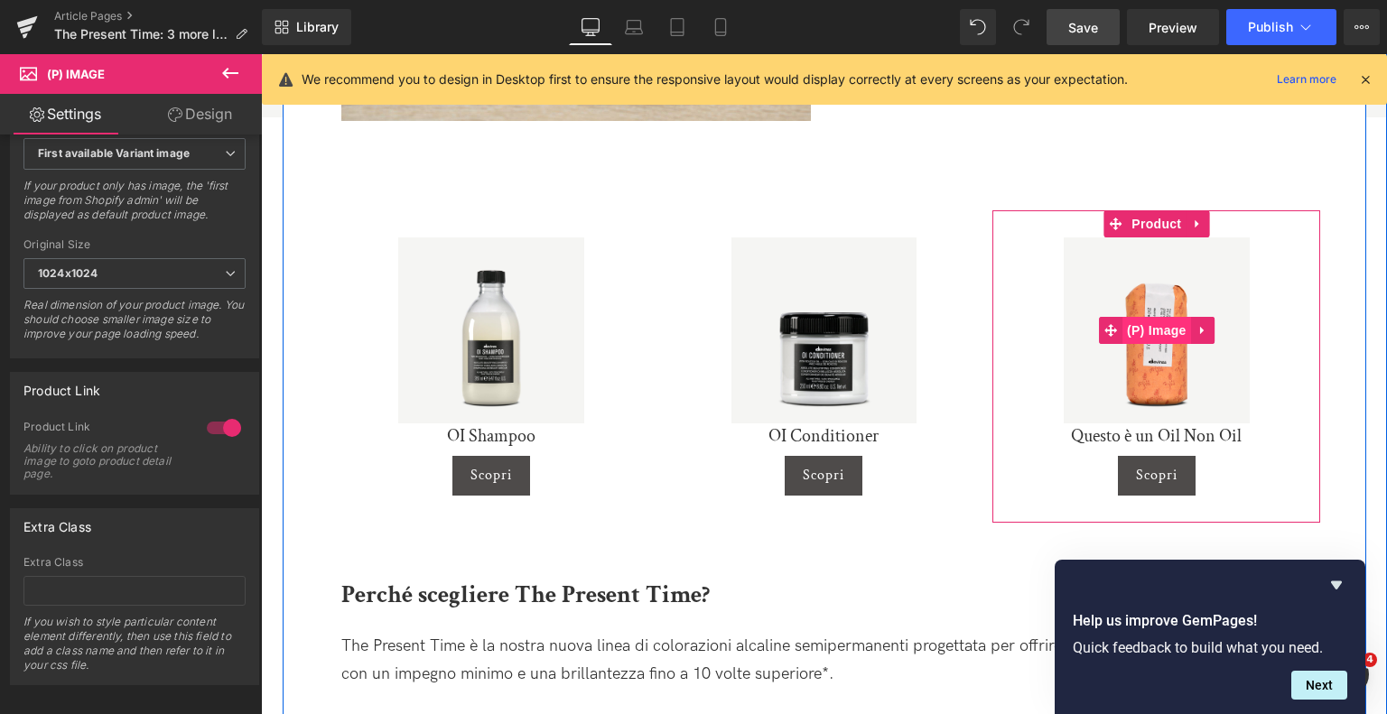
click at [1167, 317] on span "(P) Image" at bounding box center [1157, 330] width 69 height 27
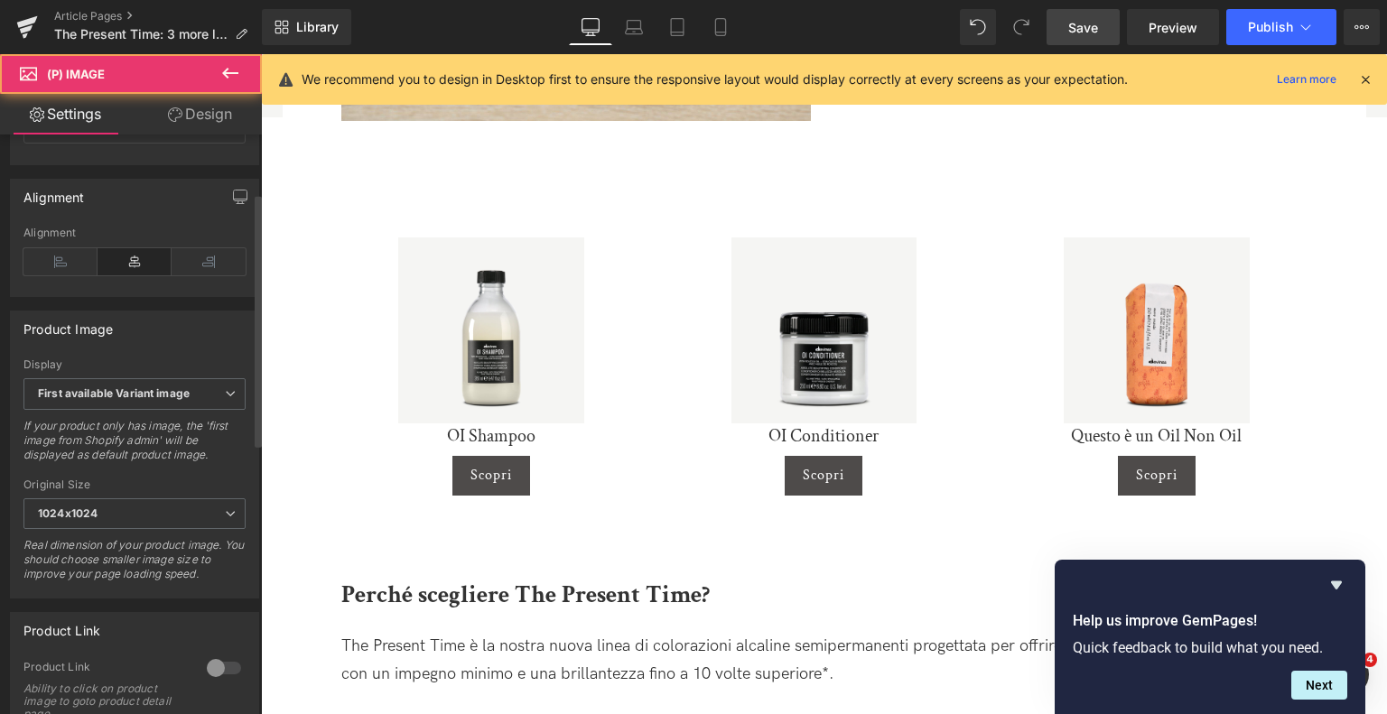
scroll to position [632, 0]
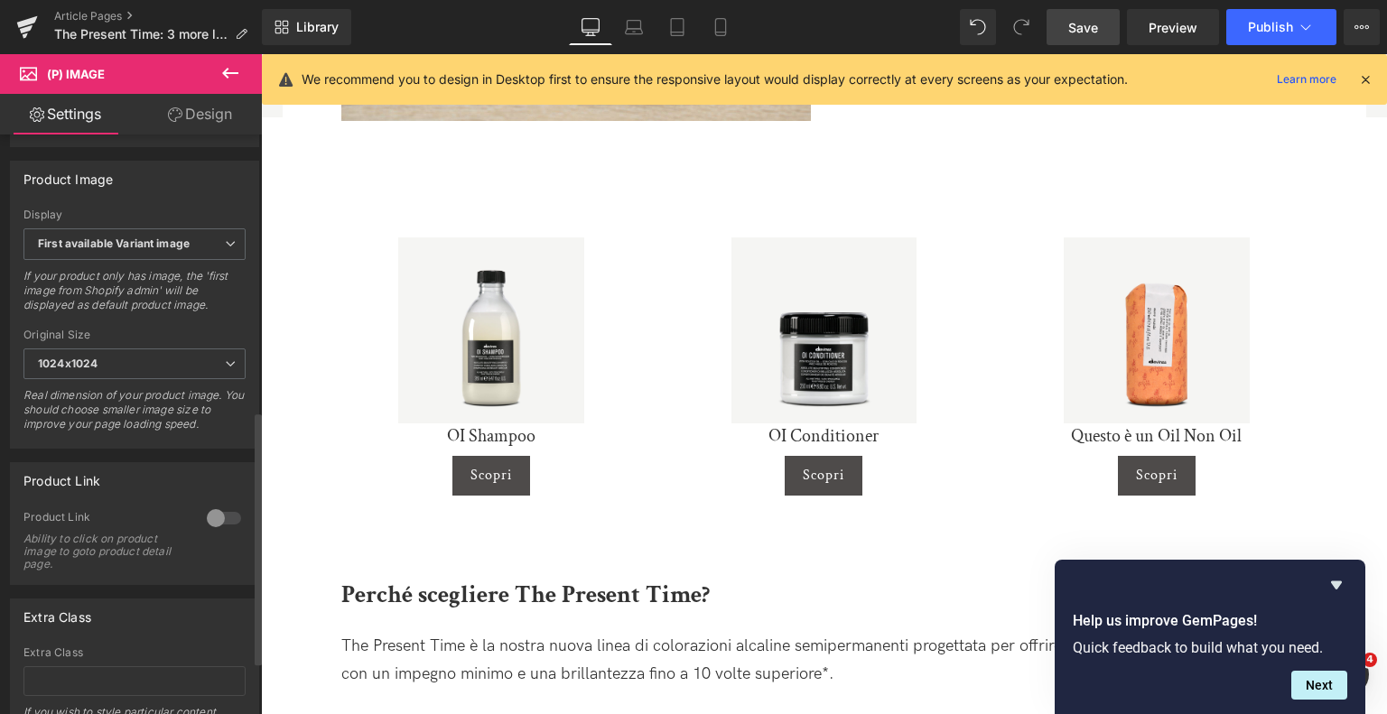
click at [231, 527] on div at bounding box center [223, 518] width 43 height 29
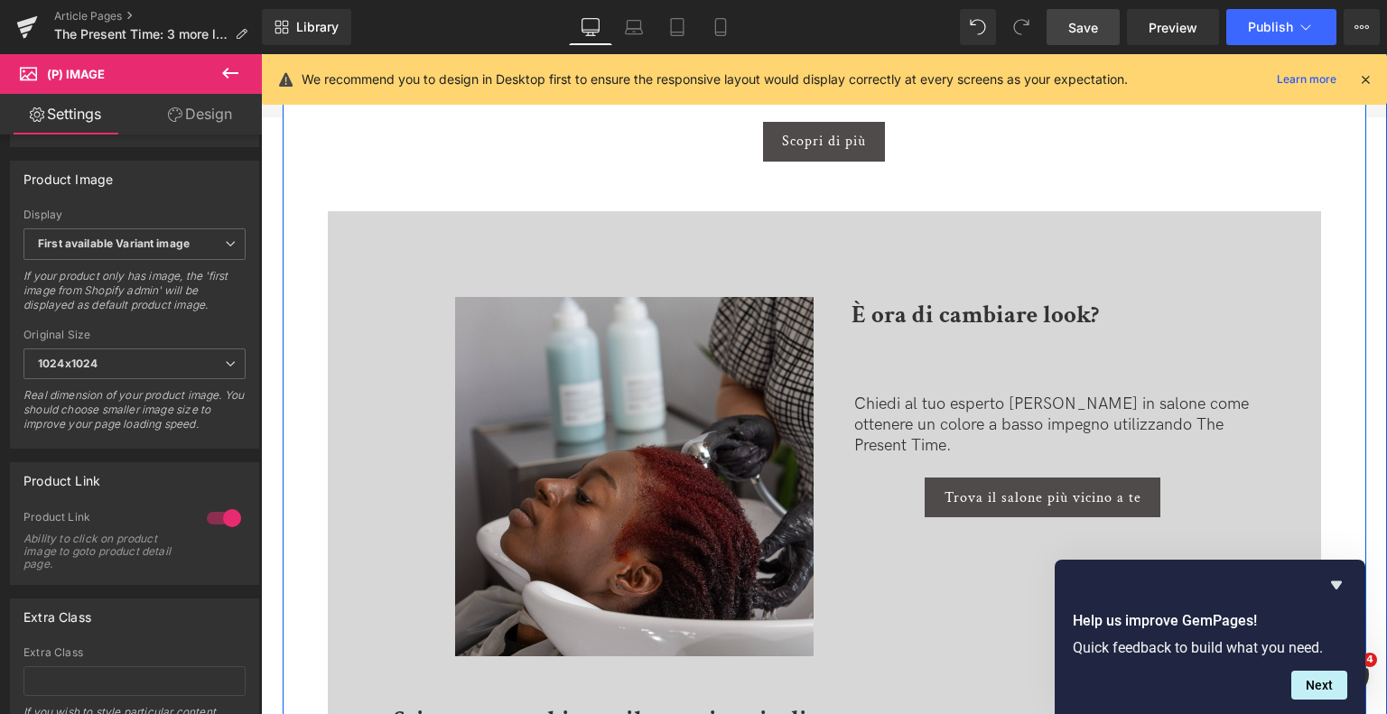
scroll to position [4065, 0]
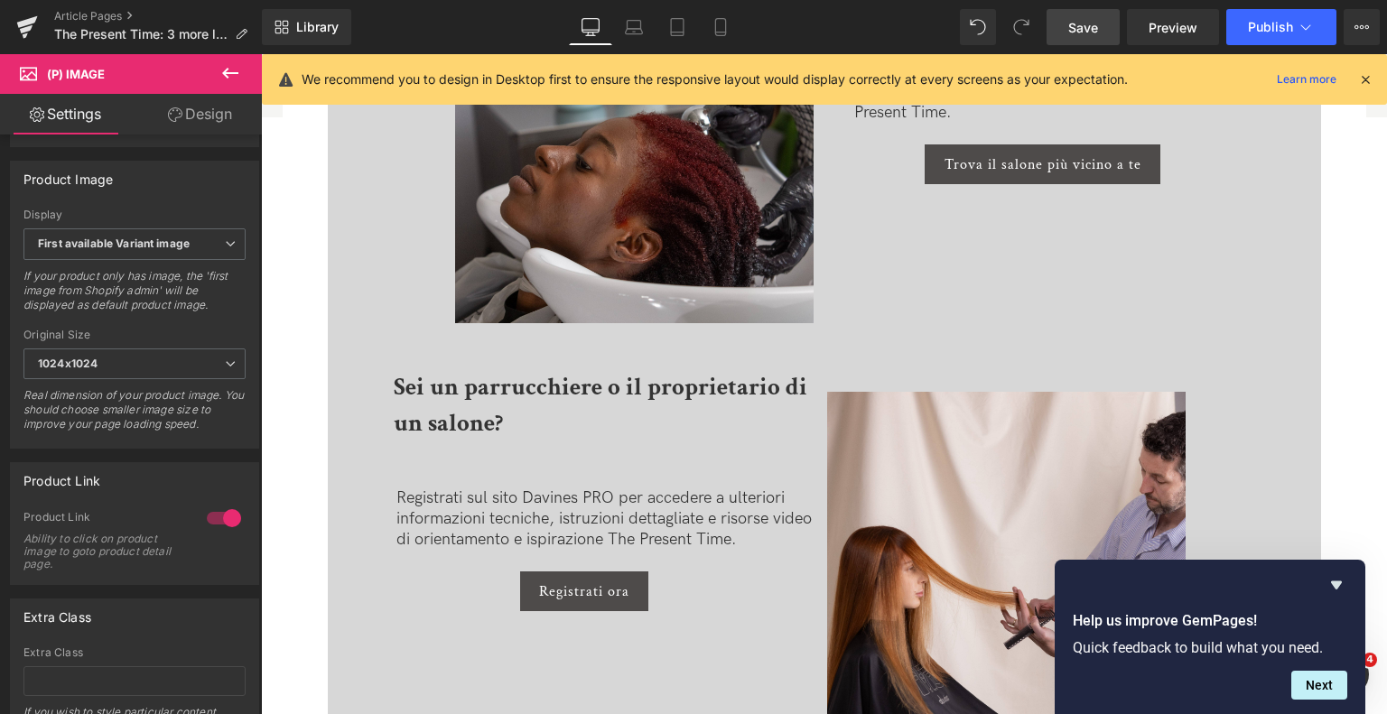
click at [1073, 18] on span "Save" at bounding box center [1084, 27] width 30 height 19
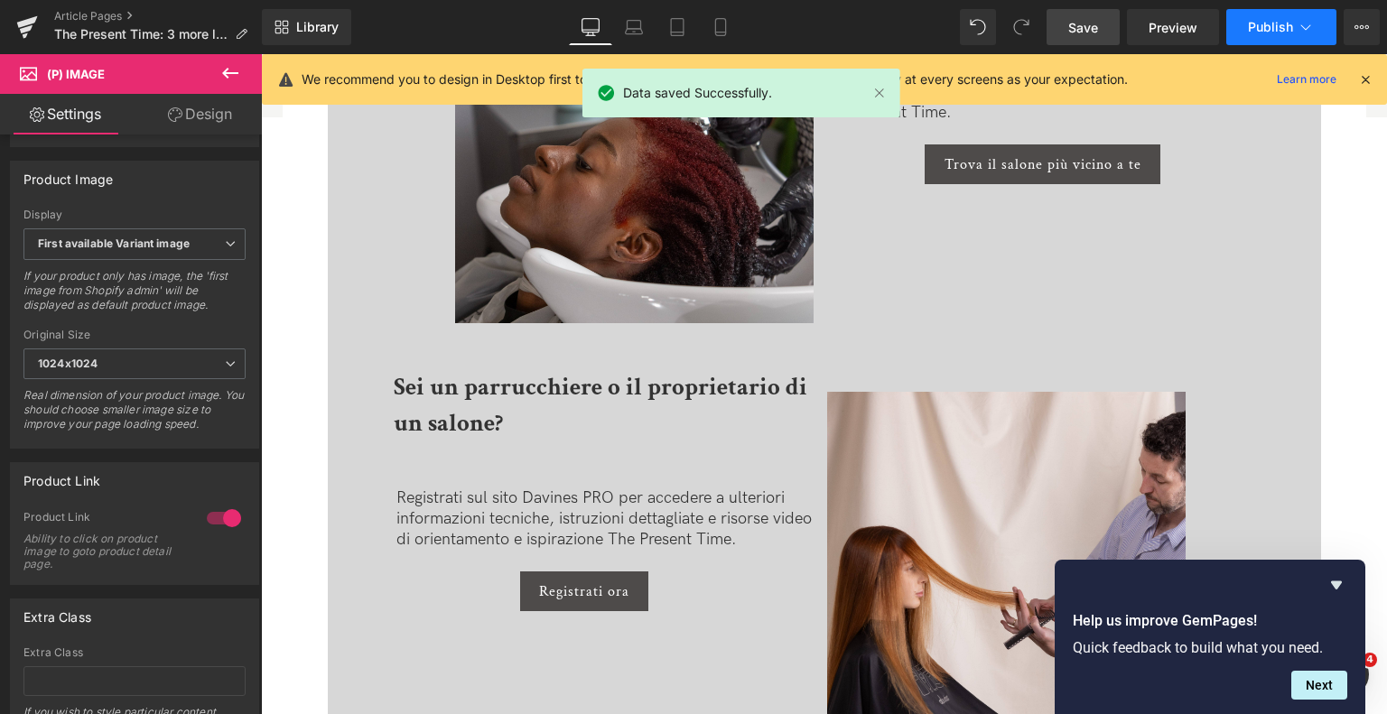
click at [1289, 20] on span "Publish" at bounding box center [1270, 27] width 45 height 14
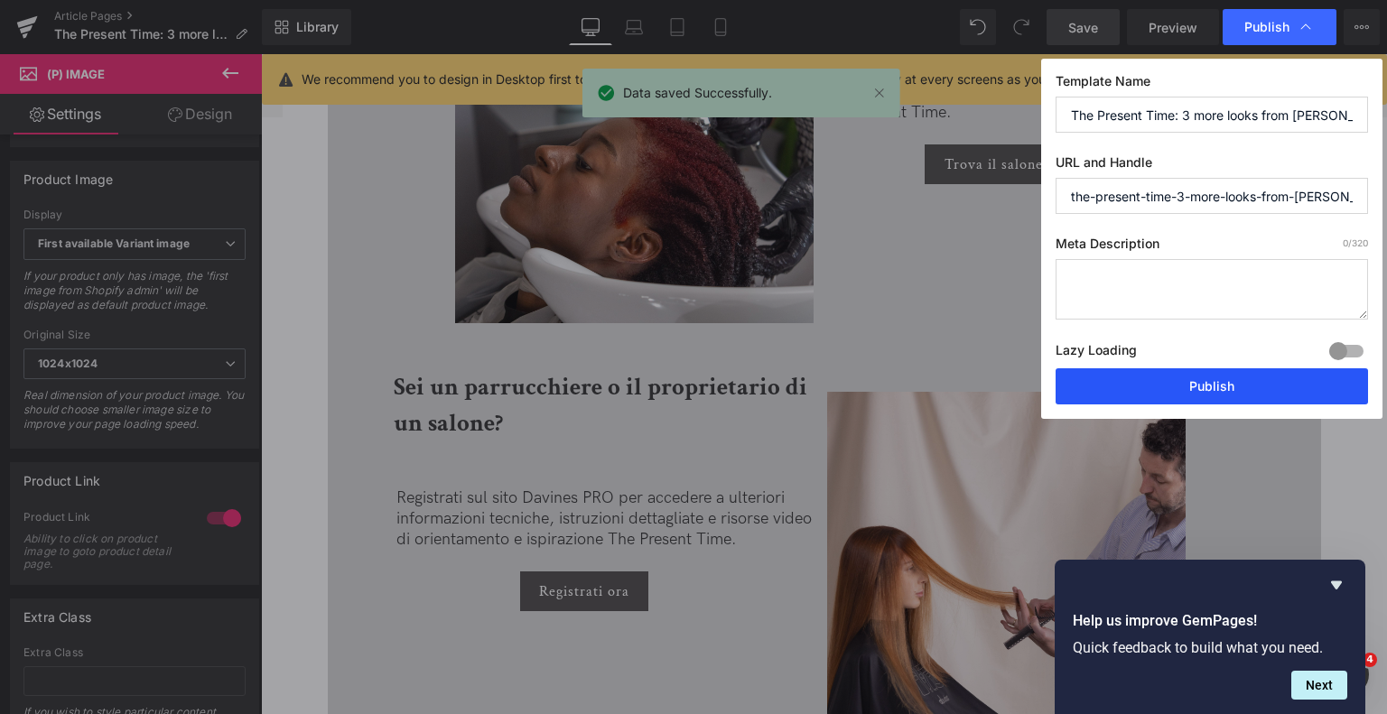
click at [1189, 376] on button "Publish" at bounding box center [1212, 387] width 313 height 36
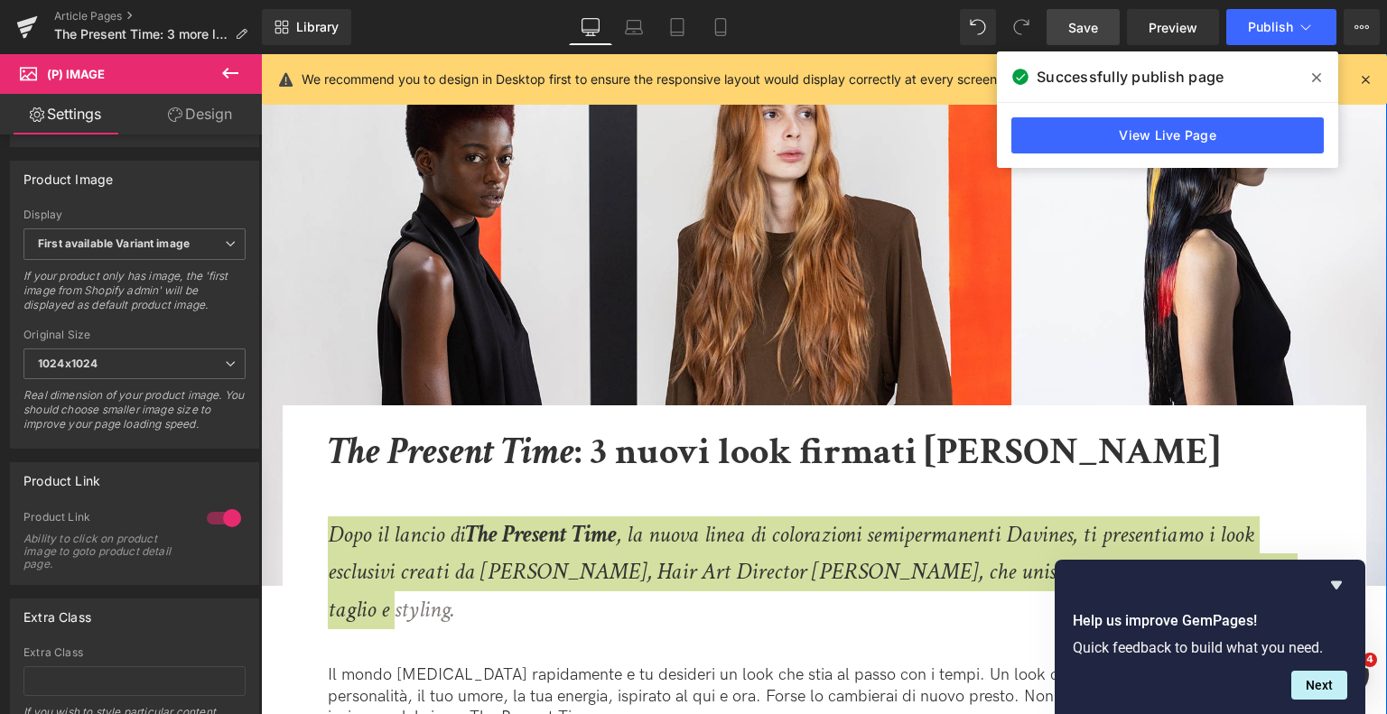
scroll to position [0, 0]
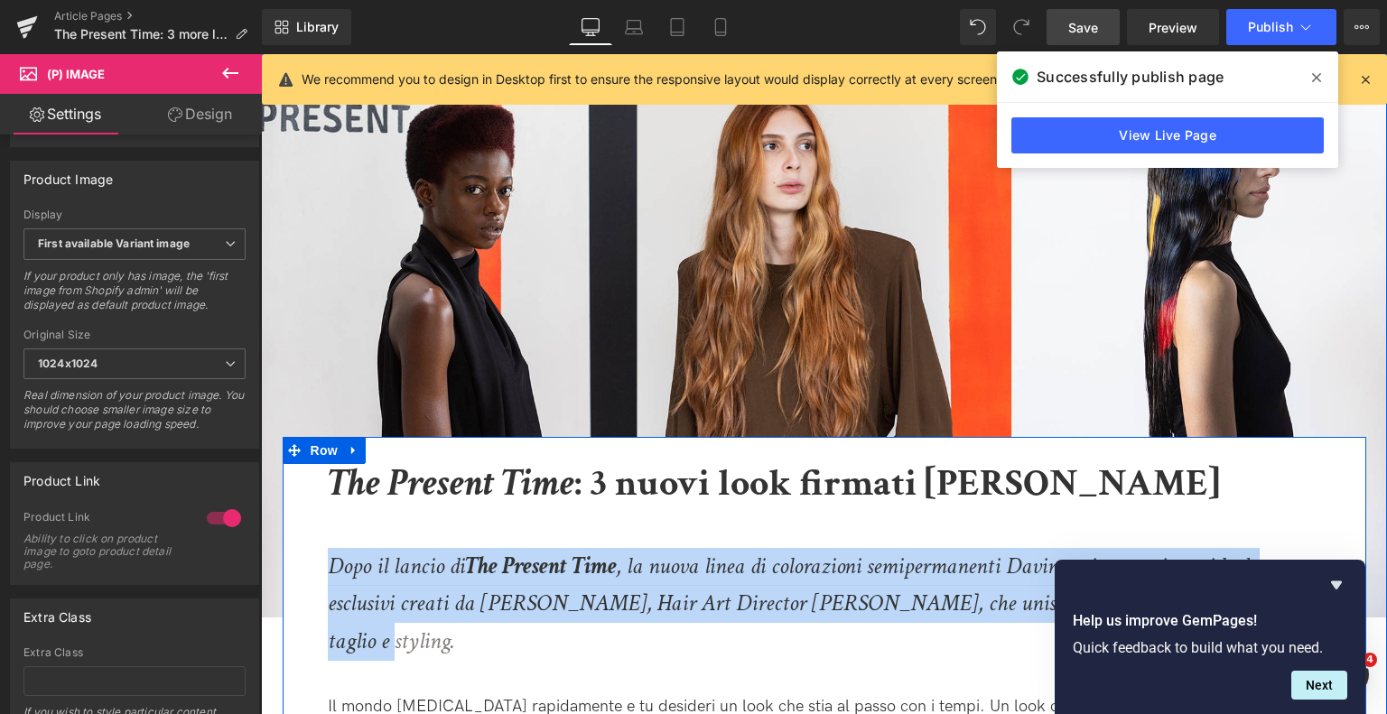
click at [622, 487] on b "The Present Time : 3 nuovi look firmati Tom Connell" at bounding box center [774, 484] width 892 height 50
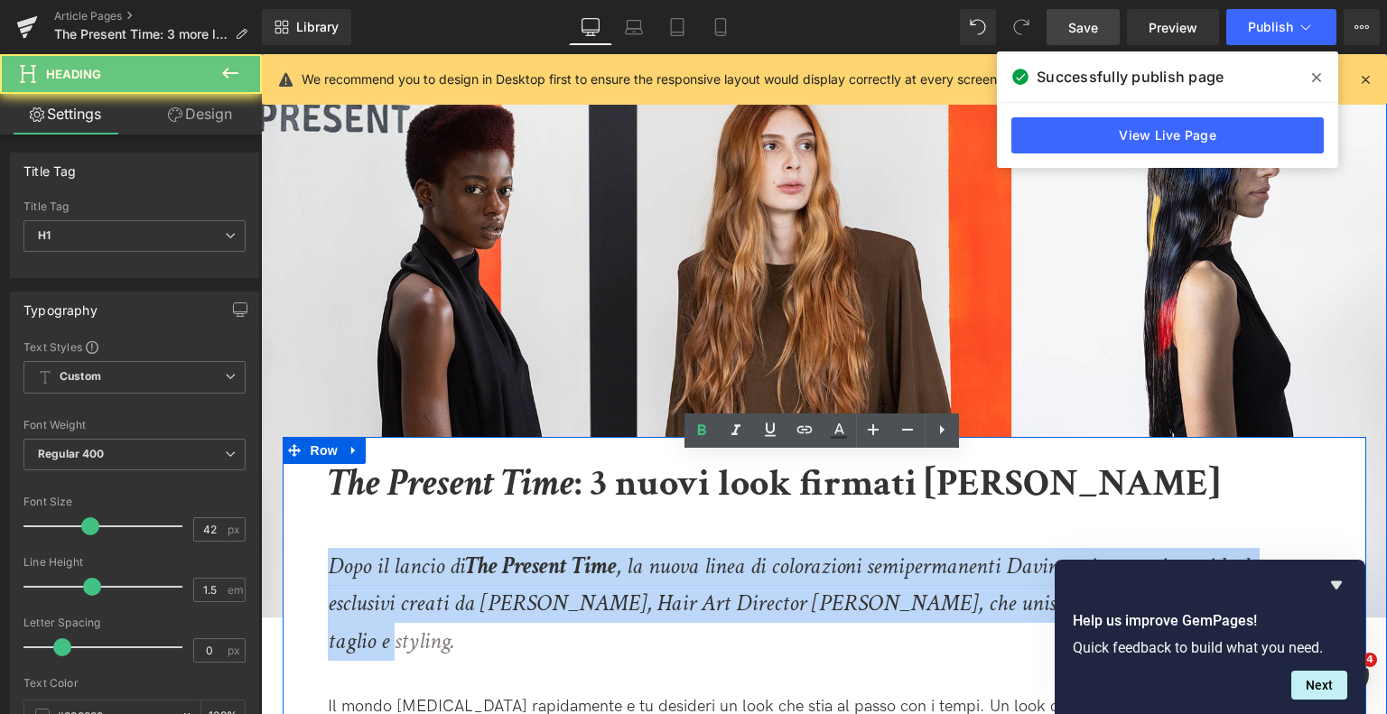
click at [622, 487] on b "The Present Time : 3 nuovi look firmati Tom Connell" at bounding box center [774, 484] width 892 height 50
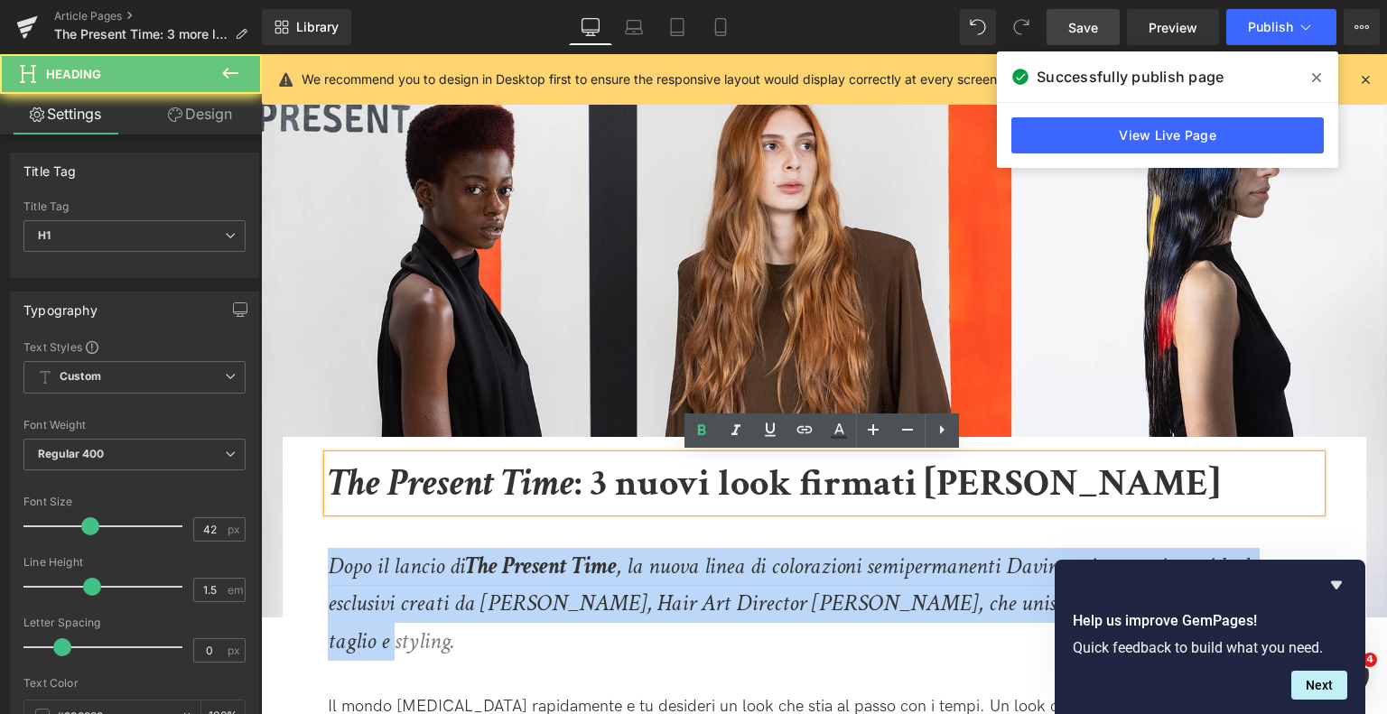
click at [622, 487] on b "The Present Time : 3 nuovi look firmati Tom Connell" at bounding box center [774, 484] width 892 height 50
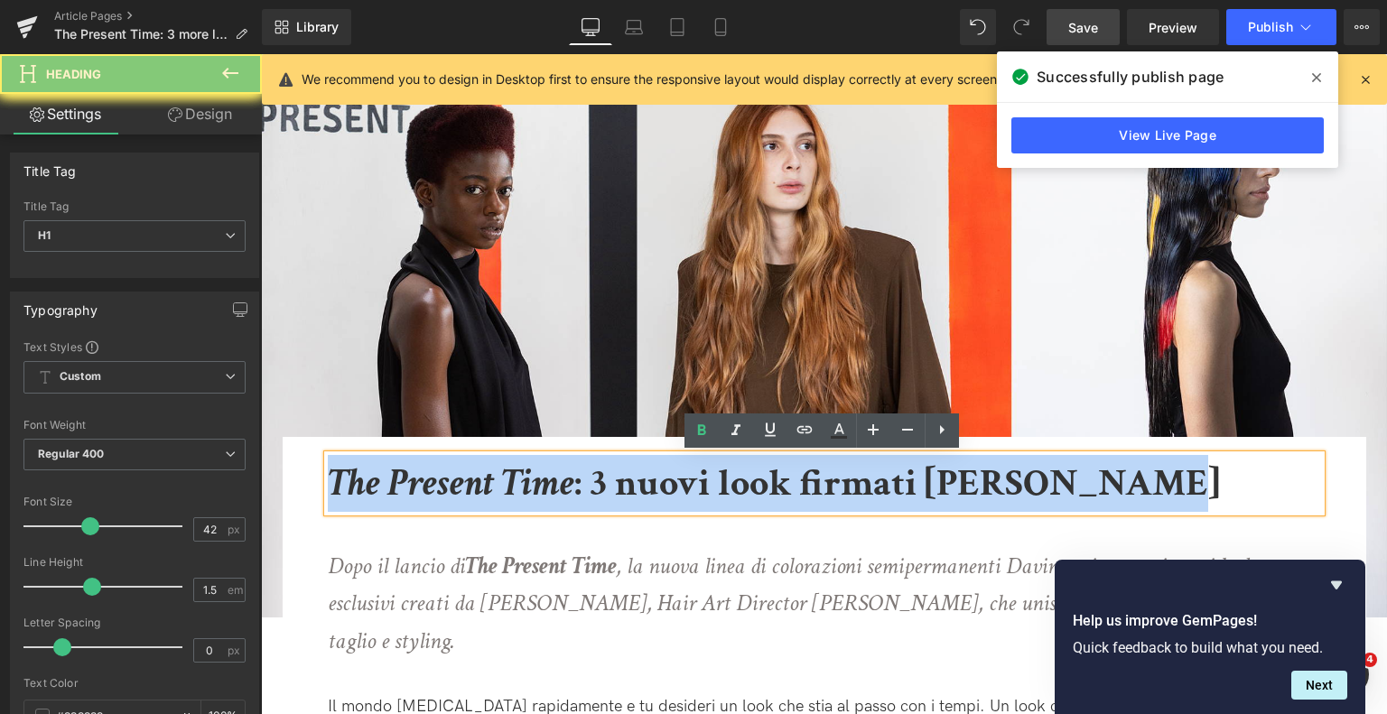
copy b "The Present Time : 3 nuovi look firmati Tom Connell"
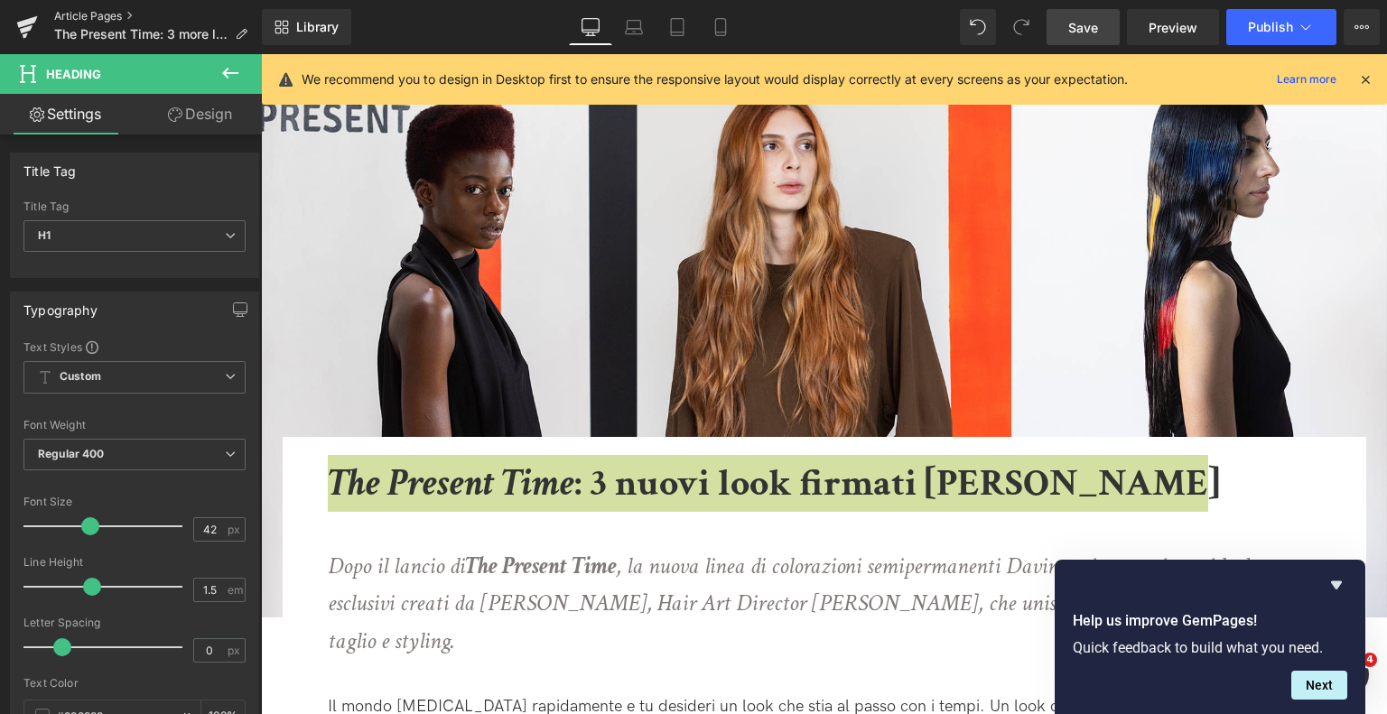
click at [102, 14] on link "Article Pages" at bounding box center [158, 16] width 208 height 14
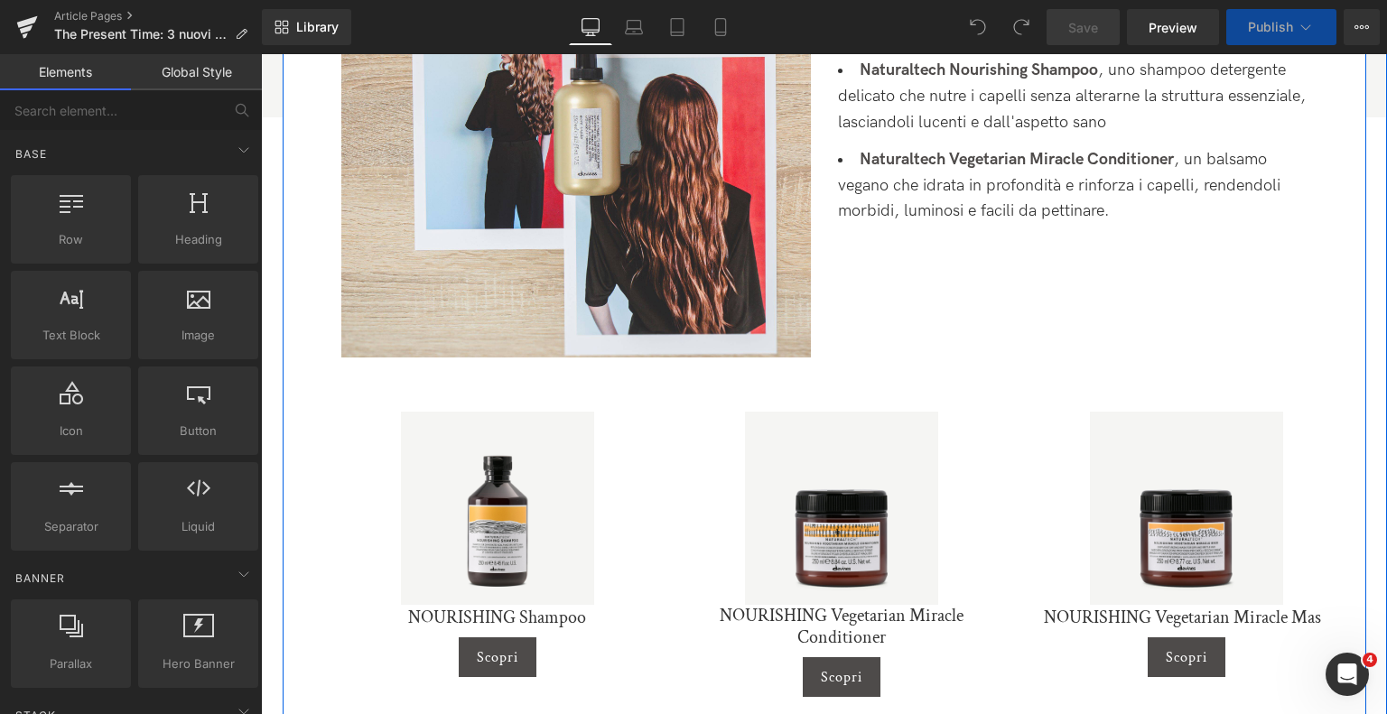
scroll to position [1806, 0]
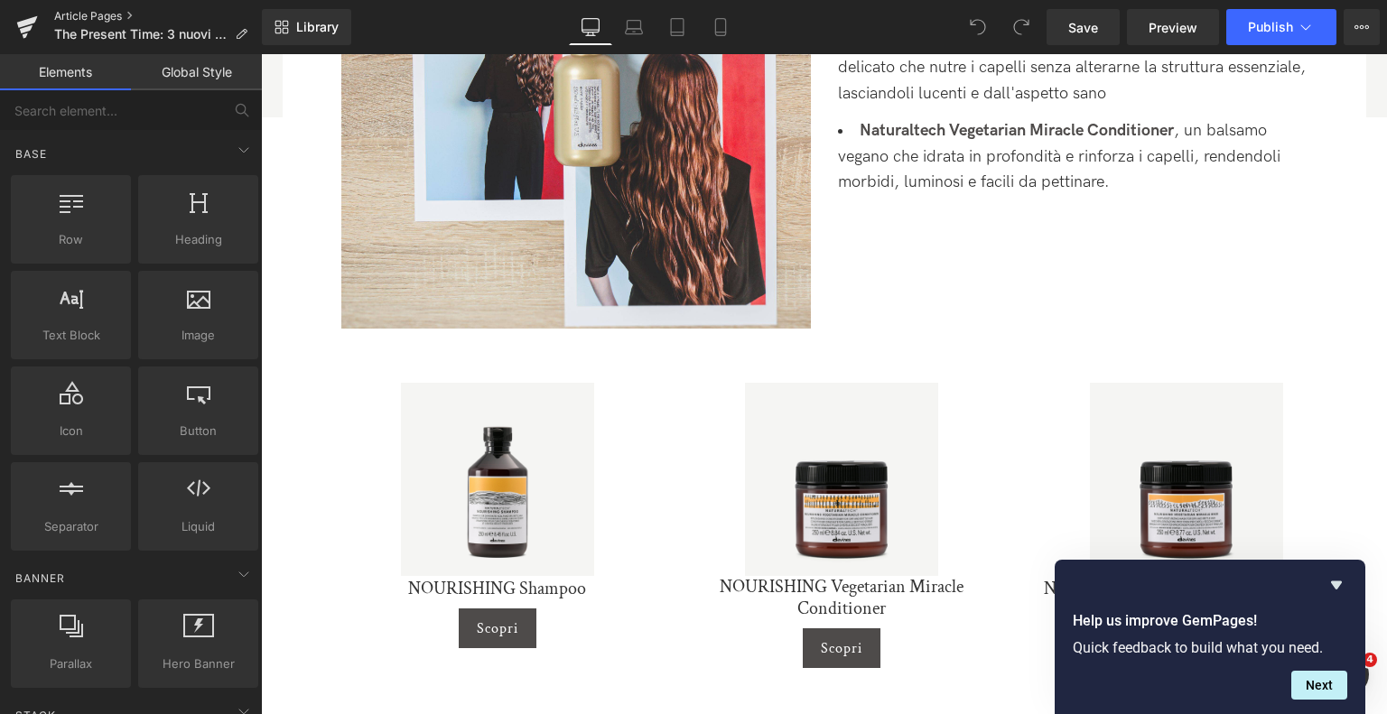
click at [63, 17] on link "Article Pages" at bounding box center [158, 16] width 208 height 14
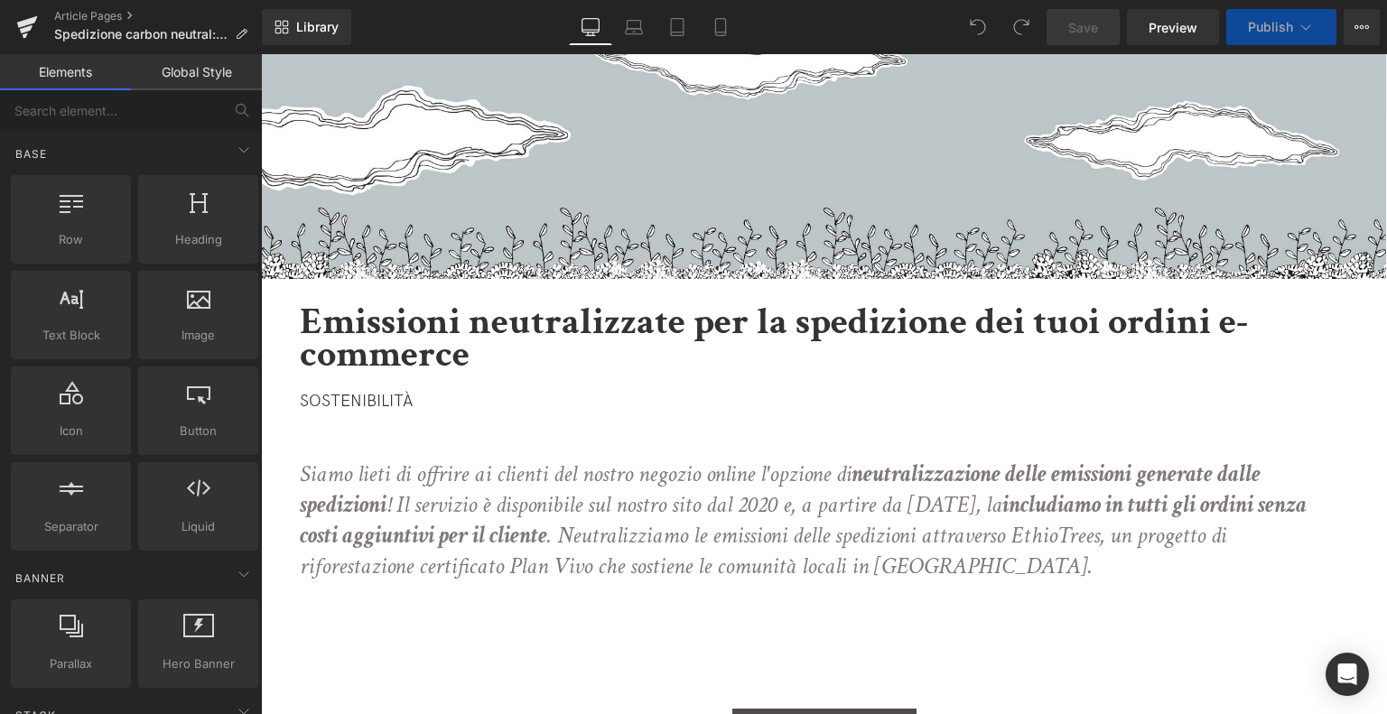
click at [1293, 23] on button "Publish" at bounding box center [1282, 27] width 110 height 36
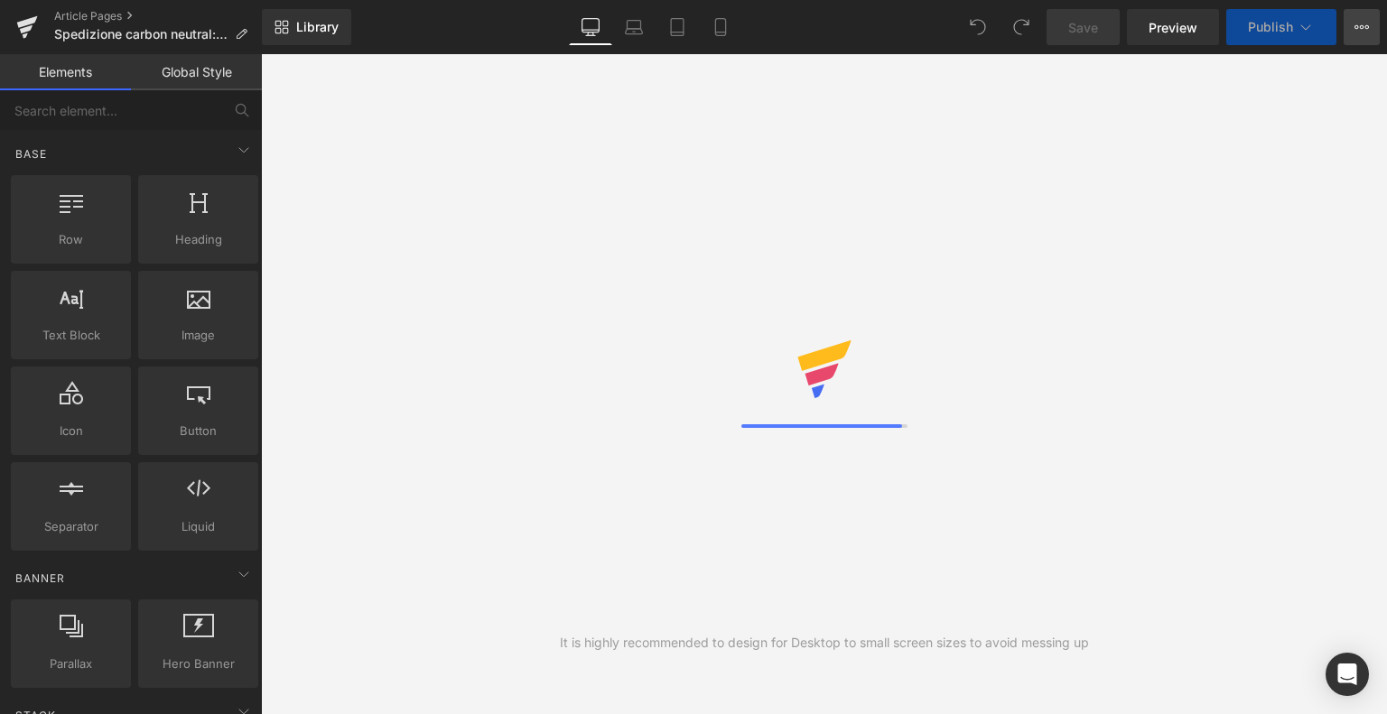
click at [1355, 31] on icon at bounding box center [1362, 27] width 14 height 14
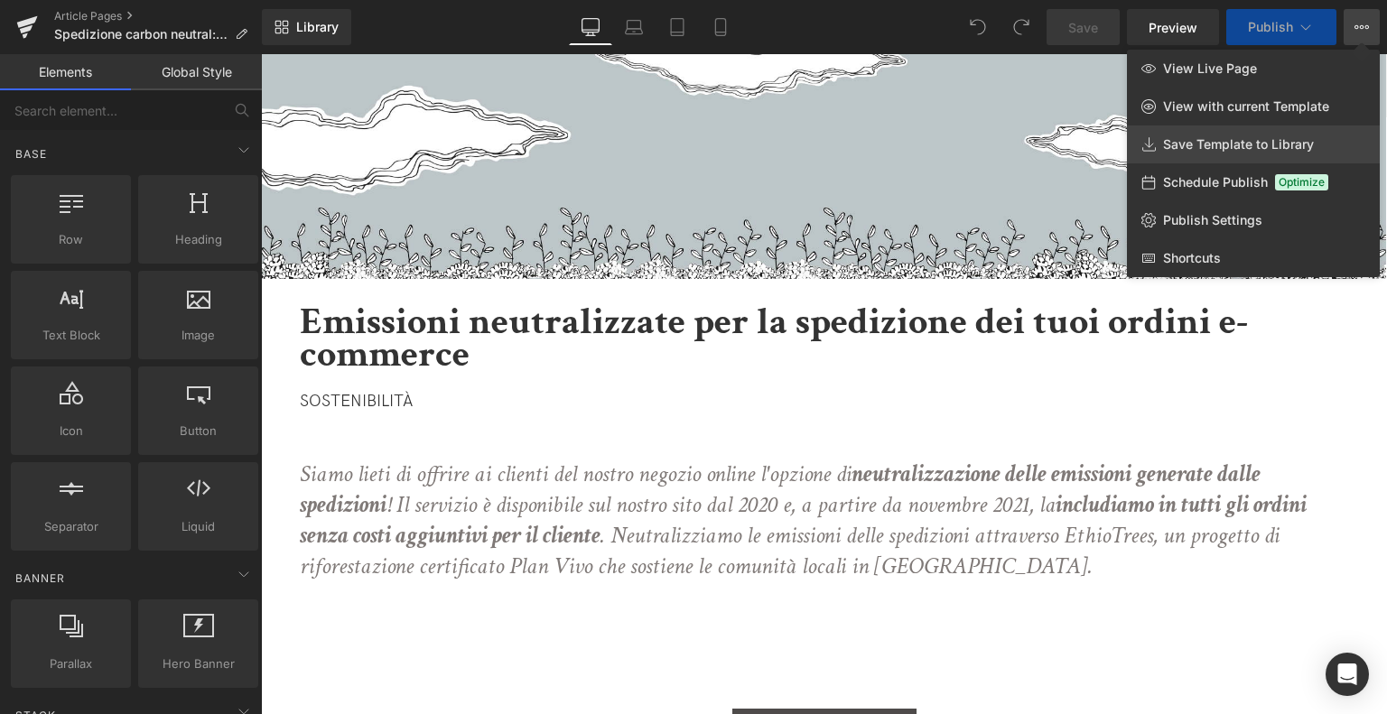
click at [1255, 144] on span "Save Template to Library" at bounding box center [1238, 144] width 151 height 16
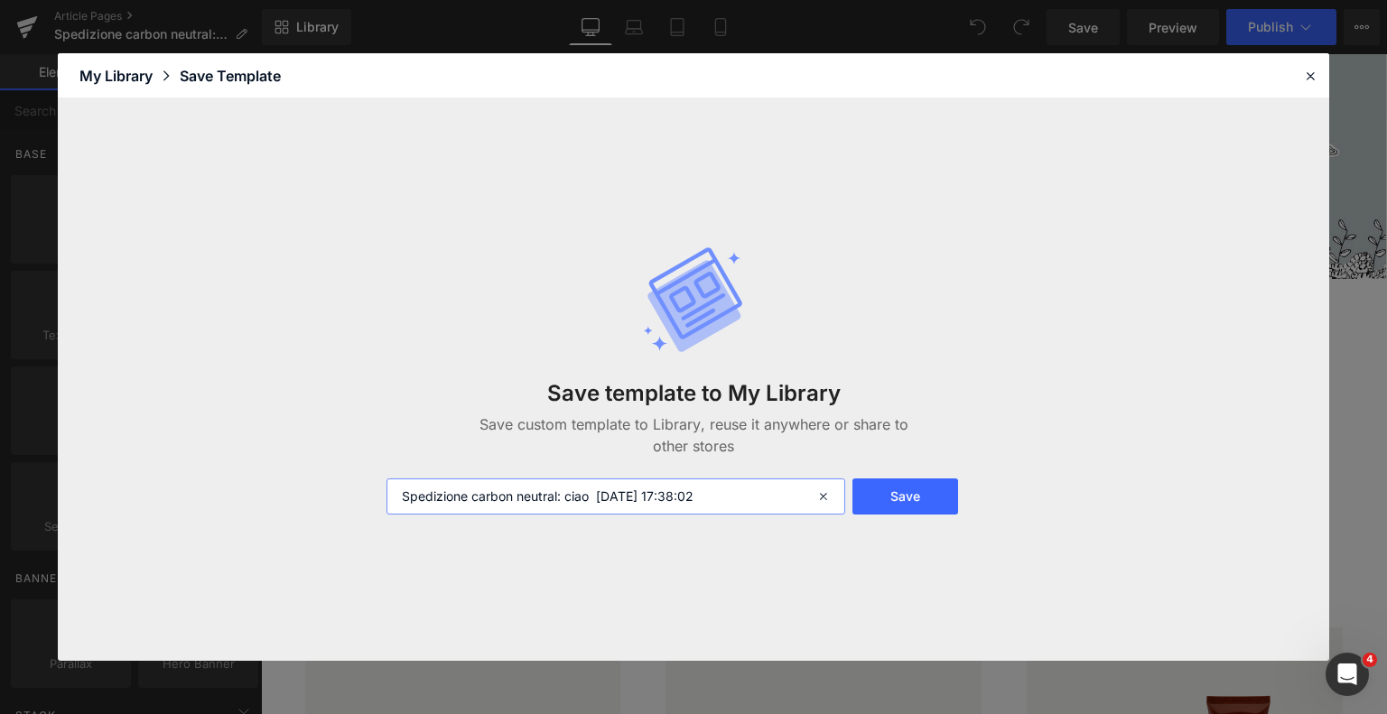
click at [401, 496] on input "Spedizione carbon neutral: ciao [DATE] 17:38:02" at bounding box center [616, 497] width 459 height 36
type input "SHARE Spedizione carbon neutral: ciao [DATE] 17:38:02"
click at [949, 494] on button "Save" at bounding box center [906, 497] width 106 height 36
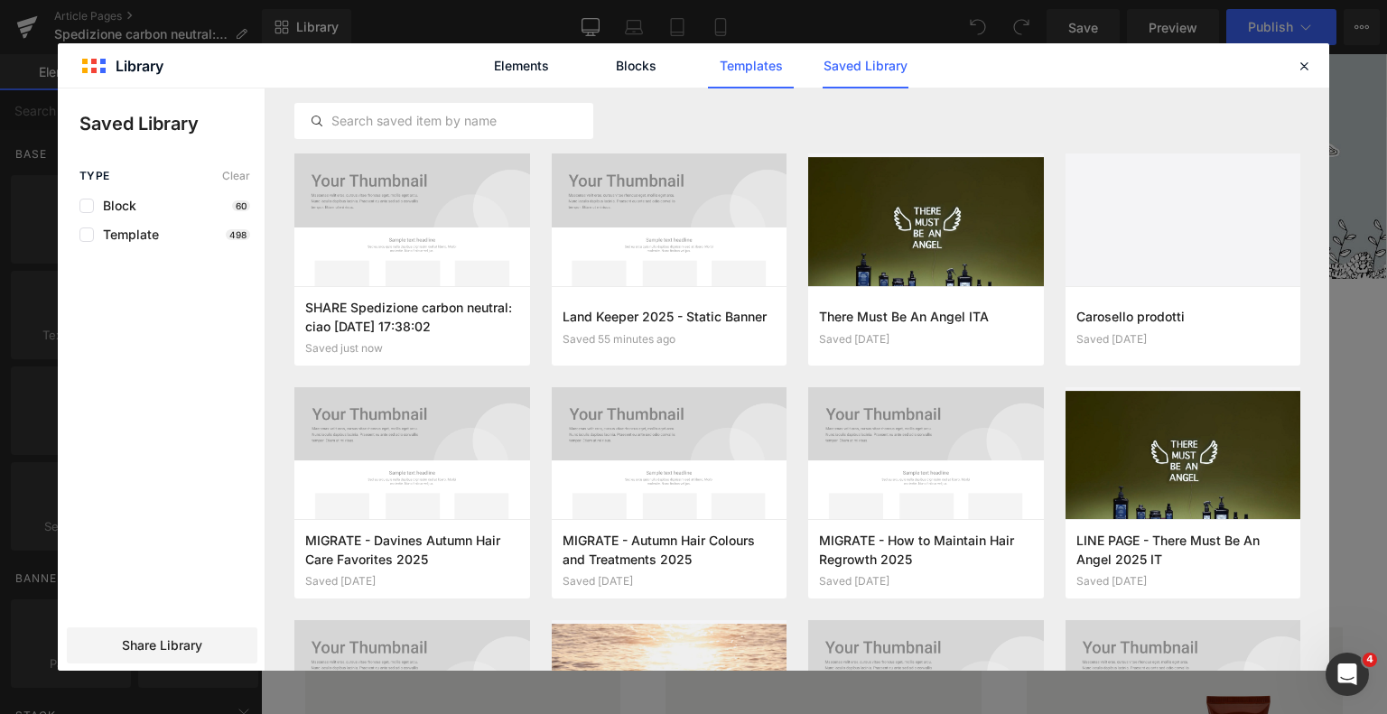
click at [772, 70] on link "Templates" at bounding box center [751, 65] width 86 height 45
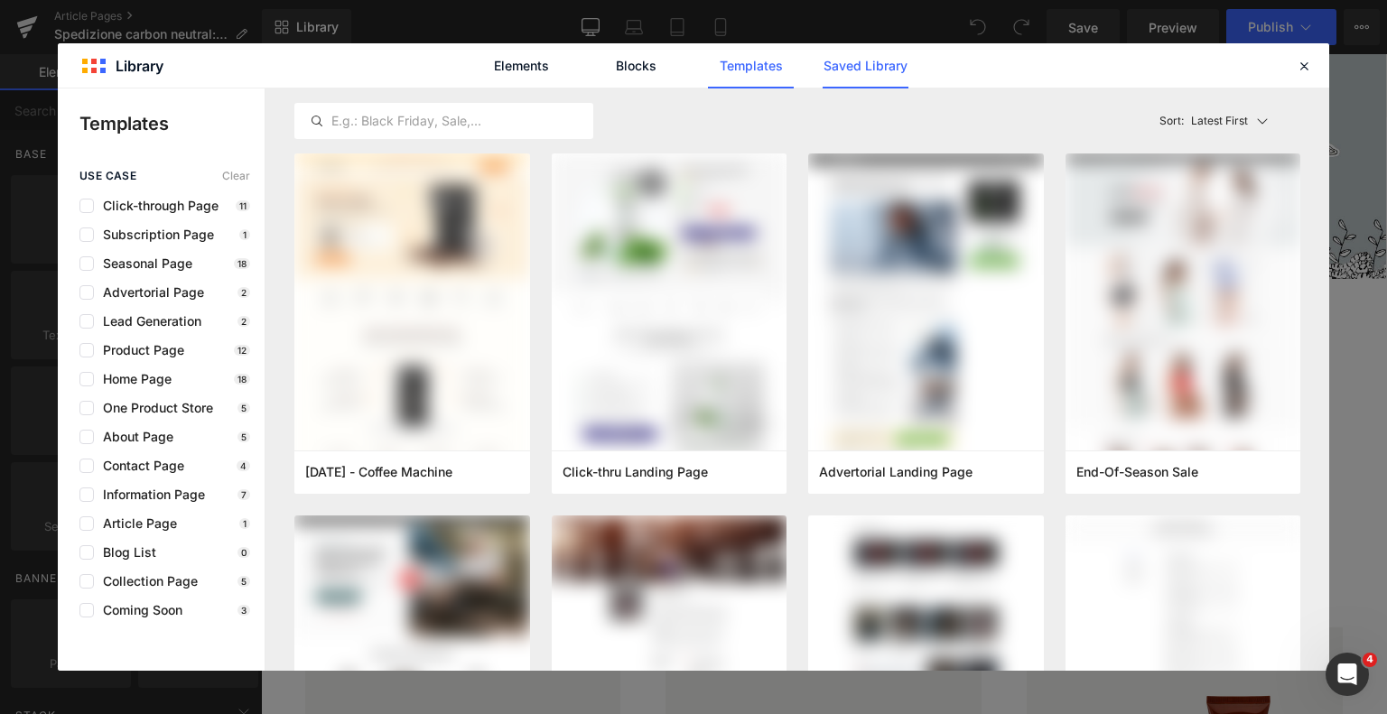
click at [907, 75] on link "Saved Library" at bounding box center [866, 65] width 86 height 45
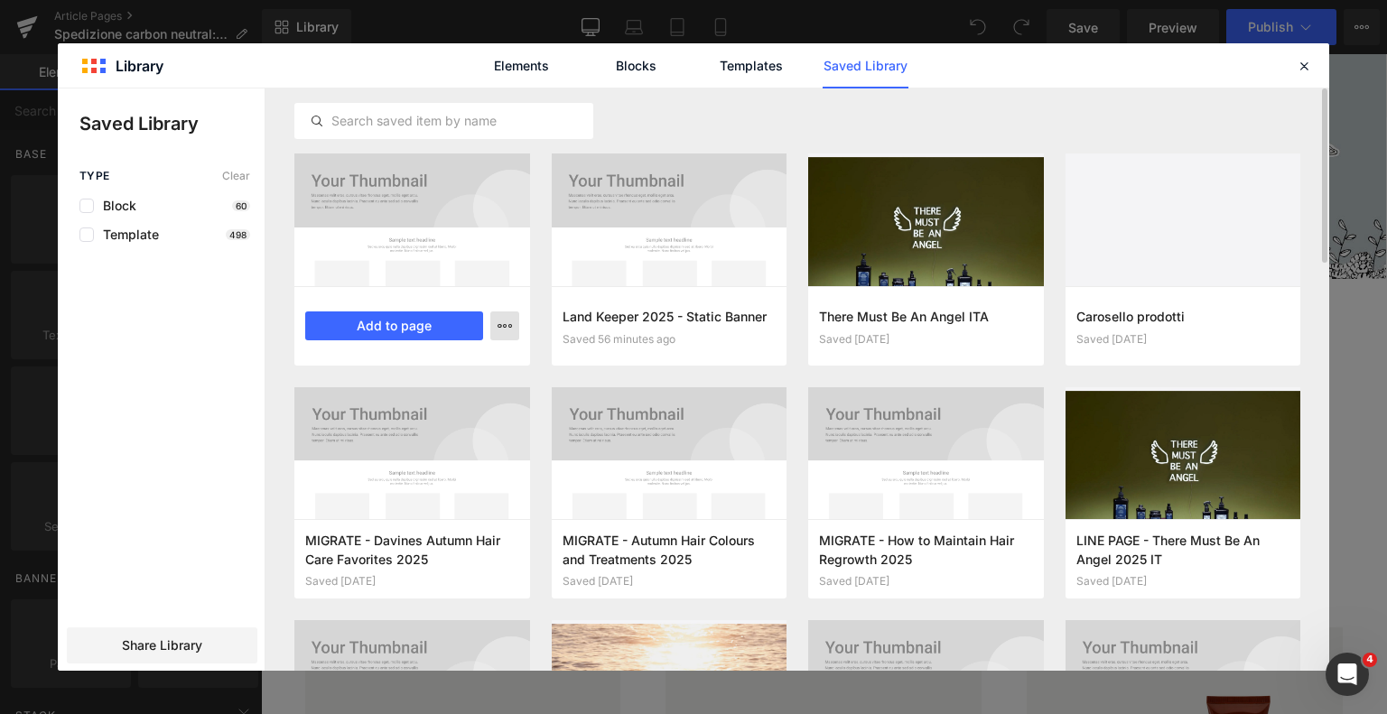
click at [511, 329] on icon "button" at bounding box center [505, 326] width 14 height 14
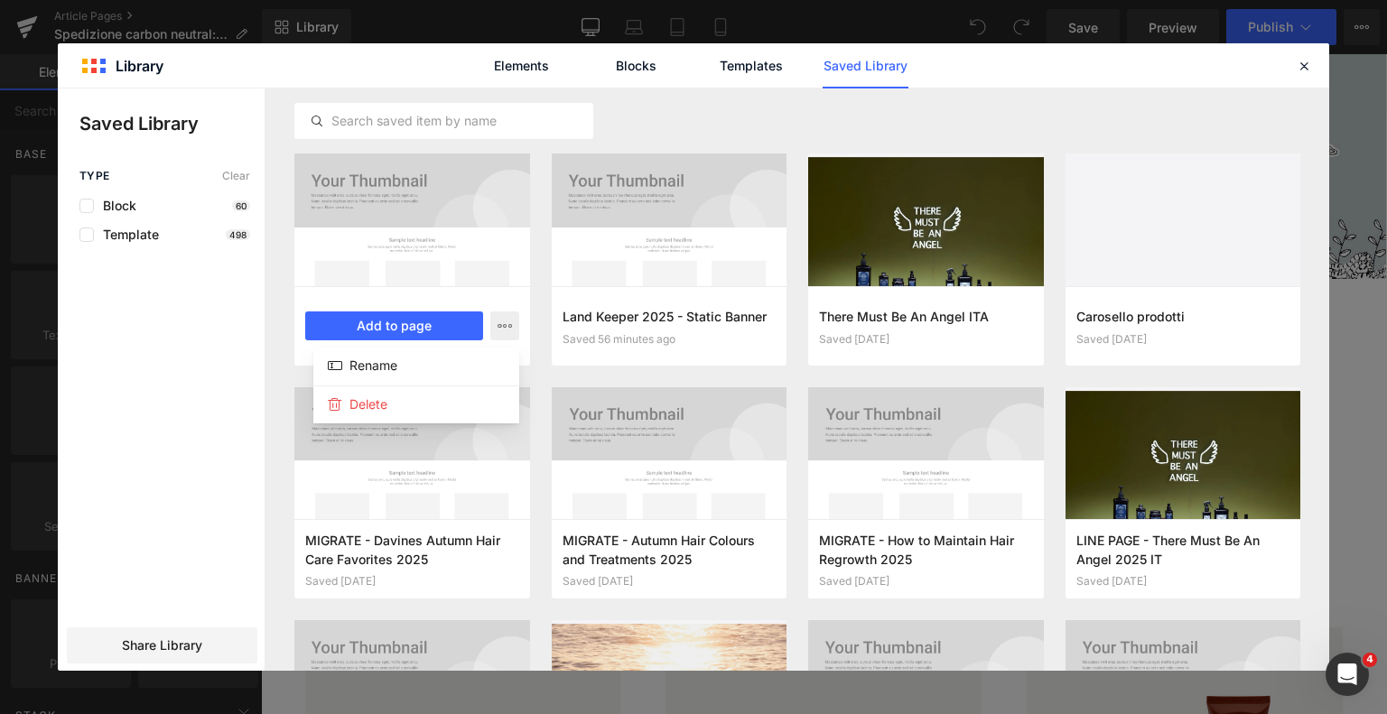
click at [465, 201] on div at bounding box center [694, 380] width 1272 height 583
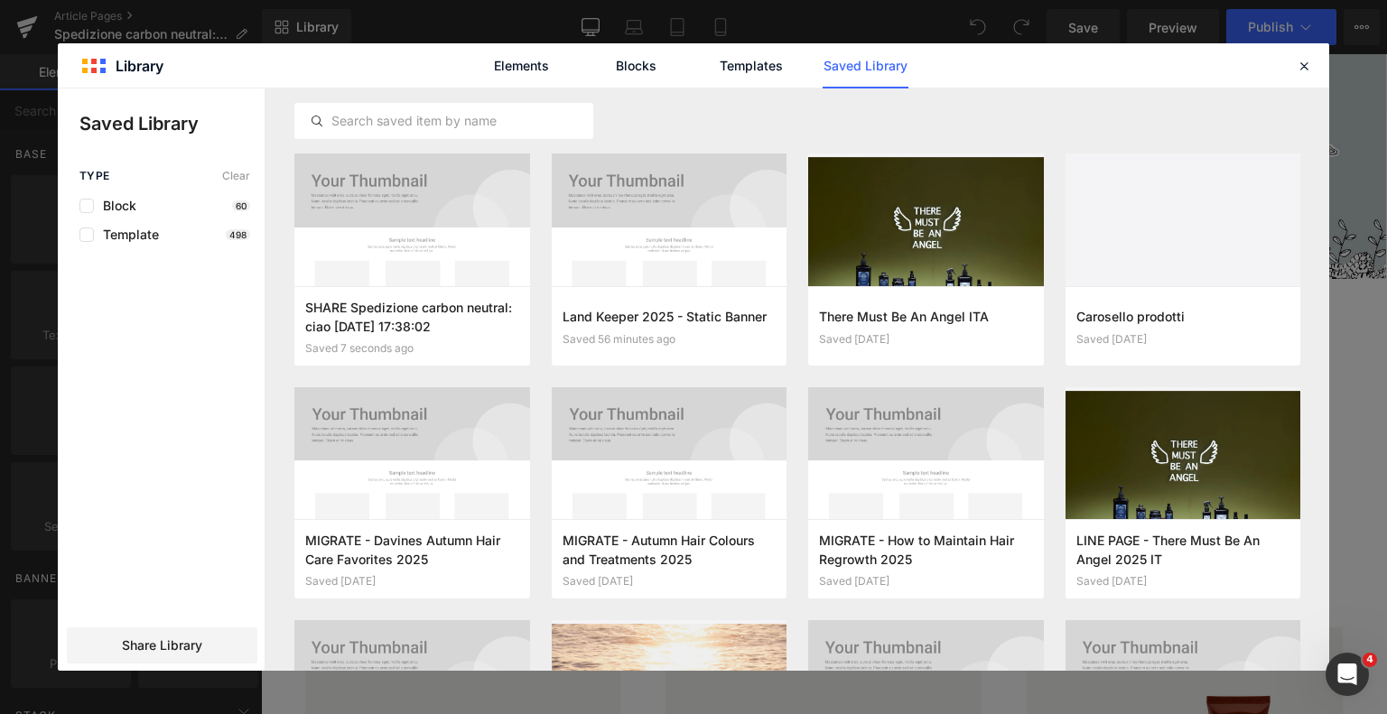
click at [124, 63] on div "Elements Blocks Templates Saved Library" at bounding box center [694, 65] width 1272 height 44
click at [187, 649] on span "Share Library" at bounding box center [162, 646] width 80 height 18
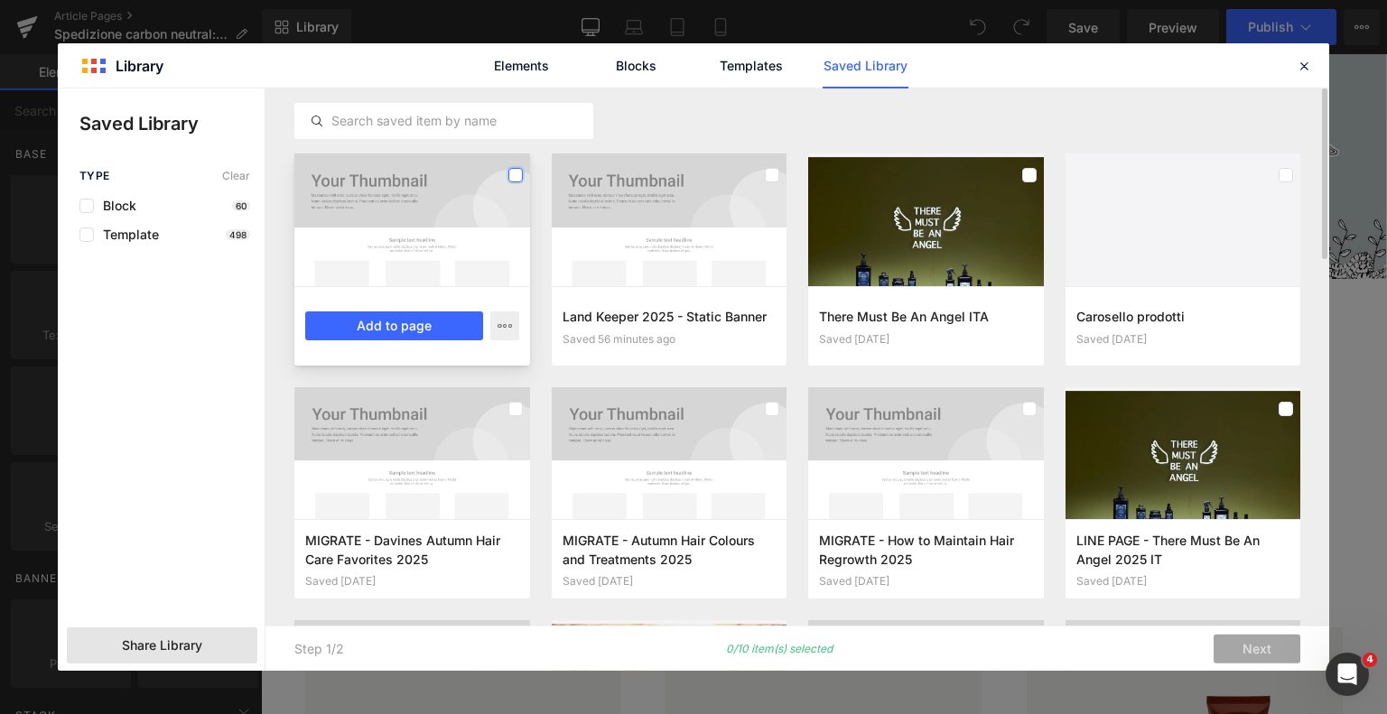
click at [515, 174] on label at bounding box center [516, 175] width 14 height 14
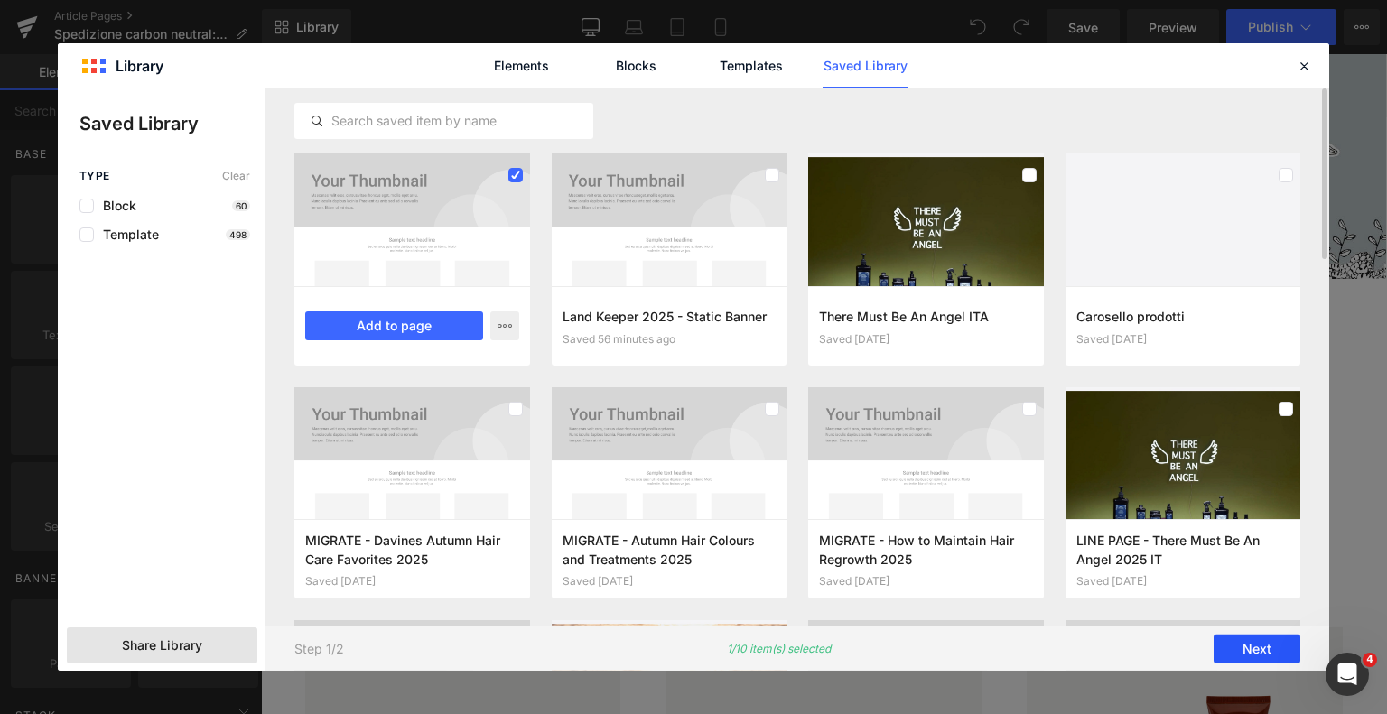
click at [1246, 643] on button "Next" at bounding box center [1257, 649] width 87 height 29
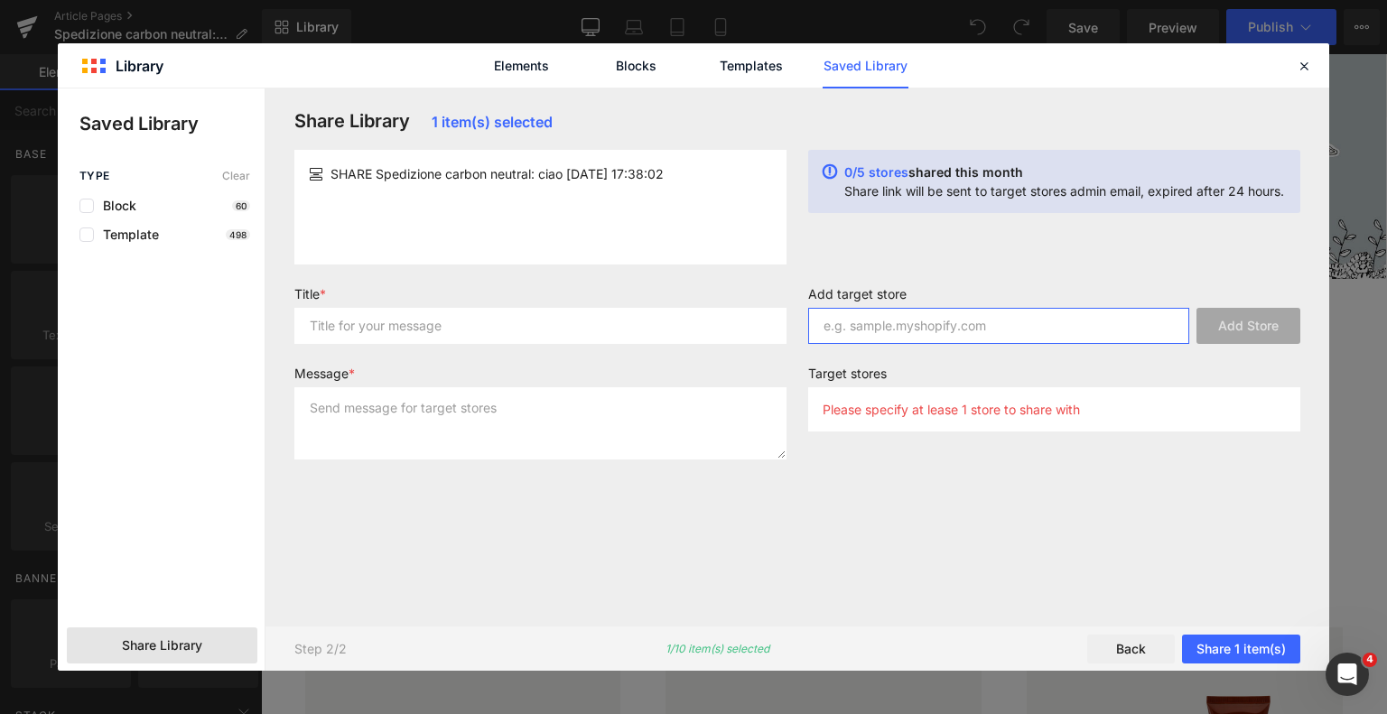
click at [957, 321] on input "text" at bounding box center [998, 326] width 381 height 36
click at [980, 313] on input "text" at bounding box center [998, 326] width 381 height 36
paste input "https://us.davines.com/"
type input "https://us.davines.com/"
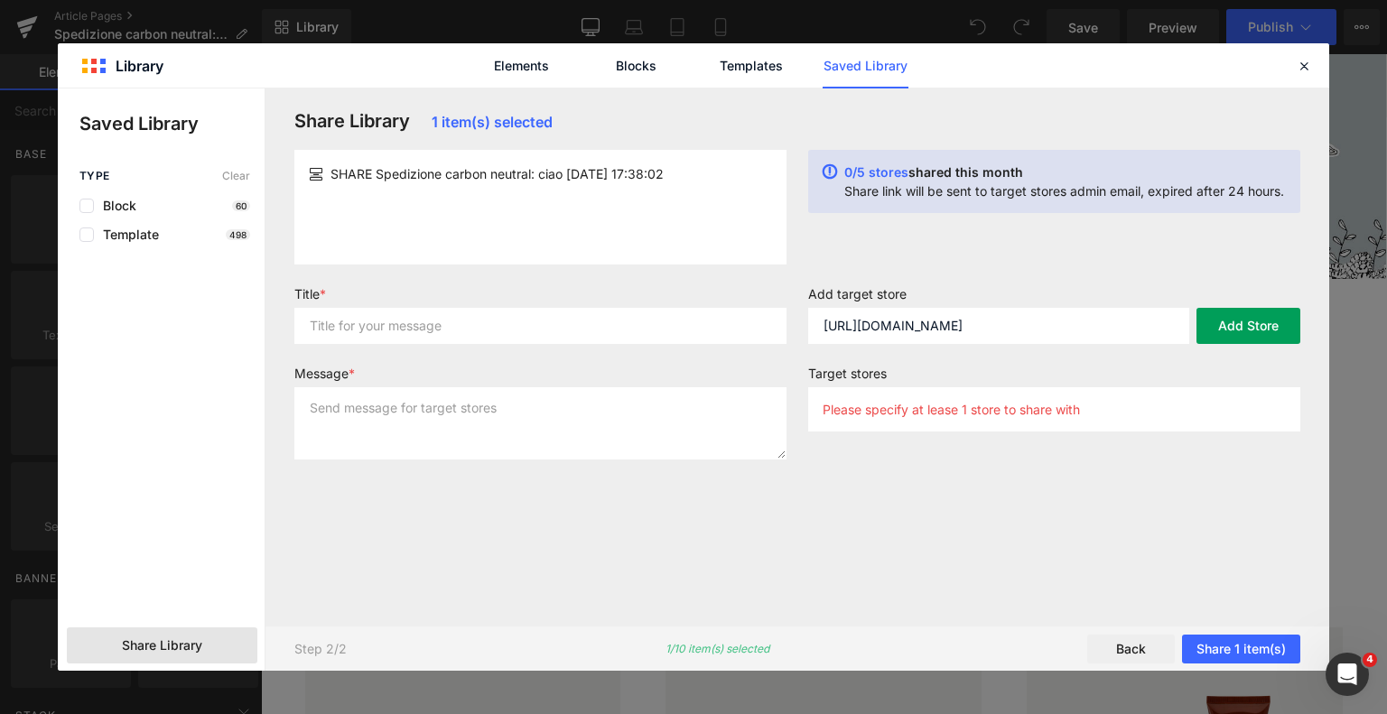
click at [1272, 321] on button "Add Store" at bounding box center [1249, 326] width 104 height 36
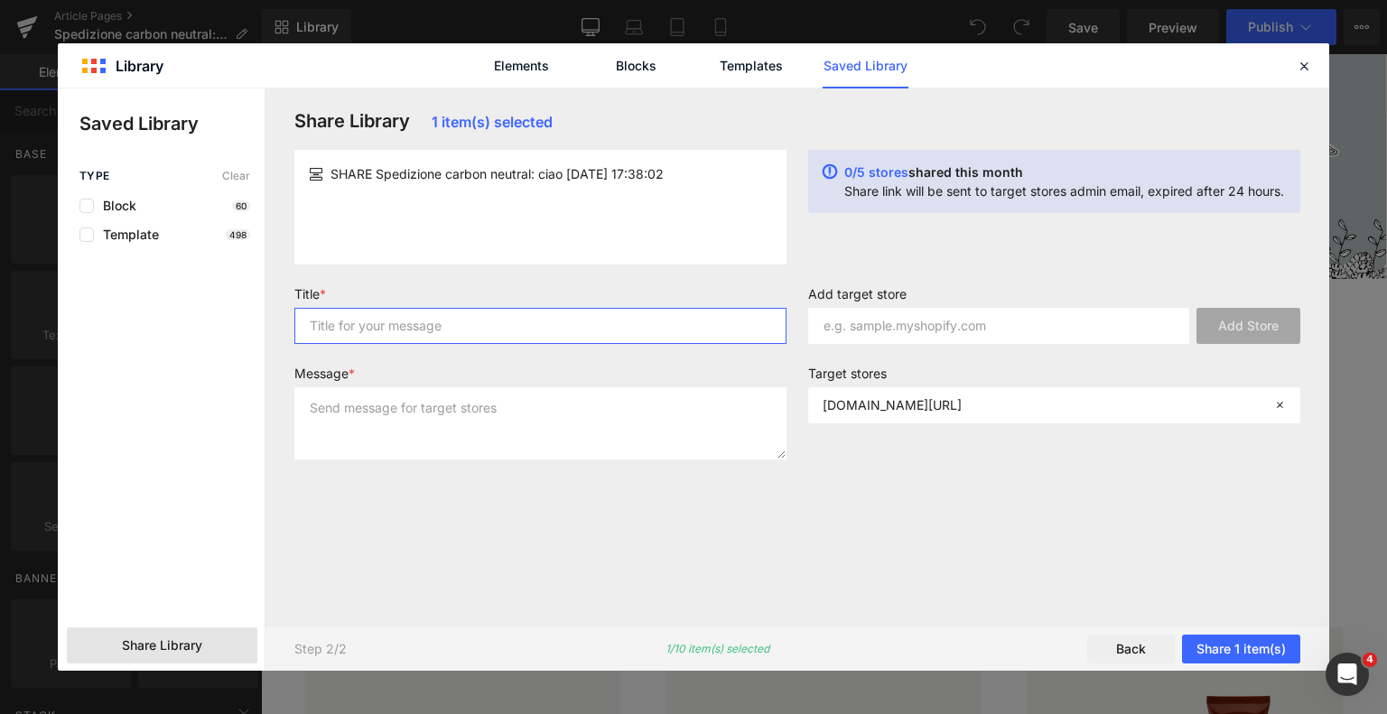
click at [427, 327] on input "text" at bounding box center [540, 326] width 492 height 36
type input "S"
type input "MIGRATE Carbon Neutral Shipping"
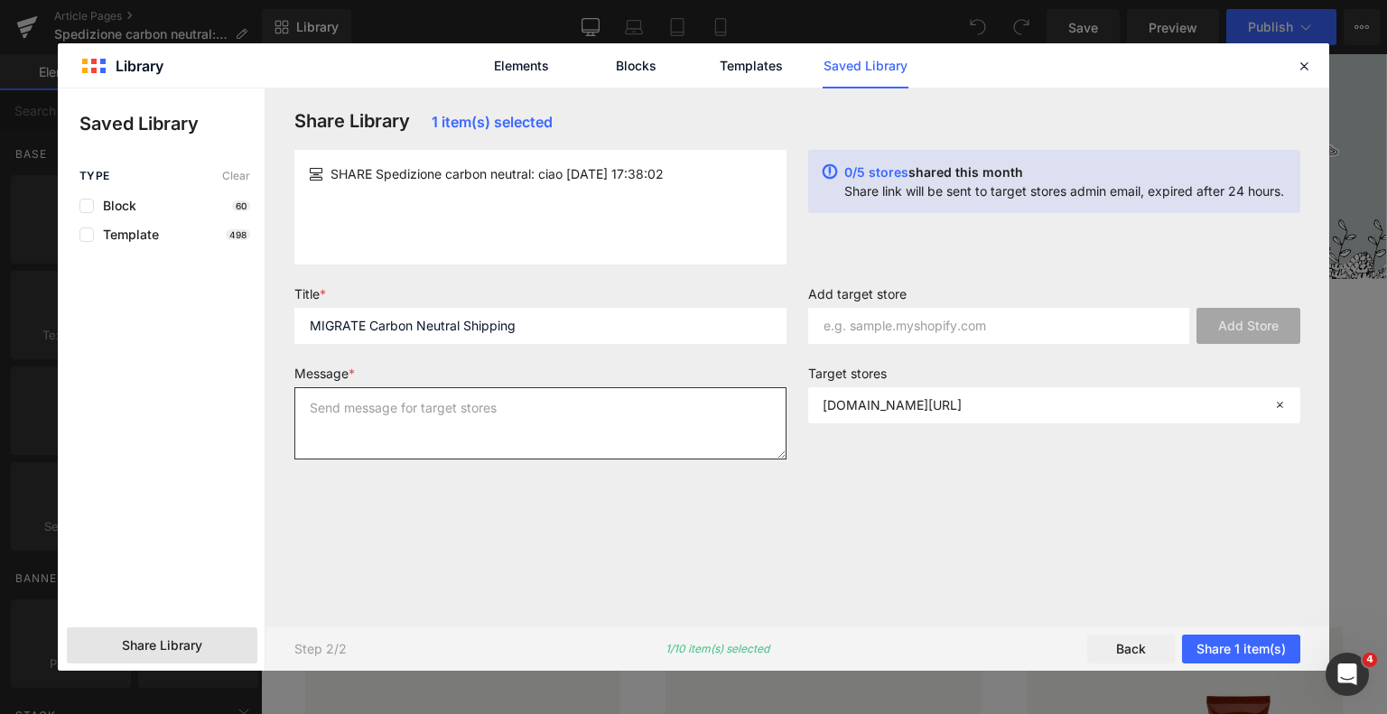
click at [425, 406] on textarea at bounding box center [540, 423] width 492 height 72
paste textarea "MIGRATE Carbon Neutral Shipping"
type textarea "MIGRATE Carbon Neutral Shipping"
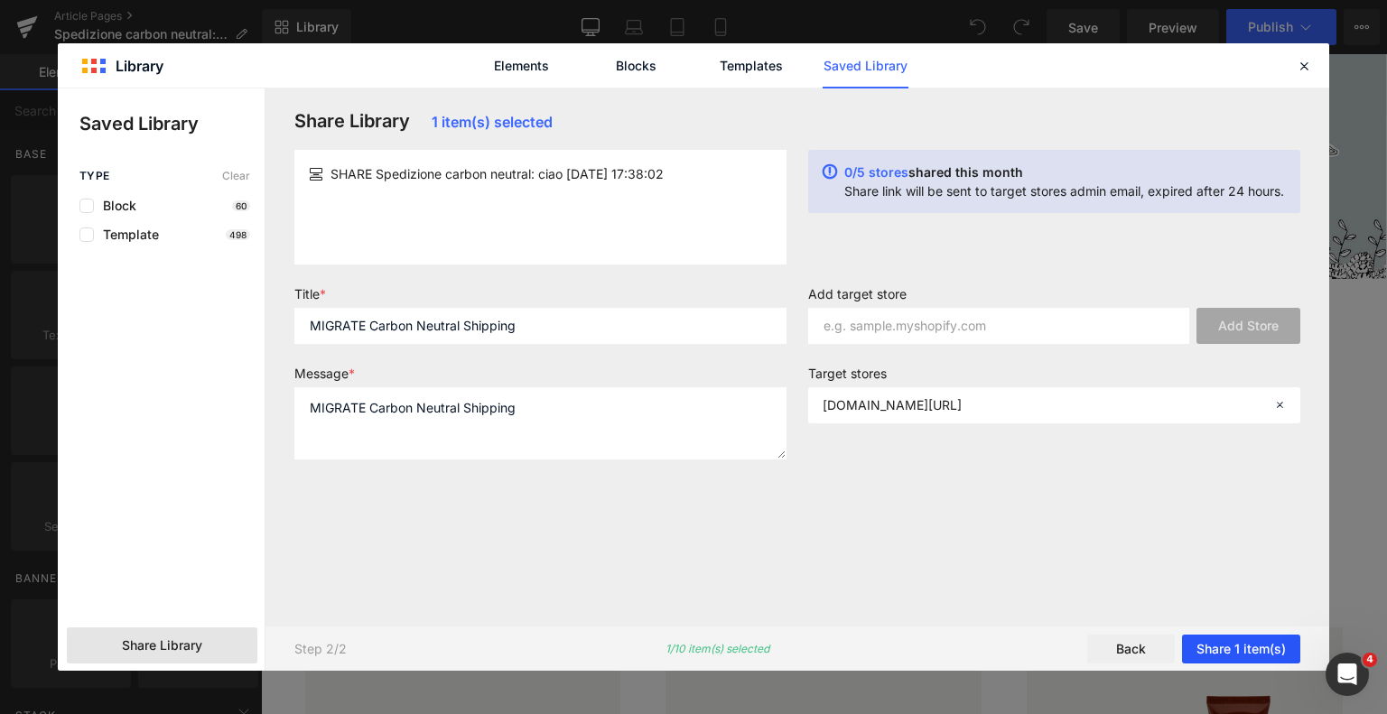
click at [1258, 649] on button "Share 1 item(s)" at bounding box center [1241, 649] width 118 height 29
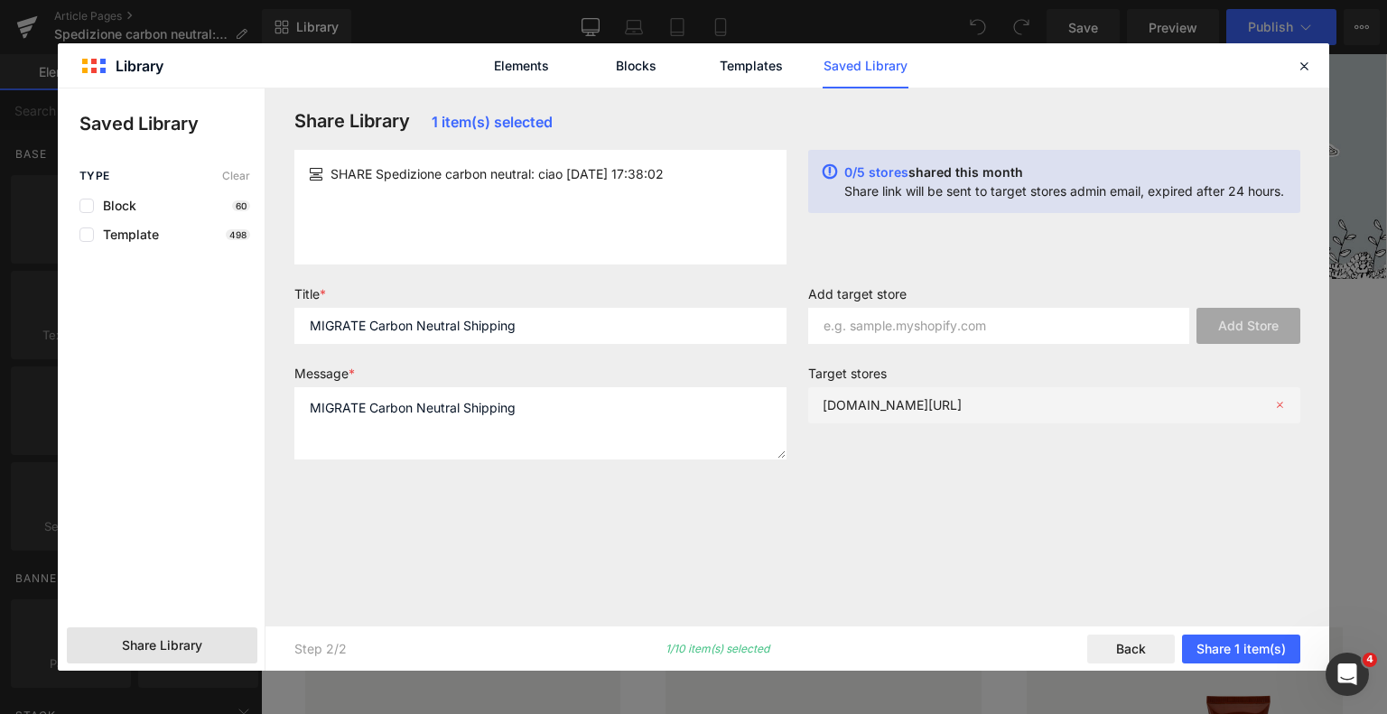
click at [902, 400] on p "us.myshopify.comdavines.com/" at bounding box center [892, 404] width 139 height 15
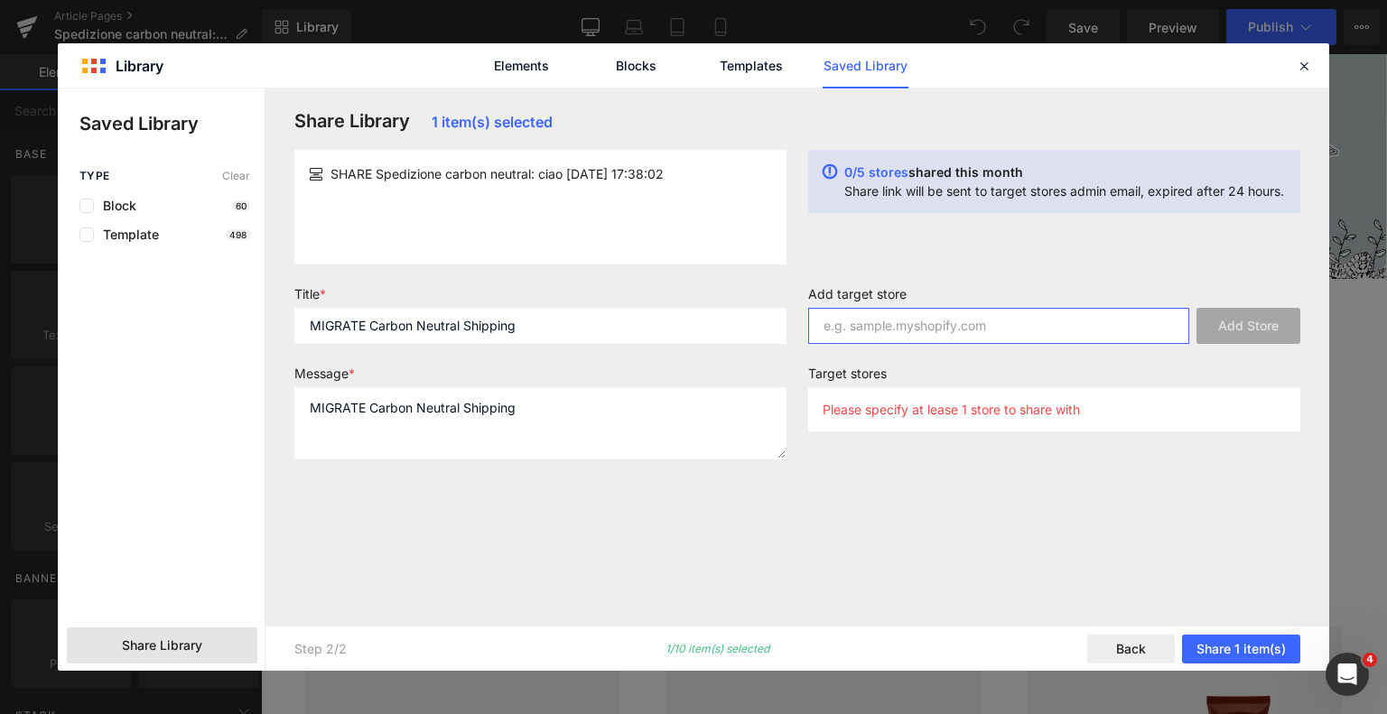
click at [916, 324] on input "text" at bounding box center [998, 326] width 381 height 36
paste input "MIGRATE Carbon Neutral Shipping"
click at [916, 324] on input "MIGRATE Carbon Neutral Shipping" at bounding box center [998, 326] width 381 height 36
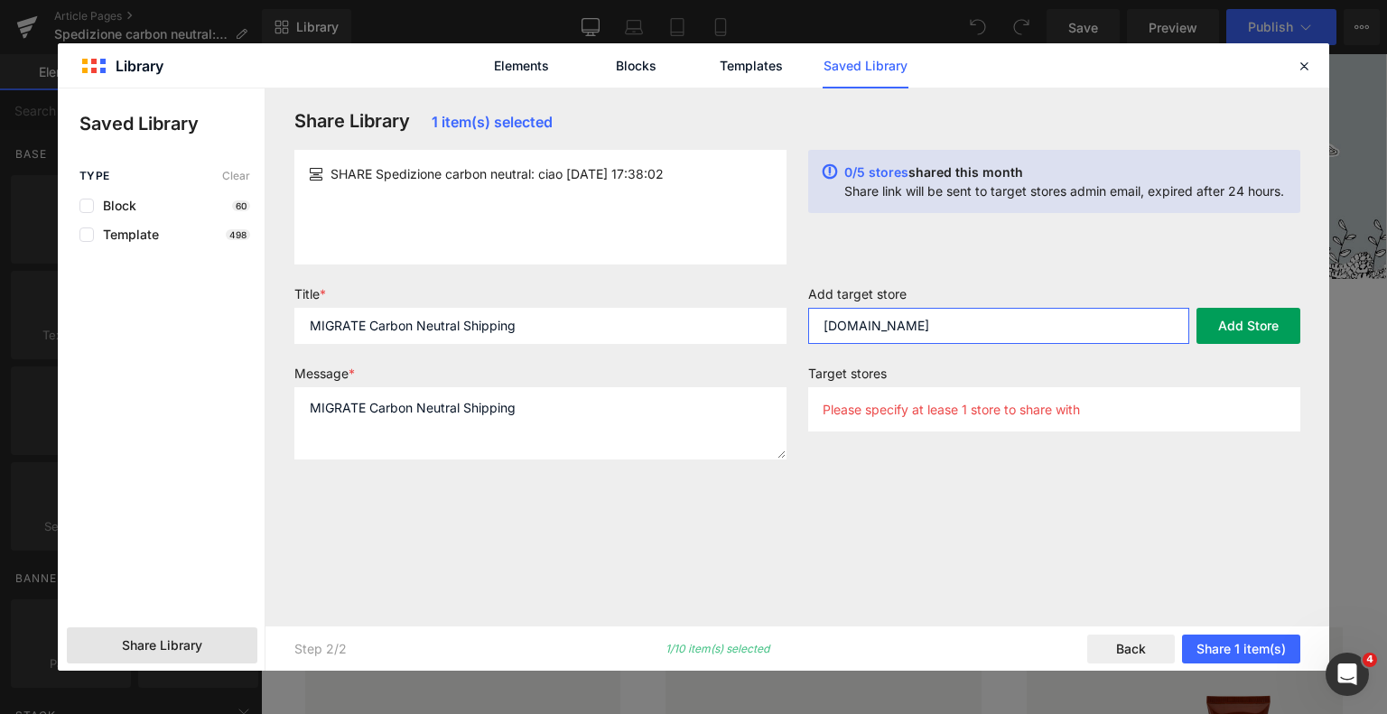
type input "[DOMAIN_NAME]"
click at [1223, 328] on button "Add Store" at bounding box center [1249, 326] width 104 height 36
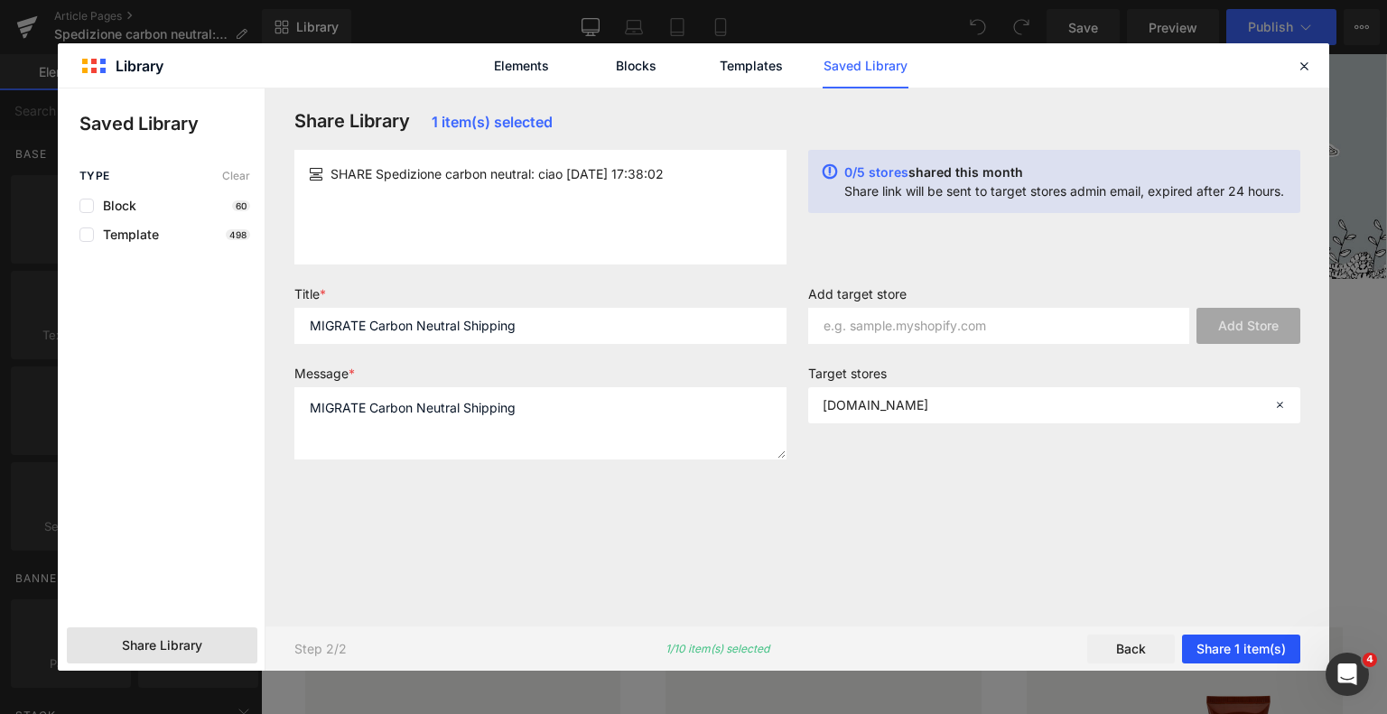
click at [1227, 643] on button "Share 1 item(s)" at bounding box center [1241, 649] width 118 height 29
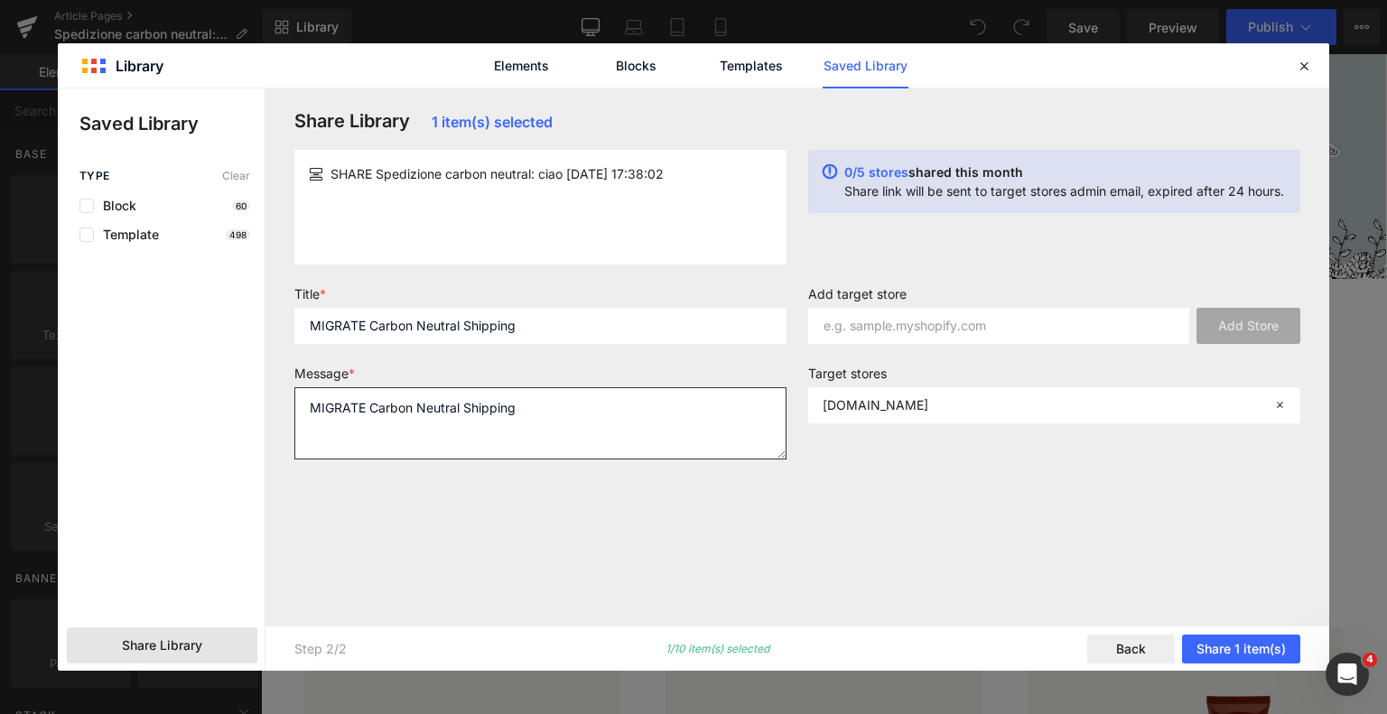
click at [436, 433] on textarea "MIGRATE Carbon Neutral Shipping" at bounding box center [540, 423] width 492 height 72
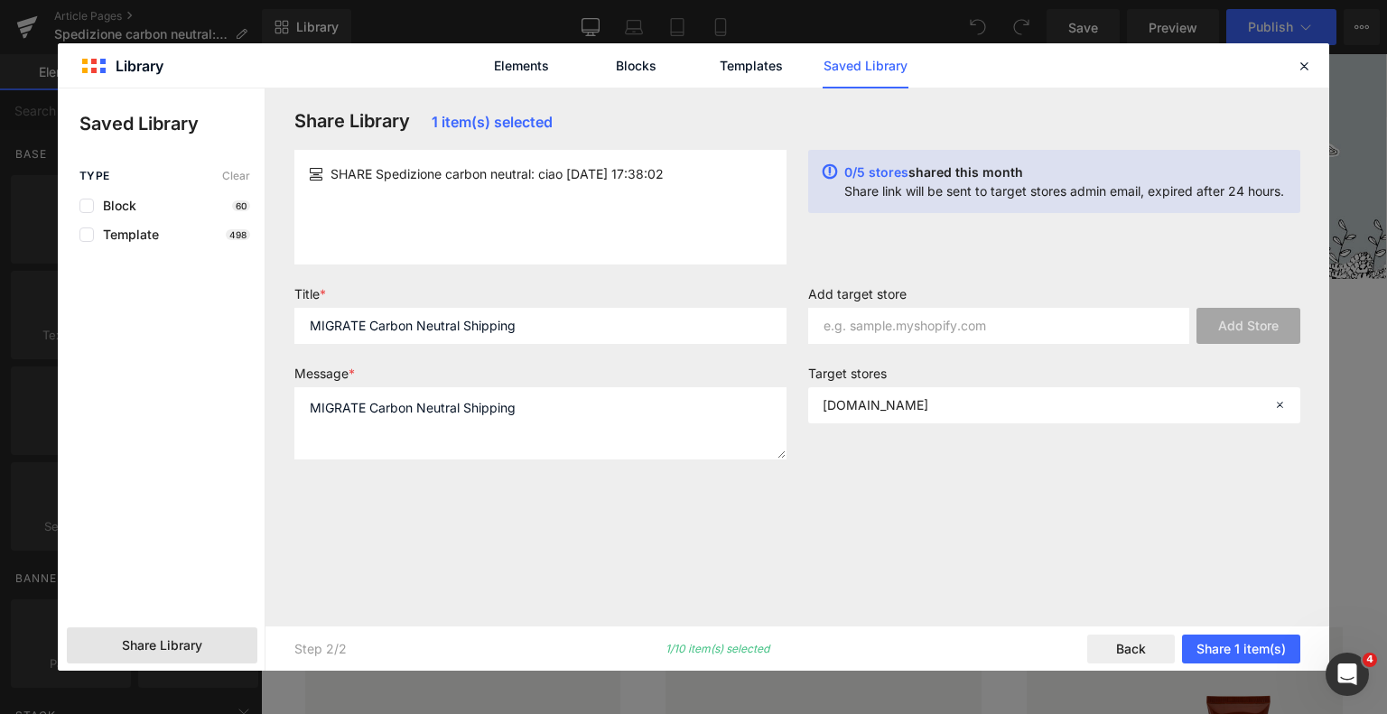
click at [505, 194] on div "SHARE Spedizione carbon neutral: ciao [DATE] 17:38:02" at bounding box center [540, 207] width 492 height 115
click at [1095, 332] on input "text" at bounding box center [998, 326] width 381 height 36
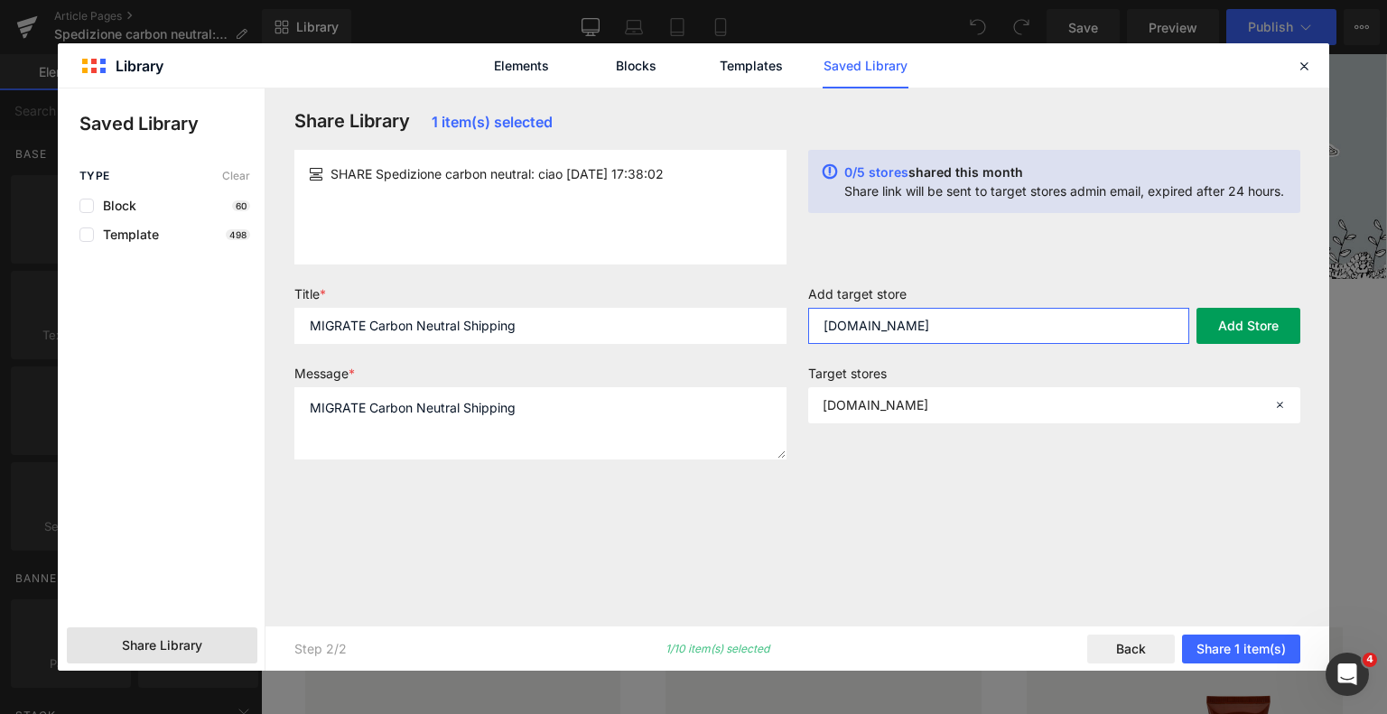
type input "fr.davines.com"
click at [1232, 331] on button "Add Store" at bounding box center [1249, 326] width 104 height 36
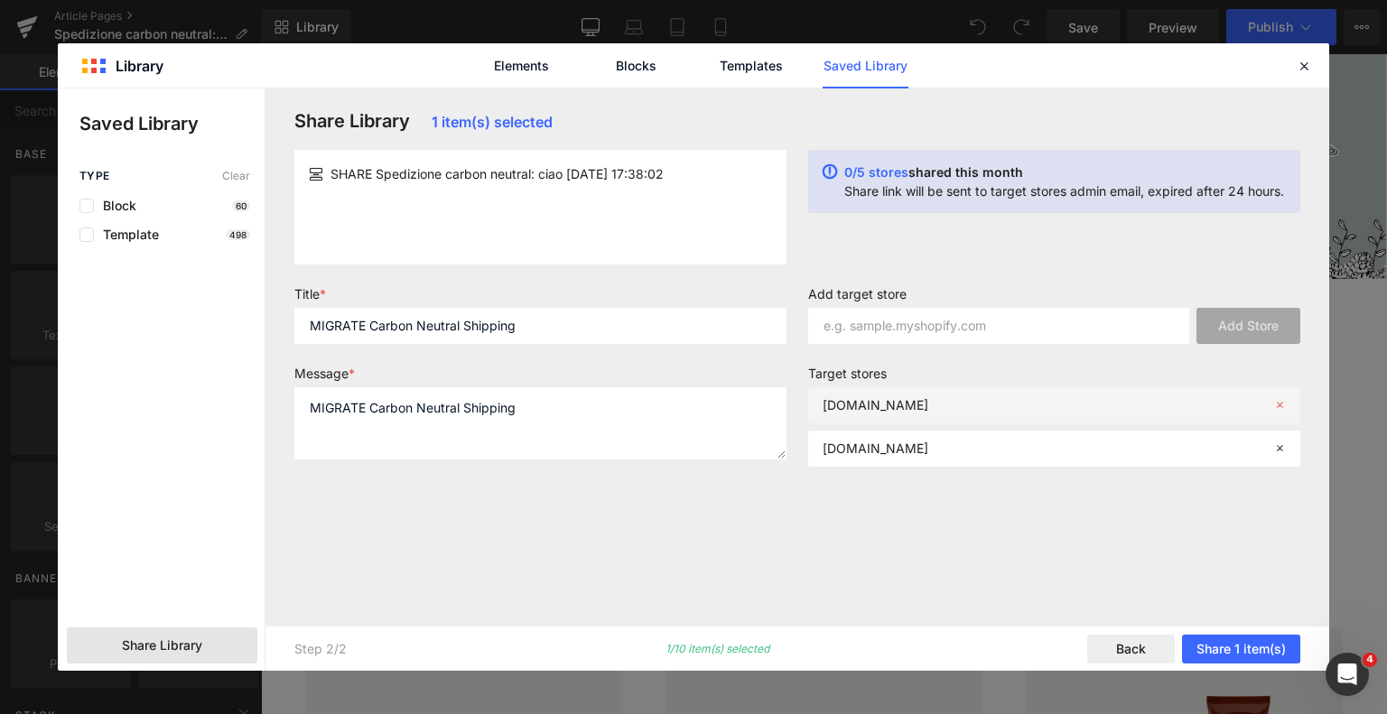
click at [867, 404] on p "[DOMAIN_NAME]" at bounding box center [876, 404] width 106 height 15
click at [865, 400] on p "fr.myshopify.comdavines.com" at bounding box center [876, 404] width 106 height 15
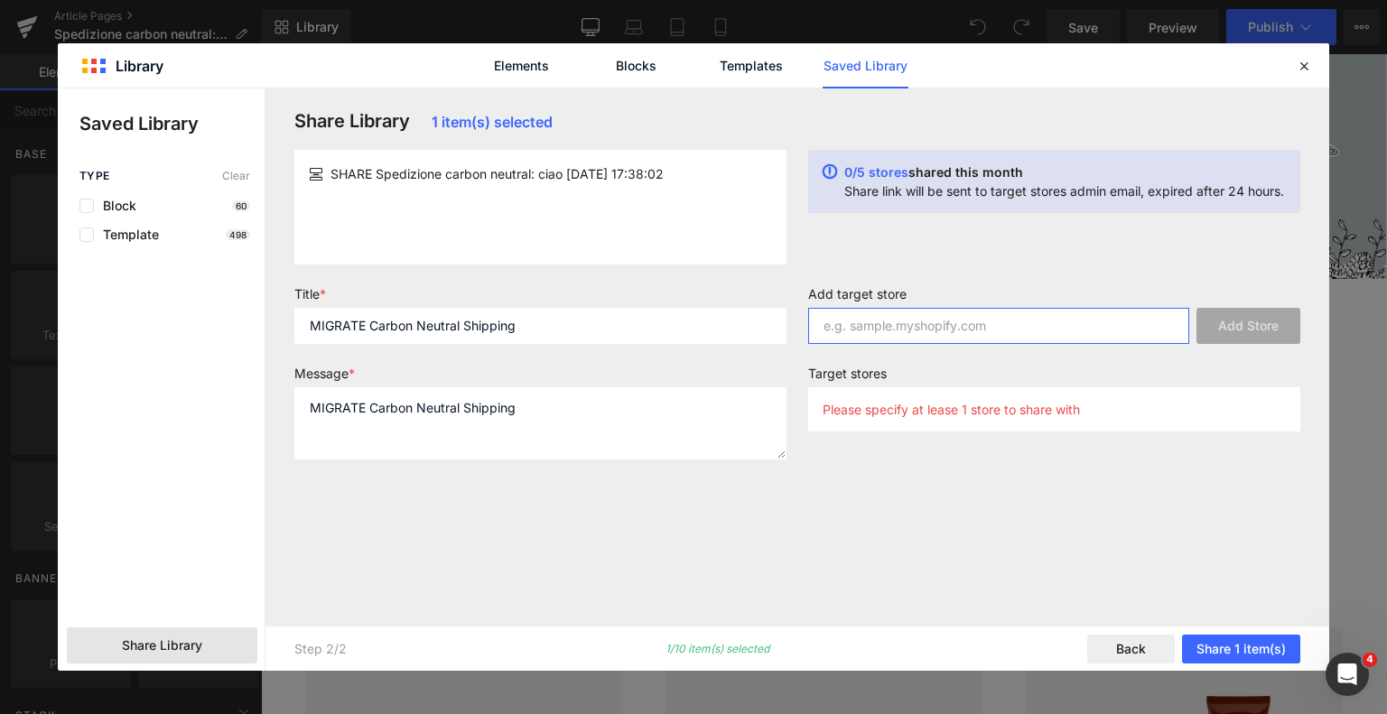
click at [874, 322] on input "text" at bounding box center [998, 326] width 381 height 36
type input "[DOMAIN_NAME]"
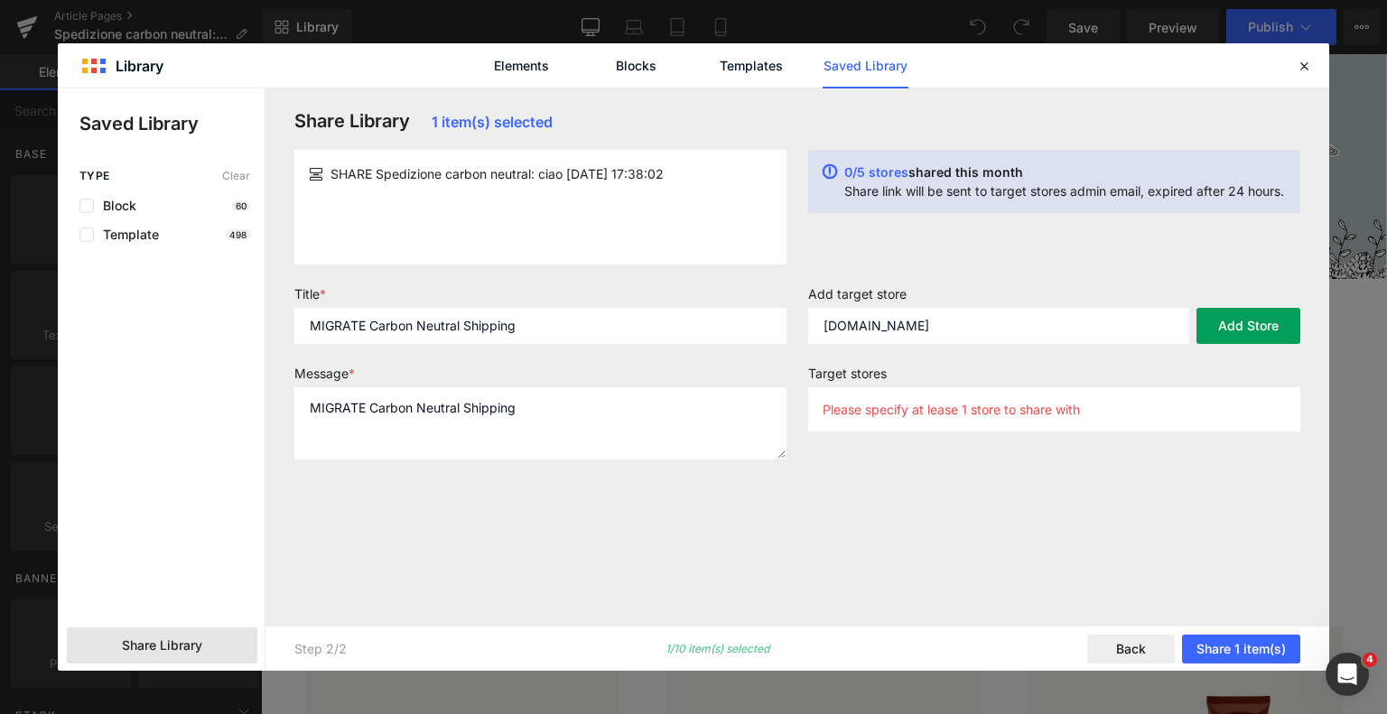
click at [1233, 331] on button "Add Store" at bounding box center [1249, 326] width 104 height 36
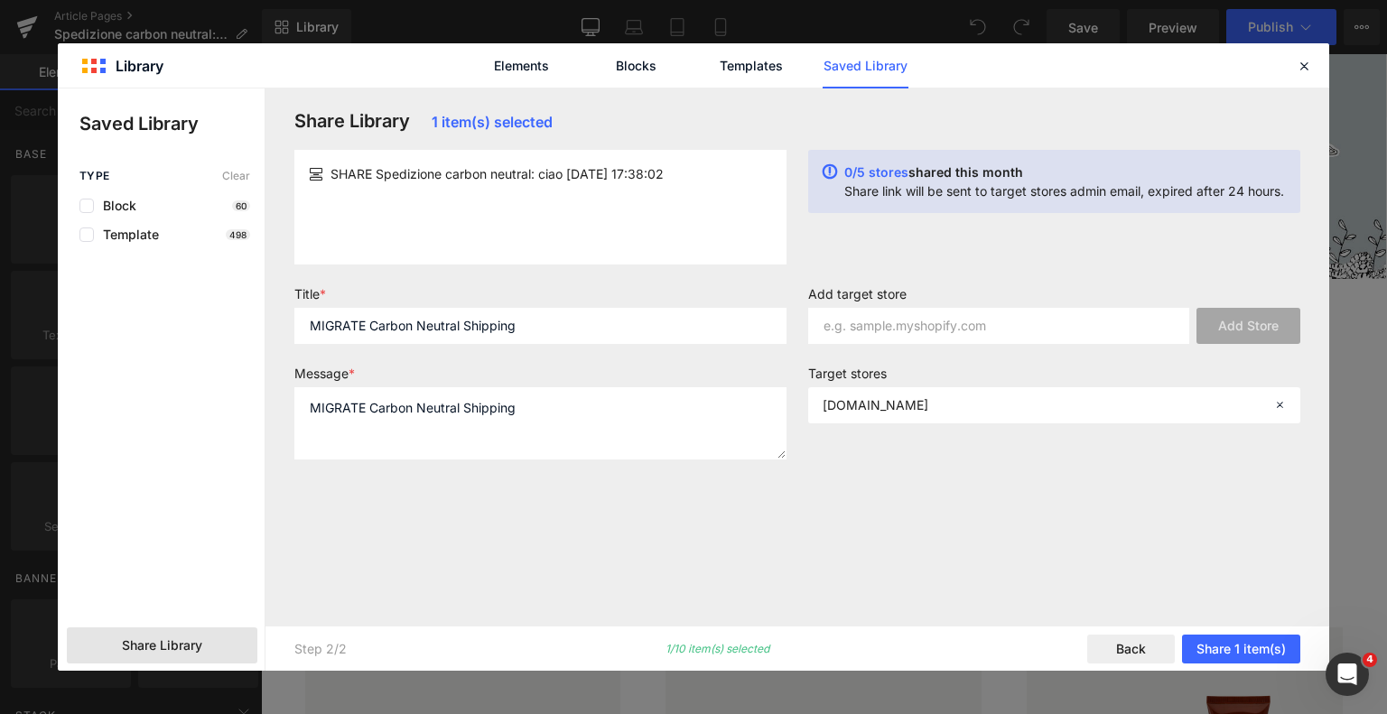
click at [507, 122] on span "1 item(s) selected" at bounding box center [492, 122] width 121 height 18
click at [531, 114] on span "1 item(s) selected" at bounding box center [492, 122] width 121 height 18
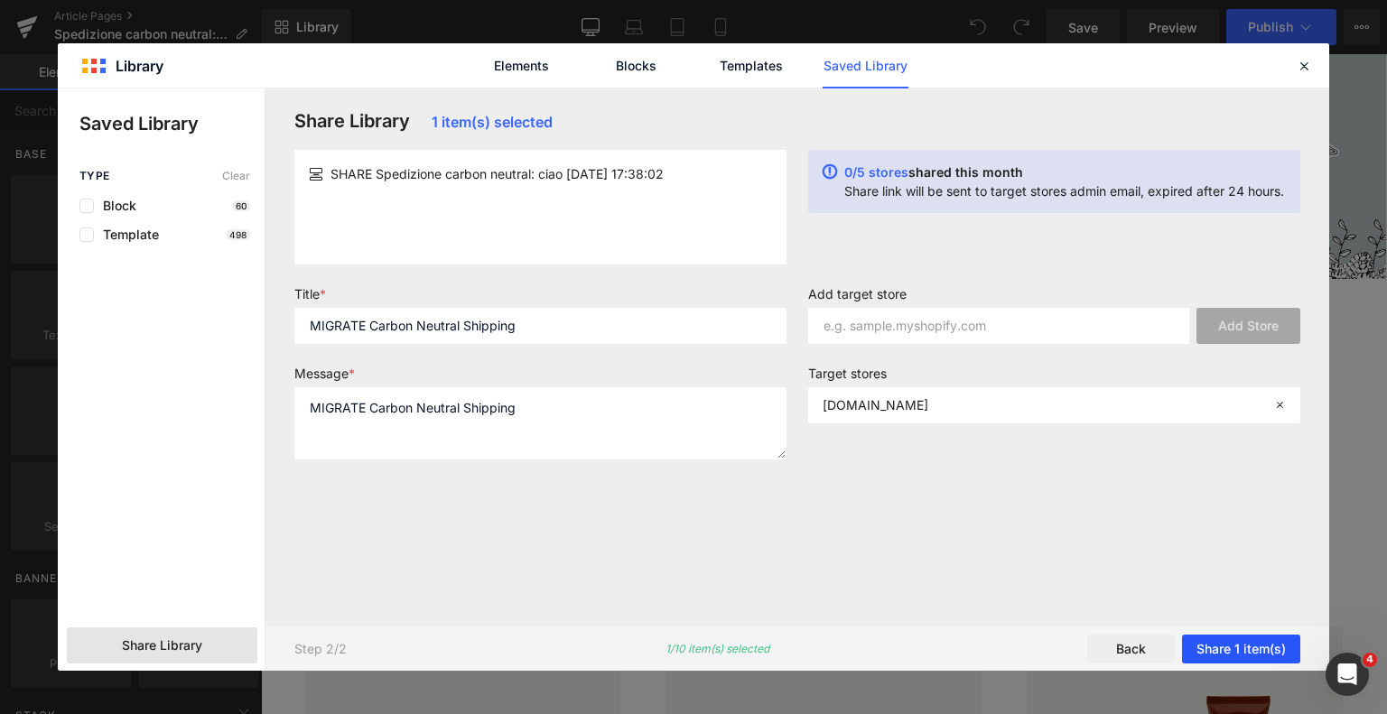
click at [1264, 649] on button "Share 1 item(s)" at bounding box center [1241, 649] width 118 height 29
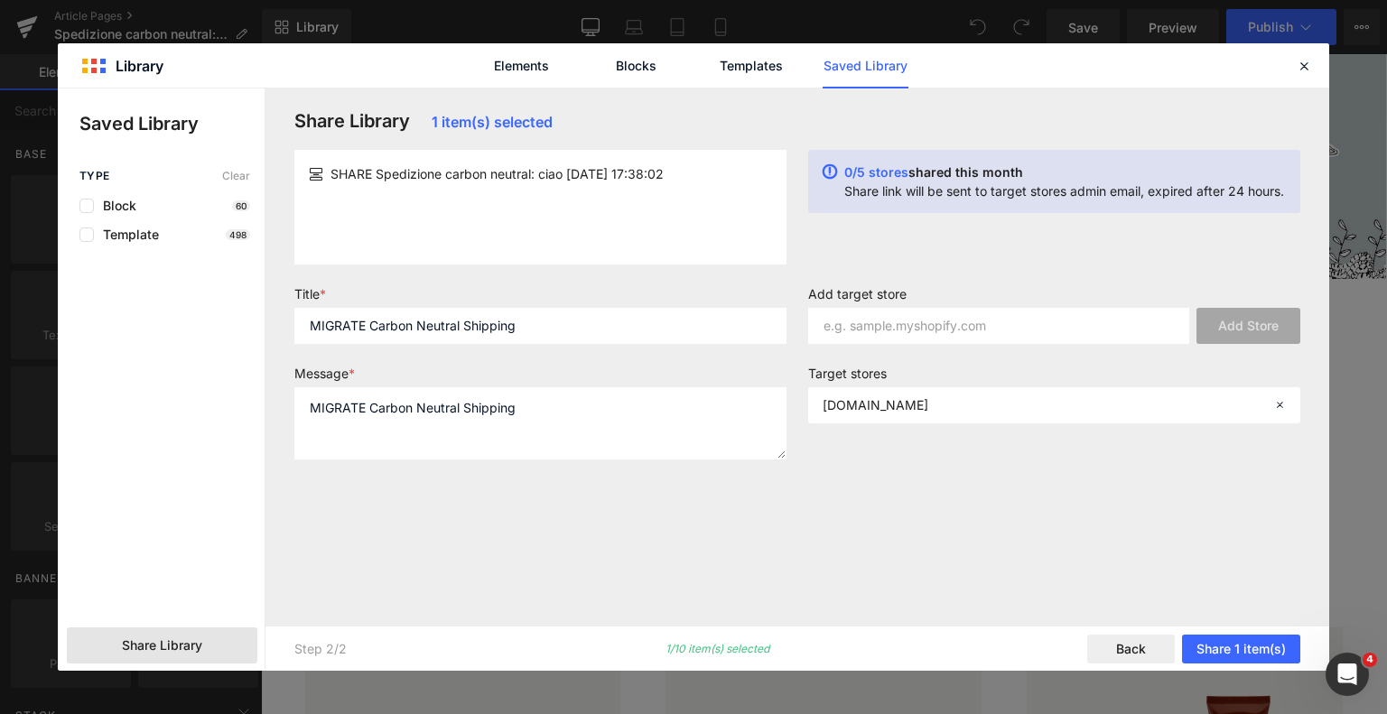
click at [725, 644] on div "Rendering Content" at bounding box center [694, 643] width 111 height 20
click at [207, 238] on div "Template 498" at bounding box center [164, 235] width 171 height 14
click at [129, 238] on span "Template" at bounding box center [126, 235] width 65 height 14
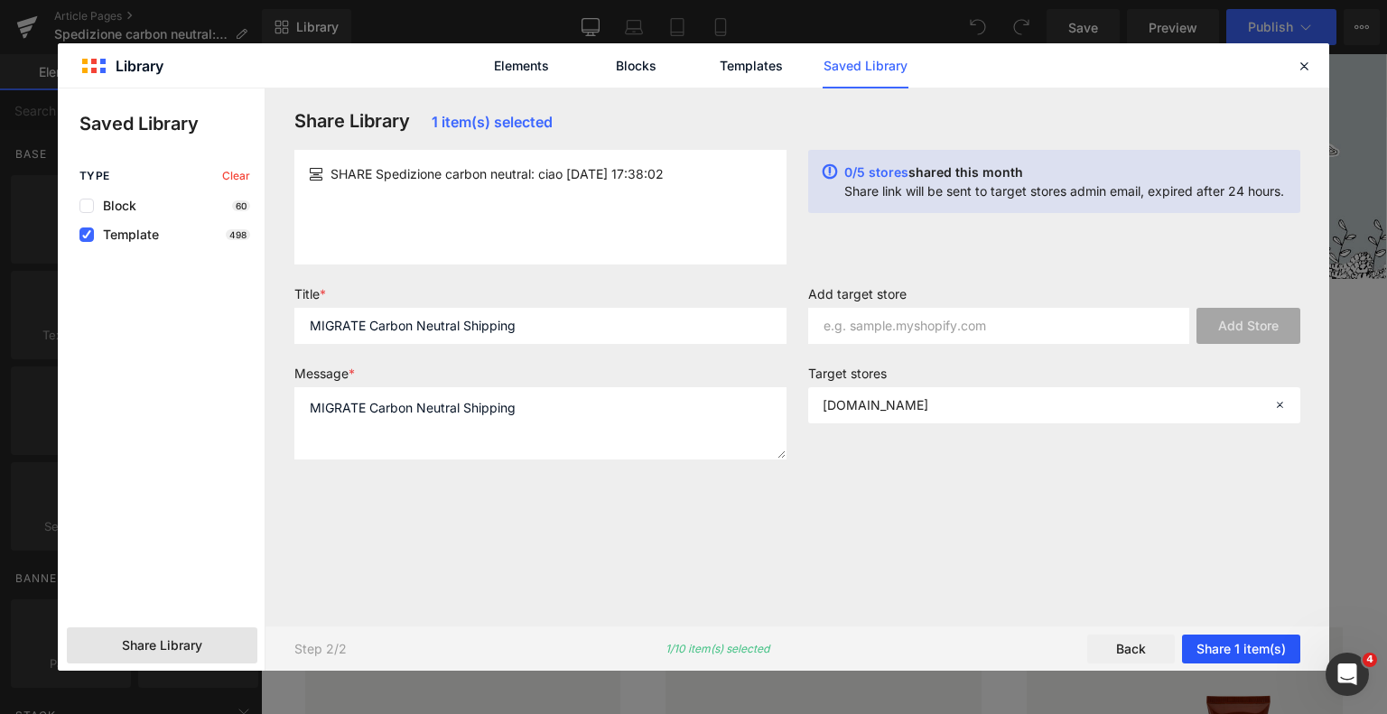
click at [1255, 646] on button "Share 1 item(s)" at bounding box center [1241, 649] width 118 height 29
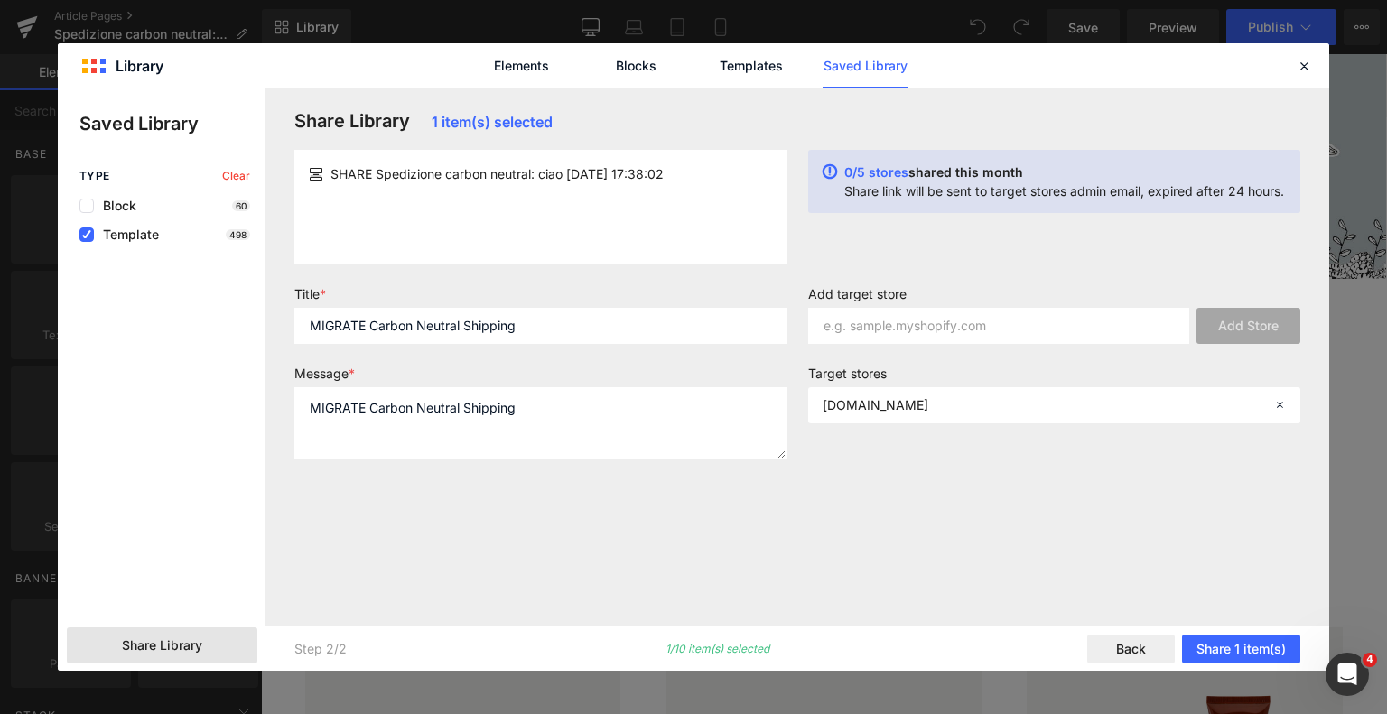
click at [888, 52] on link "Saved Library" at bounding box center [866, 65] width 86 height 45
click at [759, 64] on link "Templates" at bounding box center [751, 65] width 86 height 45
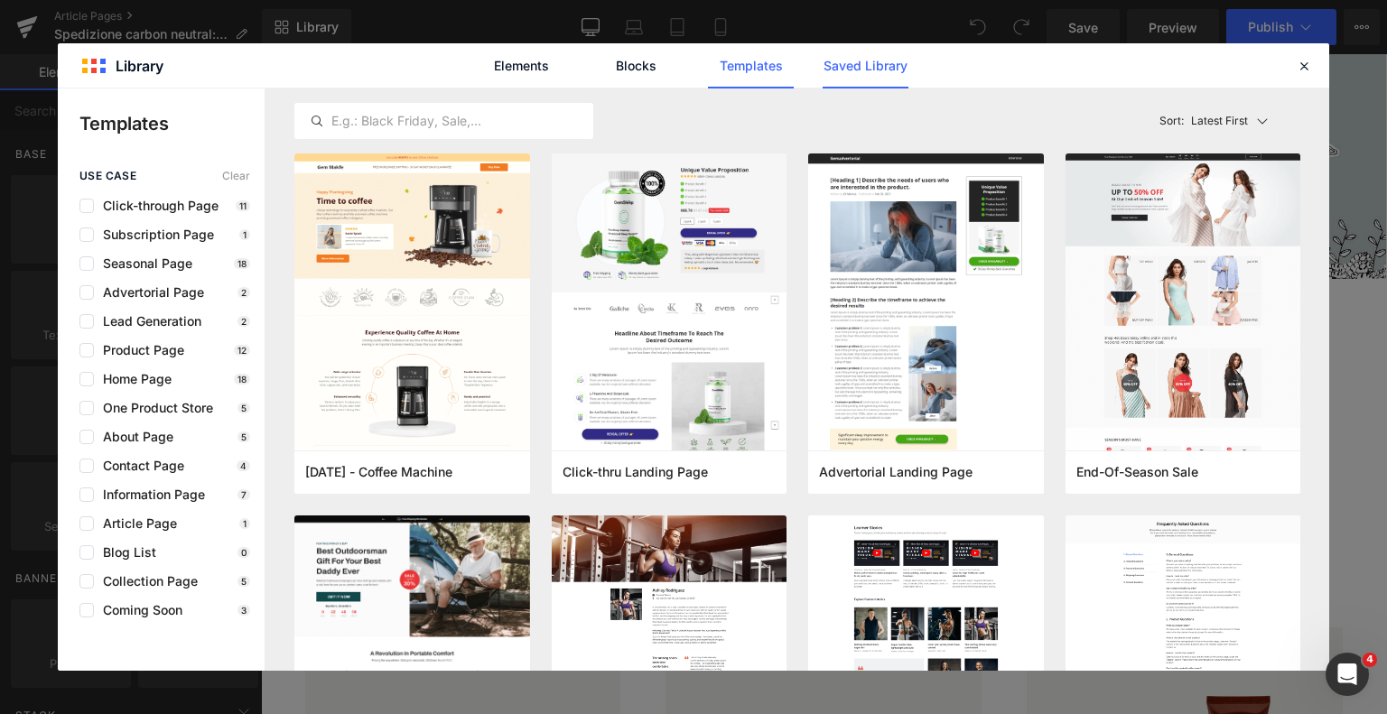
click at [883, 61] on link "Saved Library" at bounding box center [866, 65] width 86 height 45
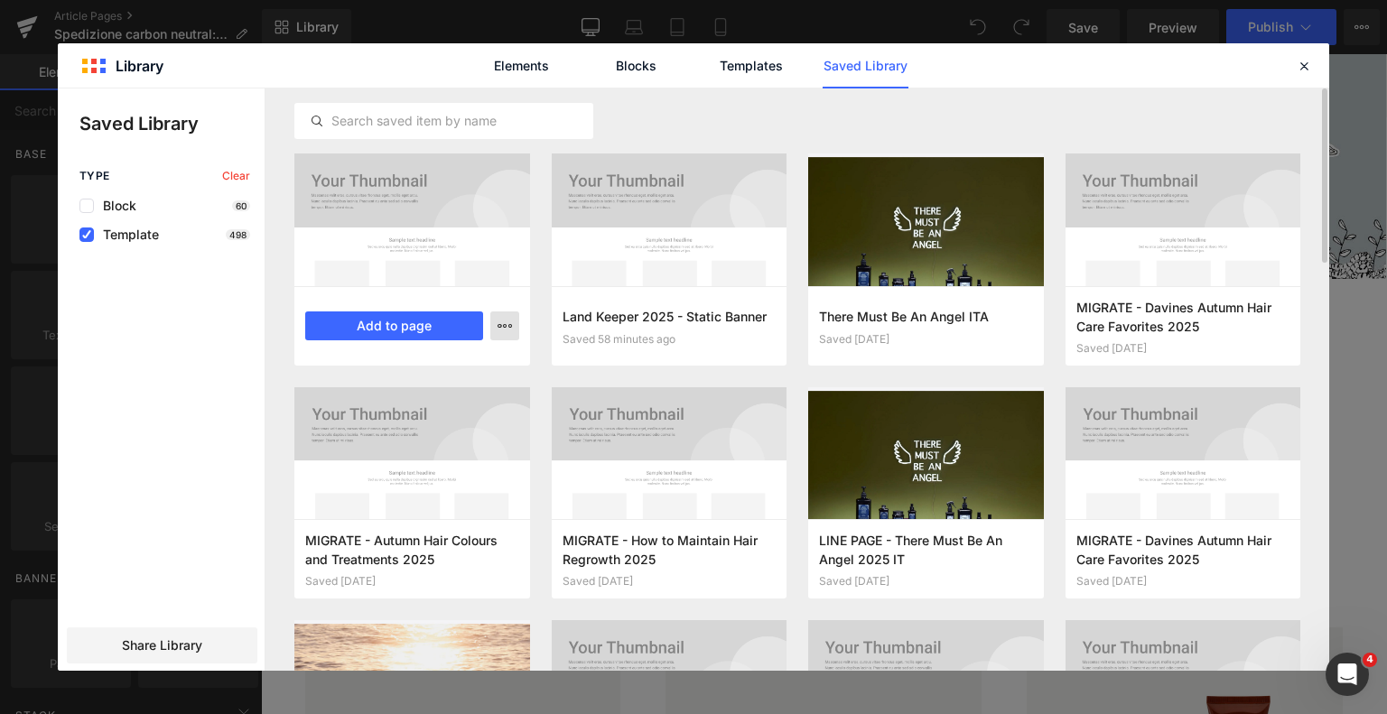
click at [509, 324] on icon "button" at bounding box center [505, 326] width 14 height 14
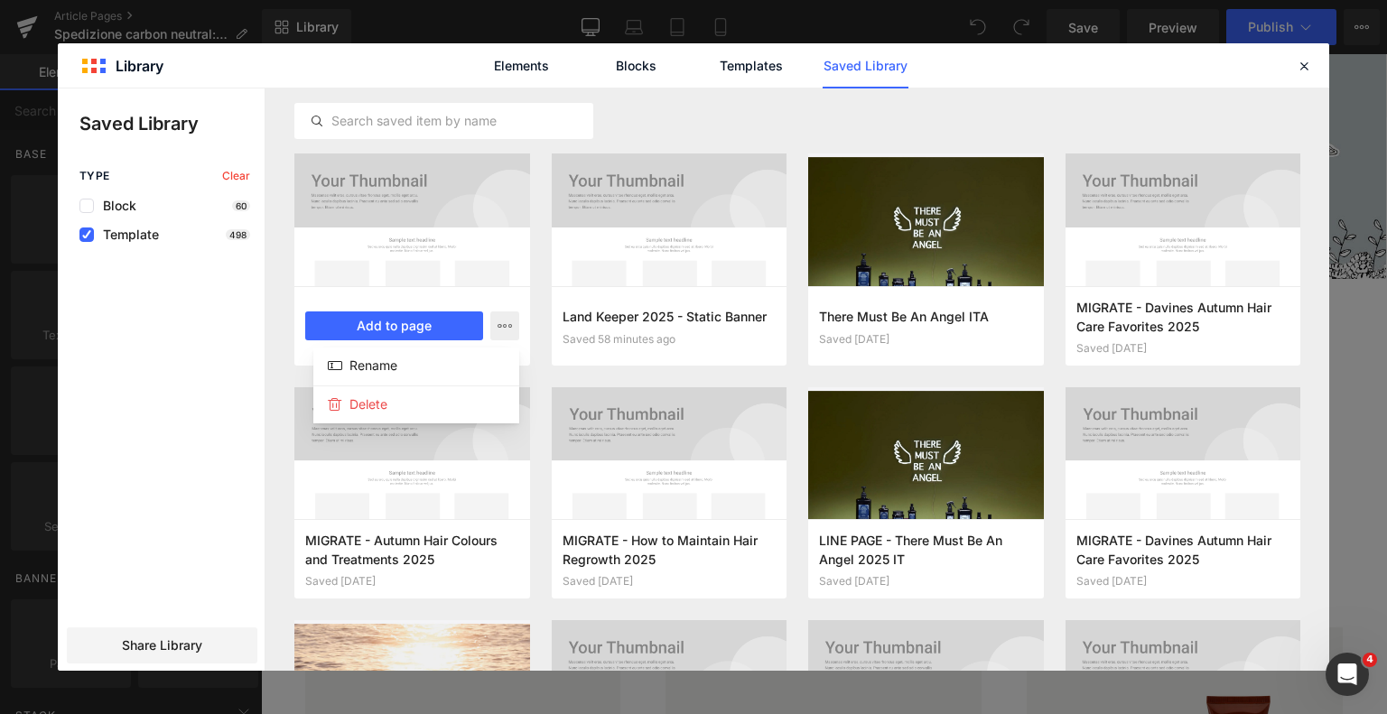
click at [220, 306] on div at bounding box center [694, 380] width 1272 height 583
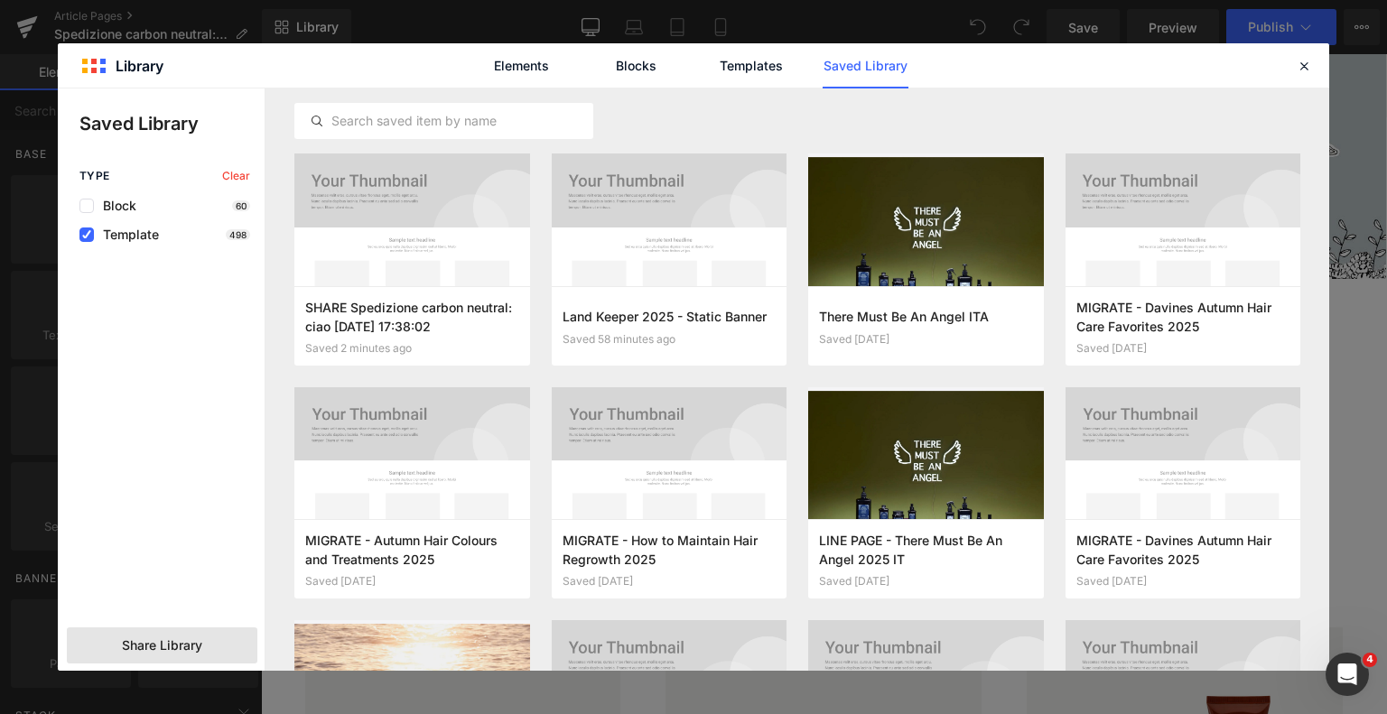
click at [192, 633] on div "Share Library" at bounding box center [162, 646] width 191 height 36
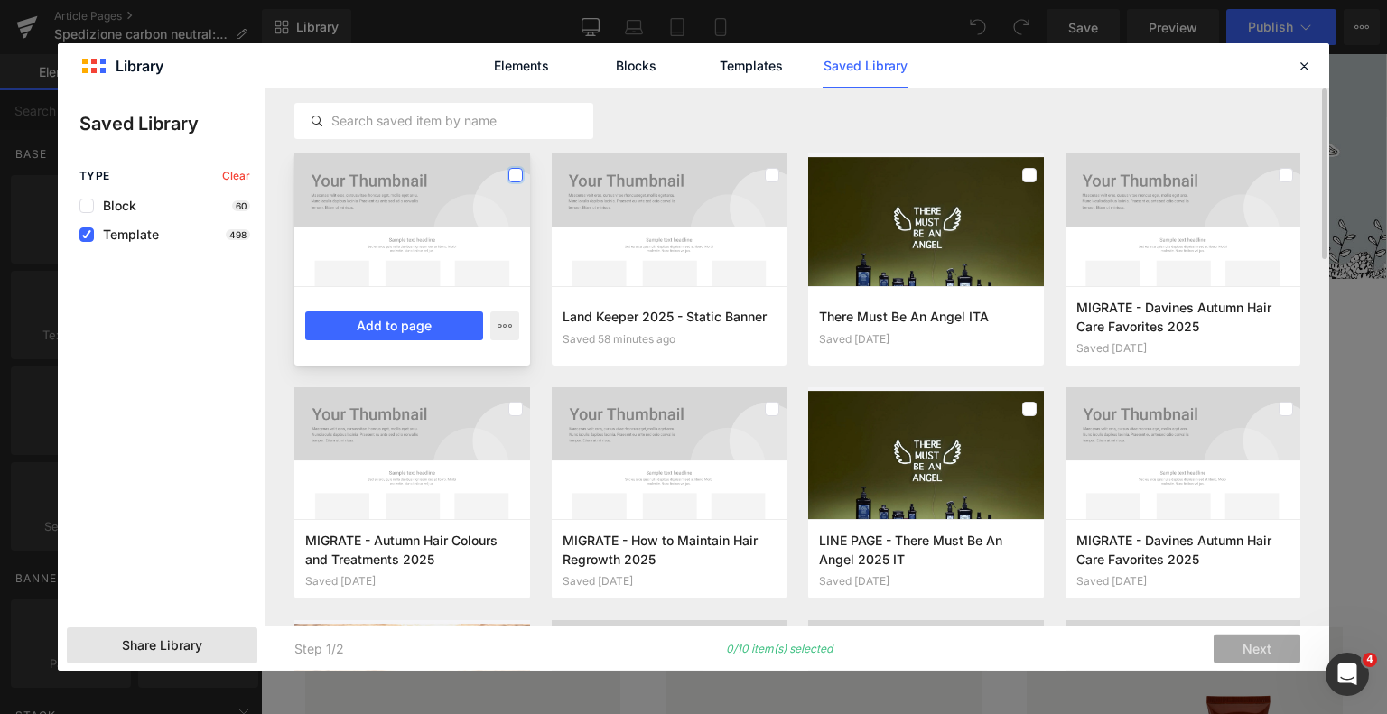
click at [515, 174] on label at bounding box center [516, 175] width 14 height 14
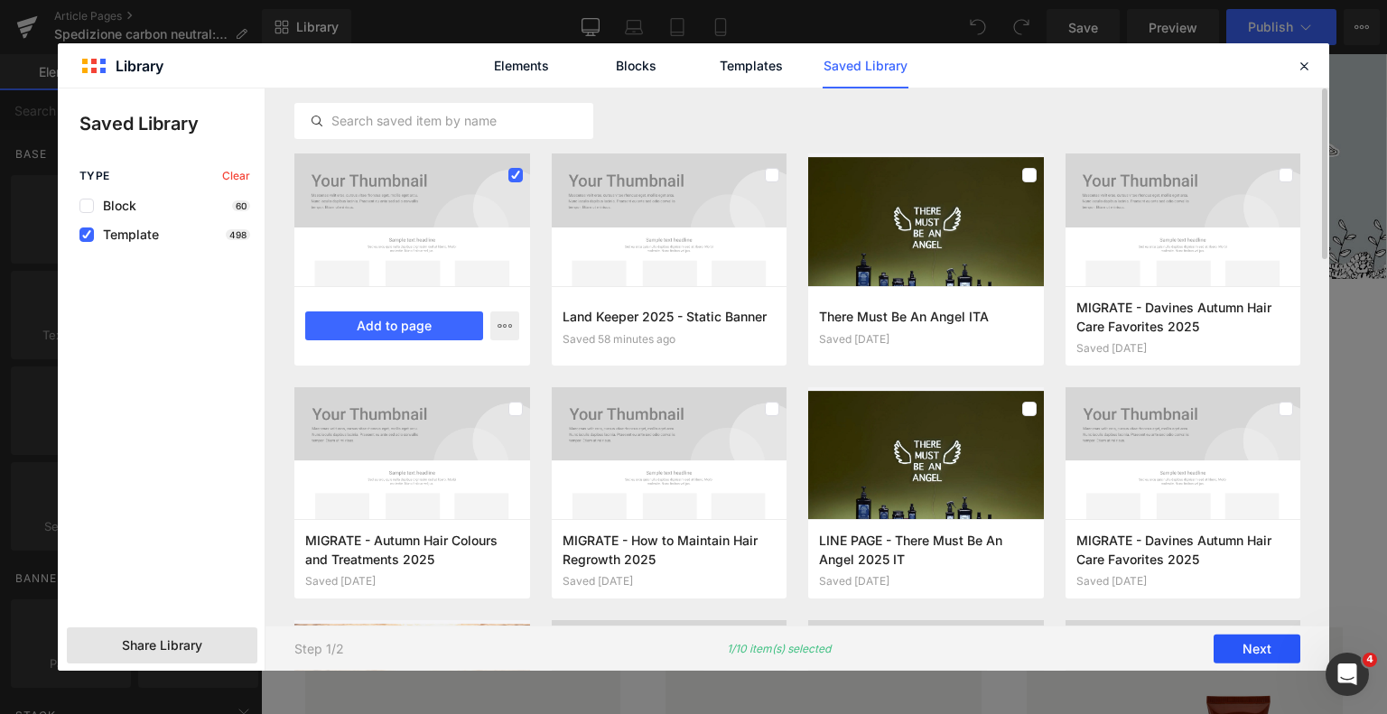
click at [1257, 653] on button "Next" at bounding box center [1257, 649] width 87 height 29
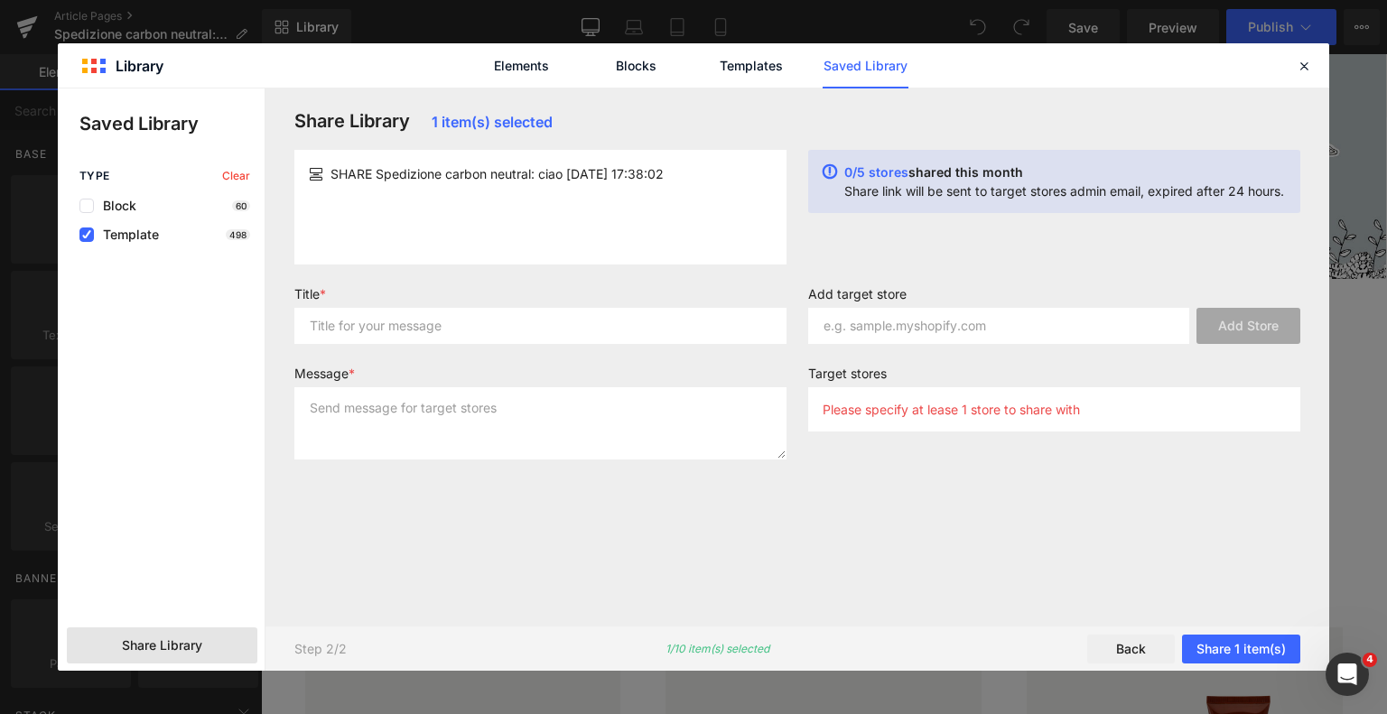
click at [495, 181] on span "SHARE Spedizione carbon neutral: ciao [DATE] 17:38:02" at bounding box center [497, 173] width 333 height 19
copy div "SHARE Spedizione carbon neutral: ciao [DATE] 17:38:02"
click at [423, 327] on input "text" at bounding box center [540, 326] width 492 height 36
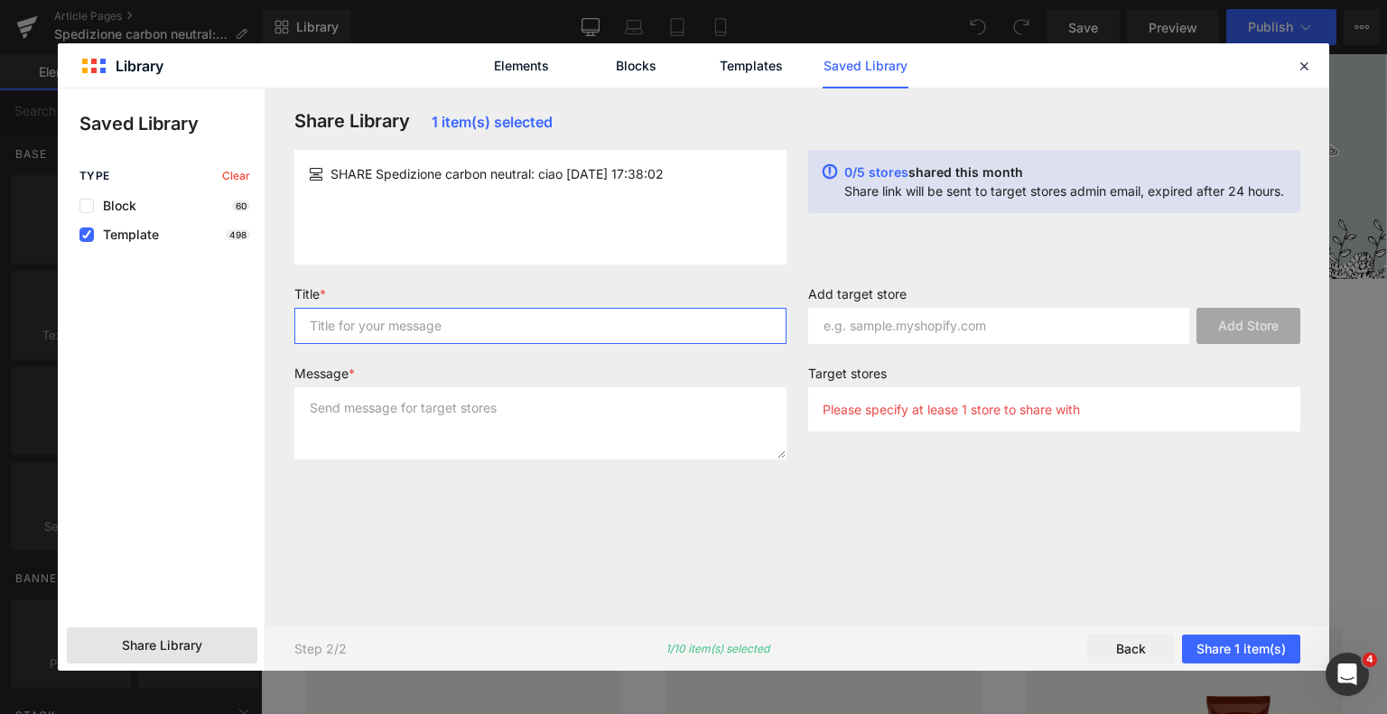
paste input "SHARE Spedizione carbon neutral: ciao [DATE] 17:38:02"
type input "SHARE Spedizione carbon neutral: ciao [DATE] 17:38:02"
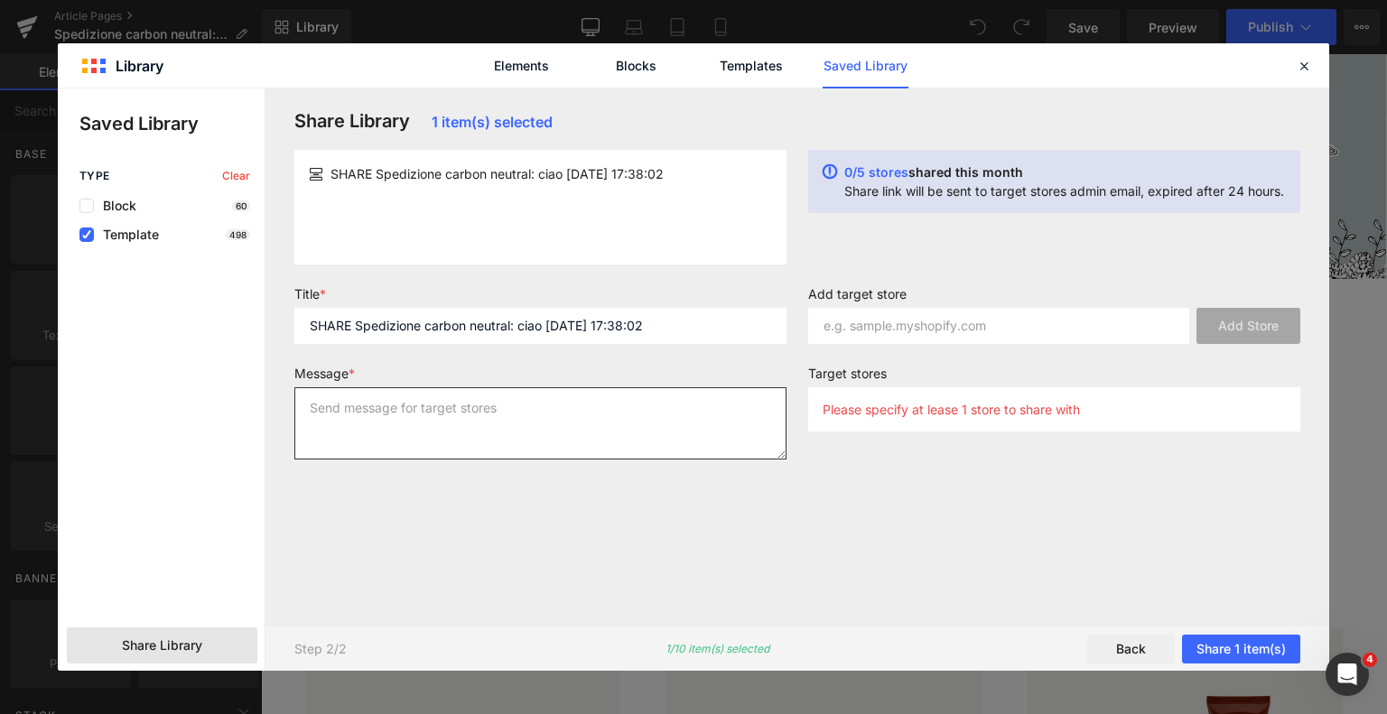
click at [445, 439] on textarea at bounding box center [540, 423] width 492 height 72
paste textarea "SHARE Spedizione carbon neutral: ciao [DATE] 17:38:02"
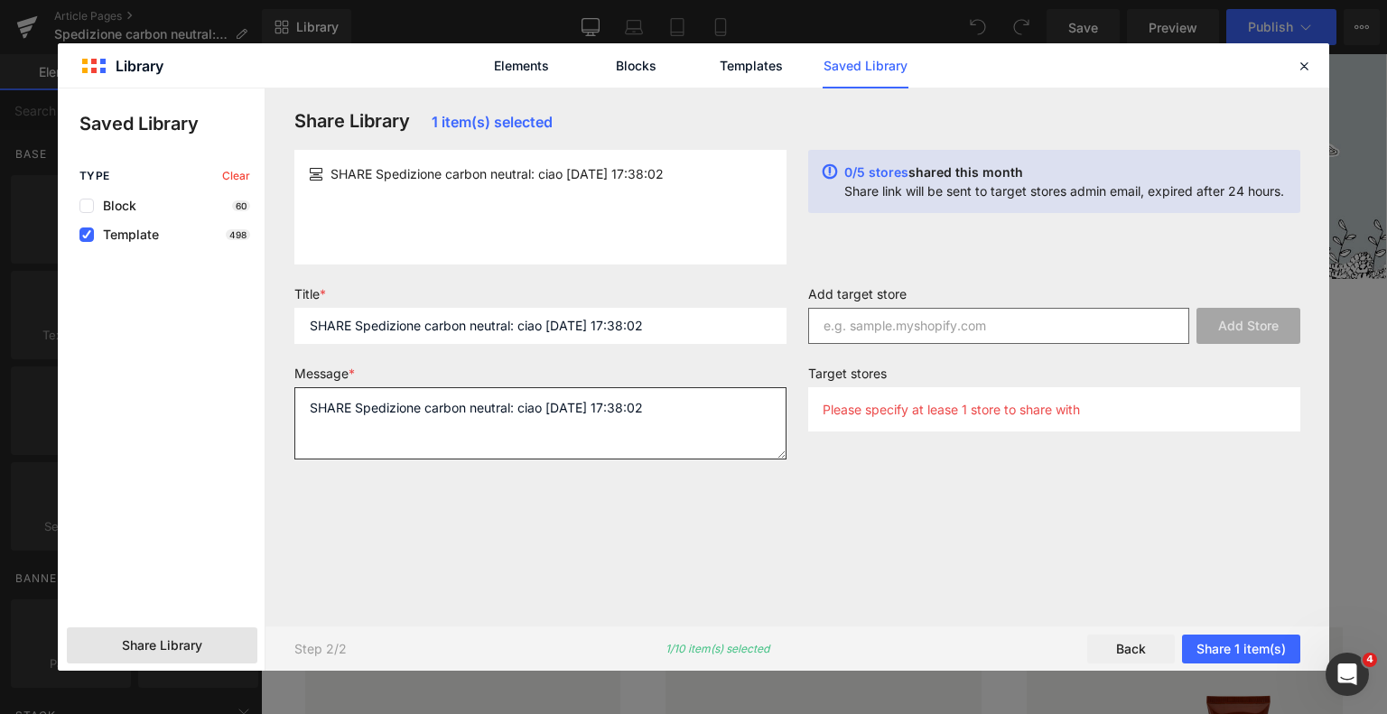
type textarea "SHARE Spedizione carbon neutral: ciao [DATE] 17:38:02"
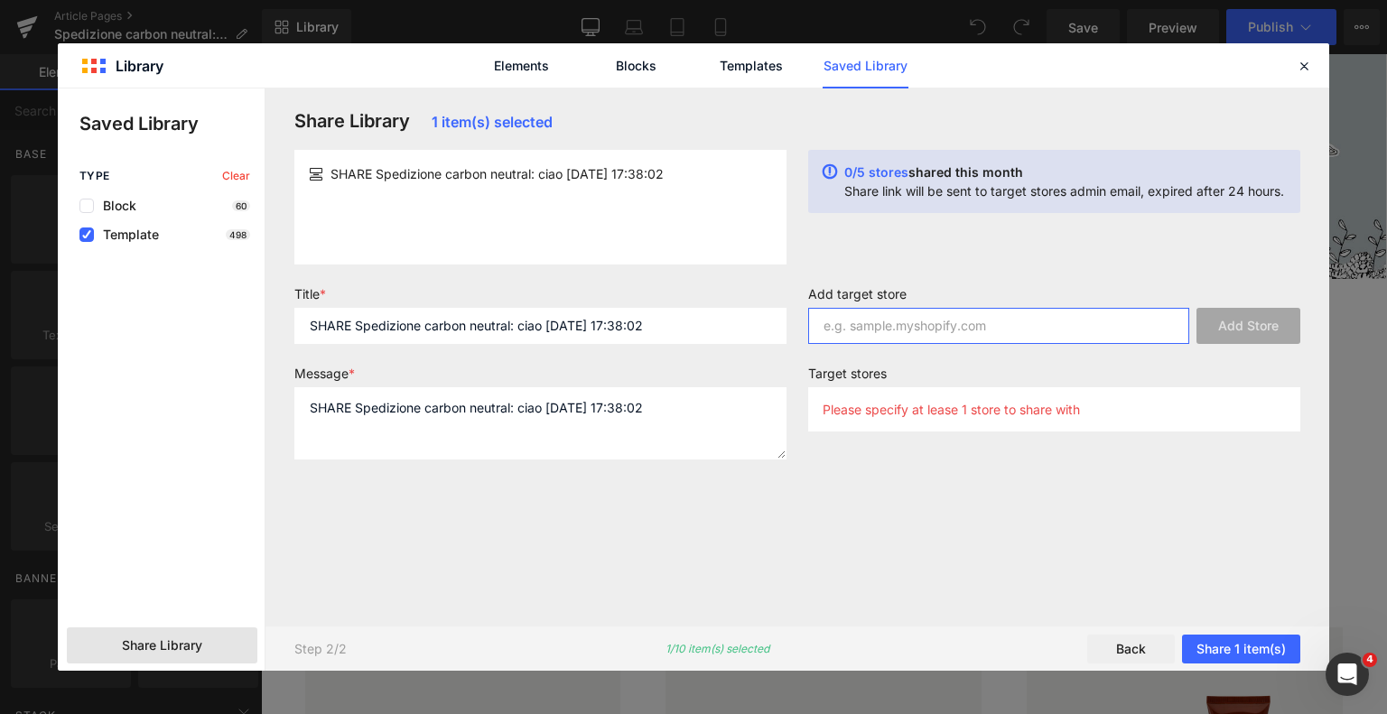
click at [994, 328] on input "text" at bounding box center [998, 326] width 381 height 36
type input "[DOMAIN_NAME]"
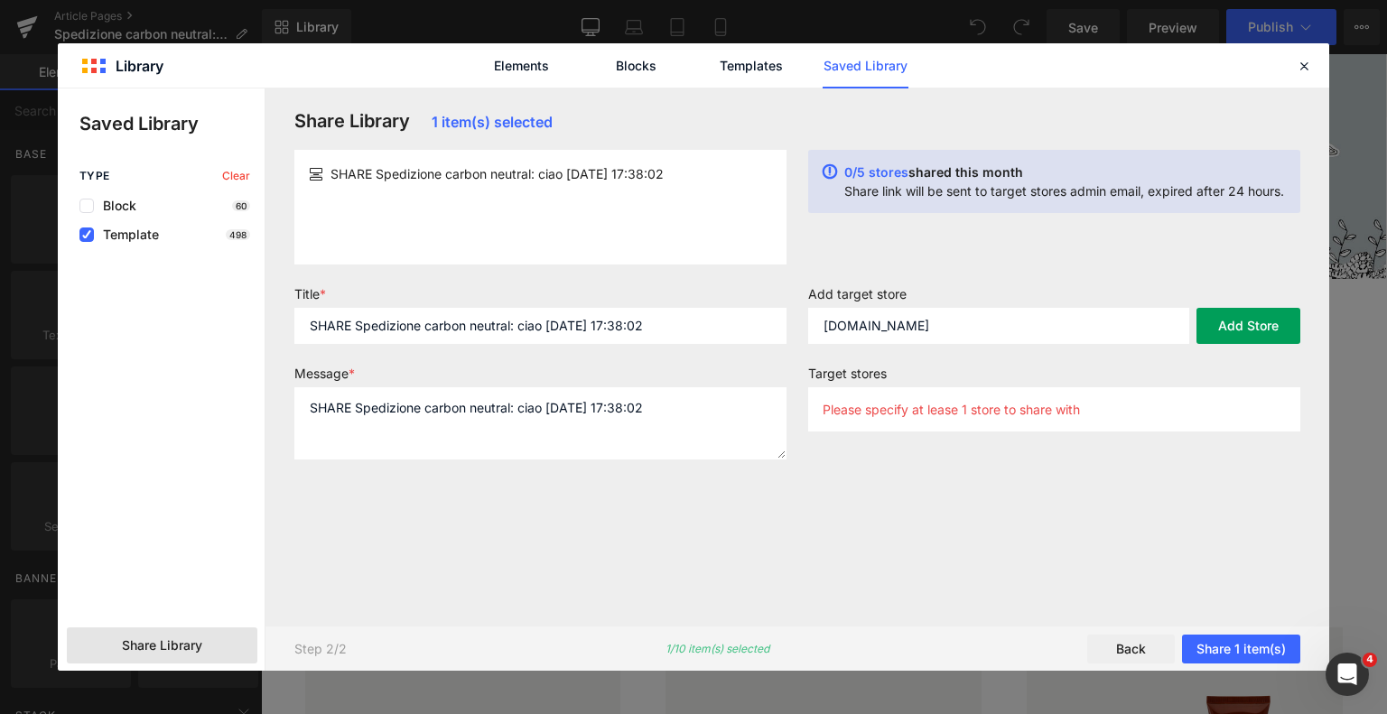
click at [1254, 321] on button "Add Store" at bounding box center [1249, 326] width 104 height 36
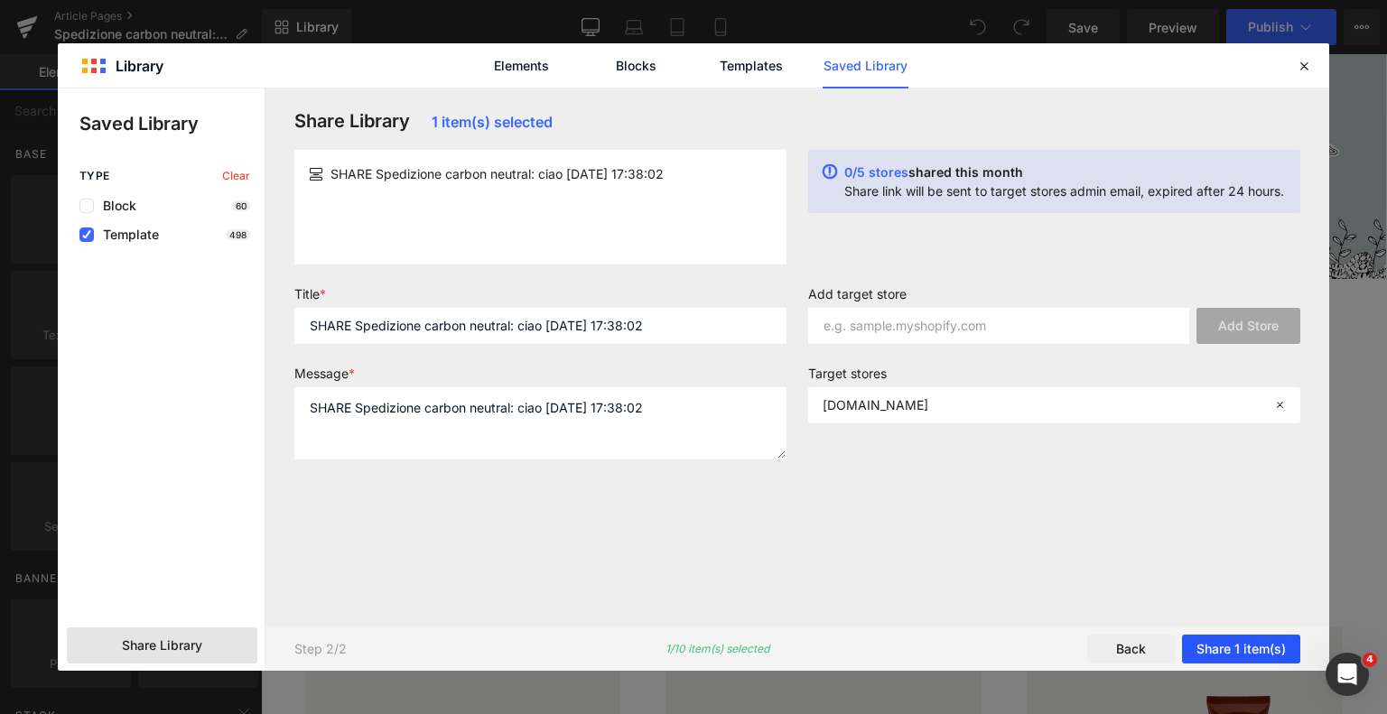
click at [1242, 647] on button "Share 1 item(s)" at bounding box center [1241, 649] width 118 height 29
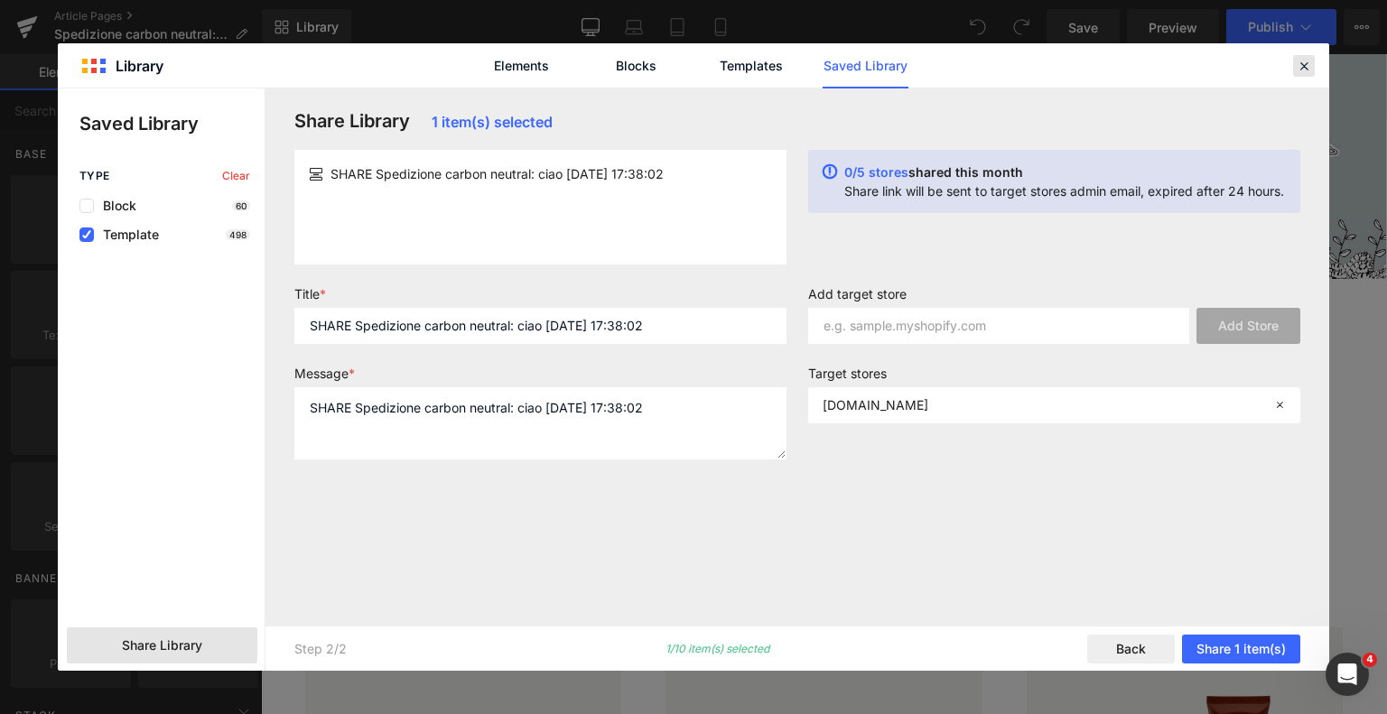
drag, startPoint x: 1305, startPoint y: 60, endPoint x: 1044, endPoint y: 6, distance: 266.4
click at [1305, 60] on icon at bounding box center [1304, 66] width 16 height 16
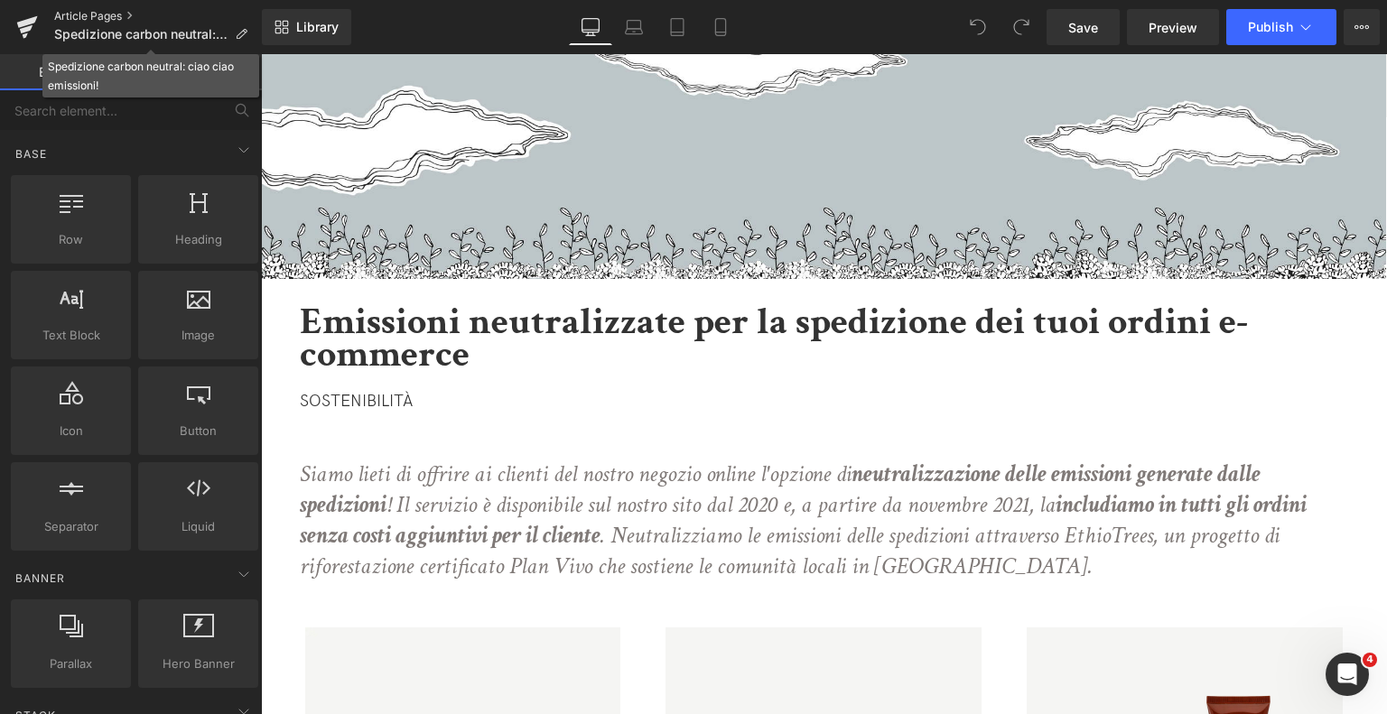
click at [117, 14] on link "Article Pages" at bounding box center [158, 16] width 208 height 14
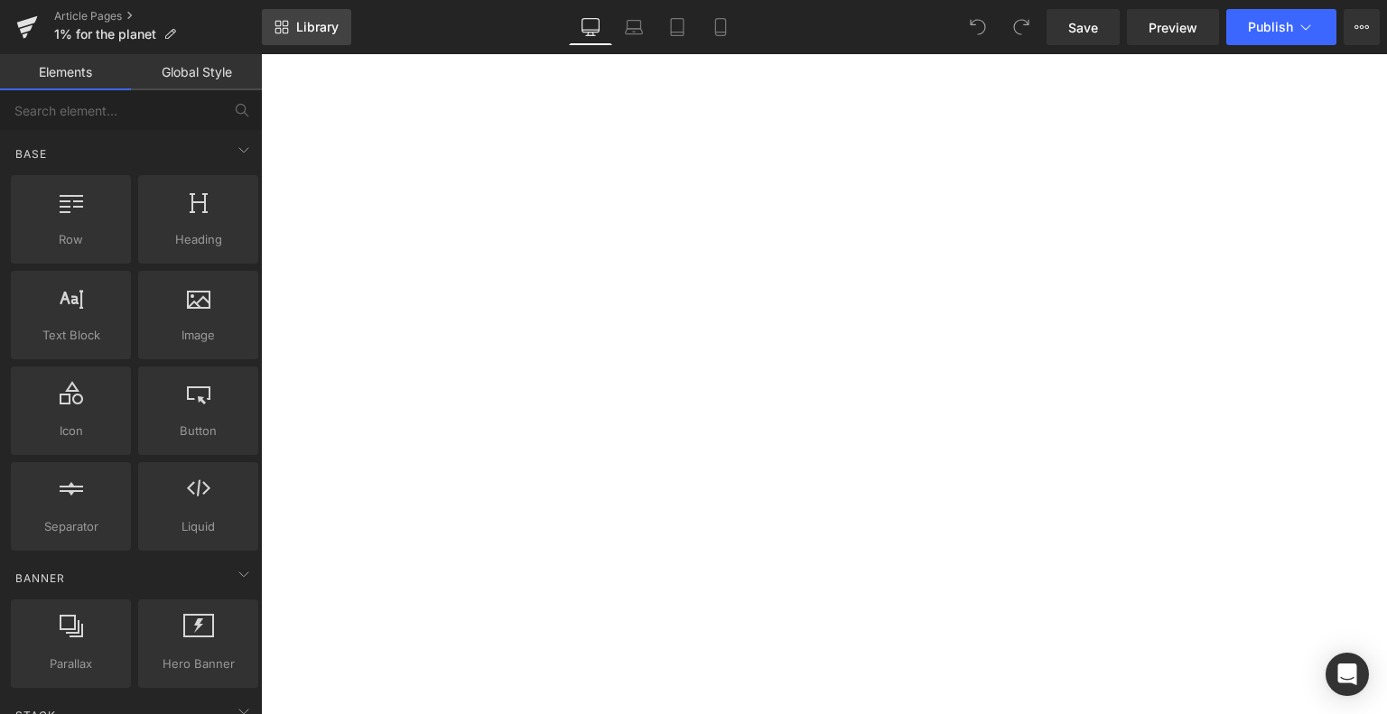
click at [324, 32] on span "Library" at bounding box center [317, 27] width 42 height 16
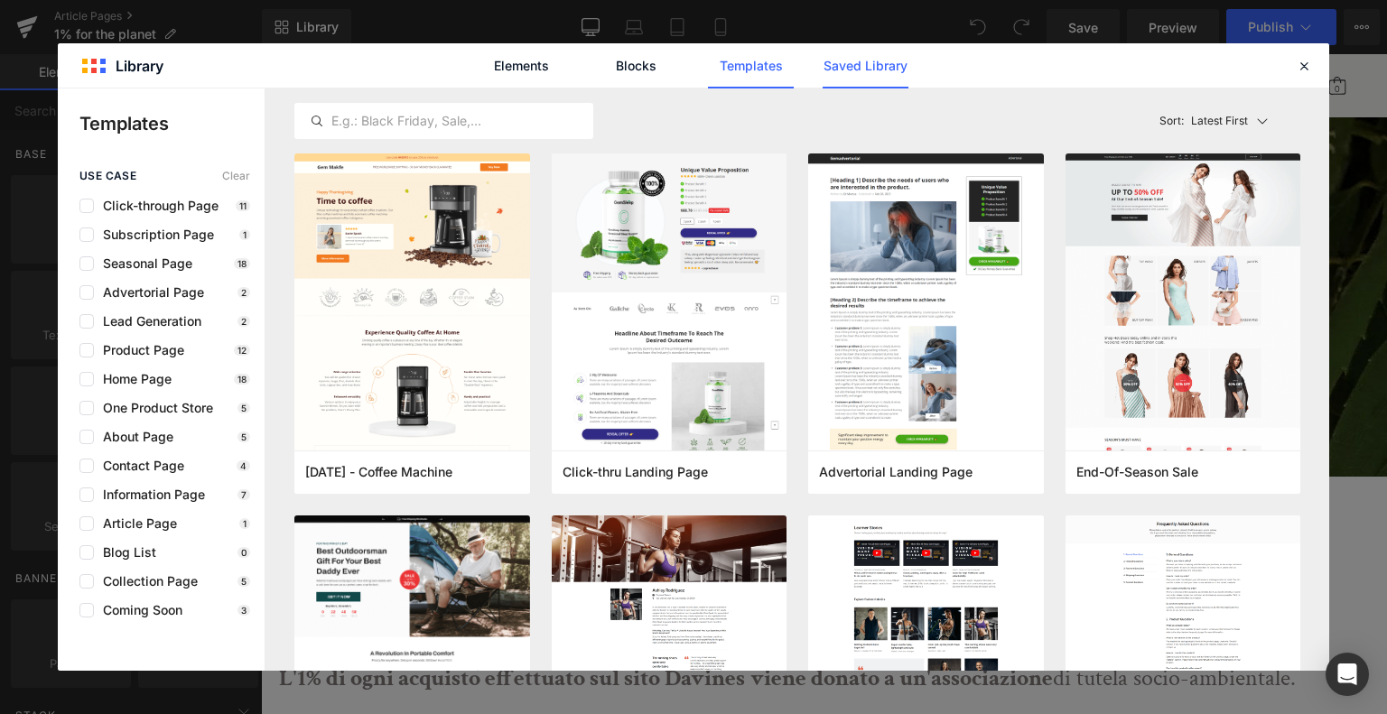
click at [867, 75] on link "Saved Library" at bounding box center [866, 65] width 86 height 45
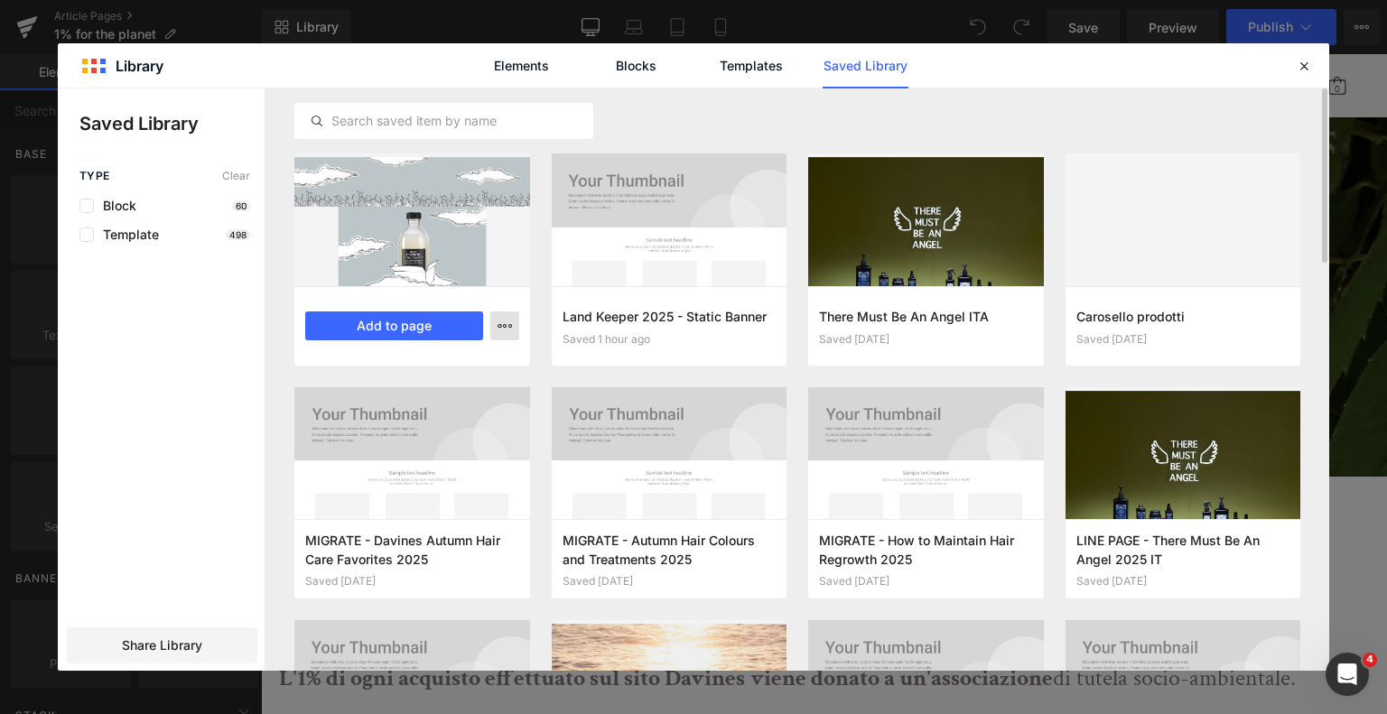
click at [501, 321] on icon "button" at bounding box center [505, 326] width 14 height 14
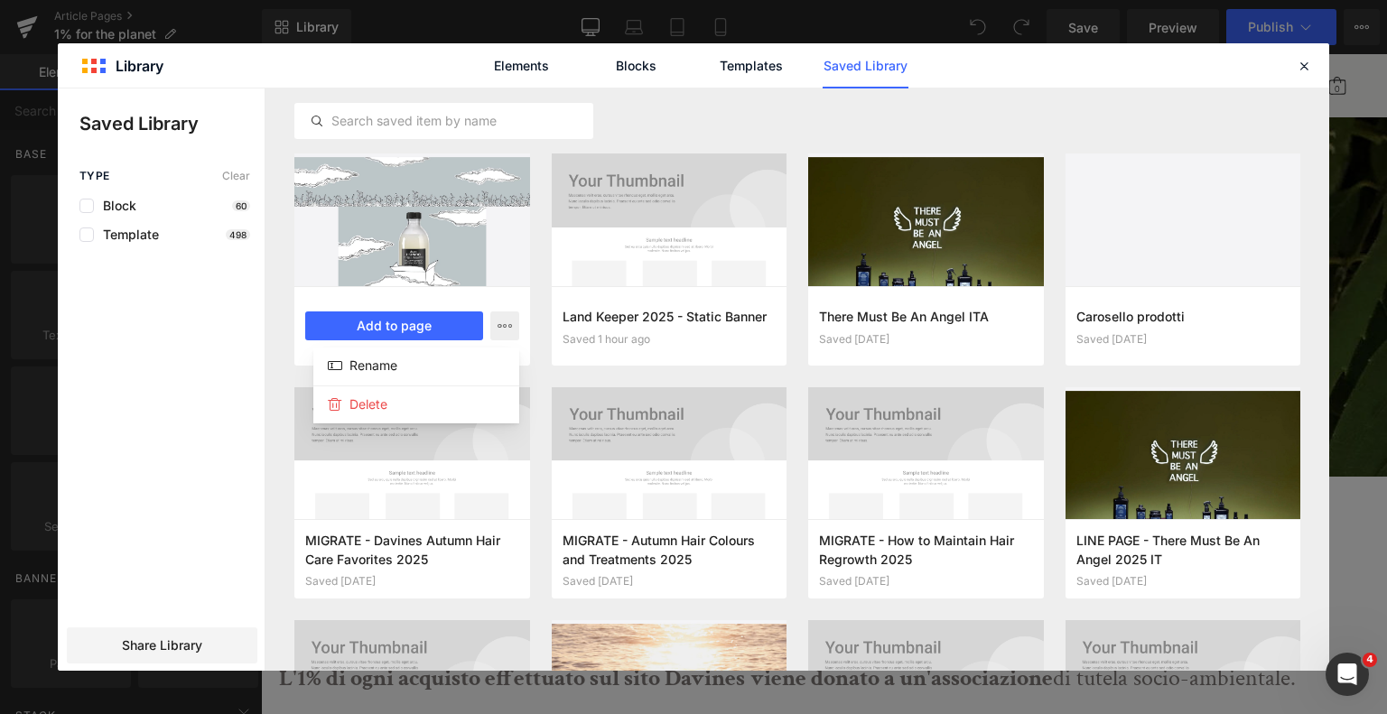
click at [408, 216] on div at bounding box center [694, 380] width 1272 height 583
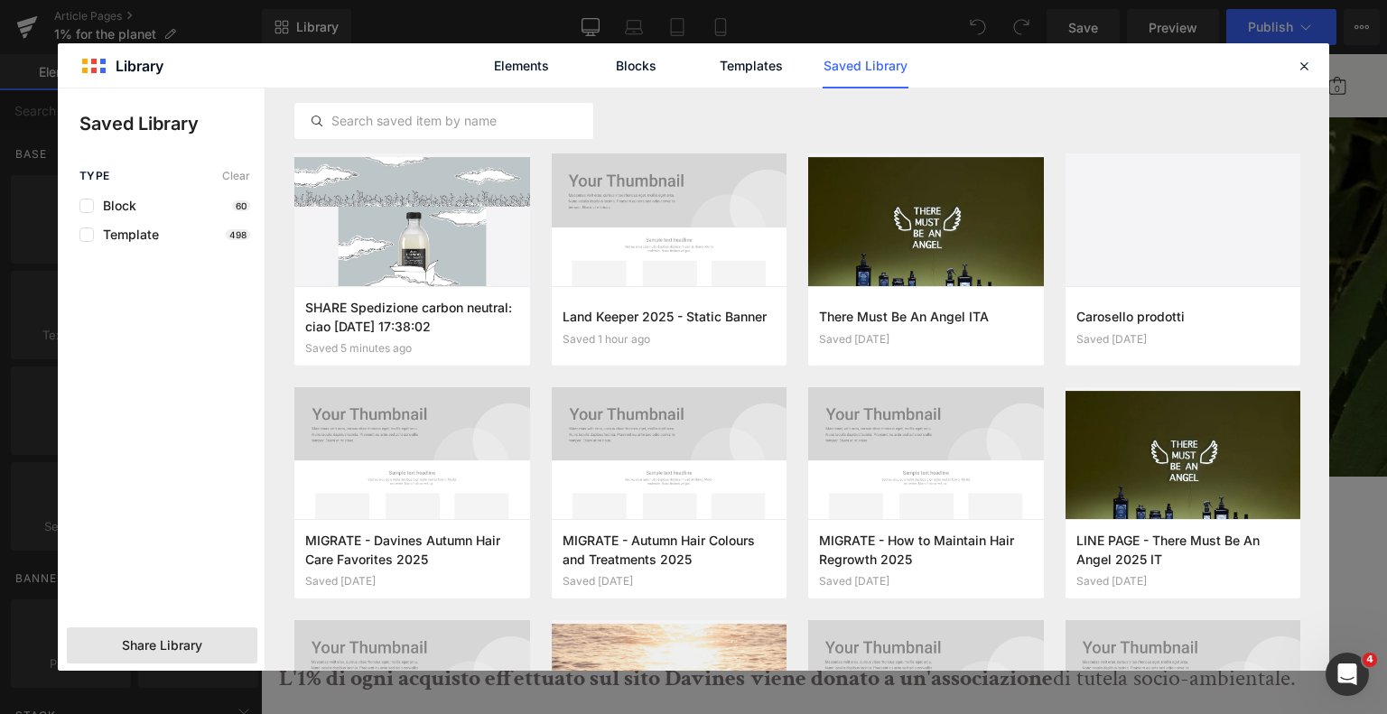
click at [208, 653] on div "Share Library" at bounding box center [162, 646] width 191 height 36
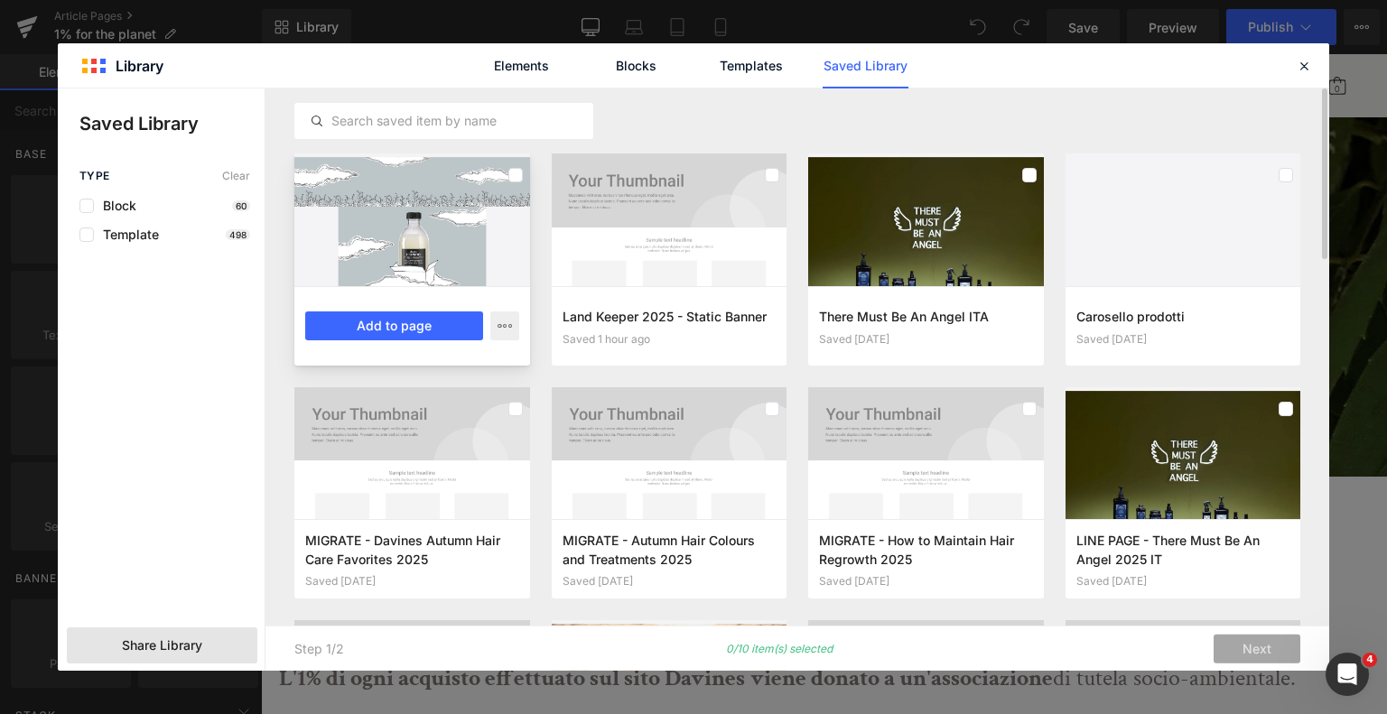
click at [520, 326] on div "SHARE Spedizione carbon neutral: ciao [DATE] 17:38:02 Saved 5 minutes ago Add t…" at bounding box center [412, 325] width 236 height 79
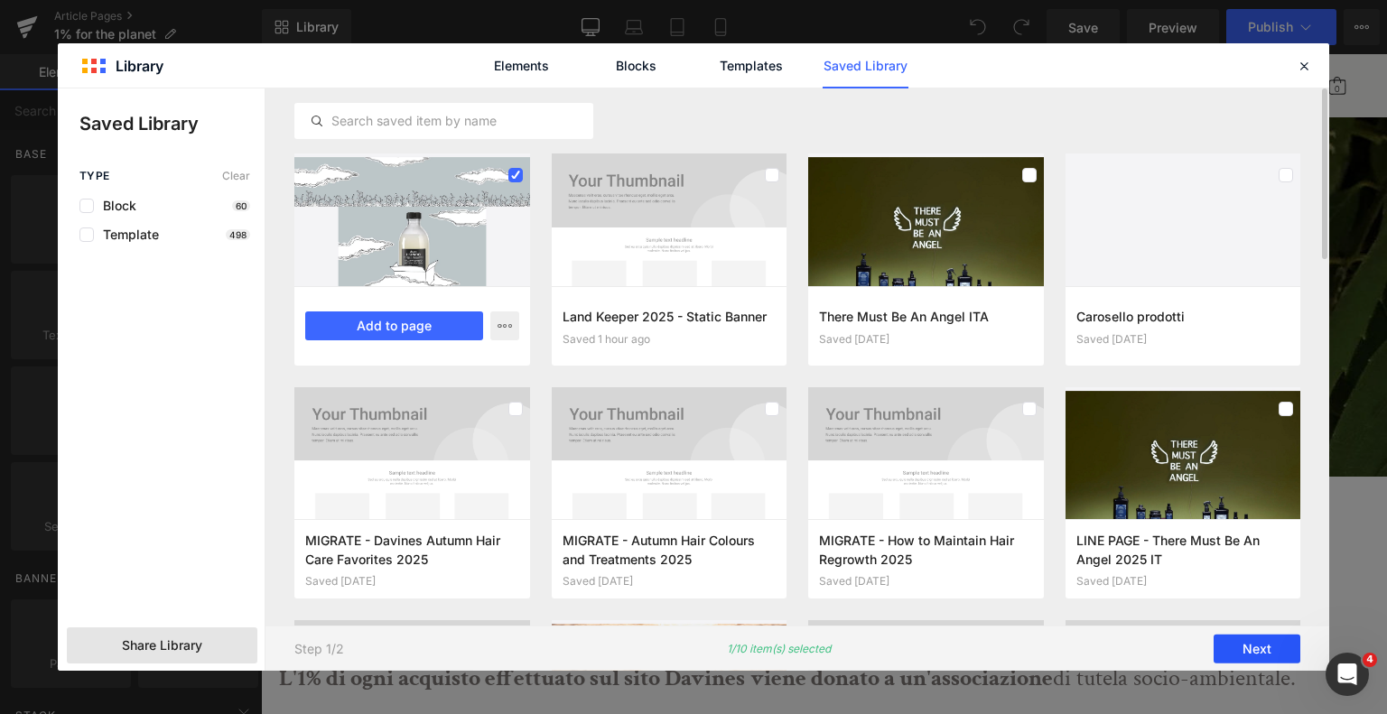
click at [1244, 649] on button "Next" at bounding box center [1257, 649] width 87 height 29
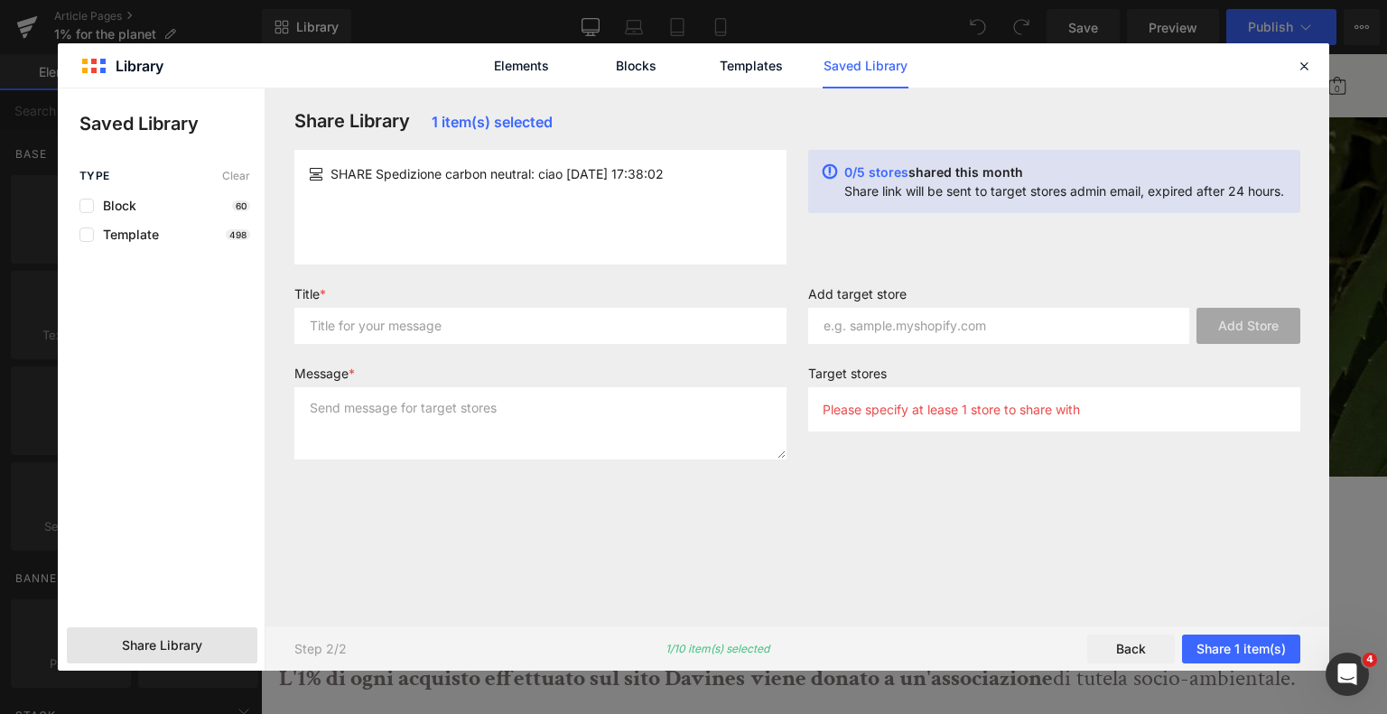
click at [625, 168] on span "SHARE Spedizione carbon neutral: ciao [DATE] 17:38:02" at bounding box center [497, 173] width 333 height 19
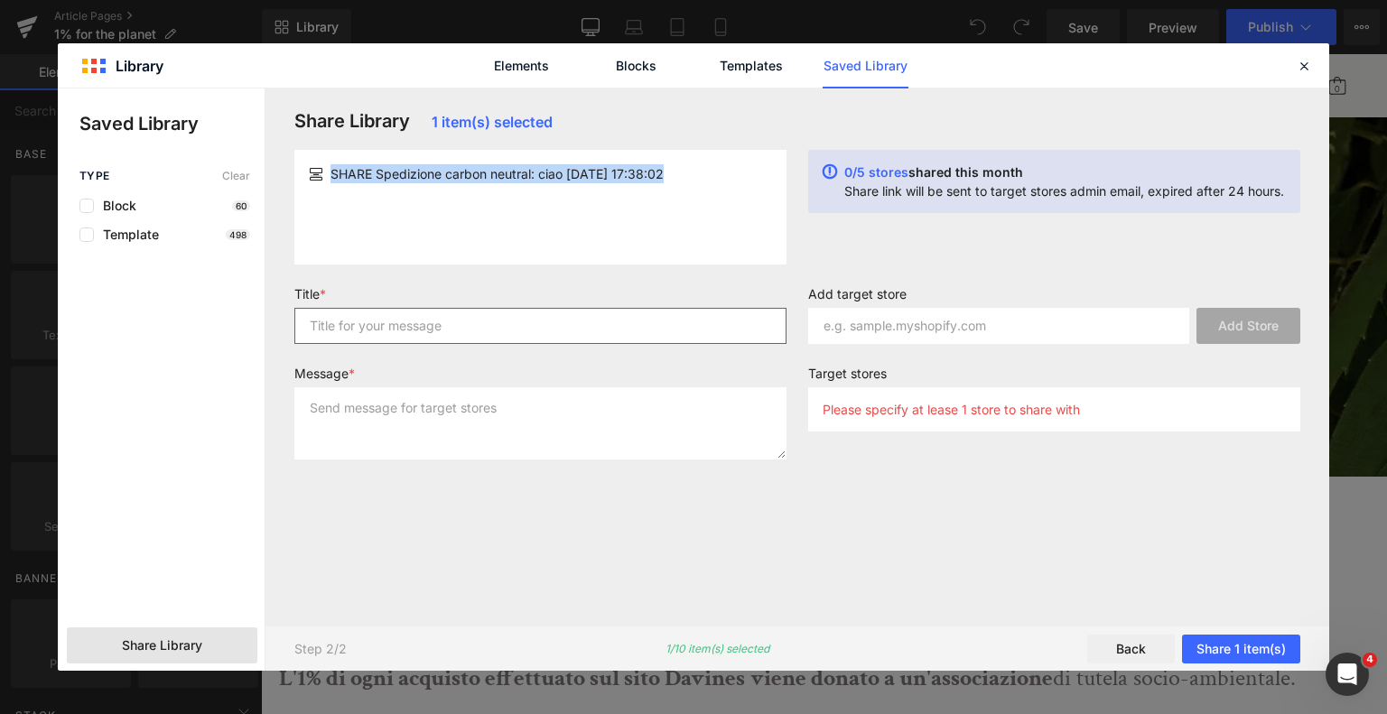
copy div "SHARE Spedizione carbon neutral: ciao [DATE] 17:38:02"
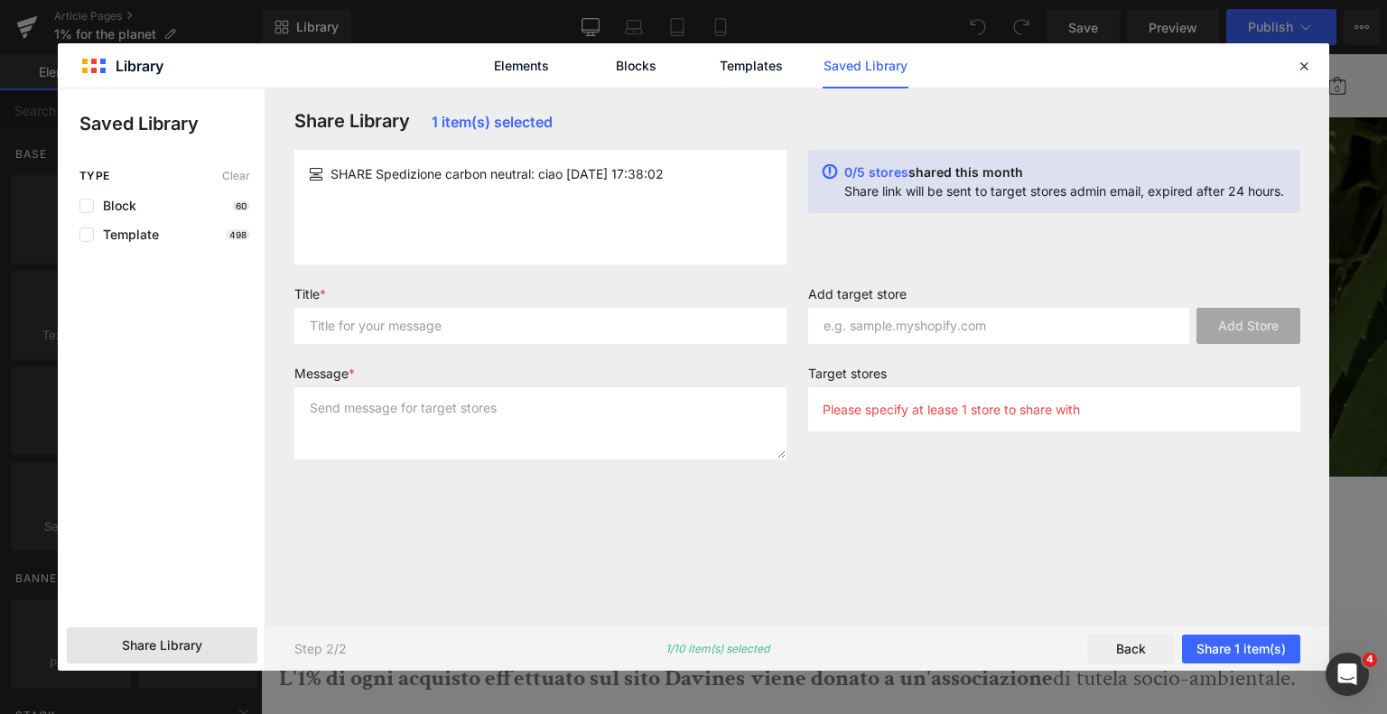
click at [545, 346] on div "Title *" at bounding box center [541, 322] width 514 height 72
click at [549, 331] on input "text" at bounding box center [540, 326] width 492 height 36
paste input "SHARE Spedizione carbon neutral: ciao [DATE] 17:38:02"
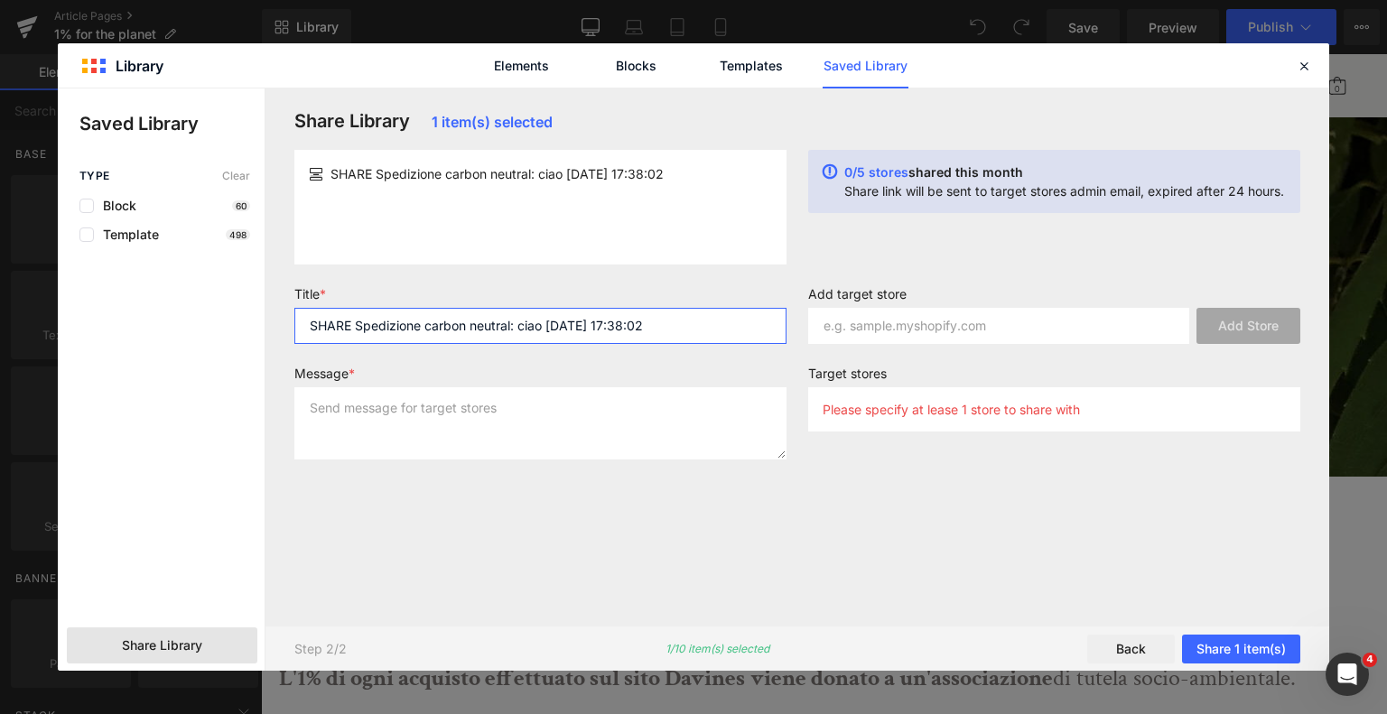
type input "SHARE Spedizione carbon neutral: ciao [DATE] 17:38:02"
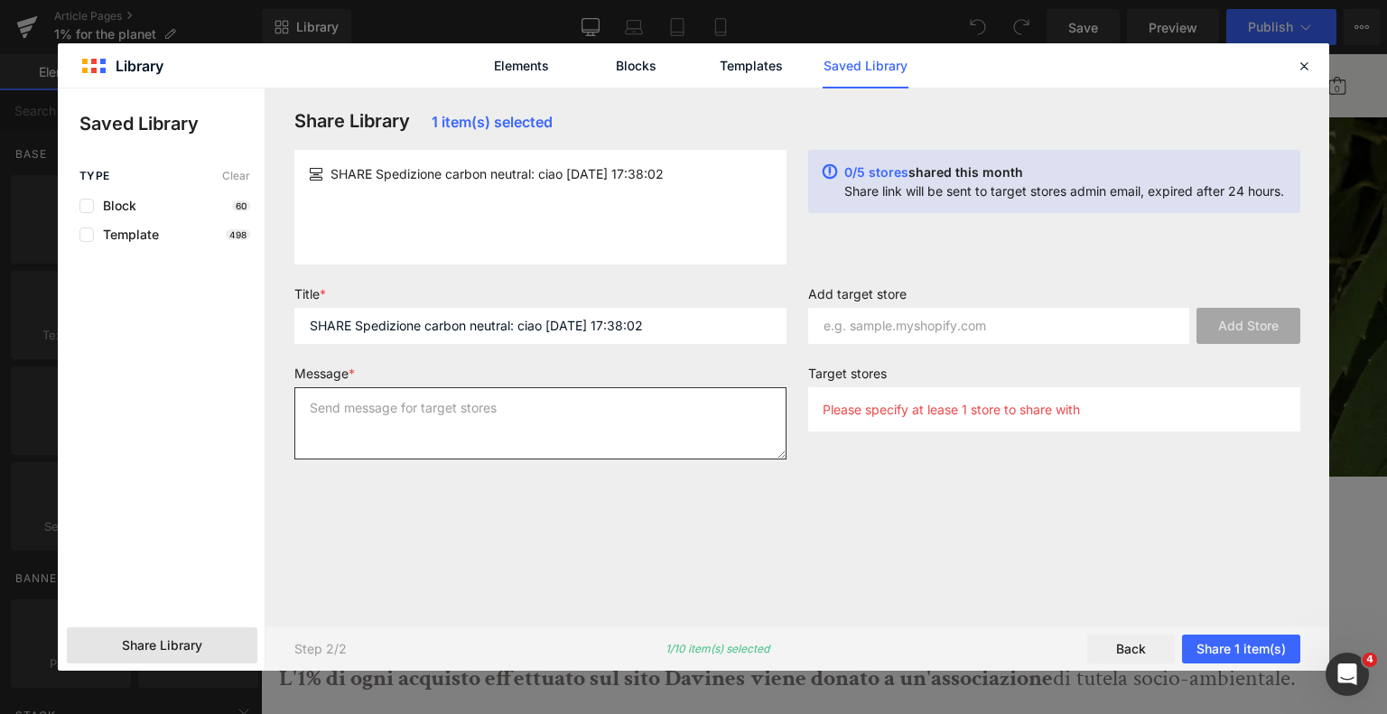
click at [522, 409] on textarea at bounding box center [540, 423] width 492 height 72
paste textarea "SHARE Spedizione carbon neutral: ciao [DATE] 17:38:02"
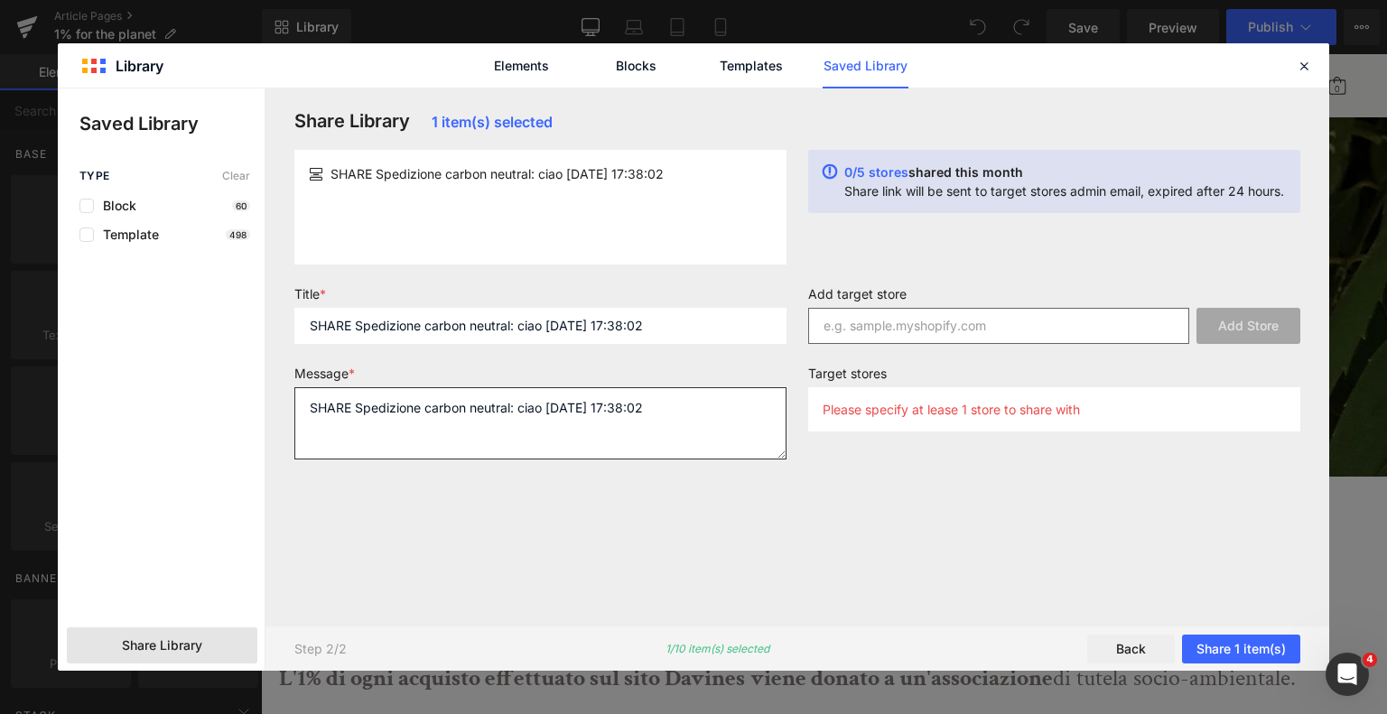
type textarea "SHARE Spedizione carbon neutral: ciao [DATE] 17:38:02"
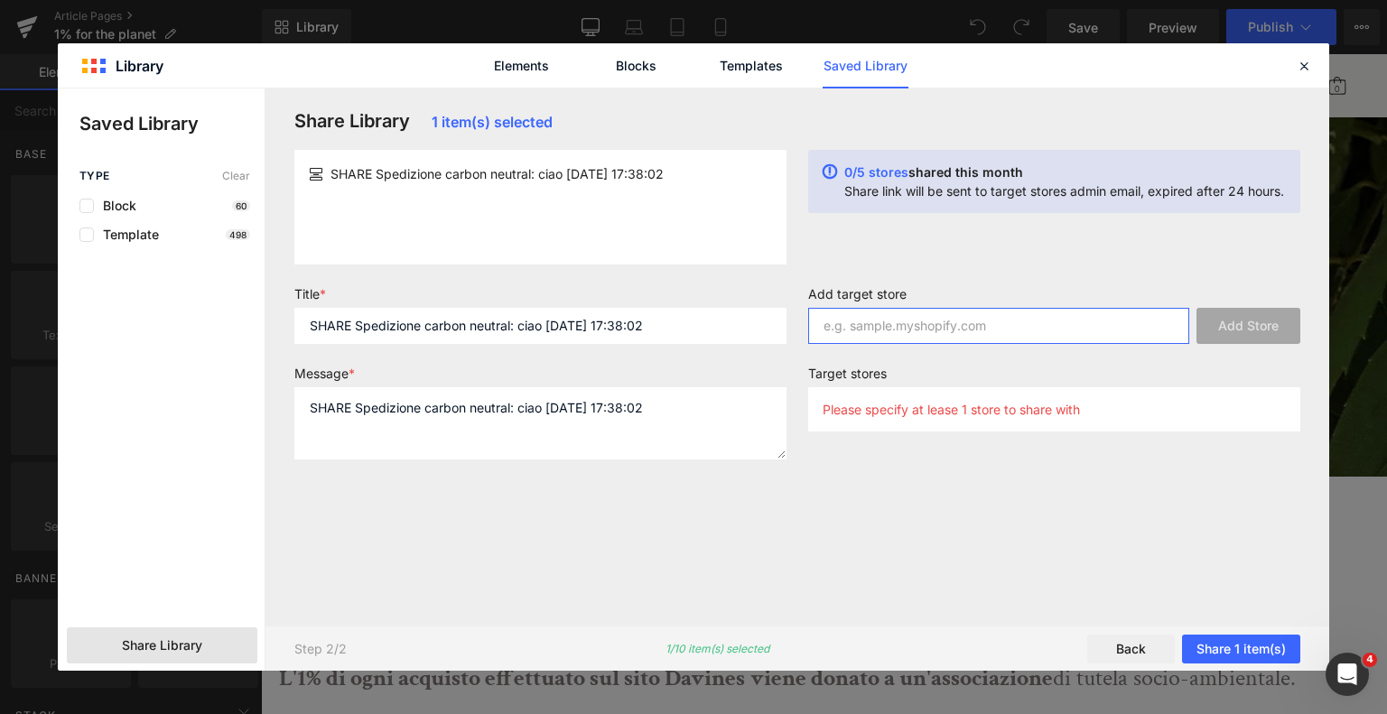
click at [986, 331] on input "text" at bounding box center [998, 326] width 381 height 36
type input "[DOMAIN_NAME]"
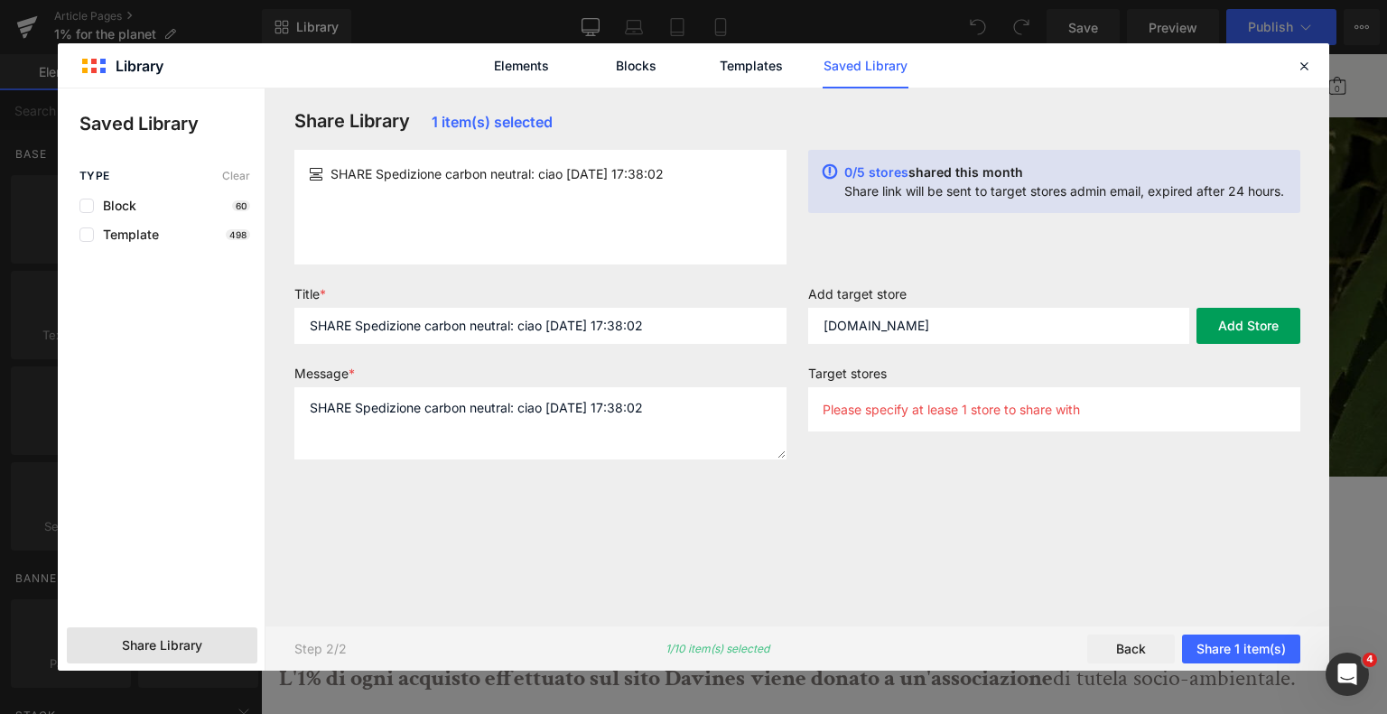
click at [1236, 323] on button "Add Store" at bounding box center [1249, 326] width 104 height 36
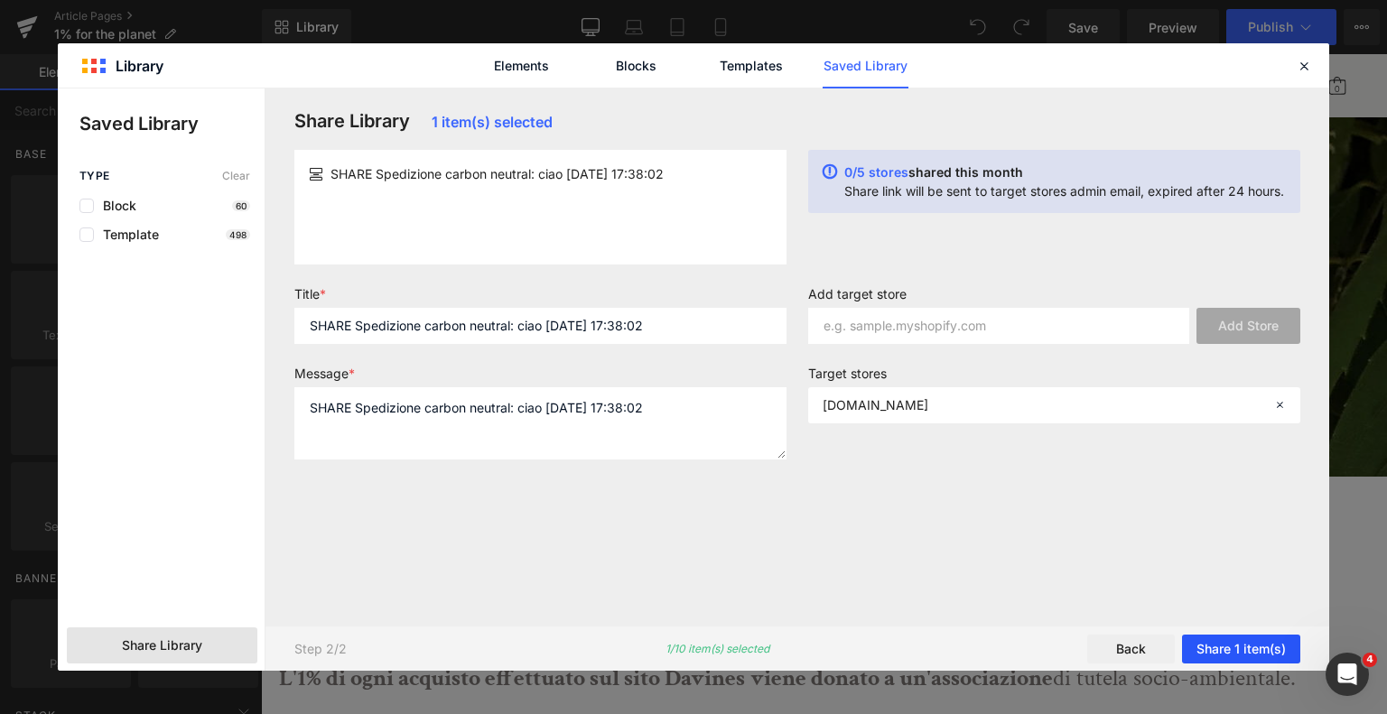
click at [1240, 640] on button "Share 1 item(s)" at bounding box center [1241, 649] width 118 height 29
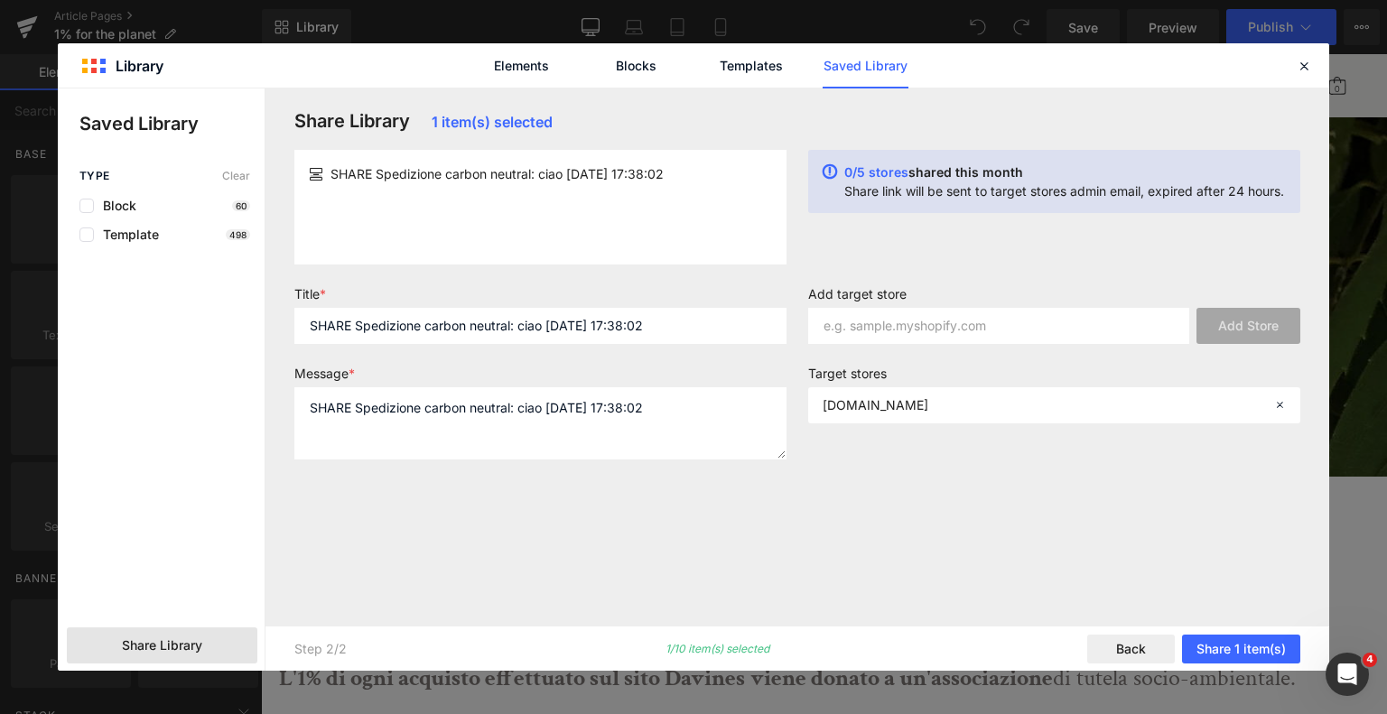
click at [1264, 499] on div "Share Library 1 item(s) selected SHARE Spedizione carbon neutral: ciao [DATE] 1…" at bounding box center [798, 357] width 1028 height 494
click at [1236, 455] on div "Add target store Add Store Target stores [DOMAIN_NAME]" at bounding box center [1055, 380] width 514 height 188
click at [895, 410] on p "[DOMAIN_NAME]" at bounding box center [876, 404] width 106 height 15
click at [894, 329] on input "text" at bounding box center [998, 326] width 381 height 36
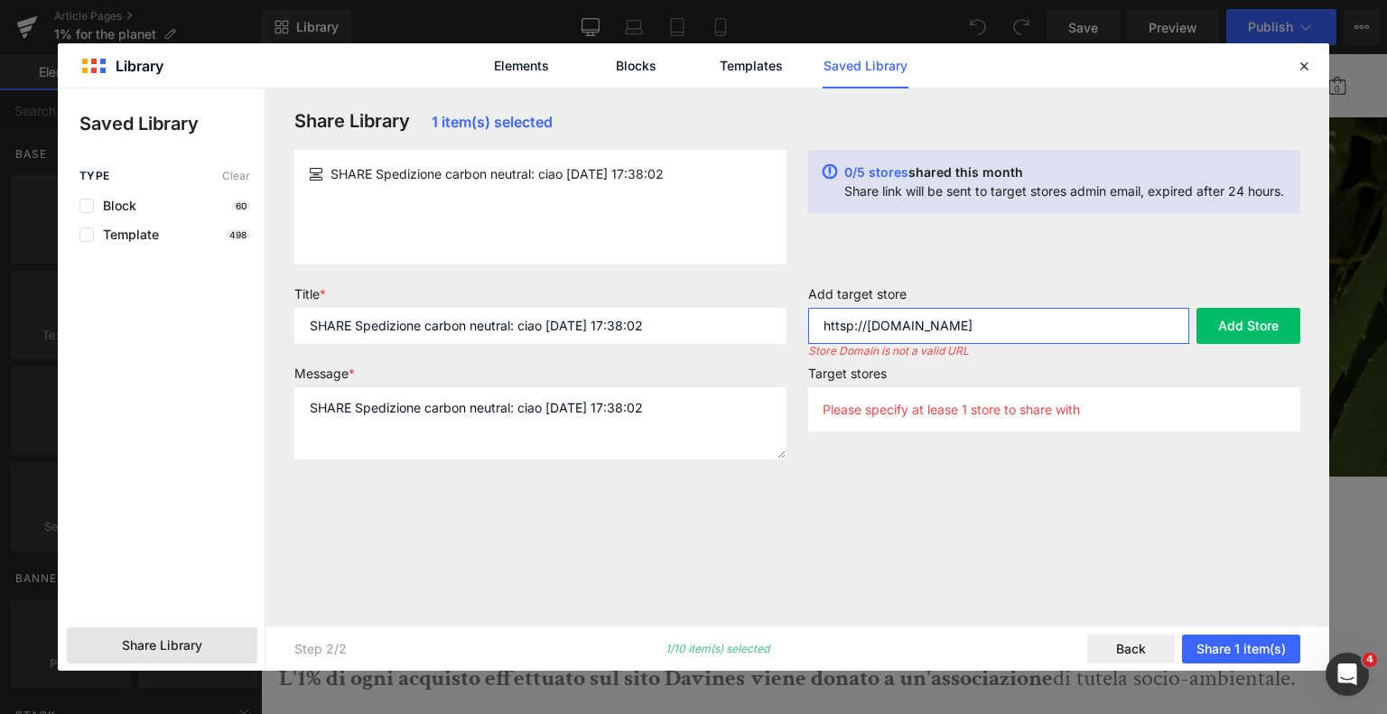
drag, startPoint x: 1176, startPoint y: 339, endPoint x: 1200, endPoint y: 335, distance: 23.8
click at [1178, 339] on input "httsp://[DOMAIN_NAME]" at bounding box center [998, 326] width 381 height 36
click at [1218, 334] on button "Add Store" at bounding box center [1249, 326] width 104 height 36
click at [866, 324] on input "httsp://[DOMAIN_NAME]" at bounding box center [998, 326] width 381 height 36
click at [994, 324] on input "httsp://[DOMAIN_NAME]" at bounding box center [998, 326] width 381 height 36
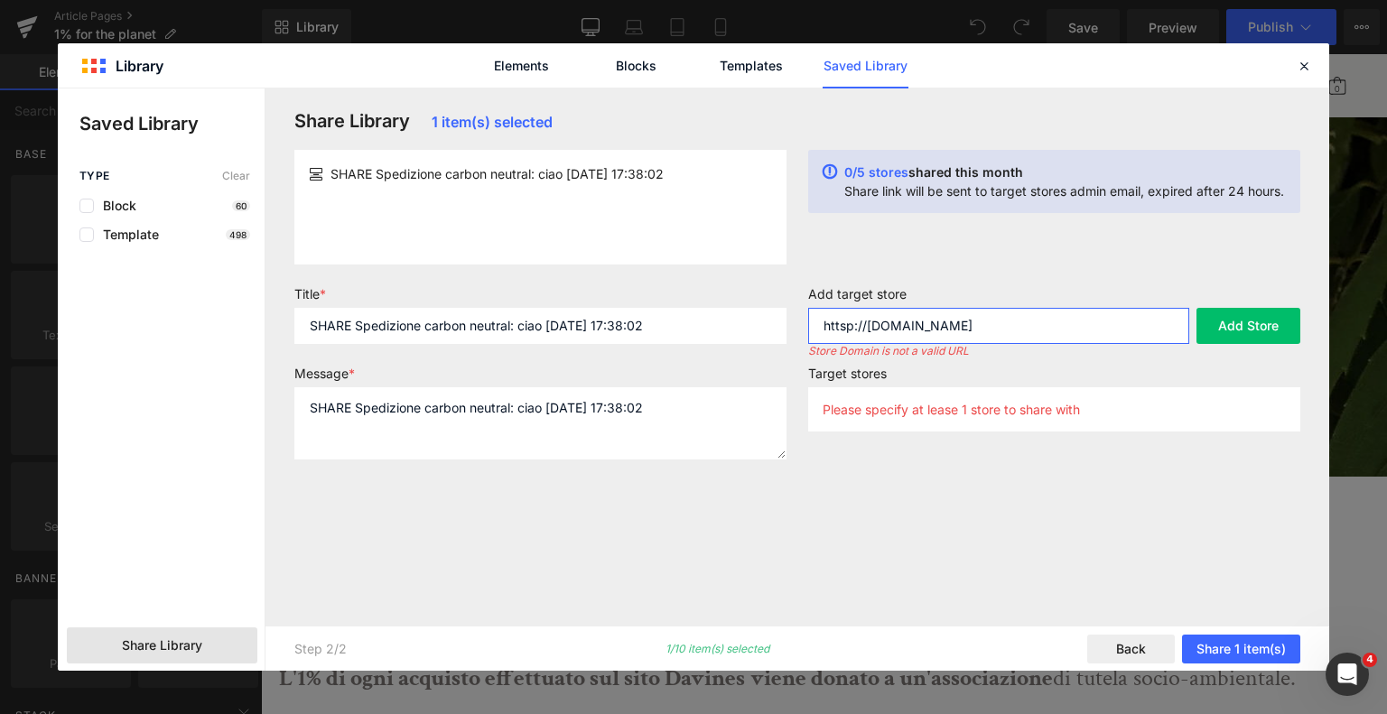
click at [841, 324] on input "httsp://[DOMAIN_NAME]" at bounding box center [998, 326] width 381 height 36
type input "[URL][DOMAIN_NAME]"
click at [1228, 328] on button "Add Store" at bounding box center [1249, 326] width 104 height 36
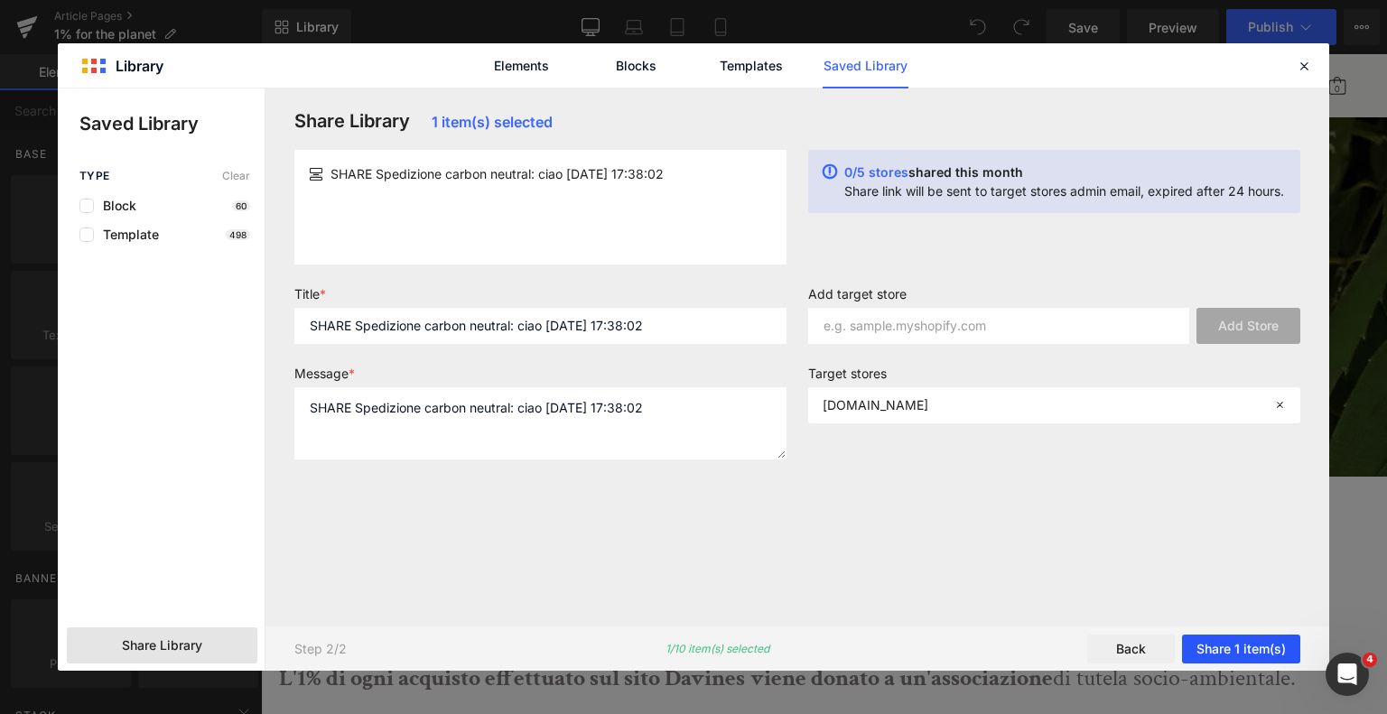
click at [1223, 653] on button "Share 1 item(s)" at bounding box center [1241, 649] width 118 height 29
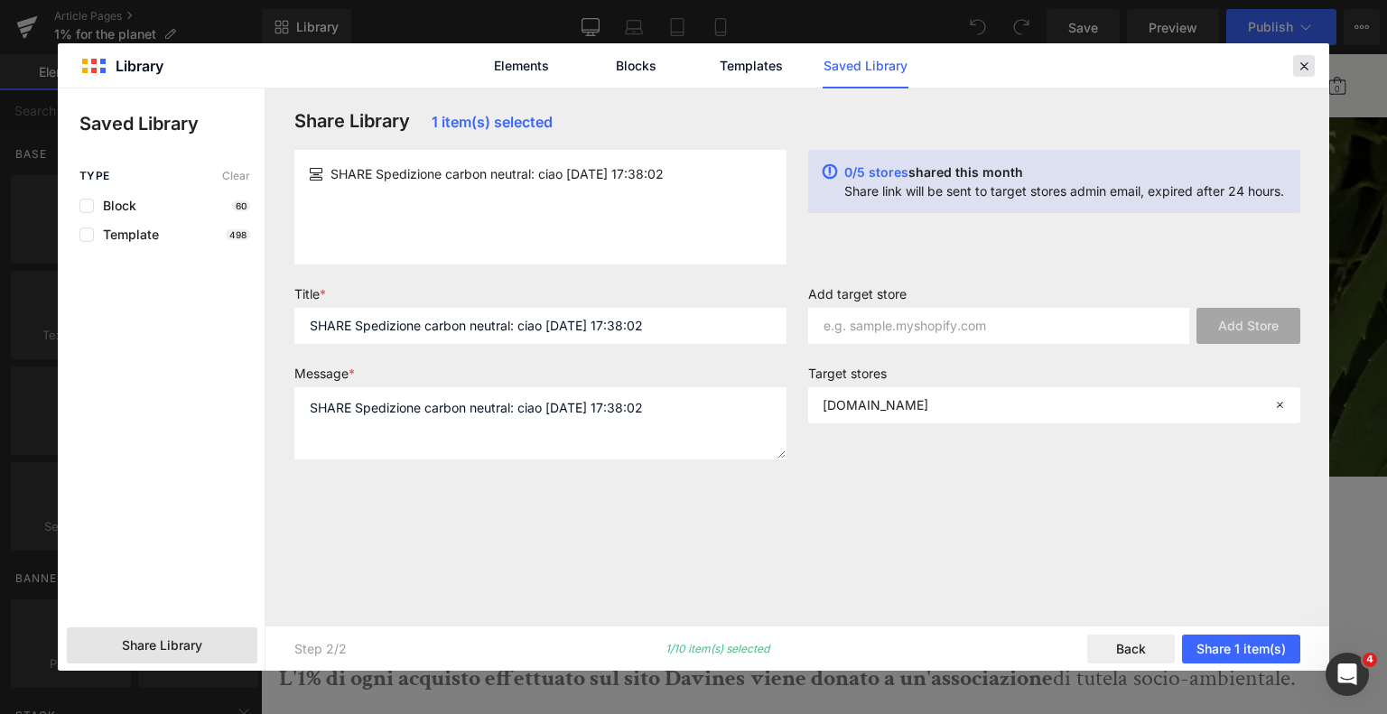
click at [1297, 59] on icon at bounding box center [1304, 66] width 16 height 16
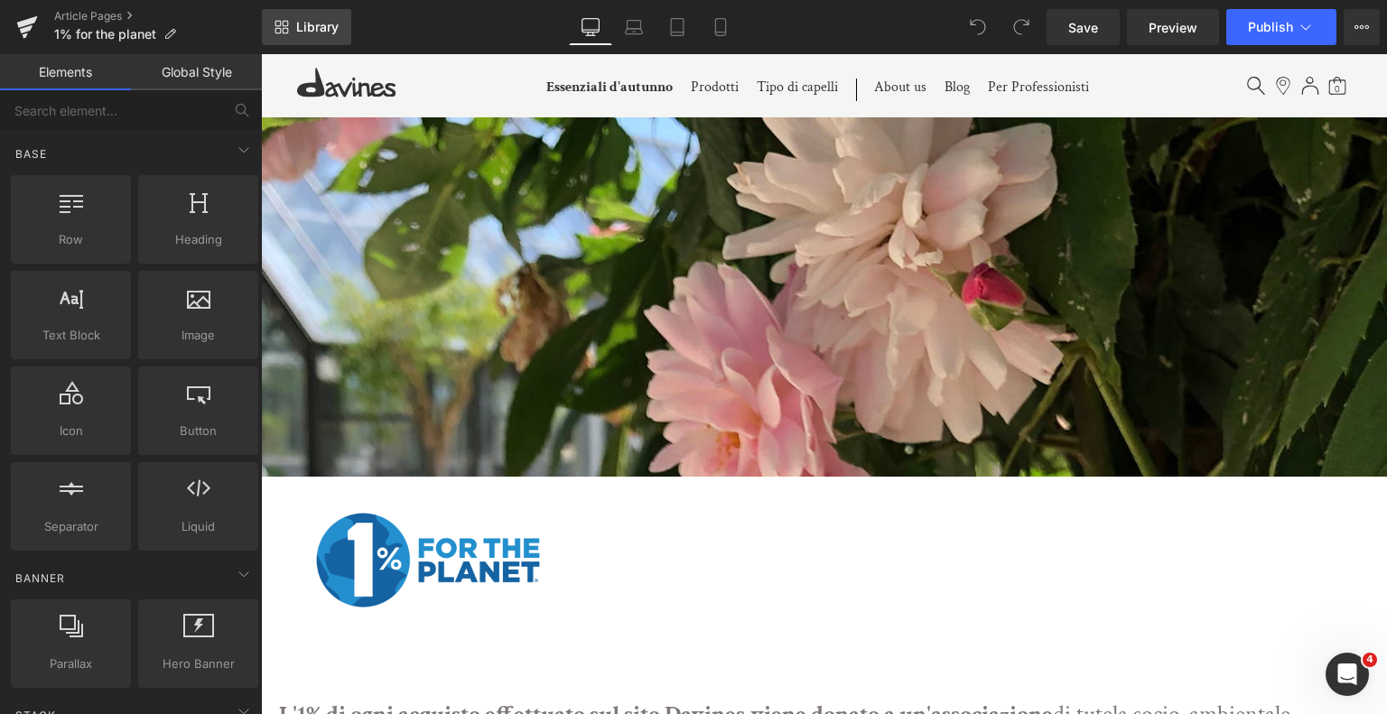
click at [307, 24] on span "Library" at bounding box center [317, 27] width 42 height 16
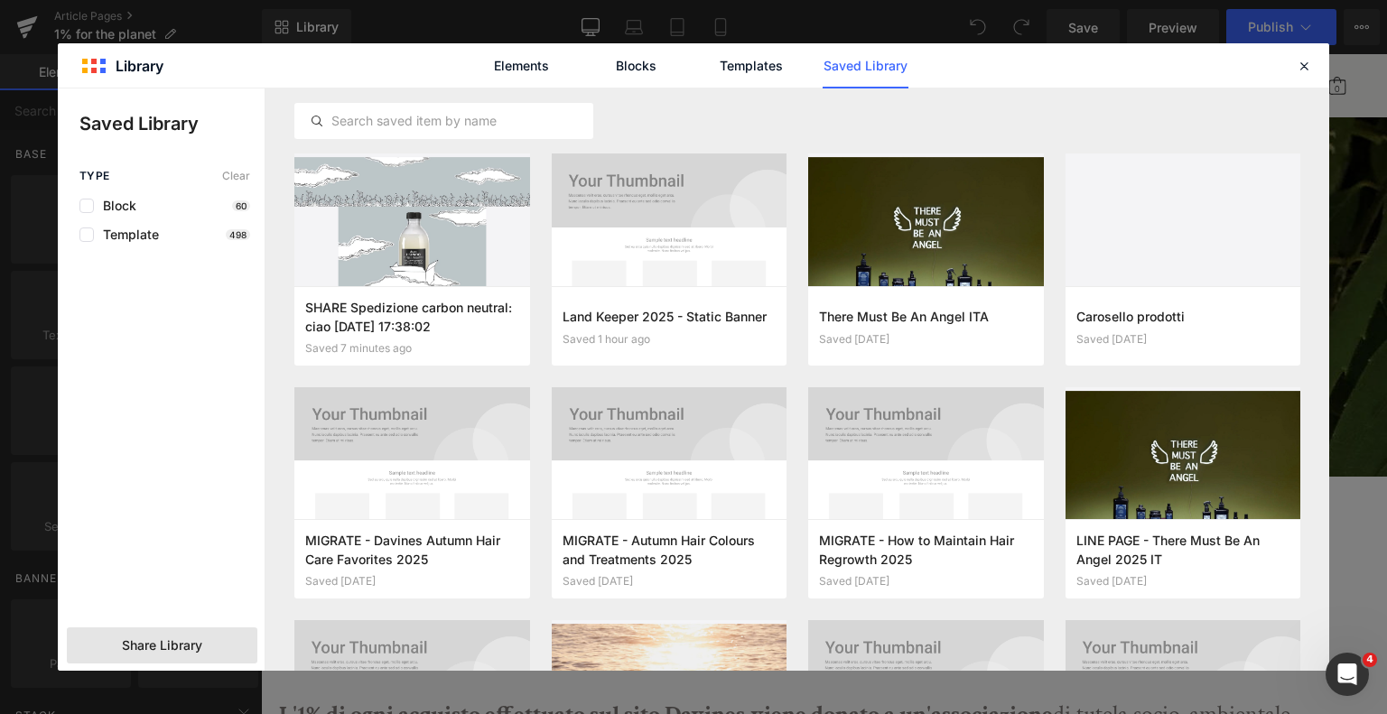
click at [184, 642] on span "Share Library" at bounding box center [162, 646] width 80 height 18
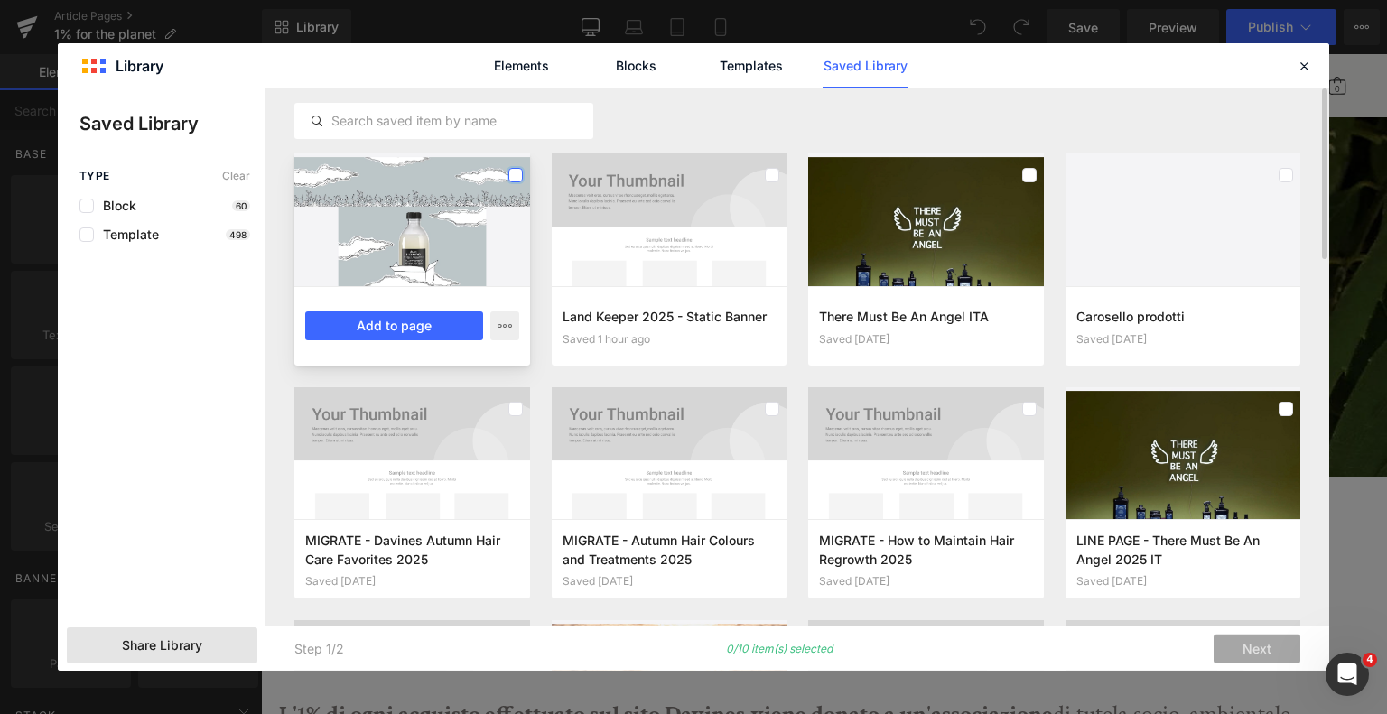
click at [513, 172] on label at bounding box center [516, 175] width 14 height 14
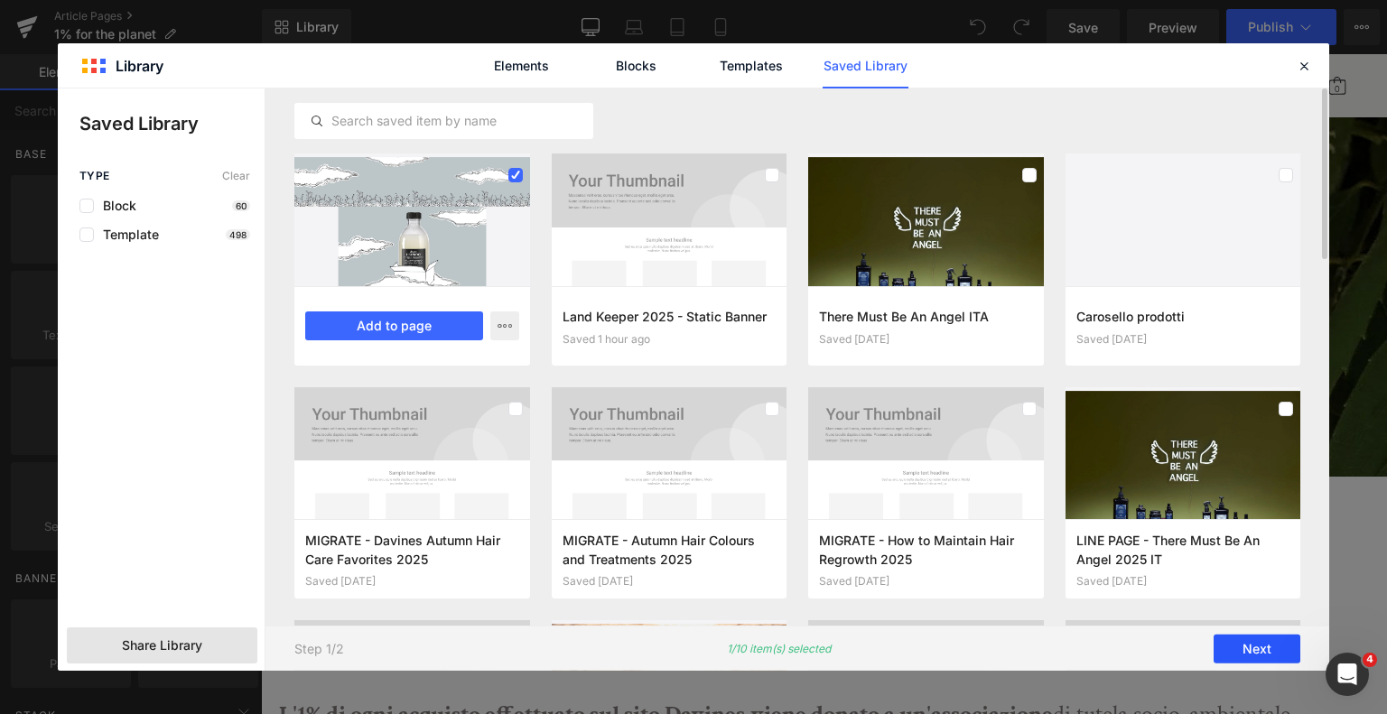
click at [1239, 640] on button "Next" at bounding box center [1257, 649] width 87 height 29
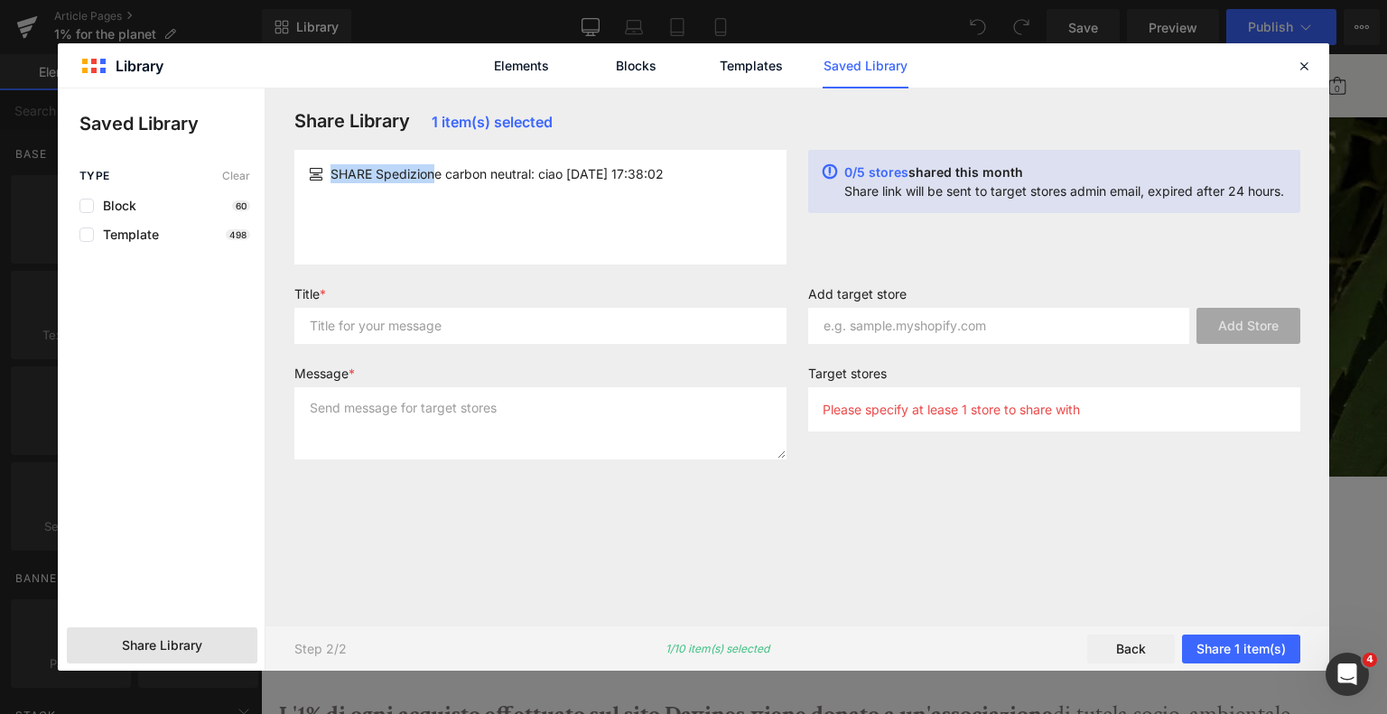
copy span "SHARE Spedizion"
drag, startPoint x: 434, startPoint y: 174, endPoint x: 331, endPoint y: 163, distance: 104.5
click at [331, 163] on article "SHARE Spedizione carbon neutral: ciao [DATE] 17:38:02" at bounding box center [540, 173] width 492 height 33
click at [359, 331] on input "text" at bounding box center [540, 326] width 492 height 36
paste input "SHARE Spedizion"
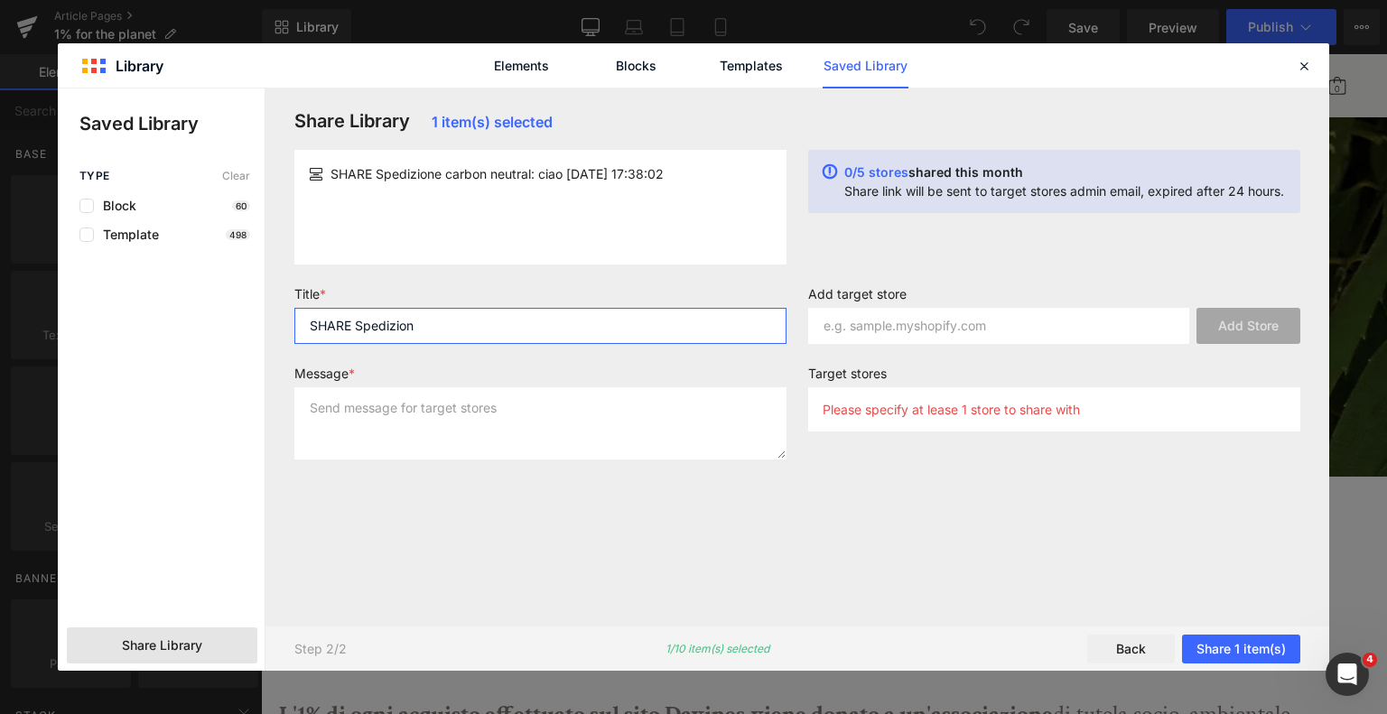
type input "SHARE Spedizion"
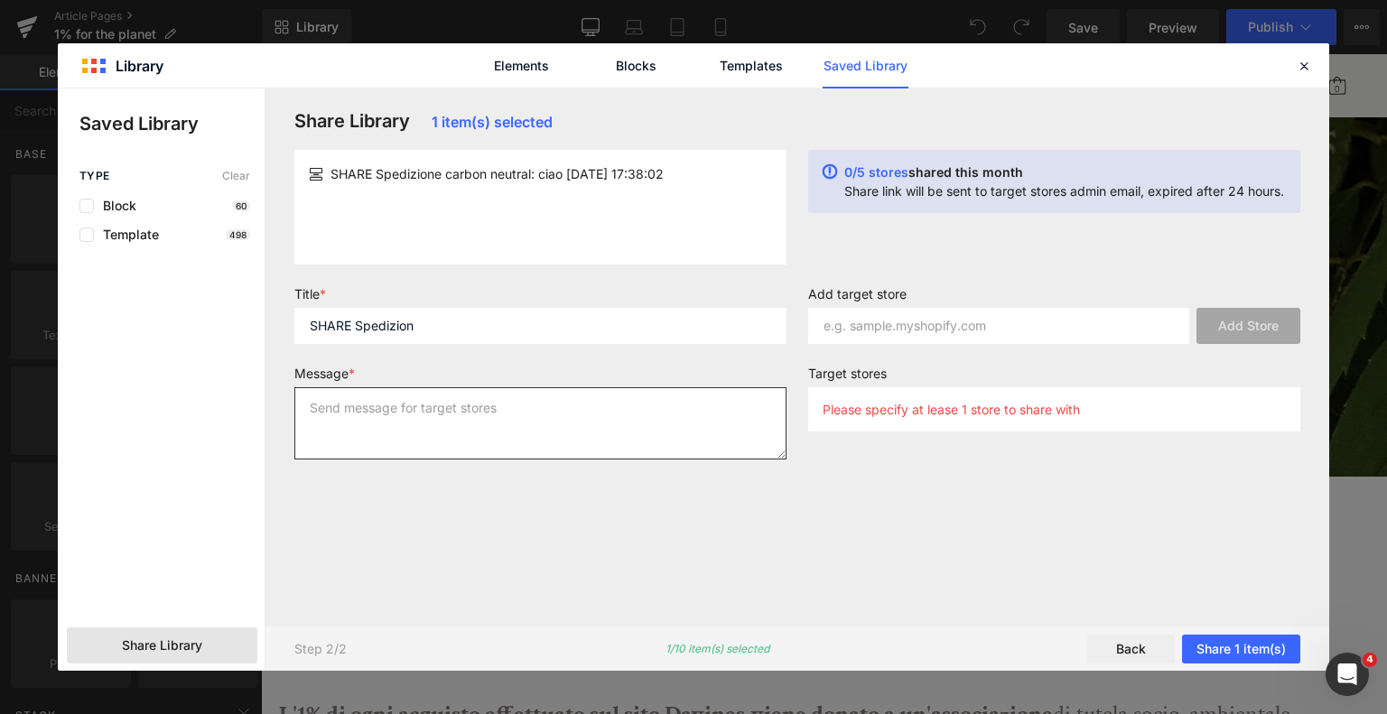
click at [402, 411] on textarea at bounding box center [540, 423] width 492 height 72
paste textarea "SHARE Spedizion"
type textarea "SHARE Spedizion"
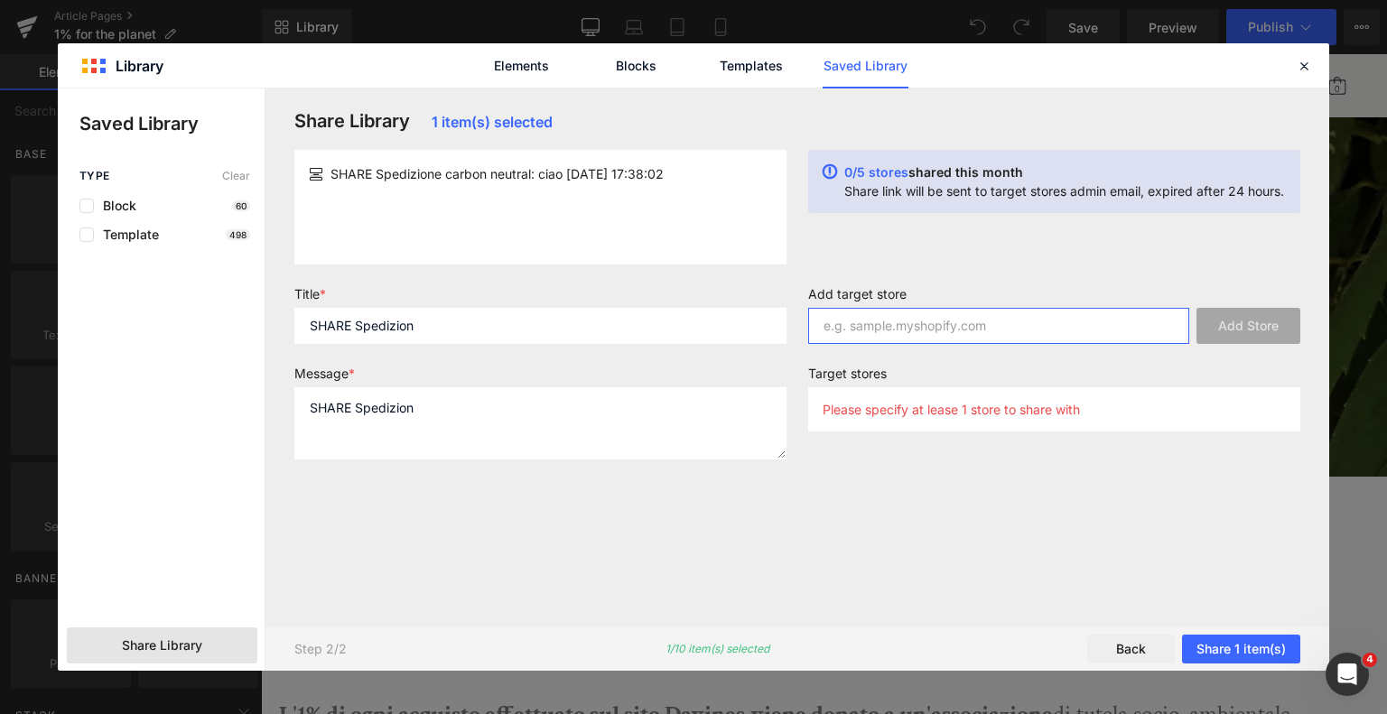
click at [1010, 308] on input "text" at bounding box center [998, 326] width 381 height 36
type input "[DOMAIN_NAME]"
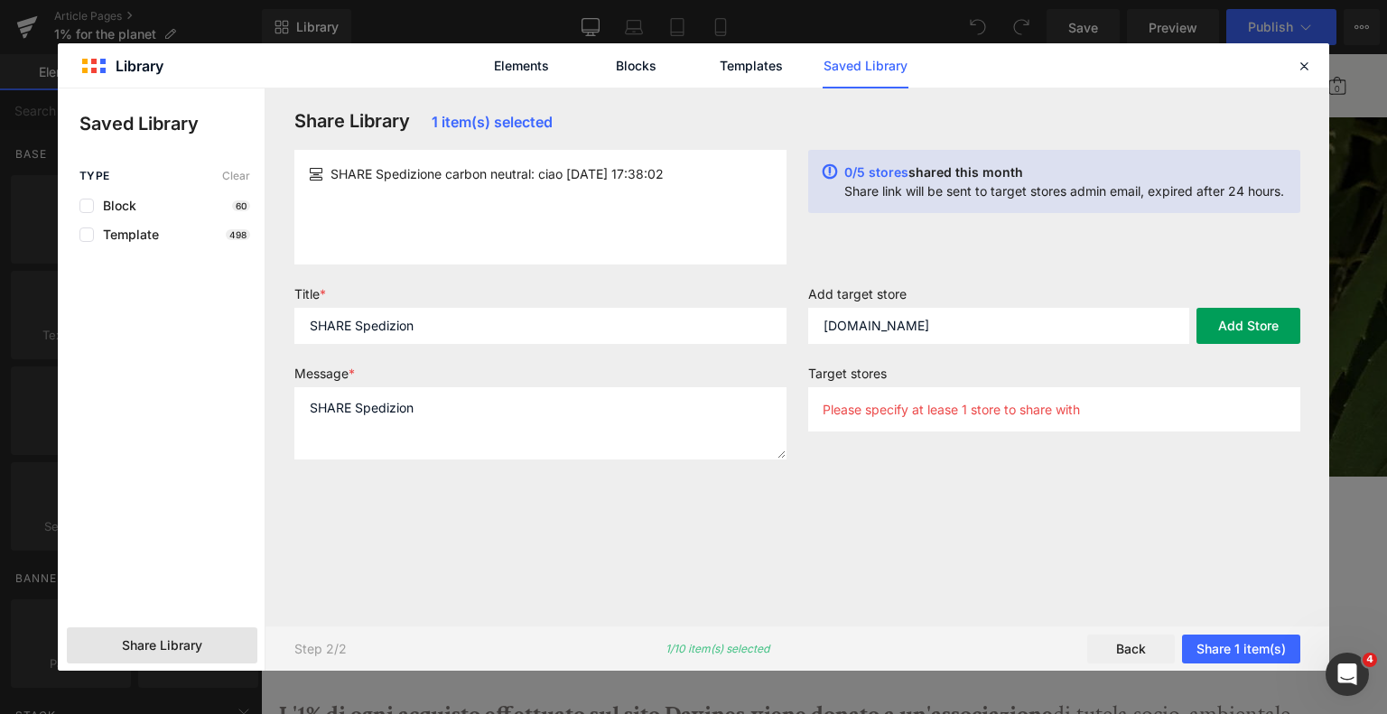
click at [1228, 317] on button "Add Store" at bounding box center [1249, 326] width 104 height 36
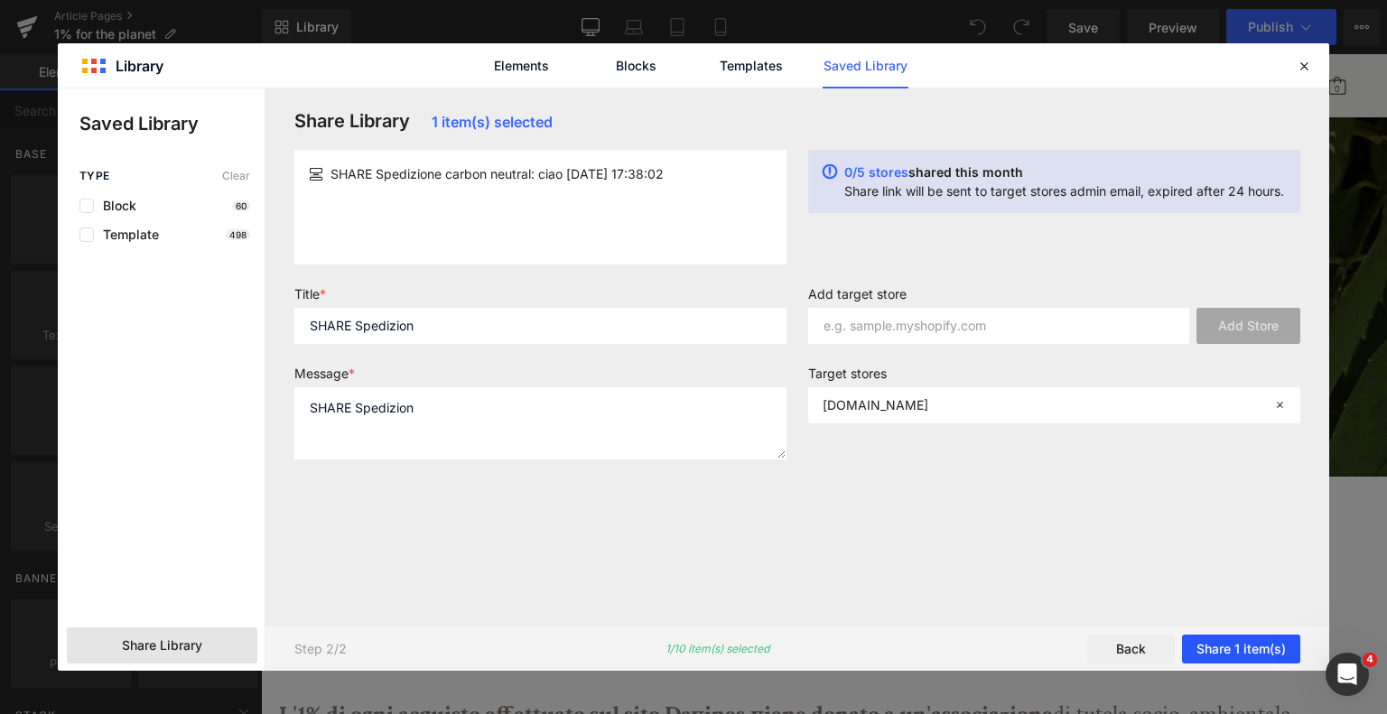
click at [1267, 645] on button "Share 1 item(s)" at bounding box center [1241, 649] width 118 height 29
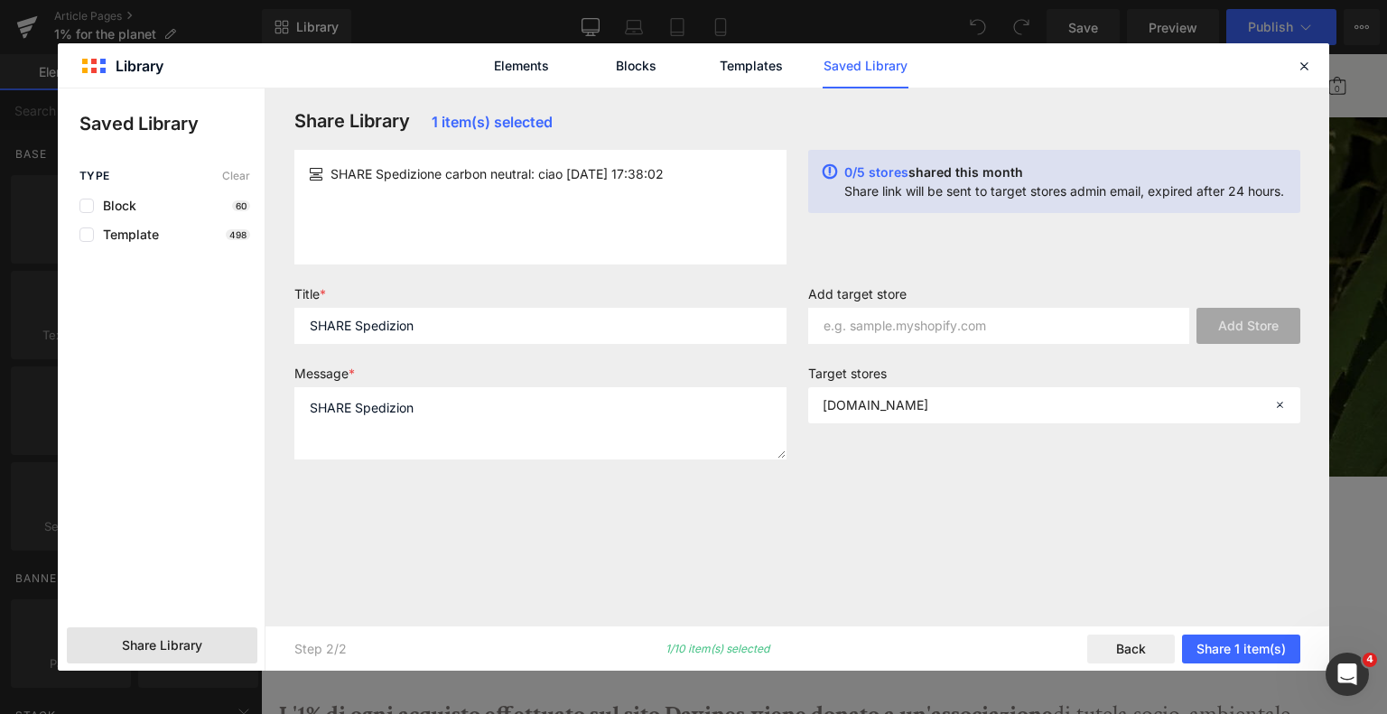
click at [1319, 56] on div "Elements Blocks Templates Saved Library" at bounding box center [694, 65] width 1272 height 44
click at [1317, 57] on div "Elements Blocks Templates Saved Library" at bounding box center [694, 65] width 1272 height 44
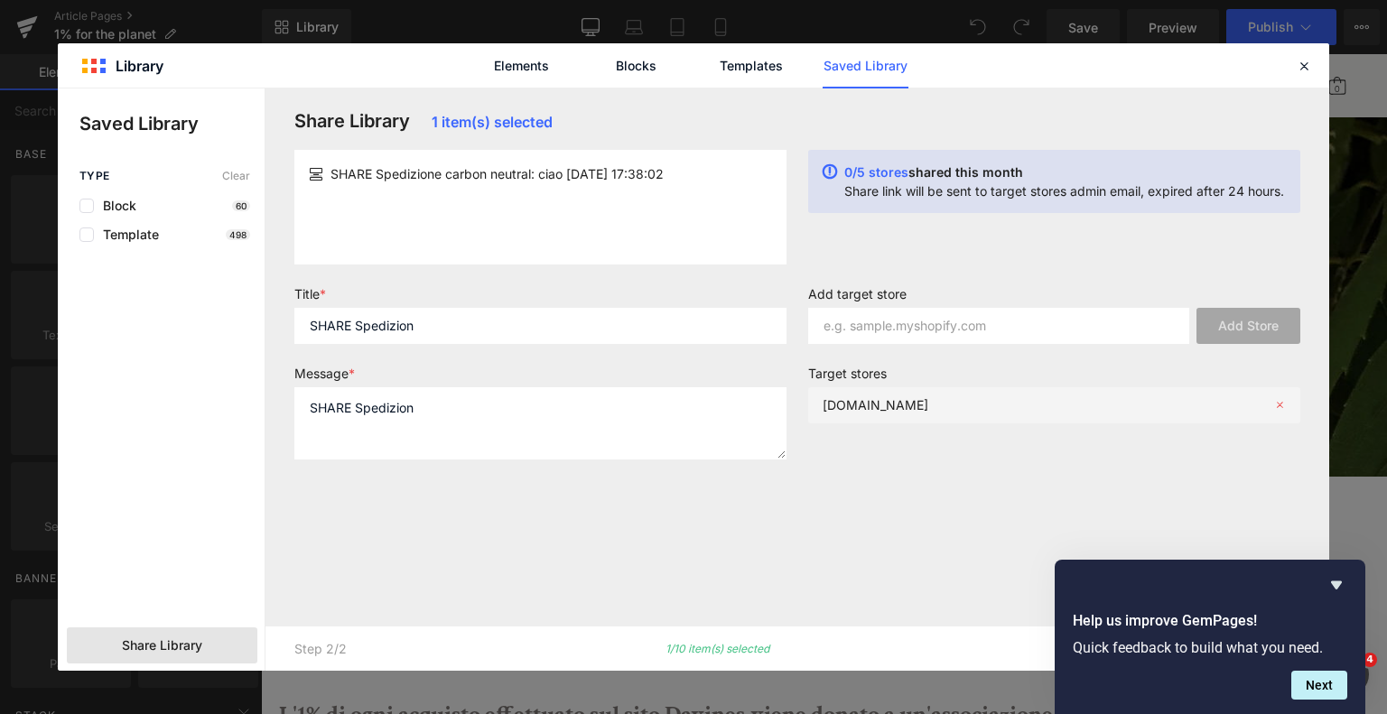
click at [885, 404] on p "[DOMAIN_NAME]" at bounding box center [876, 404] width 106 height 15
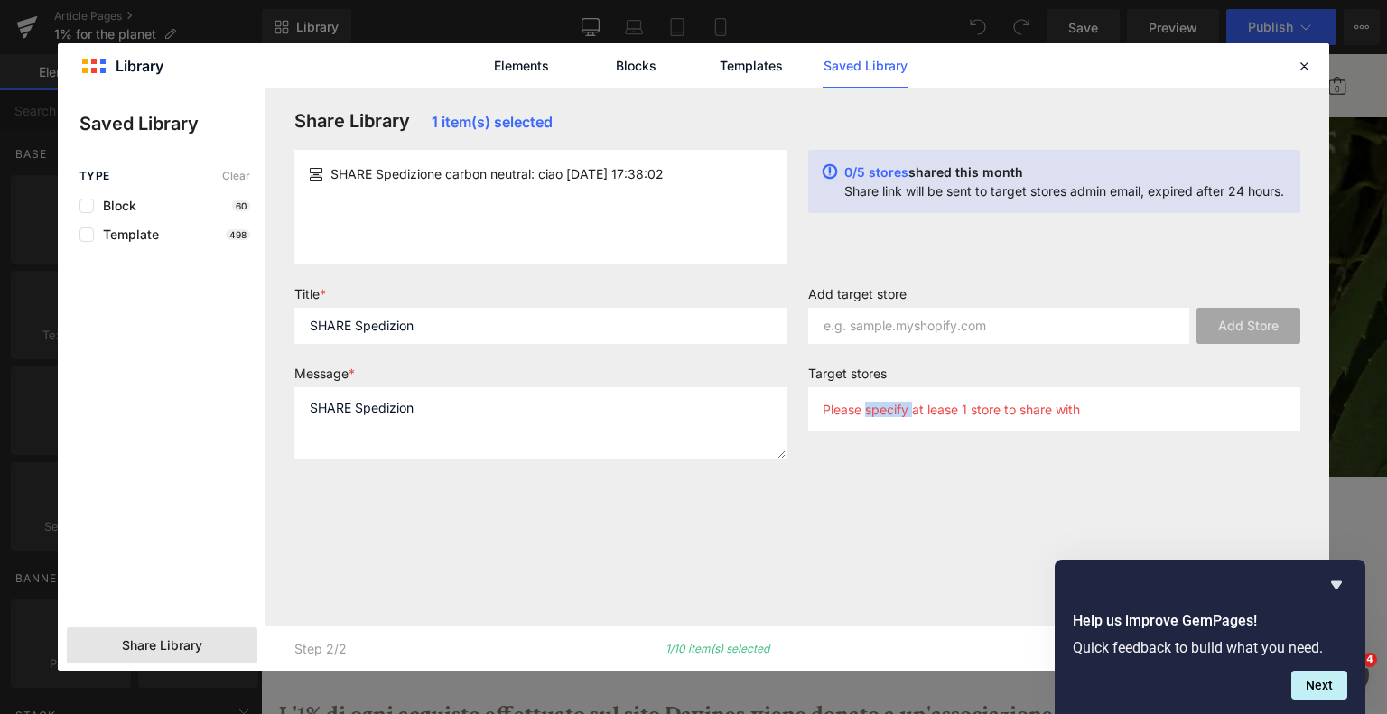
click at [885, 404] on p "Please specify at lease 1 store to share with" at bounding box center [951, 409] width 257 height 15
click at [1004, 331] on input "text" at bounding box center [998, 326] width 381 height 36
paste input "[DOMAIN_NAME]"
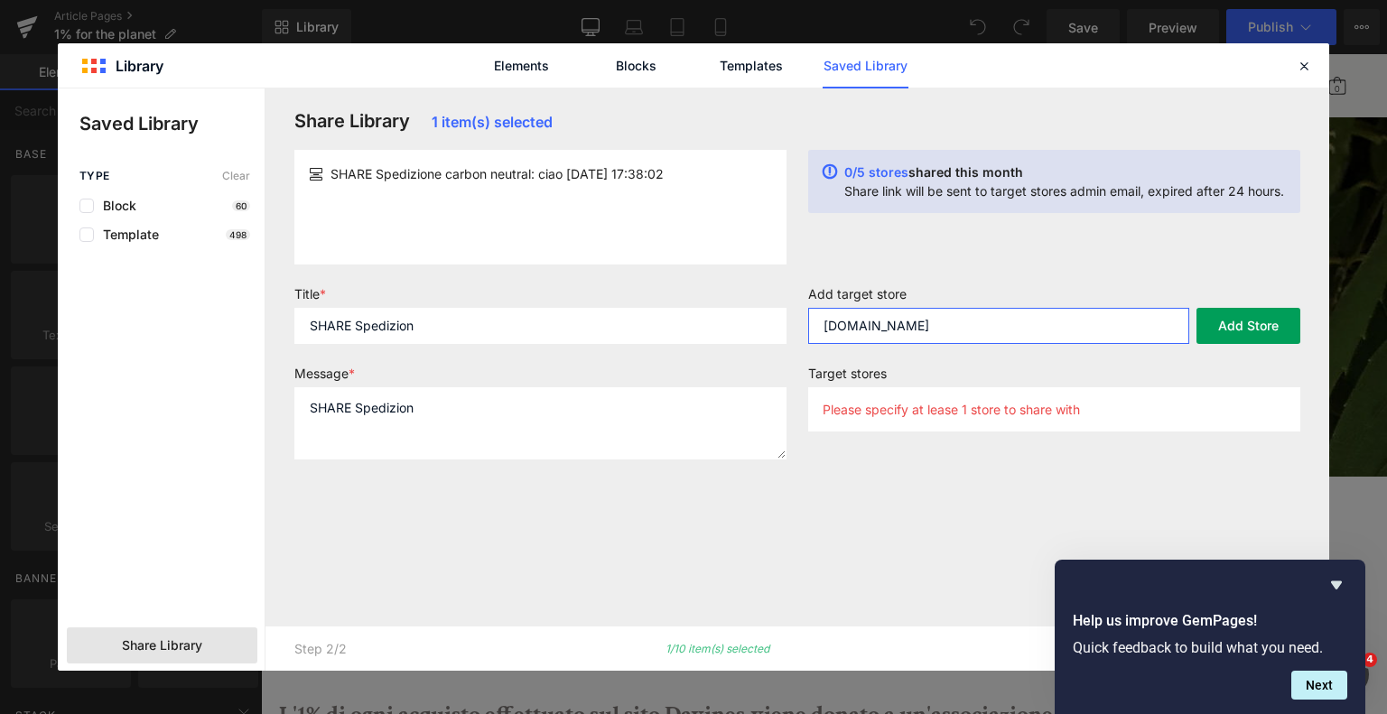
type input "[DOMAIN_NAME]"
click at [1237, 332] on button "Add Store" at bounding box center [1249, 326] width 104 height 36
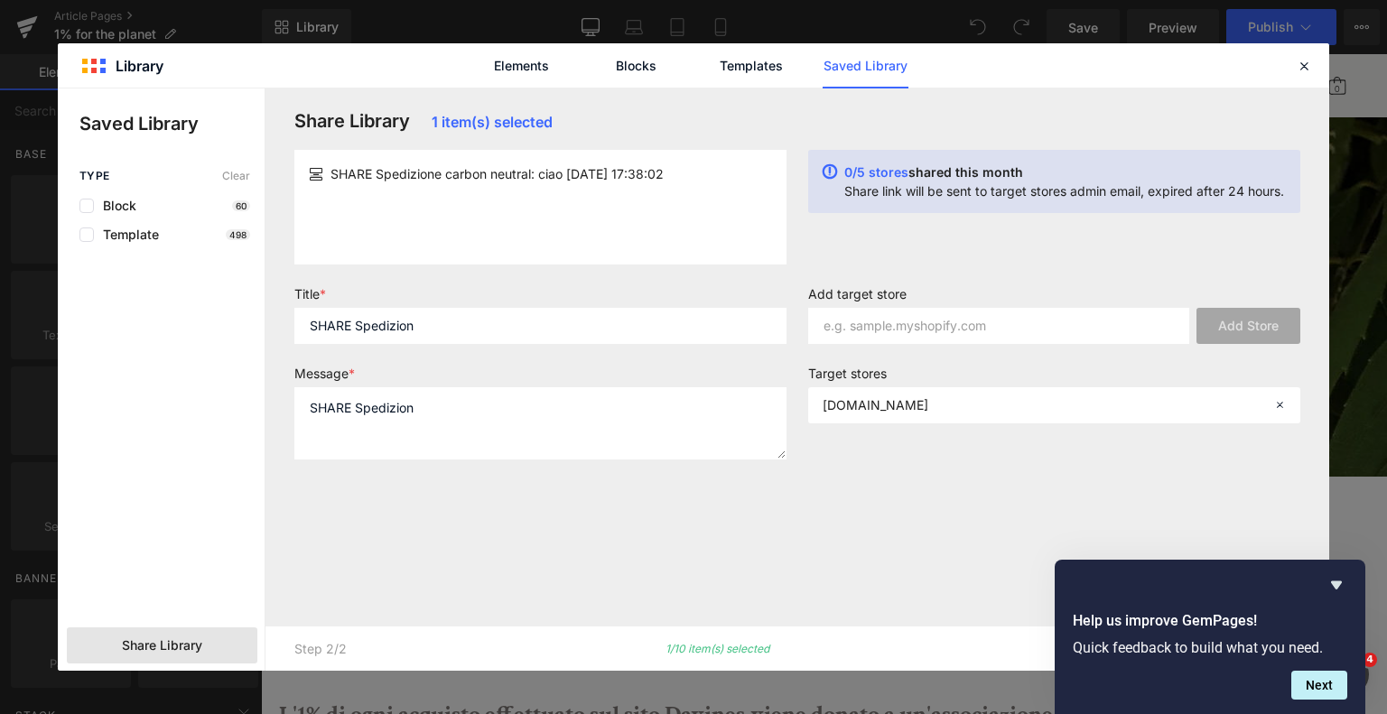
click at [1262, 522] on div "Share Library 1 item(s) selected SHARE Spedizione carbon neutral: ciao [DATE] 1…" at bounding box center [798, 357] width 1028 height 494
click at [1333, 584] on icon "Hide survey" at bounding box center [1336, 586] width 11 height 8
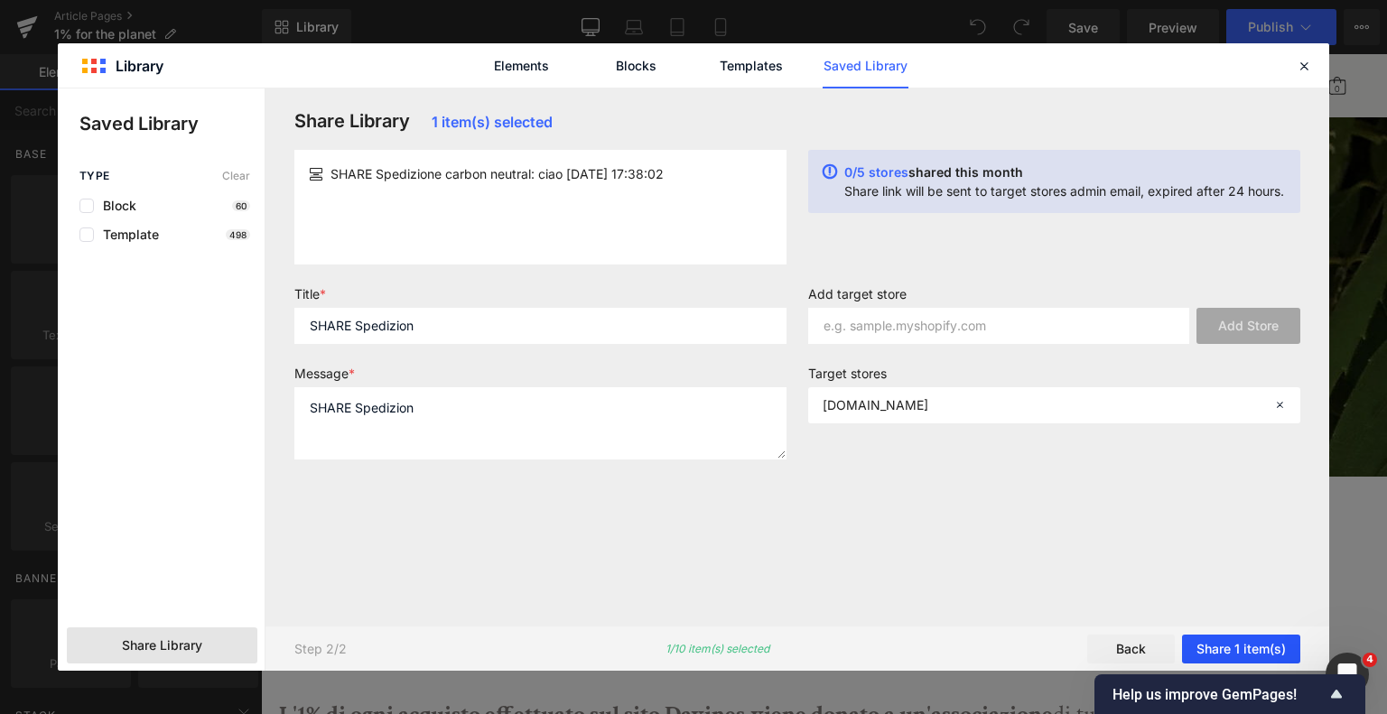
click at [1279, 643] on button "Share 1 item(s)" at bounding box center [1241, 649] width 118 height 29
